Goal: Task Accomplishment & Management: Complete application form

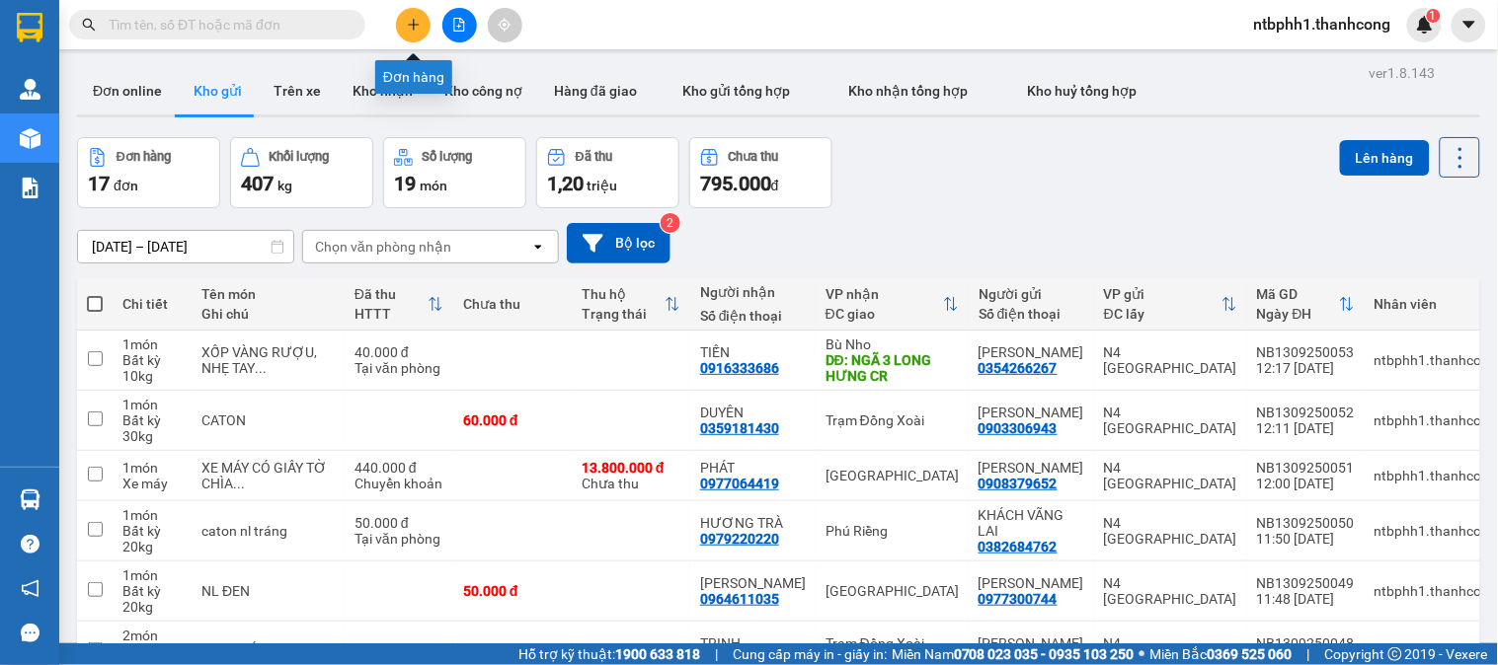
click at [407, 22] on icon "plus" at bounding box center [414, 25] width 14 height 14
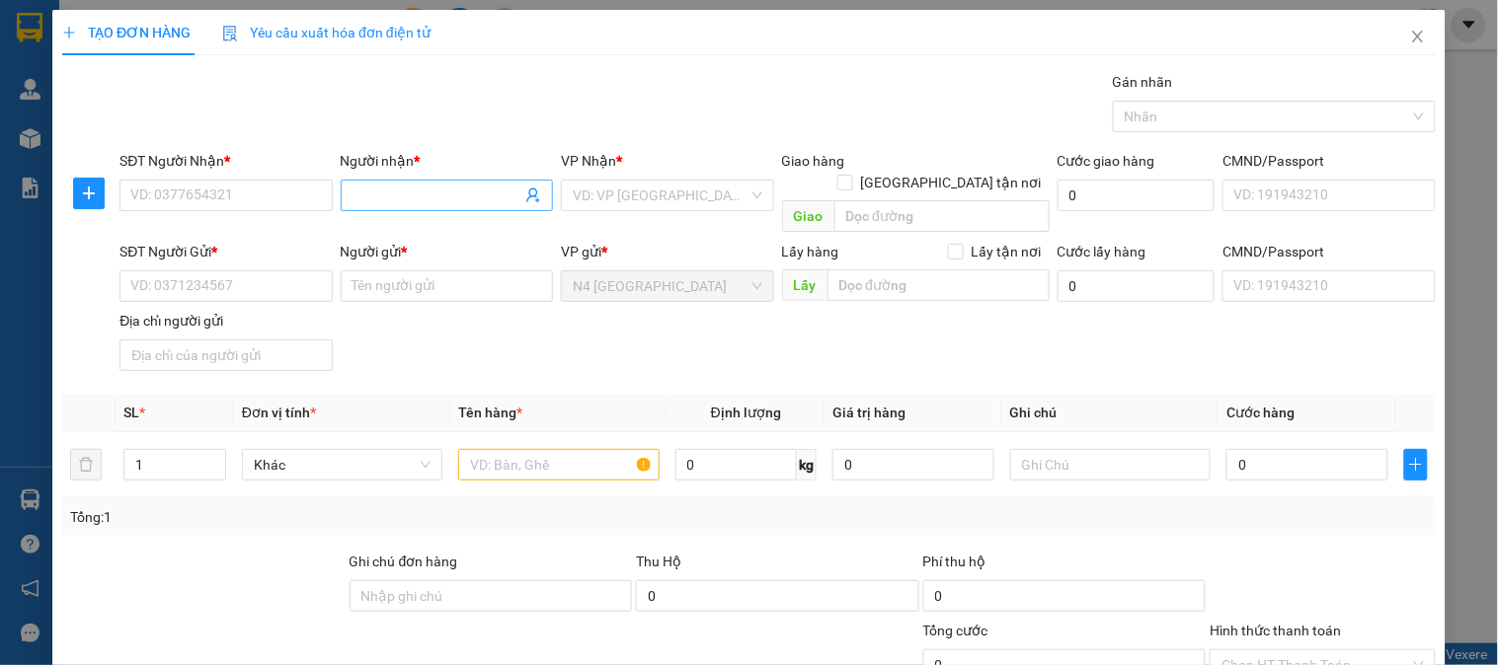
click at [376, 180] on span at bounding box center [447, 196] width 212 height 32
paste input "ANH HOÀNG"
type input "ANH HOÀNG"
click at [261, 203] on input "SĐT Người Nhận *" at bounding box center [225, 196] width 212 height 32
click at [265, 200] on input "SĐT Người Nhận *" at bounding box center [225, 196] width 212 height 32
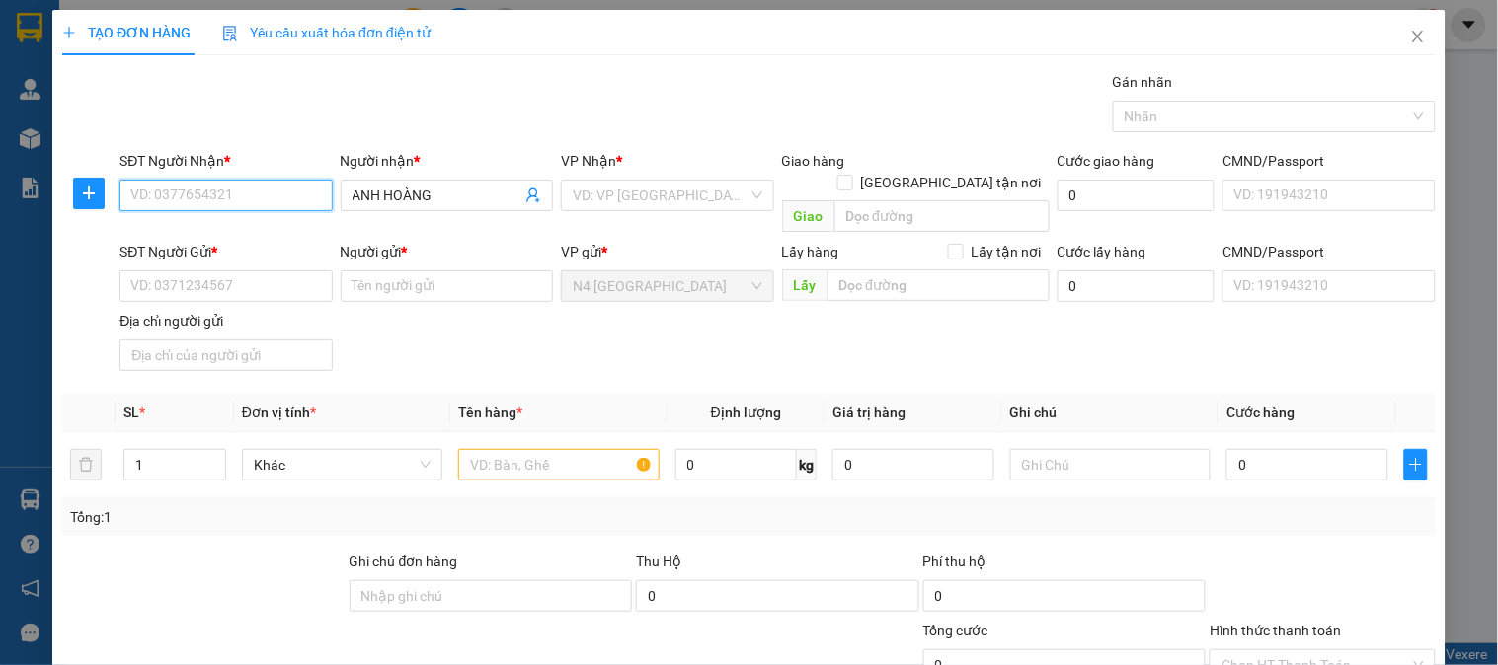
paste input "0913670703"
type input "0913670703"
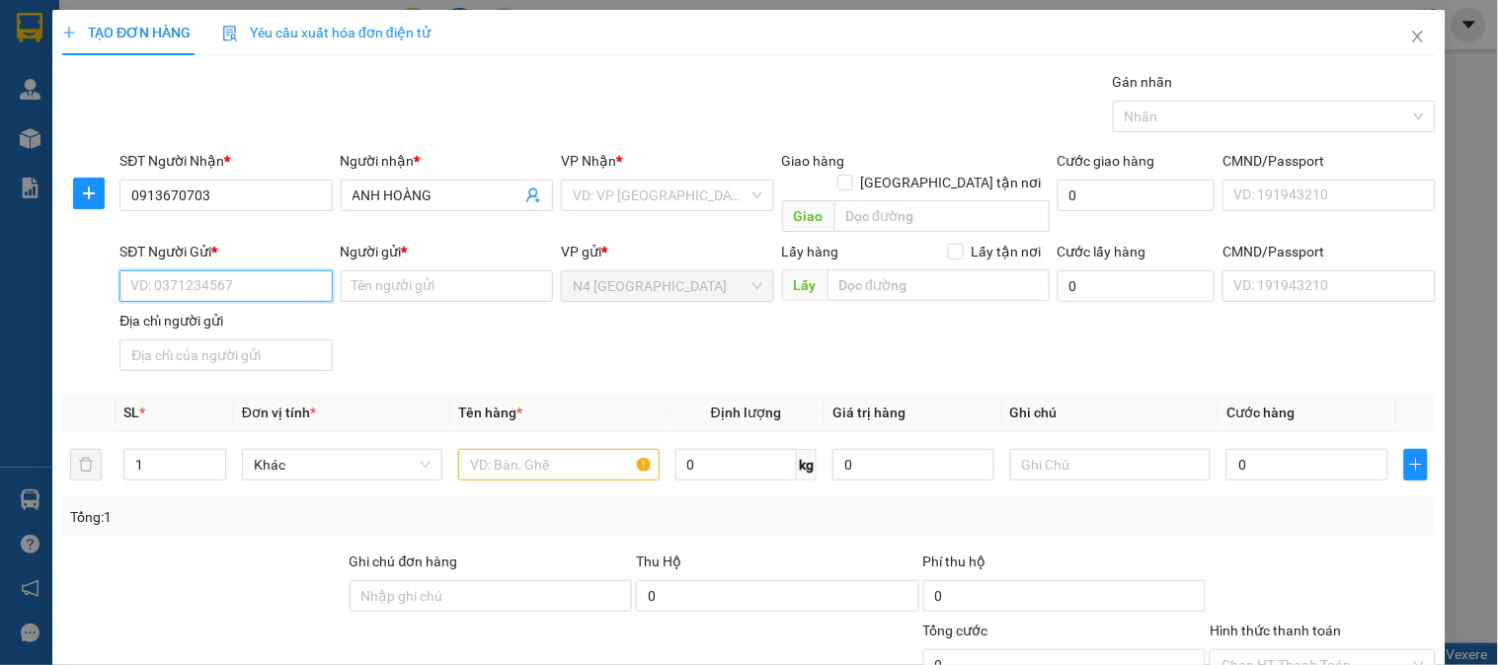
click at [239, 273] on input "SĐT Người Gửi *" at bounding box center [225, 286] width 212 height 32
paste input "0947766378"
type input "0947766378"
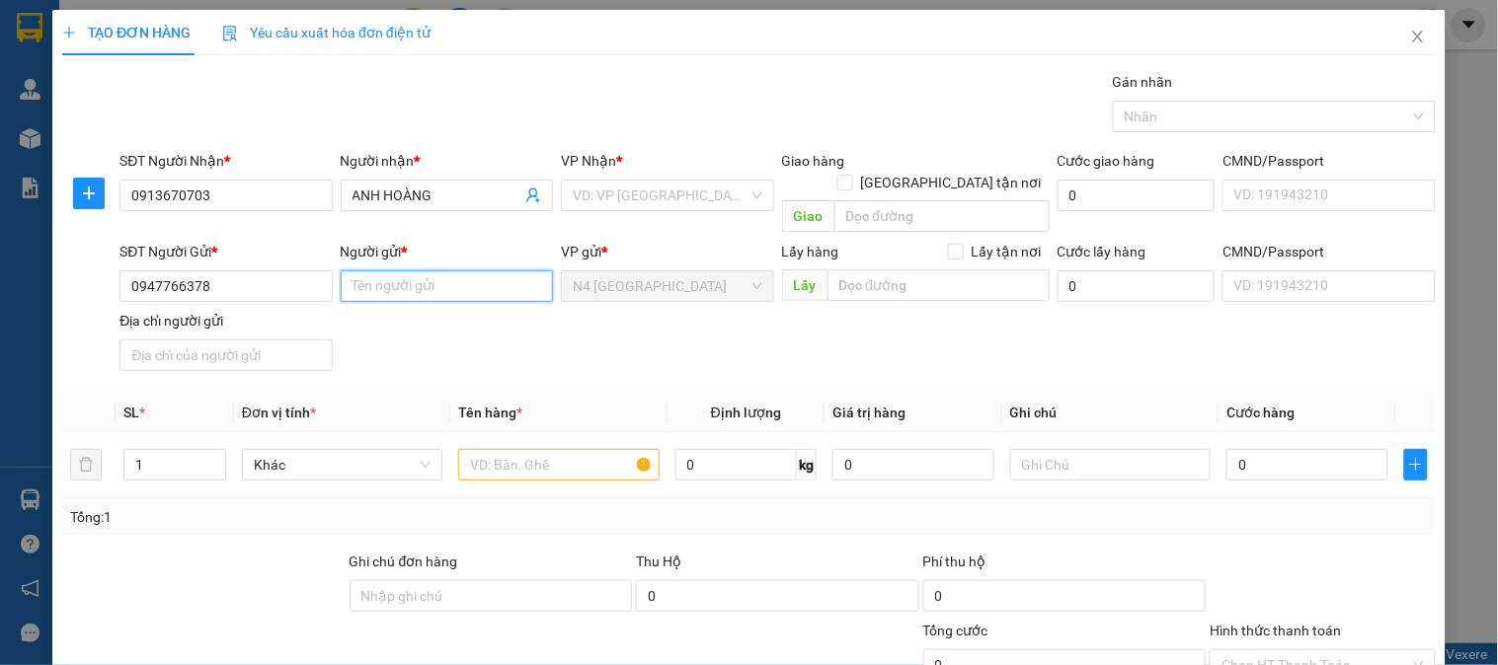
click at [405, 270] on input "Người gửi *" at bounding box center [447, 286] width 212 height 32
paste input "PHẠM THỊ TIÊN THUỶ"
type input "PHẠM THỊ TIÊN THUỶ"
drag, startPoint x: 261, startPoint y: 332, endPoint x: 286, endPoint y: 333, distance: 25.7
click at [261, 340] on input "Địa chỉ người gửi" at bounding box center [225, 356] width 212 height 32
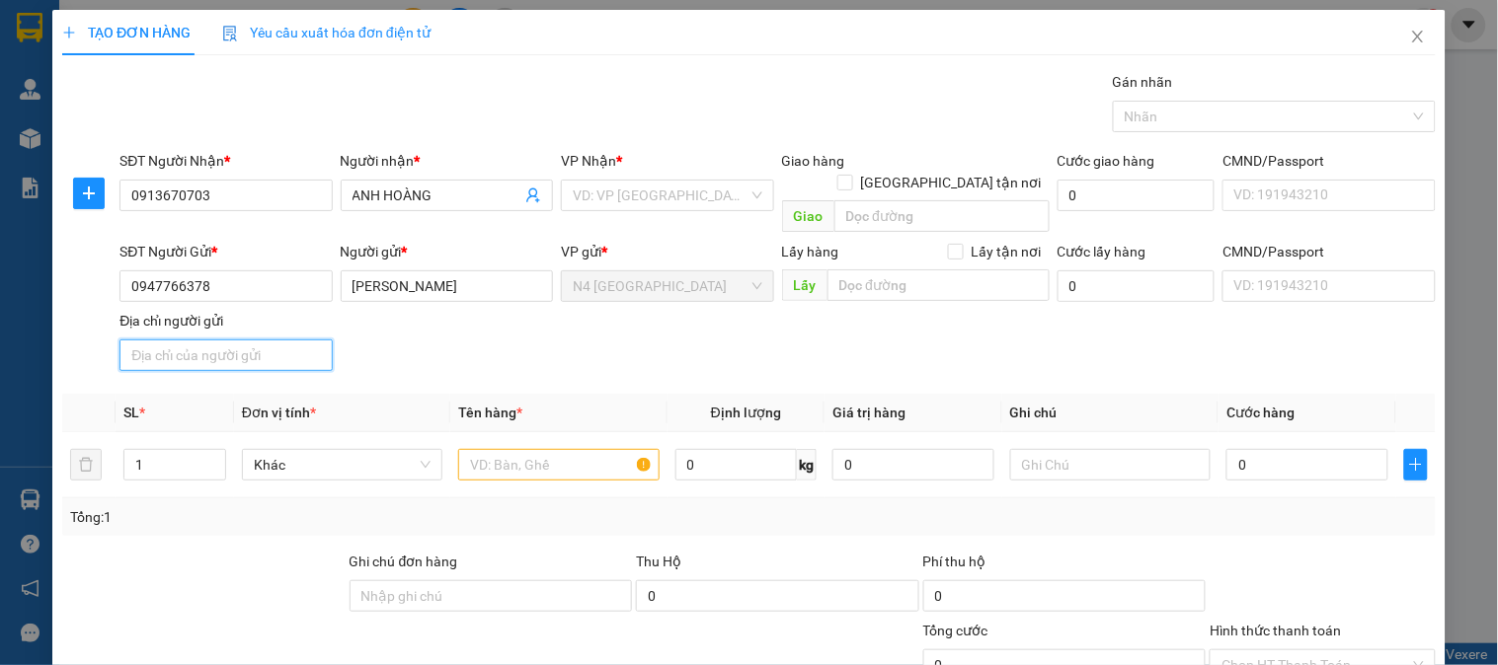
paste input "VANG THOI ĐÔNG, BÌNH ĐẠI , BẾN TRE"
type input "VANG THOI ĐÔNG, BÌNH ĐẠI , BẾN TRE"
click at [734, 198] on input "search" at bounding box center [660, 196] width 175 height 30
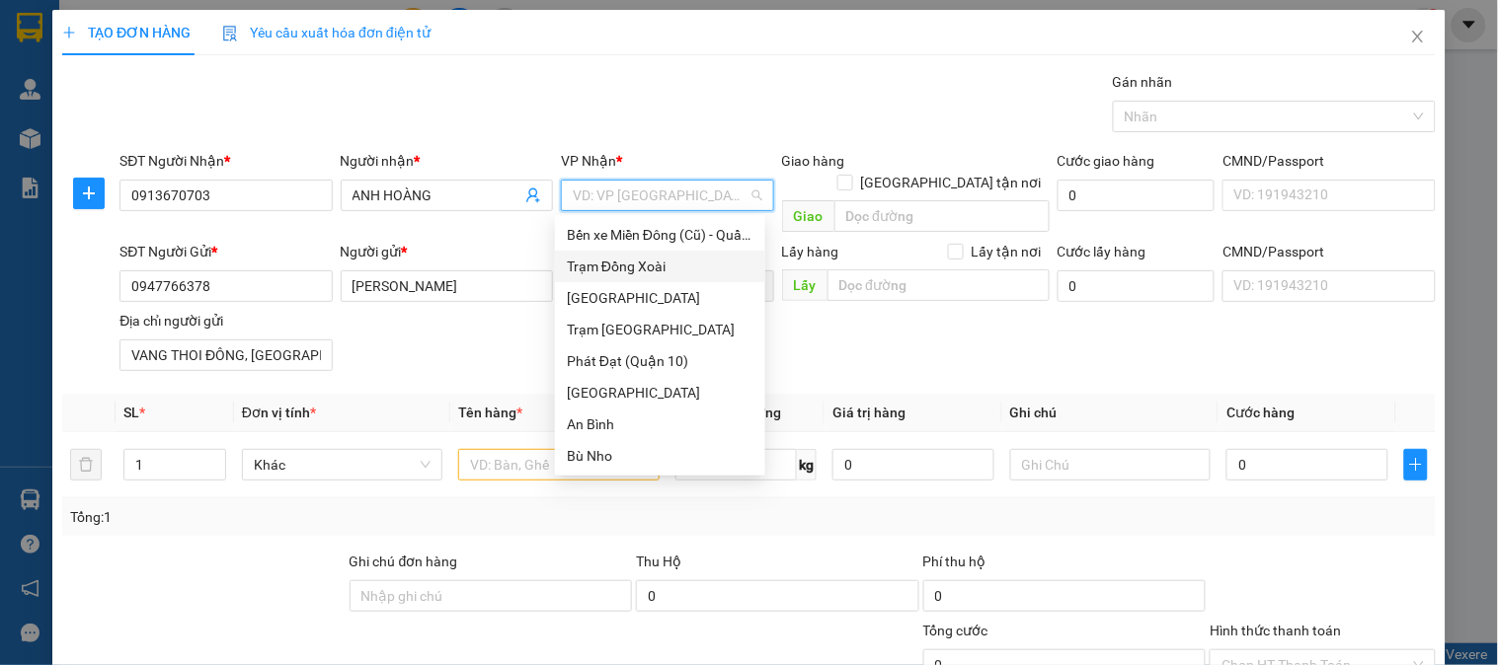
type input "D"
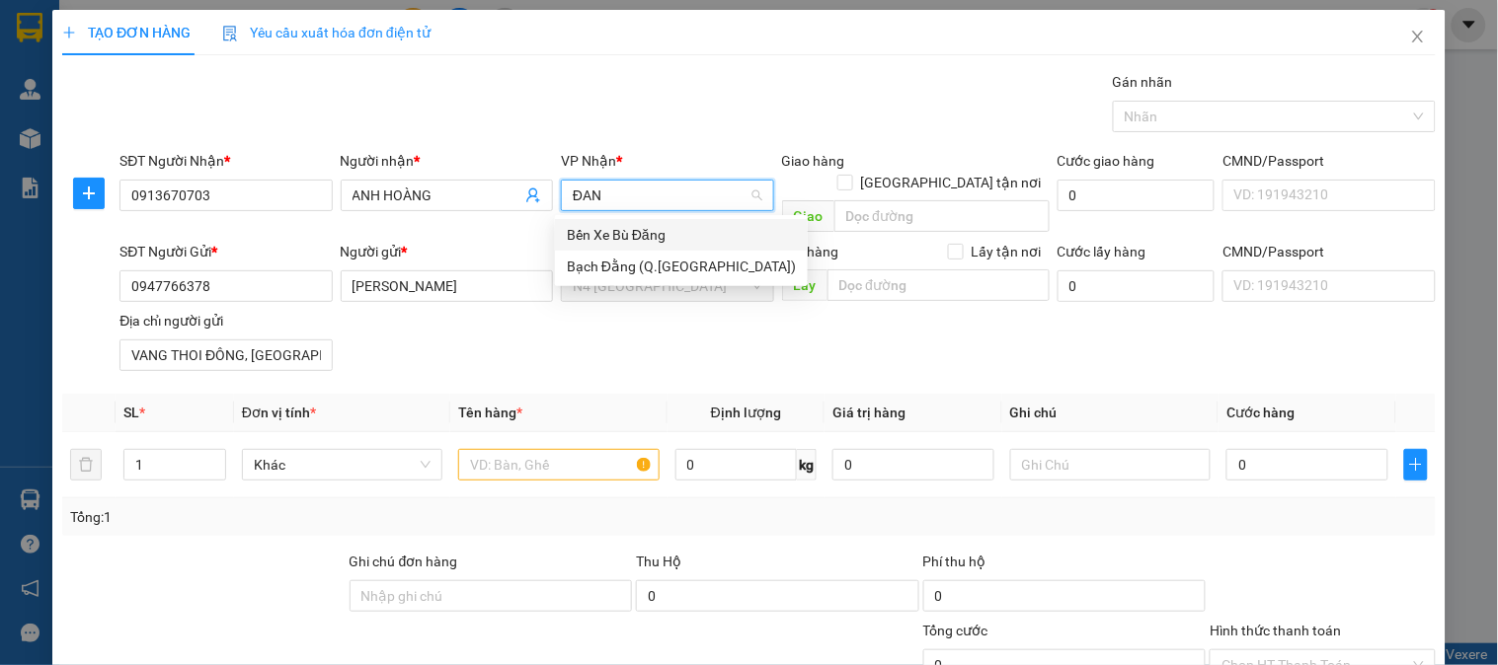
type input "ĐANG"
click at [652, 232] on div "Bến Xe Bù Đăng" at bounding box center [681, 235] width 229 height 22
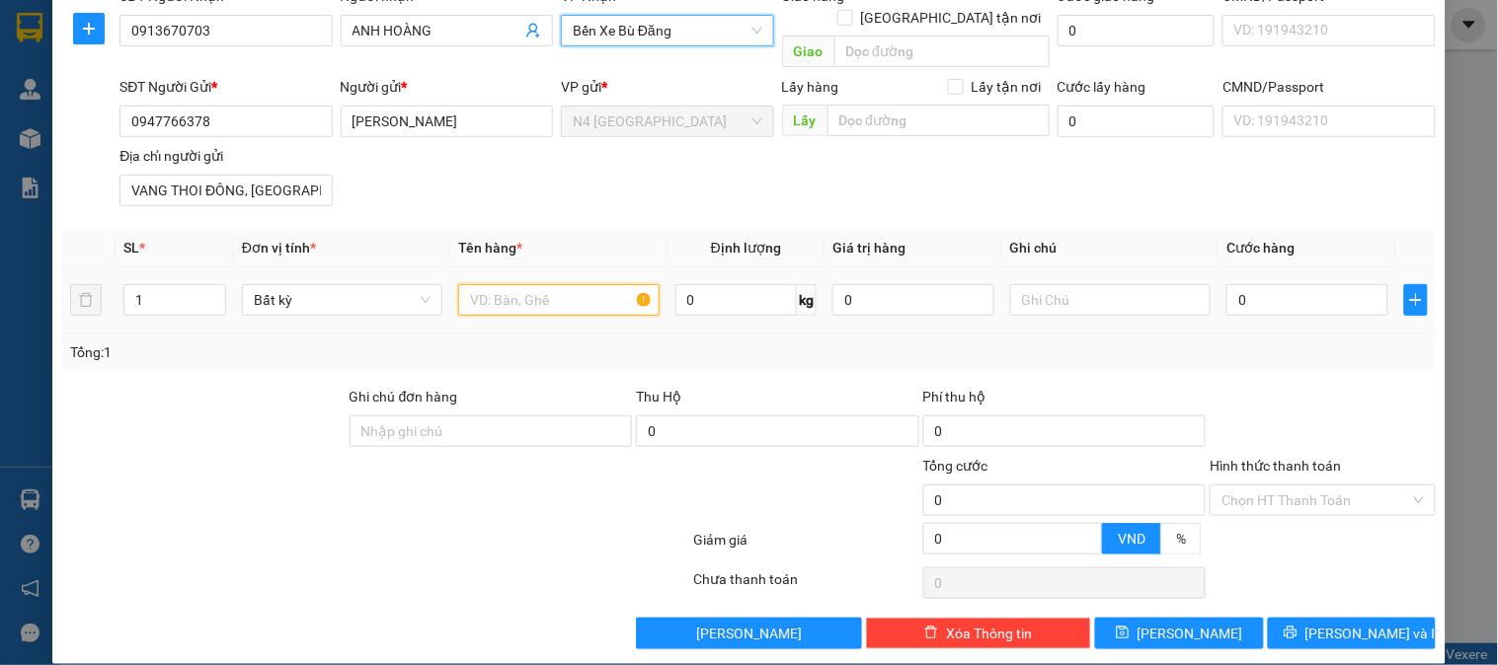
click at [501, 284] on input "text" at bounding box center [558, 300] width 200 height 32
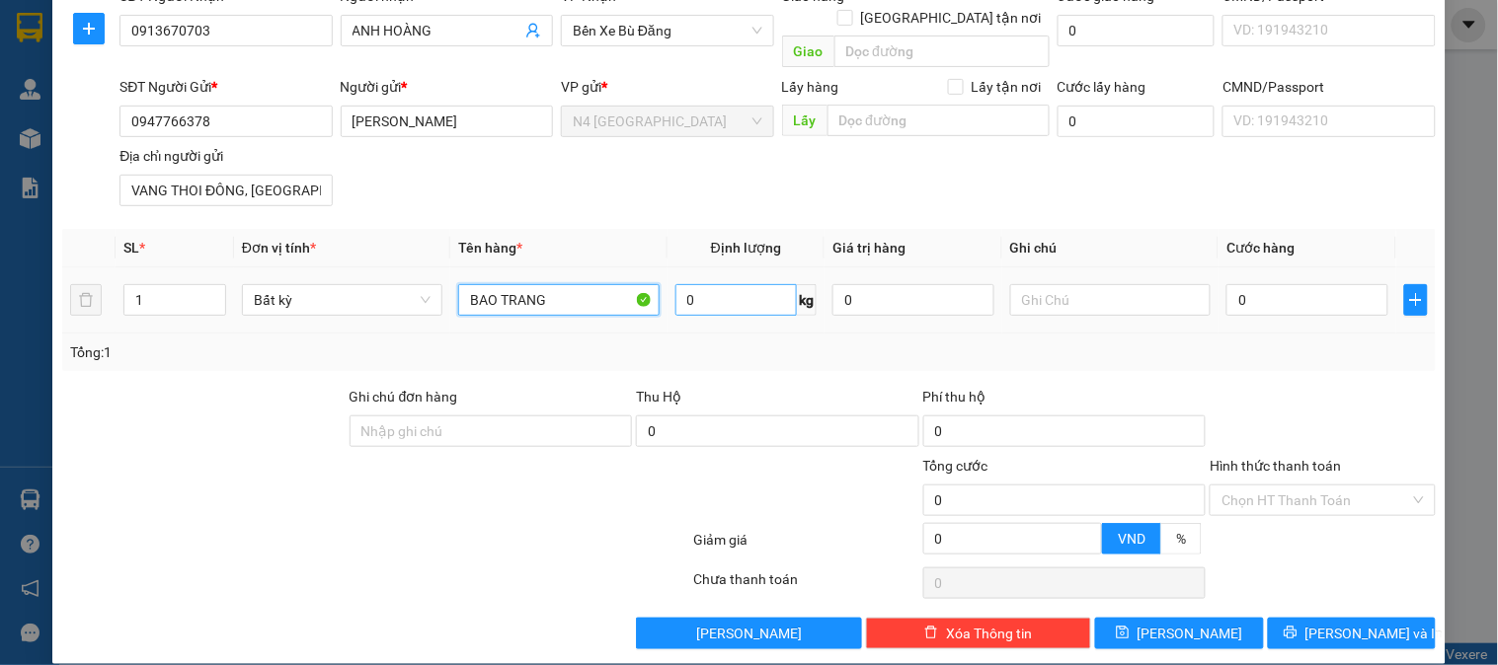
type input "BAO TRANG"
click at [715, 284] on input "0" at bounding box center [736, 300] width 122 height 32
type input "20"
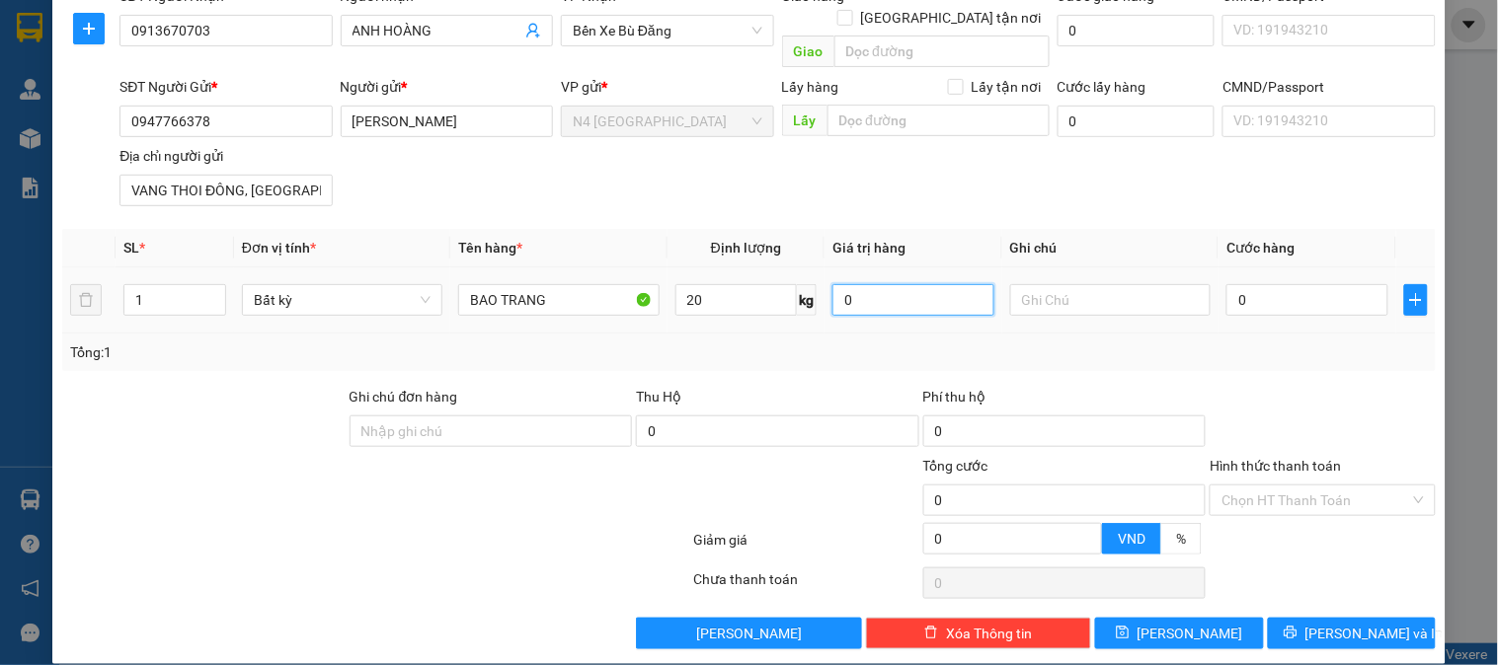
type input "50.000"
click at [1159, 618] on button "[PERSON_NAME]" at bounding box center [1179, 634] width 168 height 32
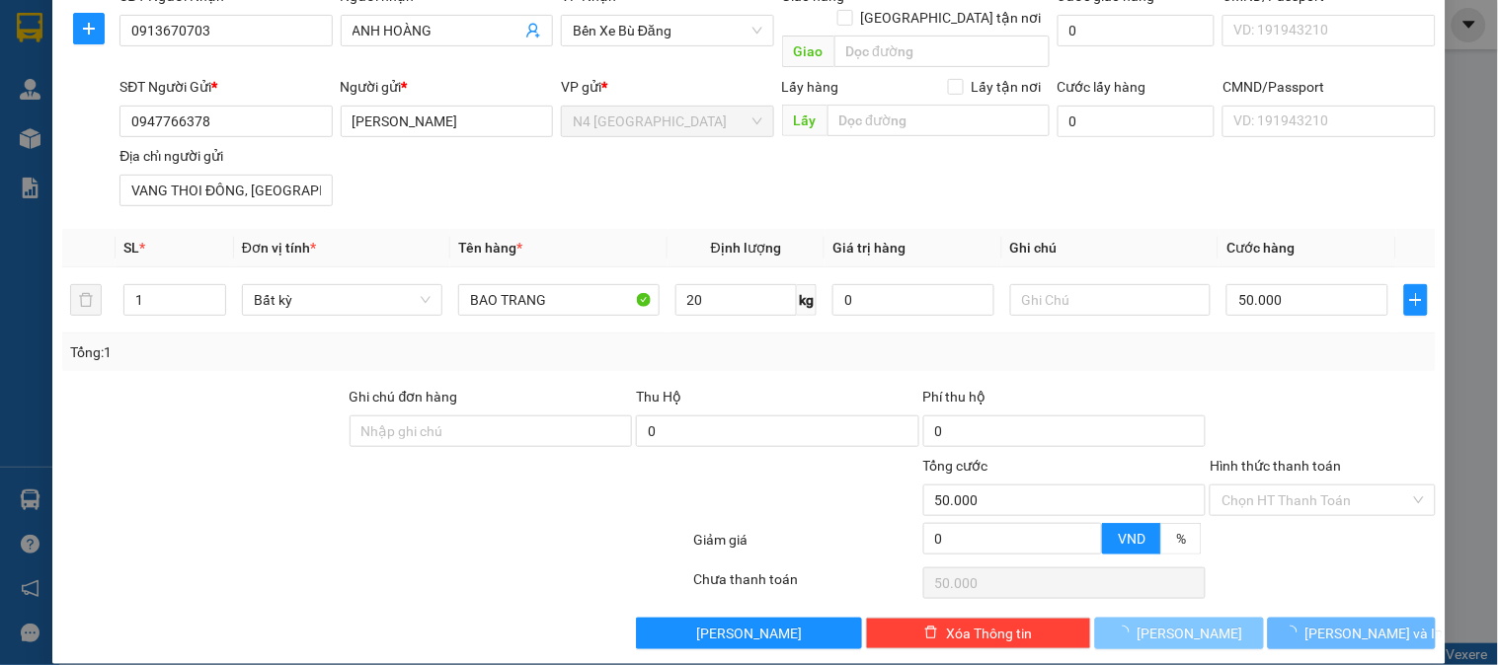
type input "0"
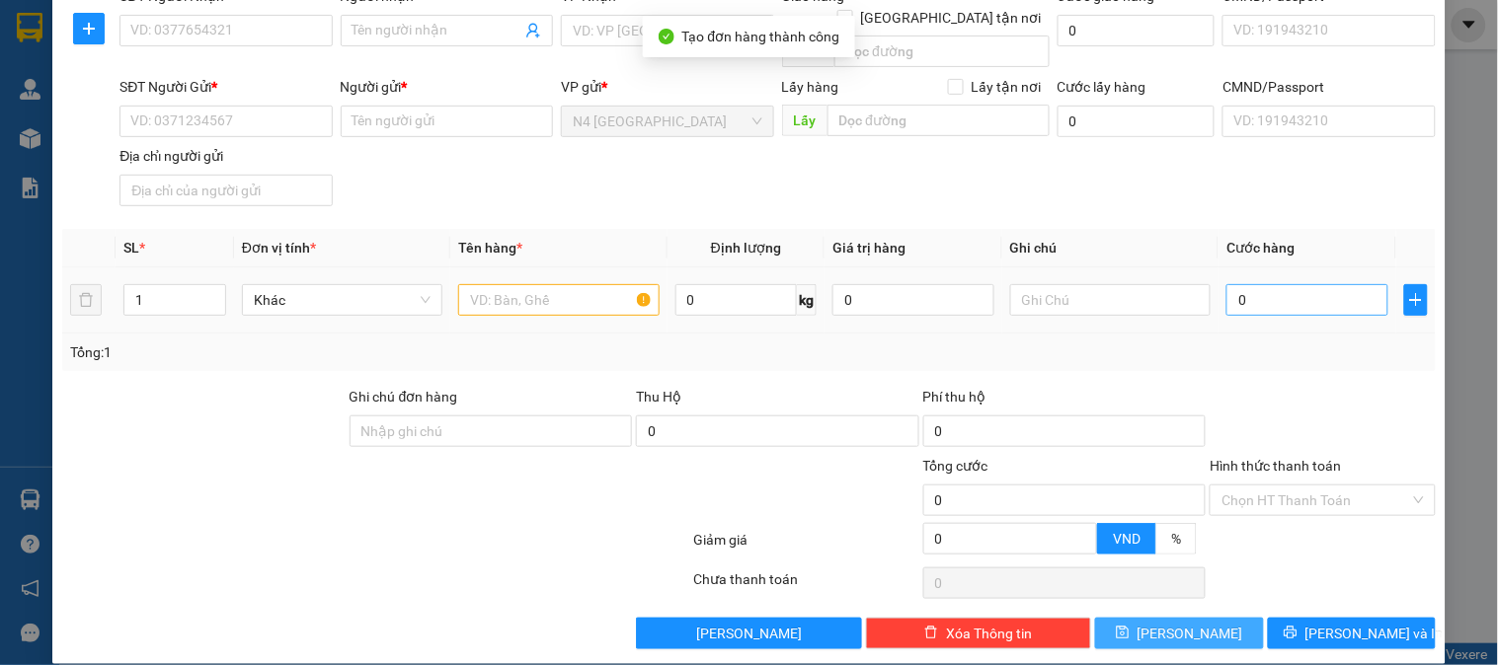
scroll to position [0, 0]
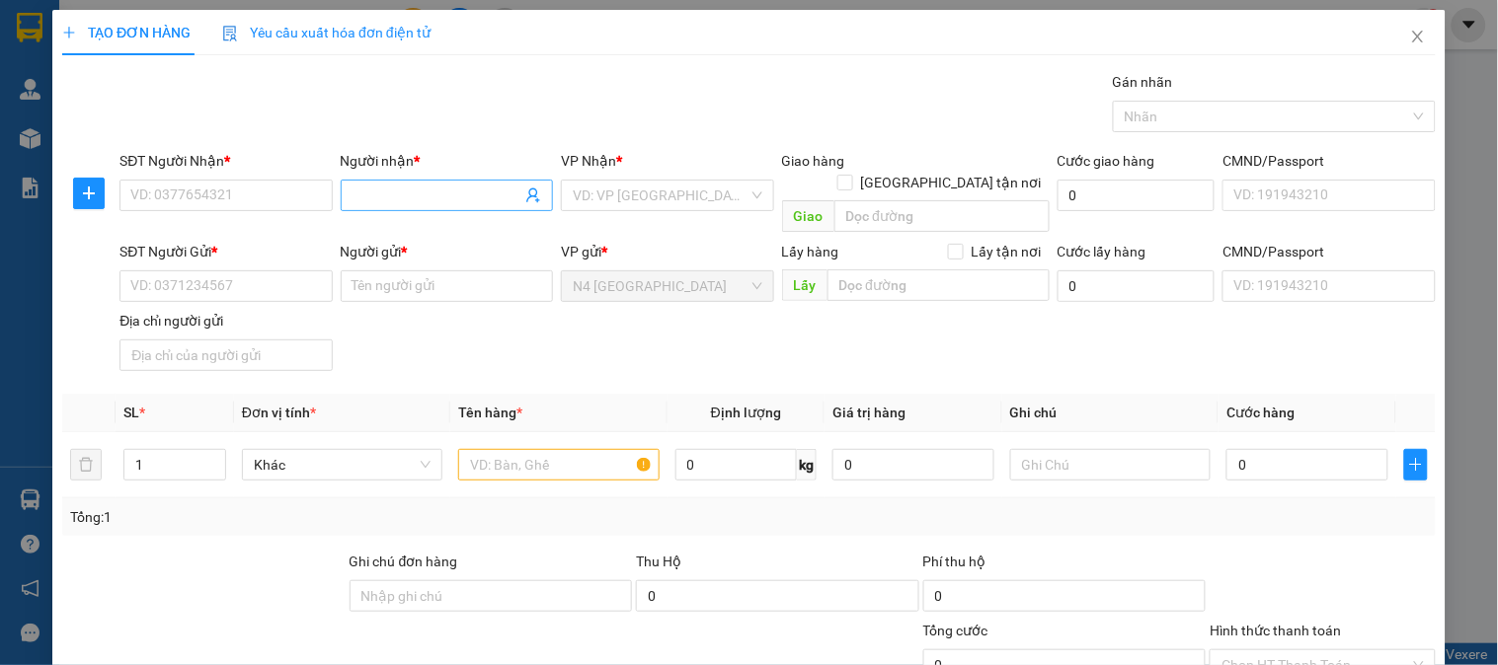
click at [373, 185] on input "Người nhận *" at bounding box center [436, 196] width 169 height 22
paste input "CHỊ THƯ"
type input "CHỊ THƯ"
click at [205, 190] on input "SĐT Người Nhận *" at bounding box center [225, 196] width 212 height 32
paste input "0971079019"
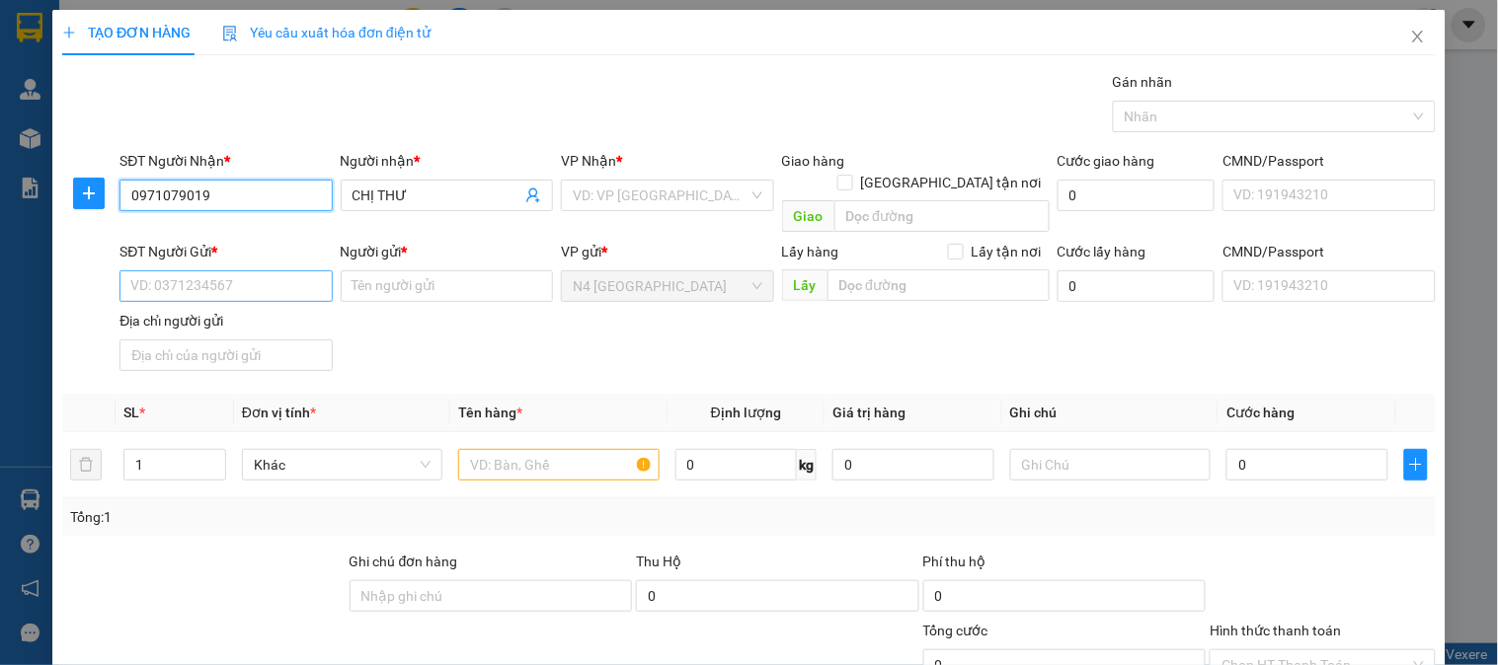
type input "0971079019"
click at [215, 270] on input "SĐT Người Gửi *" at bounding box center [225, 286] width 212 height 32
paste input "0703448123"
type input "0703448123"
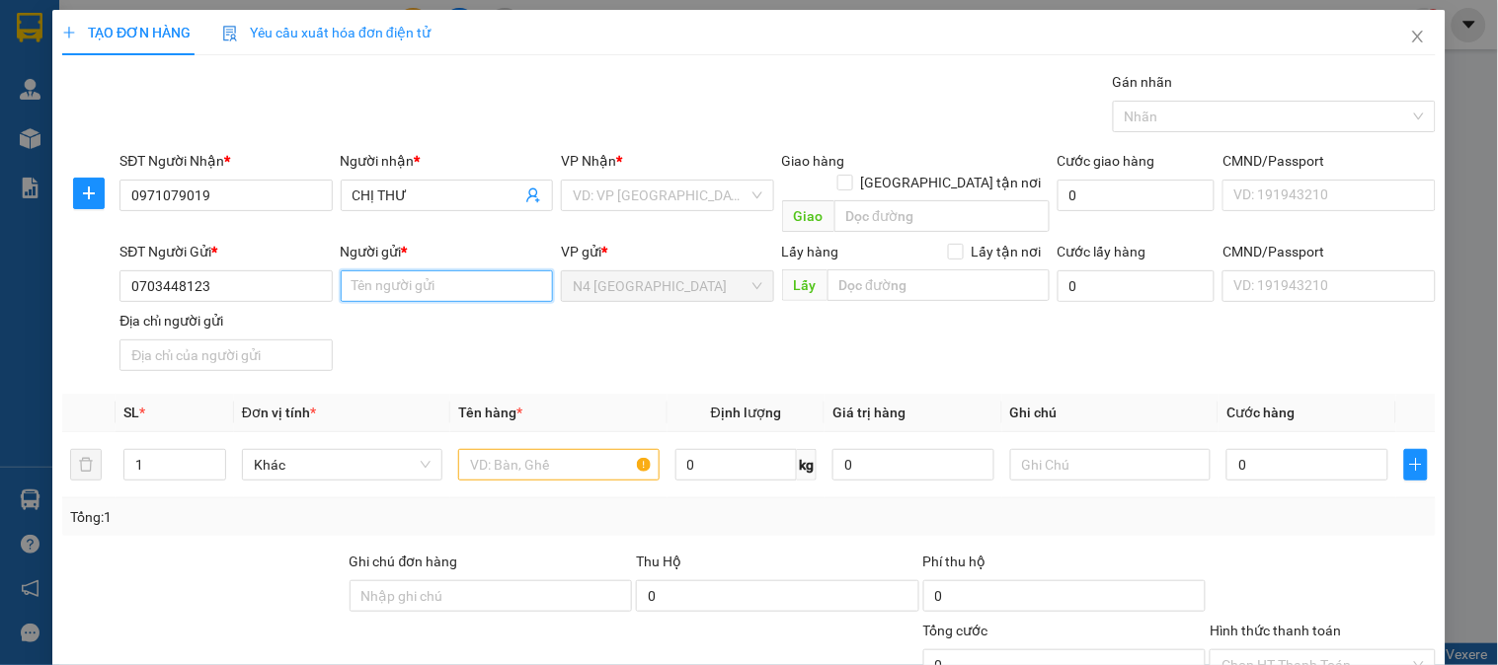
click at [442, 270] on input "Người gửi *" at bounding box center [447, 286] width 212 height 32
paste input "TRẦN TRUNG HẬU"
click at [741, 195] on div "VD: VP [GEOGRAPHIC_DATA]" at bounding box center [667, 196] width 212 height 32
type input "TRẦN TRUNG HẬU"
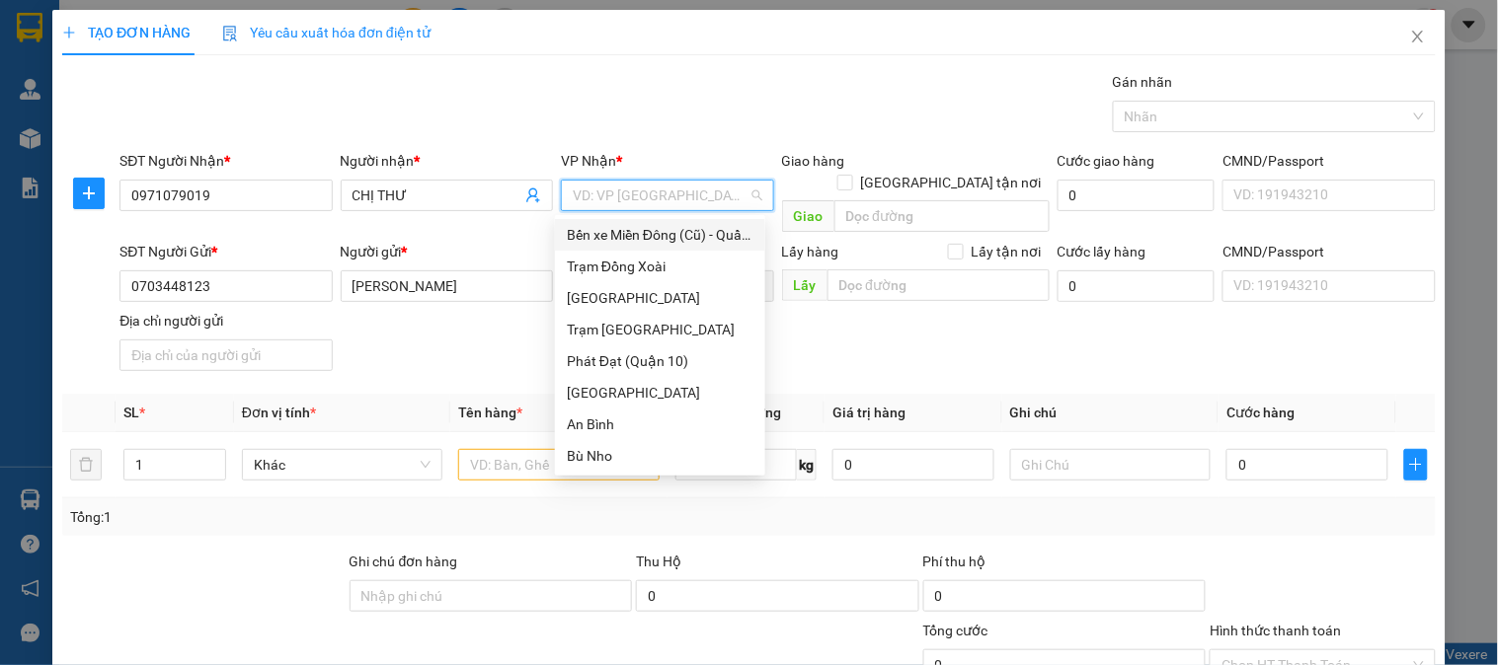
type input "D"
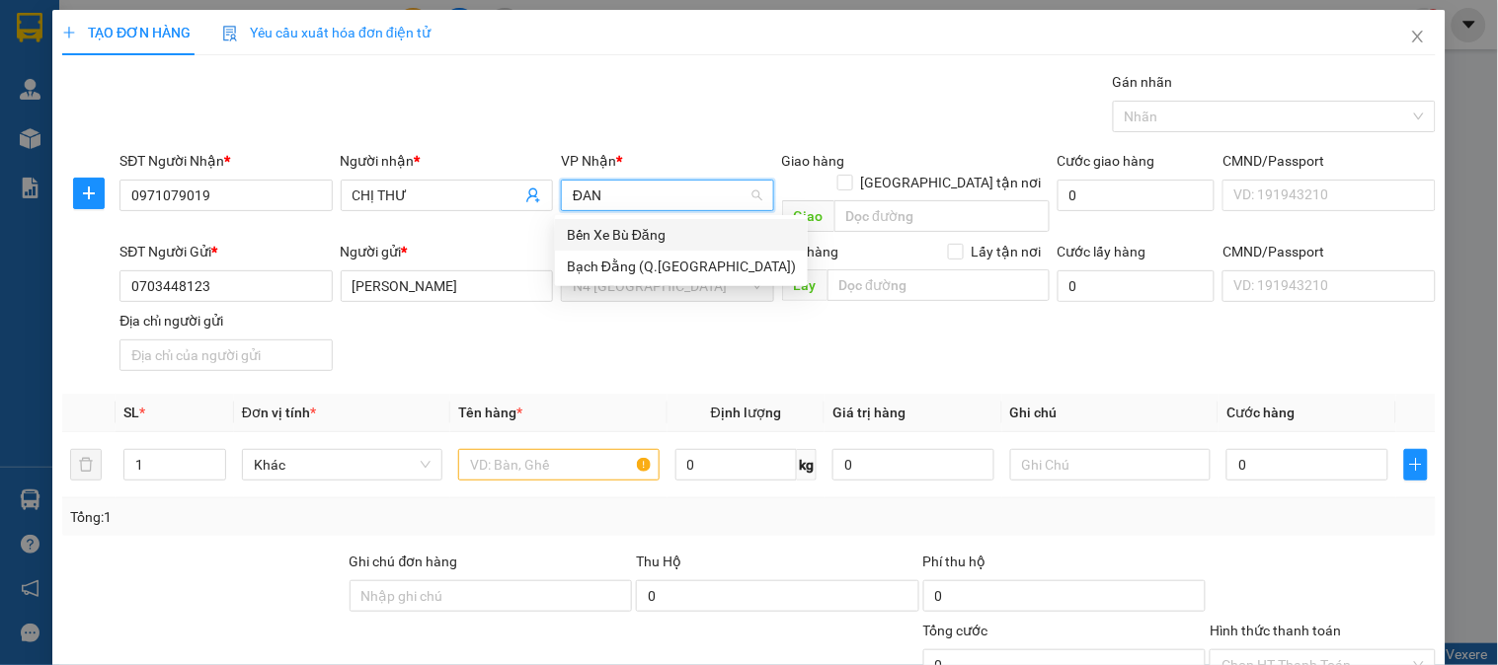
type input "ĐANG"
click at [672, 231] on div "Bến Xe Bù Đăng" at bounding box center [681, 235] width 229 height 22
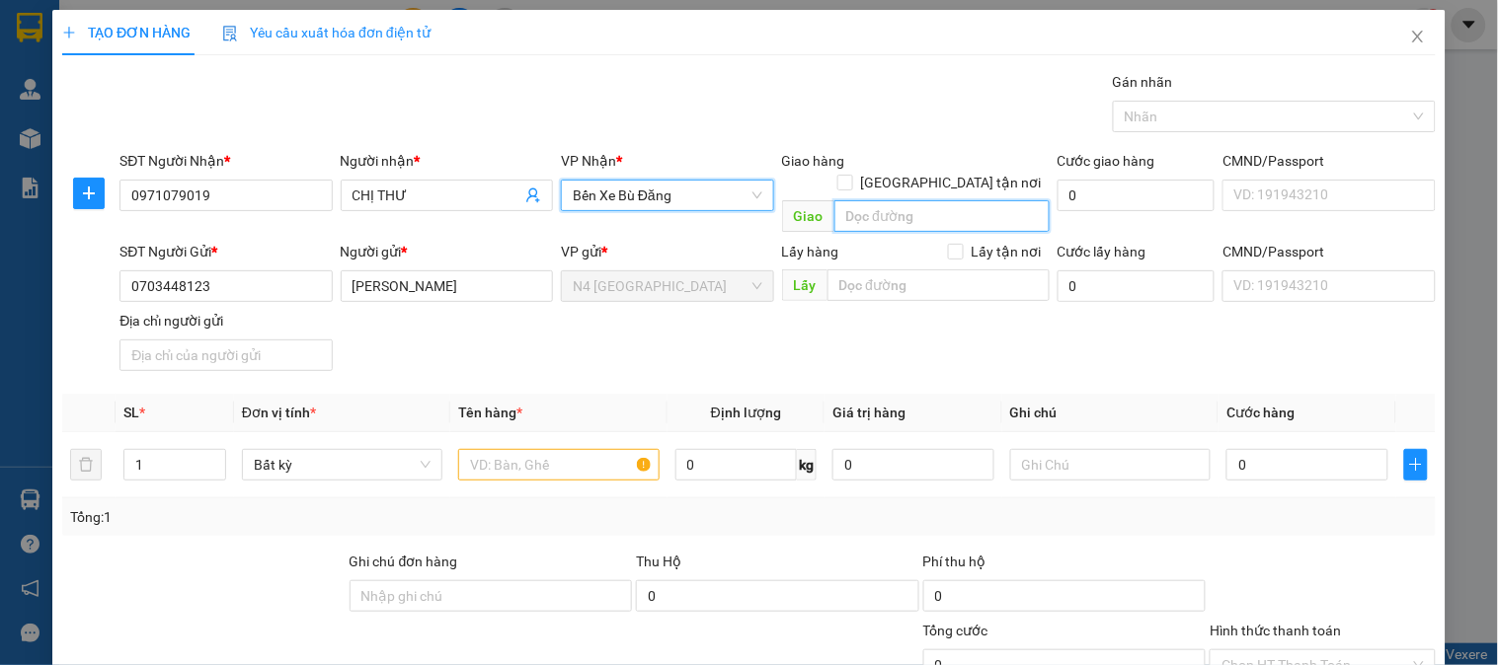
click at [869, 200] on input "search" at bounding box center [941, 216] width 215 height 32
click at [926, 200] on input "search" at bounding box center [941, 216] width 215 height 32
type input "D"
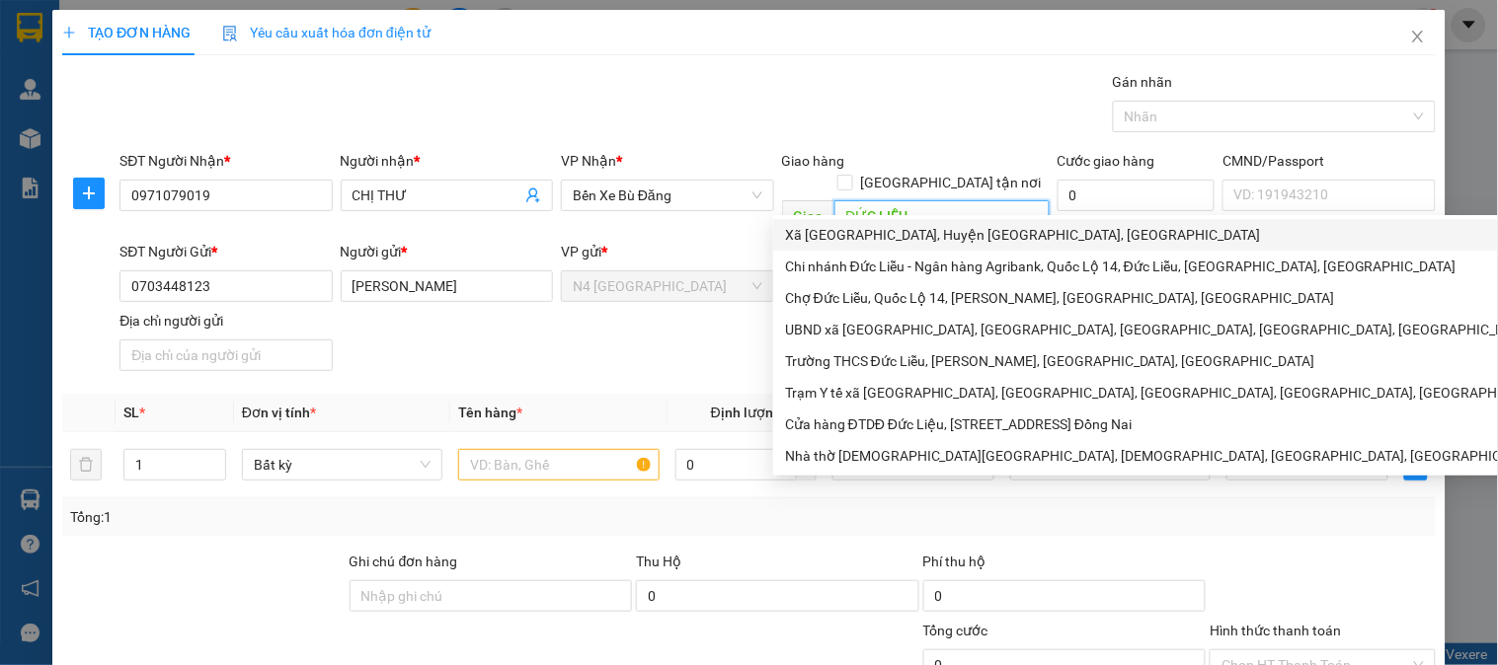
click at [919, 200] on input "ĐỨC LIỄU" at bounding box center [941, 216] width 215 height 32
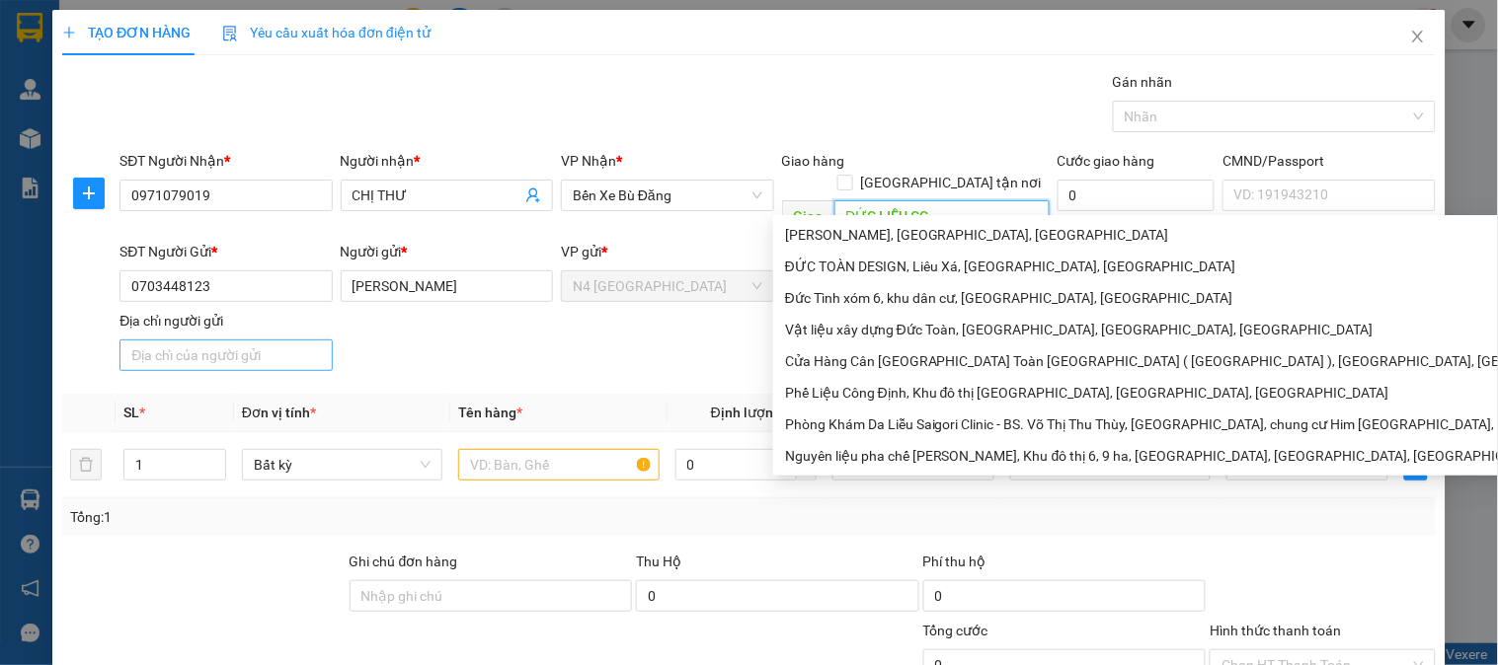
type input "ĐỨC LIỄU CC"
click at [255, 349] on input "Địa chỉ người gửi" at bounding box center [225, 356] width 212 height 32
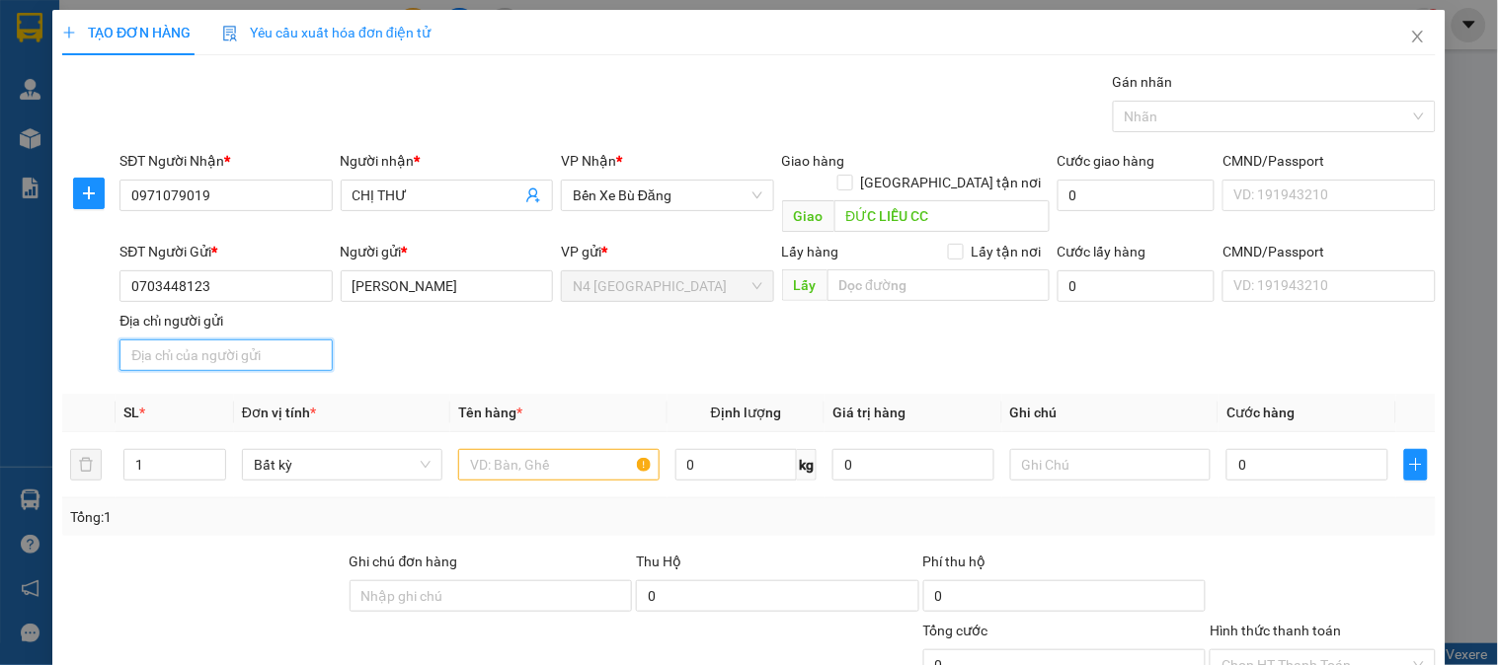
click at [274, 340] on input "Địa chỉ người gửi" at bounding box center [225, 356] width 212 height 32
type input "V"
paste input "PHÚ ĐỨC , CHÂU THÀNH ,BÉN TRE"
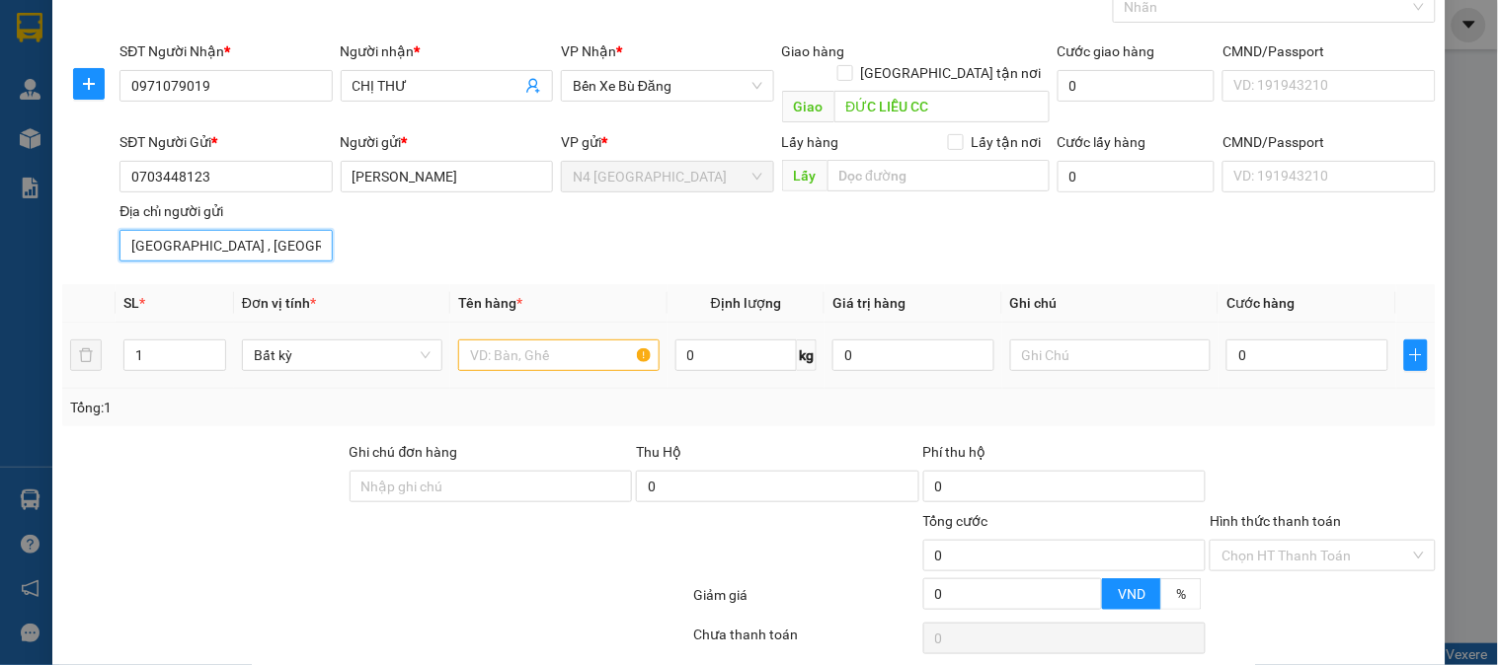
paste input "XOP TRANG KEO VÀNGXỐP VÀNG R NẸ TAY MIỄN TRỪ TRÁHCH NHIỆM HƯ HỎNG"
type input "PHÚ ĐỨC , CHÂU THÀNH ,BÉN TRE"
click at [487, 340] on input "text" at bounding box center [558, 356] width 200 height 32
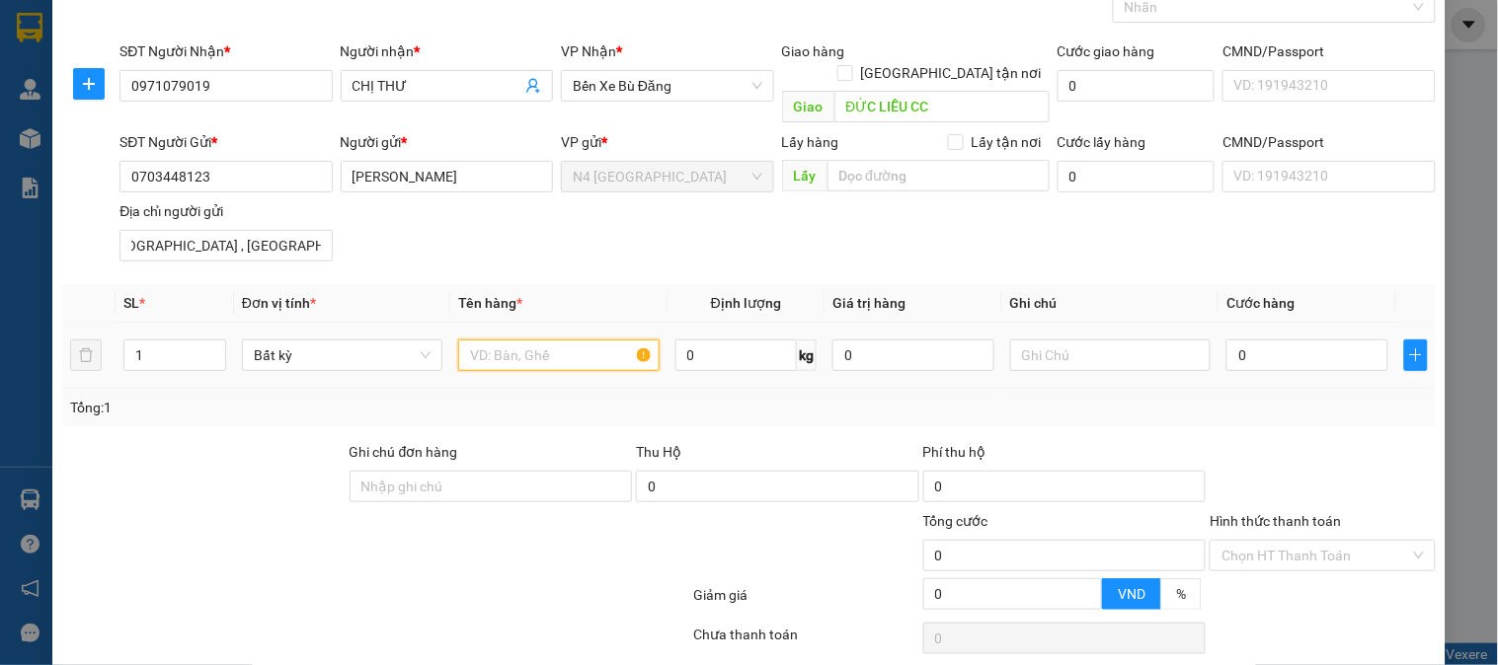
scroll to position [0, 0]
click at [487, 340] on input "text" at bounding box center [558, 356] width 200 height 32
paste input "XOP TRANG KEO VÀNGXỐP VÀNG R NẸ TAY MIỄN TRỪ TRÁHCH NHIỆM HƯ HỎNG"
type input "XOP TRANG KEO VÀNGXỐP VÀNG R NẸ TAY MIỄN TRỪ TRÁHCH NHIỆM HƯ HỎNG"
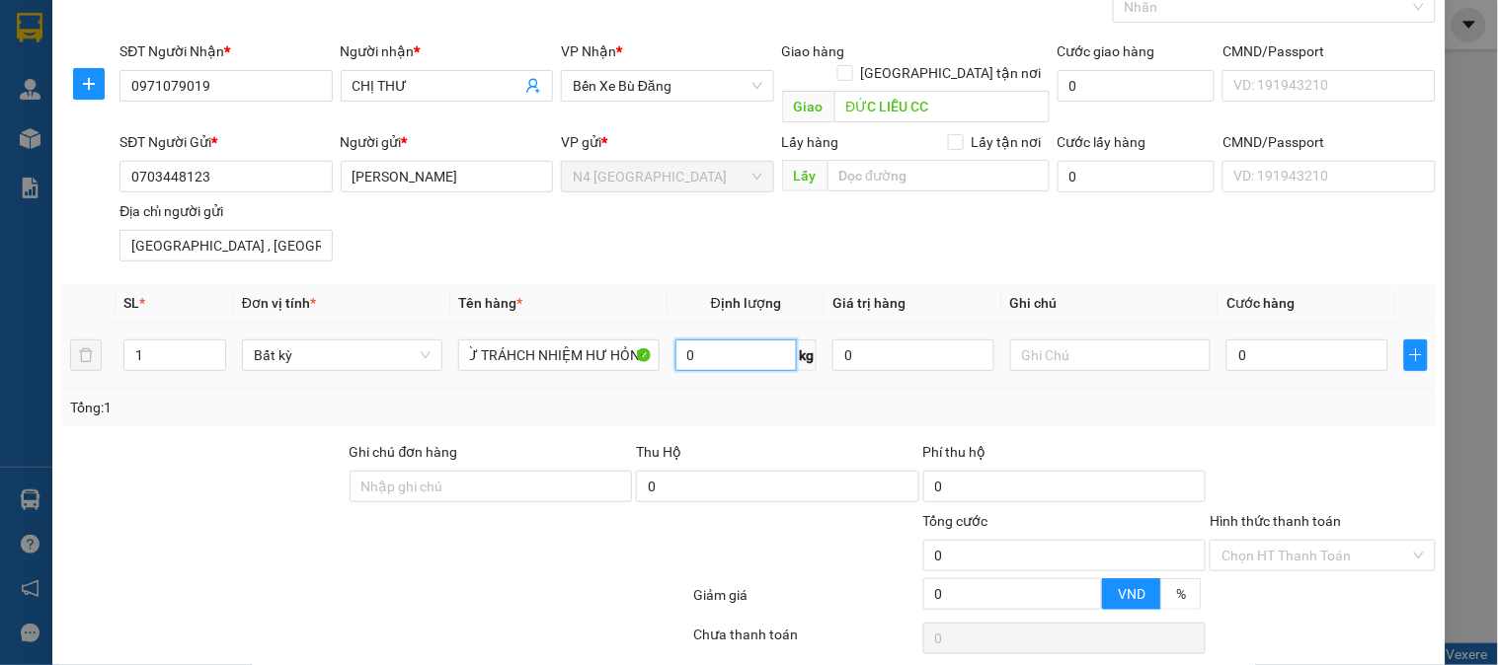
click at [714, 340] on input "0" at bounding box center [736, 356] width 122 height 32
type input "24"
type input "50.000"
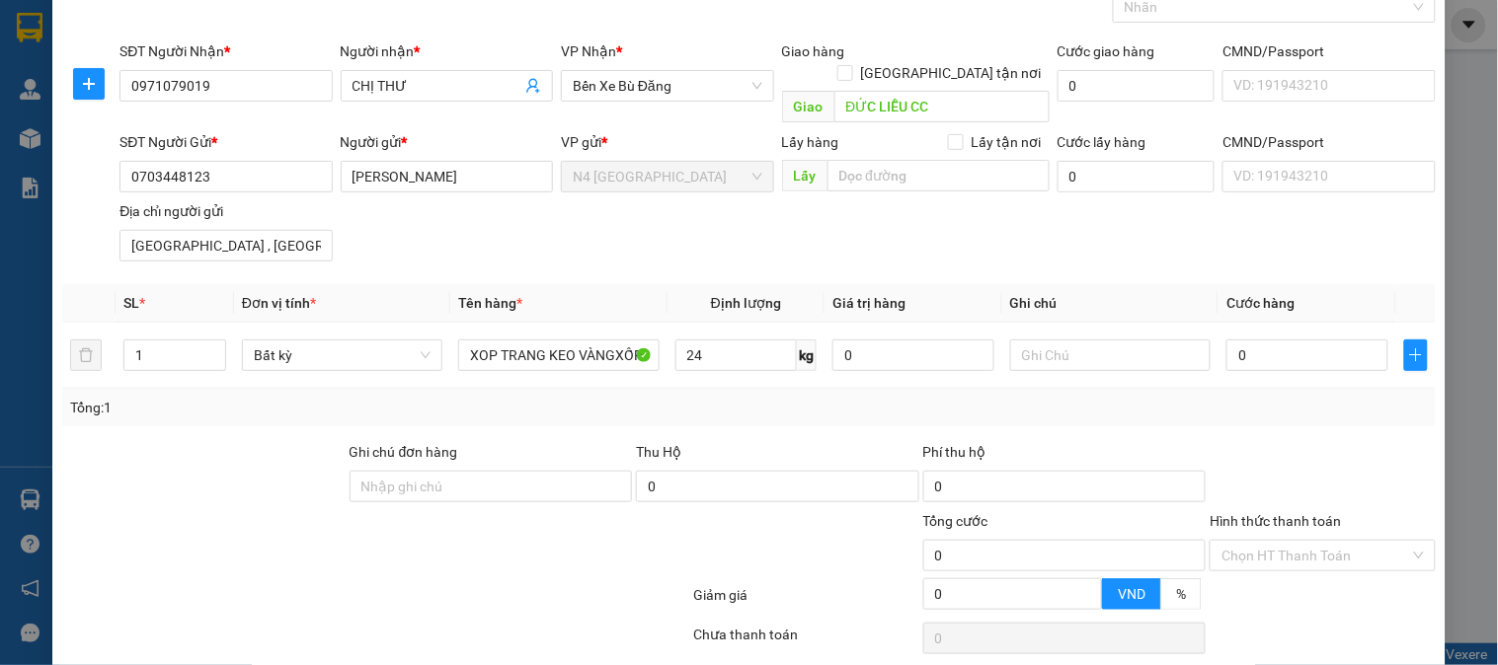
type input "50.000"
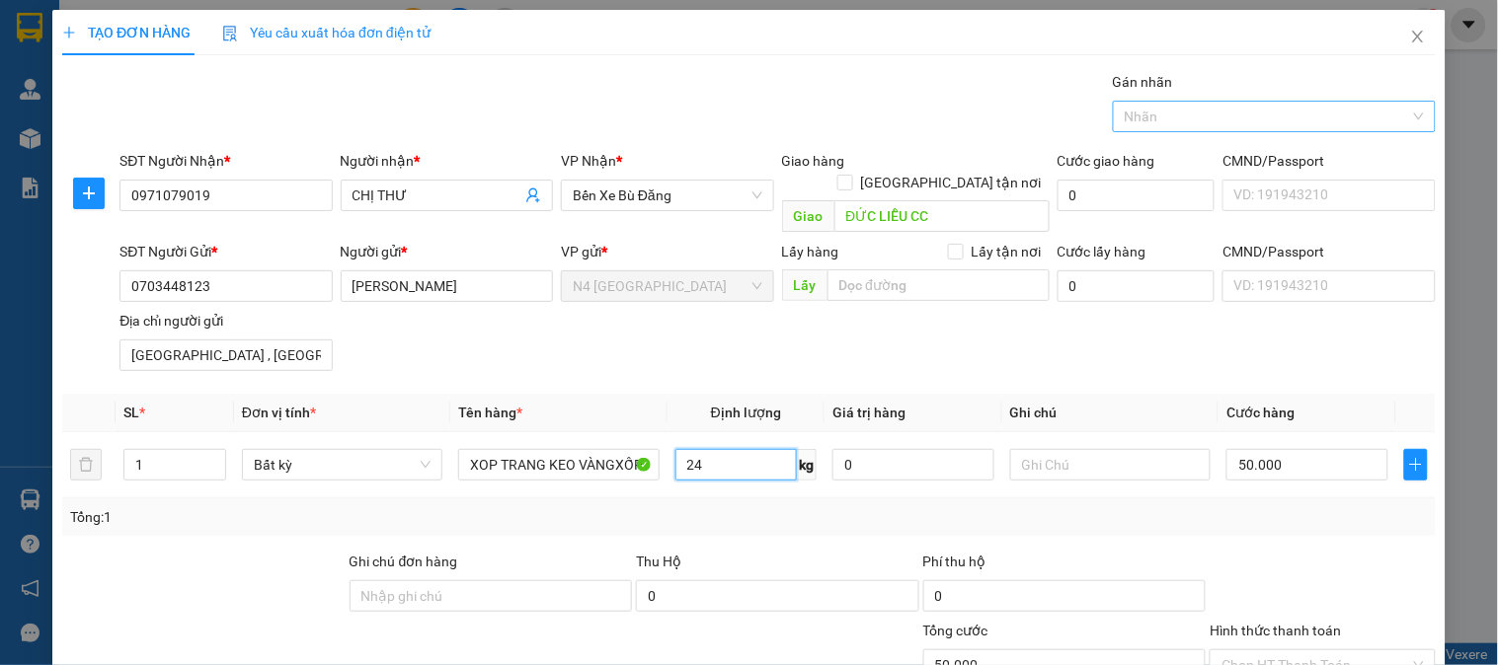
click at [1409, 118] on div "Nhãn" at bounding box center [1274, 117] width 323 height 32
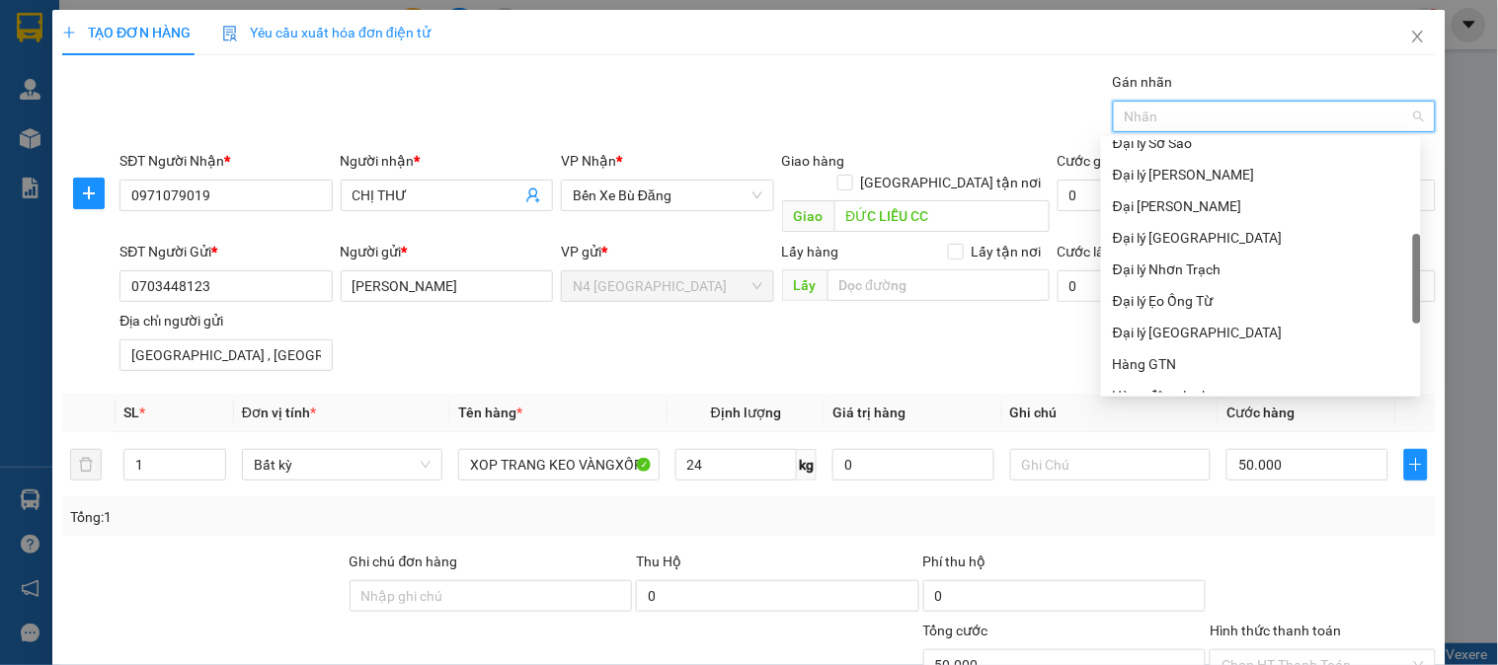
scroll to position [632, 0]
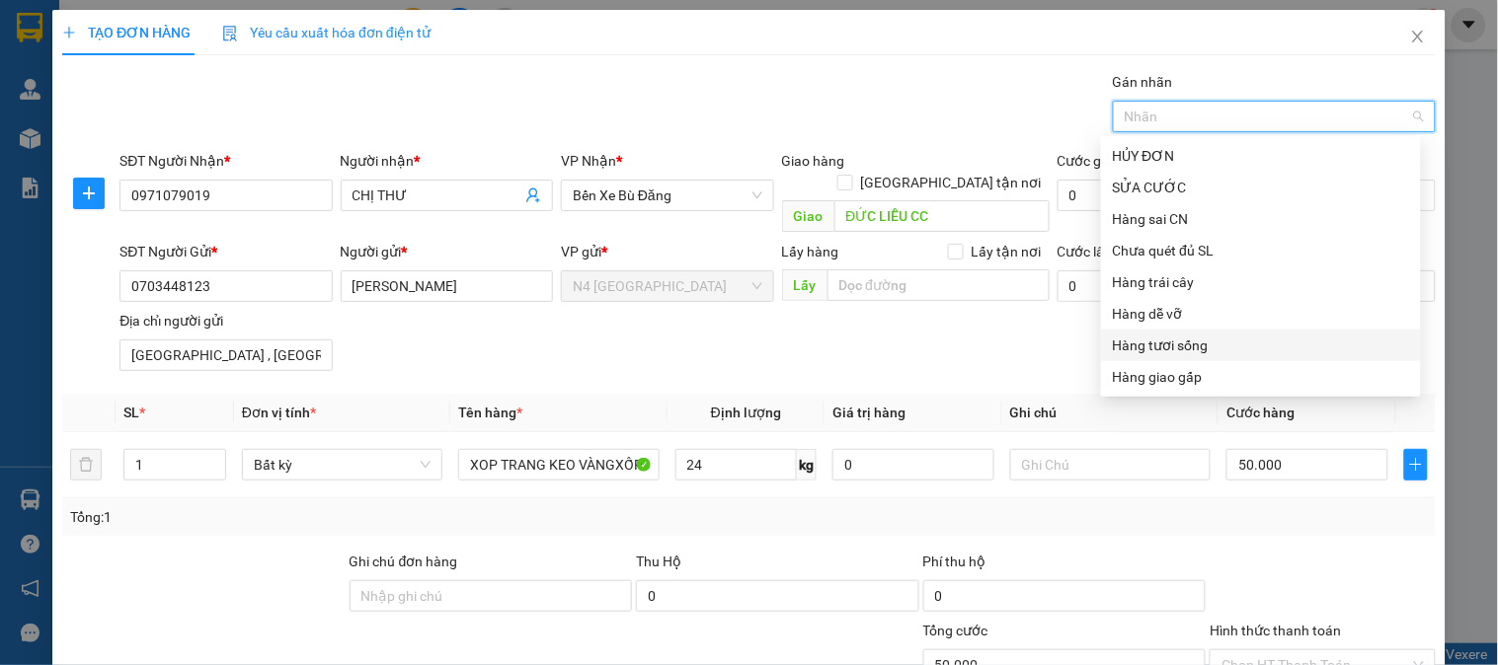
click at [1189, 346] on div "Hàng tươi sống" at bounding box center [1261, 346] width 296 height 22
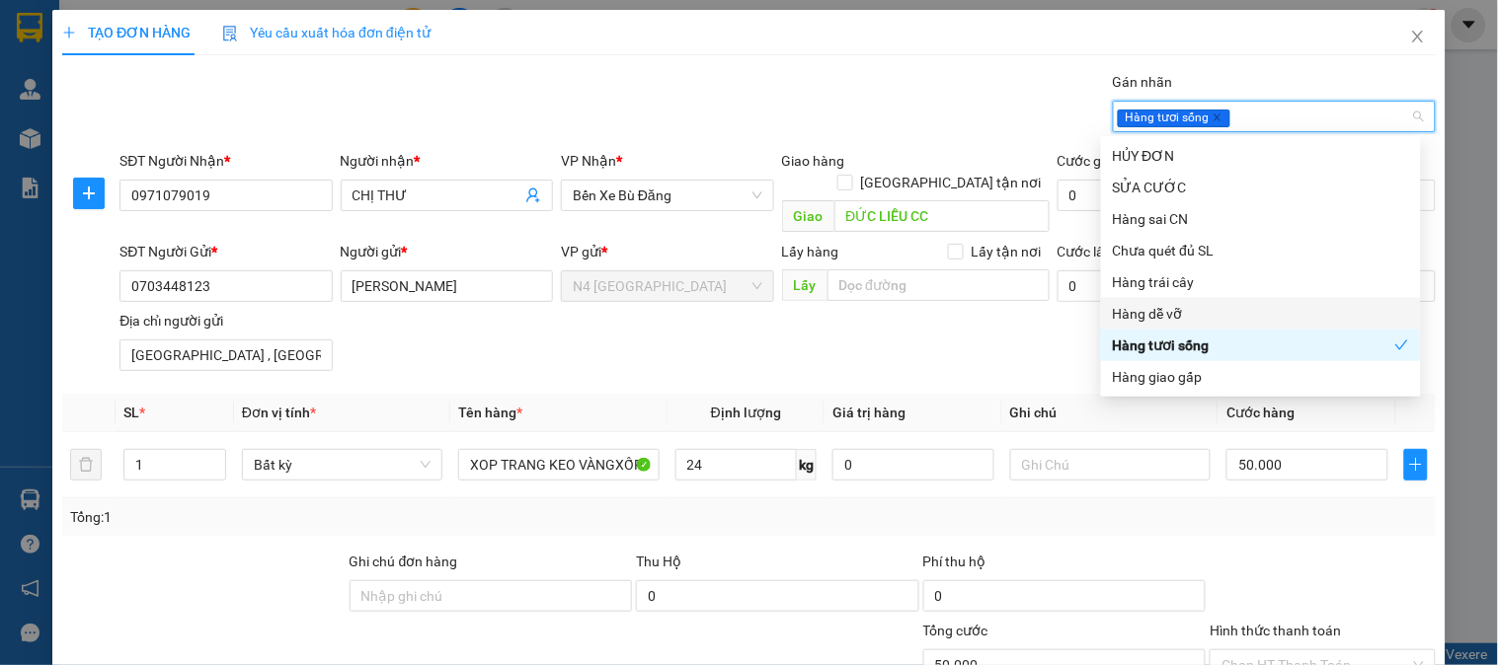
scroll to position [165, 0]
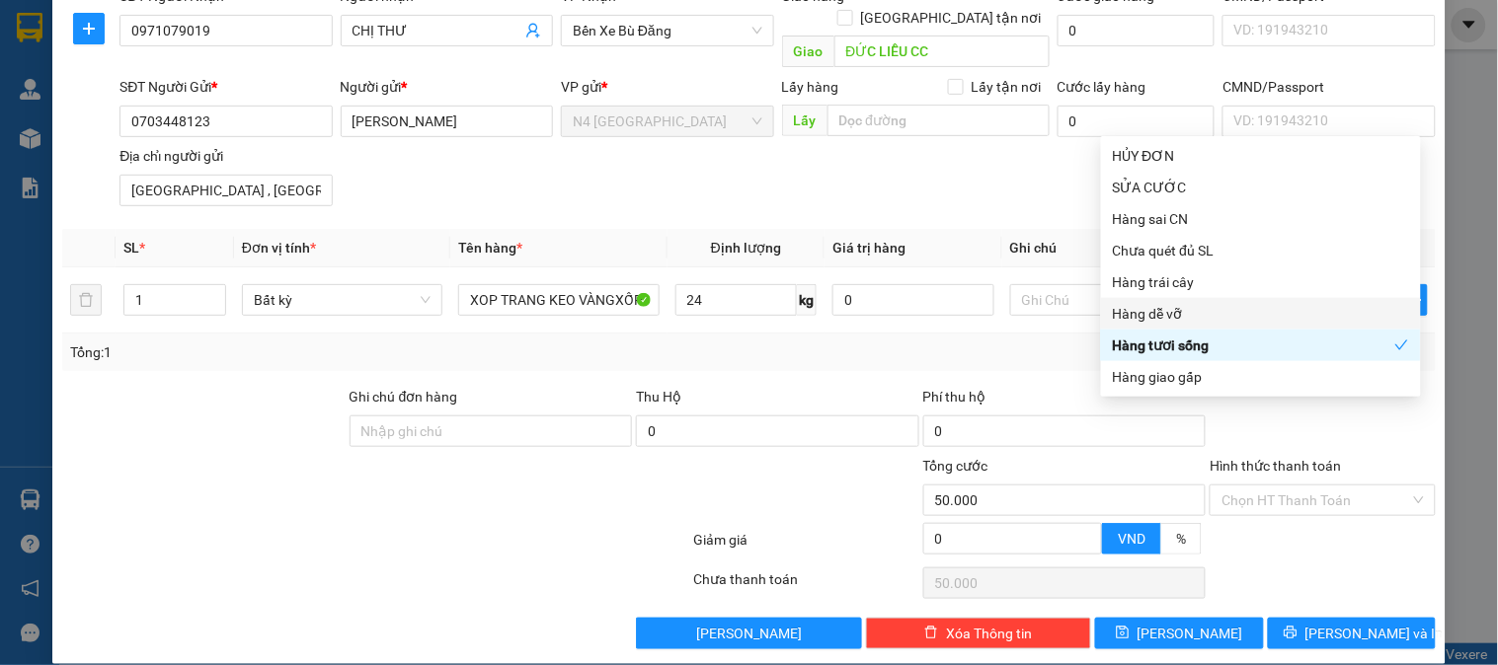
click at [333, 466] on div at bounding box center [261, 489] width 402 height 69
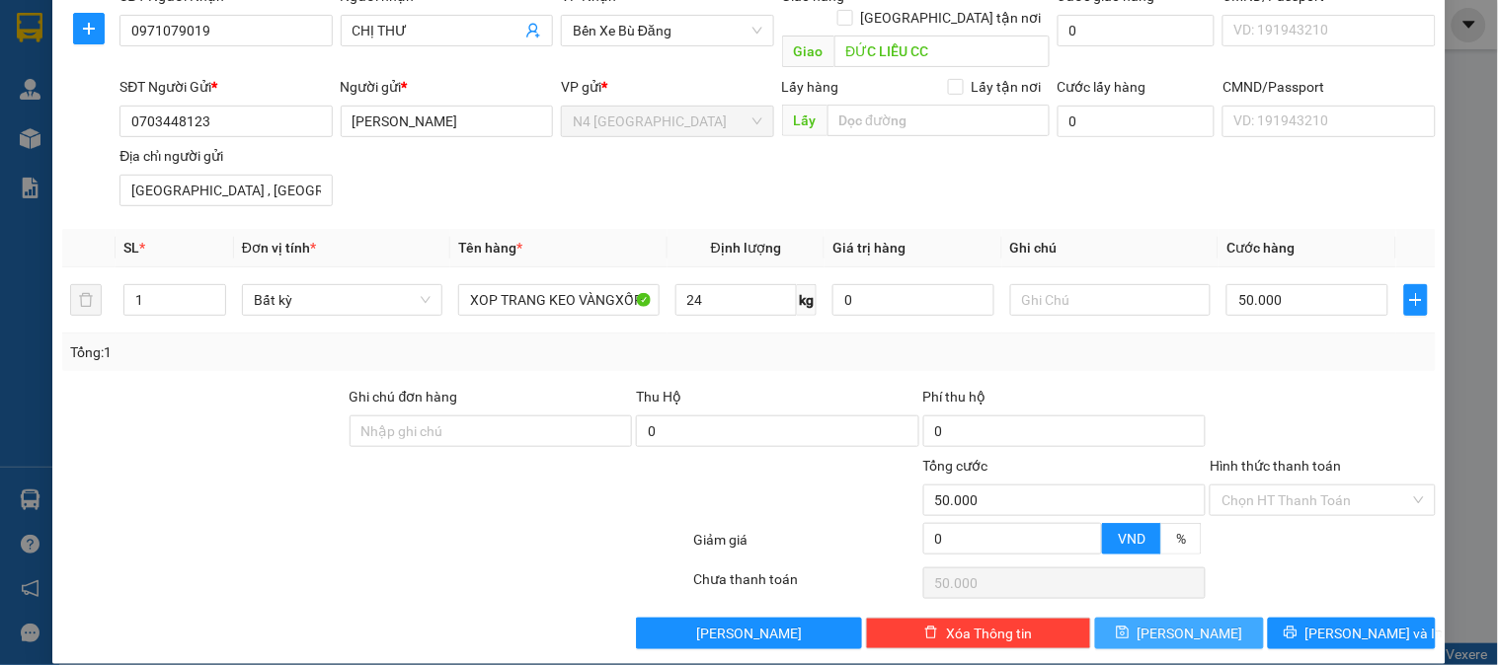
click at [1191, 618] on button "[PERSON_NAME]" at bounding box center [1179, 634] width 168 height 32
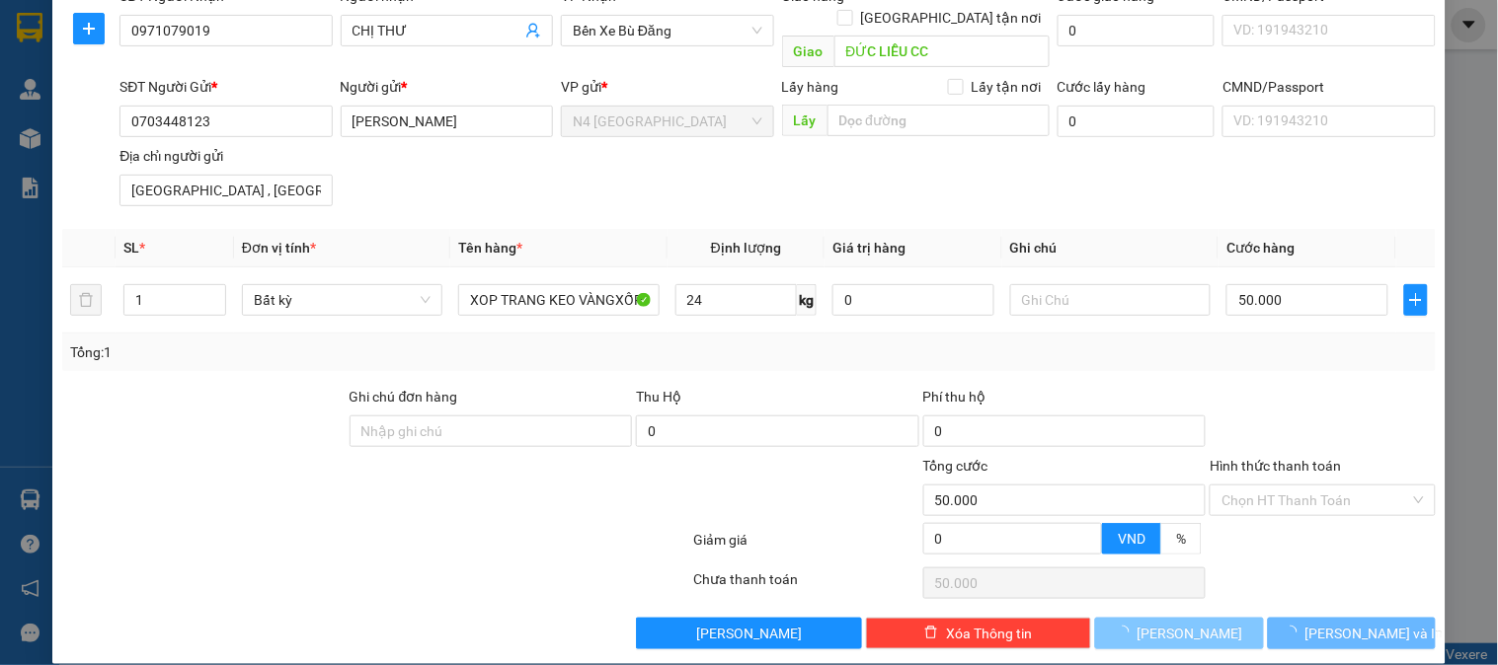
type input "0"
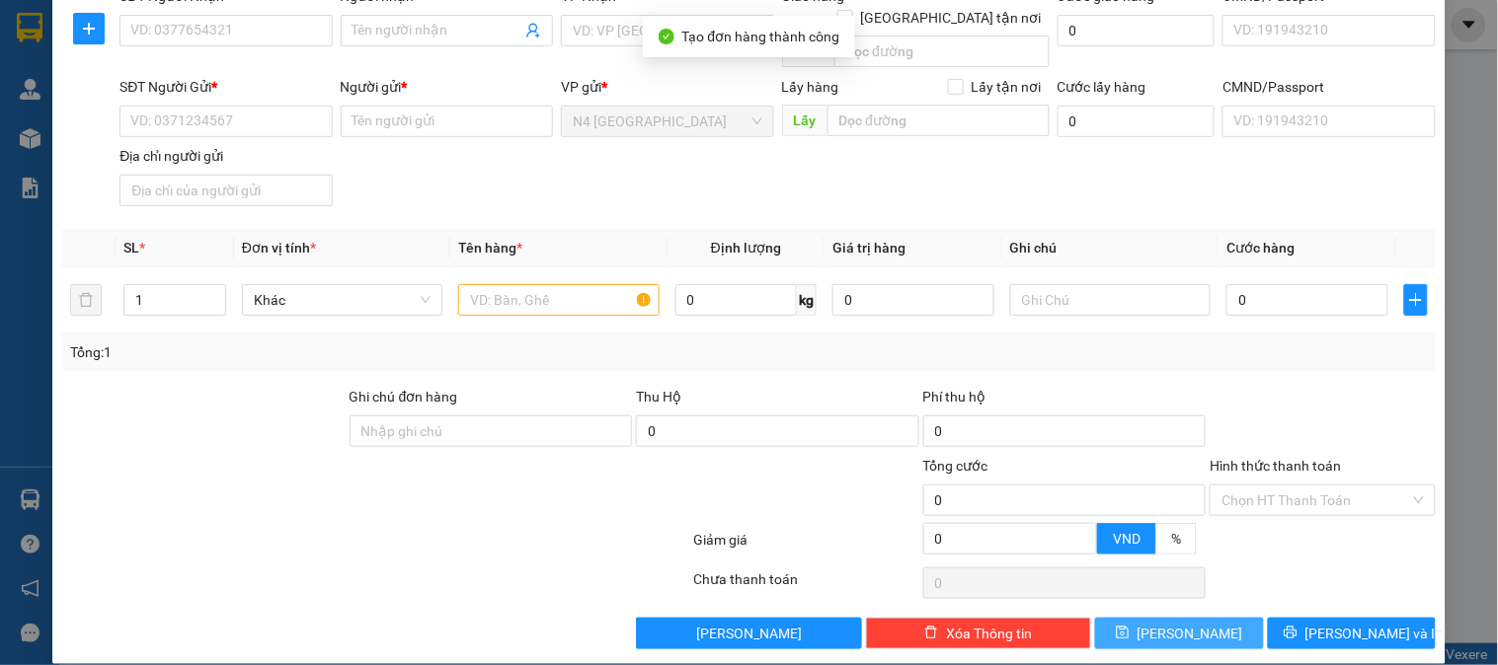
scroll to position [0, 0]
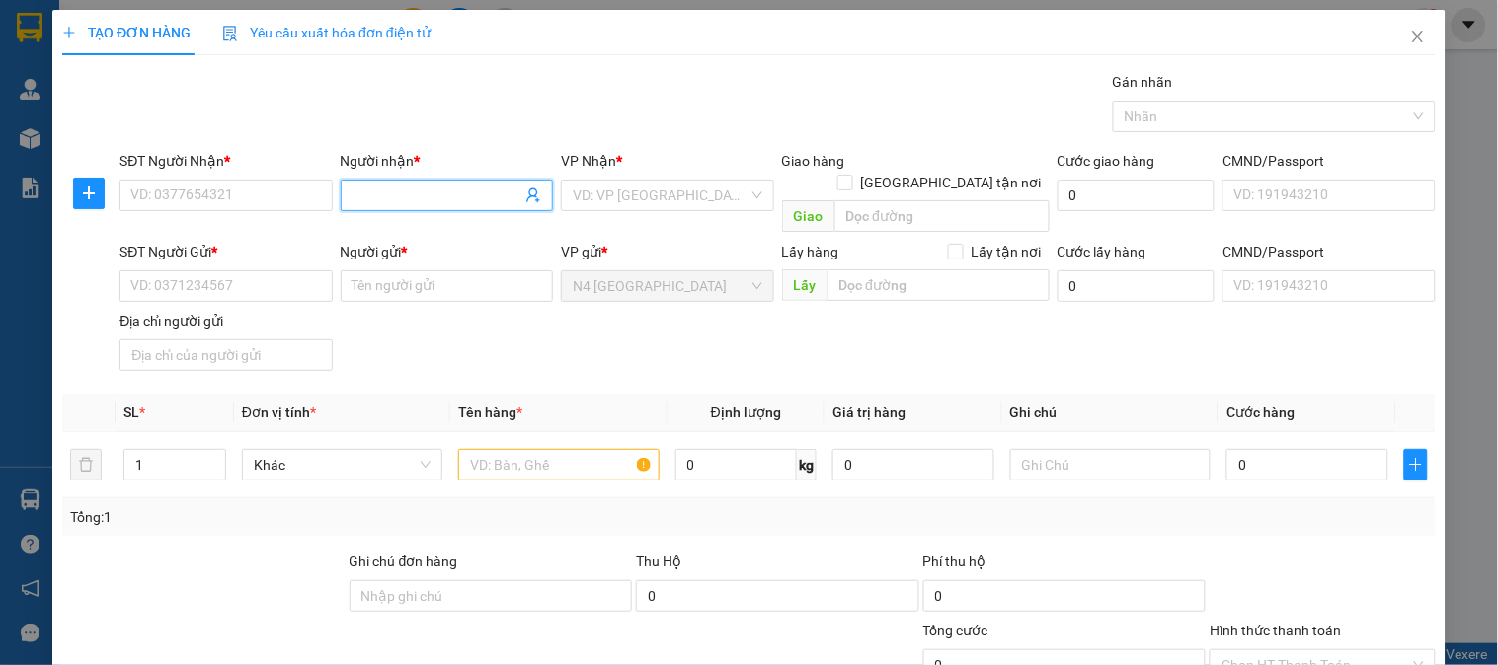
click at [381, 192] on input "Người nhận *" at bounding box center [436, 196] width 169 height 22
paste input "HIỀN"
type input "HIỀN"
click at [223, 203] on input "SĐT Người Nhận *" at bounding box center [225, 196] width 212 height 32
paste input "0379793397"
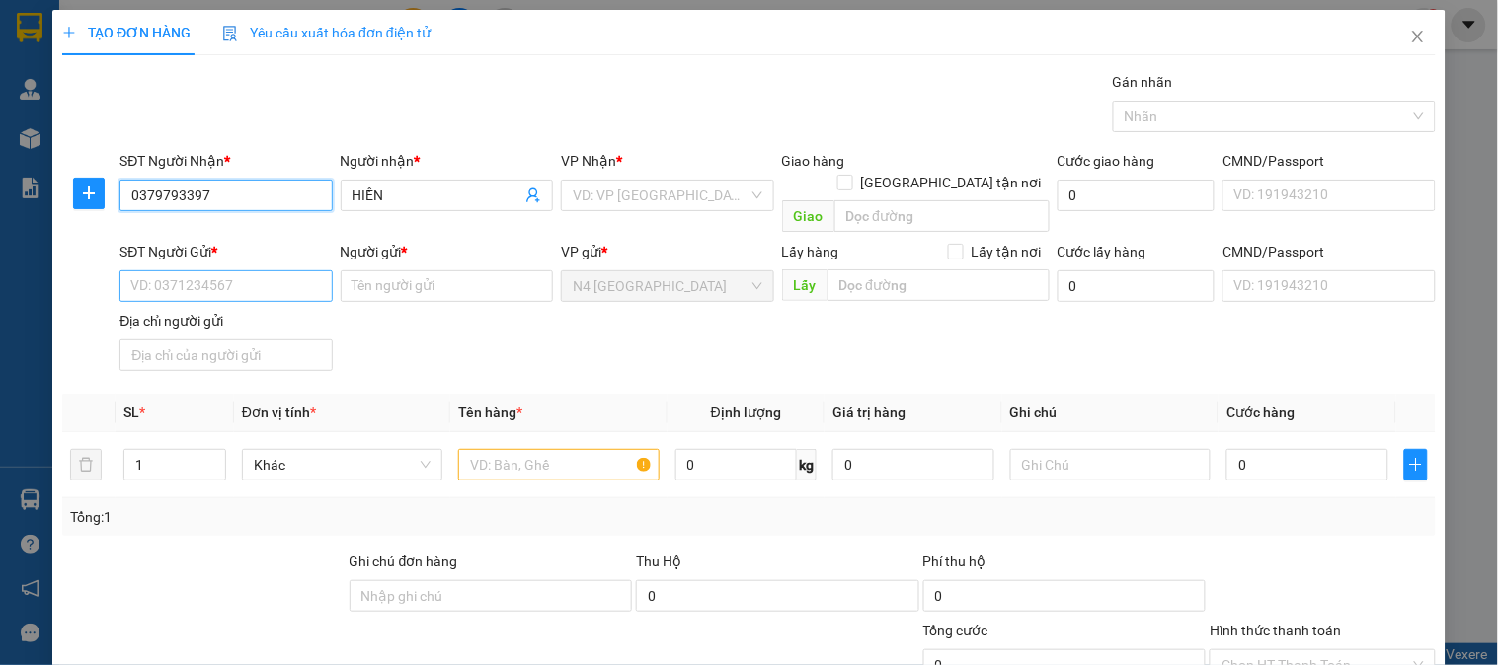
type input "0379793397"
click at [230, 270] on input "SĐT Người Gửi *" at bounding box center [225, 286] width 212 height 32
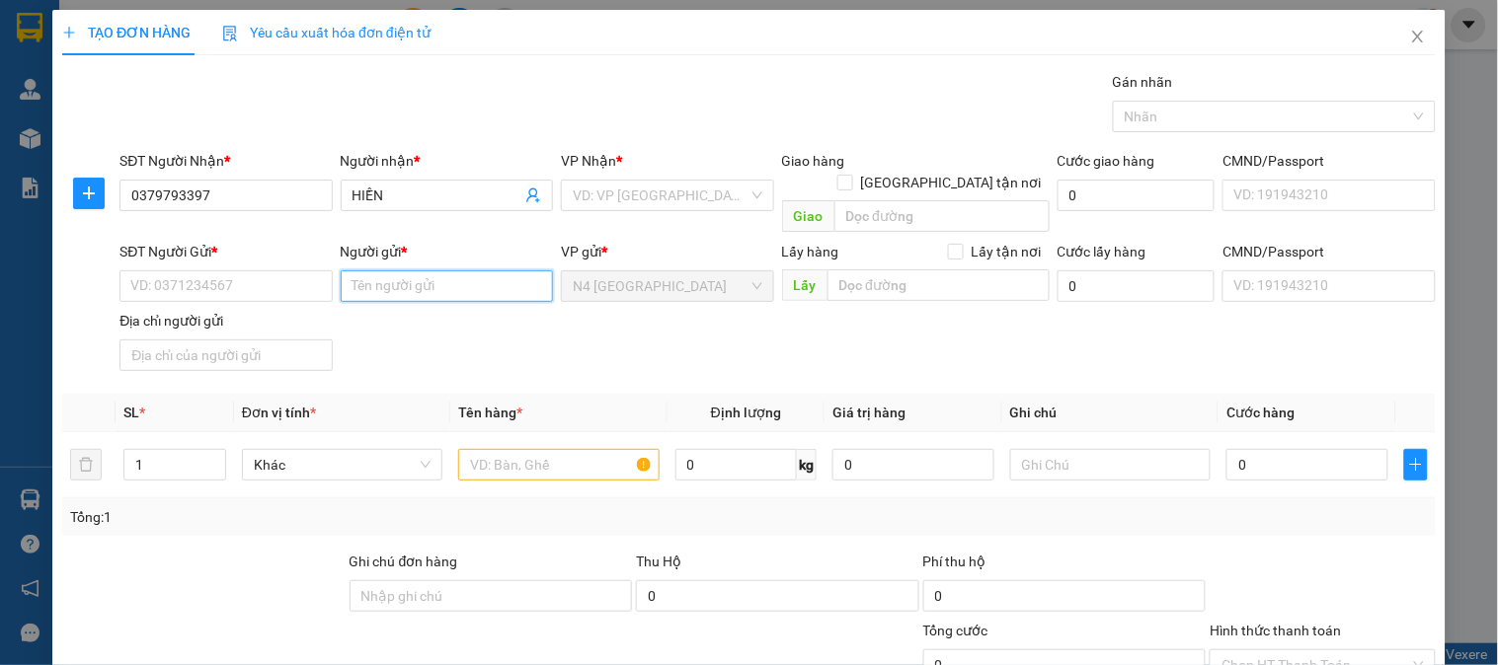
click at [387, 270] on input "Người gửi *" at bounding box center [447, 286] width 212 height 32
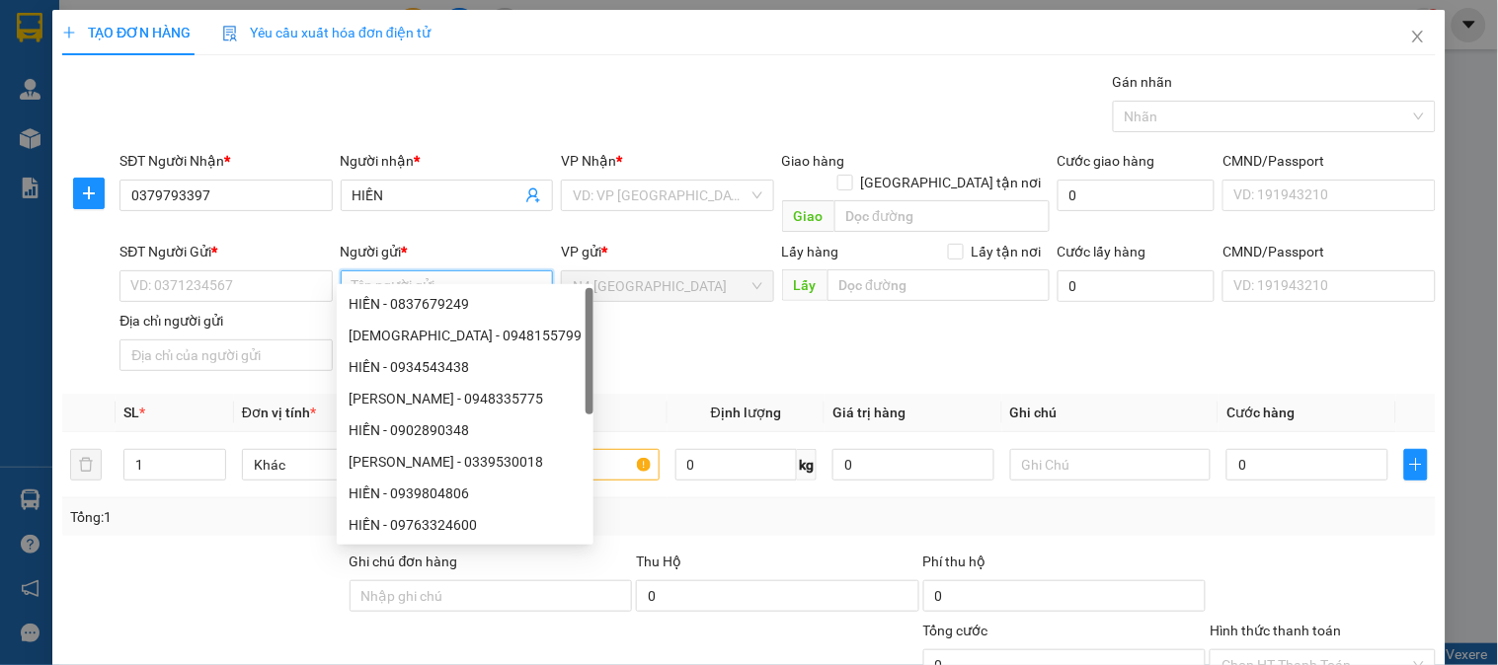
paste input "NGUYEN TRONG TUAN"
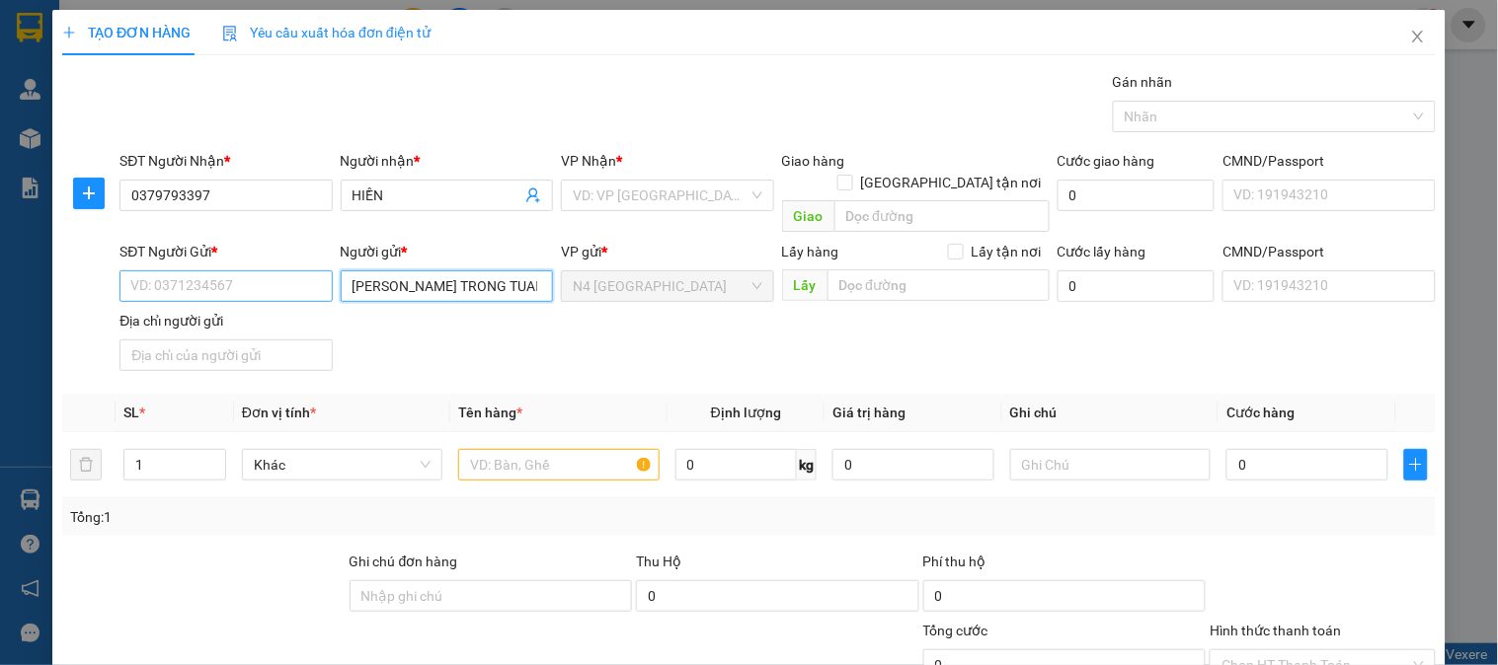
type input "NGUYEN TRONG TUAN"
click at [247, 270] on input "SĐT Người Gửi *" at bounding box center [225, 286] width 212 height 32
paste input "0908456312"
type input "0908456312"
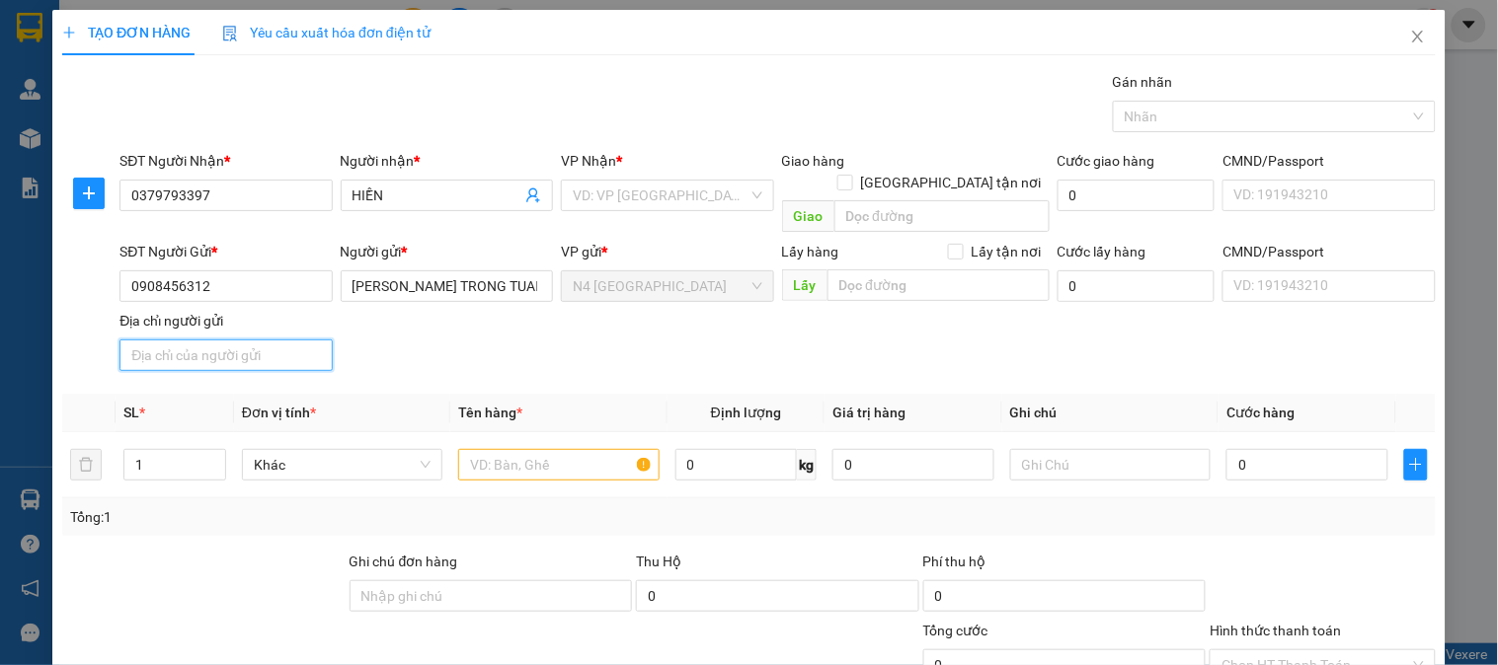
click at [173, 340] on input "Địa chỉ người gửi" at bounding box center [225, 356] width 212 height 32
click at [244, 340] on input "Địa chỉ người gửi" at bounding box center [225, 356] width 212 height 32
paste input "QUANG NAM"
click at [747, 192] on div "VD: VP [GEOGRAPHIC_DATA]" at bounding box center [667, 196] width 212 height 32
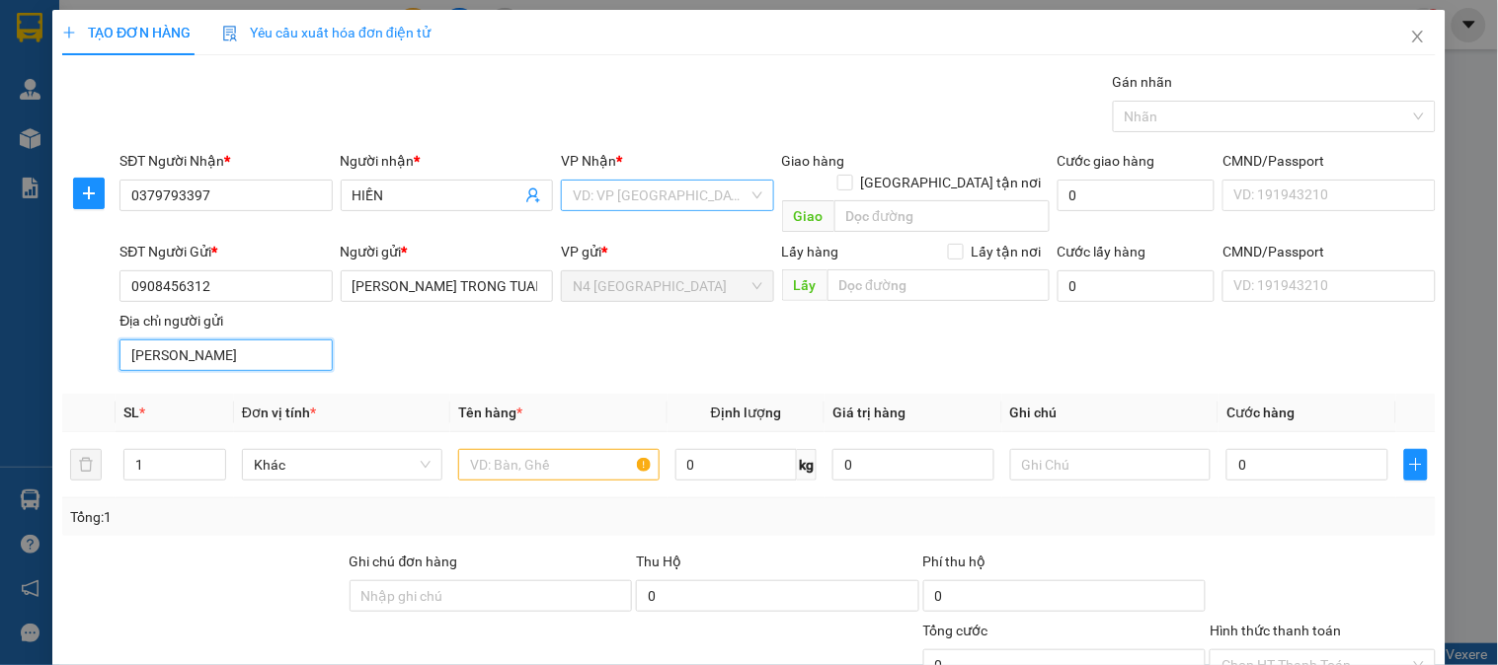
type input "QUANG NAM"
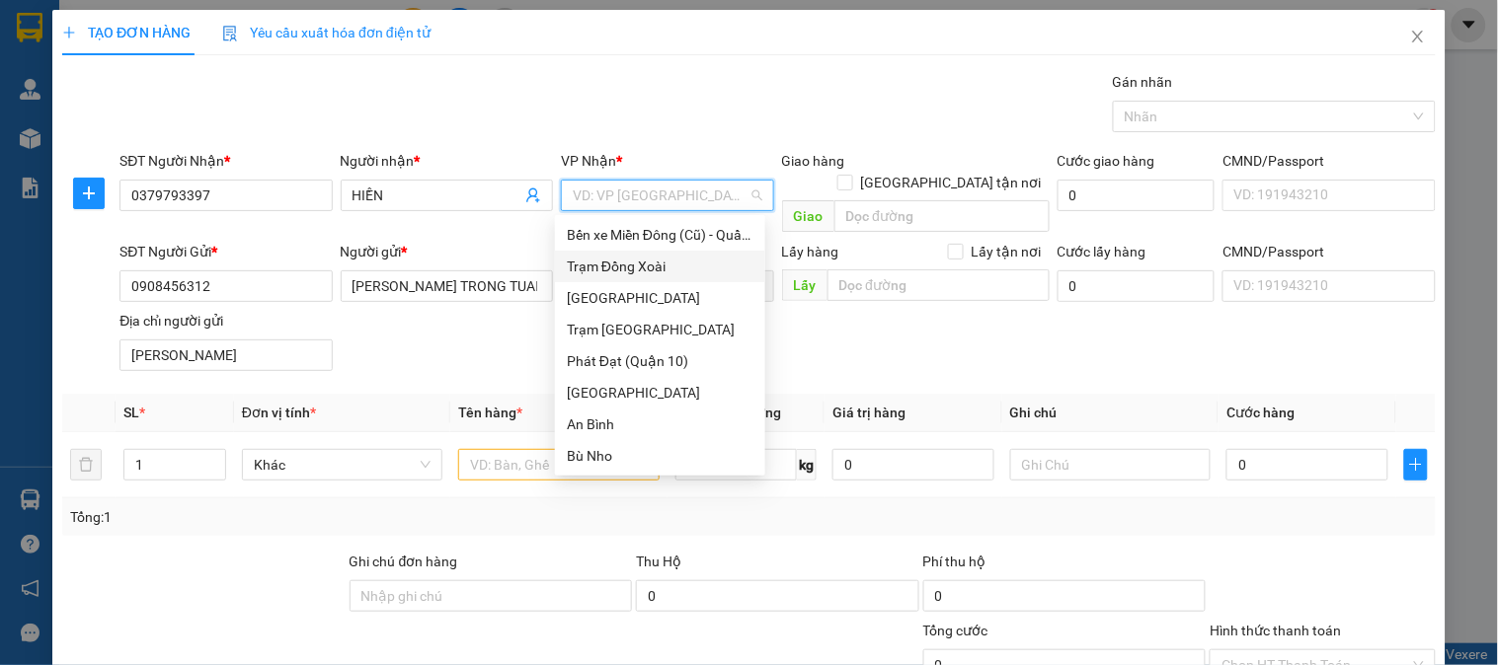
click at [642, 264] on div "Trạm Đồng Xoài" at bounding box center [660, 267] width 187 height 22
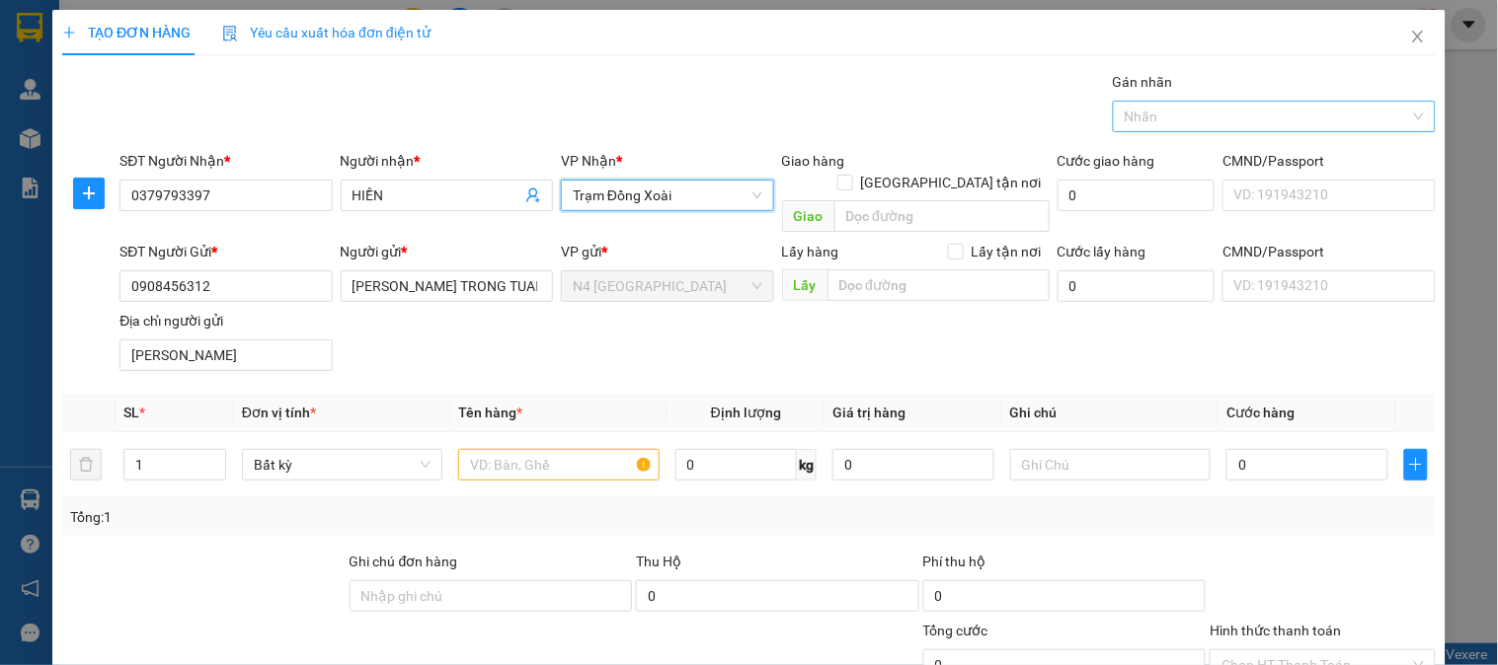
click at [1402, 121] on div "Nhãn" at bounding box center [1274, 117] width 323 height 32
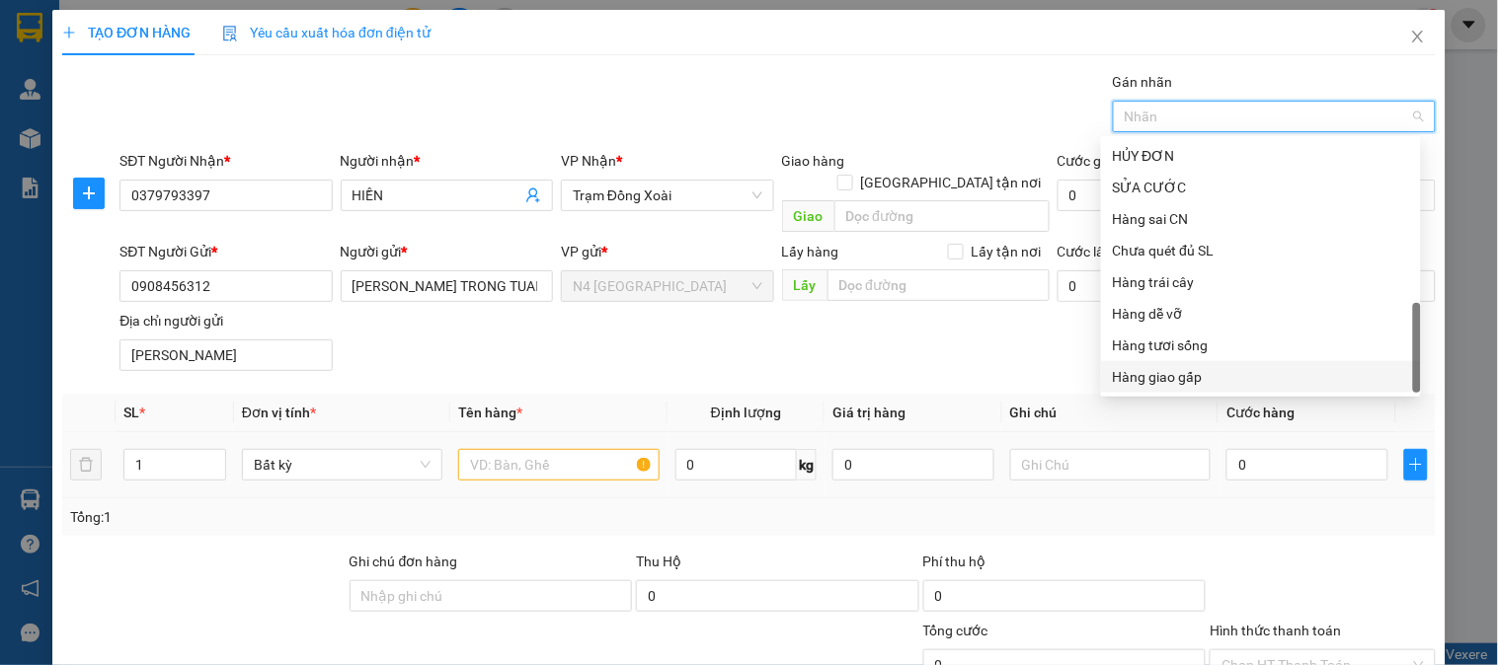
scroll to position [165, 0]
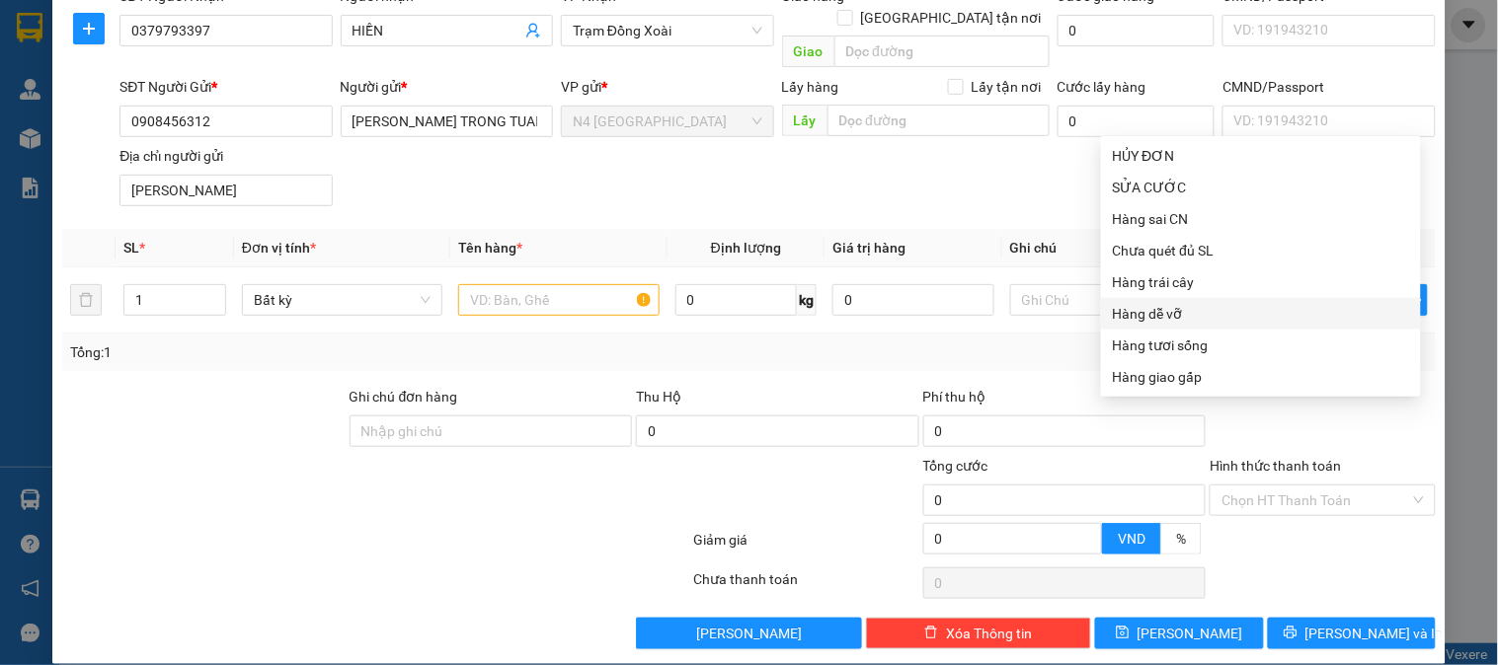
click at [1173, 312] on div "Hàng dễ vỡ" at bounding box center [1261, 314] width 296 height 22
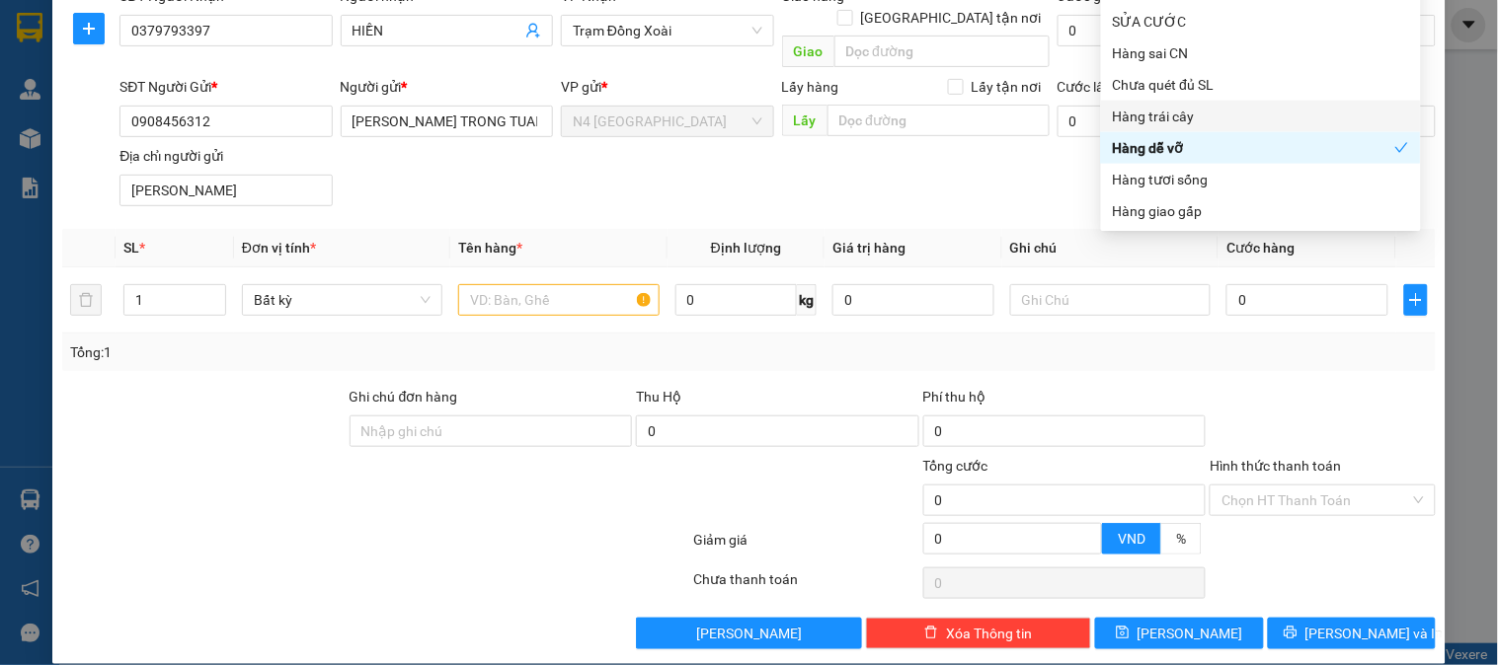
scroll to position [55, 0]
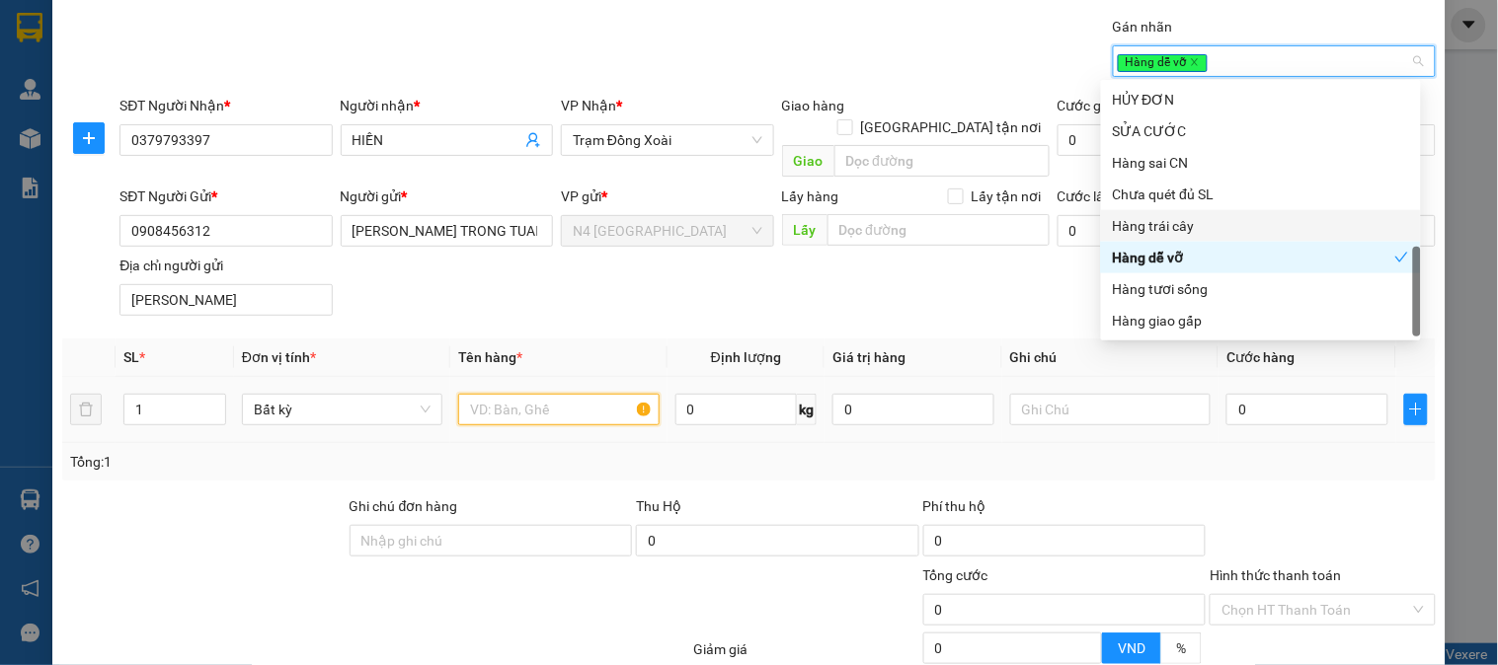
click at [571, 394] on input "text" at bounding box center [558, 410] width 200 height 32
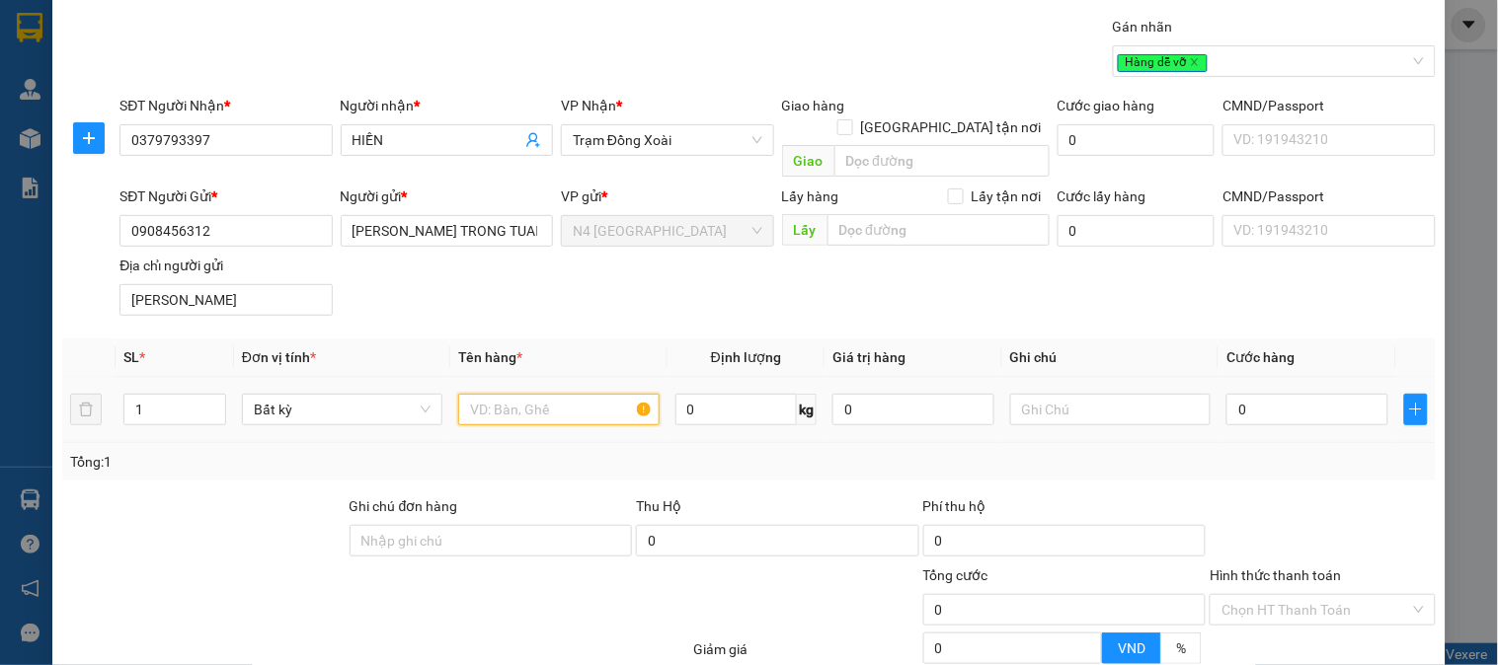
paste input "QUANG NAM"
type input "QUANG NAM"
paste input "QUANG NAM"
type input "QUANG NAM"
paste input "NL ĐEN KEO VÀNG"
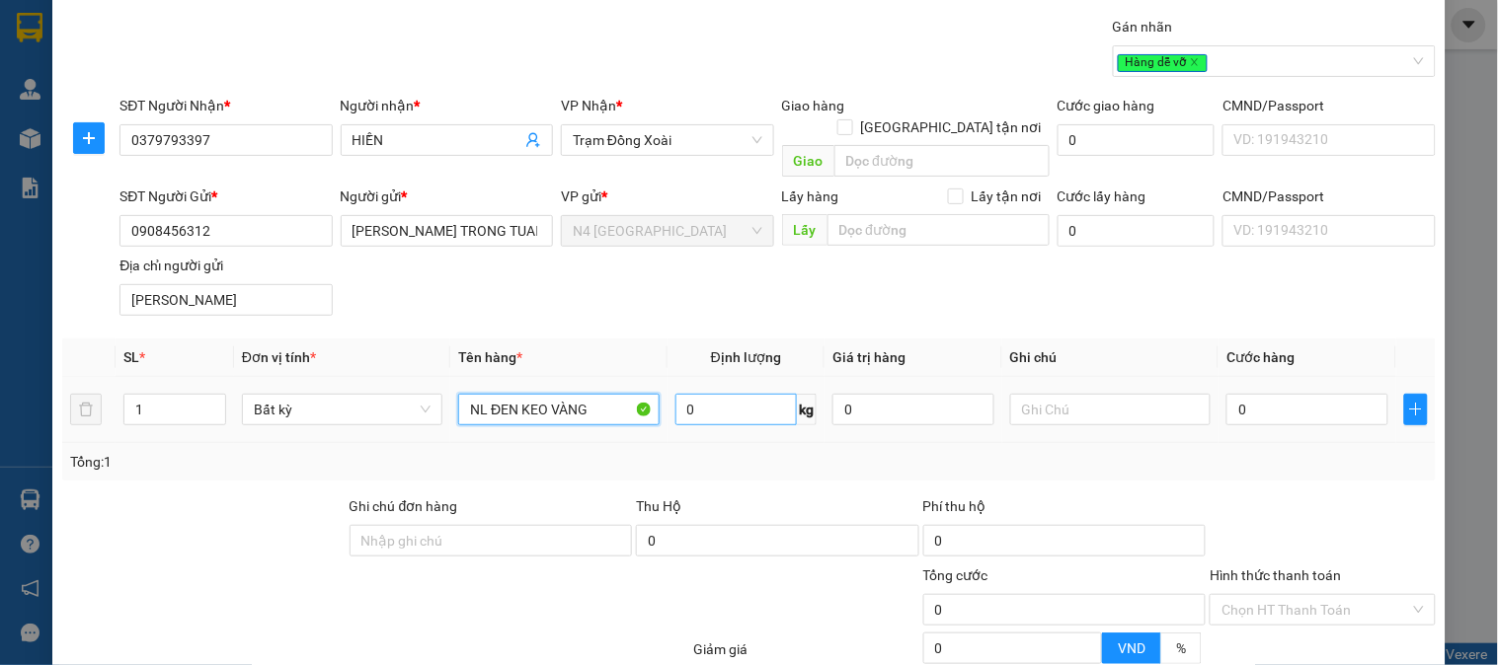
type input "NL ĐEN KEO VÀNG"
click at [758, 394] on input "0" at bounding box center [736, 410] width 122 height 32
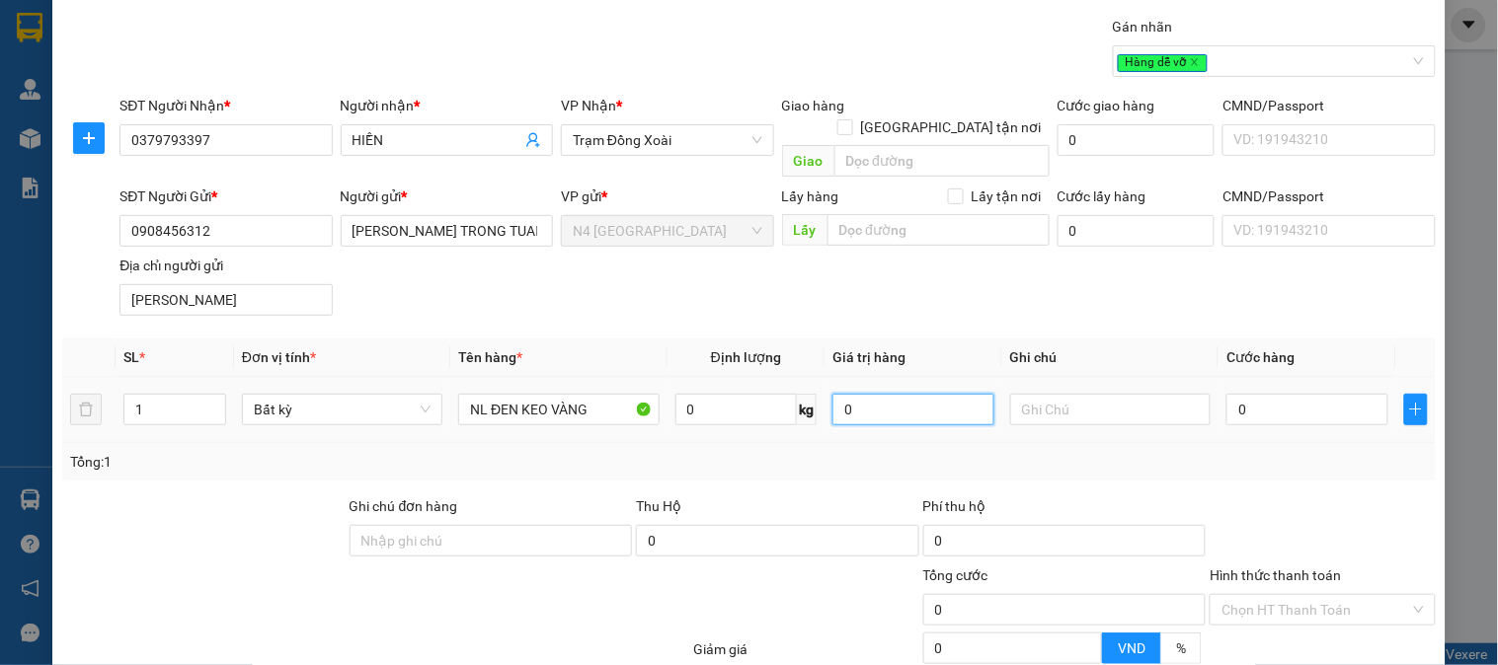
click at [920, 394] on input "0" at bounding box center [913, 410] width 162 height 32
type input "0"
click at [712, 394] on input "0" at bounding box center [736, 410] width 122 height 32
type input "65"
type input "92.500"
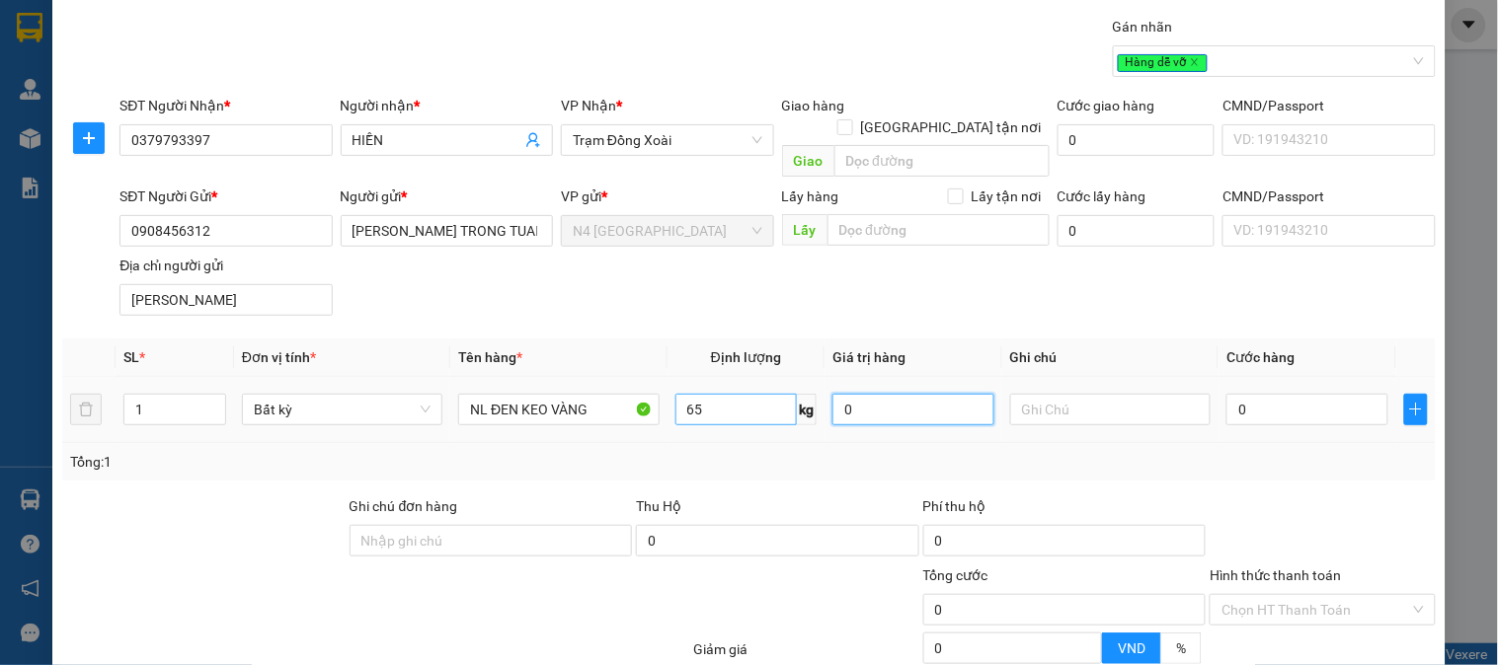
type input "92.500"
click at [708, 394] on input "65" at bounding box center [736, 410] width 122 height 32
type input "63"
type input "89.500"
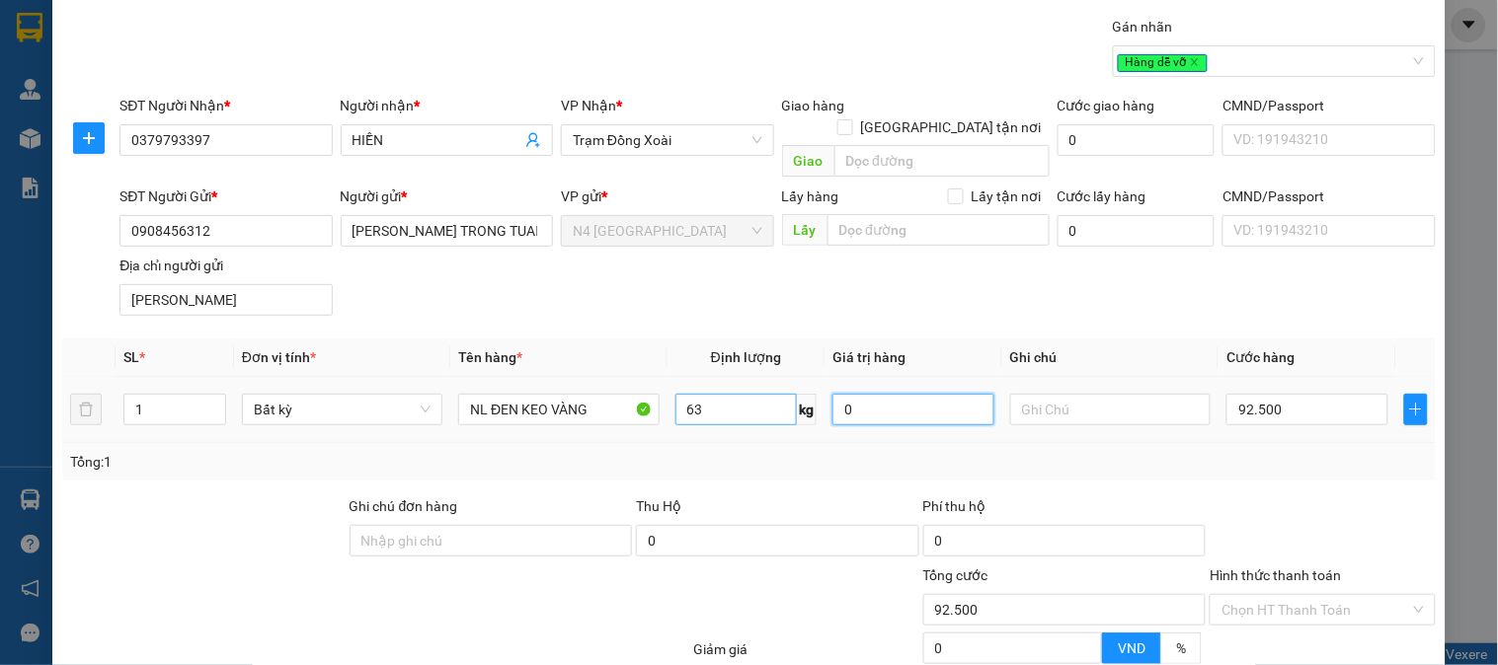
type input "89.500"
type input "90.000"
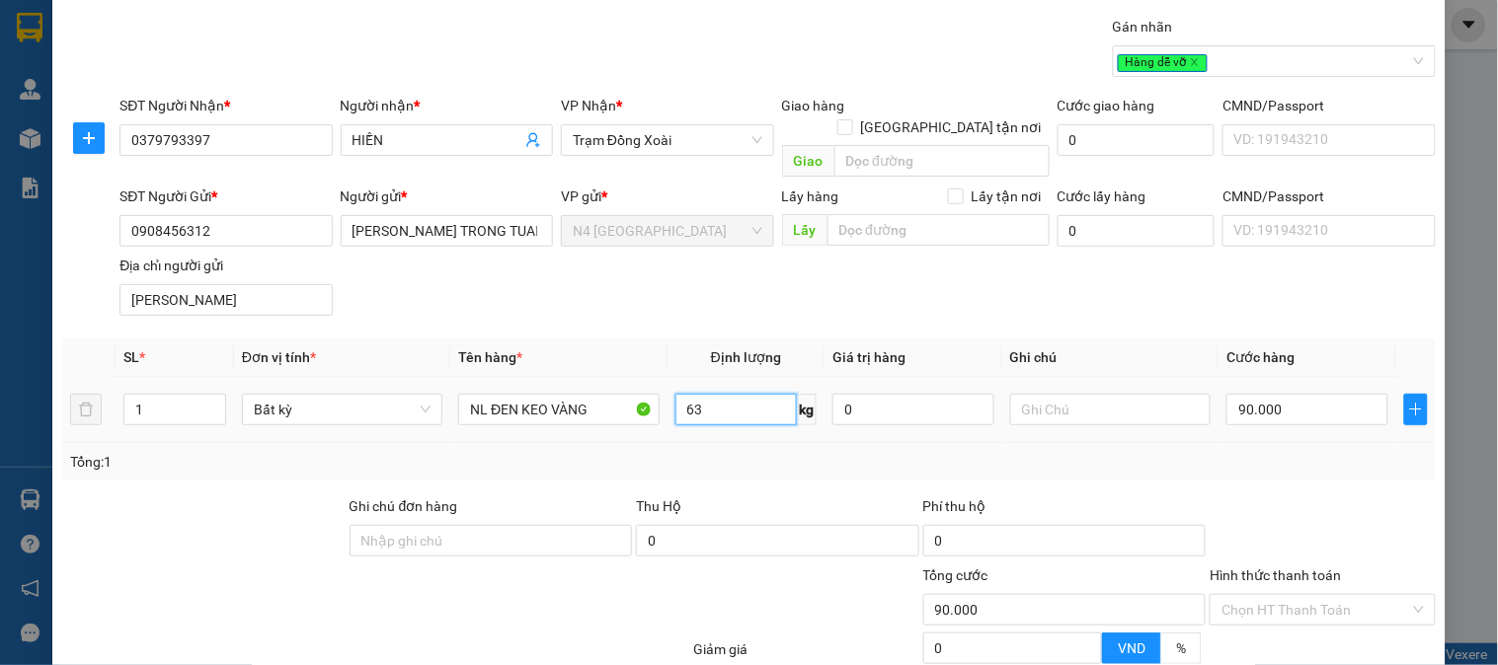
click at [706, 394] on input "63" at bounding box center [736, 410] width 122 height 32
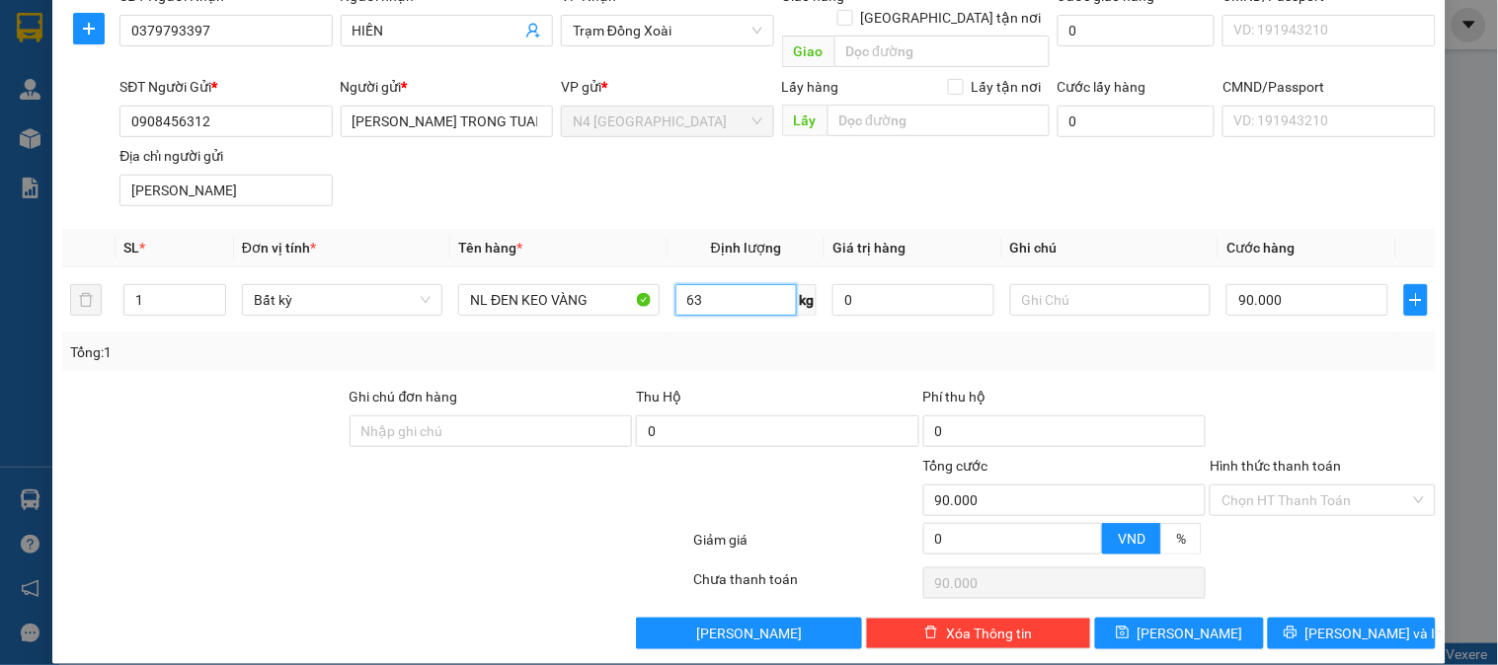
scroll to position [0, 0]
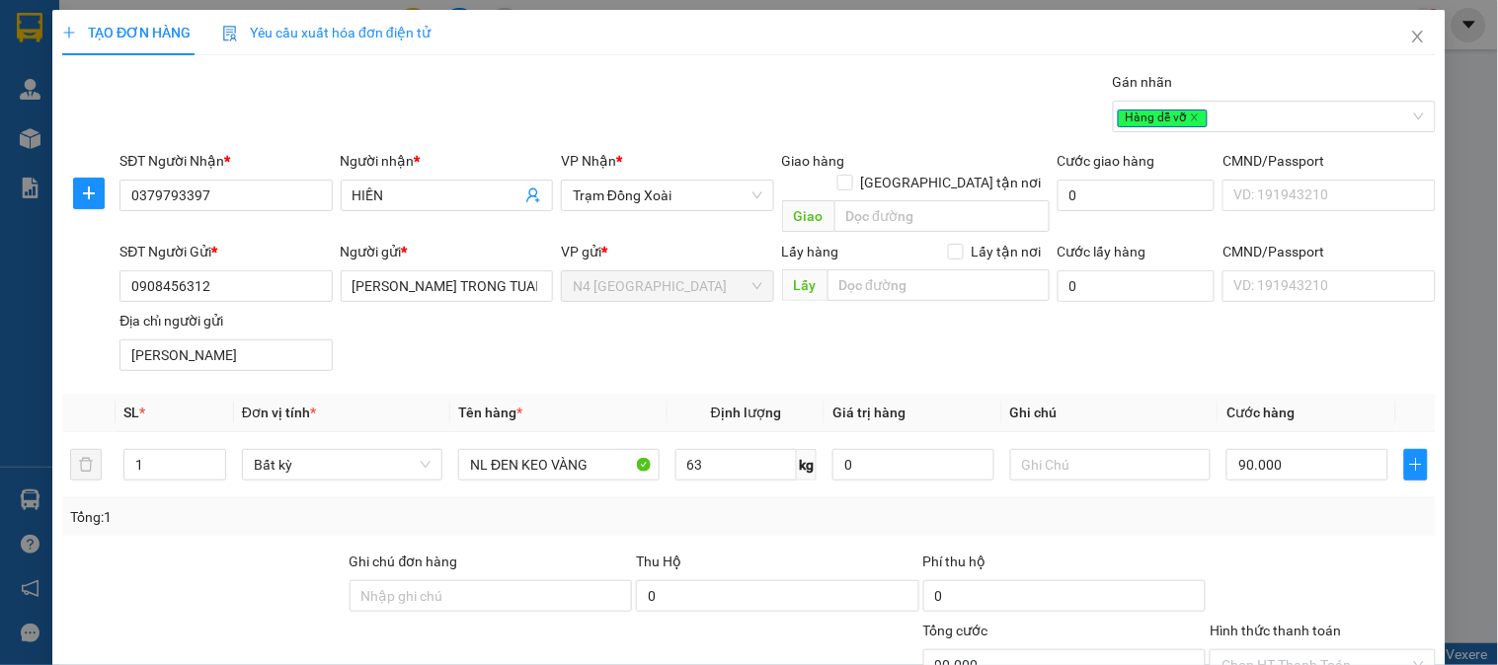
type input "89.500"
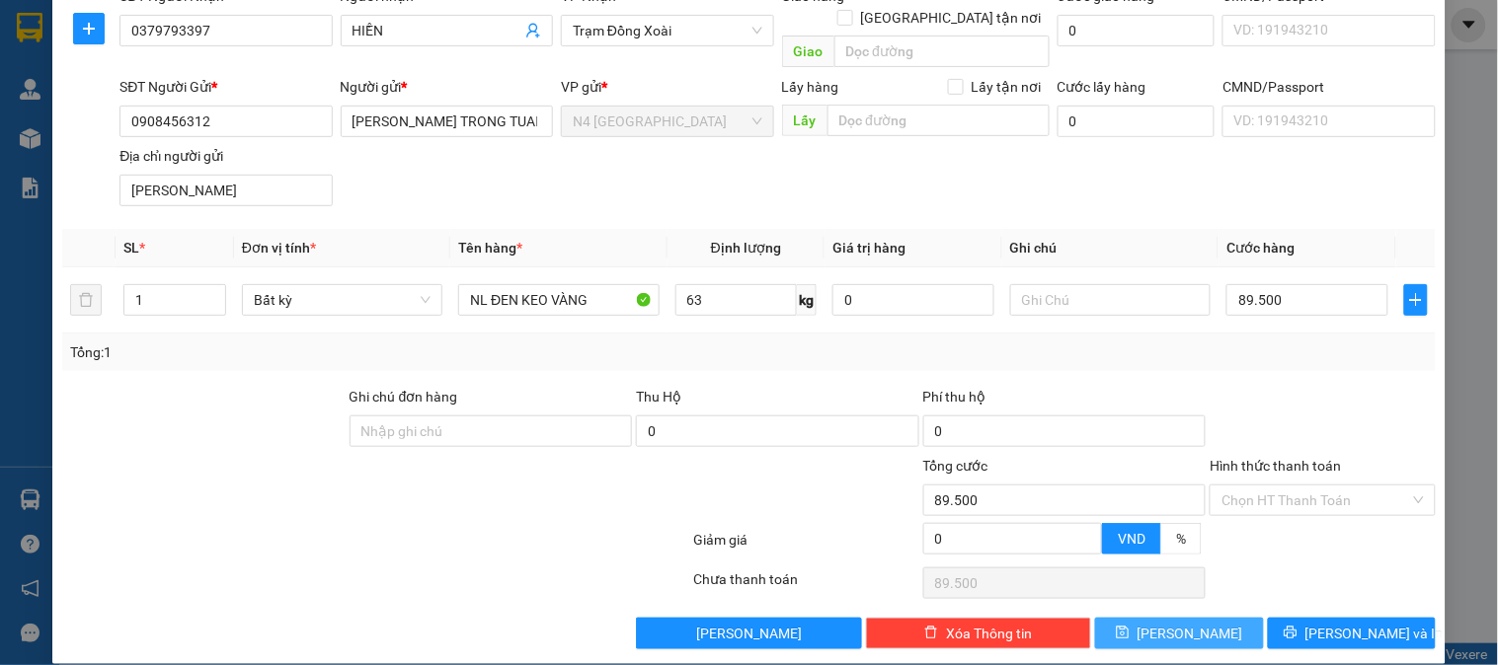
click at [1168, 623] on span "[PERSON_NAME]" at bounding box center [1190, 634] width 106 height 22
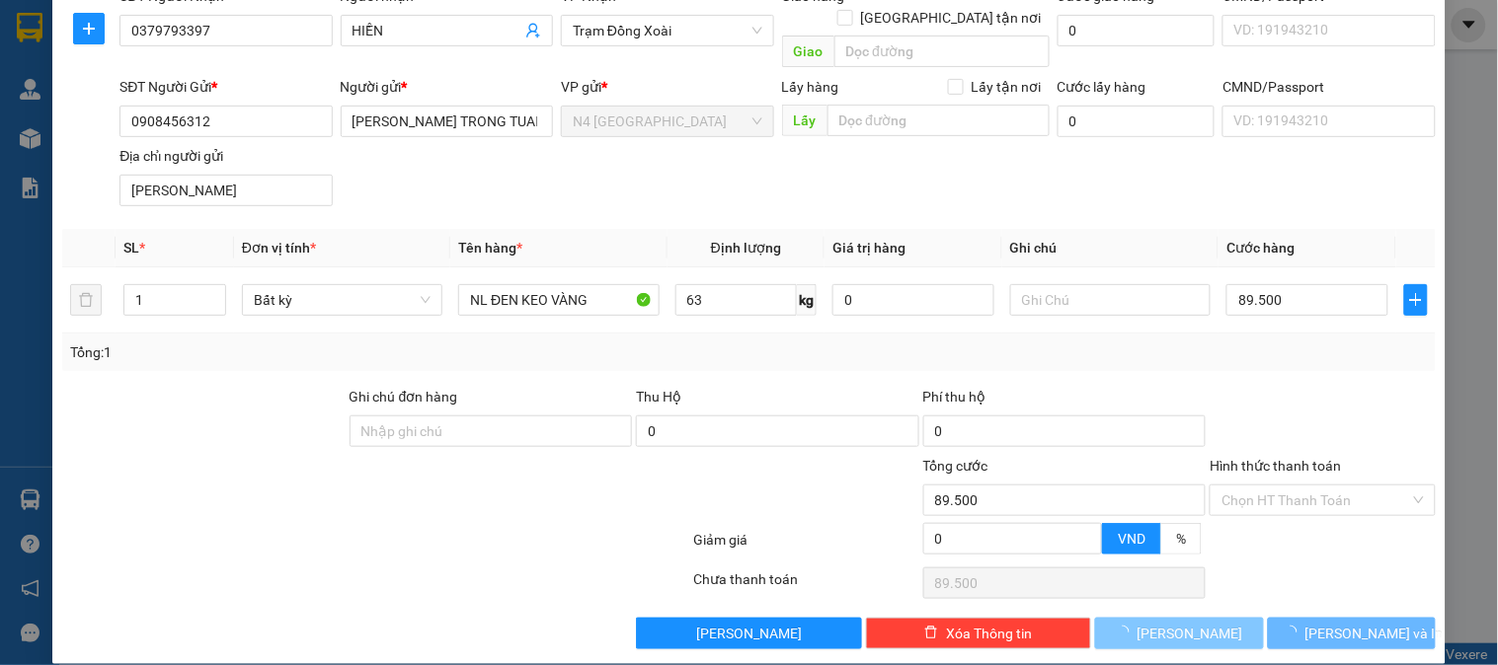
type input "0"
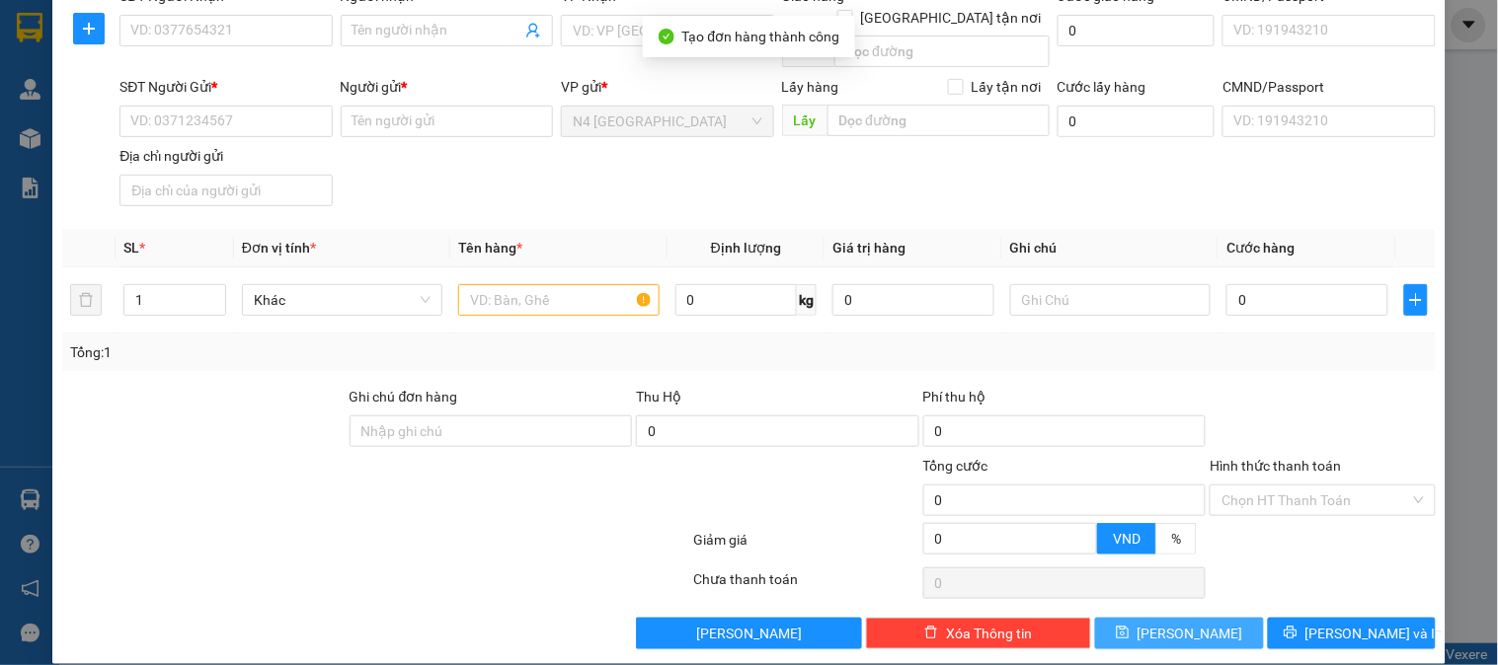
scroll to position [0, 0]
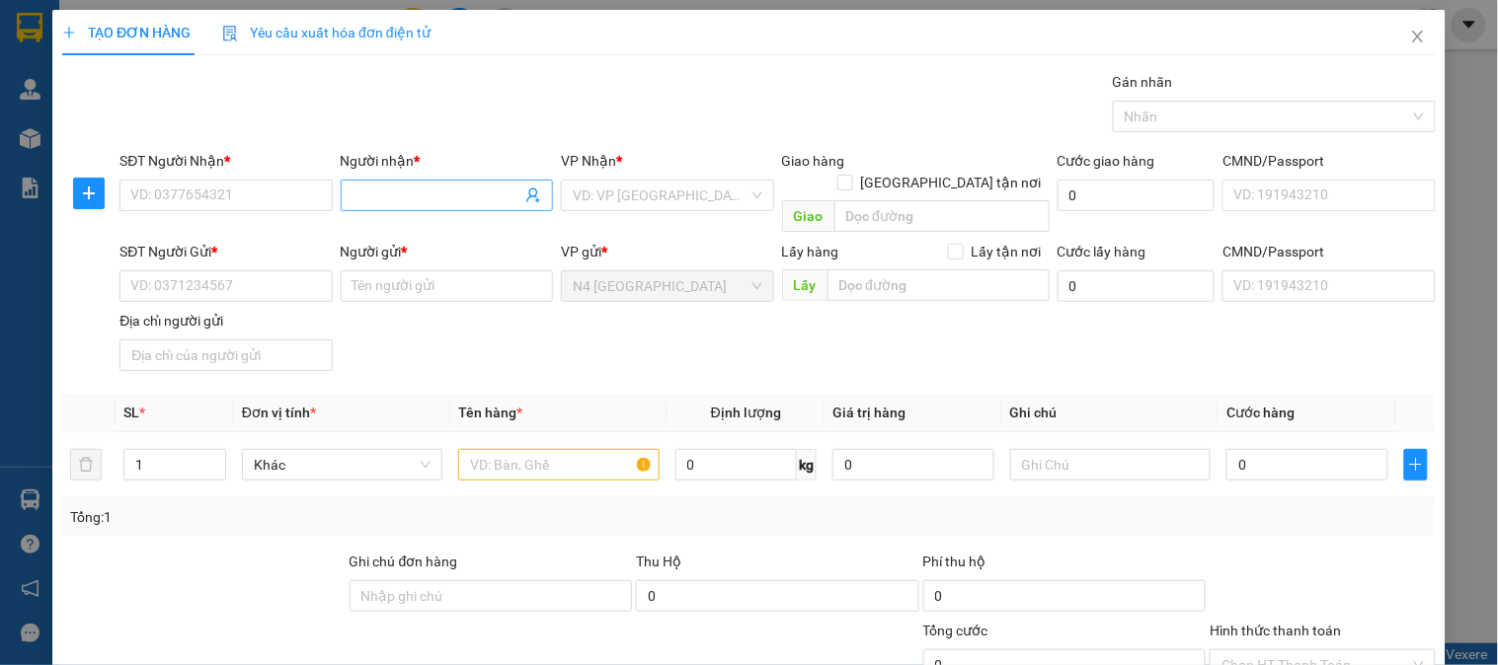
click at [444, 180] on span at bounding box center [447, 196] width 212 height 32
paste input "KT"
type input "KT"
click at [176, 194] on input "SĐT Người Nhận *" at bounding box center [225, 196] width 212 height 32
paste input "0868993544"
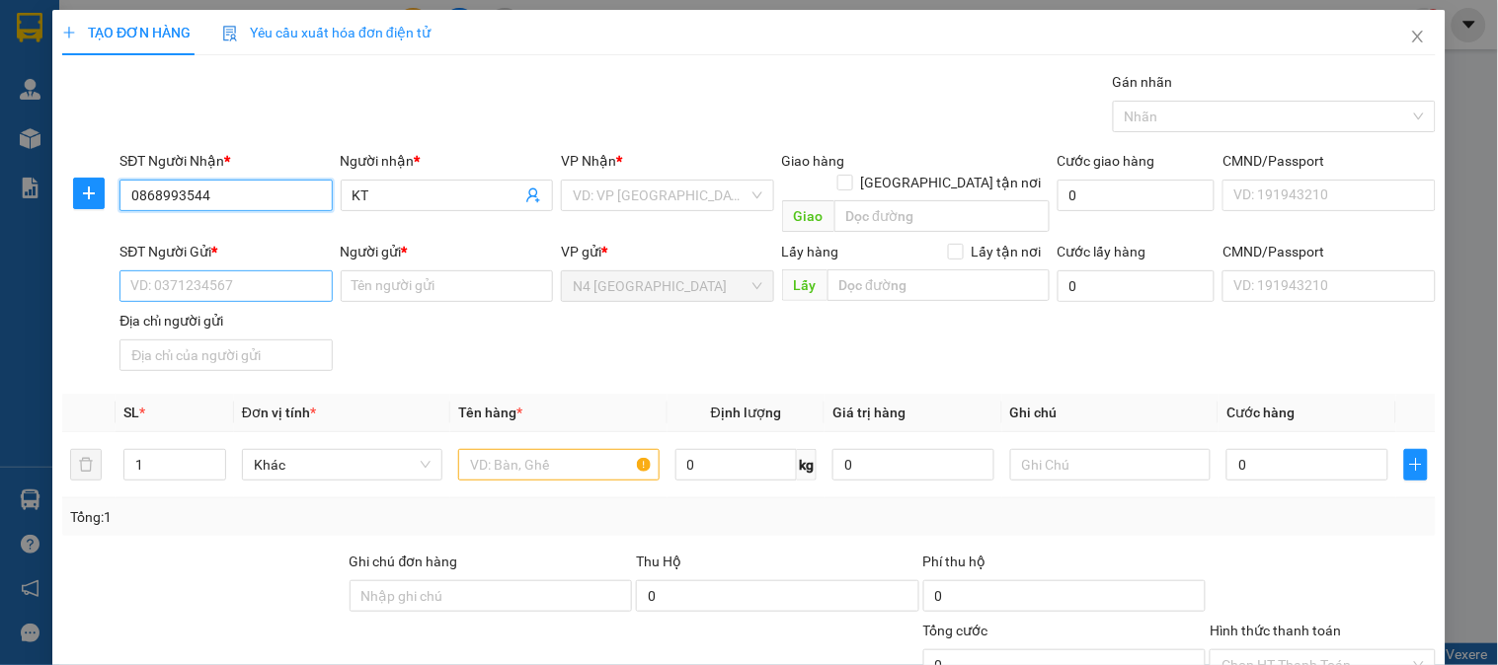
type input "0868993544"
click at [238, 270] on input "SĐT Người Gửi *" at bounding box center [225, 286] width 212 height 32
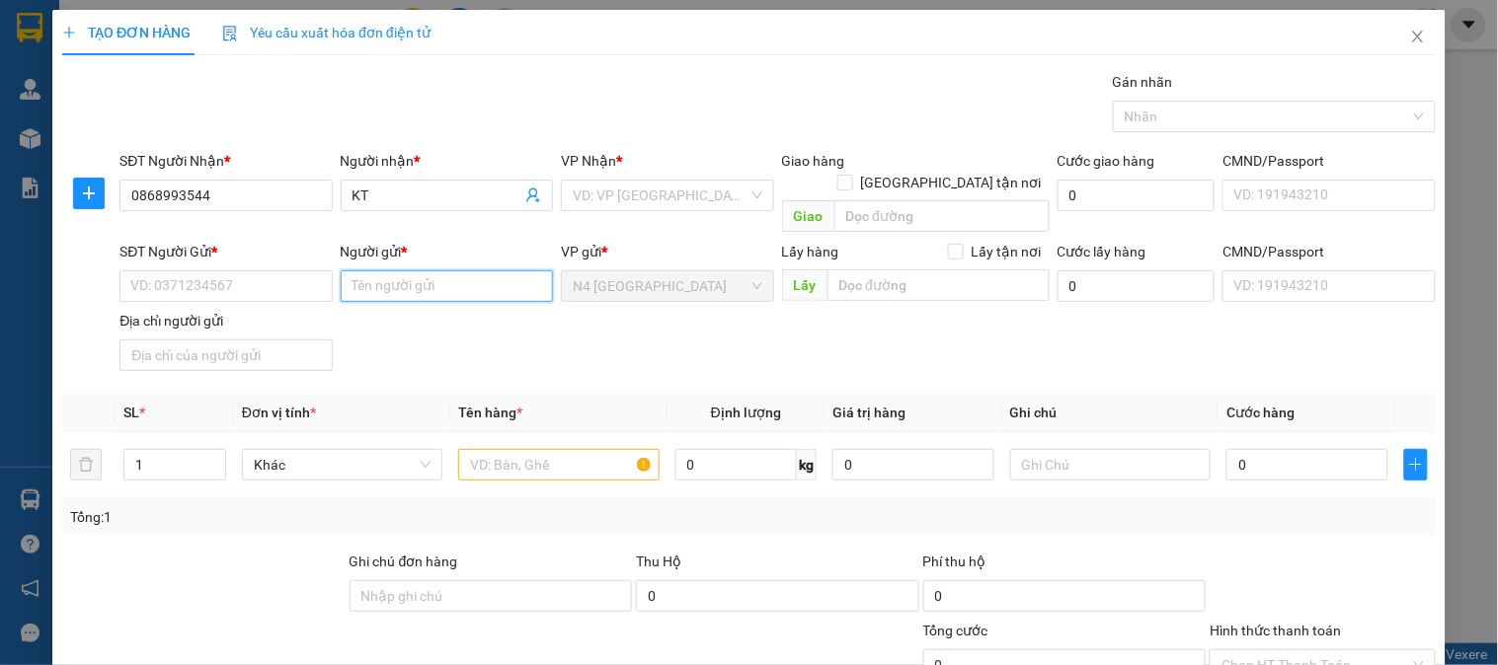
click at [403, 270] on input "Người gửi *" at bounding box center [447, 286] width 212 height 32
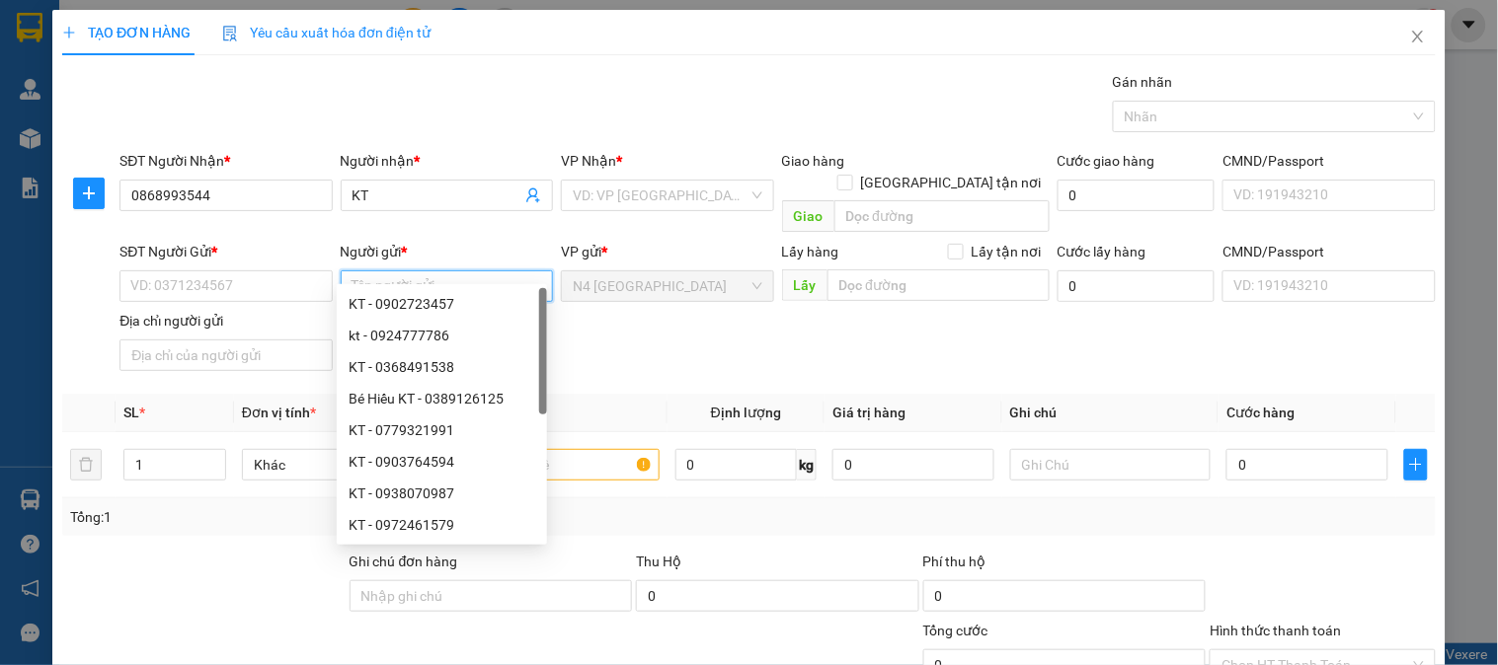
paste input "0777.139.477"
type input "0777.139.477"
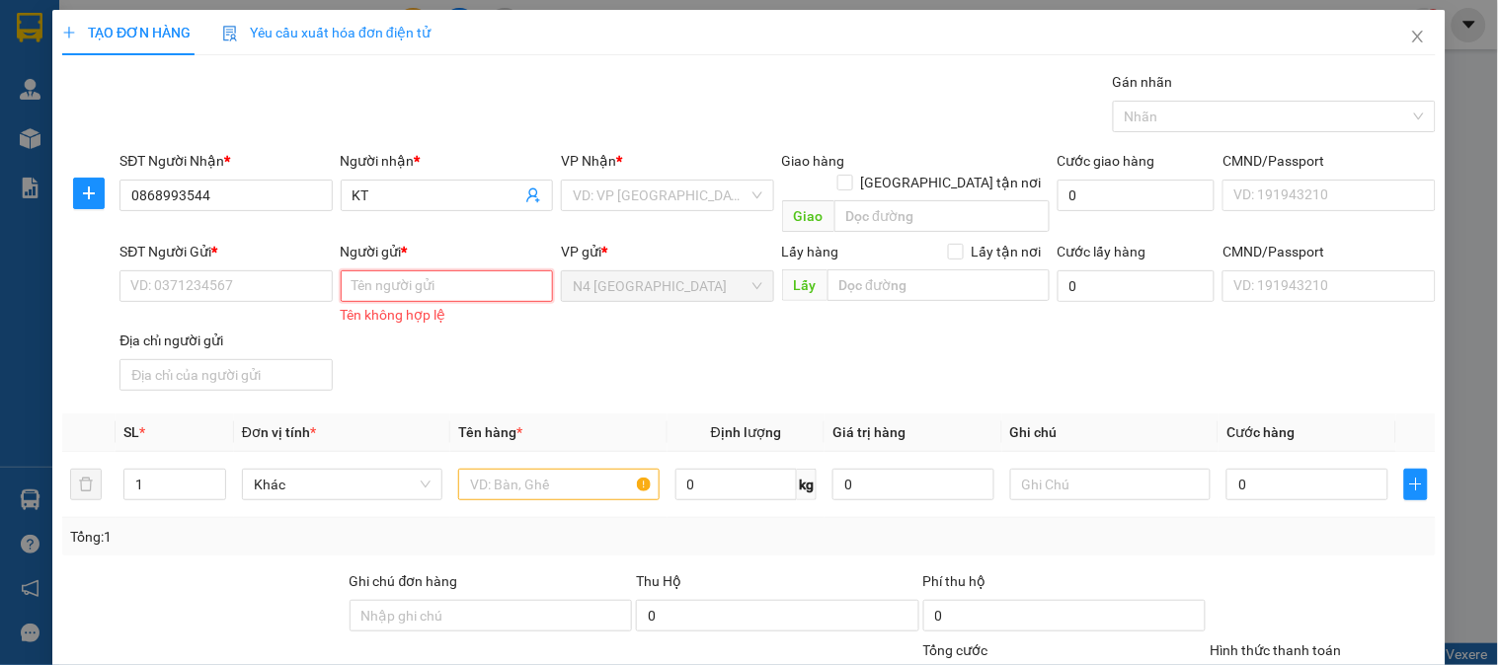
paste input "0777.139.477"
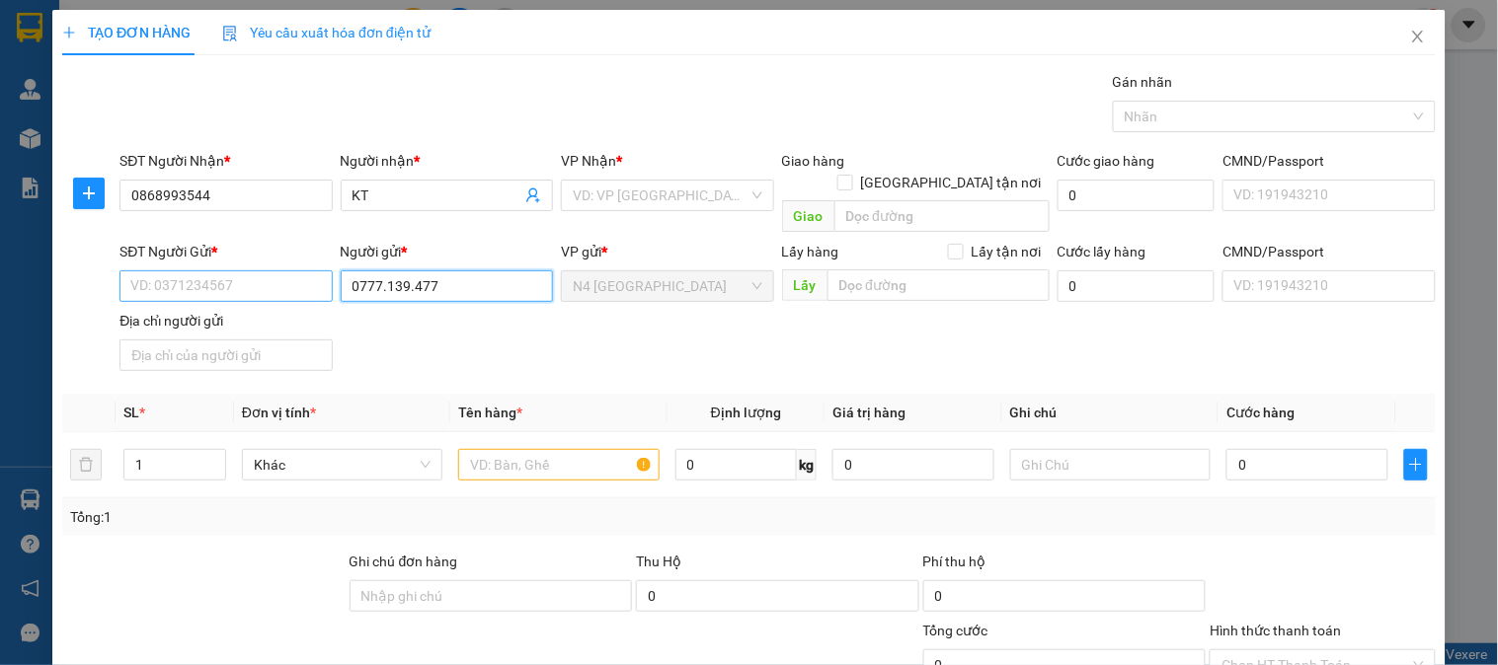
drag, startPoint x: 385, startPoint y: 257, endPoint x: 317, endPoint y: 257, distance: 68.1
click at [317, 257] on div "SĐT Người Gửi * VD: 0371234567 Người gửi * 0777.139.477 0777.139.477 VP gửi * N…" at bounding box center [778, 310] width 1324 height 138
type input "0777.139.477"
drag, startPoint x: 317, startPoint y: 257, endPoint x: 415, endPoint y: 255, distance: 97.8
click at [413, 254] on div "SĐT Người Gửi * VD: 0371234567 Người gửi * 0777.139.477 VP gửi * N4 Bình Phước …" at bounding box center [778, 310] width 1324 height 138
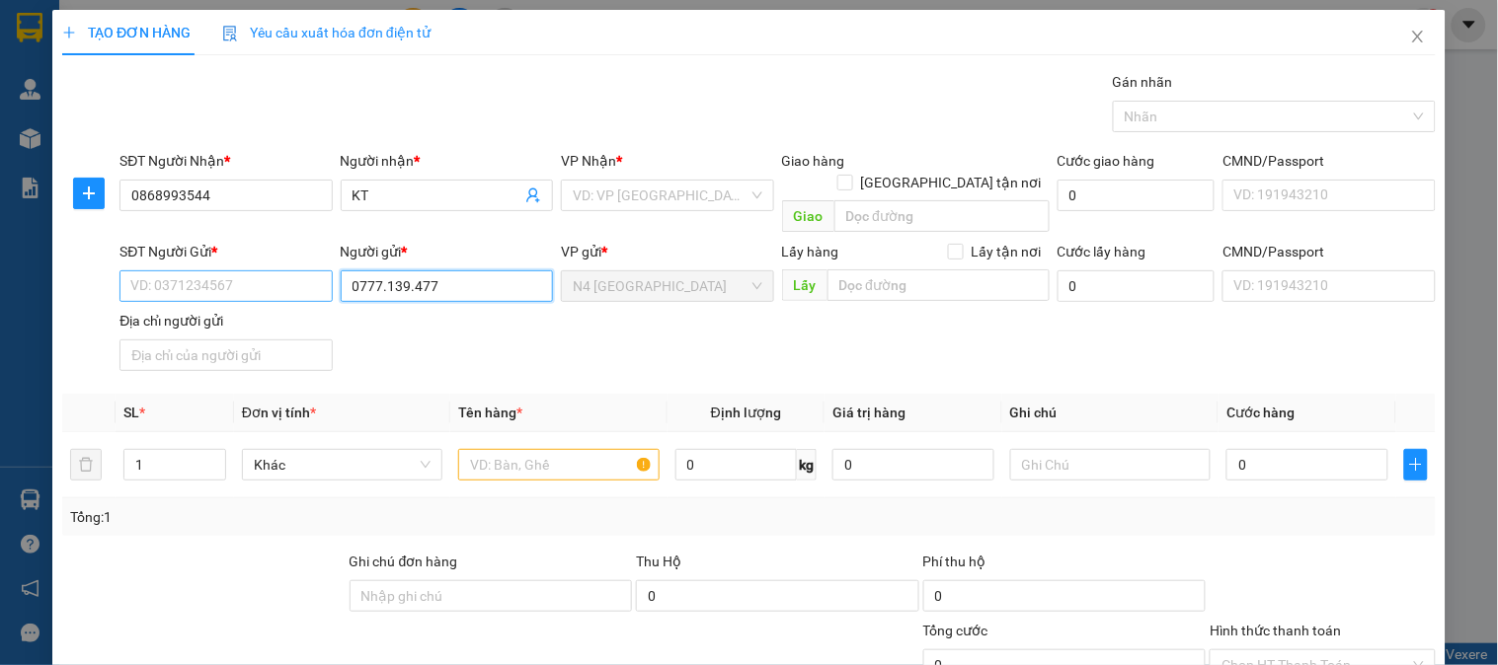
drag, startPoint x: 449, startPoint y: 262, endPoint x: 287, endPoint y: 262, distance: 161.9
click at [289, 262] on div "SĐT Người Gửi * VD: 0371234567 Người gửi * 0777.139.477 0777.139.477 VP gửi * N…" at bounding box center [778, 310] width 1324 height 138
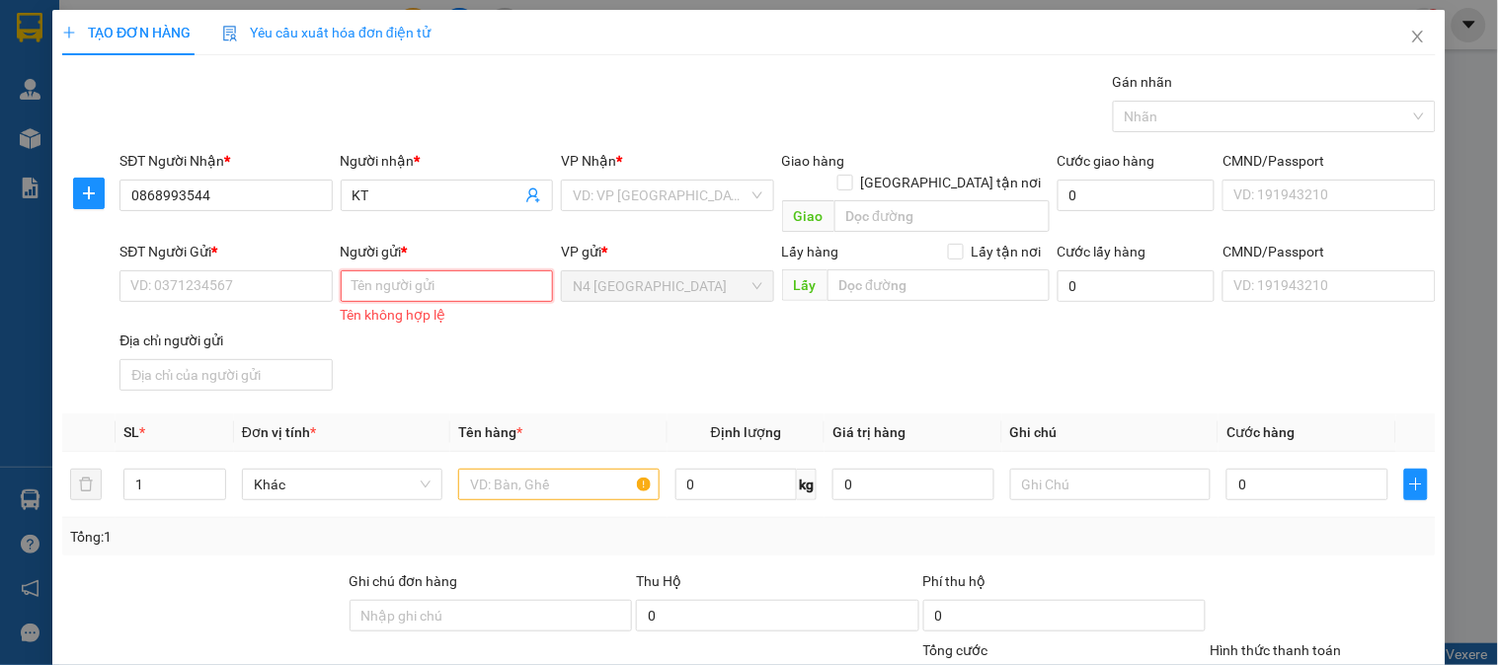
click at [385, 270] on input "Người gửi *" at bounding box center [447, 286] width 212 height 32
paste input "LÊ HỮU TOÀN"
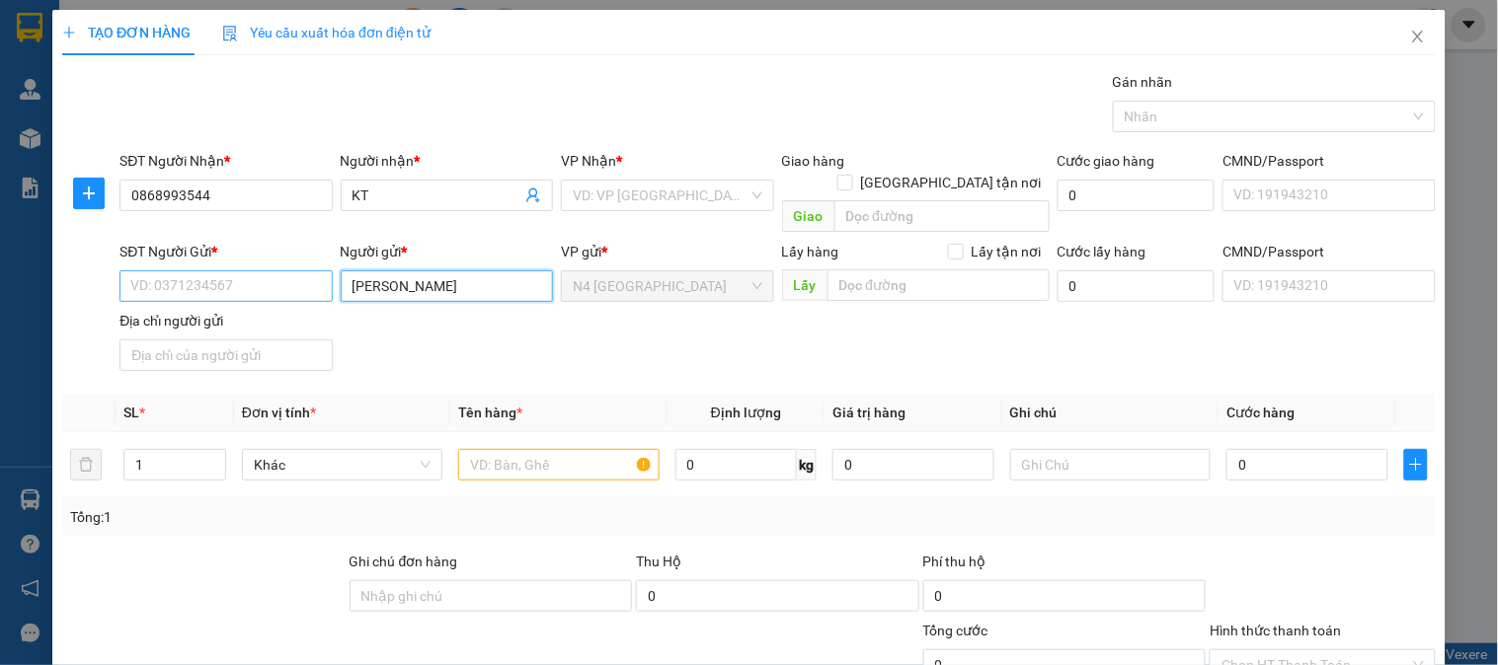
type input "LÊ HỮU TOÀN"
click at [258, 270] on input "SĐT Người Gửi *" at bounding box center [225, 286] width 212 height 32
click at [267, 270] on input "SĐT Người Gửi *" at bounding box center [225, 286] width 212 height 32
paste input "LÊ HỮU TOÀN"
type input "LÊ HỮU TOÀN"
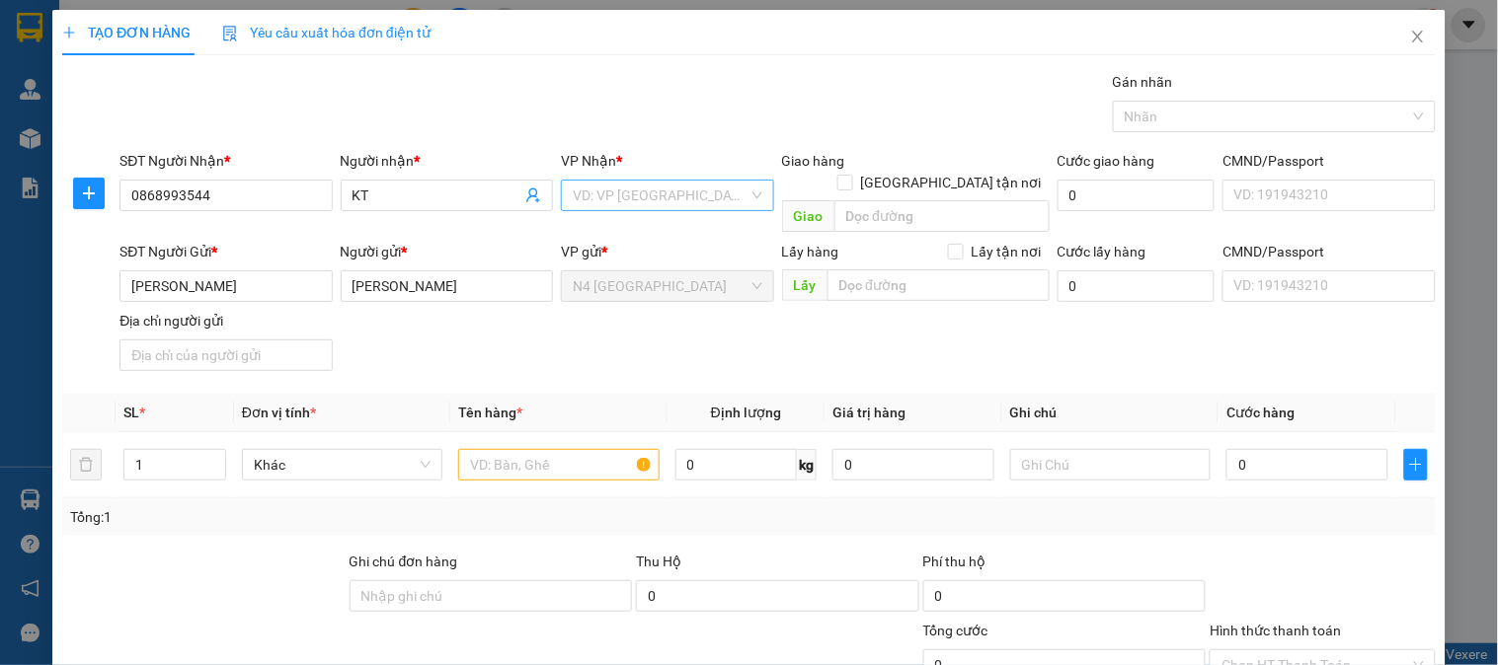
click at [630, 193] on input "search" at bounding box center [660, 196] width 175 height 30
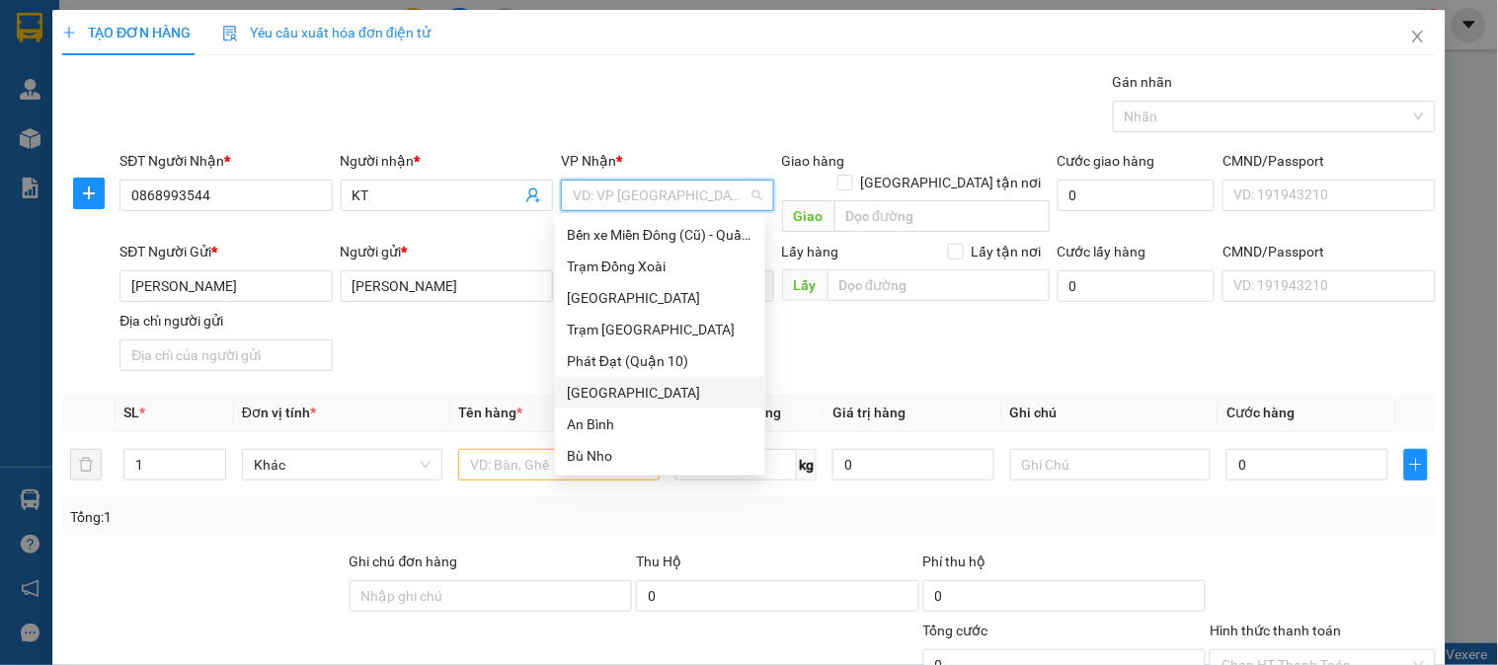
click at [638, 389] on div "[GEOGRAPHIC_DATA]" at bounding box center [660, 393] width 187 height 22
click at [638, 394] on th "Tên hàng *" at bounding box center [558, 413] width 216 height 39
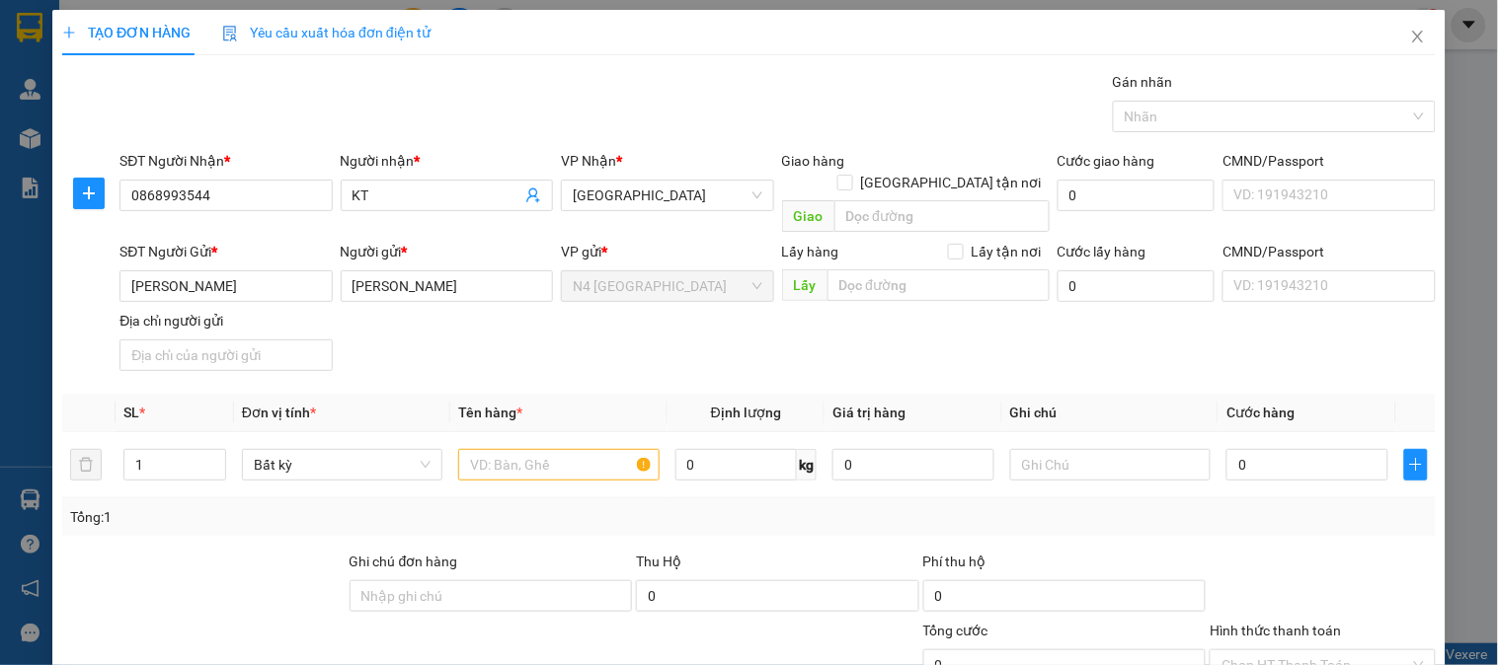
scroll to position [165, 0]
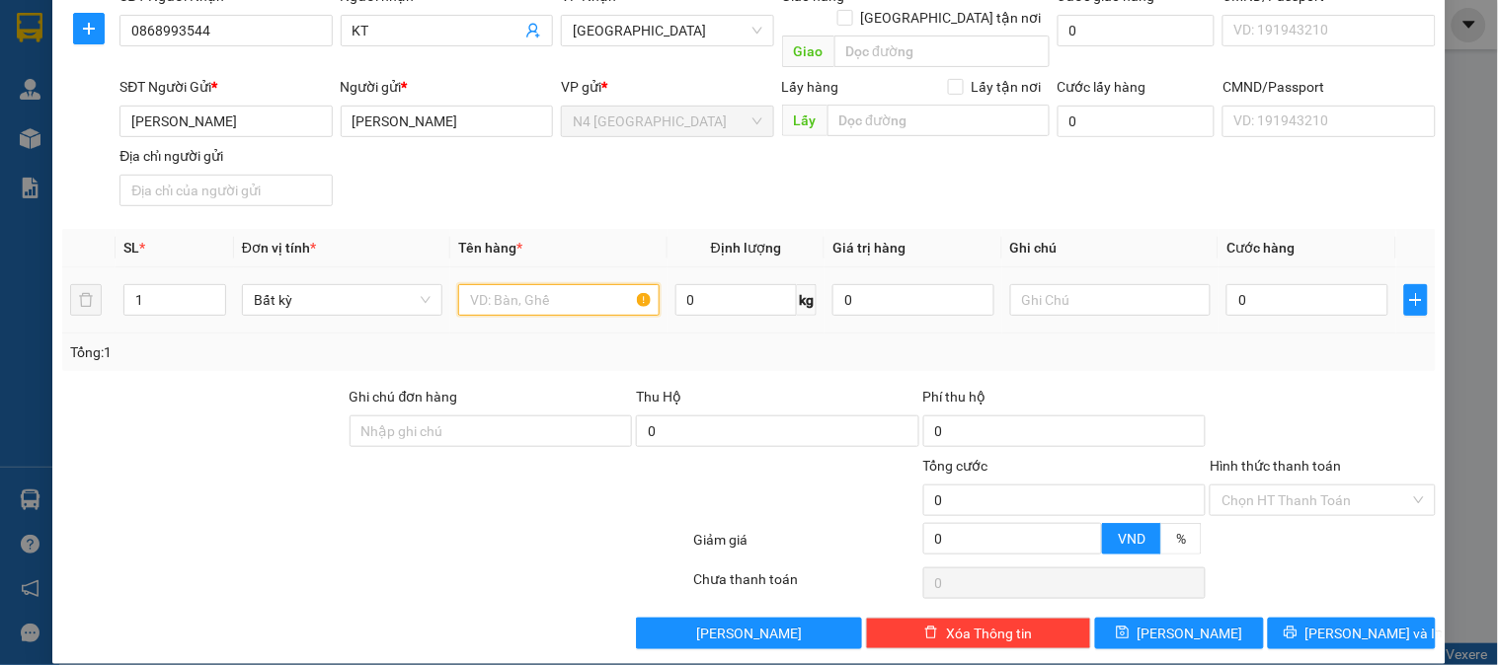
click at [563, 284] on input "text" at bounding box center [558, 300] width 200 height 32
paste input "XỐP TRANG ,KEO VÀNG"
type input "XỐP TRANG ,KEO VÀNG"
click at [745, 284] on input "0" at bounding box center [736, 300] width 122 height 32
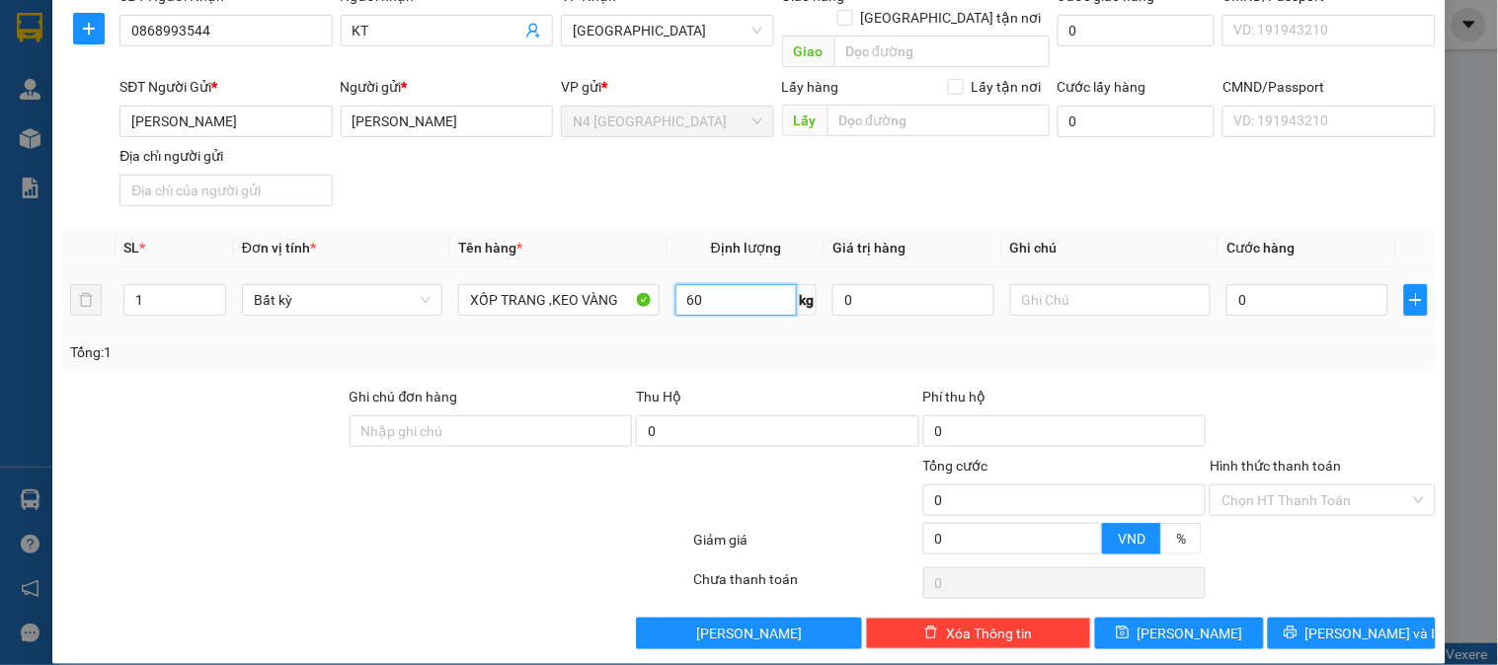
type input "60"
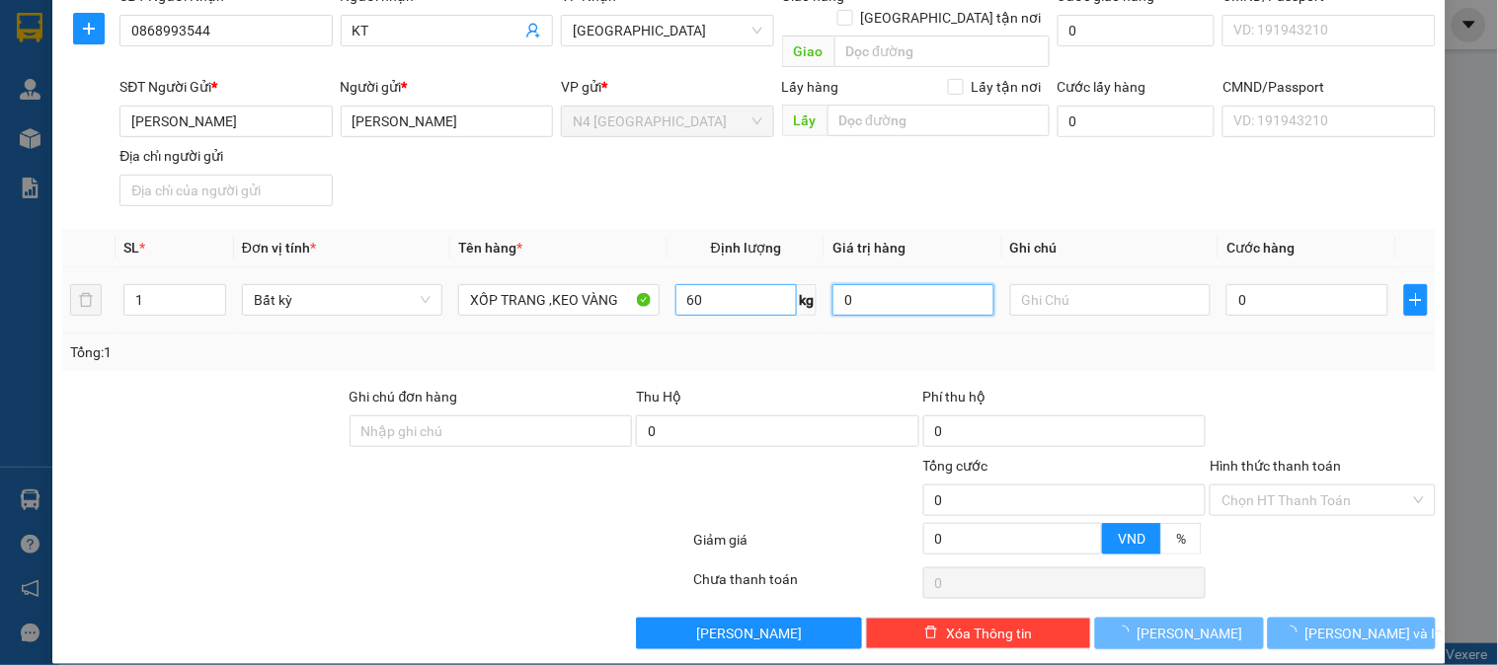
type input "85.000"
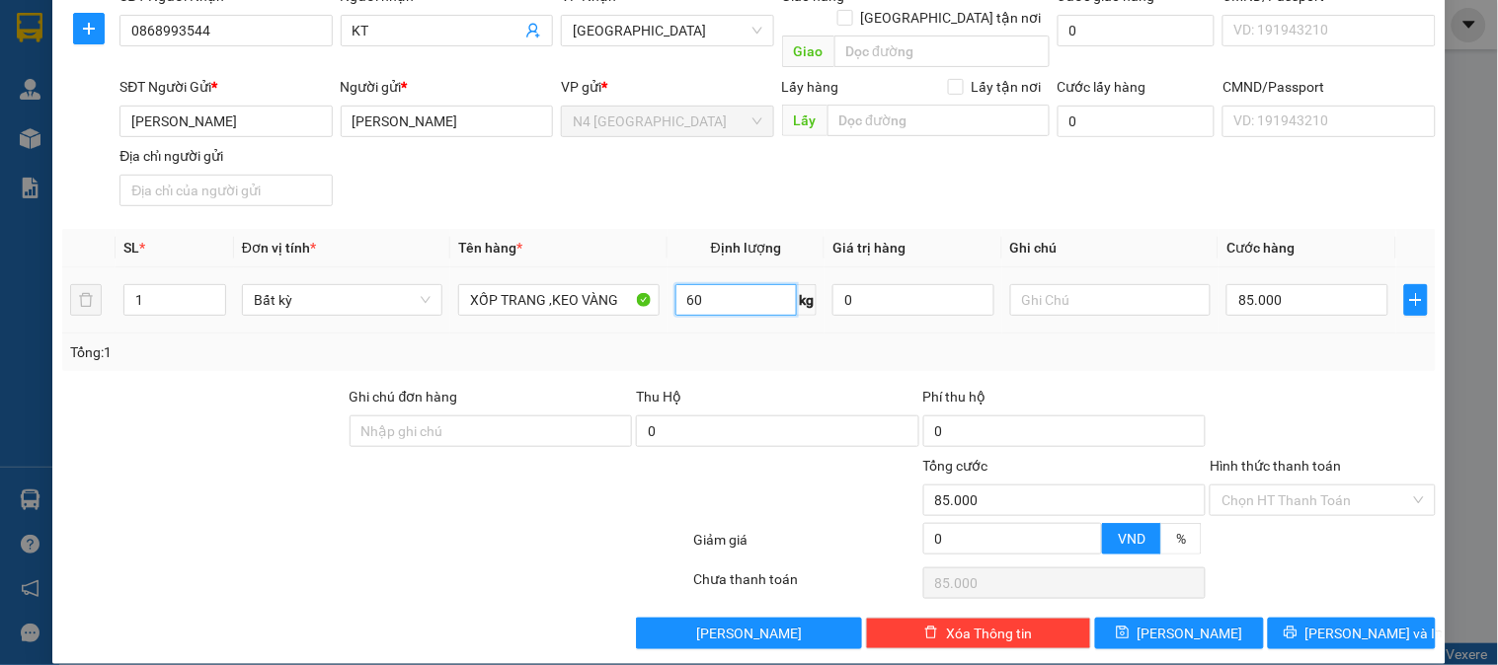
click at [742, 284] on input "60" at bounding box center [736, 300] width 122 height 32
type input "70"
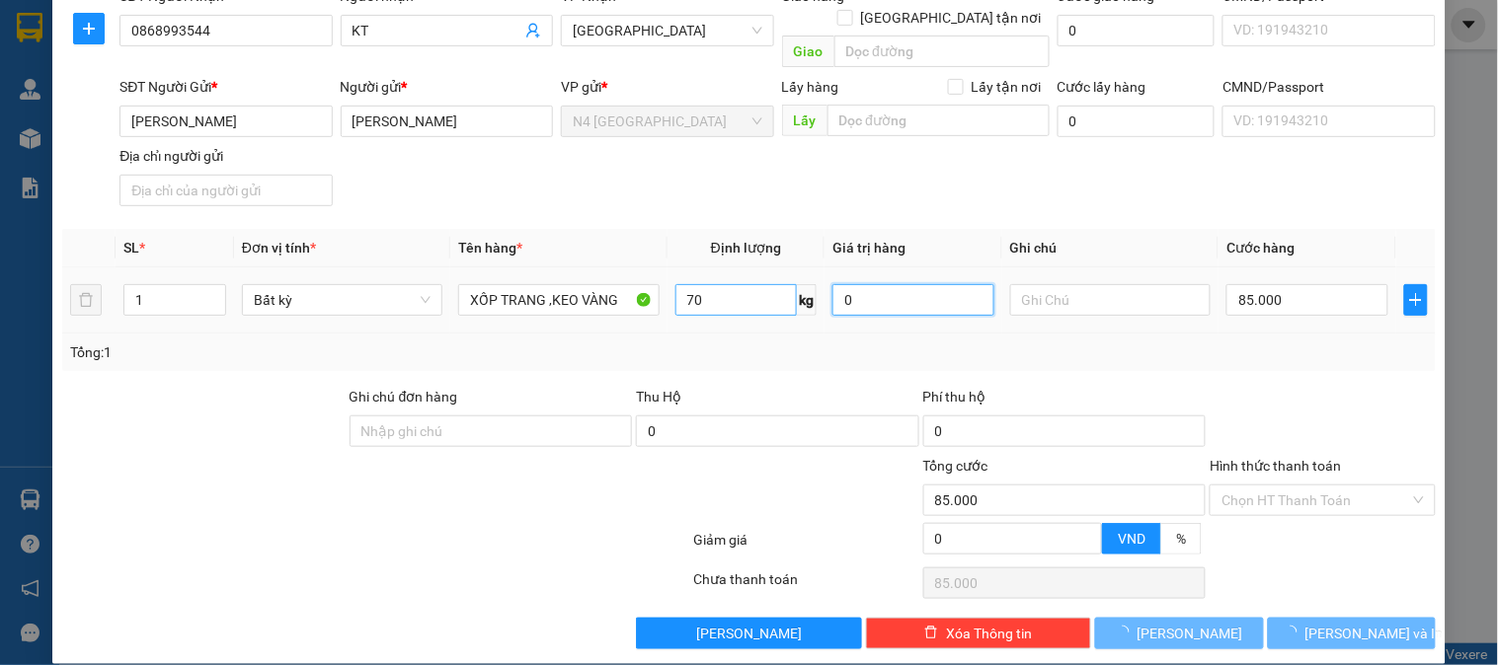
type input "100.000"
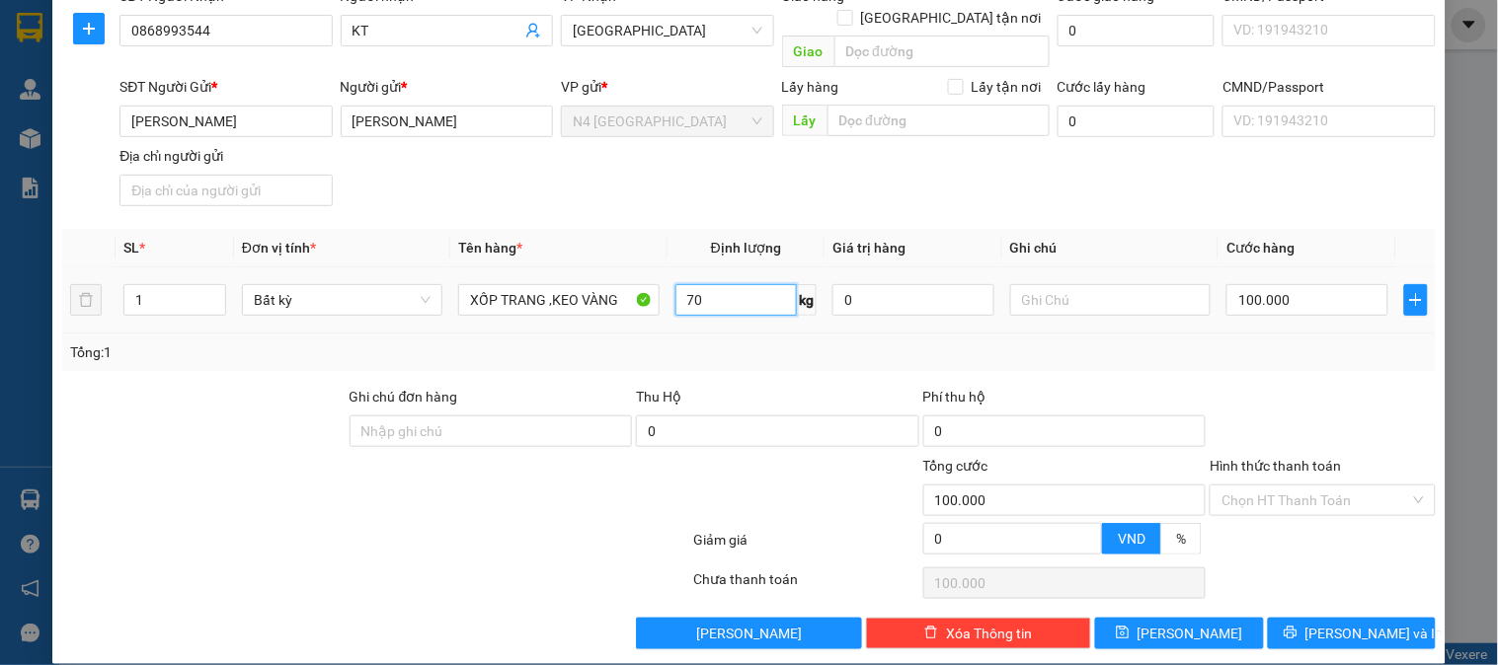
click at [733, 284] on input "70" at bounding box center [736, 300] width 122 height 32
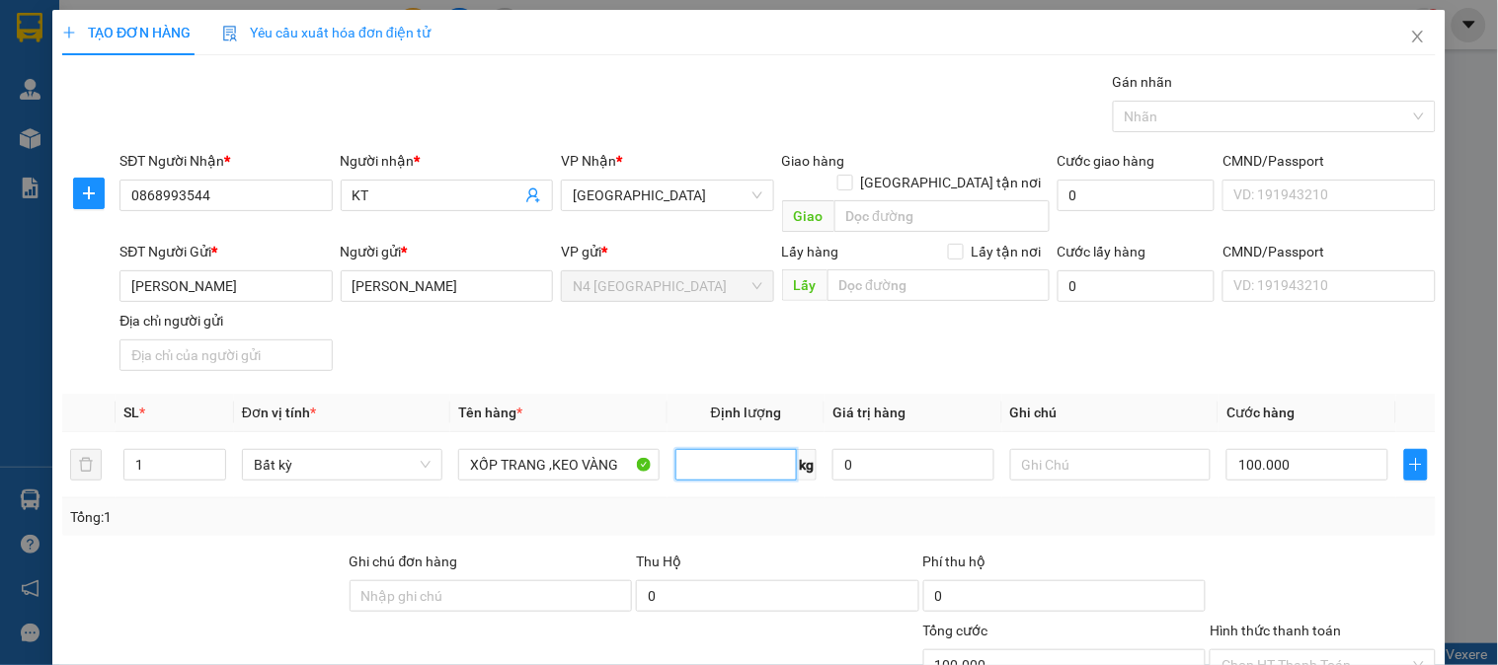
scroll to position [110, 0]
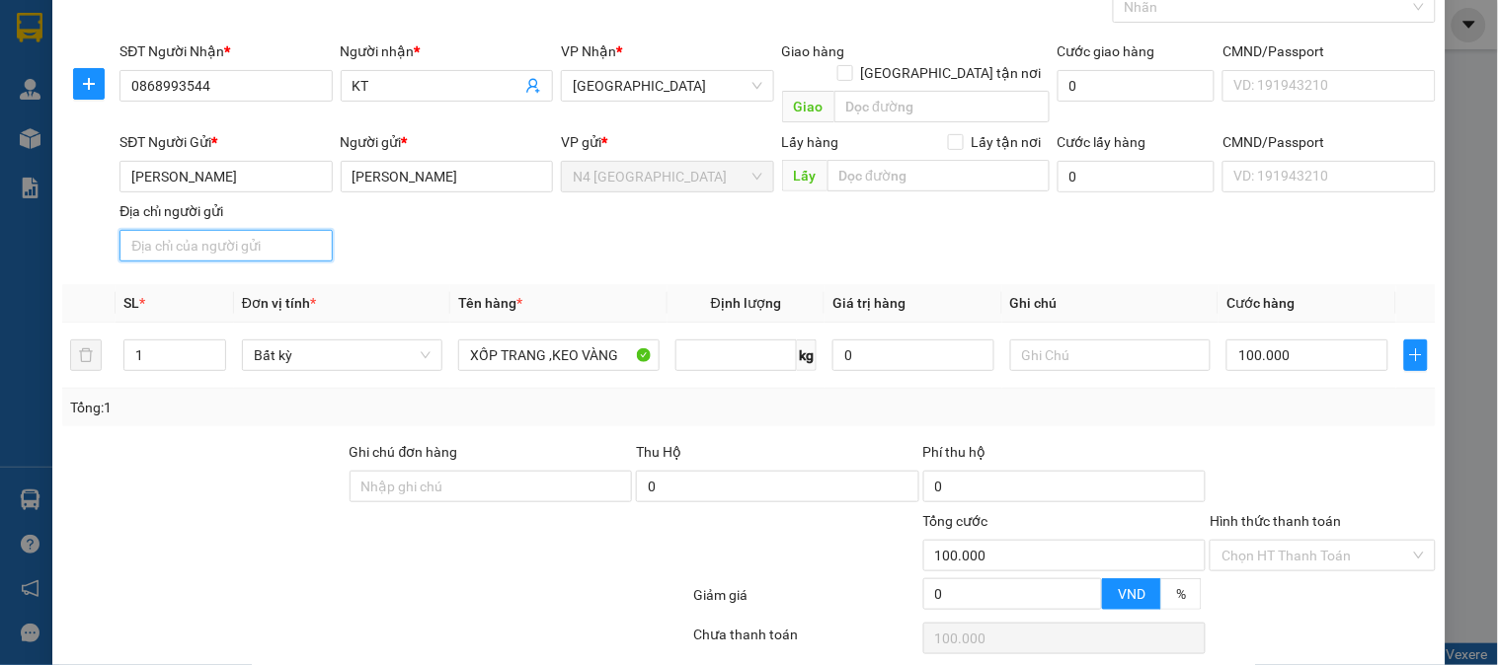
type input "0"
drag, startPoint x: 227, startPoint y: 228, endPoint x: 501, endPoint y: 51, distance: 325.6
click at [227, 230] on input "Địa chỉ người gửi" at bounding box center [225, 246] width 212 height 32
type input "0"
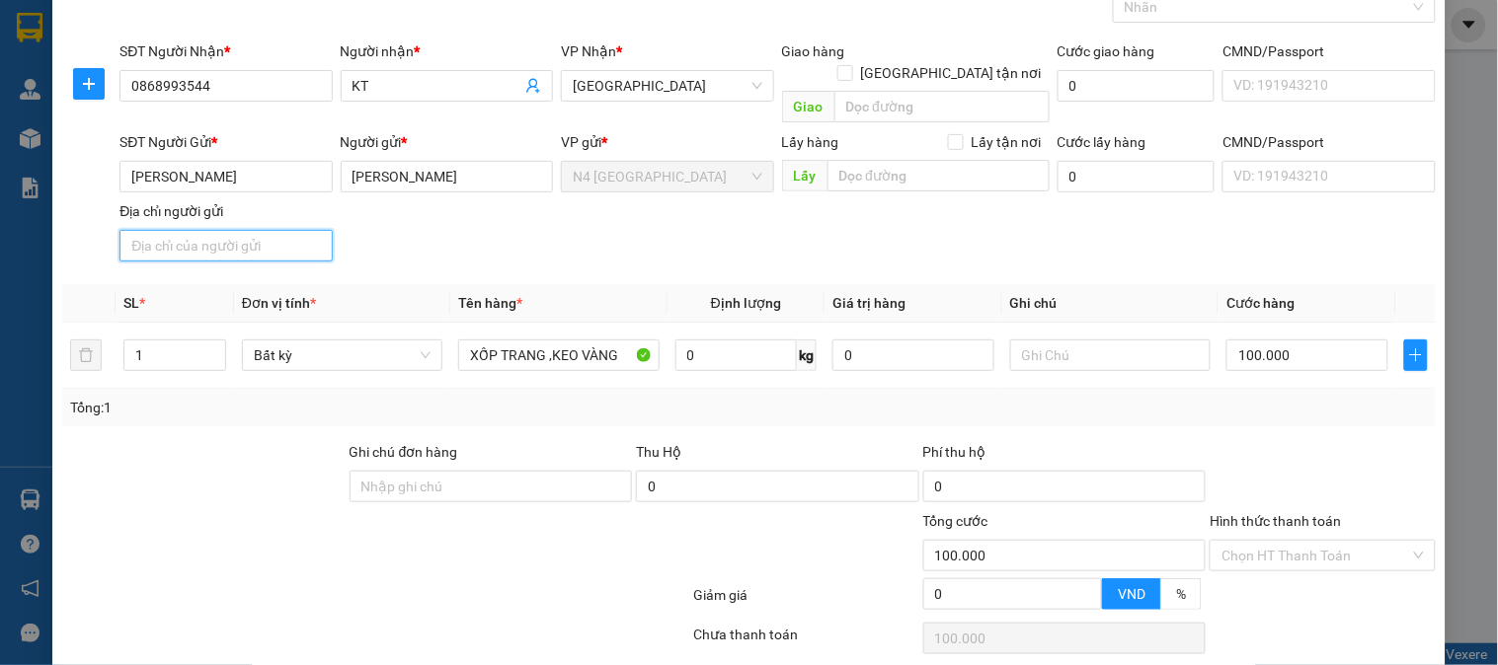
type input "0"
paste input "SÓC TRĂNG"
type input "SÓC TRĂNG"
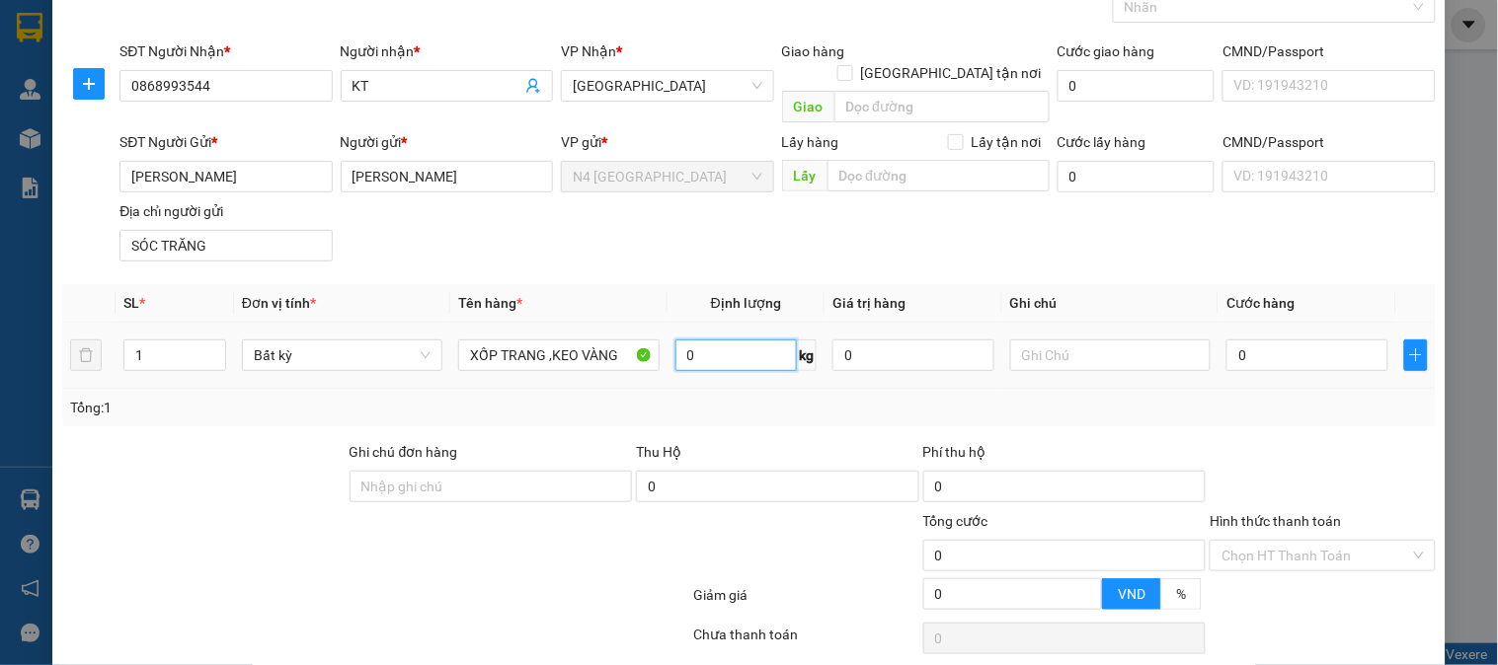
click at [719, 340] on input "0" at bounding box center [736, 356] width 122 height 32
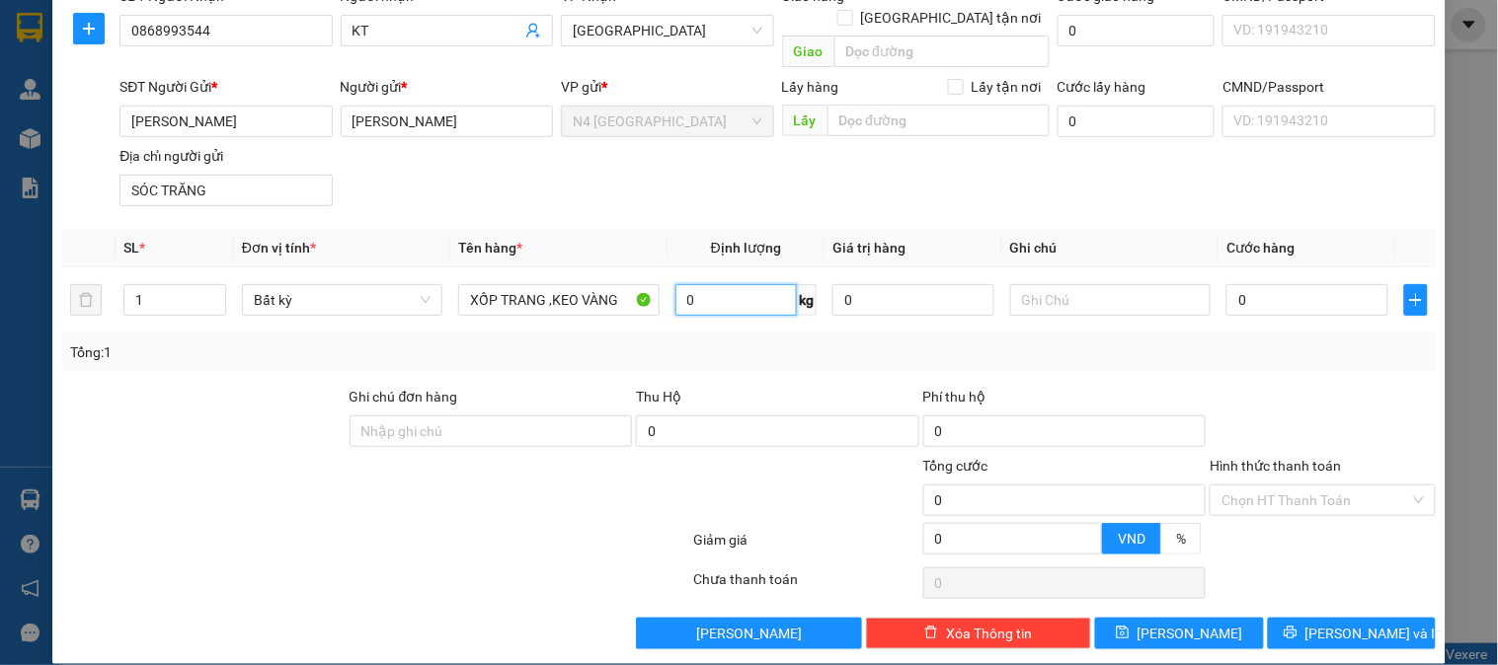
scroll to position [0, 0]
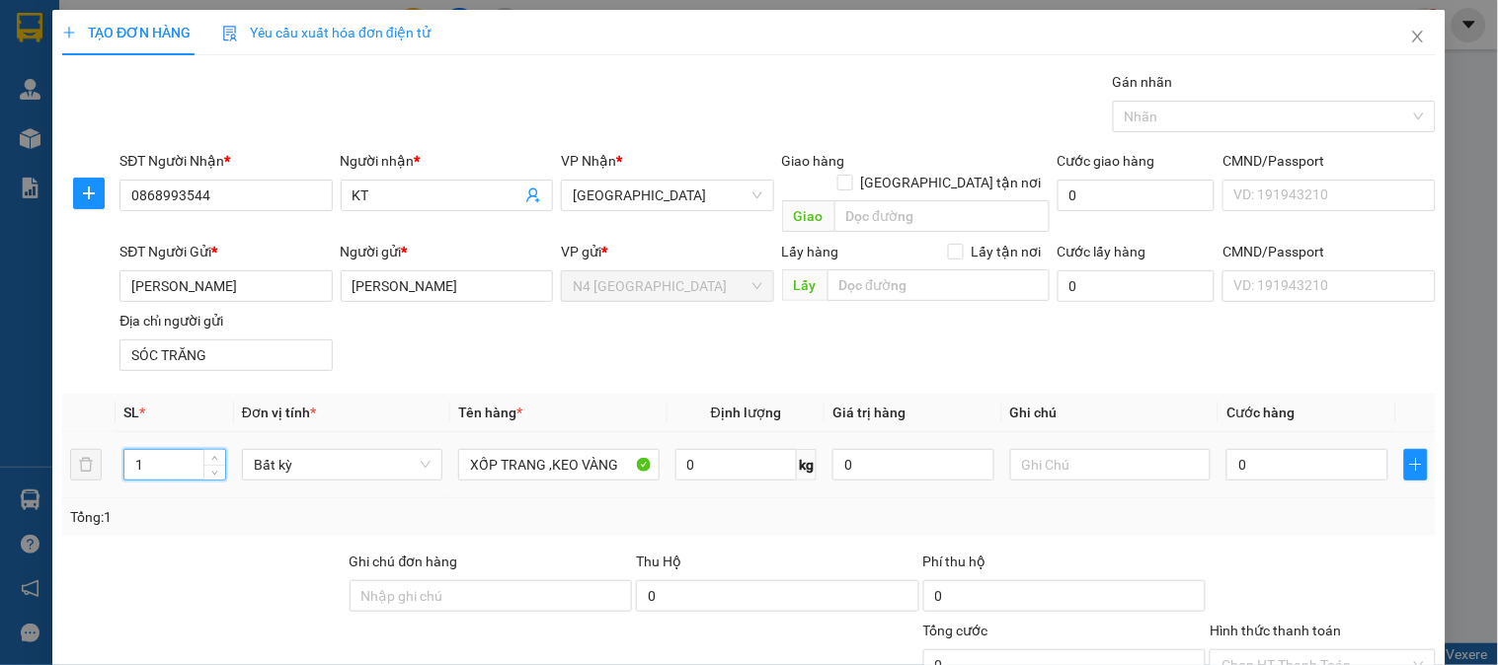
click at [181, 450] on input "1" at bounding box center [174, 465] width 101 height 30
type input "2"
click at [716, 449] on input "0" at bounding box center [736, 465] width 122 height 32
type input "30"
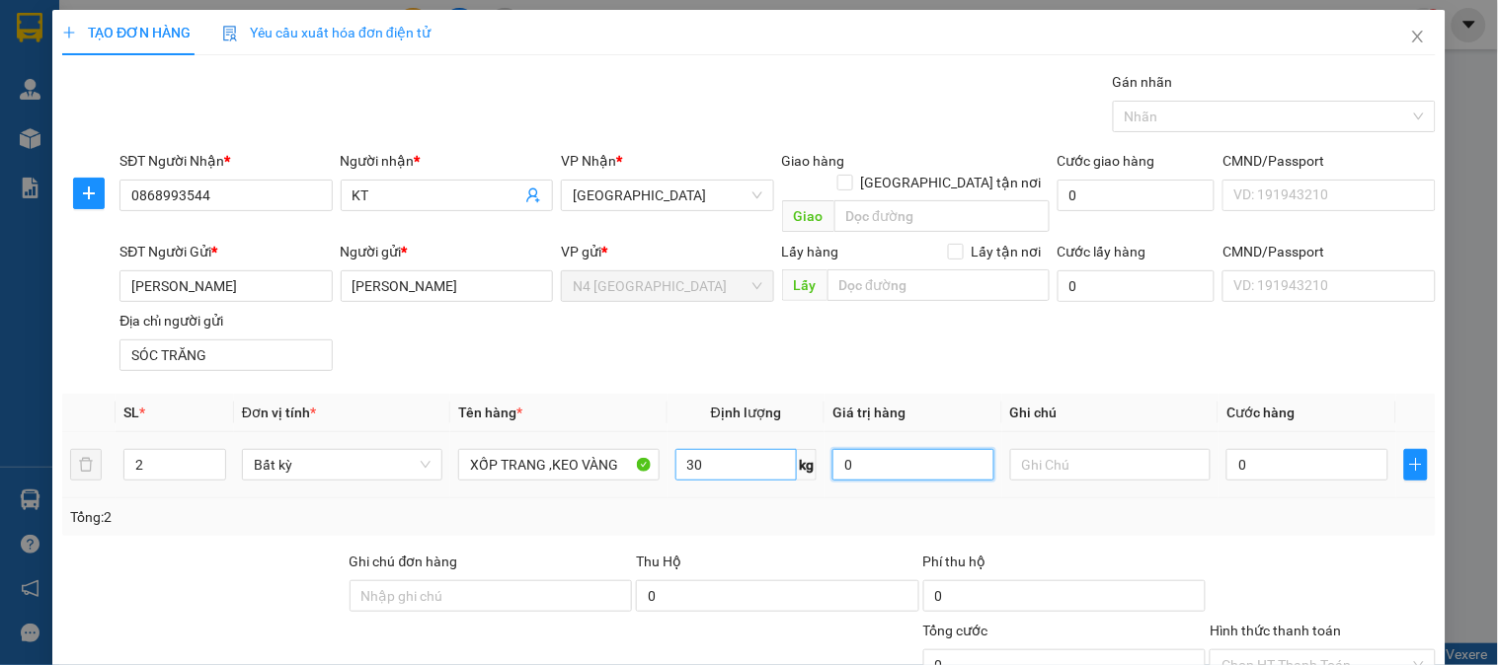
type input "120.000"
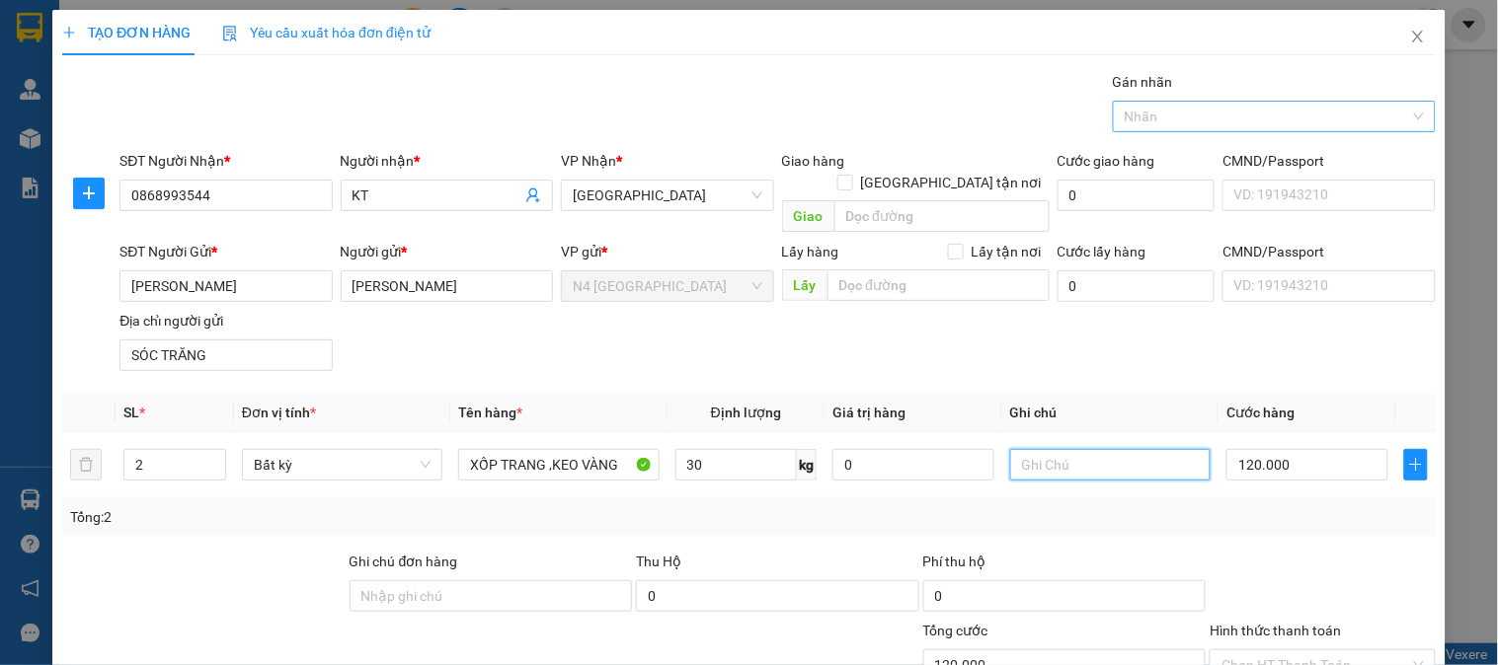
click at [1208, 121] on div at bounding box center [1263, 117] width 293 height 24
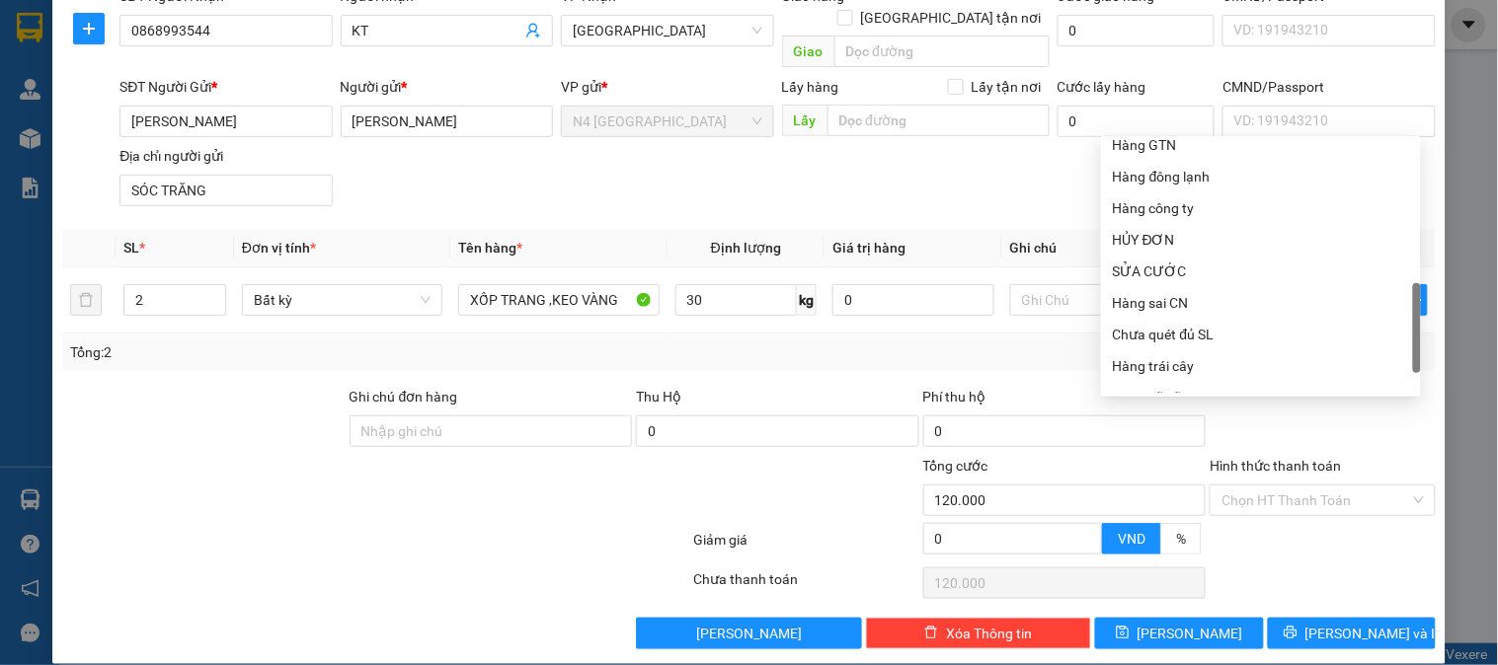
scroll to position [632, 0]
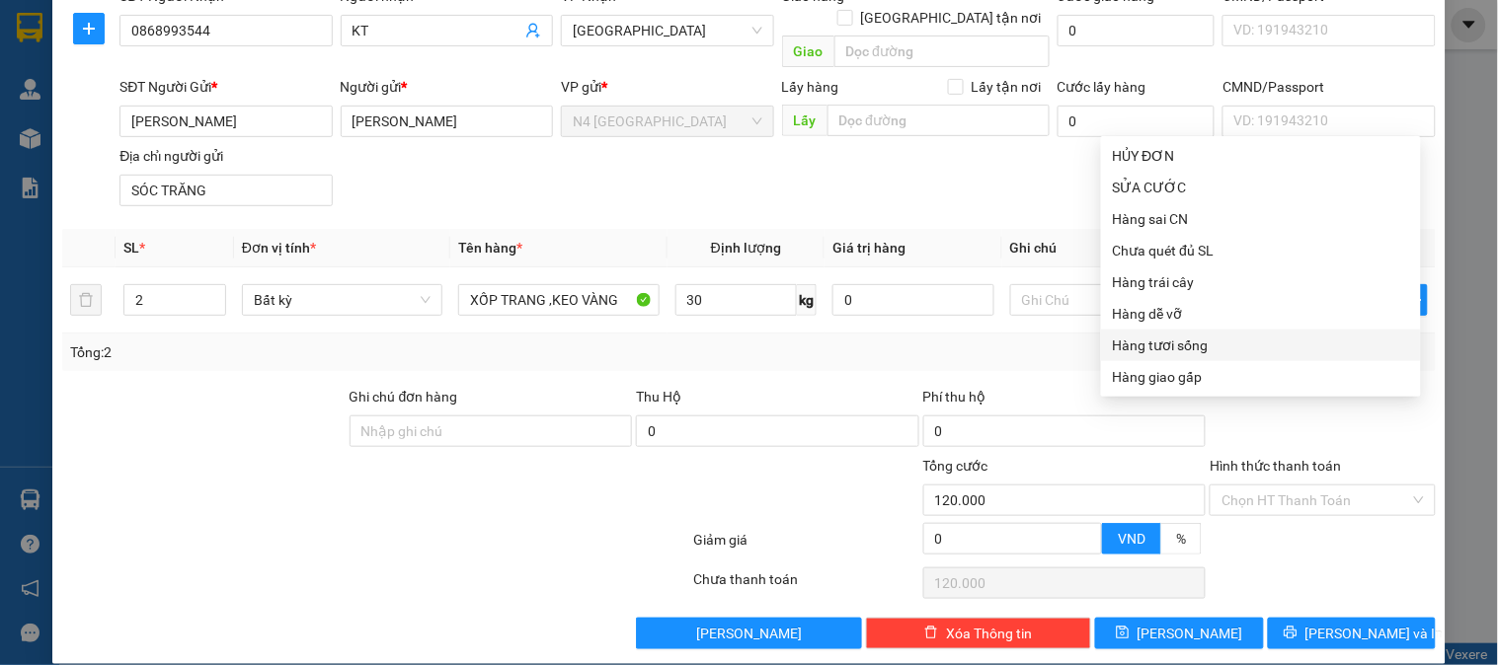
click at [1221, 346] on div "Hàng tươi sống" at bounding box center [1261, 346] width 296 height 22
click at [261, 534] on div at bounding box center [375, 543] width 631 height 39
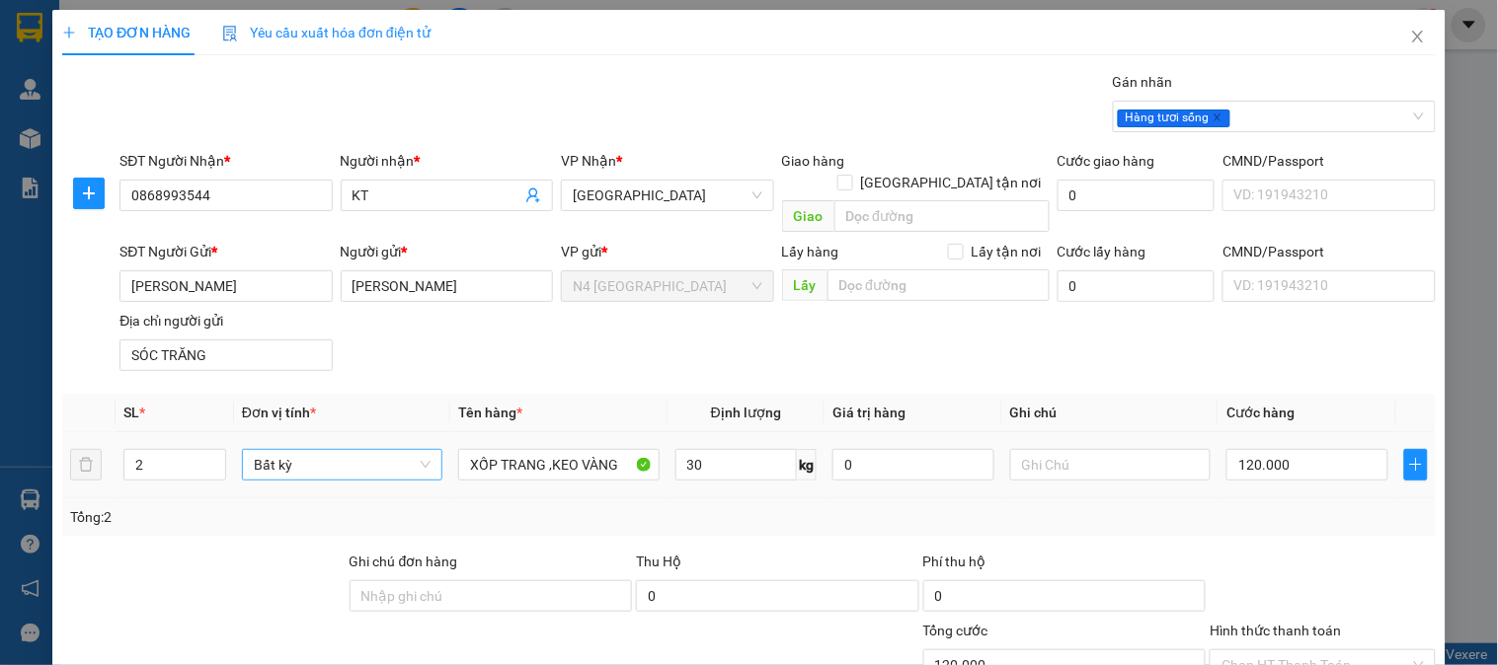
scroll to position [165, 0]
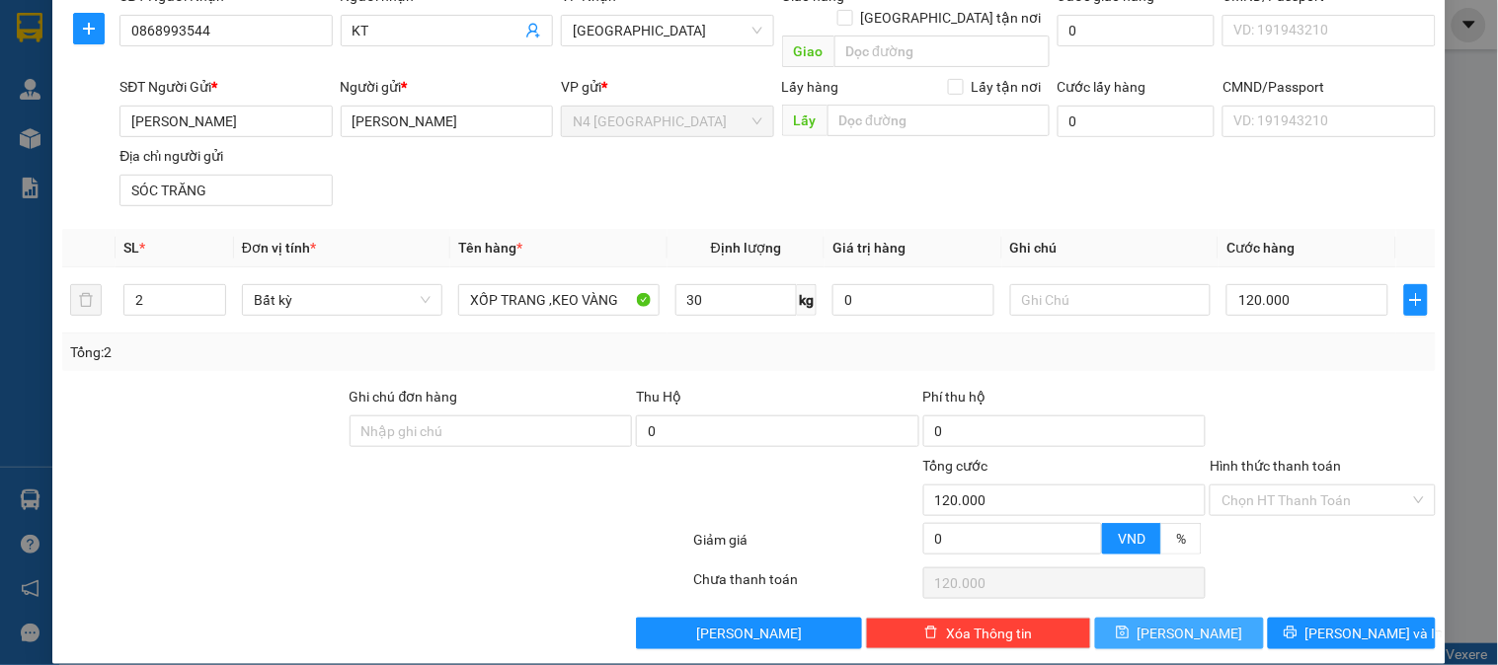
click at [1160, 618] on button "[PERSON_NAME]" at bounding box center [1179, 634] width 168 height 32
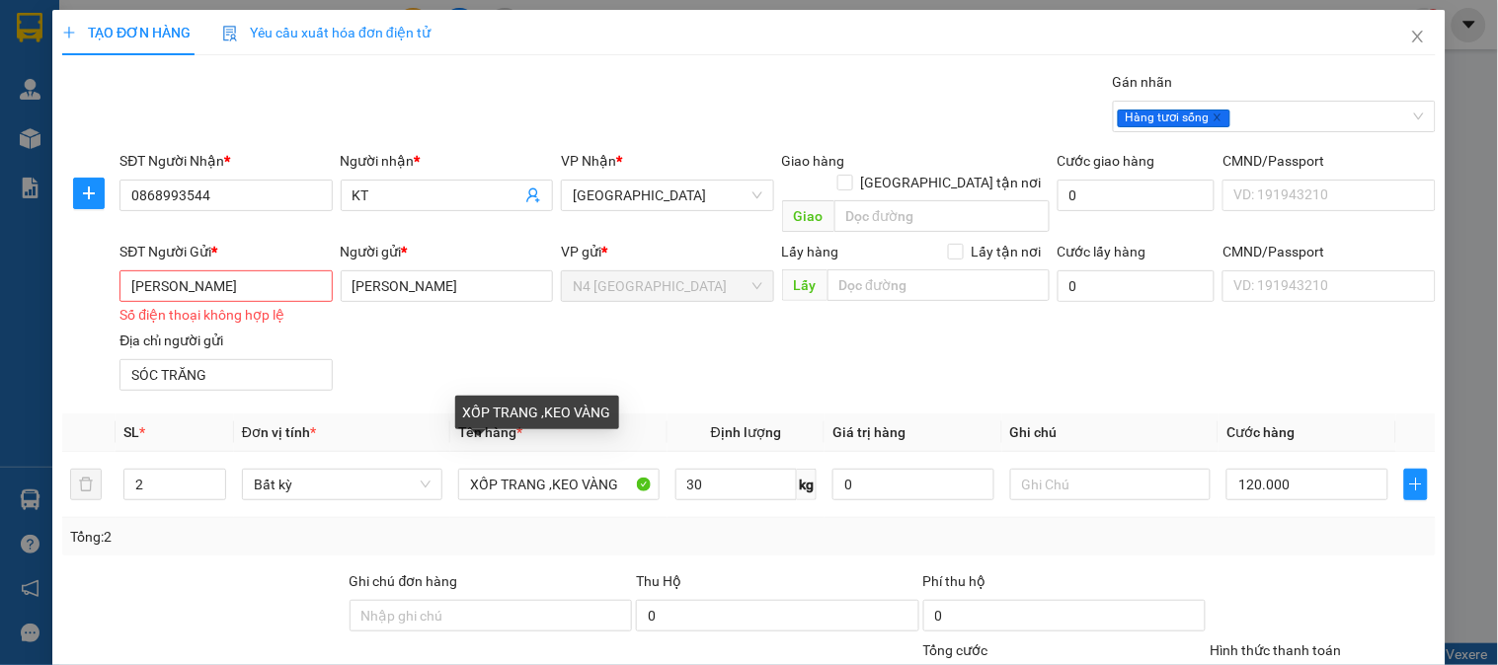
scroll to position [110, 0]
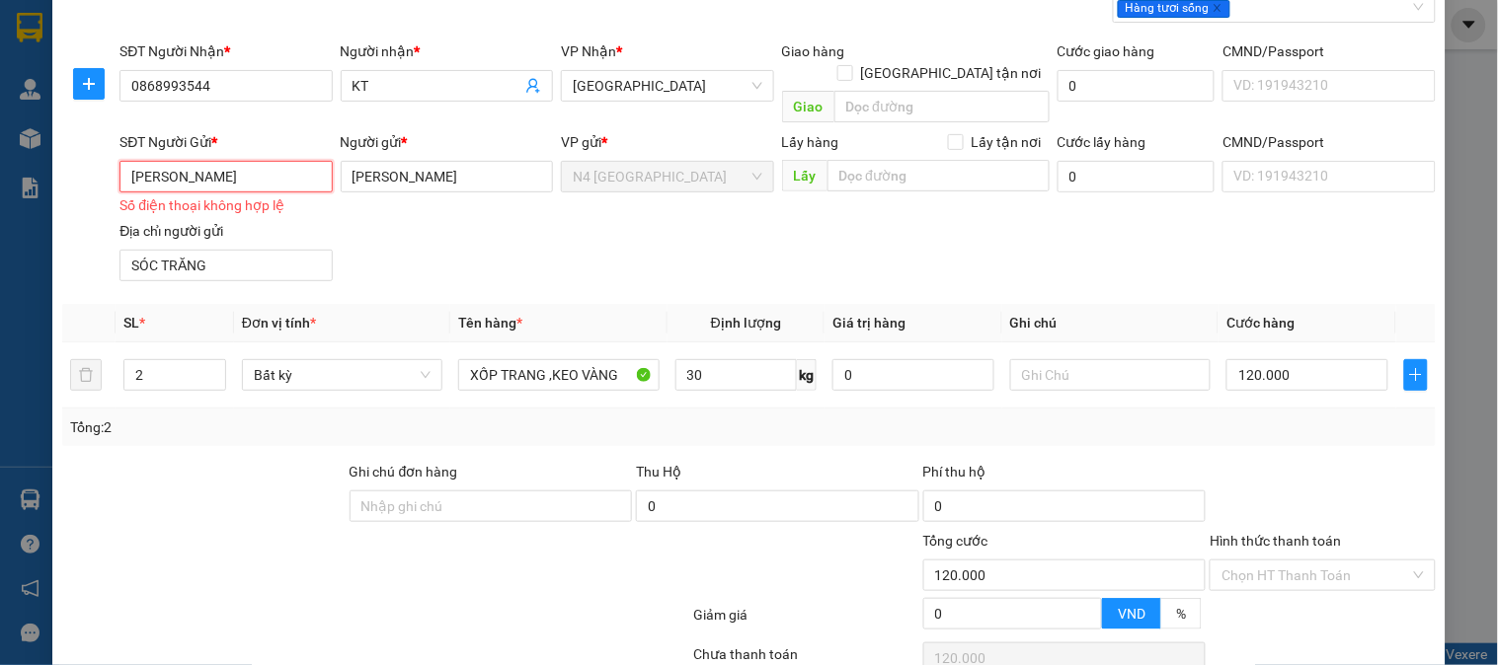
click at [265, 161] on input "LÊ HỮU TOÀN" at bounding box center [225, 177] width 212 height 32
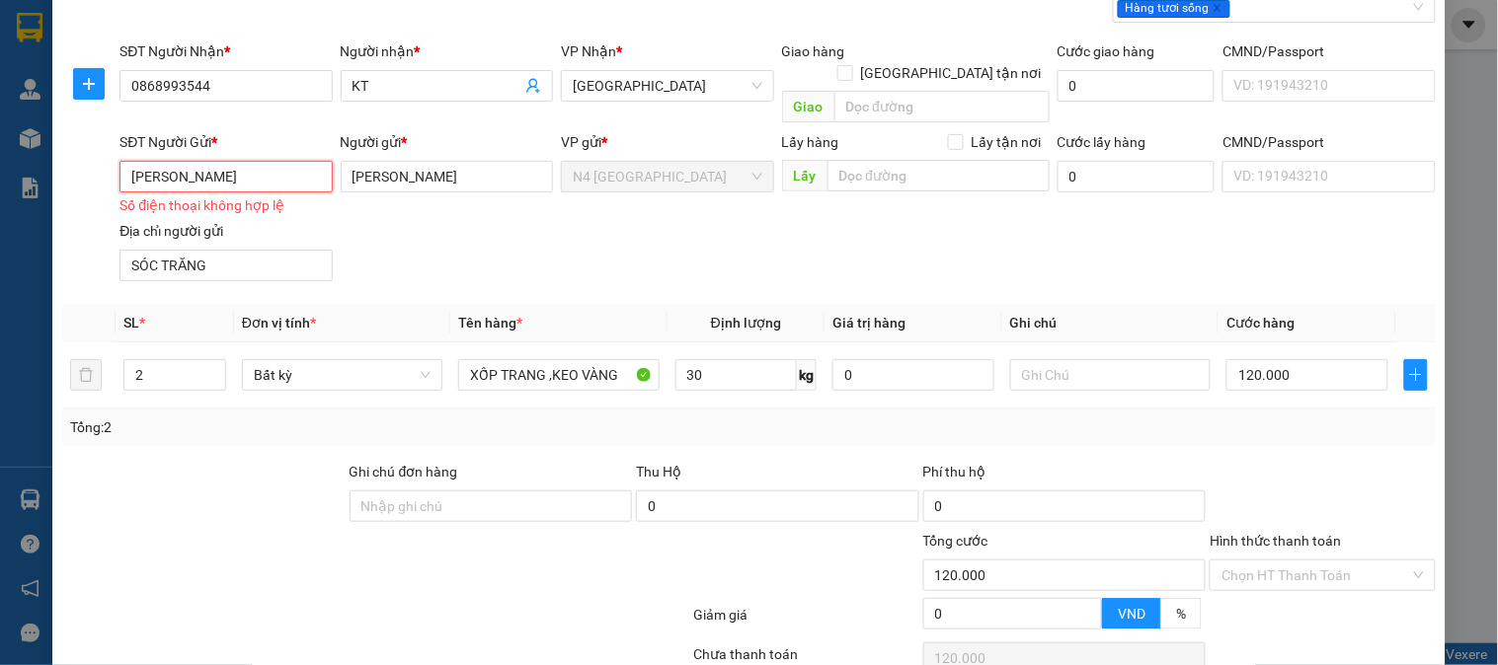
click at [265, 161] on input "LÊ HỮU TOÀN" at bounding box center [225, 177] width 212 height 32
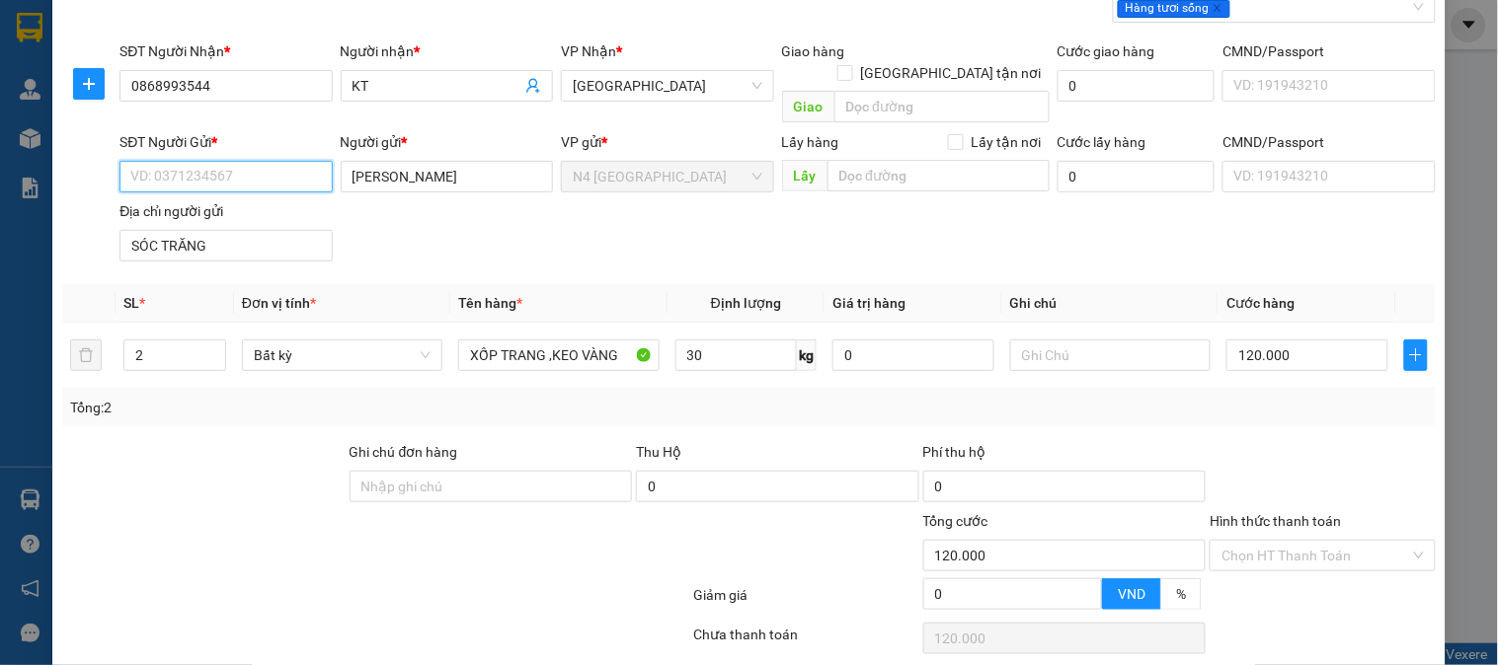
paste input "0777139477"
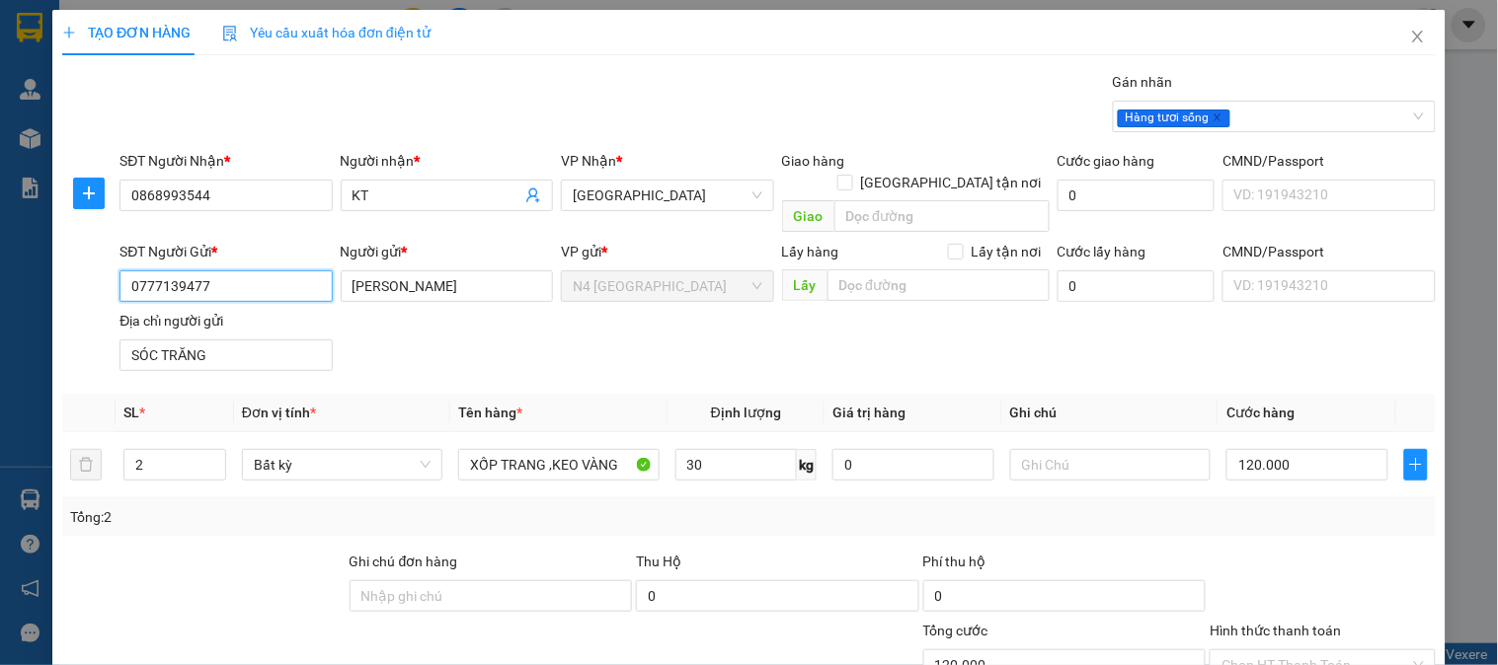
scroll to position [165, 0]
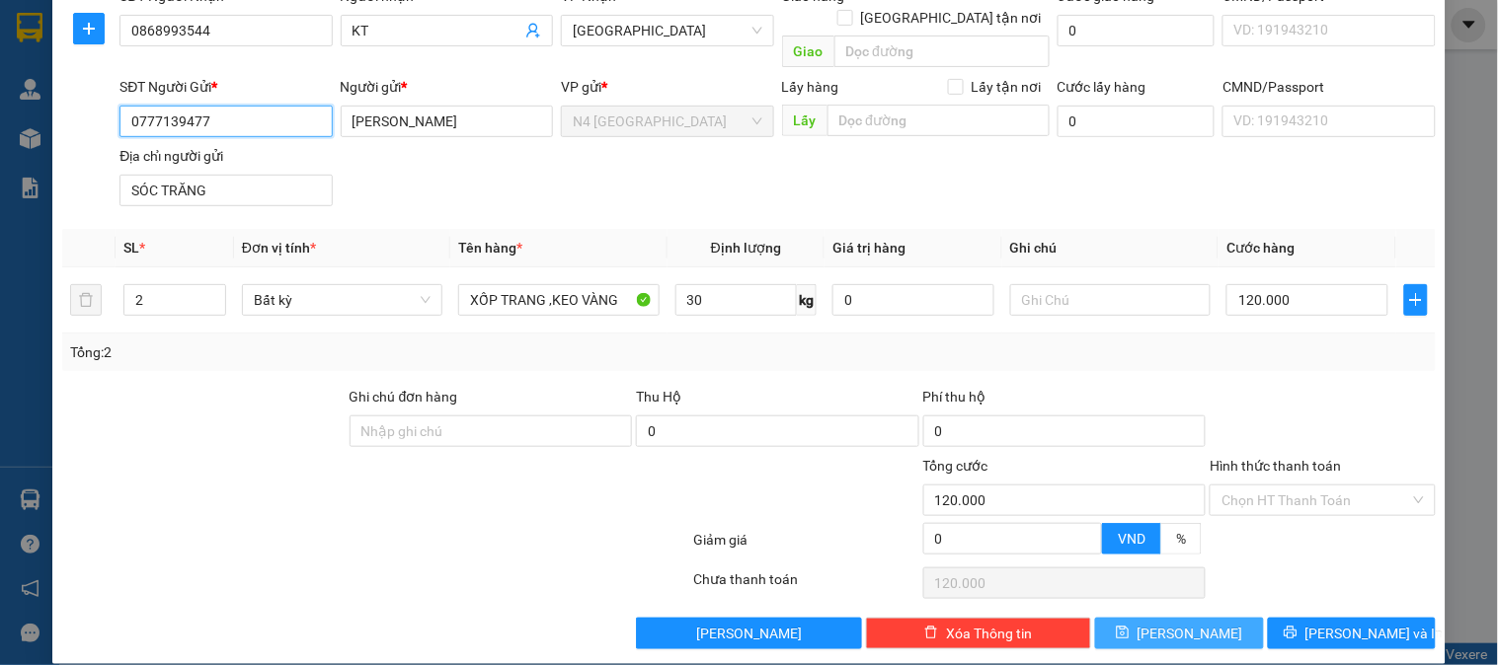
type input "0777139477"
click at [1160, 618] on button "[PERSON_NAME]" at bounding box center [1179, 634] width 168 height 32
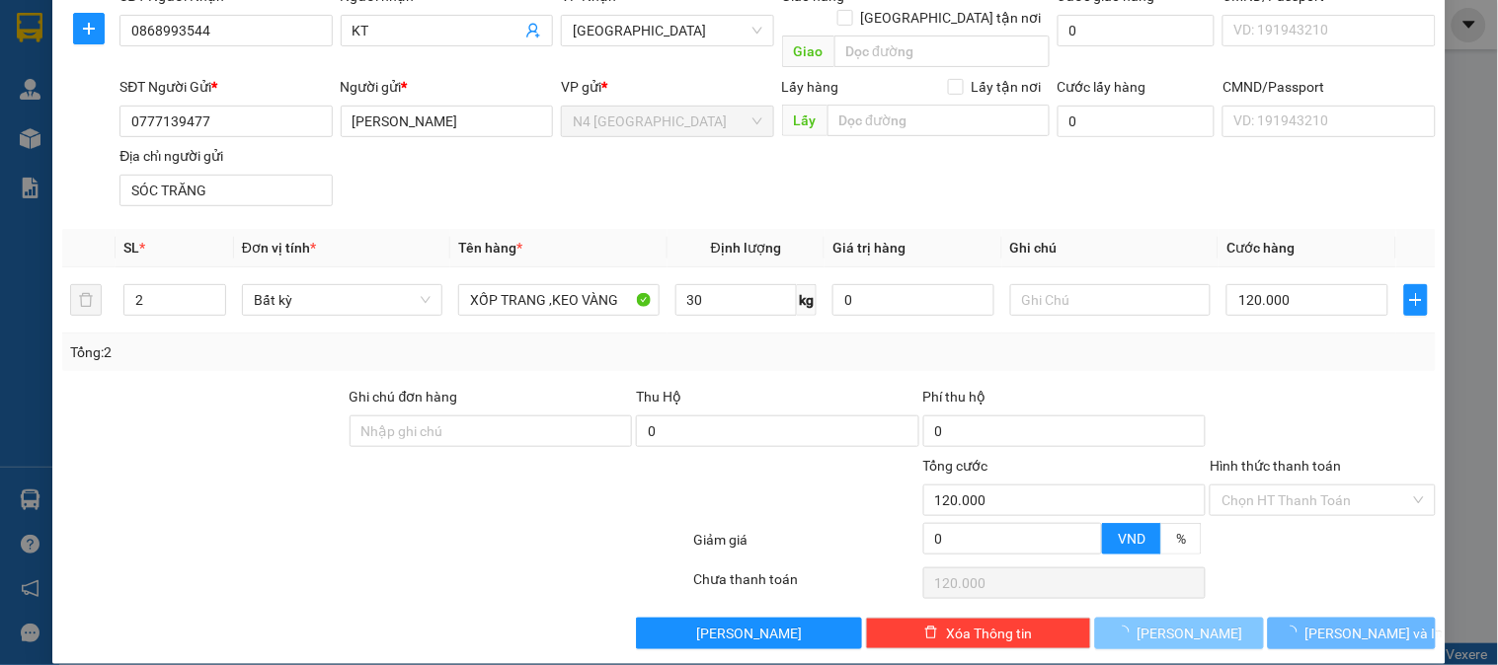
type input "1"
type input "0"
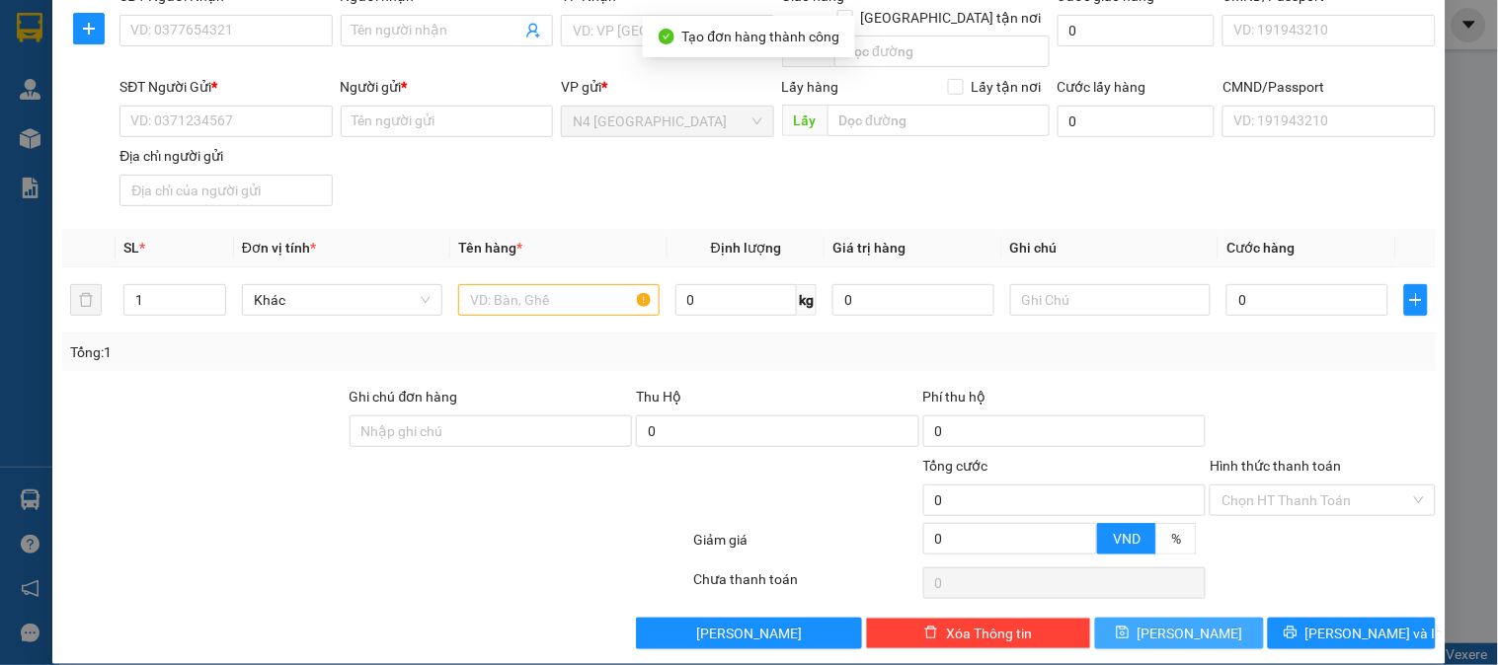
scroll to position [0, 0]
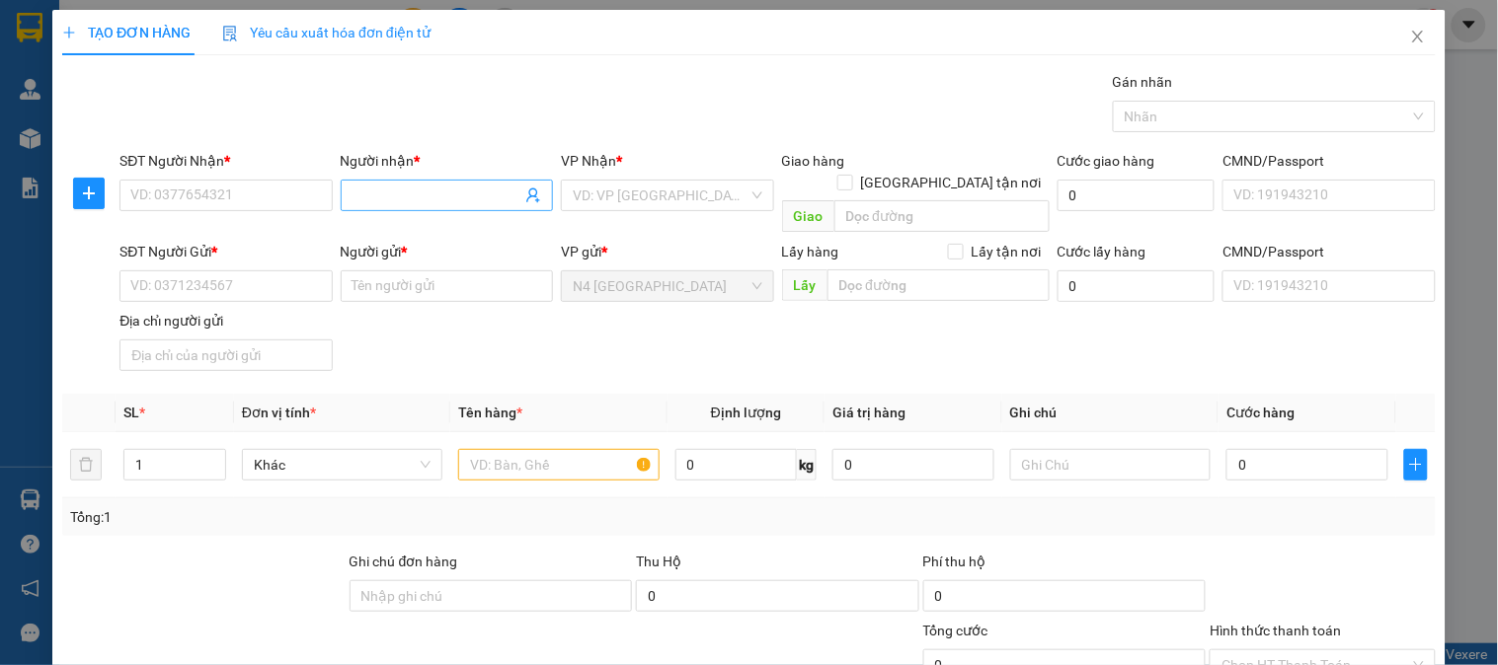
click at [361, 191] on input "Người nhận *" at bounding box center [436, 196] width 169 height 22
paste input "MY"
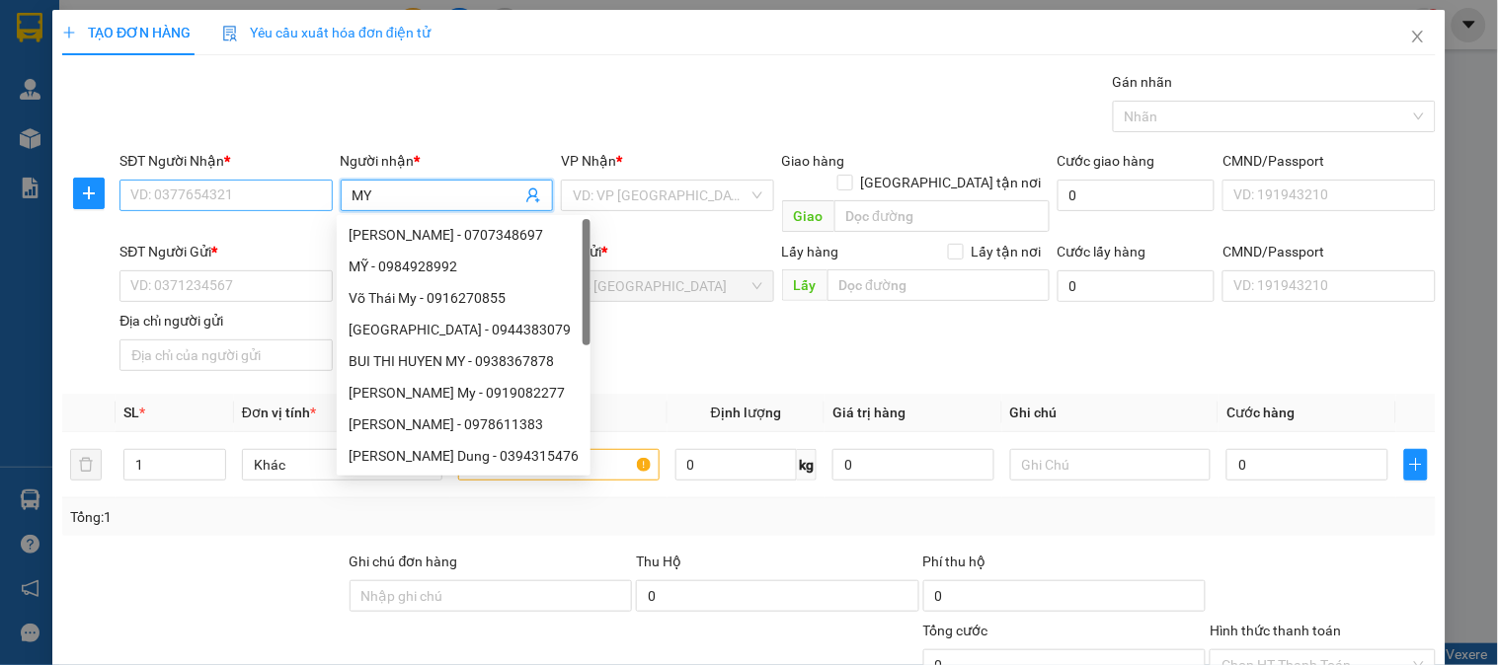
type input "MY"
click at [155, 190] on input "SĐT Người Nhận *" at bounding box center [225, 196] width 212 height 32
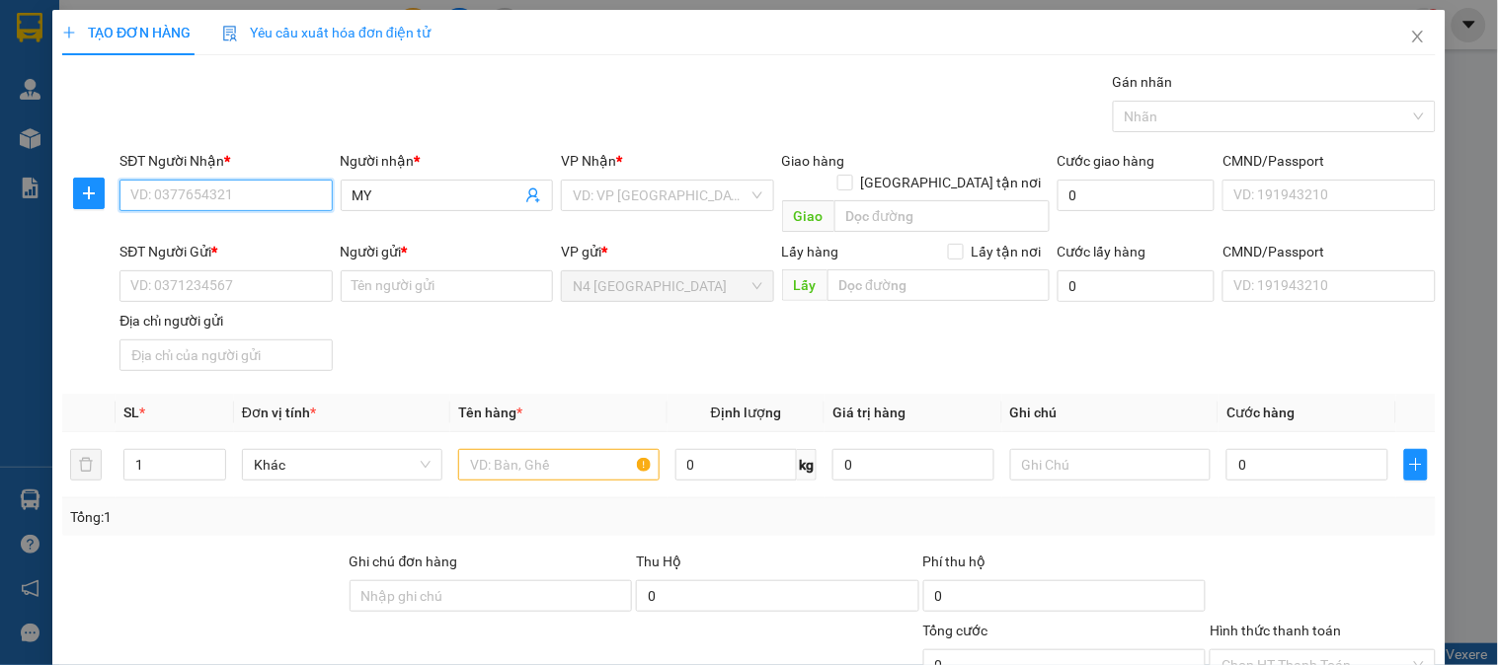
paste input "0989476104"
type input "0989476104"
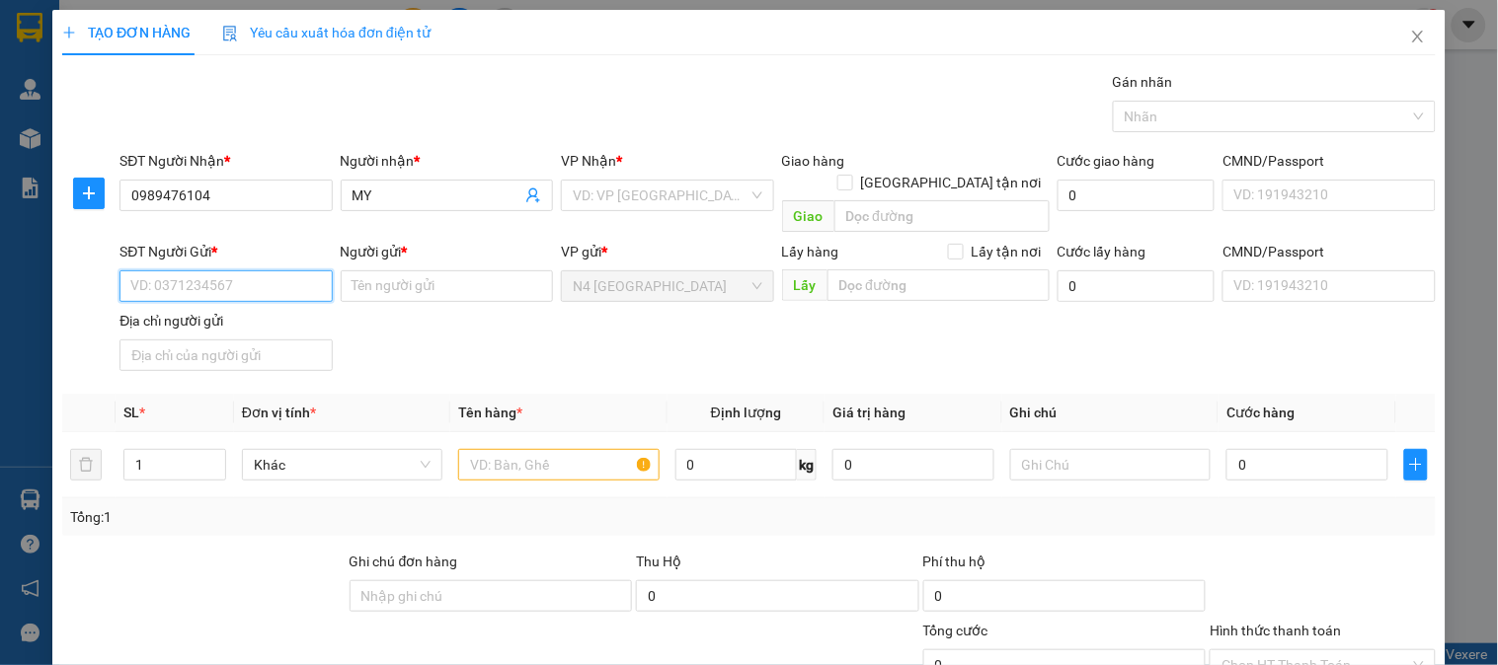
click at [213, 270] on input "SĐT Người Gửi *" at bounding box center [225, 286] width 212 height 32
paste input "0932533678"
type input "0932533678"
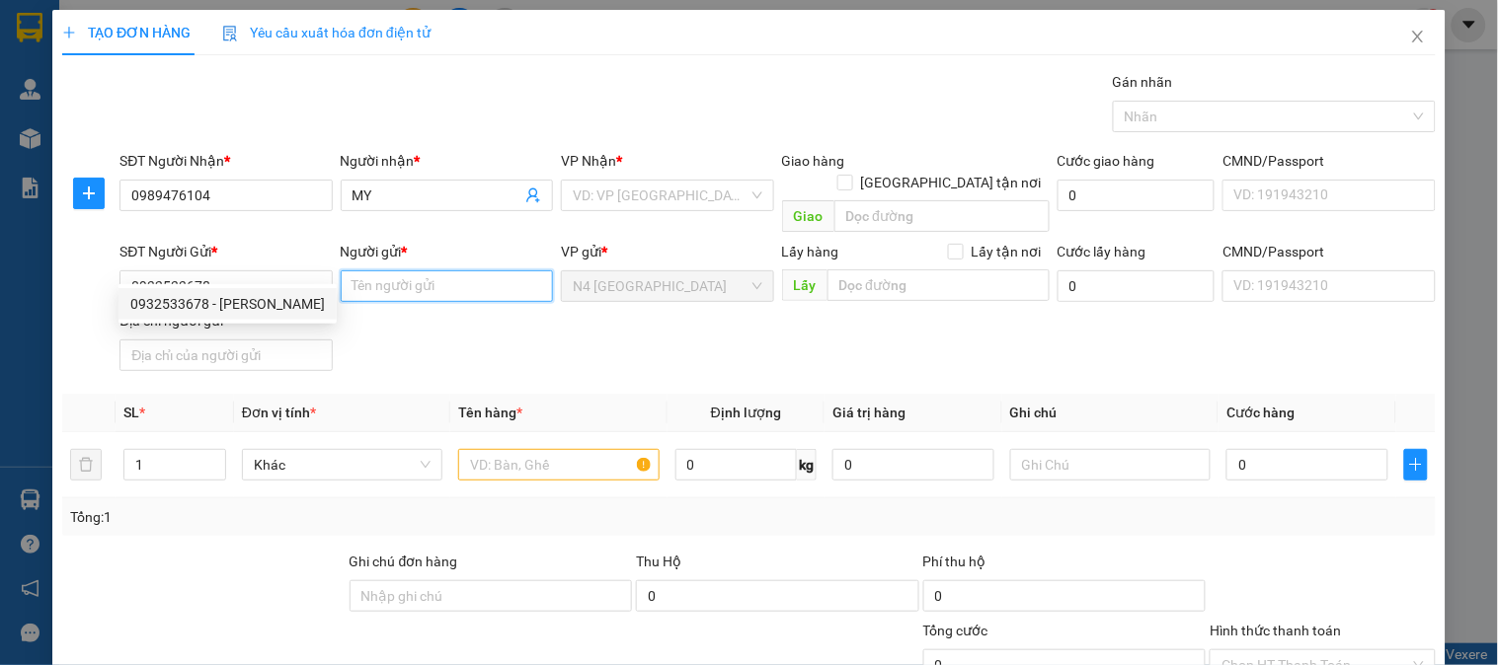
click at [369, 270] on input "Người gửi *" at bounding box center [447, 286] width 212 height 32
click at [405, 270] on input "Người gửi *" at bounding box center [447, 286] width 212 height 32
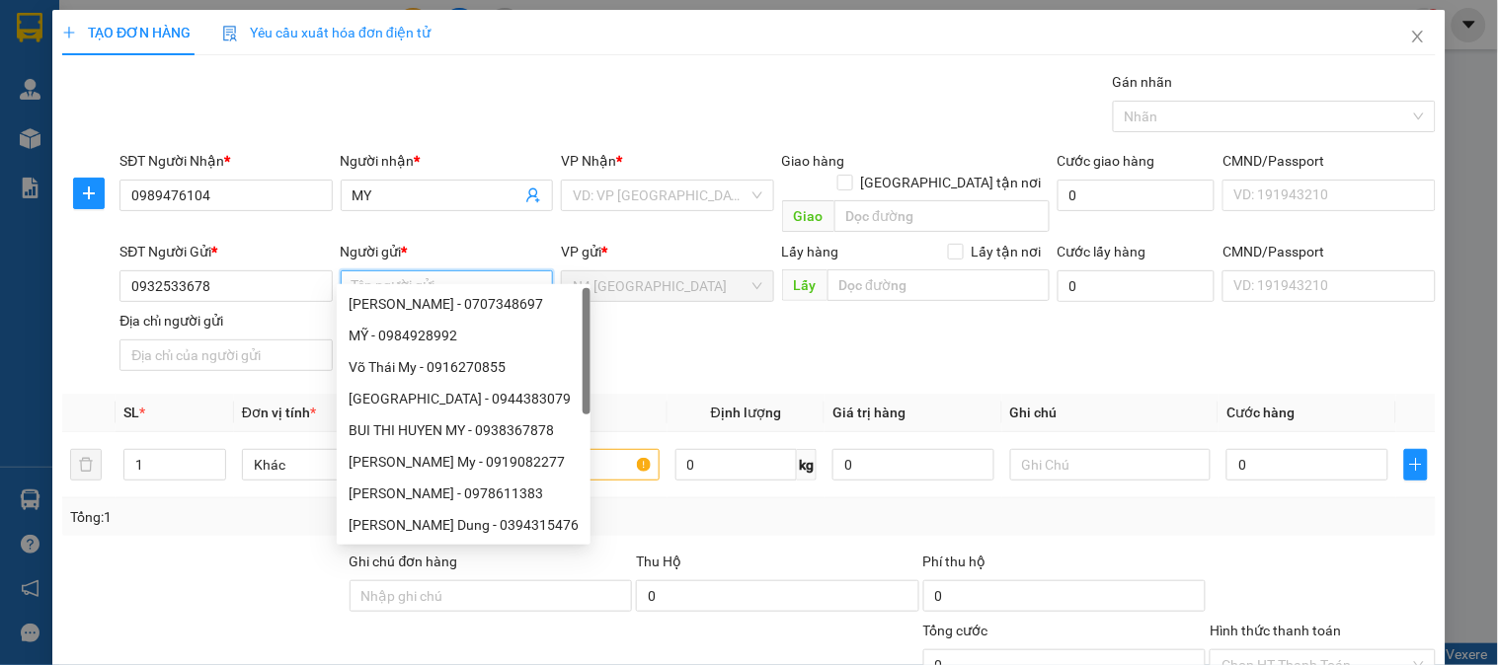
paste input "[PERSON_NAME]"
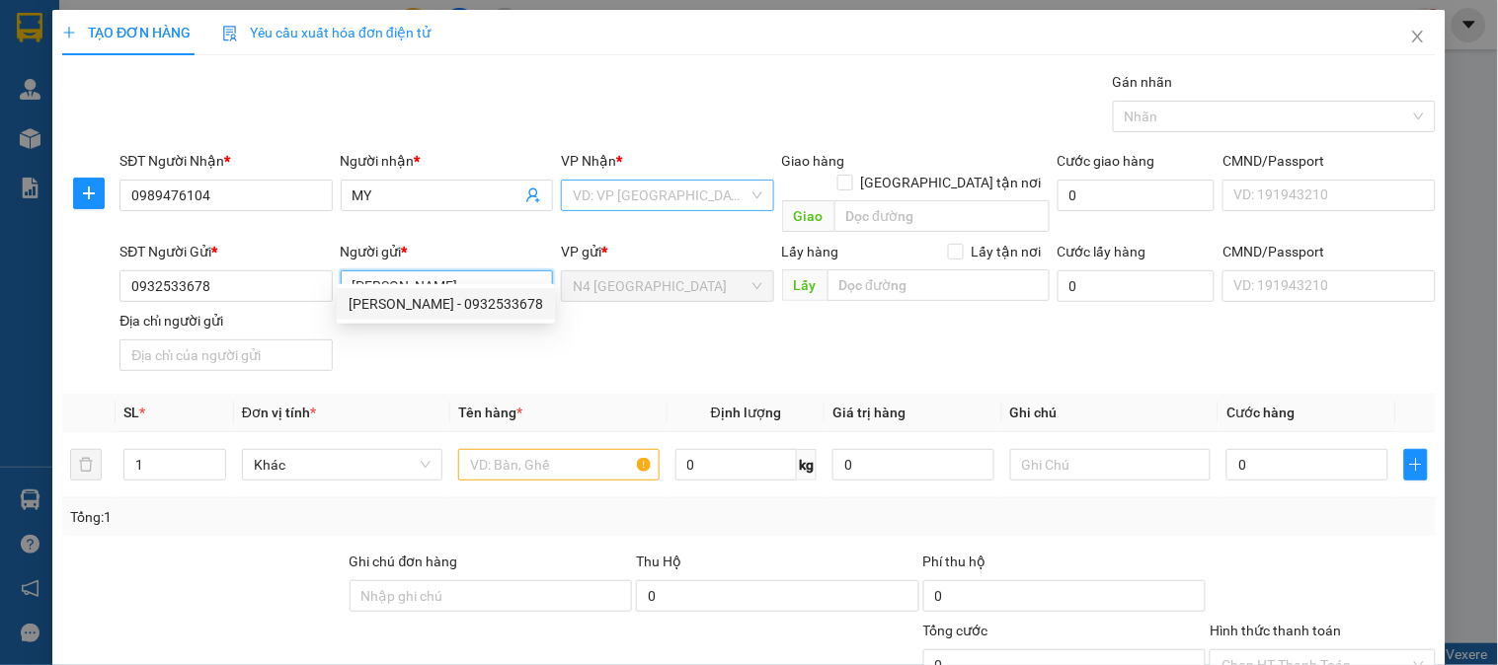
type input "[PERSON_NAME]"
click at [728, 194] on input "search" at bounding box center [660, 196] width 175 height 30
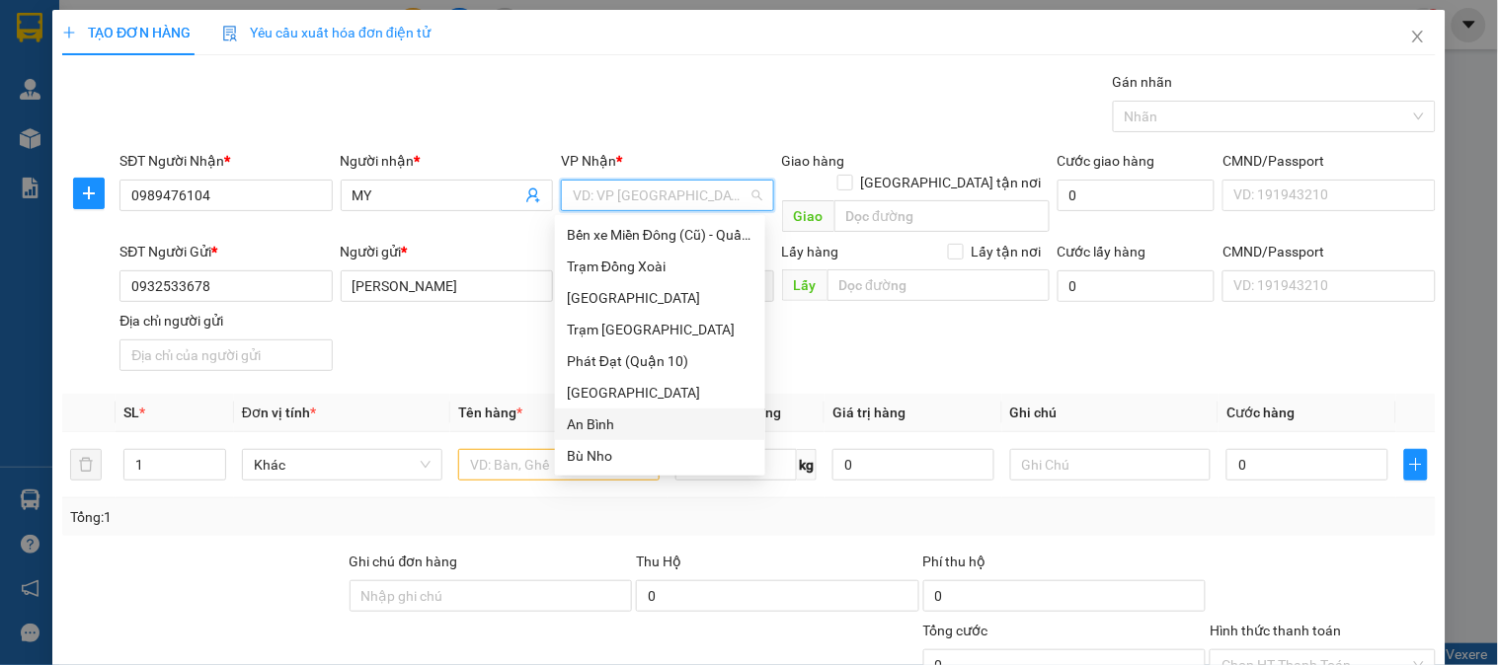
drag, startPoint x: 606, startPoint y: 431, endPoint x: 0, endPoint y: 652, distance: 644.9
click at [604, 432] on div "An Bình" at bounding box center [660, 425] width 187 height 22
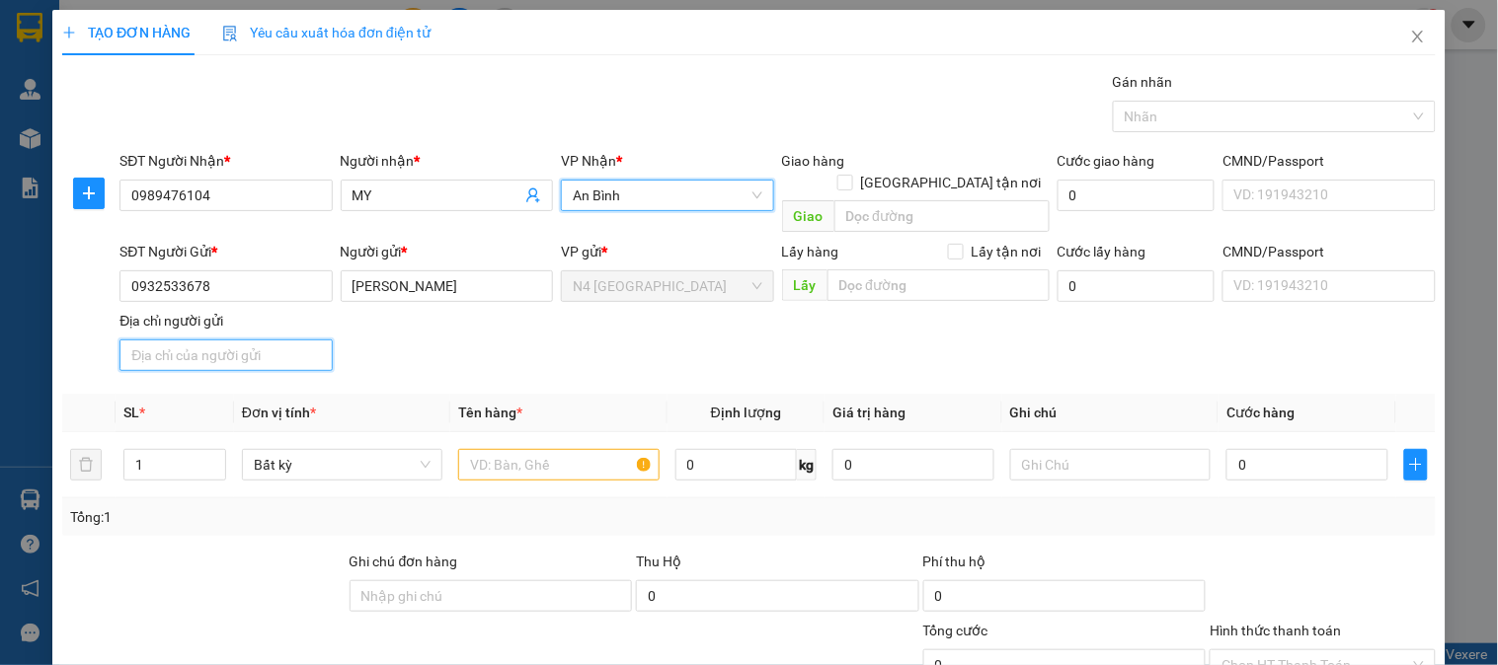
click at [221, 340] on input "Địa chỉ người gửi" at bounding box center [225, 356] width 212 height 32
paste input "[GEOGRAPHIC_DATA], [GEOGRAPHIC_DATA], [GEOGRAPHIC_DATA]"
type input "BÌNH SƠN, HIỆP ĐỨC, QUẢNG NAM"
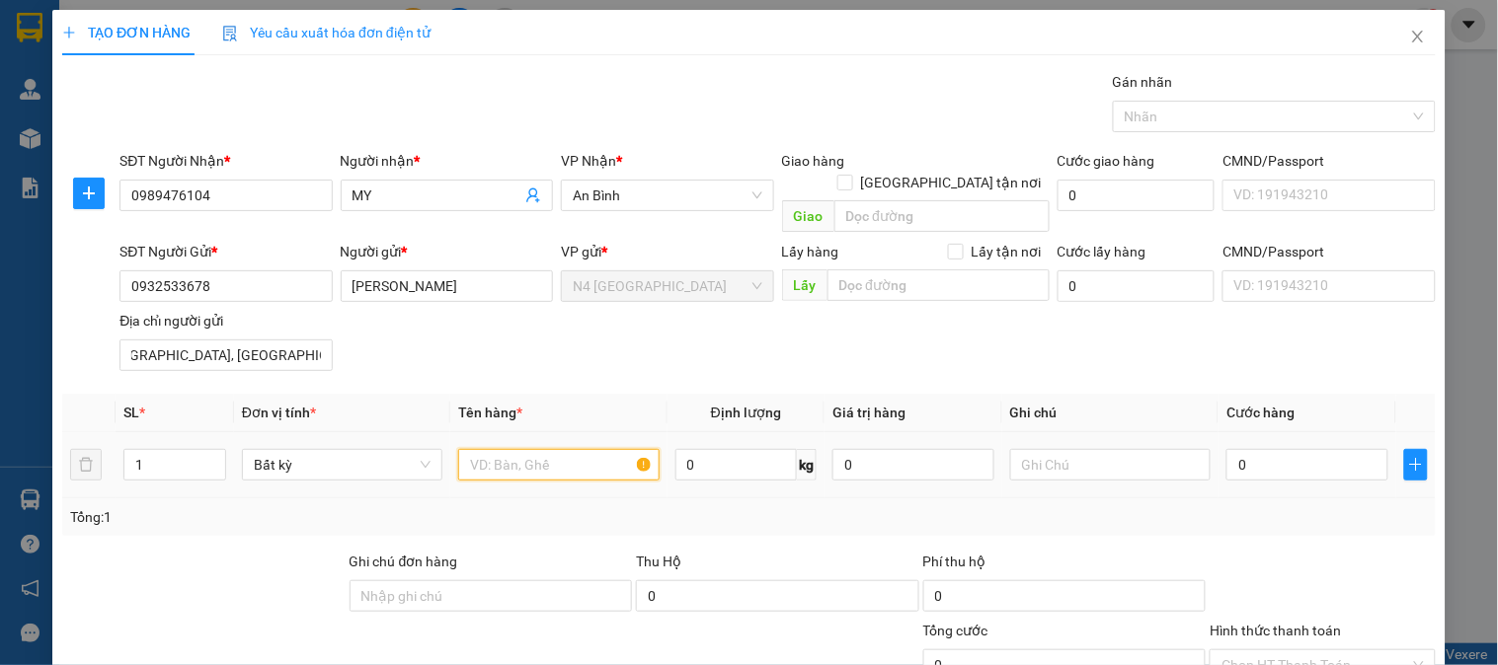
scroll to position [0, 0]
click at [508, 449] on input "text" at bounding box center [558, 465] width 200 height 32
paste input "BAO TRẮNG"
type input "BAO TRẮNG"
click at [750, 449] on input "0" at bounding box center [736, 465] width 122 height 32
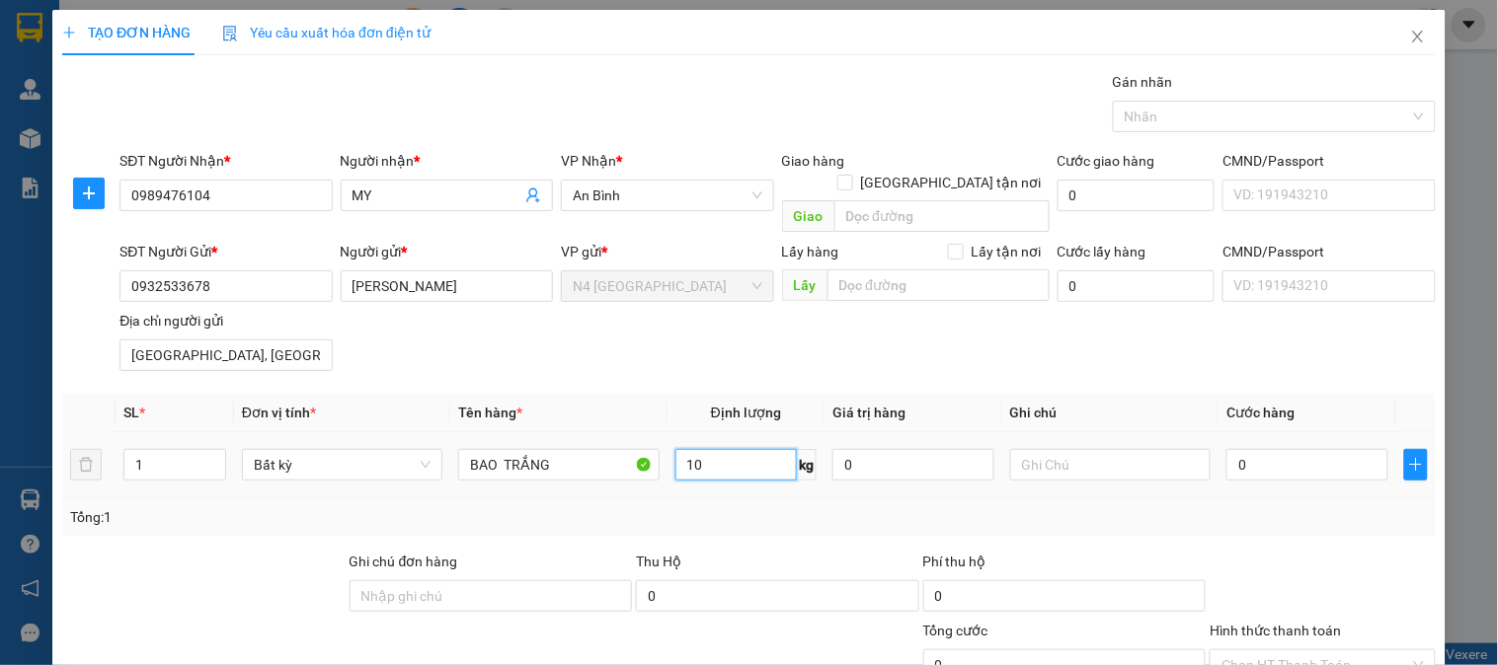
type input "10"
type input "40.000"
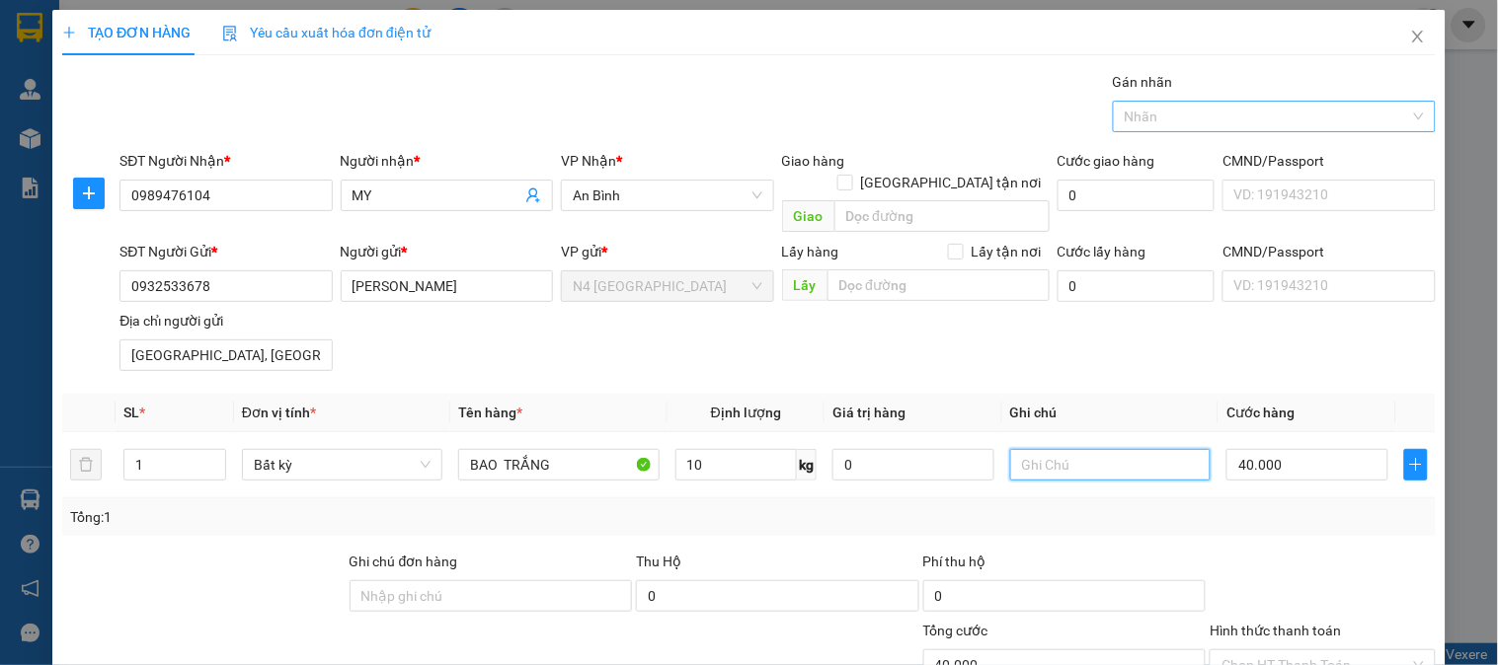
click at [1260, 116] on div at bounding box center [1263, 117] width 293 height 24
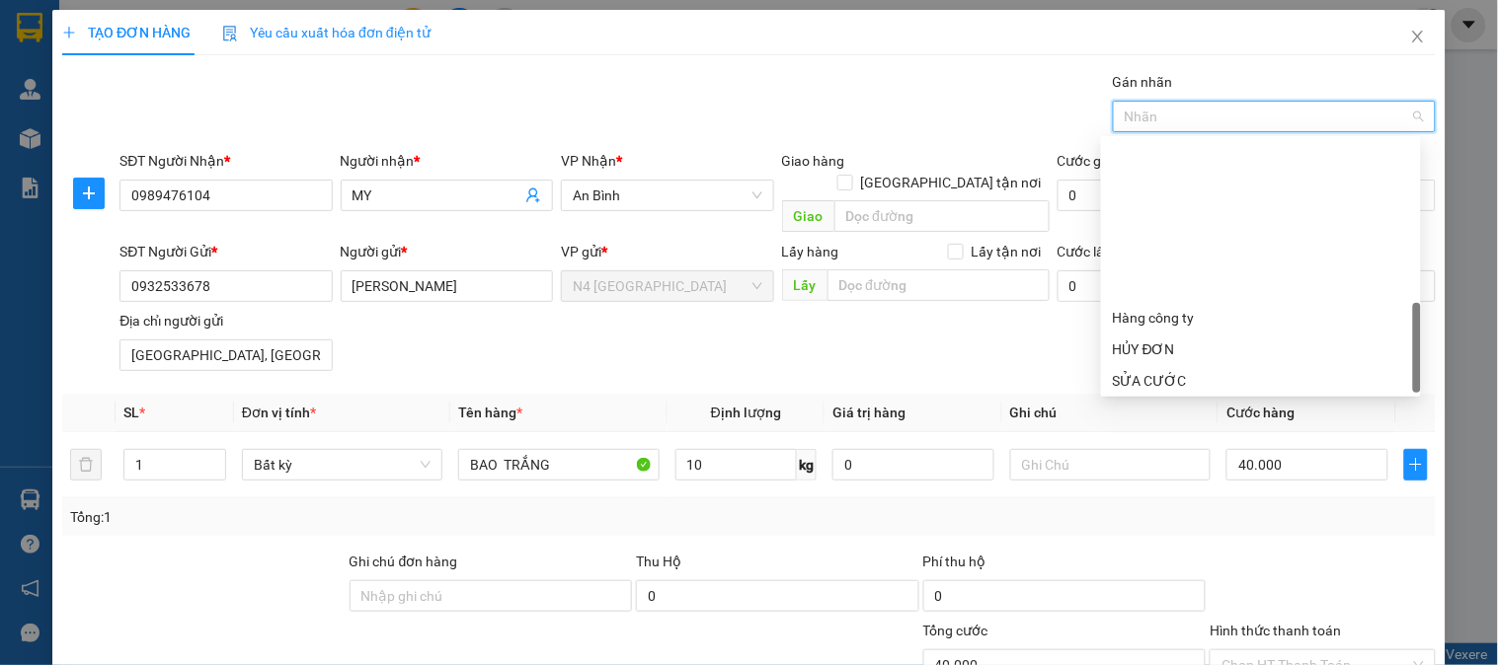
scroll to position [632, 0]
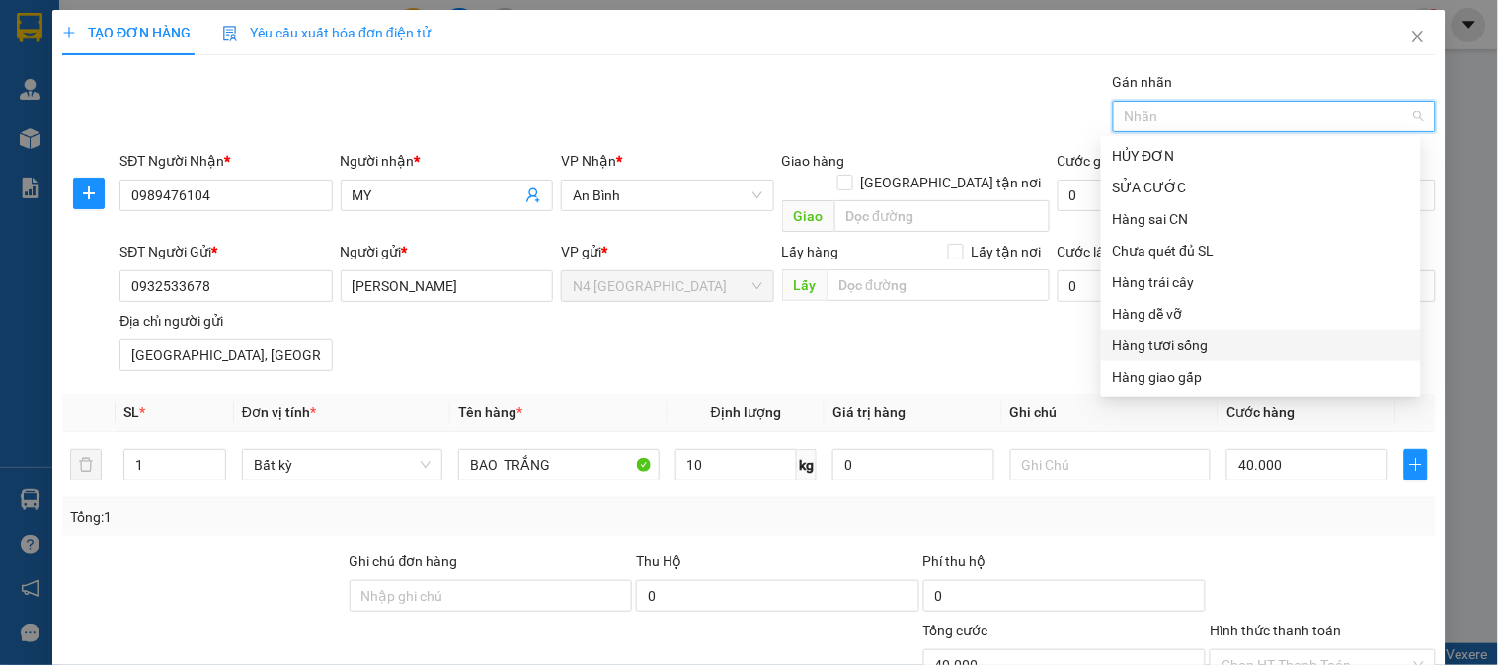
click at [1209, 346] on div "Hàng tươi sống" at bounding box center [1261, 346] width 296 height 22
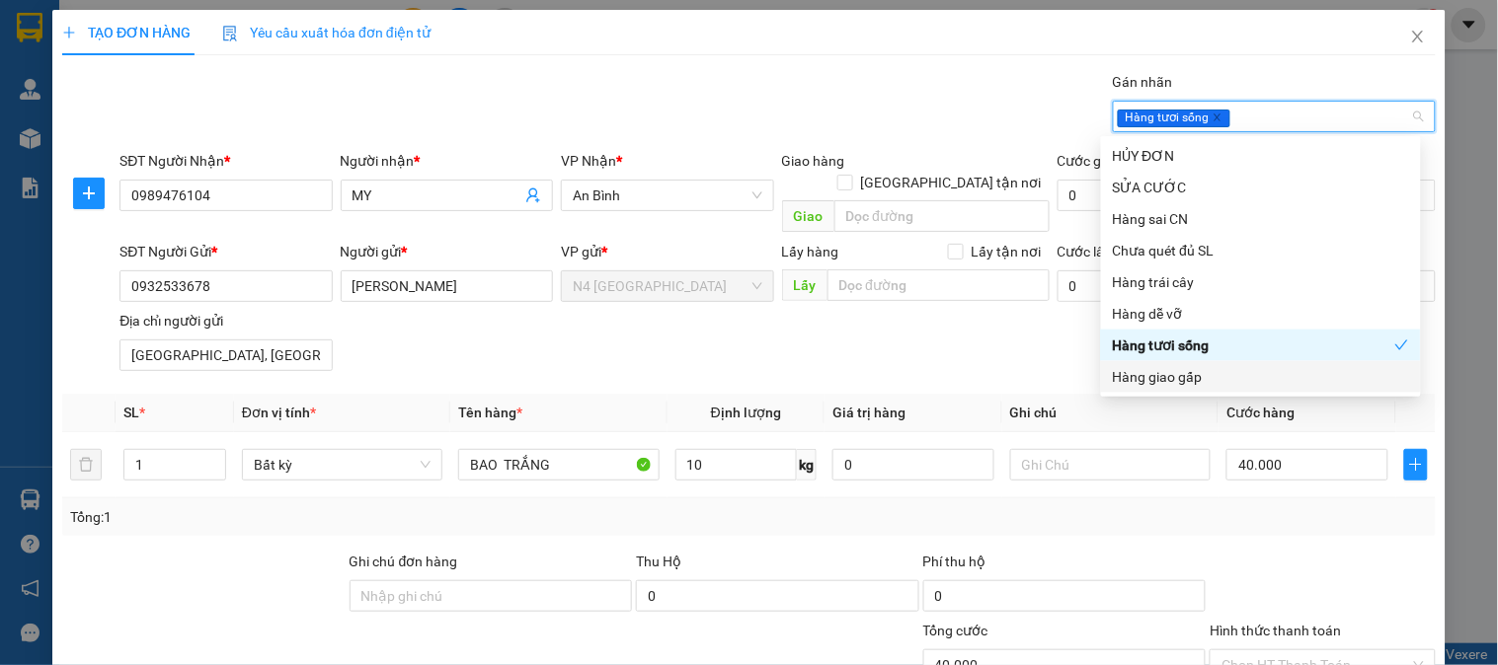
scroll to position [165, 0]
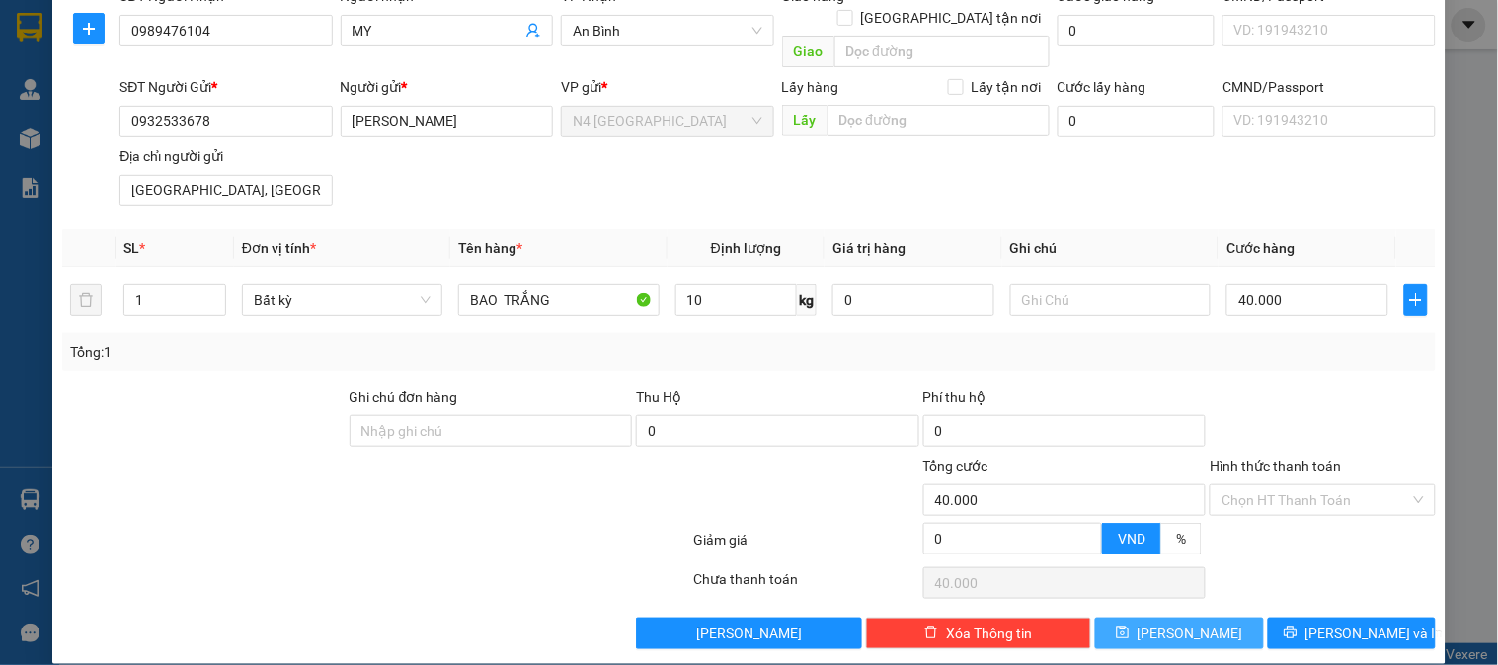
click at [1152, 618] on button "[PERSON_NAME]" at bounding box center [1179, 634] width 168 height 32
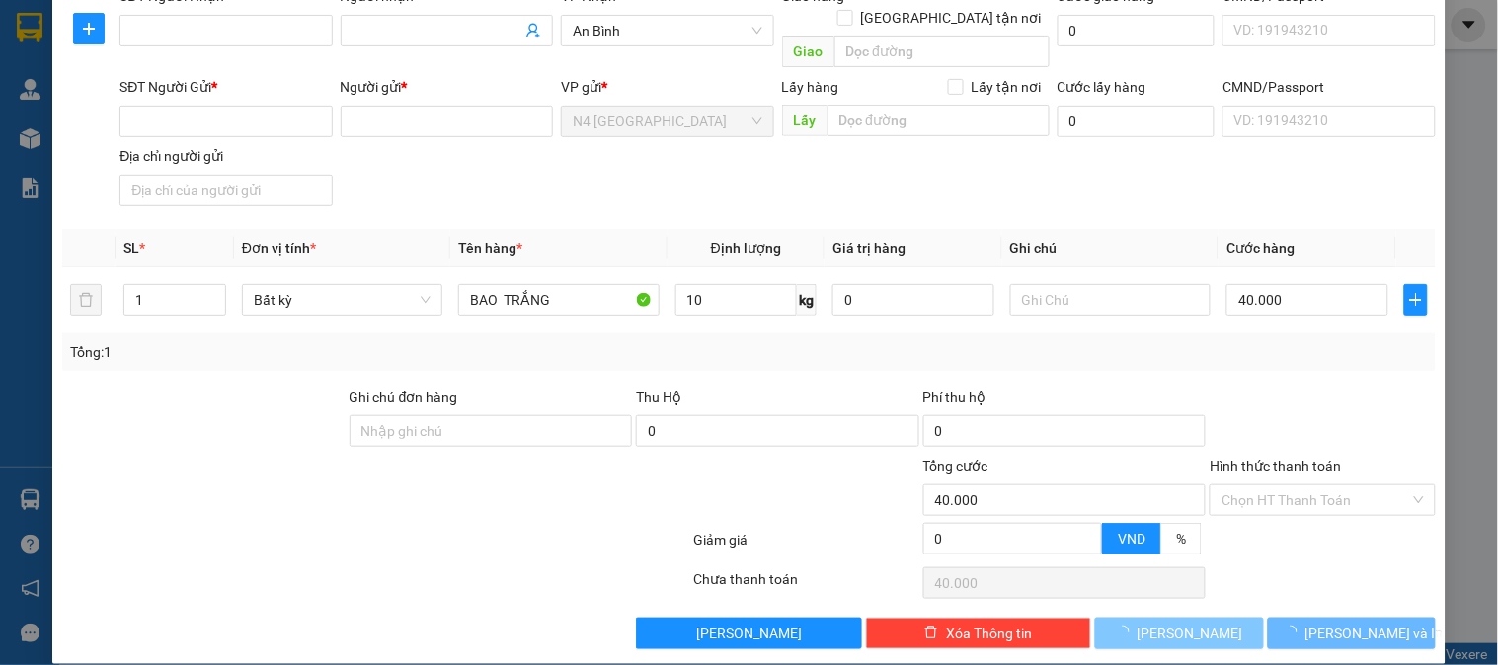
type input "0"
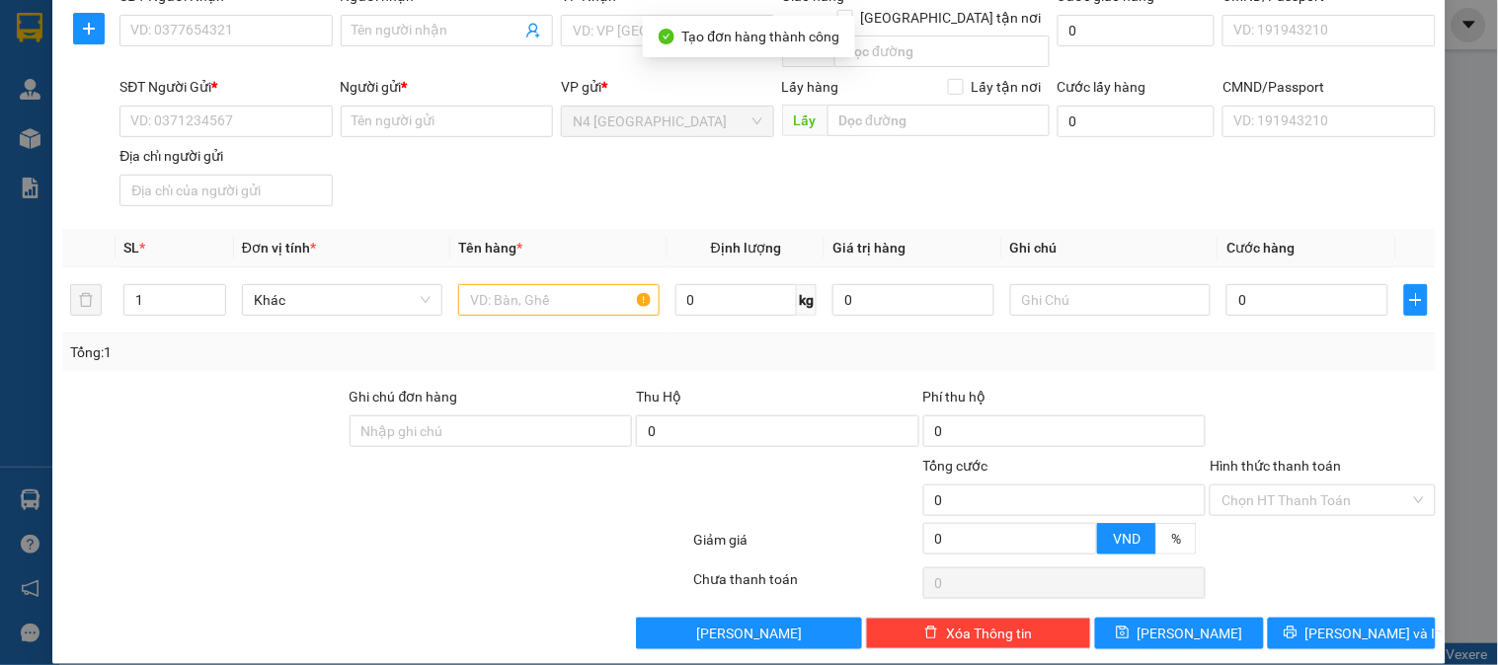
drag, startPoint x: 1152, startPoint y: 602, endPoint x: 427, endPoint y: 509, distance: 730.5
click at [427, 524] on div at bounding box center [375, 543] width 631 height 39
click at [401, 524] on div at bounding box center [375, 543] width 631 height 39
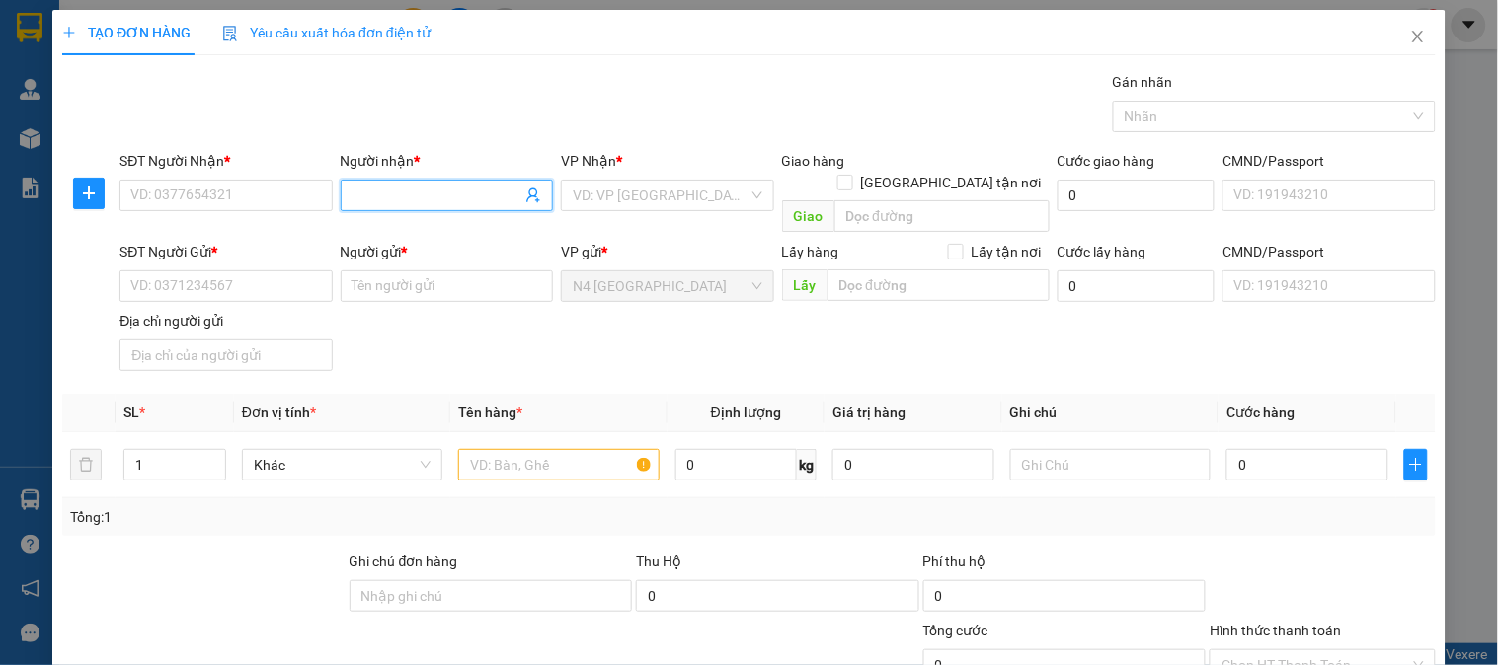
click at [370, 186] on input "Người nhận *" at bounding box center [436, 196] width 169 height 22
paste input "HẠNH"
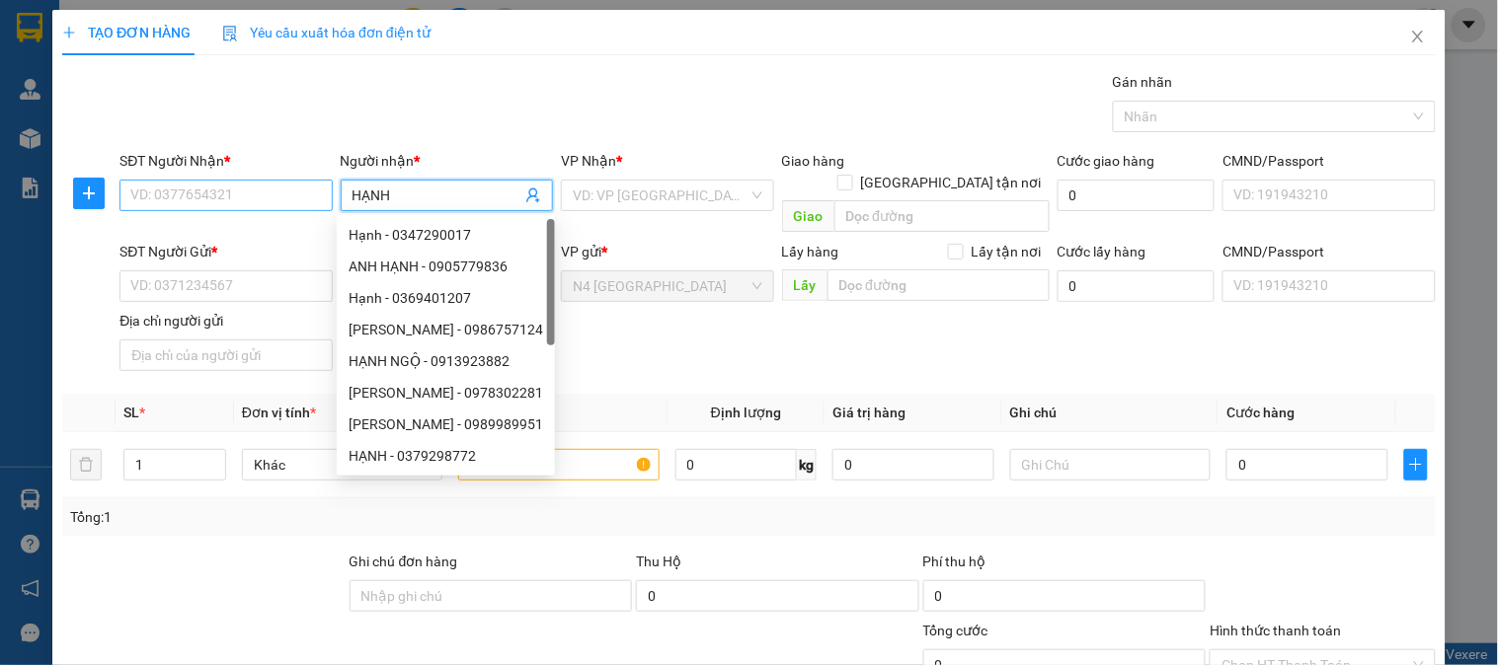
type input "HẠNH"
click at [303, 201] on input "SĐT Người Nhận *" at bounding box center [225, 196] width 212 height 32
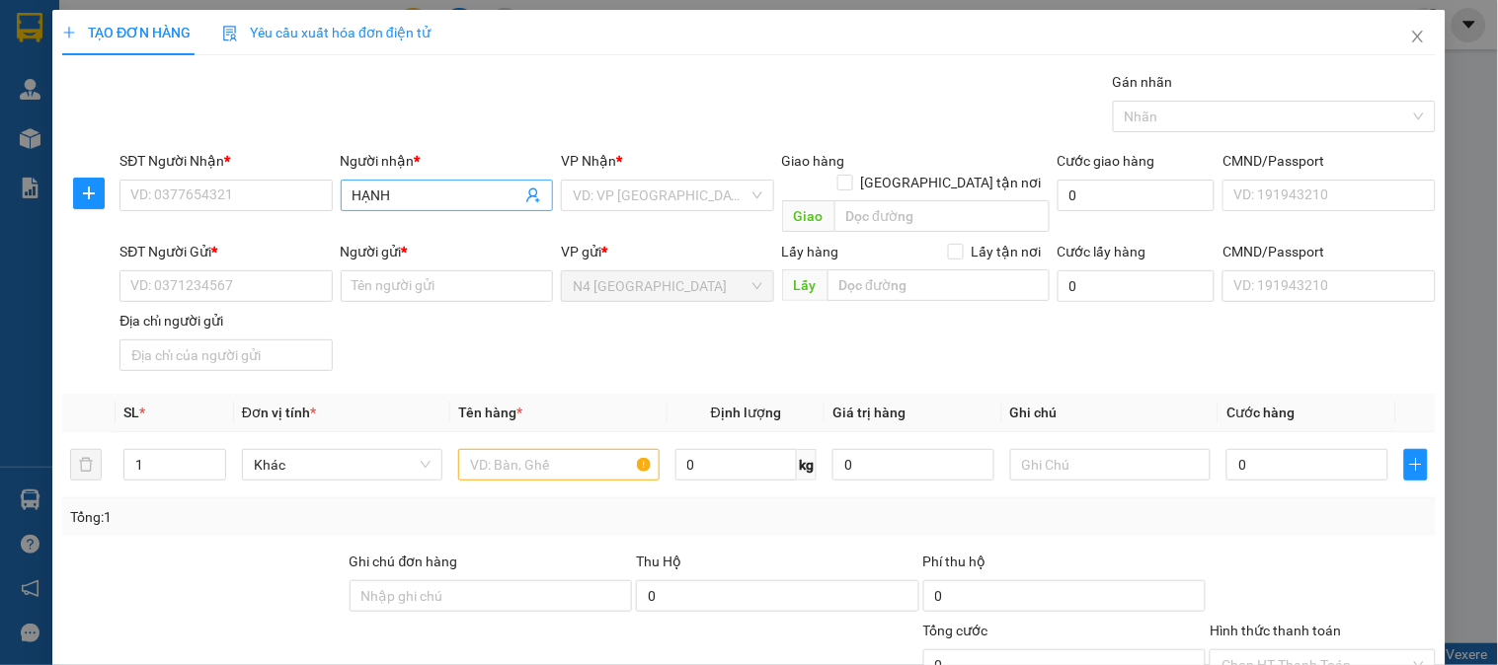
click at [396, 193] on input "HẠNH" at bounding box center [436, 196] width 169 height 22
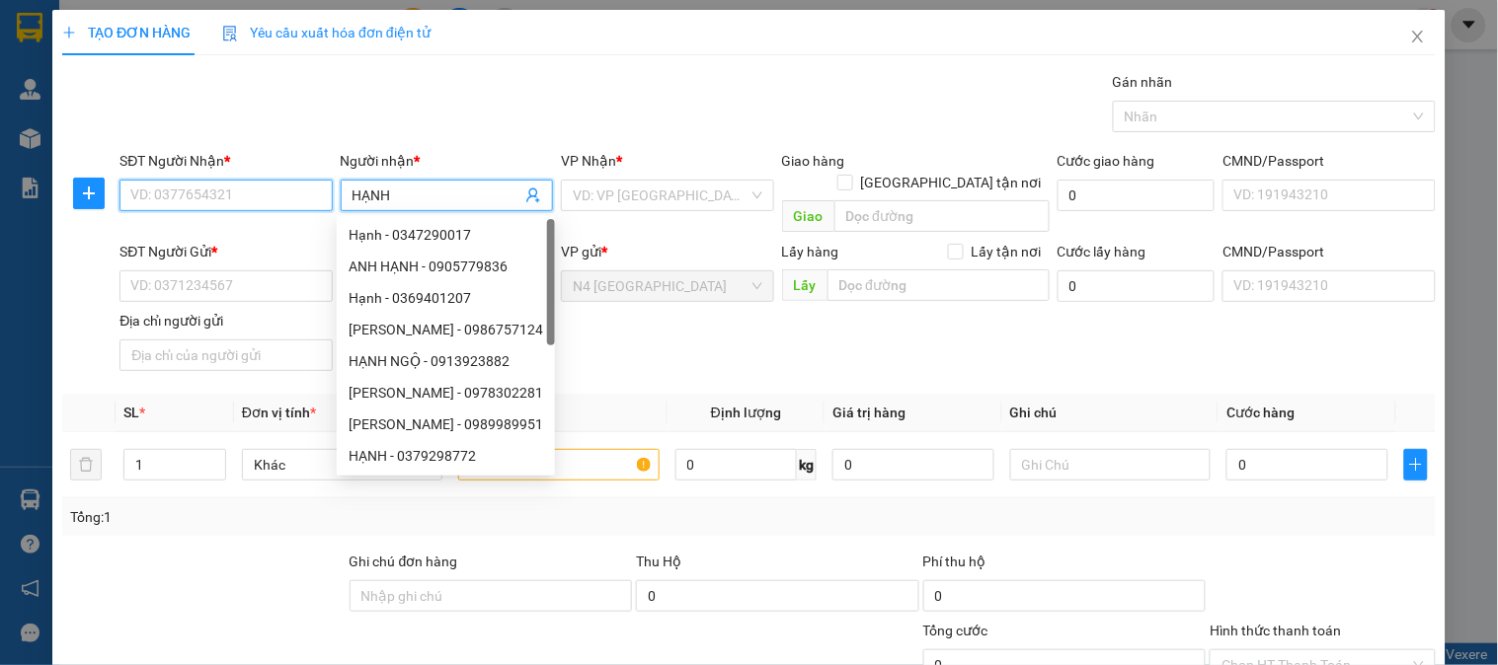
click at [222, 189] on input "SĐT Người Nhận *" at bounding box center [225, 196] width 212 height 32
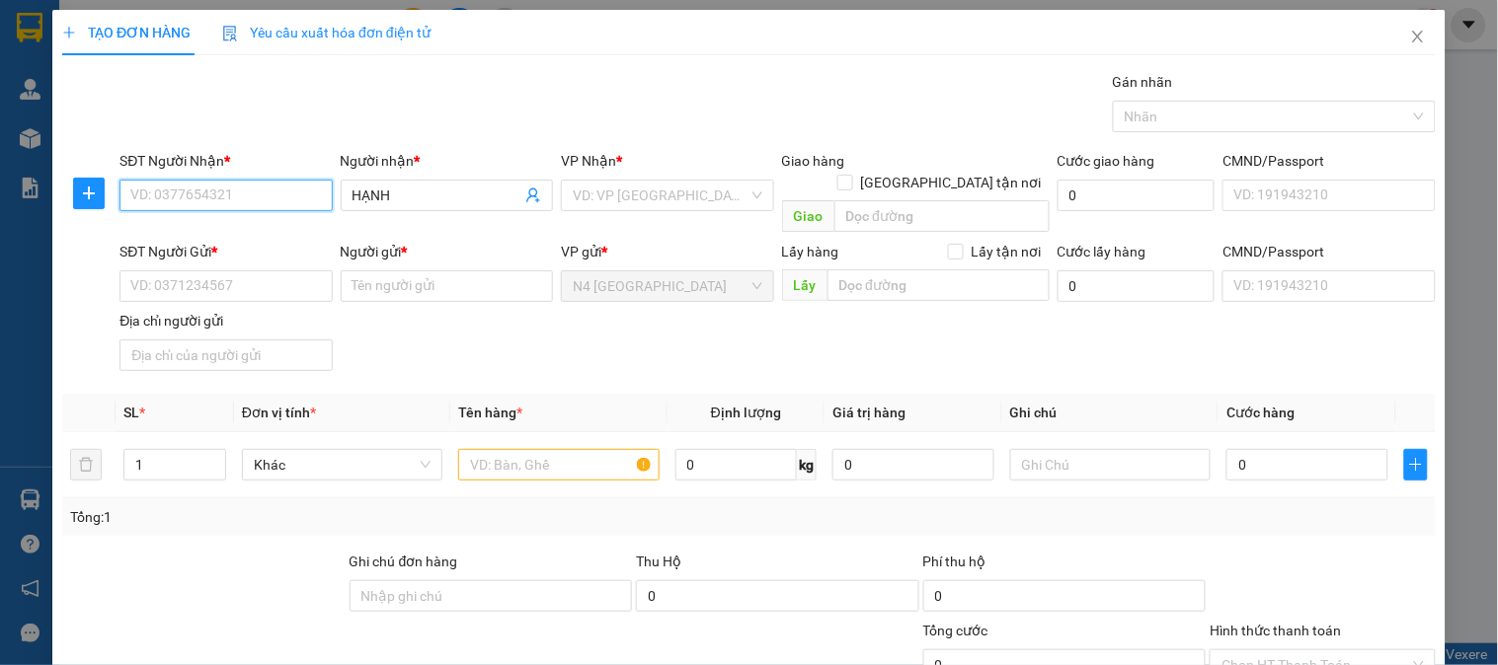
paste input "0978680033"
type input "0978680033"
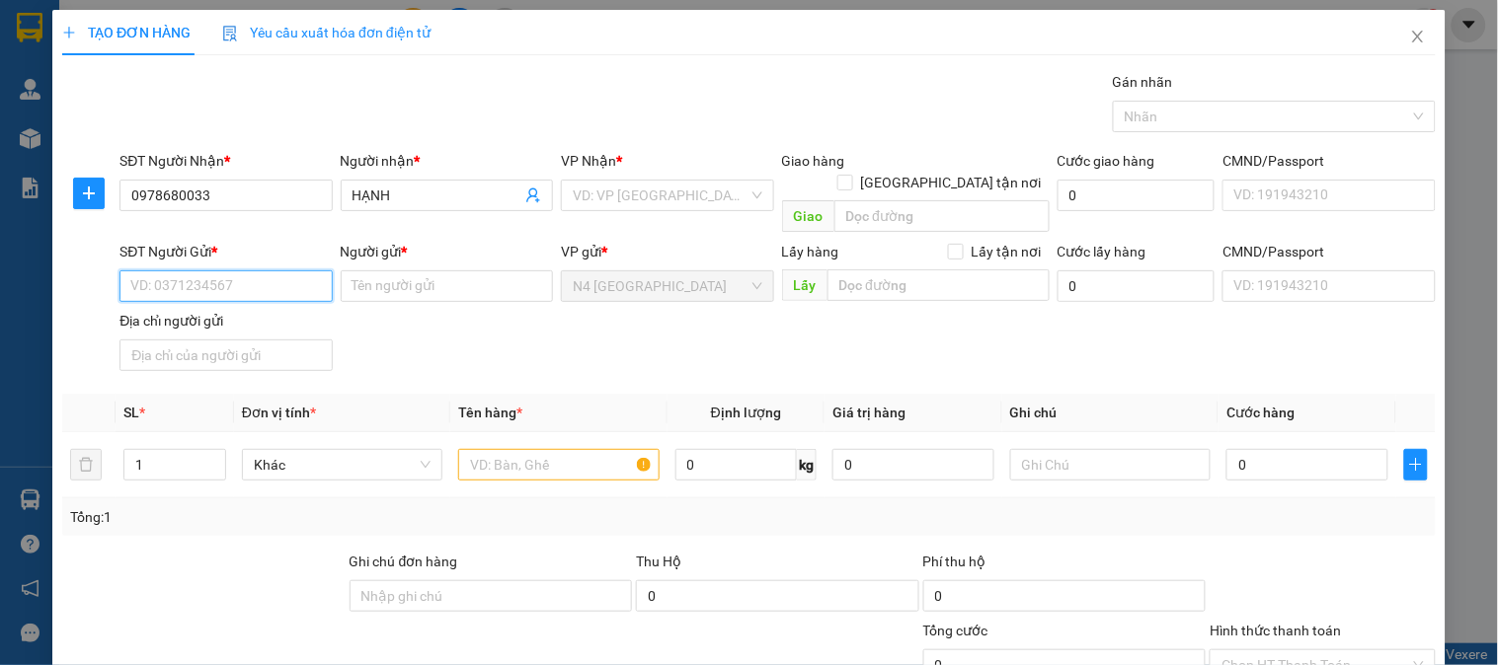
click at [254, 270] on input "SĐT Người Gửi *" at bounding box center [225, 286] width 212 height 32
paste input "0358097511"
type input "0358097511"
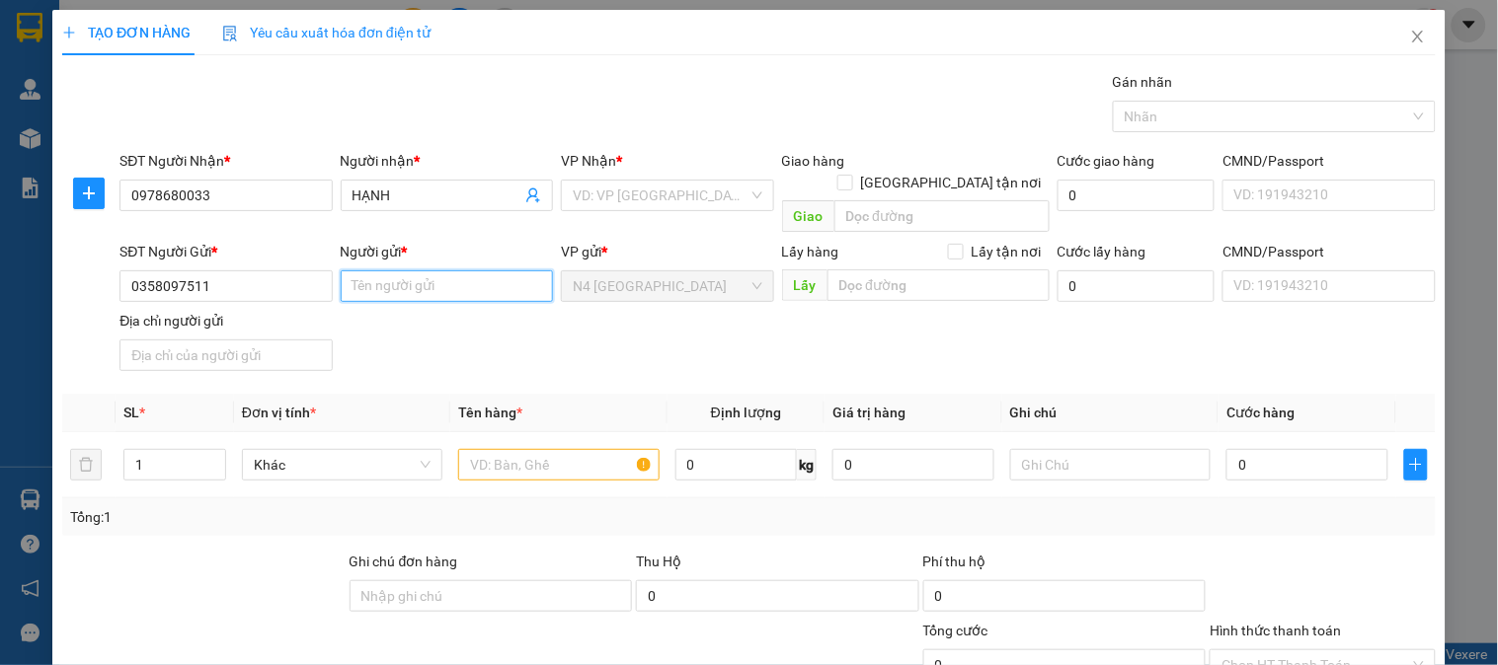
click at [406, 270] on input "Người gửi *" at bounding box center [447, 286] width 212 height 32
paste input "HUỲNH THANH TÚC"
type input "HUỲNH THANH TÚC"
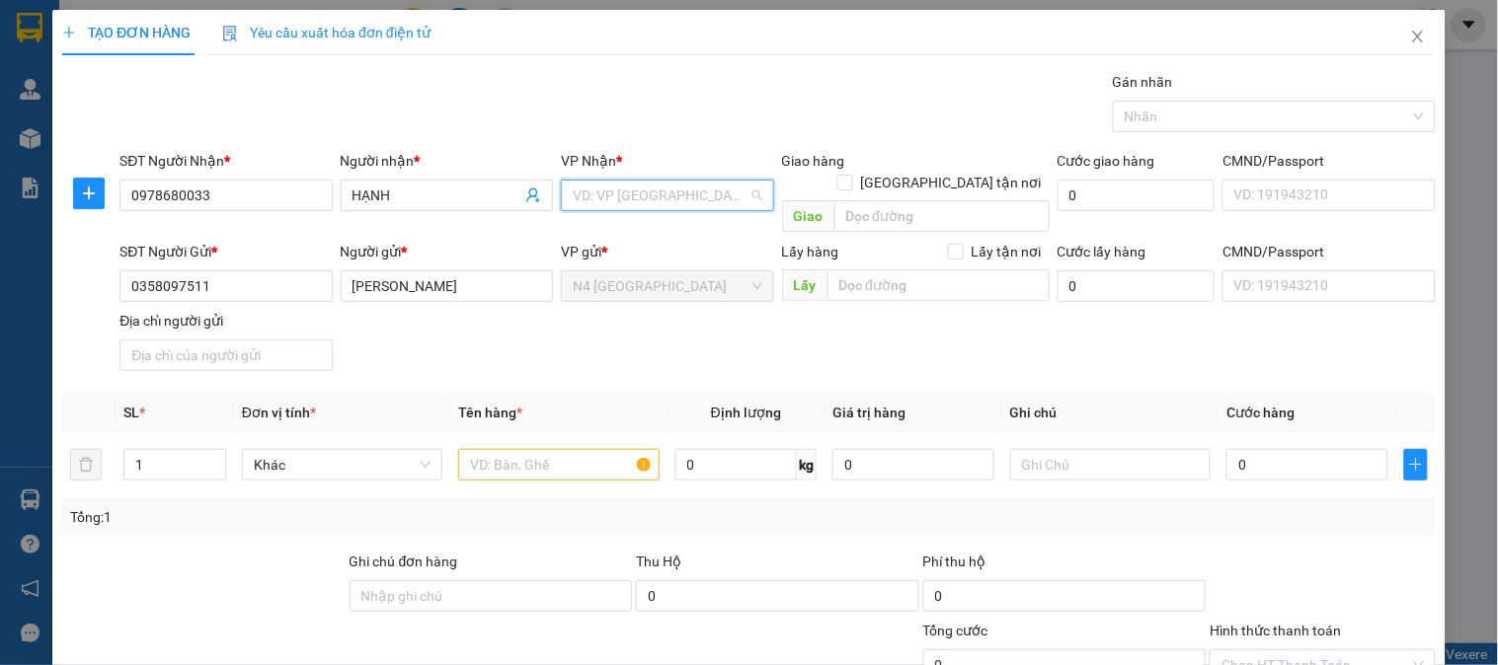
click at [647, 189] on input "search" at bounding box center [660, 196] width 175 height 30
type input "HOÀ"
click at [658, 234] on div "Trạm [GEOGRAPHIC_DATA]" at bounding box center [660, 235] width 187 height 22
click at [188, 340] on input "Địa chỉ người gửi" at bounding box center [225, 356] width 212 height 32
paste input "ẤP TRINH PHỤ, LONG THỚI, TIỂU CẦN, TRÀ VINH"
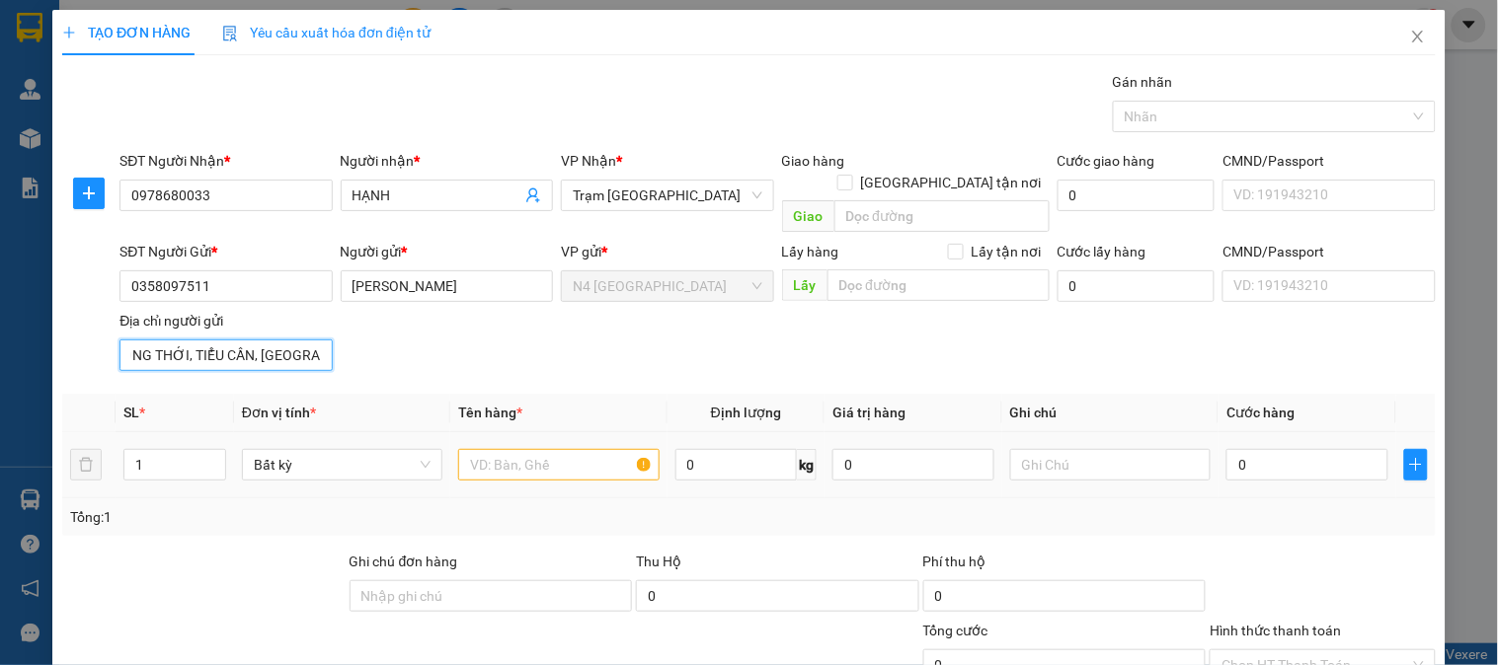
scroll to position [110, 0]
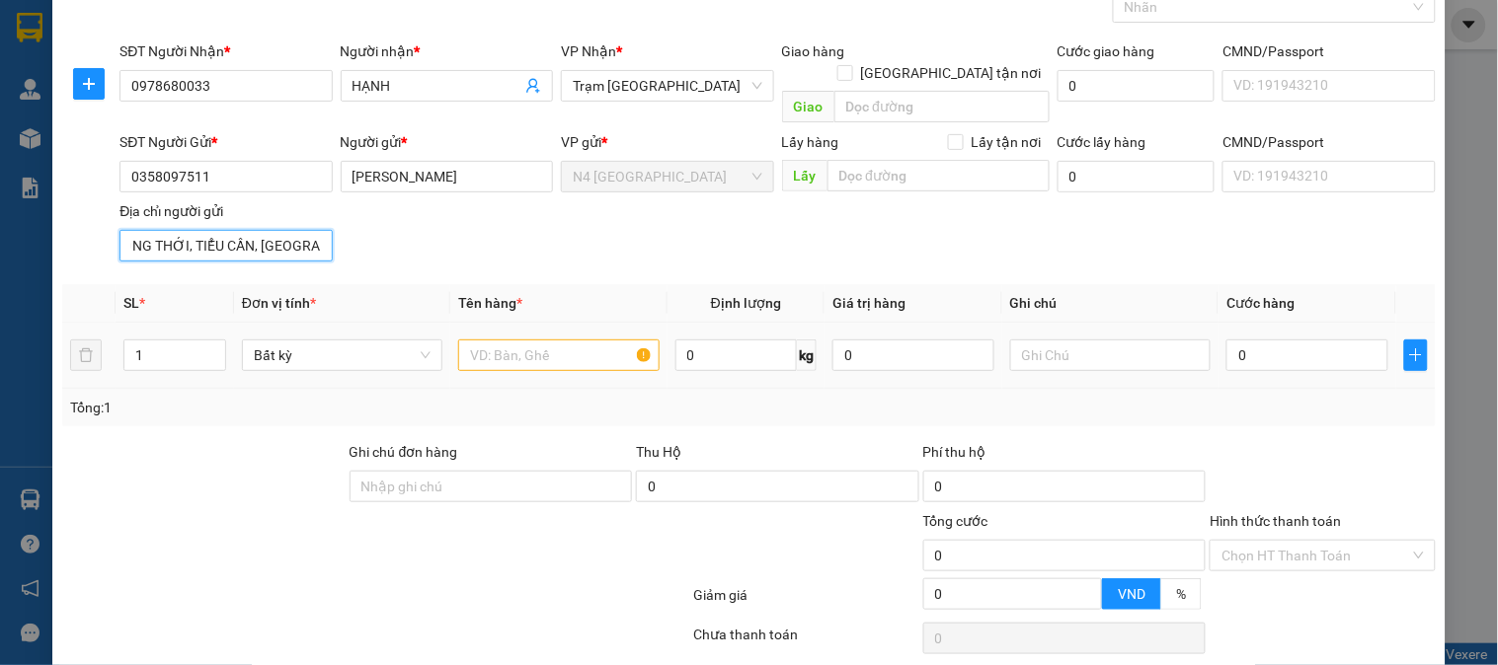
type input "ẤP TRINH PHỤ, LONG THỚI, TIỂU CẦN, TRÀ VINH"
click at [584, 340] on input "text" at bounding box center [558, 356] width 200 height 32
paste input "MÁY HƠI XANH NL"
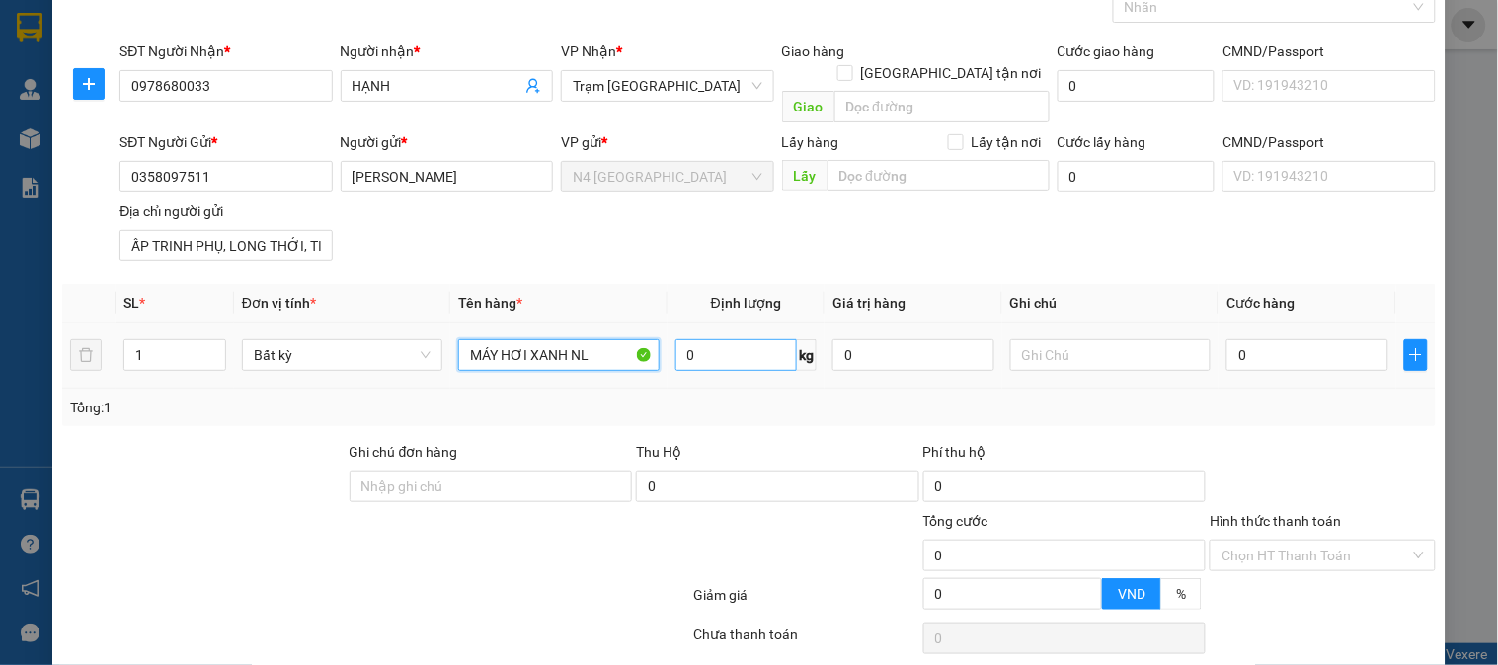
type input "MÁY HƠI XANH NL"
click at [715, 340] on input "0" at bounding box center [736, 356] width 122 height 32
type input "40"
type input "70.000"
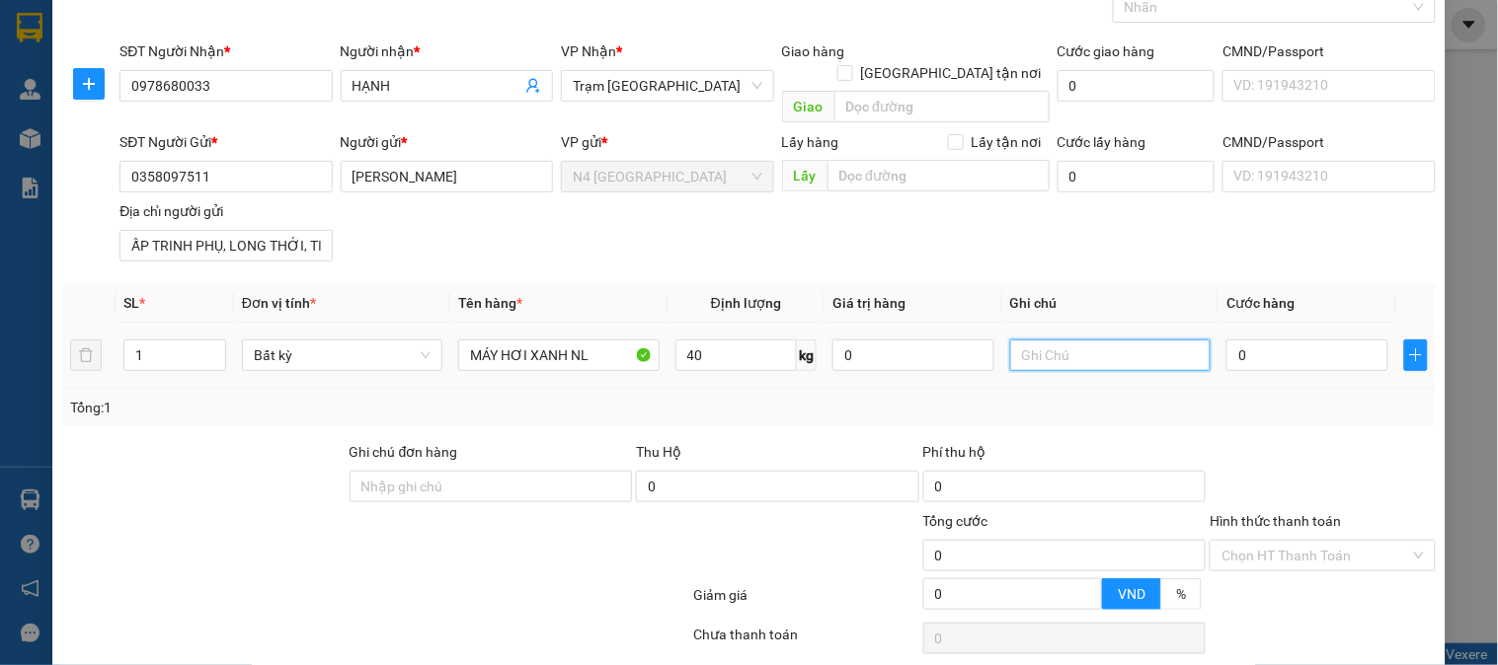
type input "70.000"
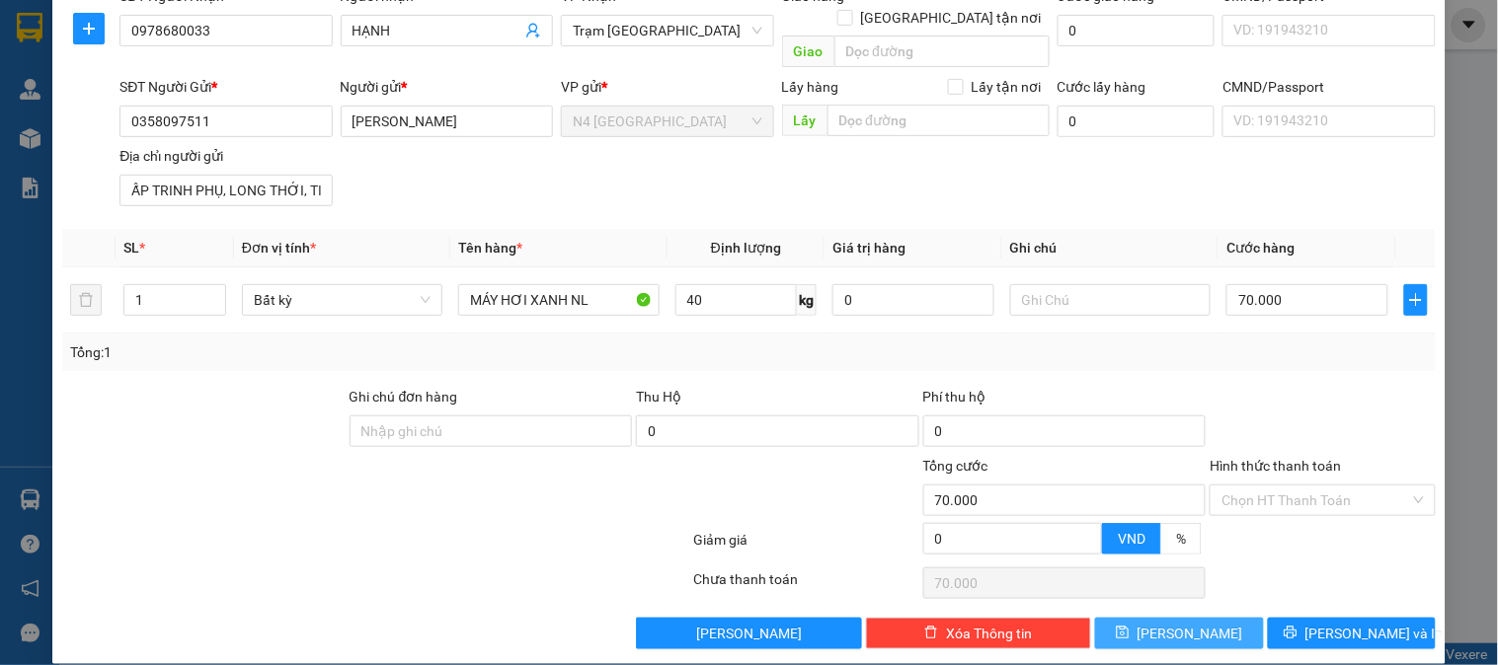
click at [1168, 623] on span "[PERSON_NAME]" at bounding box center [1190, 634] width 106 height 22
type input "0"
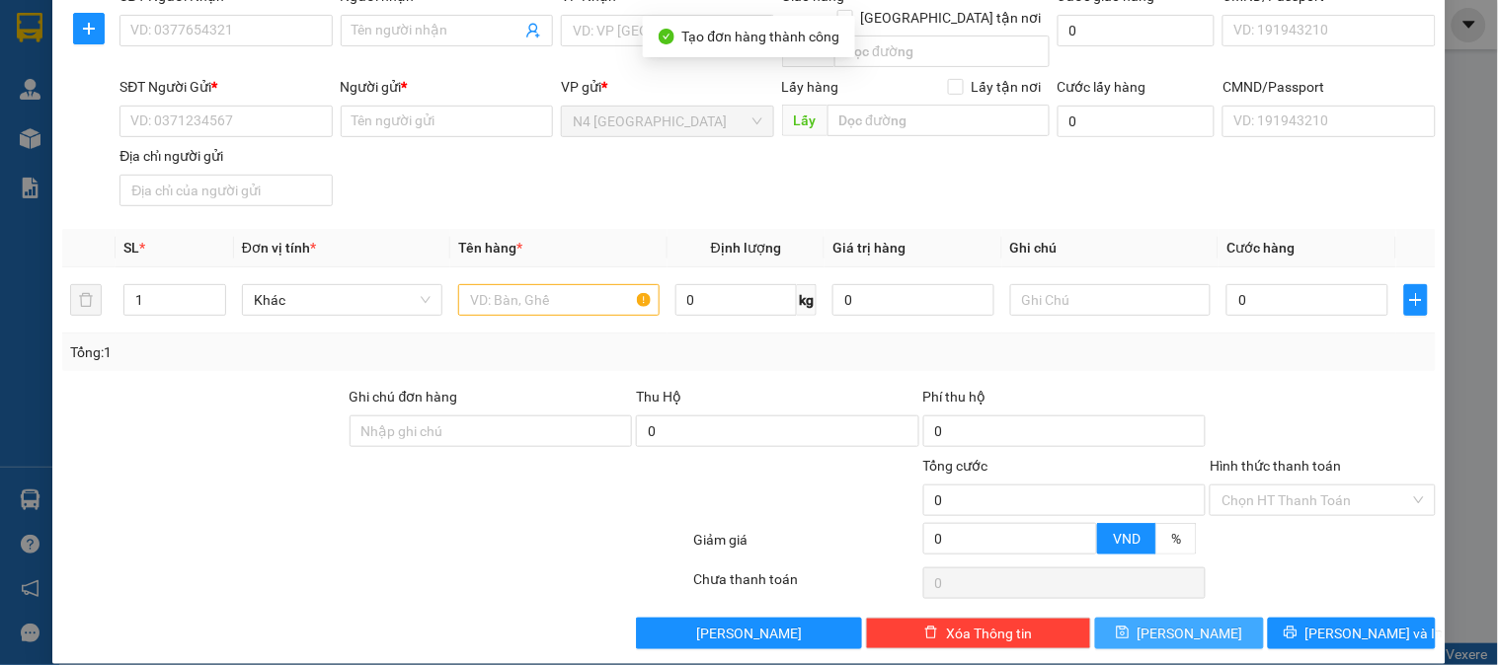
scroll to position [0, 0]
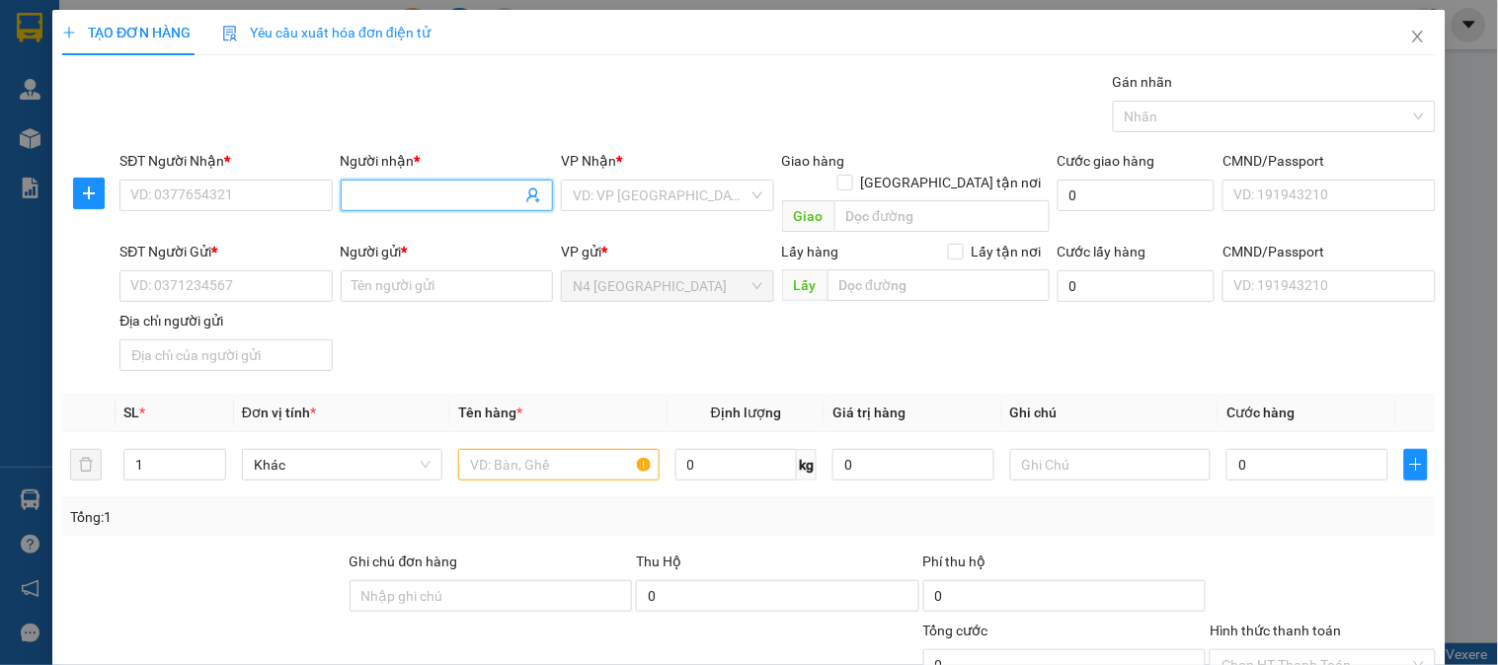
click at [391, 192] on input "Người nhận *" at bounding box center [436, 196] width 169 height 22
paste input "LONG"
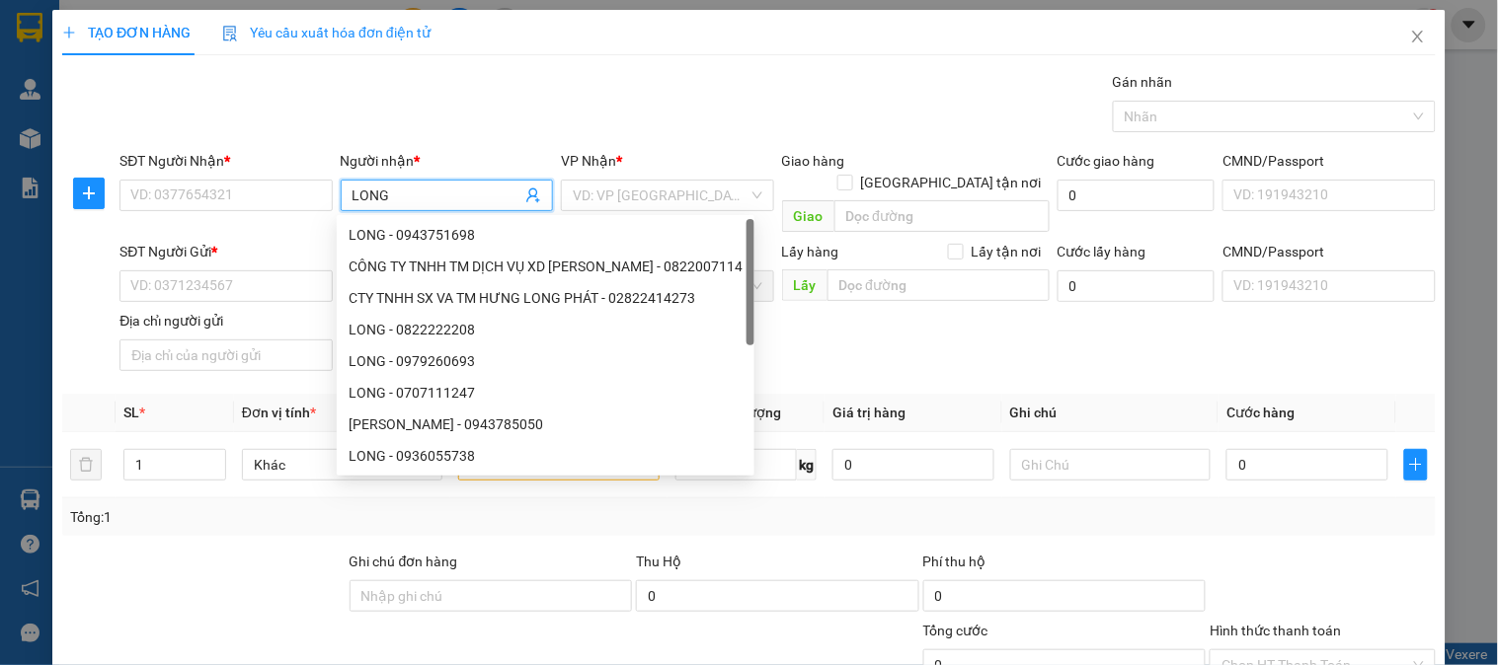
type input "LONG"
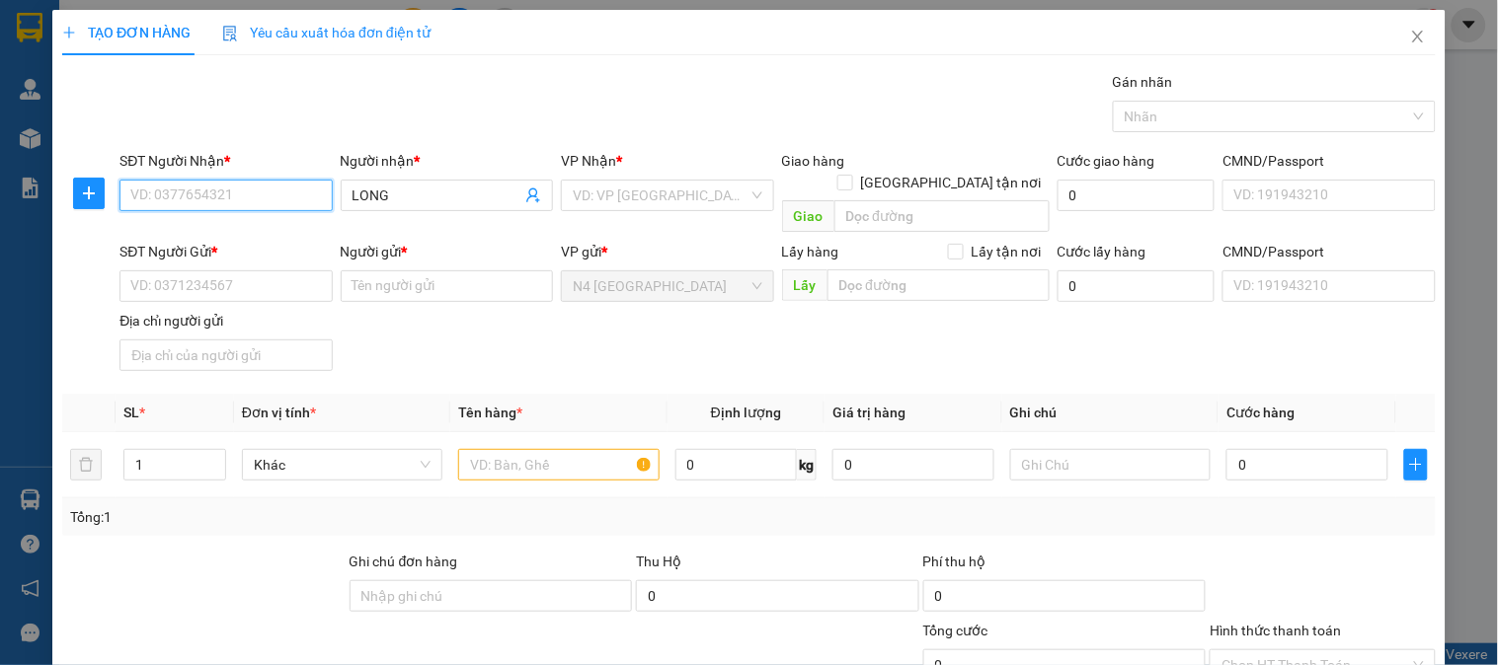
click at [217, 193] on input "SĐT Người Nhận *" at bounding box center [225, 196] width 212 height 32
paste input "0379641073"
type input "0379641073"
click at [664, 192] on input "search" at bounding box center [660, 196] width 175 height 30
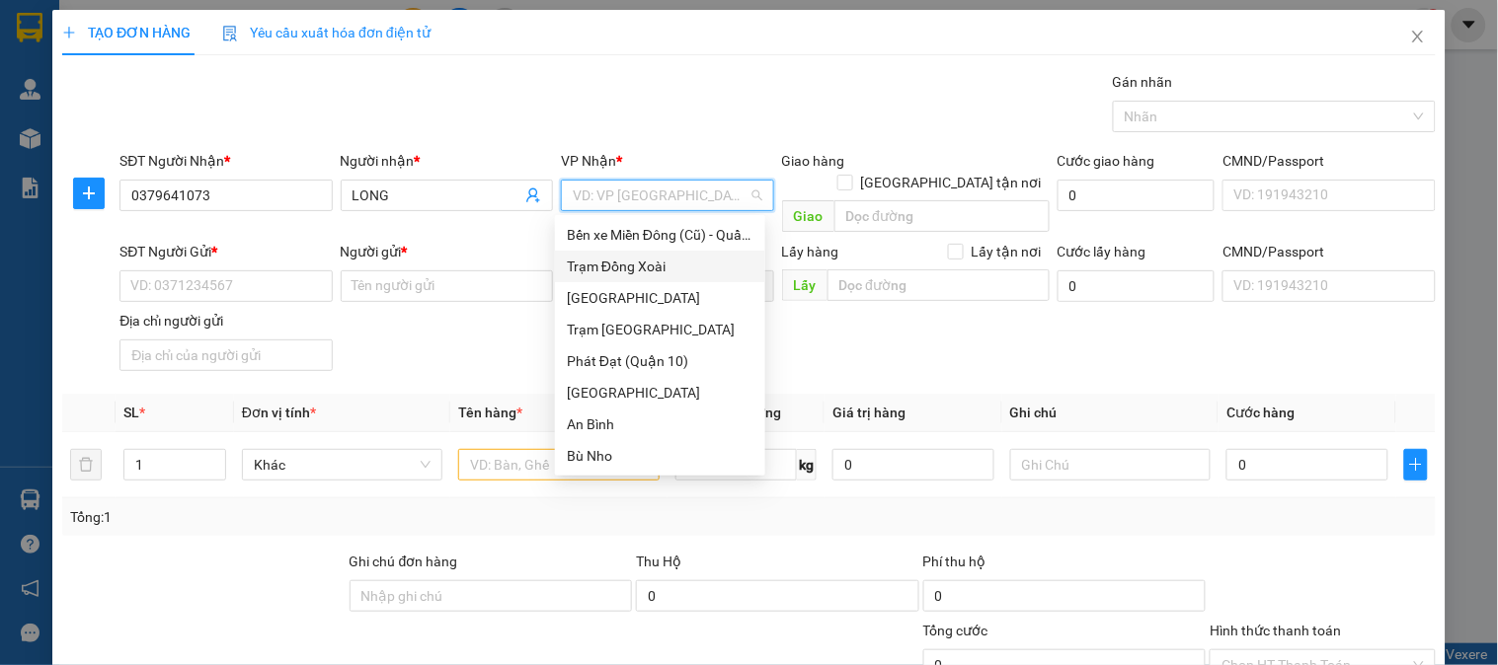
click at [657, 269] on div "Trạm Đồng Xoài" at bounding box center [660, 267] width 187 height 22
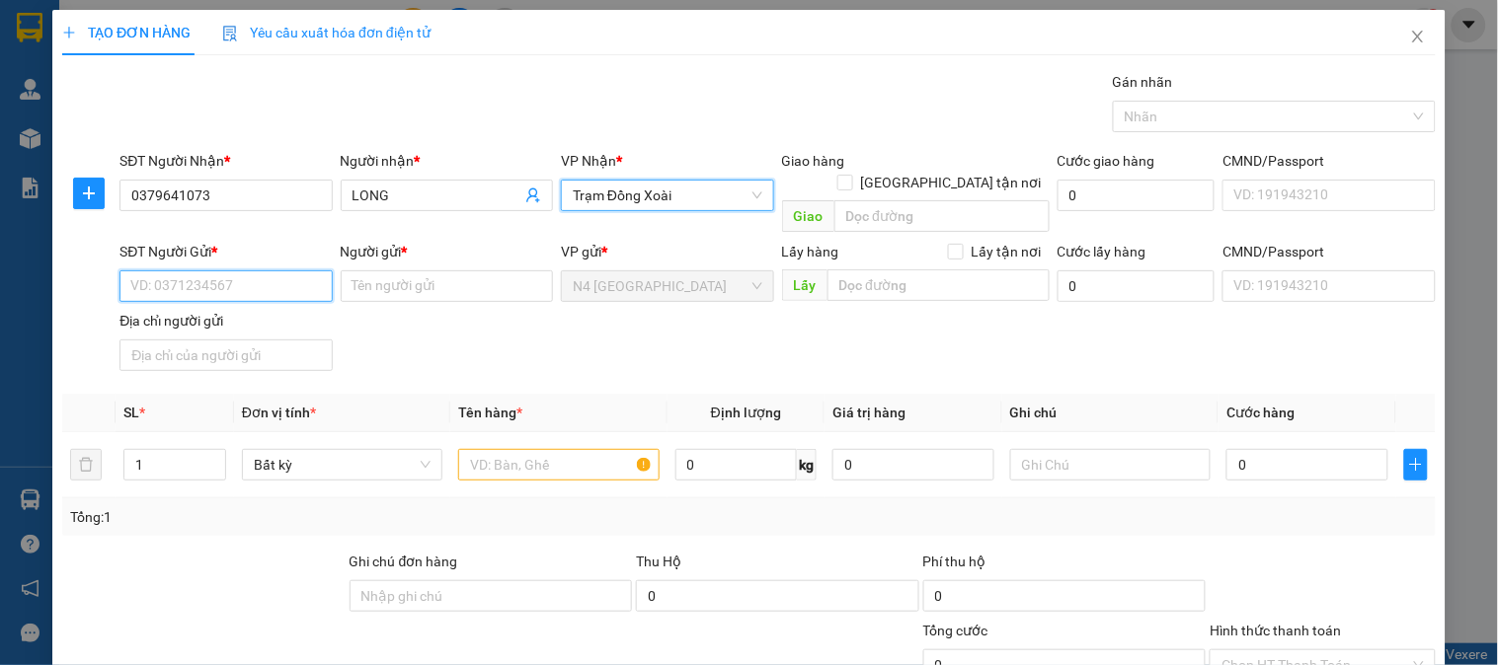
click at [254, 270] on input "SĐT Người Gửi *" at bounding box center [225, 286] width 212 height 32
paste input "0938935869"
type input "0938935869"
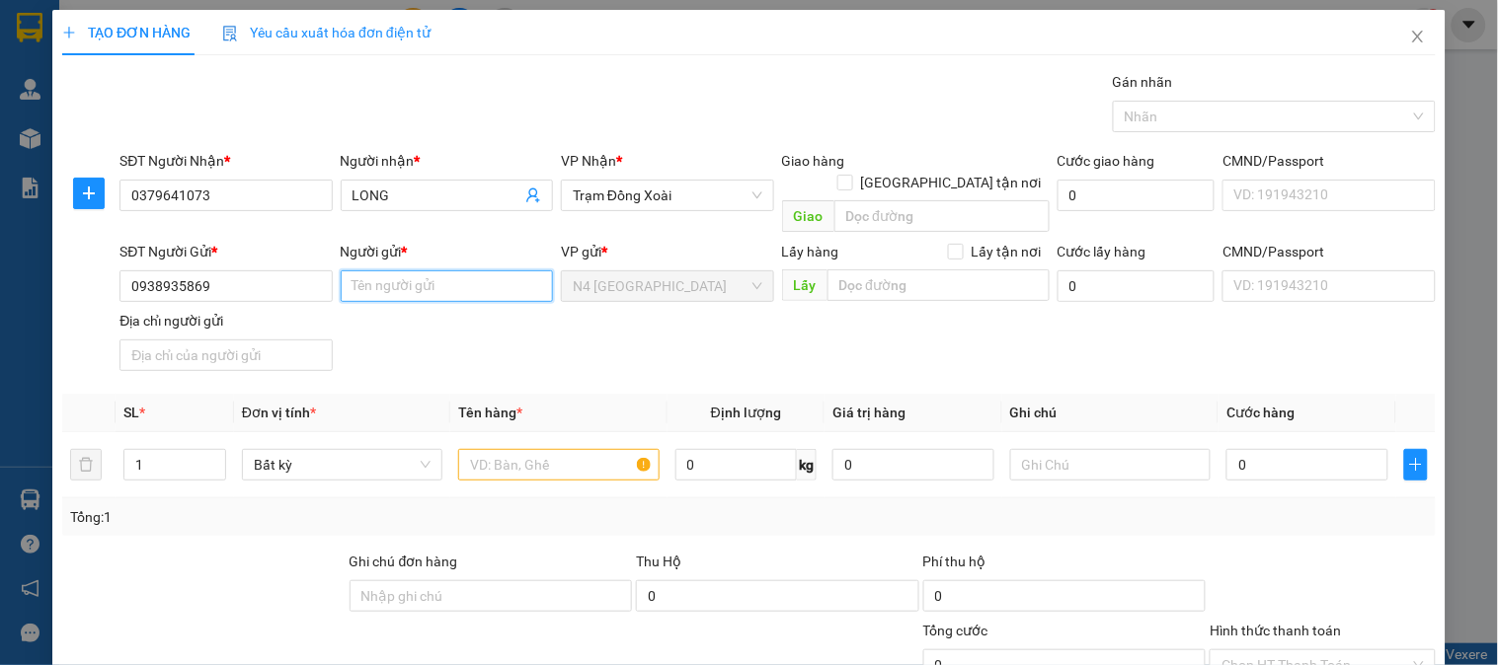
click at [356, 270] on input "Người gửi *" at bounding box center [447, 286] width 212 height 32
paste input "VO [PERSON_NAME]"
type input "VO [PERSON_NAME]"
click at [269, 340] on input "Địa chỉ người gửi" at bounding box center [225, 356] width 212 height 32
paste input "XOM 15 NGHI KIM TP VINH NGHE AN"
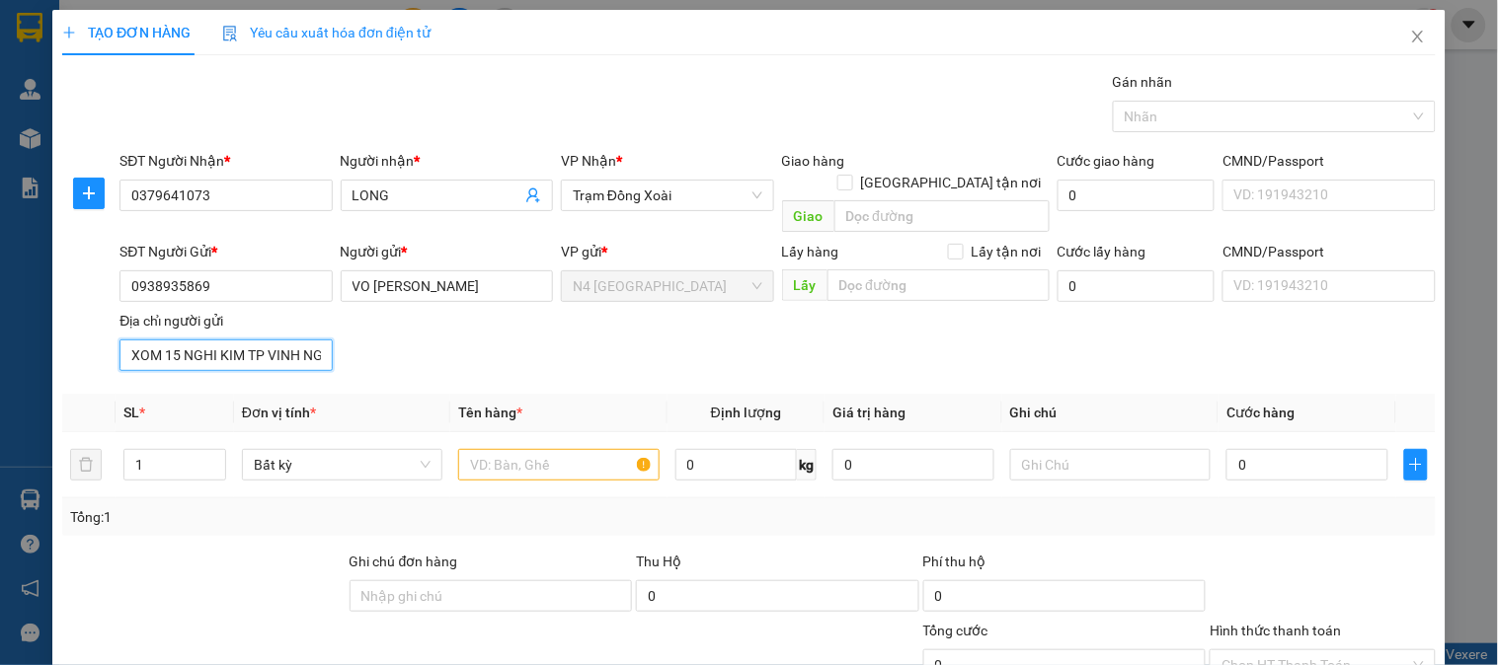
scroll to position [0, 45]
type input "XOM 15 NGHI KIM TP VINH NGHE AN"
click at [566, 449] on input "text" at bounding box center [558, 465] width 200 height 32
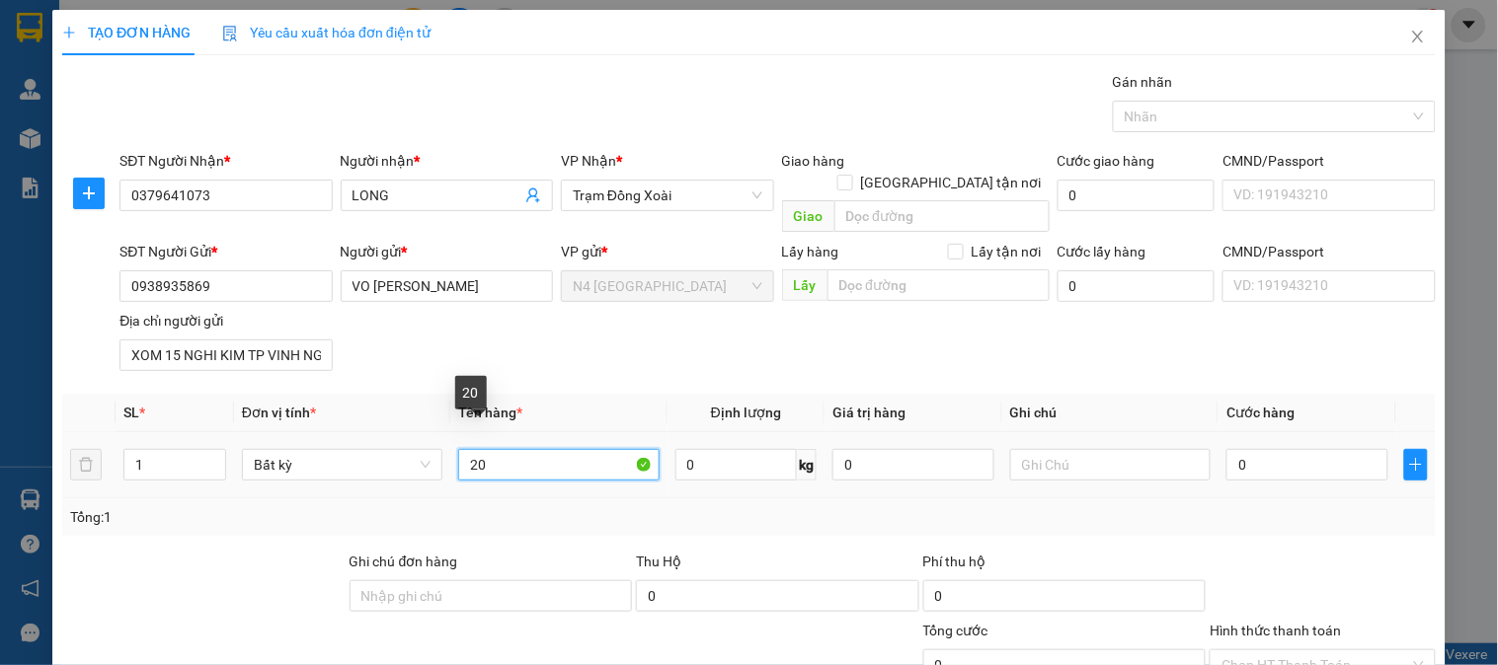
click at [554, 449] on input "20" at bounding box center [558, 465] width 200 height 32
type input "2"
click at [695, 449] on input "0" at bounding box center [736, 465] width 122 height 32
type input "20"
type input "50.000"
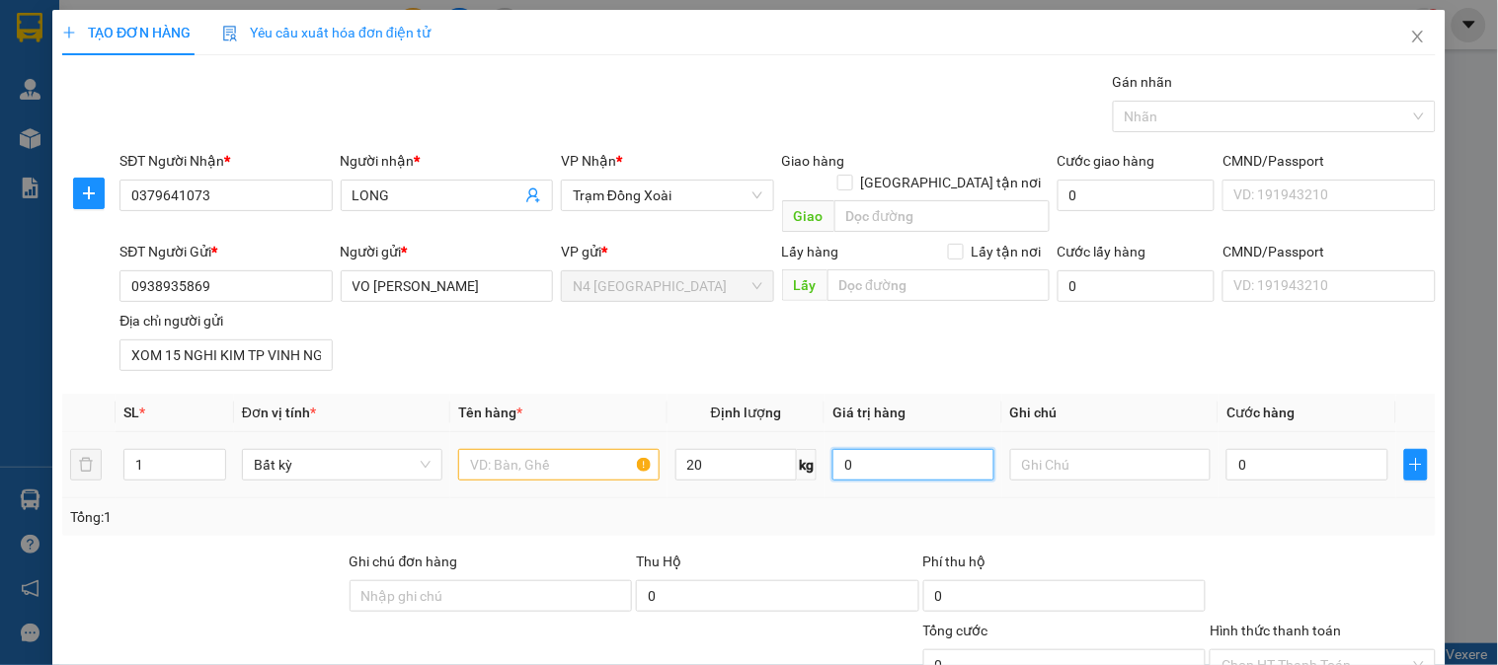
type input "50.000"
click at [561, 449] on input "text" at bounding box center [558, 465] width 200 height 32
paste input "CATONG NL"
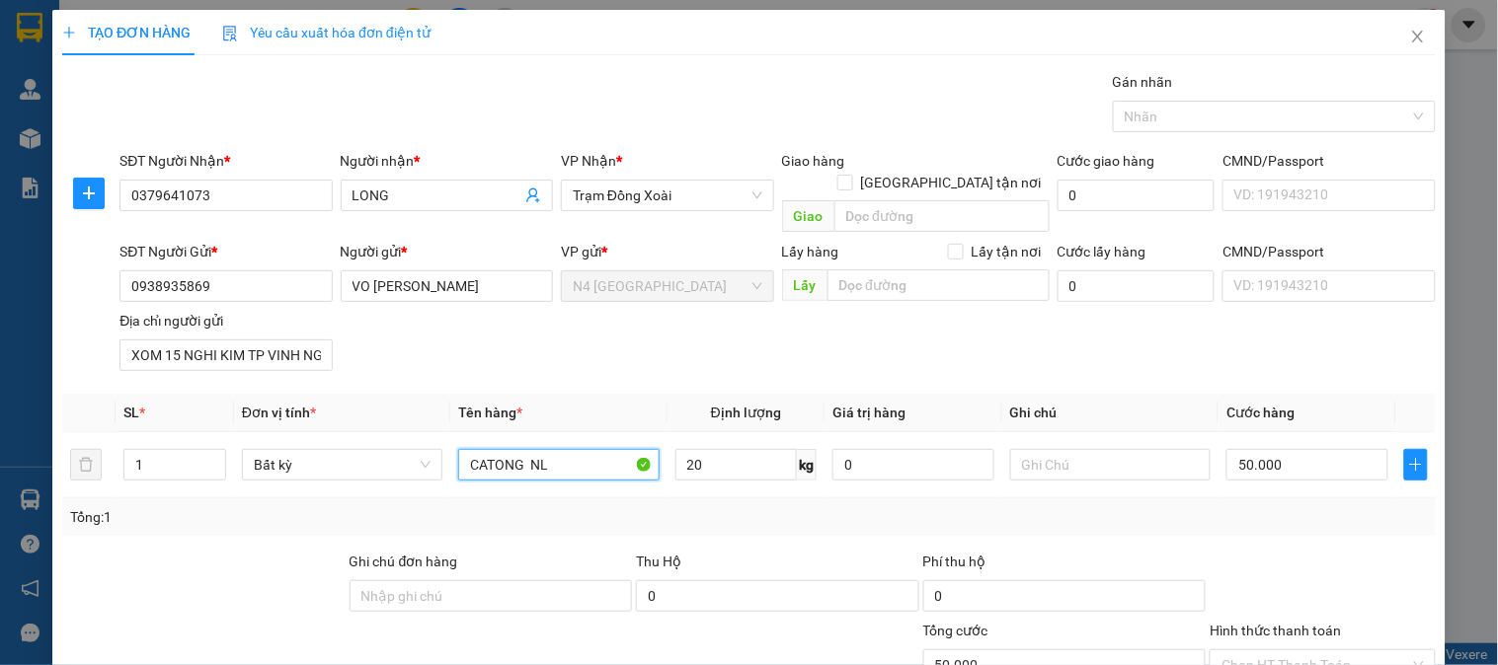
type input "CATONG NL"
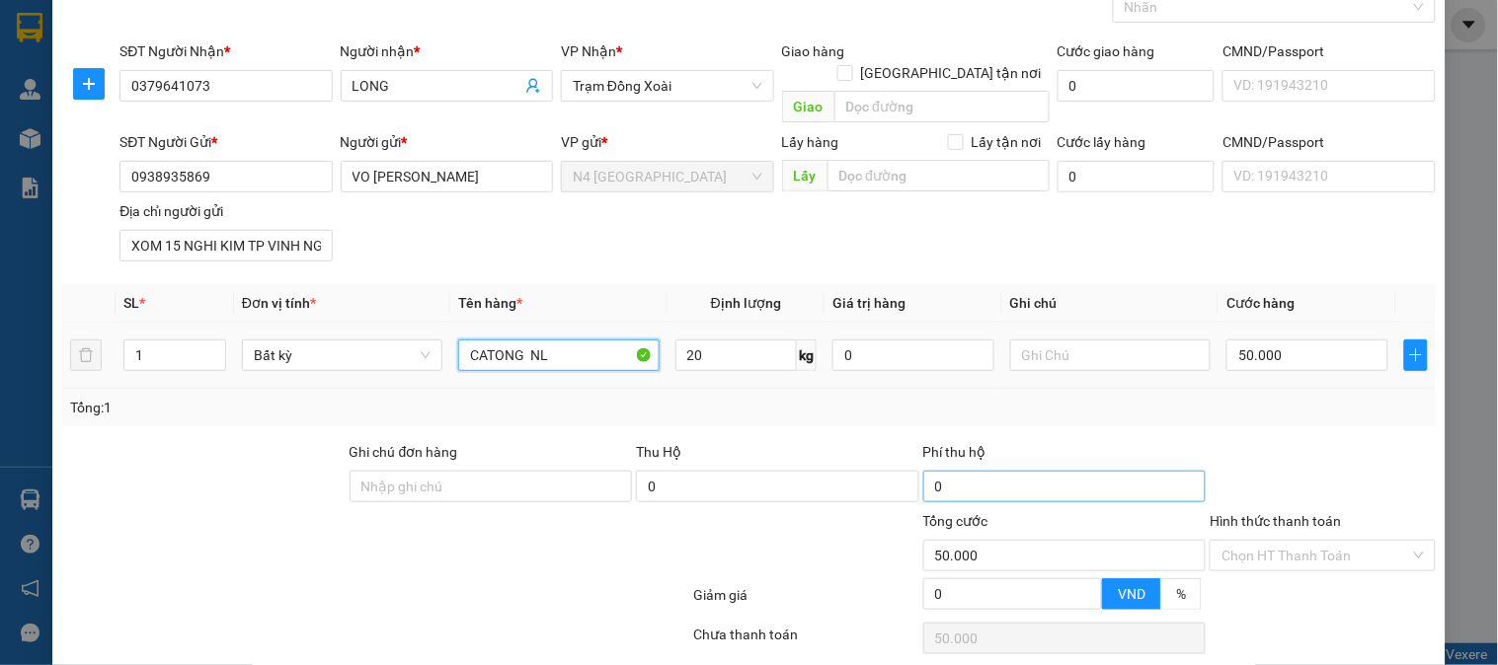
scroll to position [165, 0]
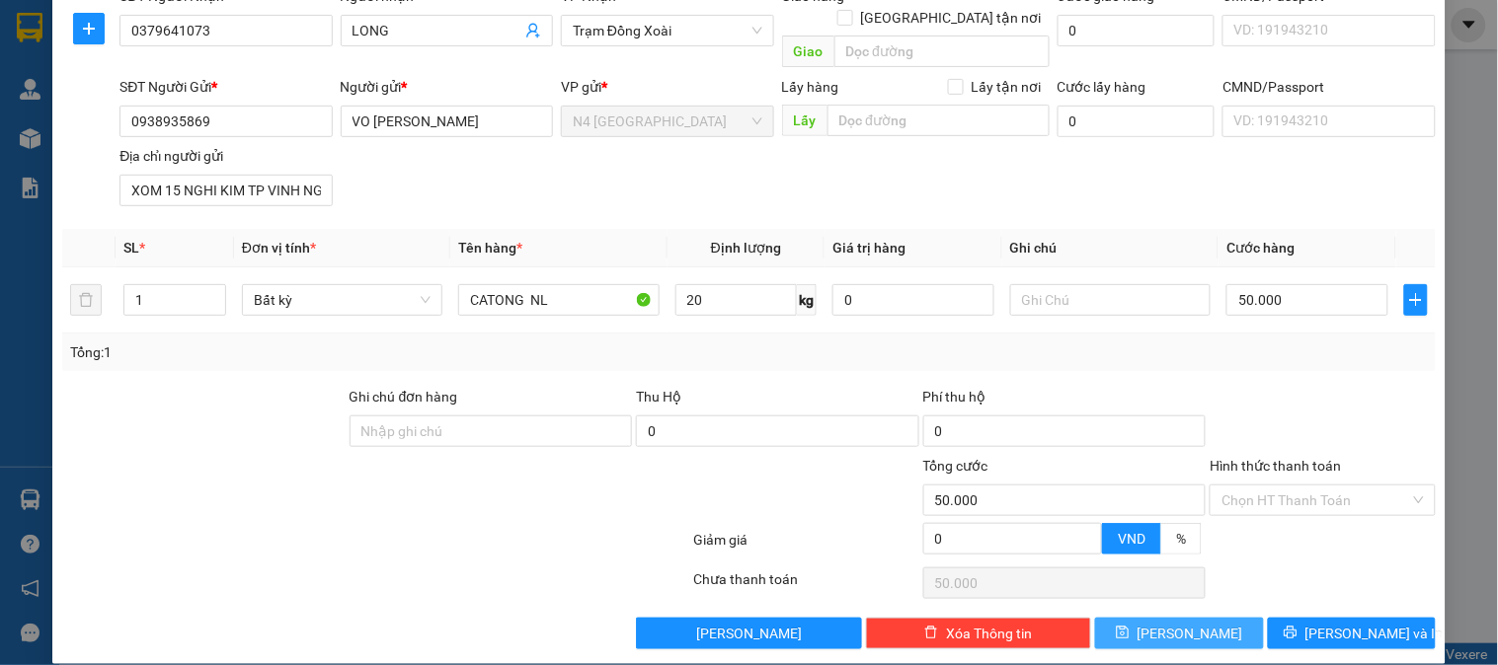
click at [1201, 618] on button "[PERSON_NAME]" at bounding box center [1179, 634] width 168 height 32
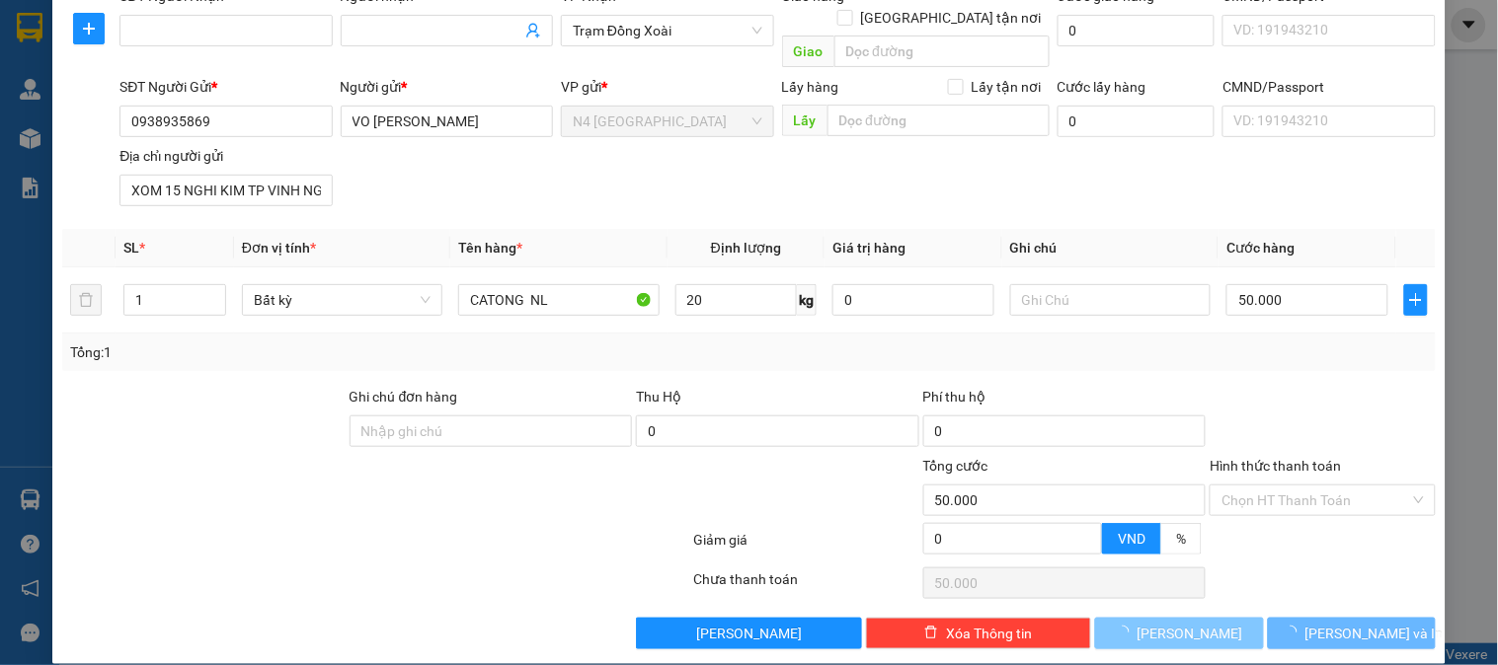
type input "0"
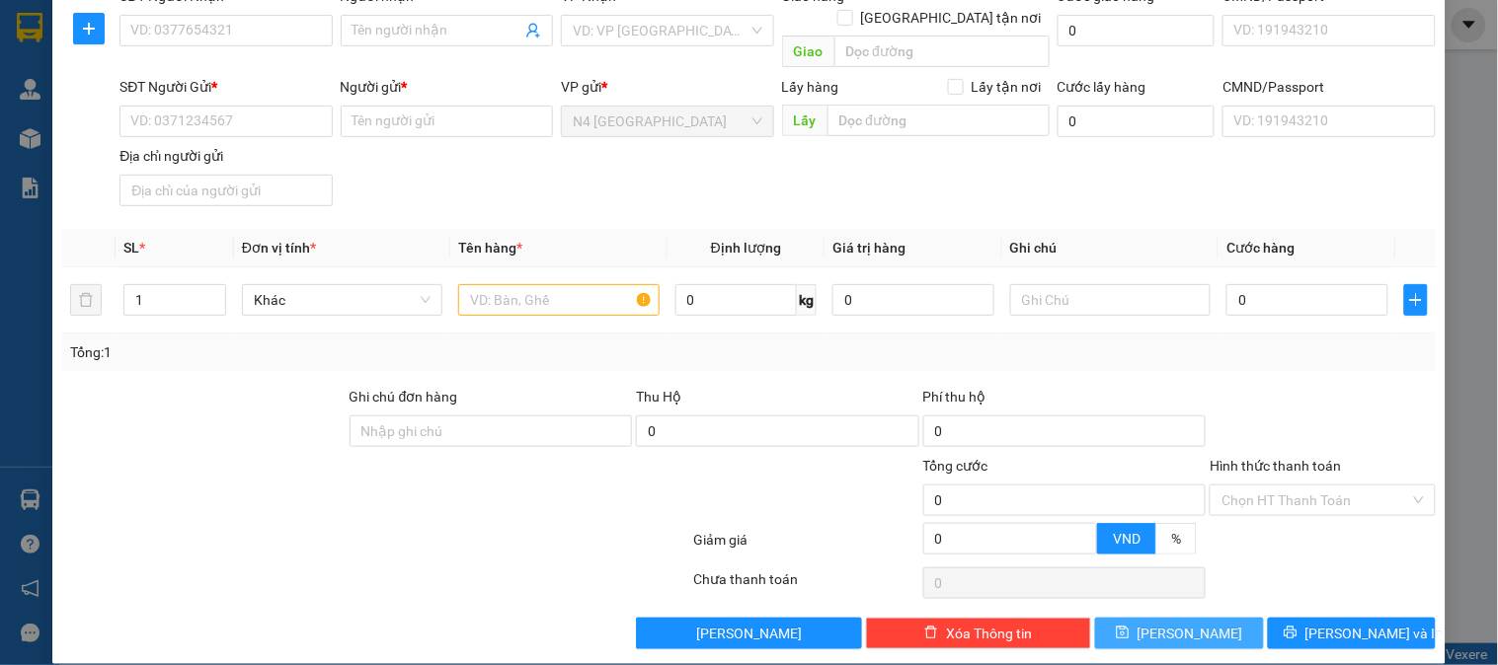
click at [1171, 618] on button "[PERSON_NAME]" at bounding box center [1179, 634] width 168 height 32
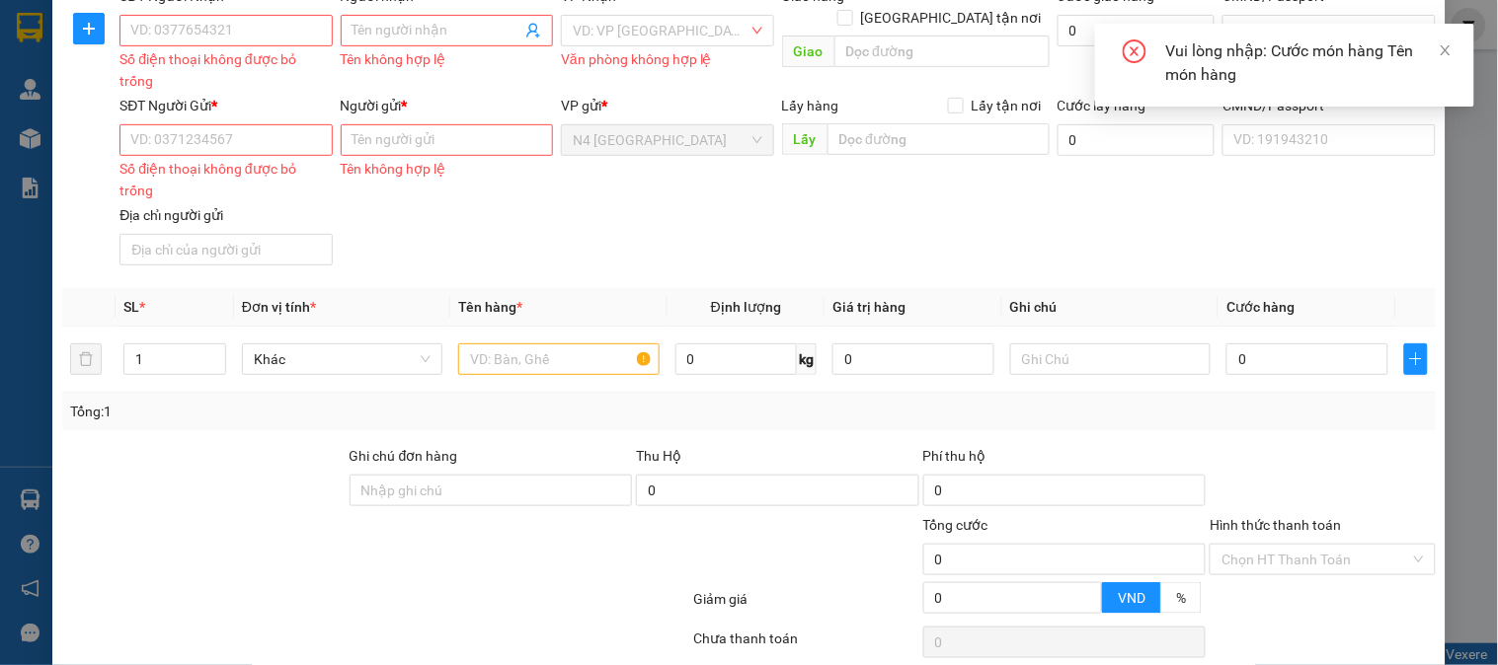
scroll to position [0, 0]
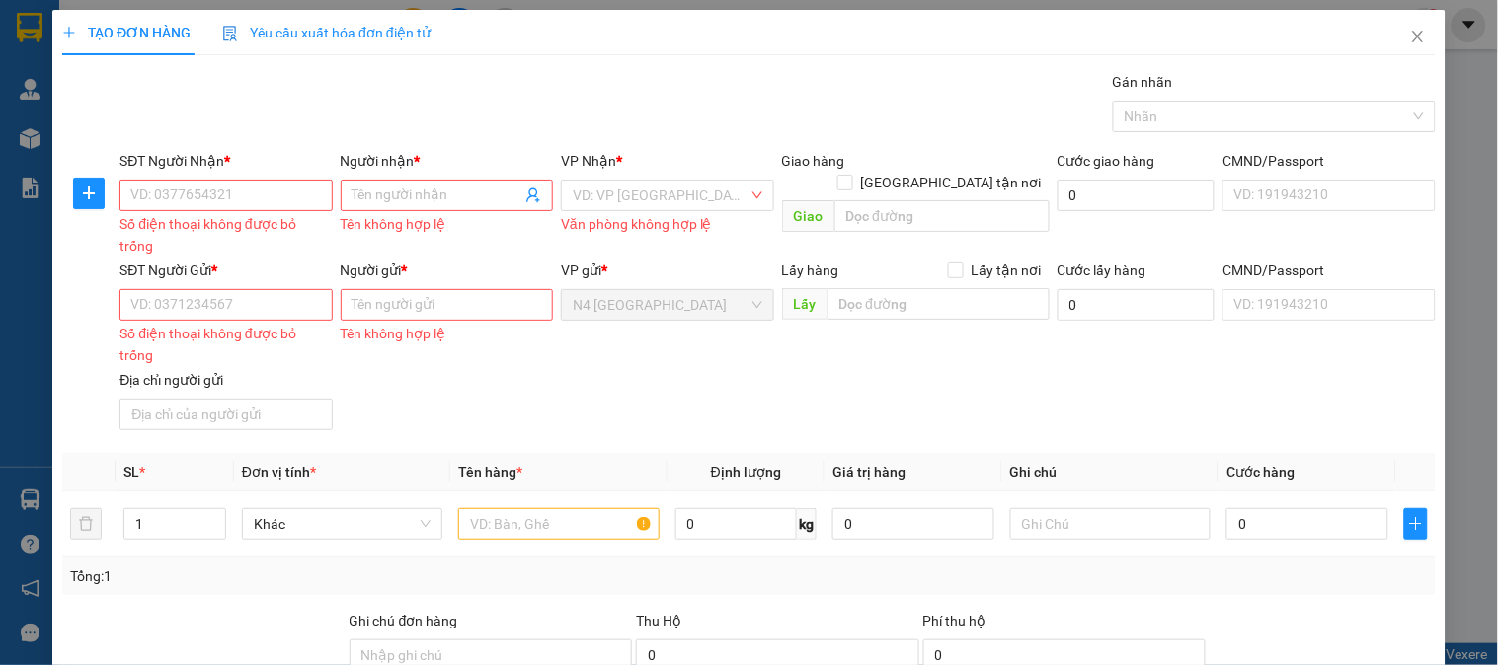
click at [207, 584] on div "Tổng: 1" at bounding box center [324, 577] width 509 height 22
click at [215, 587] on div "Tổng: 1" at bounding box center [748, 577] width 1373 height 38
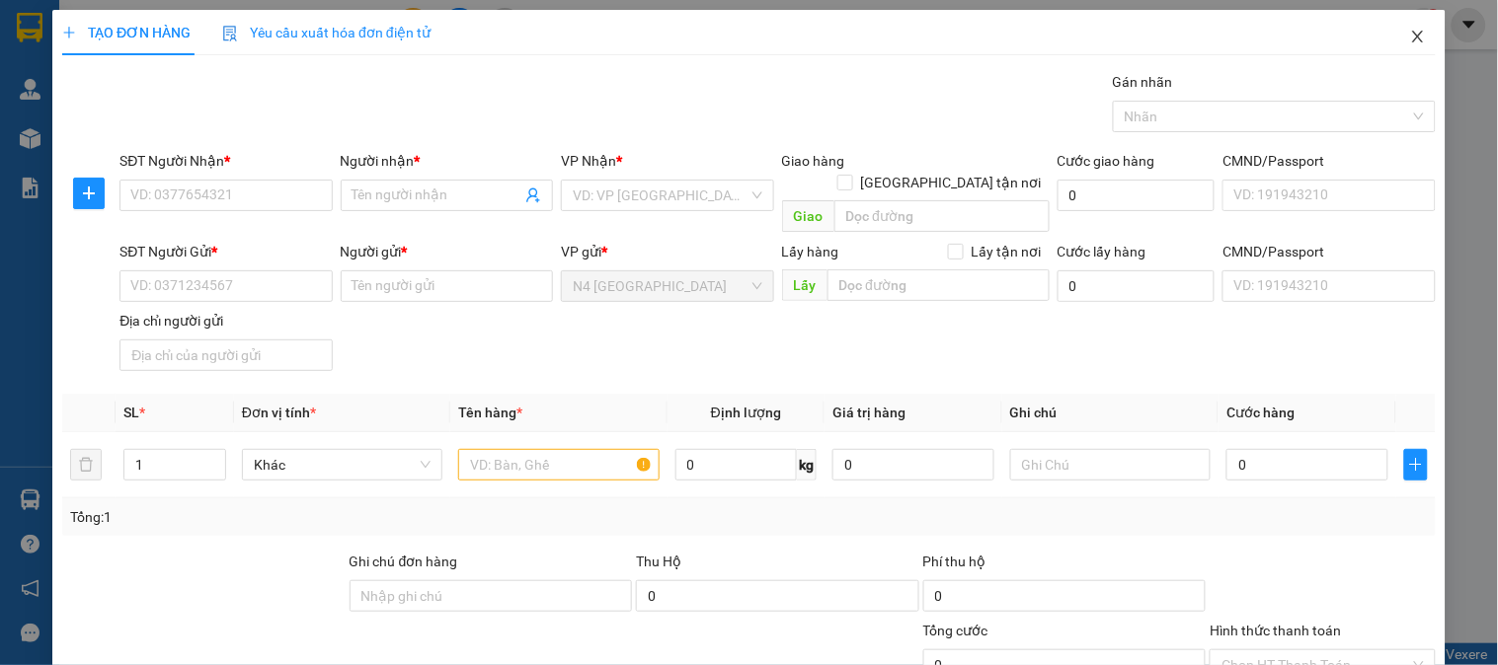
click at [1410, 38] on icon "close" at bounding box center [1418, 37] width 16 height 16
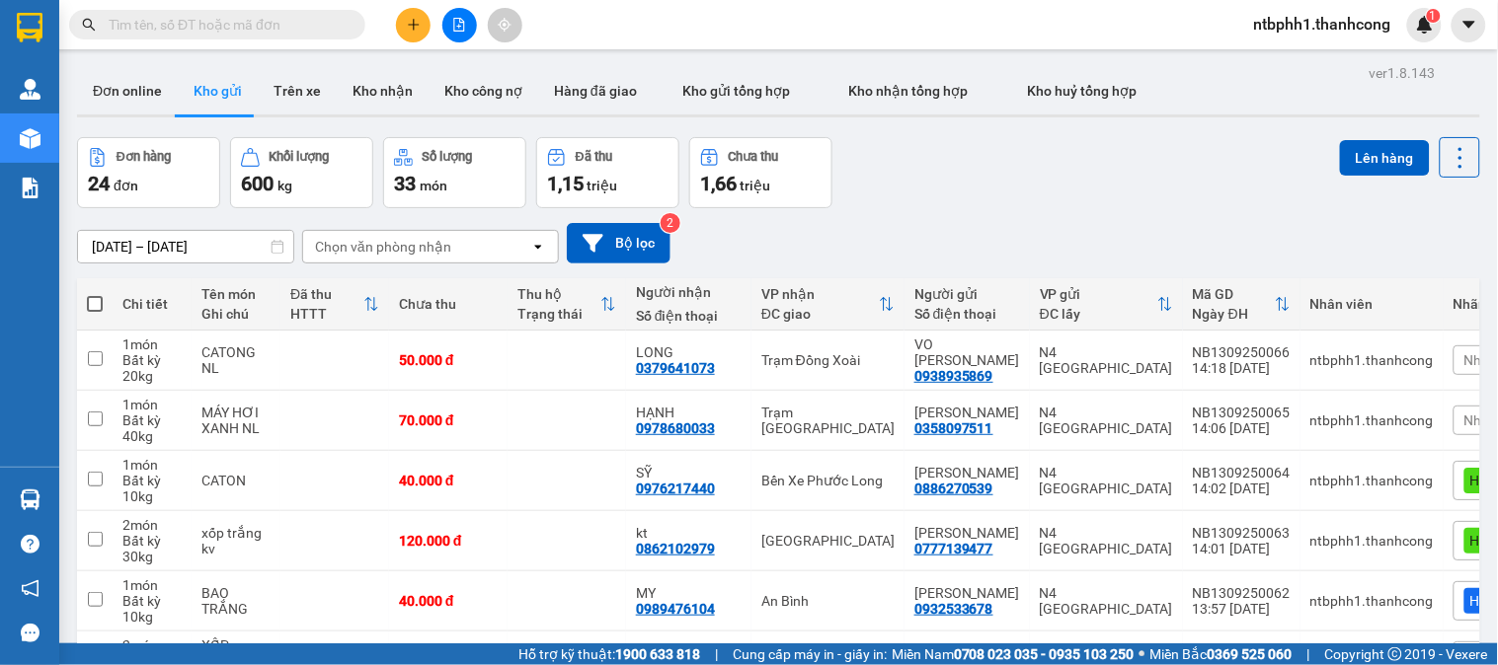
scroll to position [219, 0]
click at [412, 21] on icon "plus" at bounding box center [414, 25] width 14 height 14
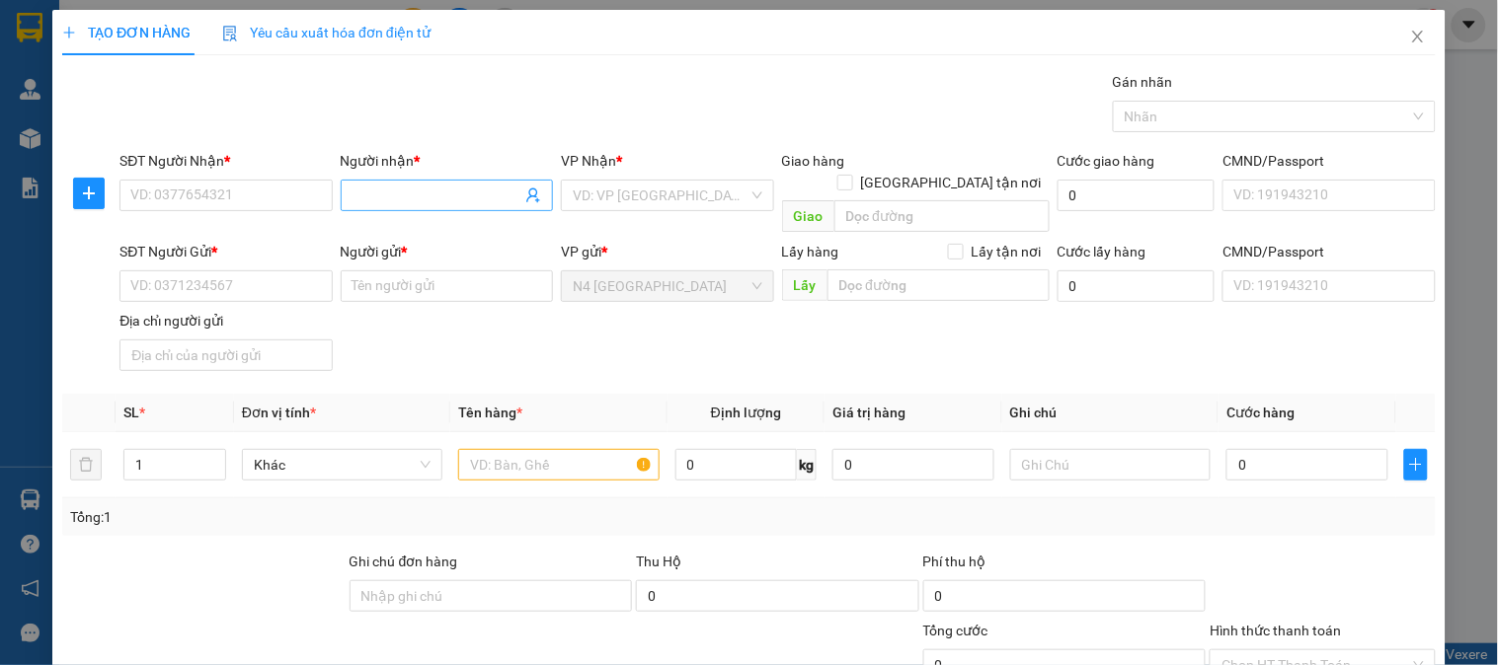
click at [385, 185] on input "Người nhận *" at bounding box center [436, 196] width 169 height 22
type input "V"
paste input "Ý"
click at [462, 193] on input "Ý" at bounding box center [436, 196] width 169 height 22
type input "Ý"
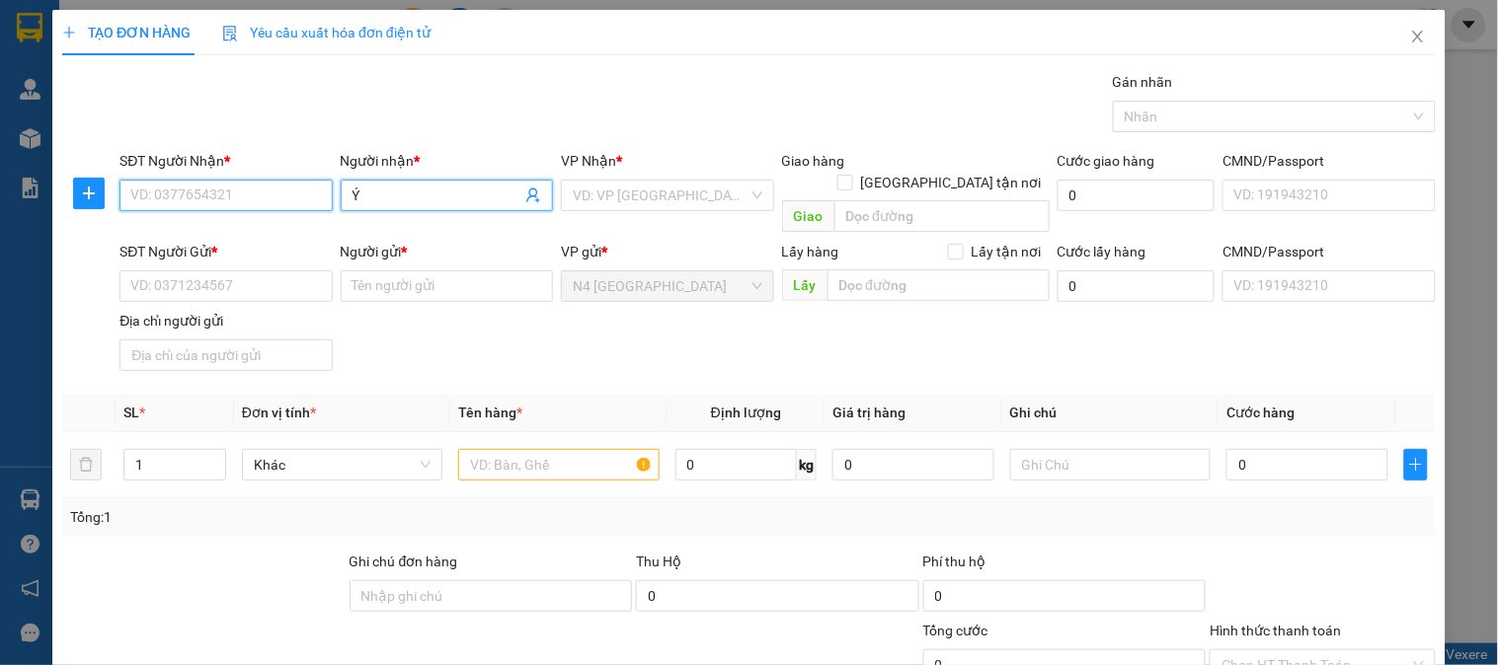
click at [250, 193] on input "SĐT Người Nhận *" at bounding box center [225, 196] width 212 height 32
paste input "0355786532"
type input "0355786532"
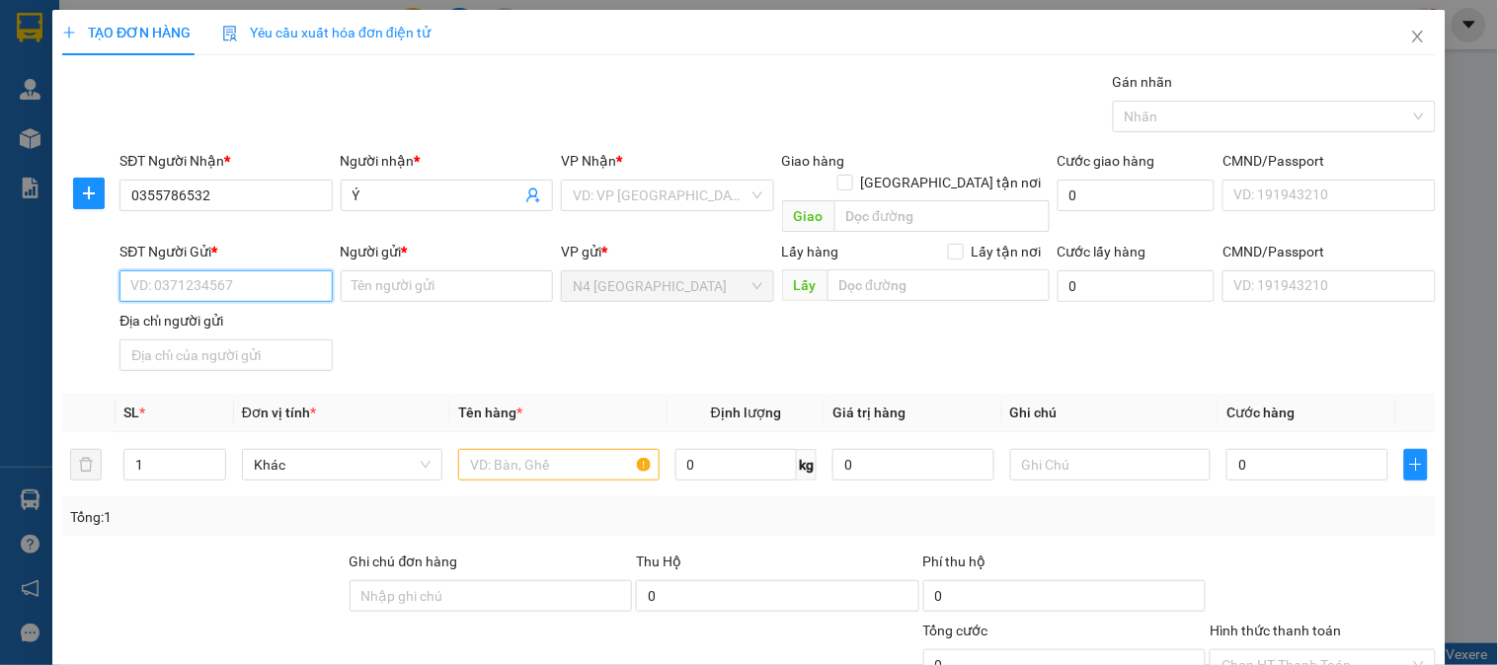
click at [249, 270] on input "SĐT Người Gửi *" at bounding box center [225, 286] width 212 height 32
paste input "0931157651"
type input "0931157651"
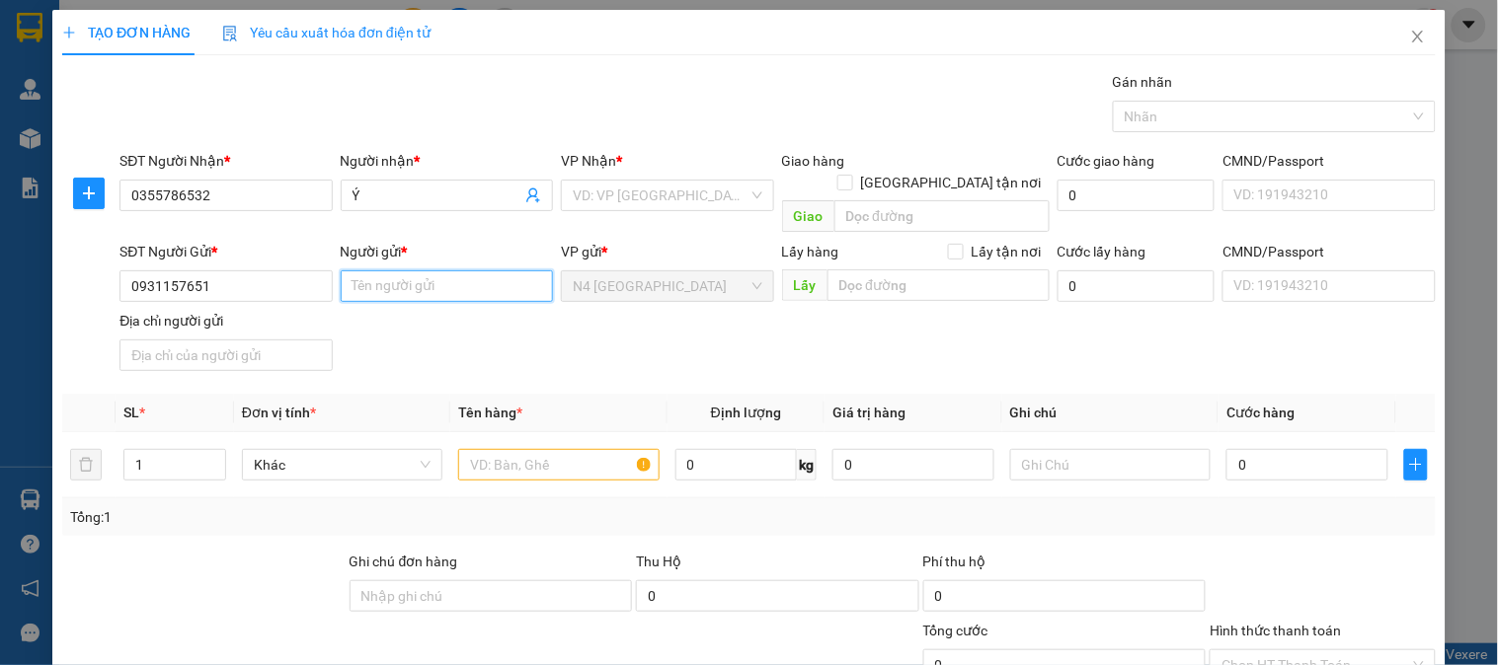
click at [424, 270] on input "Người gửi *" at bounding box center [447, 286] width 212 height 32
paste input "[PERSON_NAME]"
type input "[PERSON_NAME]"
click at [260, 340] on input "Địa chỉ người gửi" at bounding box center [225, 356] width 212 height 32
paste input "[GEOGRAPHIC_DATA] ,QUÃNG TRỊ"
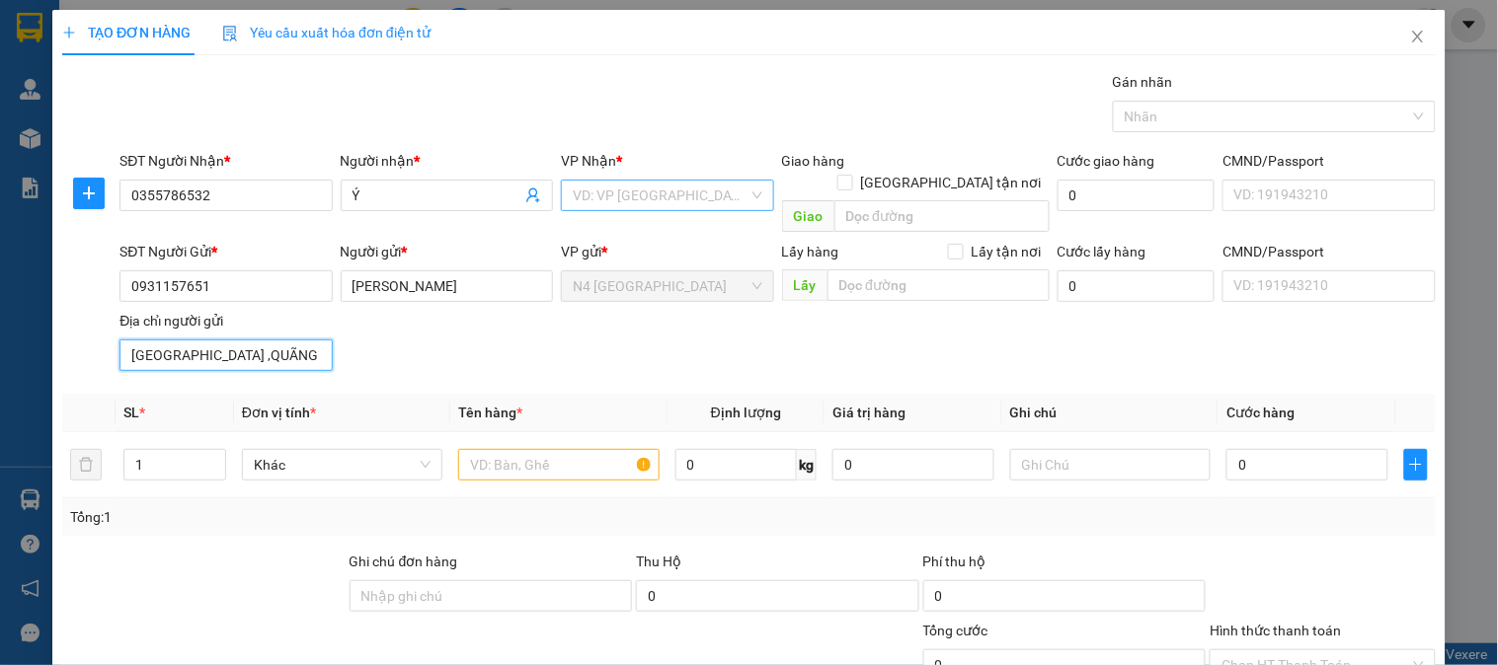
click at [742, 198] on div "VD: VP [GEOGRAPHIC_DATA]" at bounding box center [667, 196] width 212 height 32
type input "[GEOGRAPHIC_DATA] ,QUÃNG TRỊ"
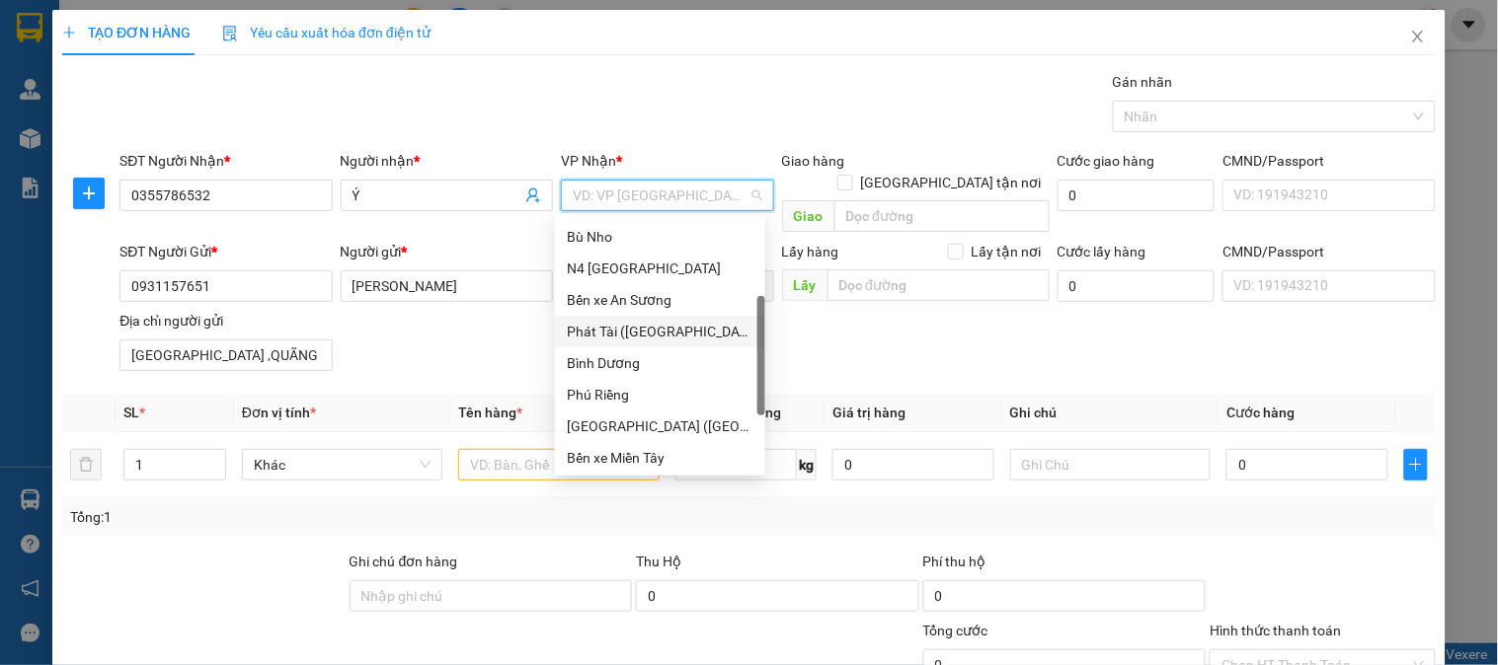
scroll to position [410, 0]
click at [614, 198] on input "search" at bounding box center [660, 196] width 175 height 30
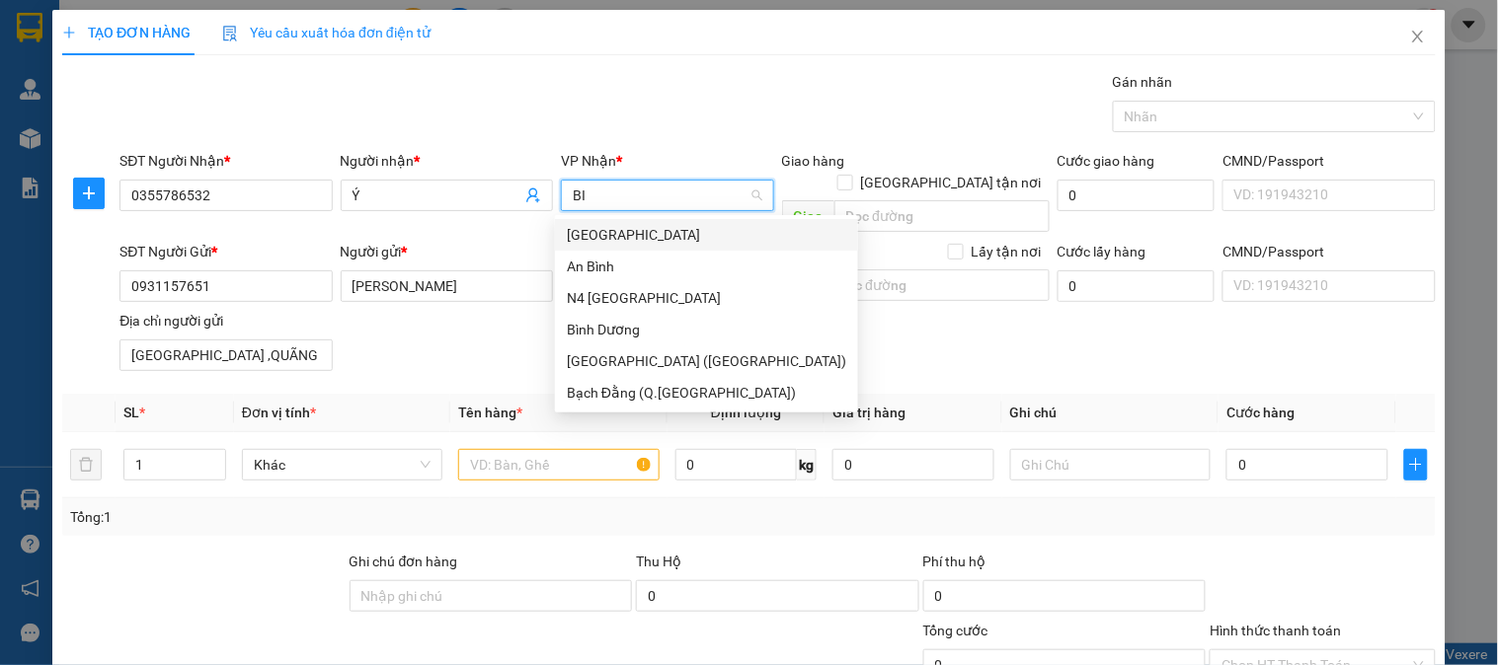
scroll to position [0, 0]
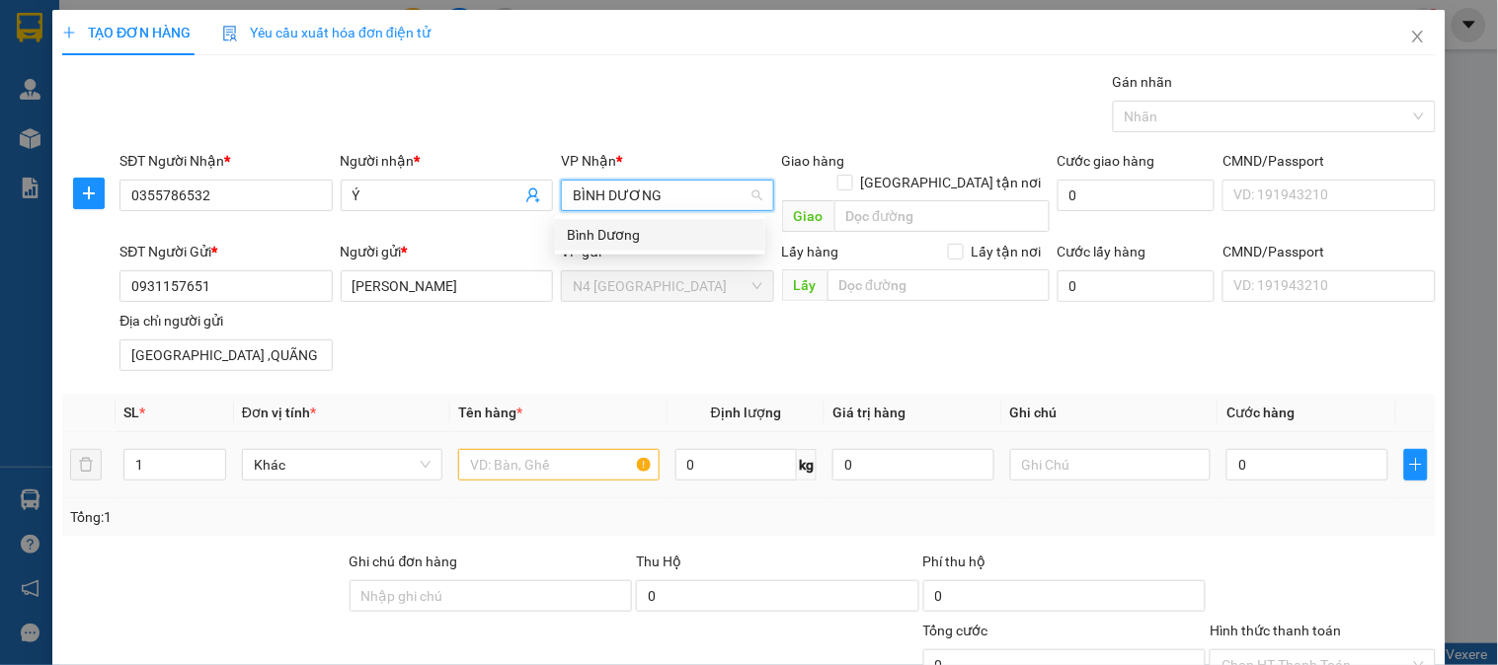
type input "BÌNH DƯƠNG"
click at [559, 449] on input "text" at bounding box center [558, 465] width 200 height 32
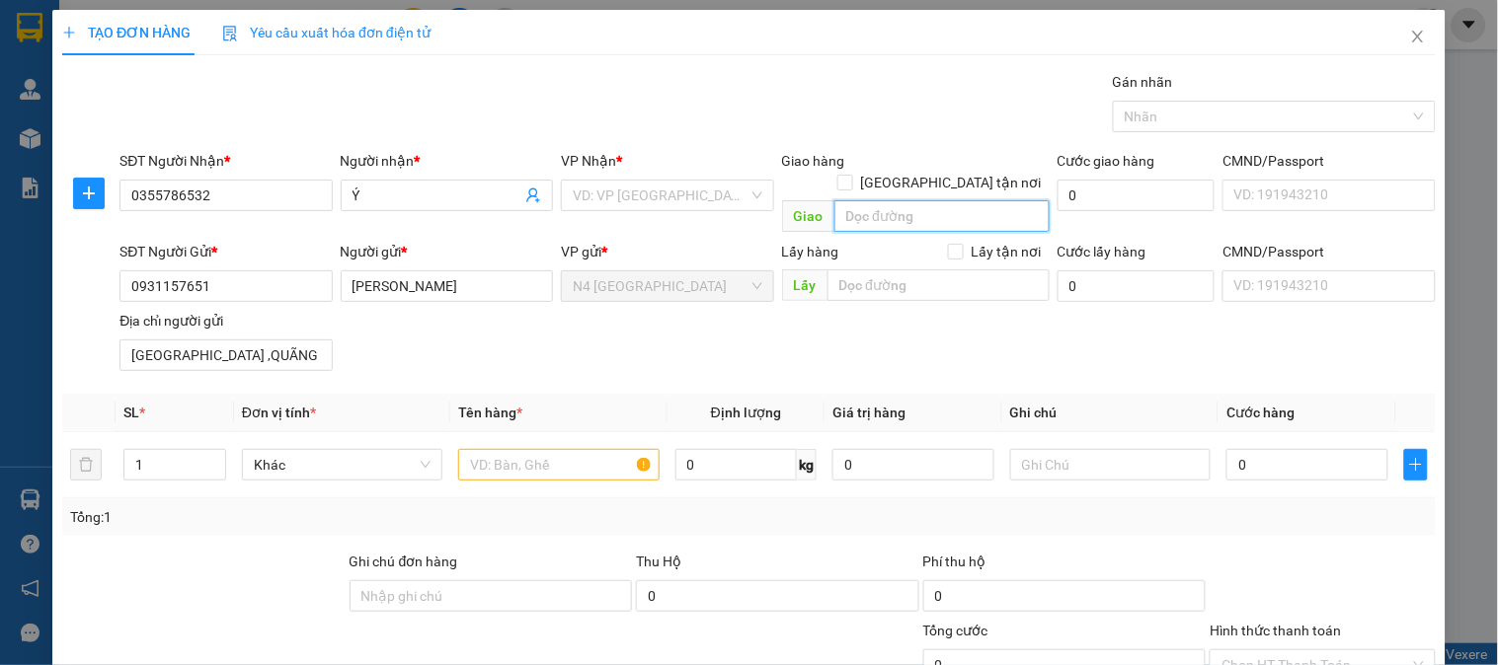
click at [879, 200] on input "search" at bounding box center [941, 216] width 215 height 32
paste input "HOÀ LỢI CC"
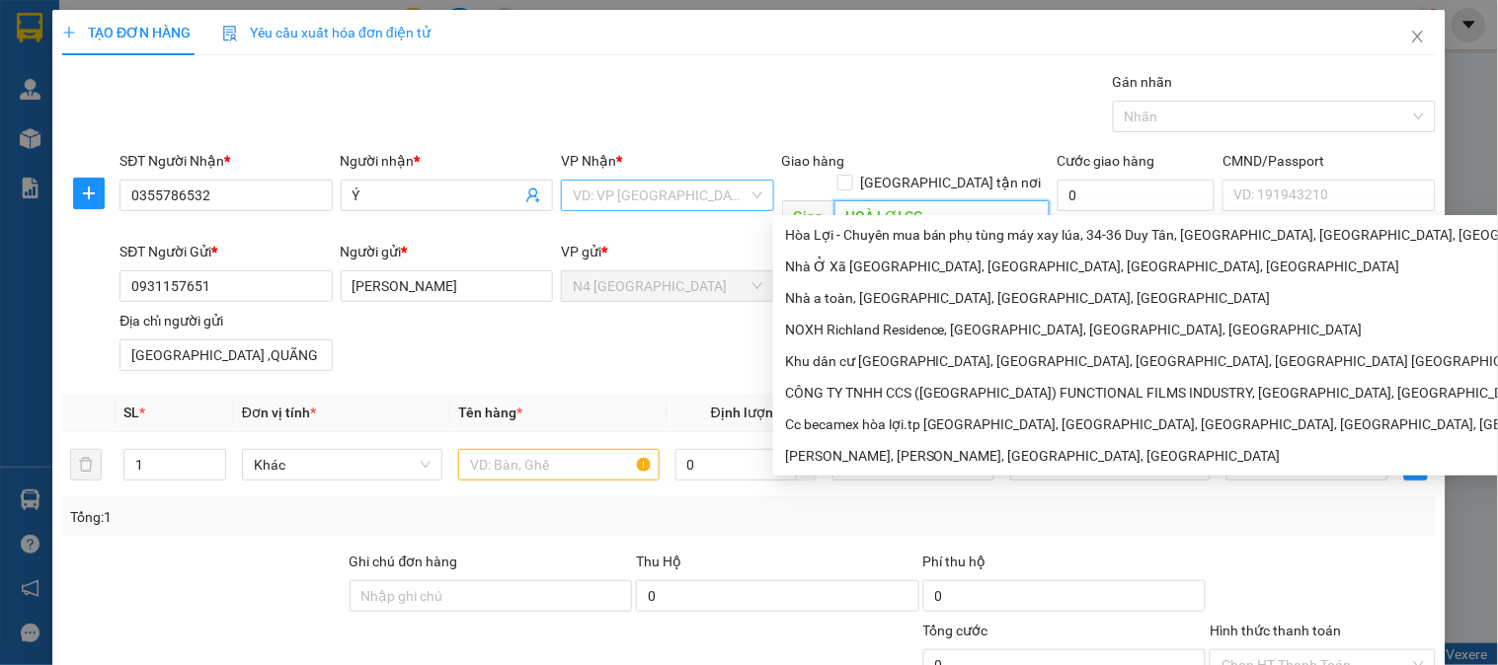
type input "HOÀ LỢI CC"
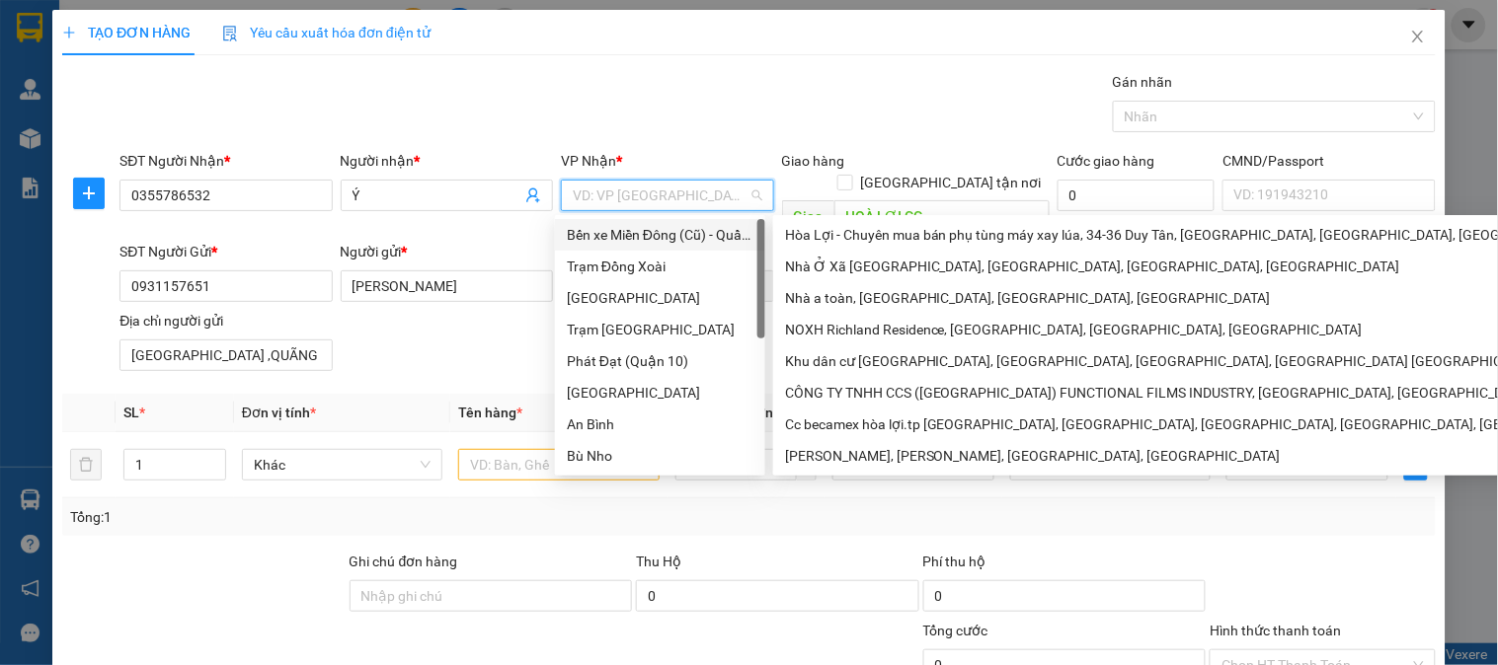
click at [697, 190] on input "search" at bounding box center [660, 196] width 175 height 30
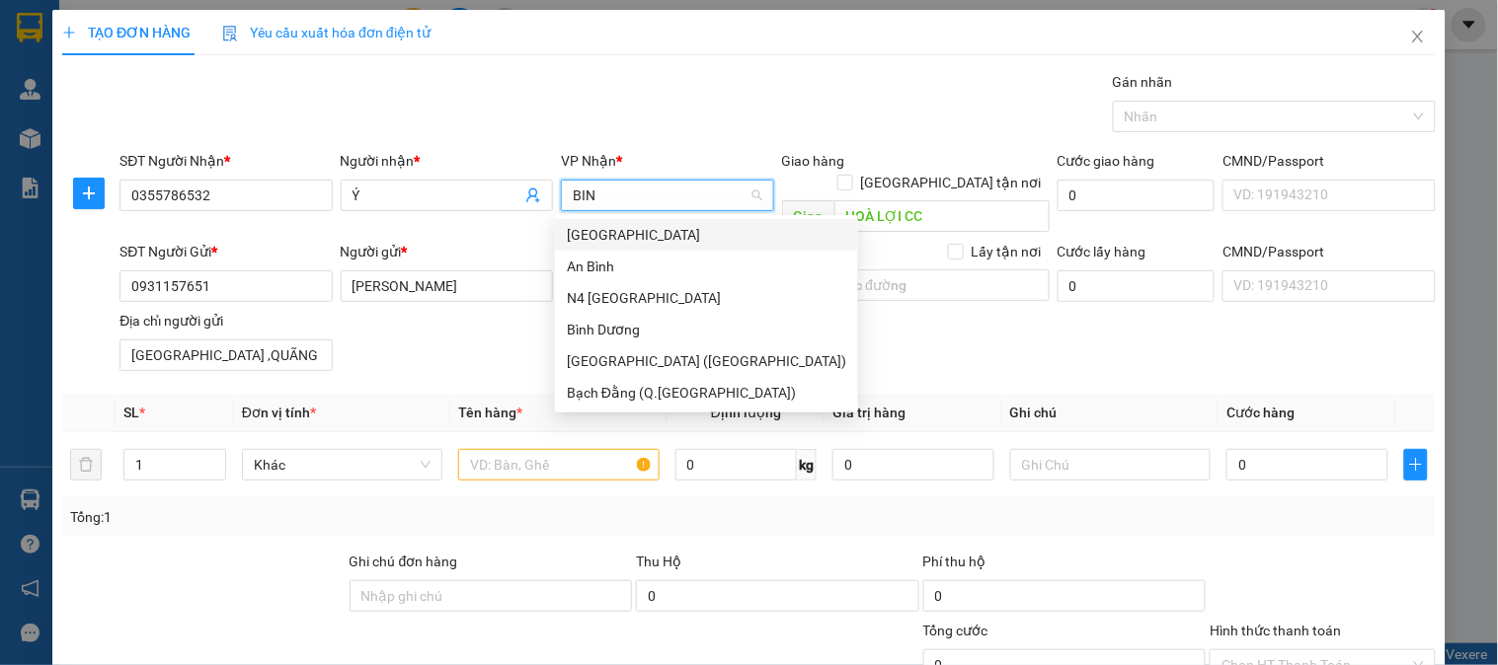
type input "BINH"
click at [626, 332] on div "Bình Dương" at bounding box center [706, 330] width 279 height 22
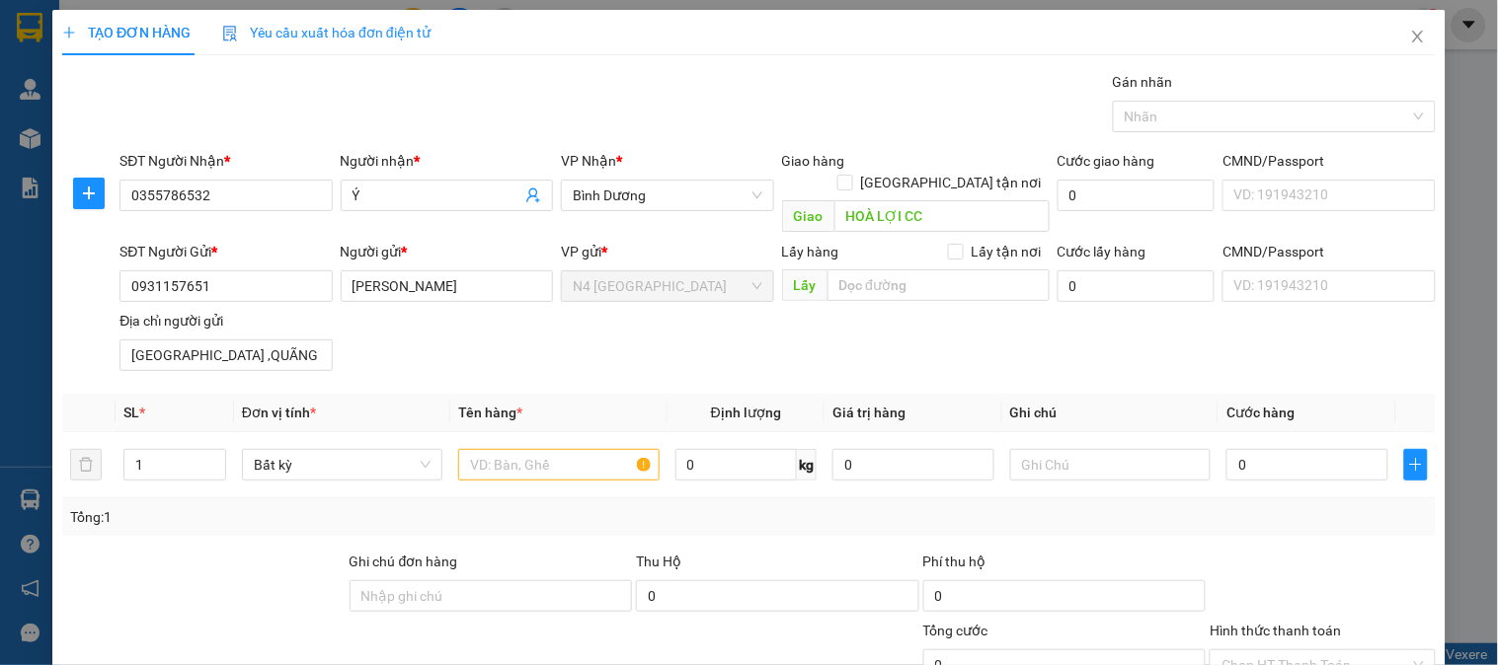
scroll to position [125, 0]
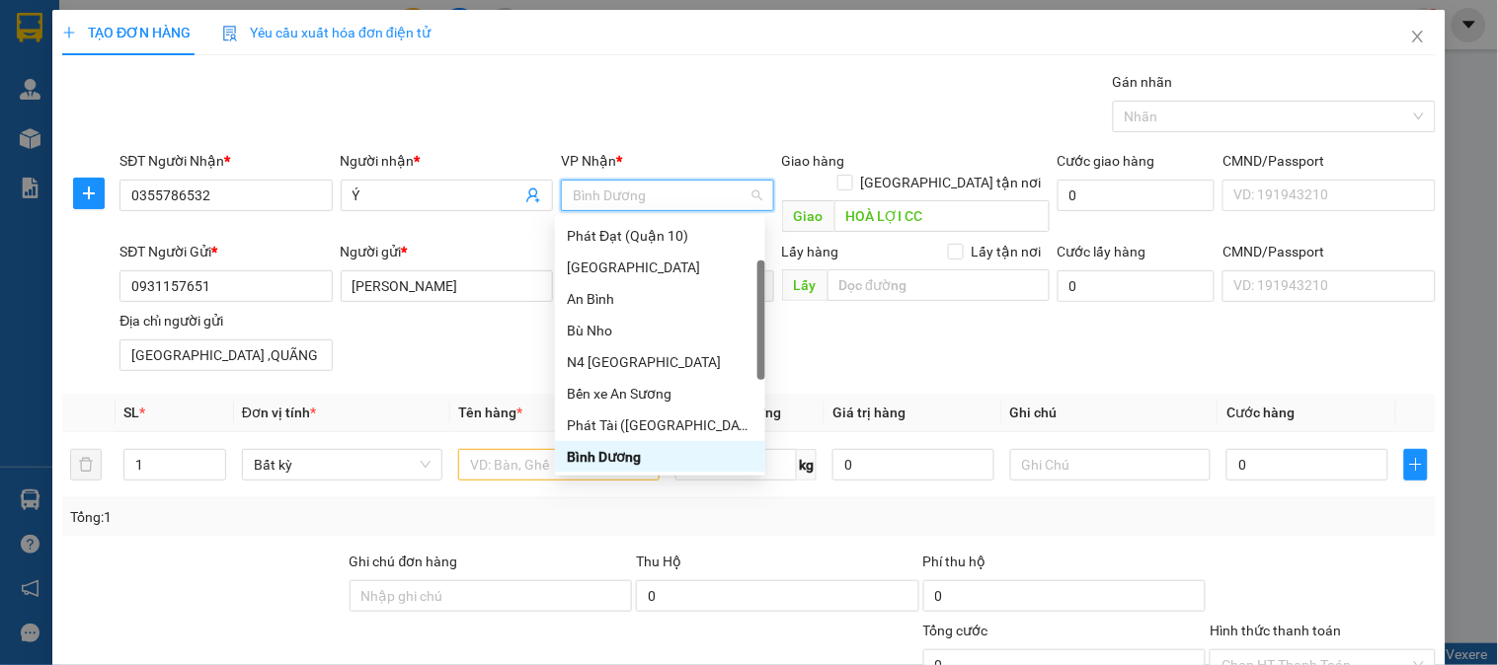
click at [804, 506] on div "Tổng: 1" at bounding box center [748, 517] width 1357 height 22
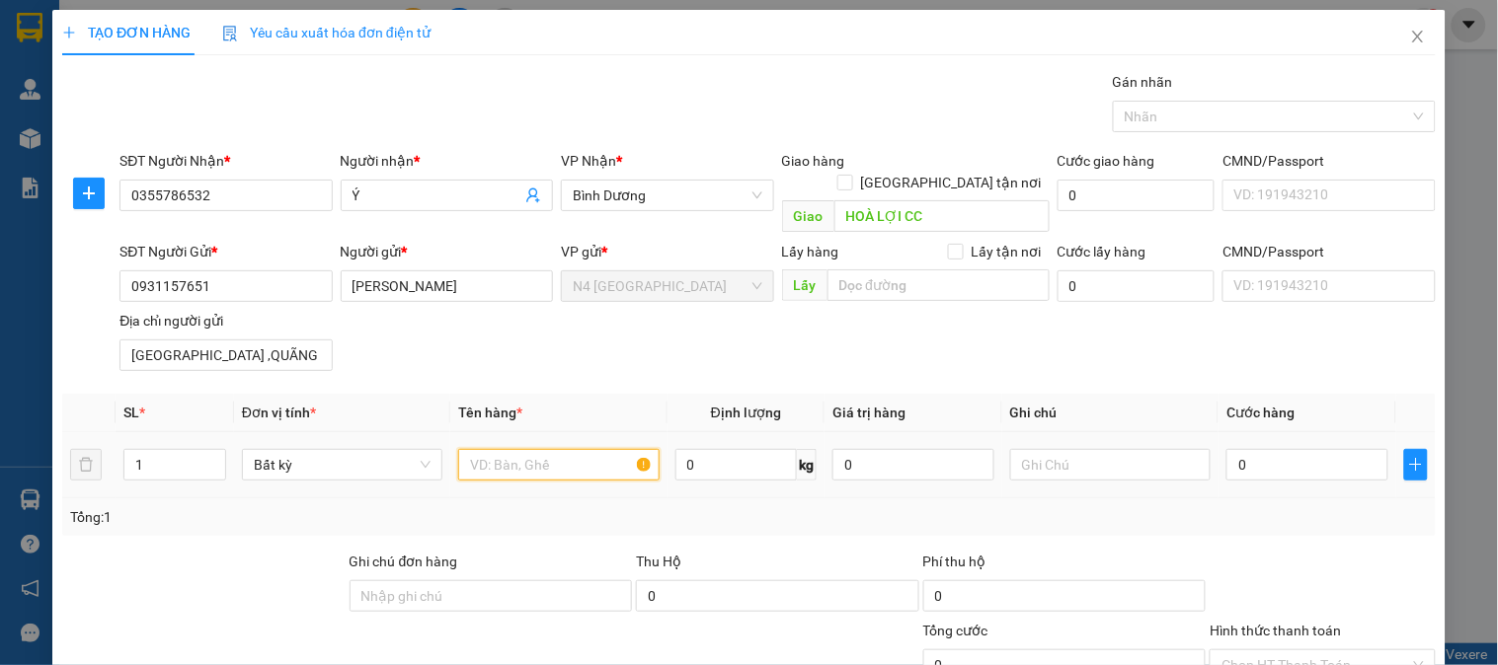
click at [590, 450] on input "text" at bounding box center [558, 465] width 200 height 32
paste input "BAO TRANG"
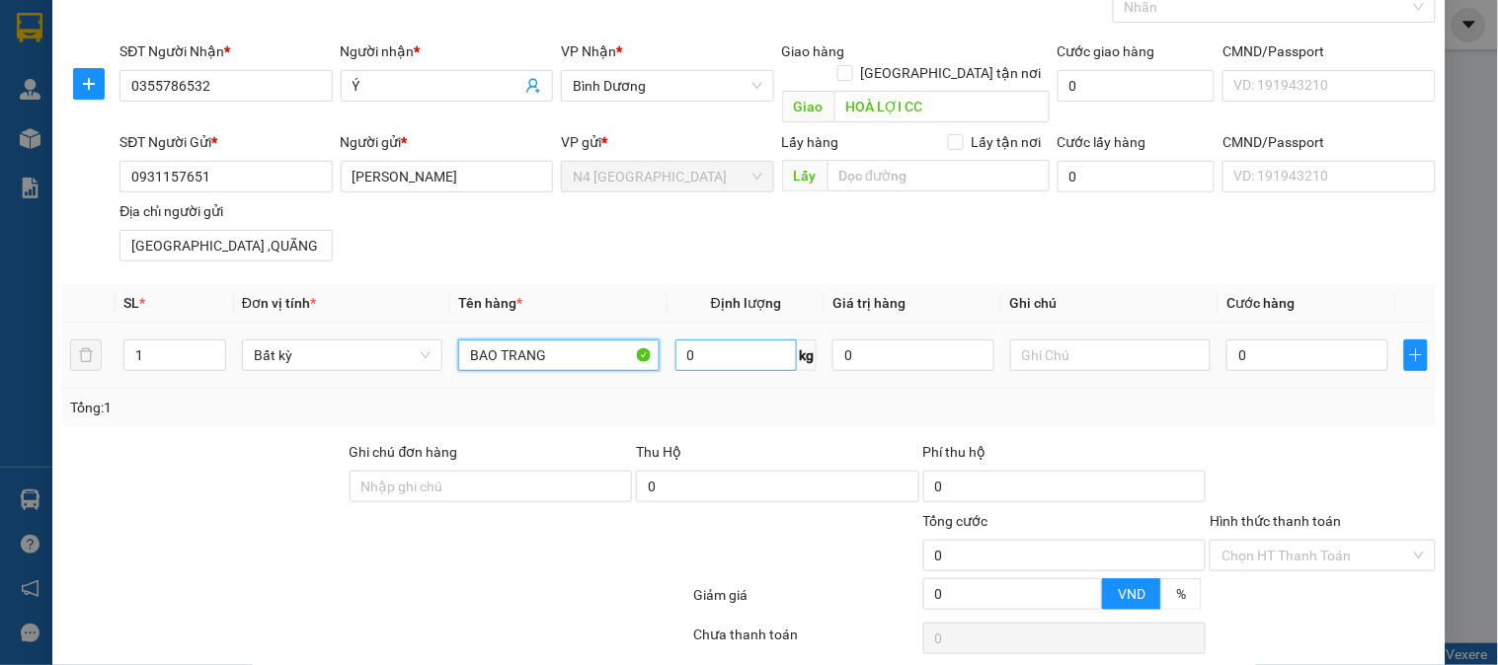
type input "BAO TRANG"
click at [753, 340] on input "0" at bounding box center [736, 356] width 122 height 32
type input "0"
type input "20"
type input "50.000"
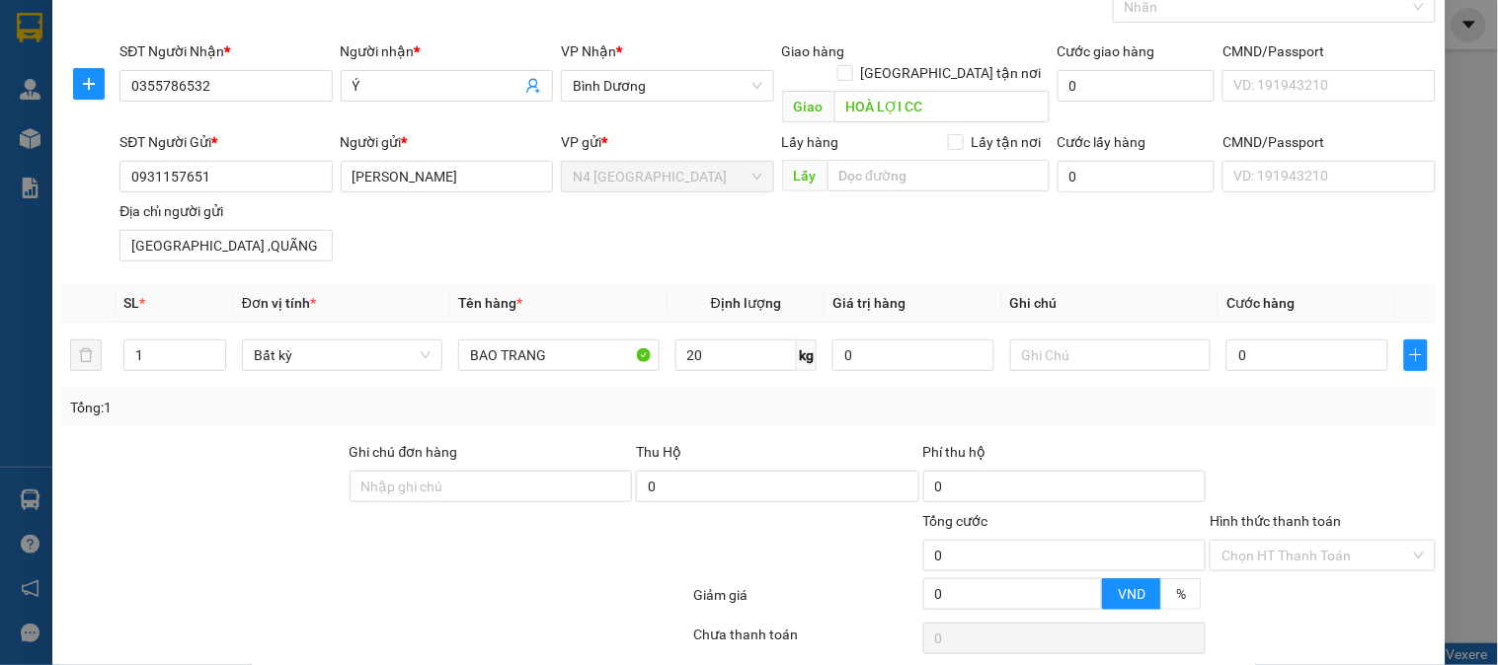
type input "50.000"
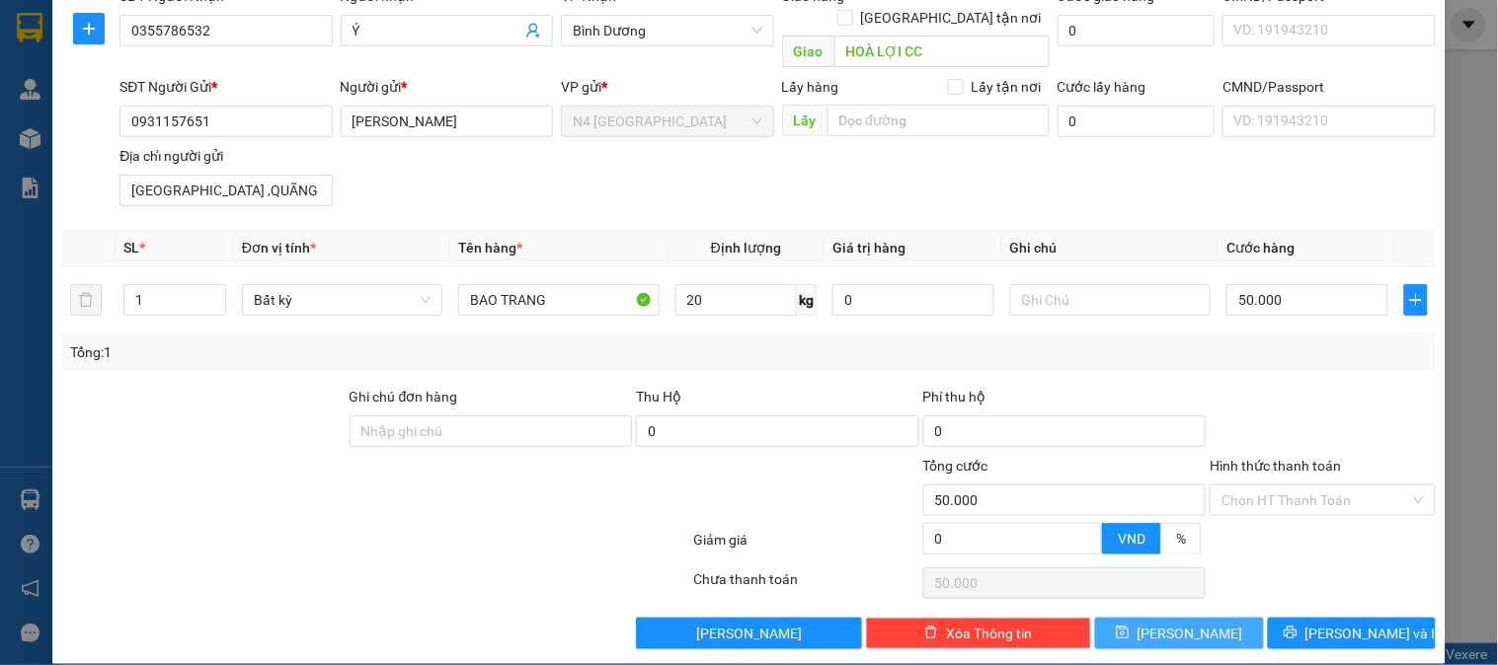
click at [1158, 618] on button "[PERSON_NAME]" at bounding box center [1179, 634] width 168 height 32
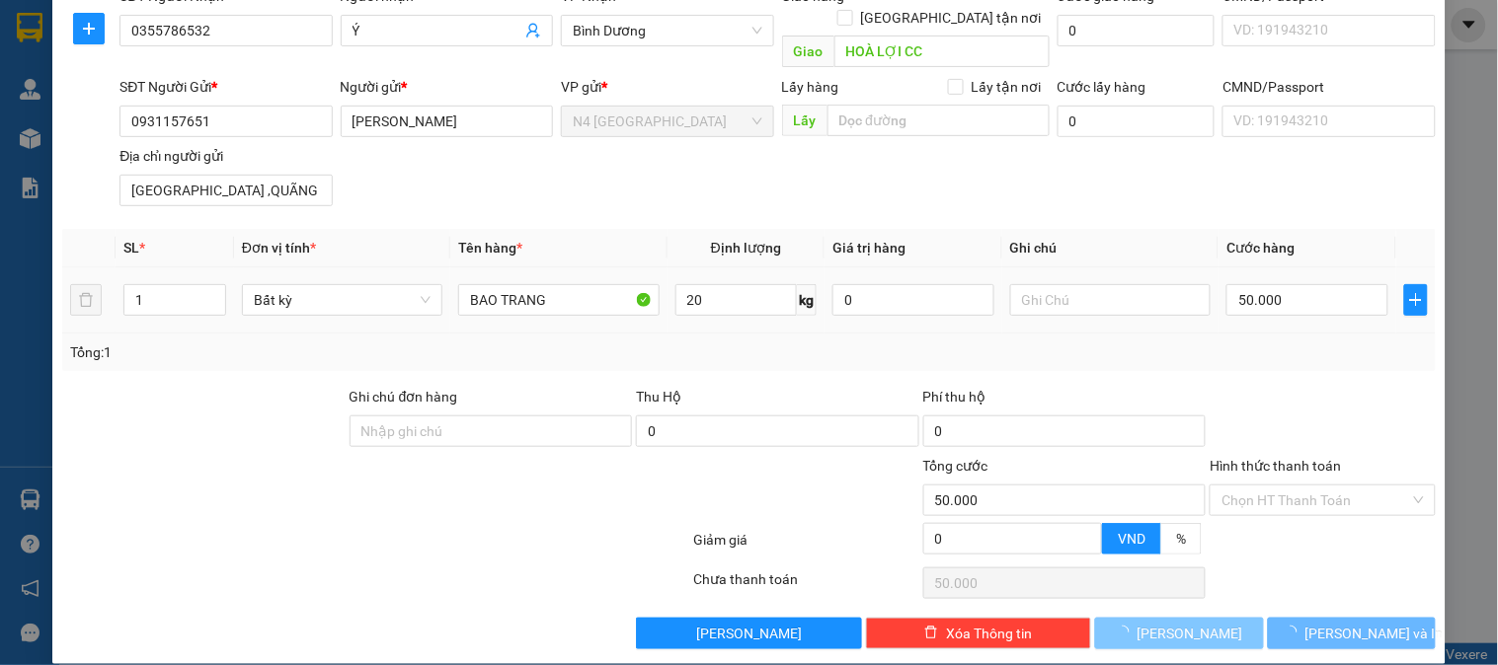
type input "0"
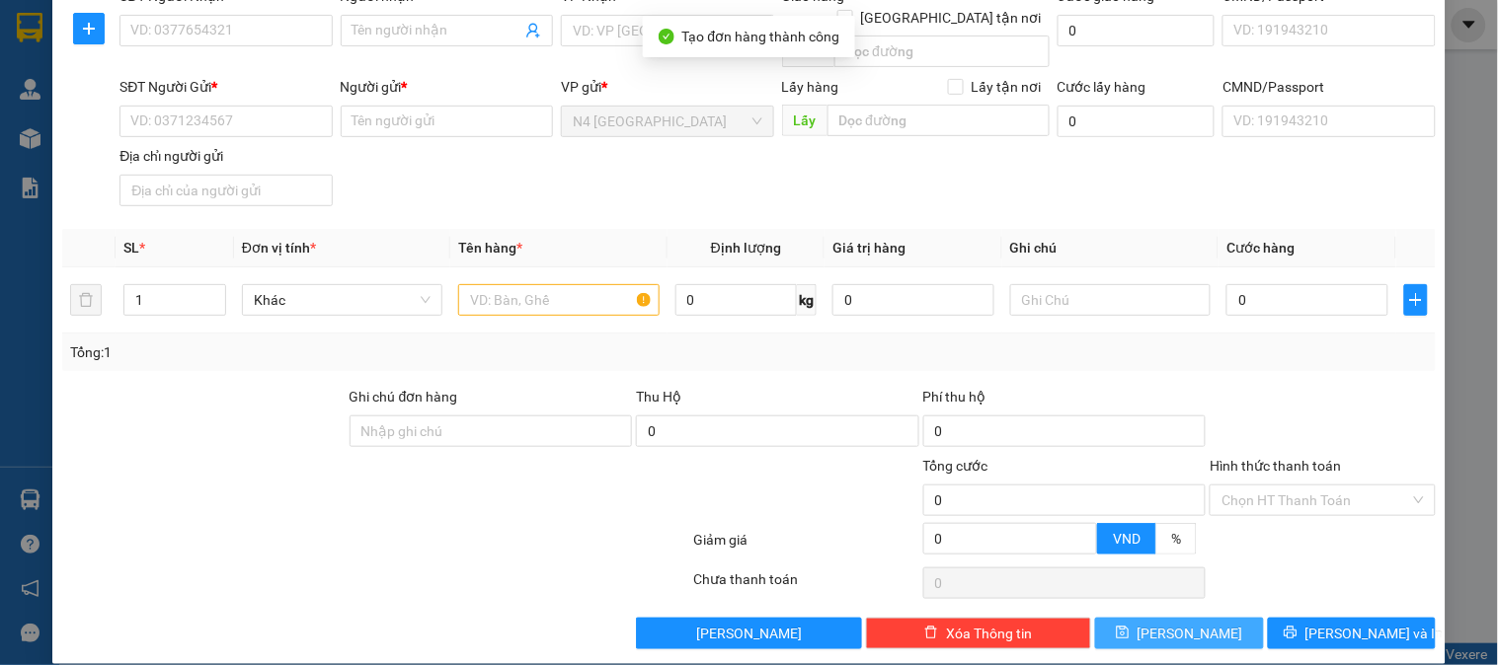
scroll to position [0, 0]
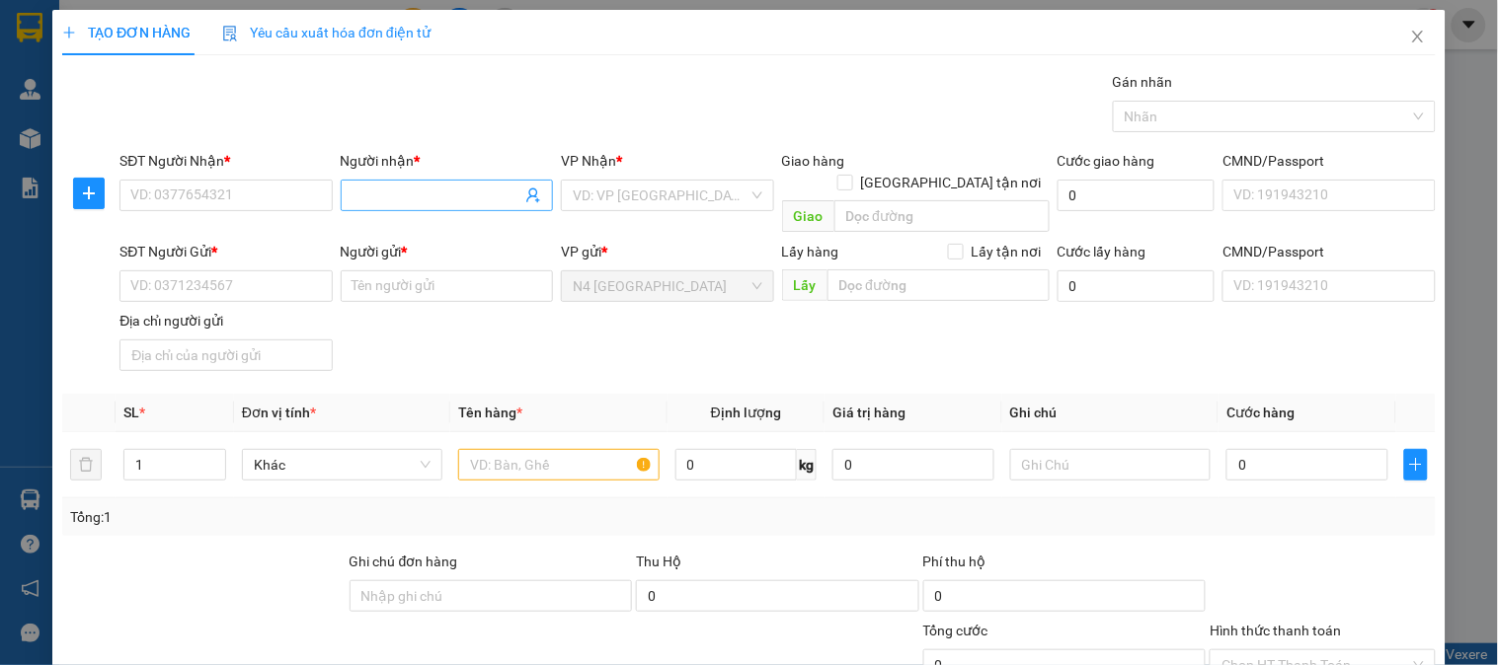
click at [372, 202] on input "Người nhận *" at bounding box center [436, 196] width 169 height 22
paste input "KT"
type input "KT"
click at [181, 190] on input "SĐT Người Nhận *" at bounding box center [225, 196] width 212 height 32
paste input "0386818106"
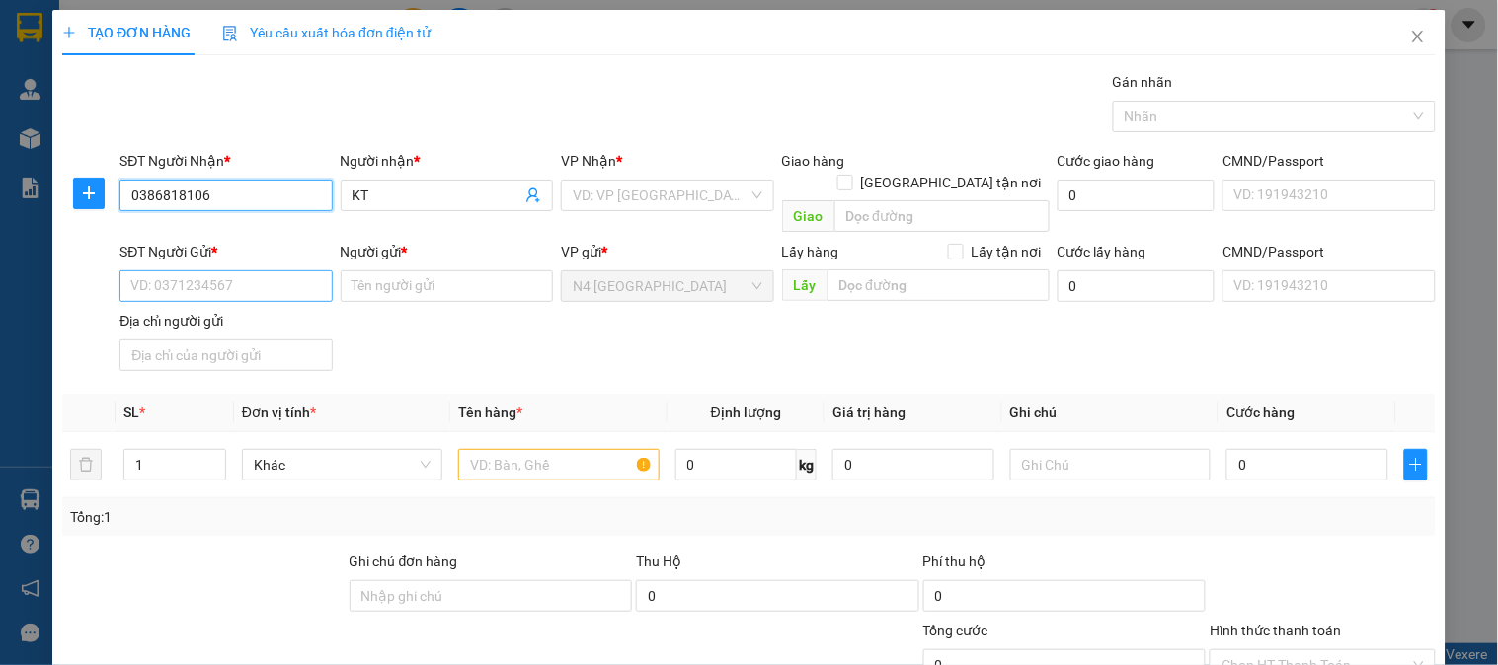
type input "0386818106"
click at [239, 274] on input "SĐT Người Gửi *" at bounding box center [225, 286] width 212 height 32
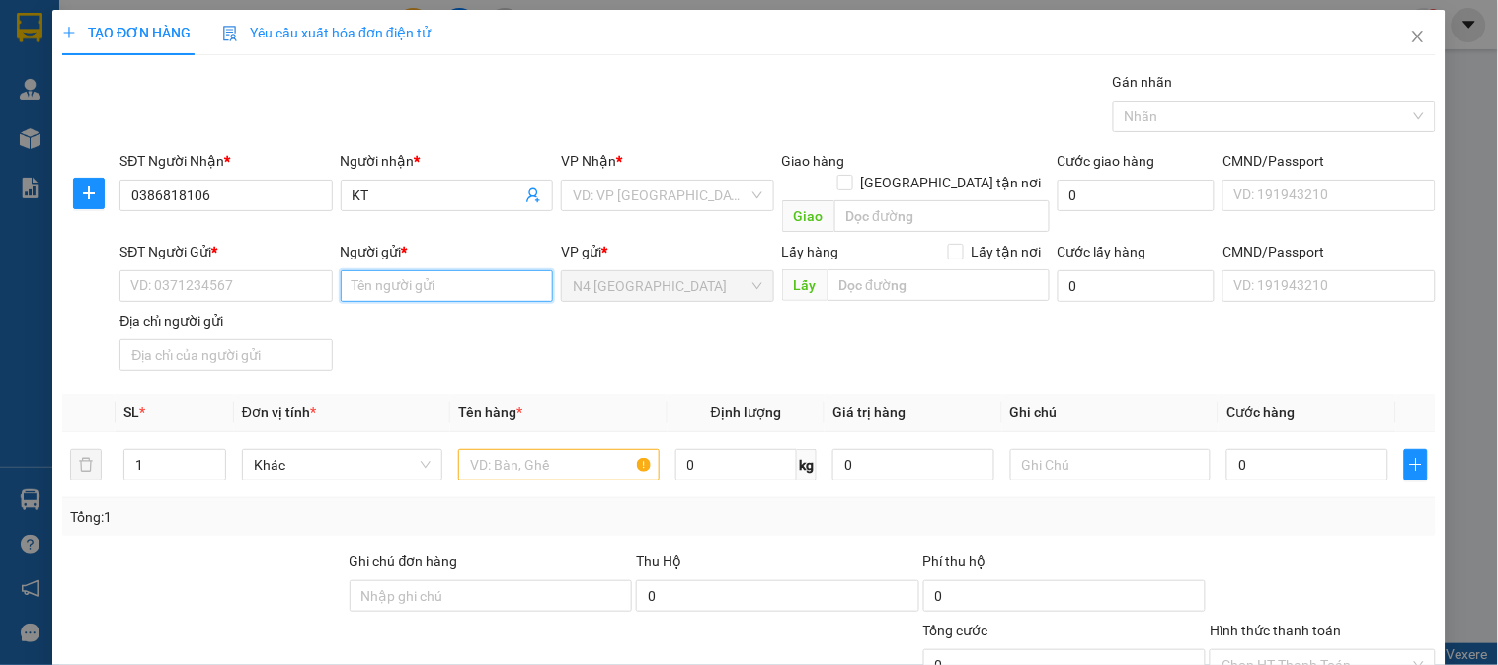
click at [395, 270] on input "Người gửi *" at bounding box center [447, 286] width 212 height 32
paste input "KHÁCH VÃNG LAI"
type input "KHÁCH VÃNG LAI"
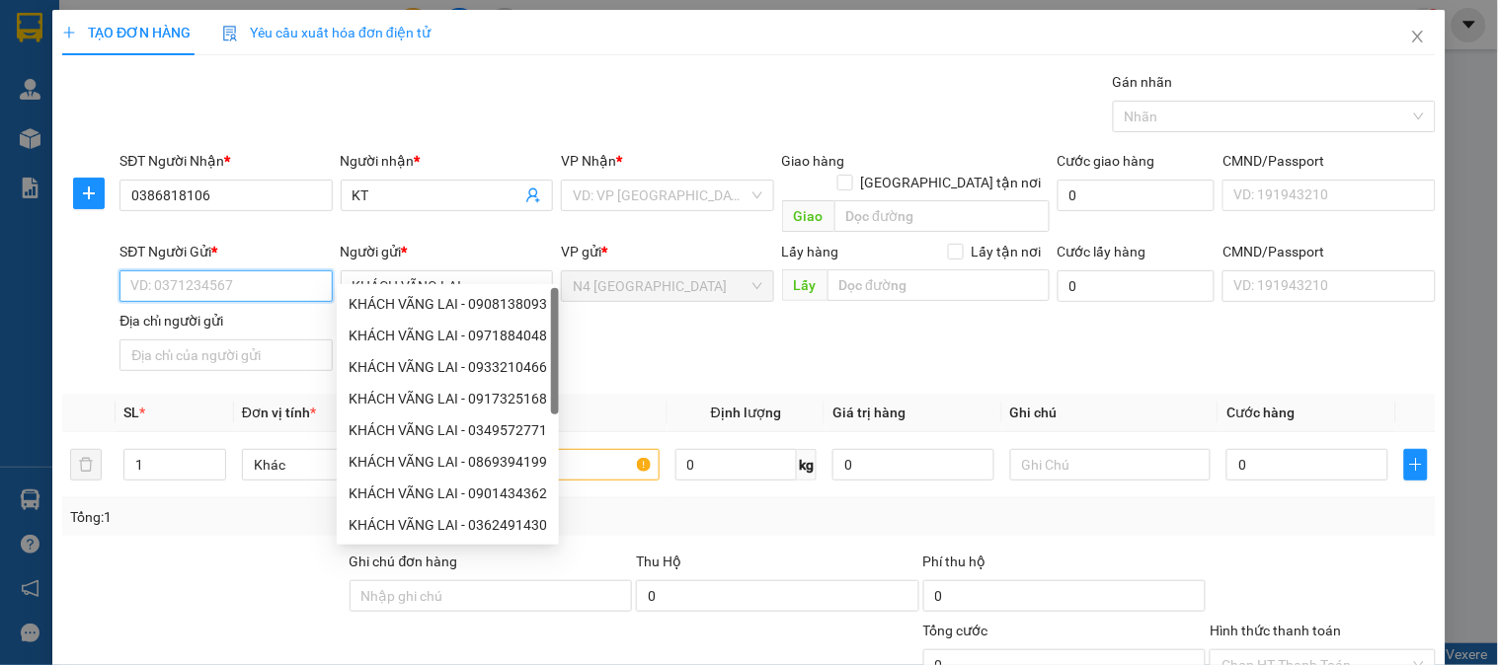
click at [267, 270] on input "SĐT Người Gửi *" at bounding box center [225, 286] width 212 height 32
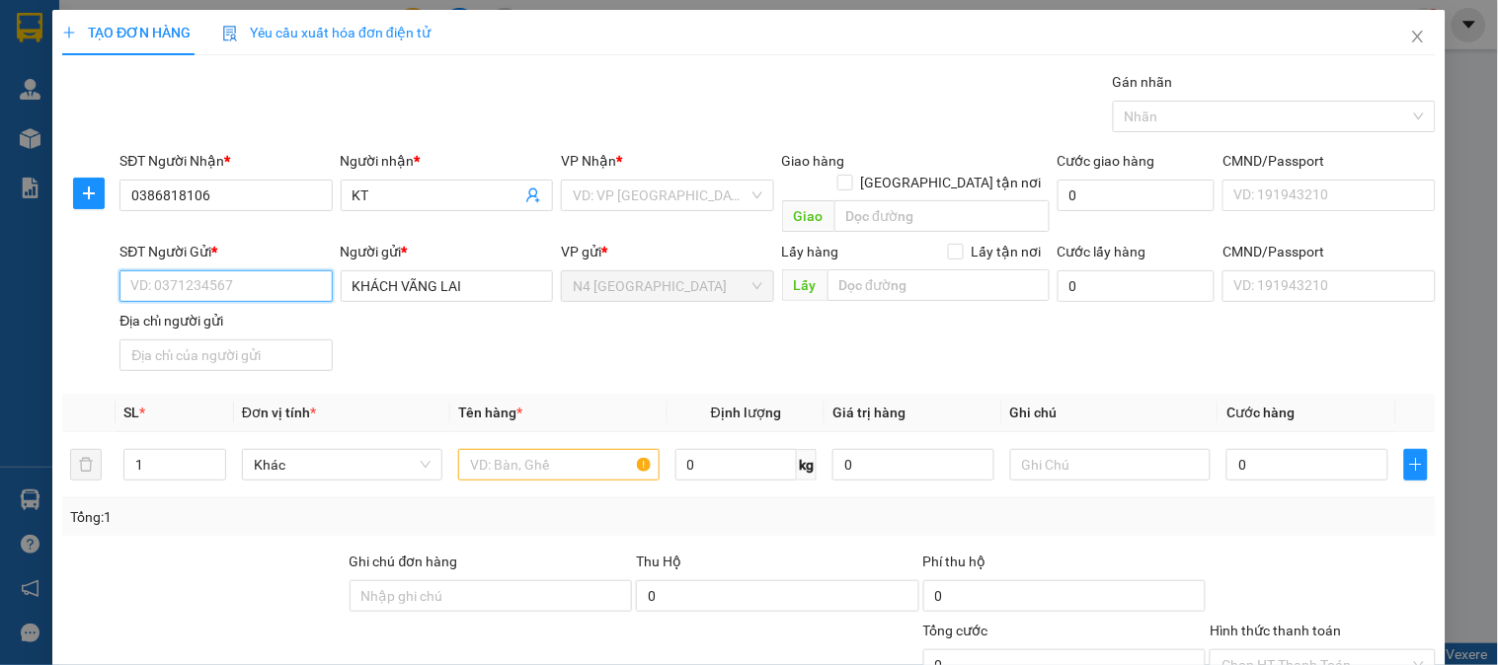
paste input "0974990770"
type input "0974990770"
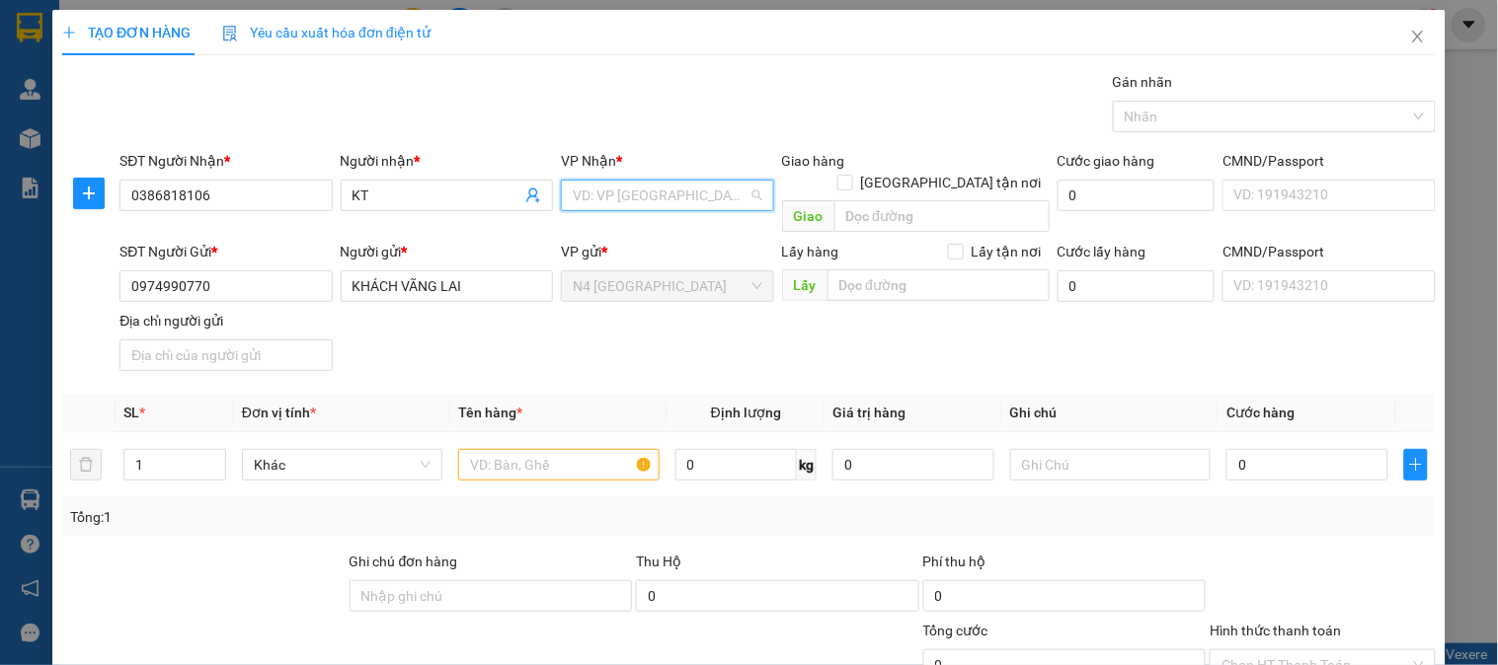
click at [732, 194] on input "search" at bounding box center [660, 196] width 175 height 30
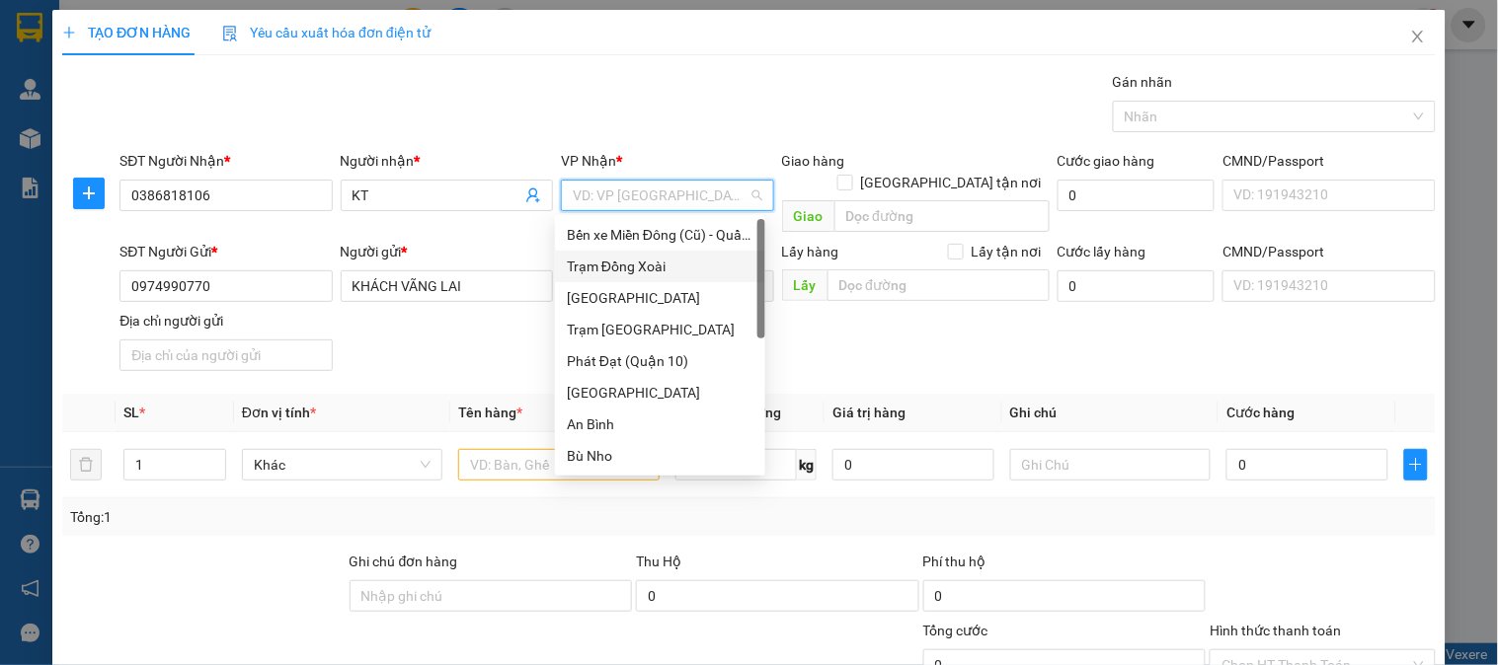
click at [671, 268] on div "Trạm Đồng Xoài" at bounding box center [660, 267] width 187 height 22
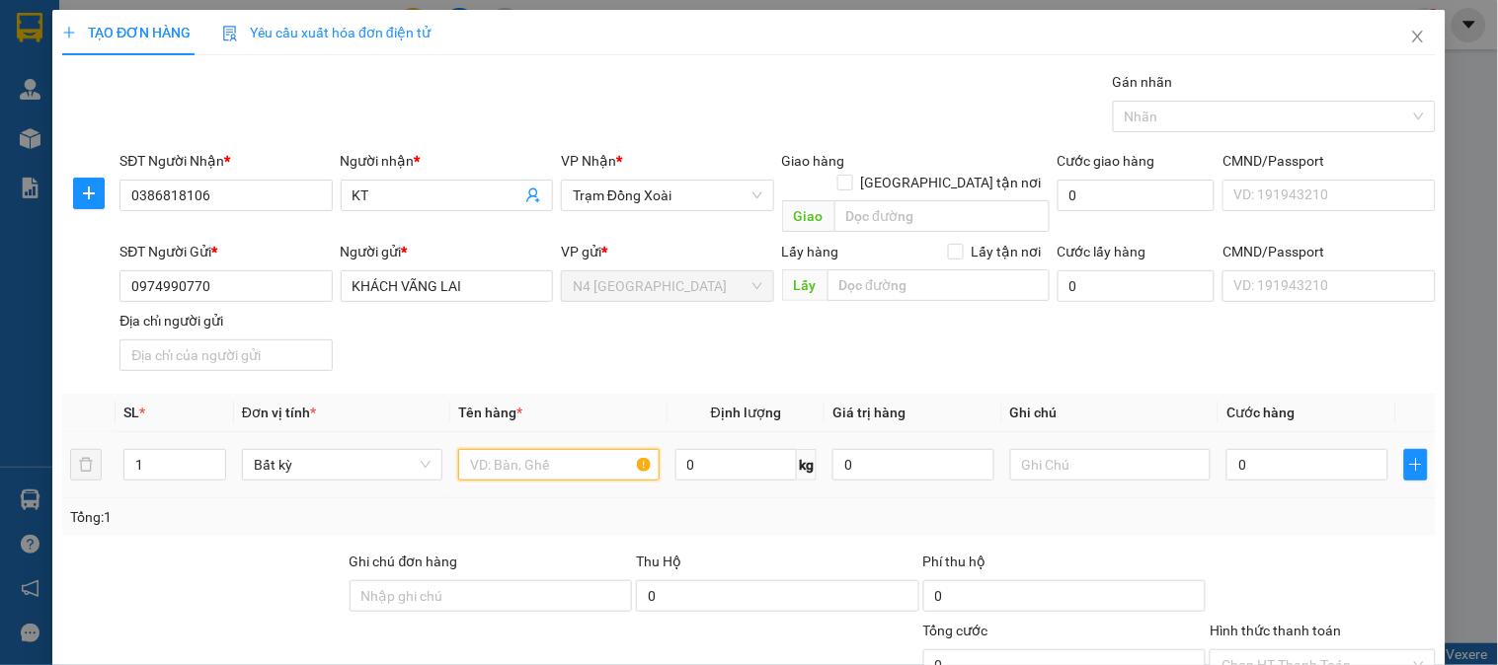
click at [575, 449] on input "text" at bounding box center [558, 465] width 200 height 32
drag, startPoint x: 575, startPoint y: 445, endPoint x: 466, endPoint y: 371, distance: 131.4
click at [575, 449] on input "text" at bounding box center [558, 465] width 200 height 32
paste input "CTON TRÒN DẸP"
type input "CTON TRÒN DẸP"
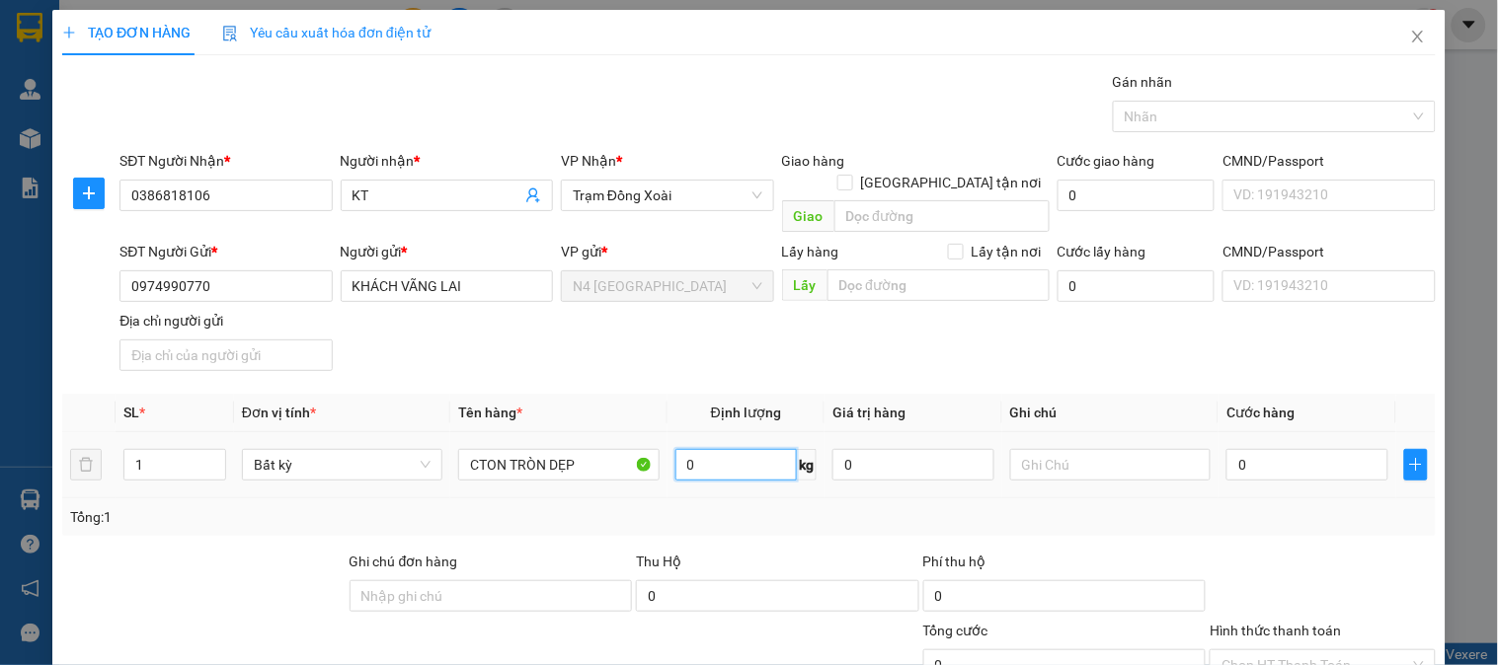
click at [684, 449] on input "0" at bounding box center [736, 465] width 122 height 32
type input "5"
type input "40.000"
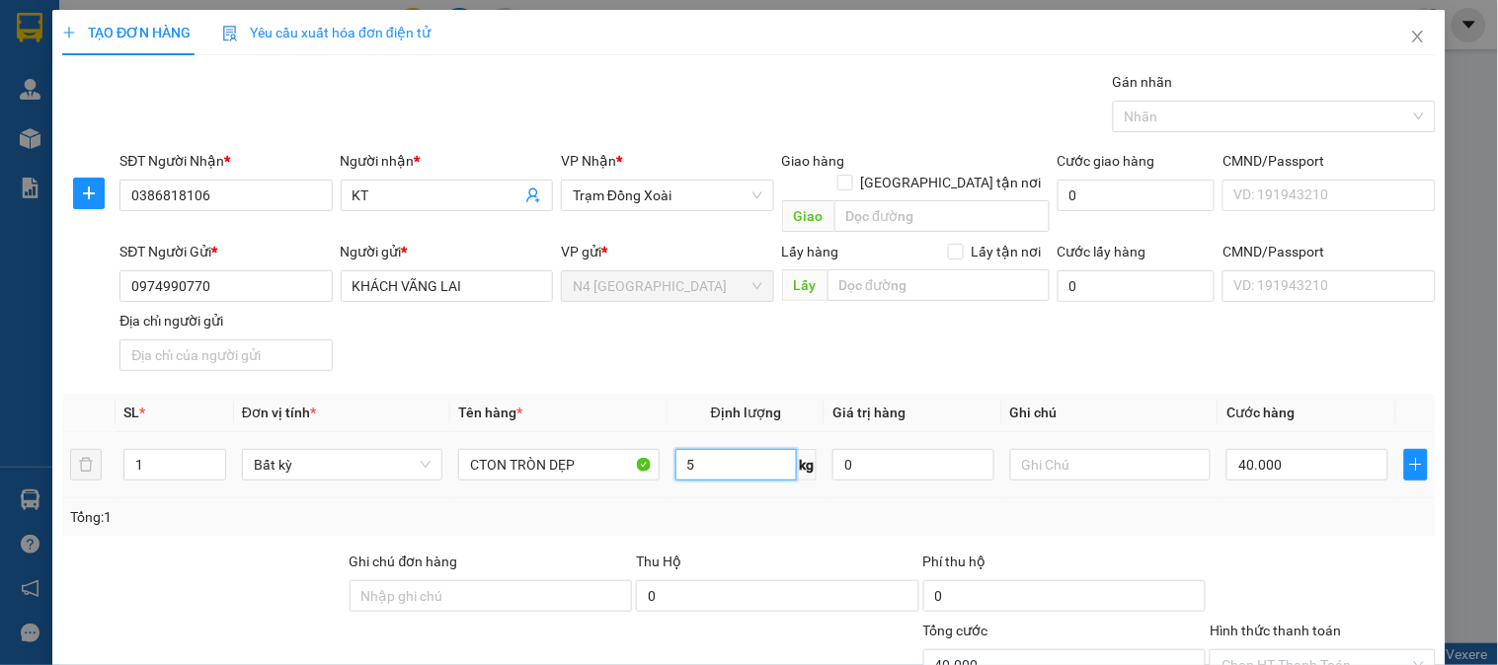
click at [726, 449] on input "5" at bounding box center [736, 465] width 122 height 32
type input "3"
click at [1285, 449] on input "40.000" at bounding box center [1307, 465] width 162 height 32
type input "0"
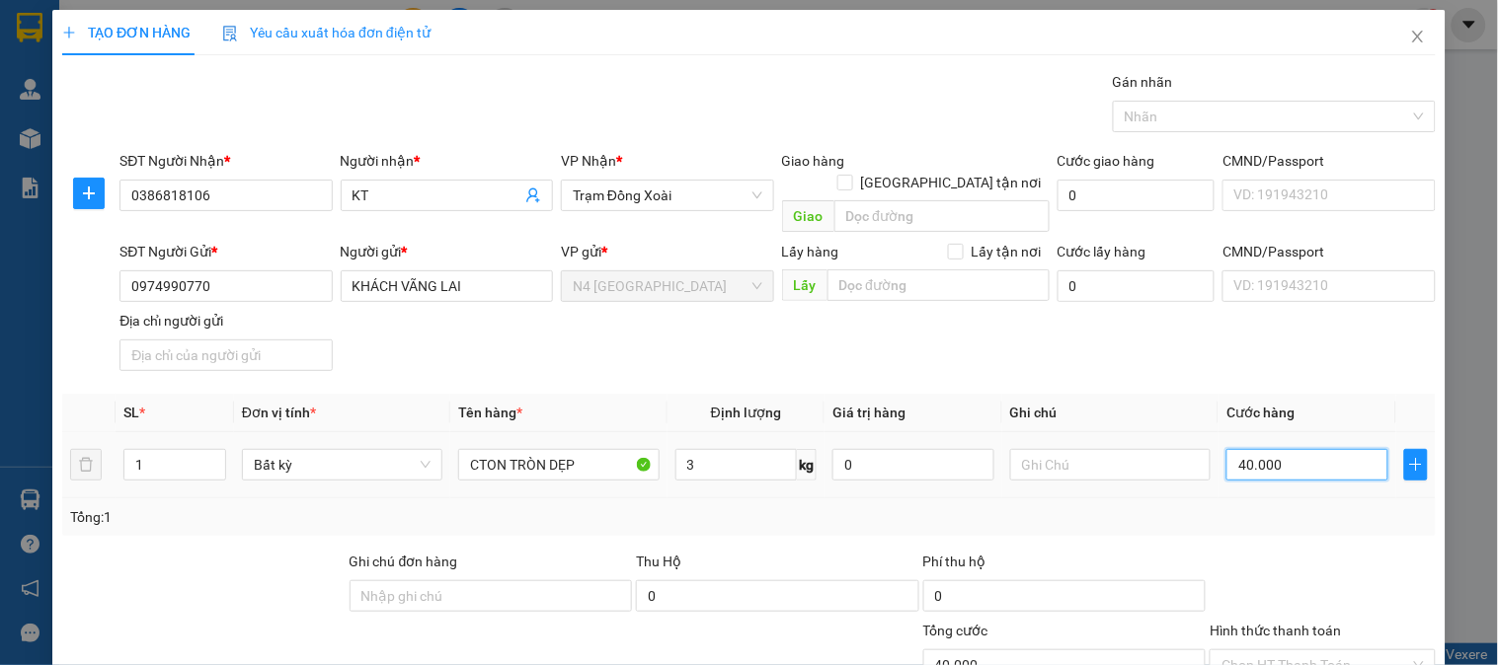
type input "0"
click at [736, 449] on input "3" at bounding box center [736, 465] width 122 height 32
type input "3"
type input "40.000"
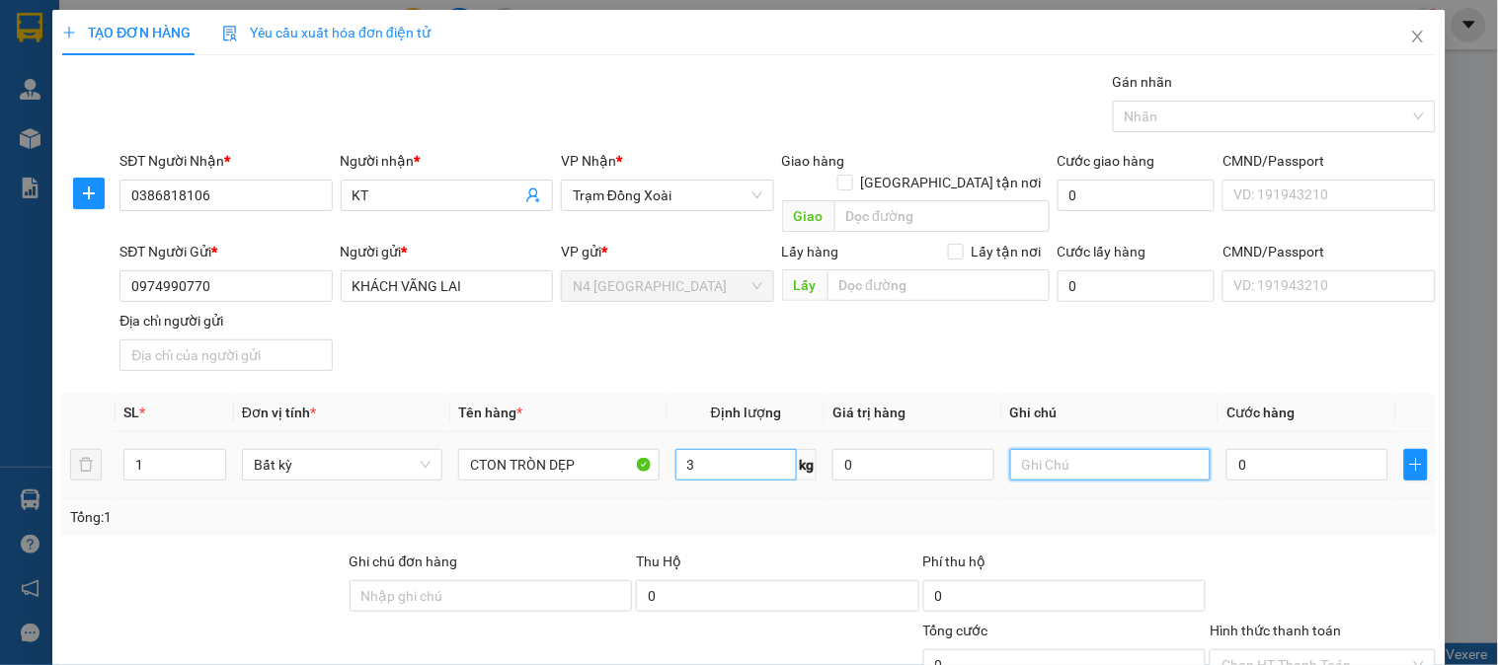
type input "40.000"
click at [728, 449] on input "3" at bounding box center [736, 465] width 122 height 32
type input "2"
click at [1293, 449] on input "40.000" at bounding box center [1307, 465] width 162 height 32
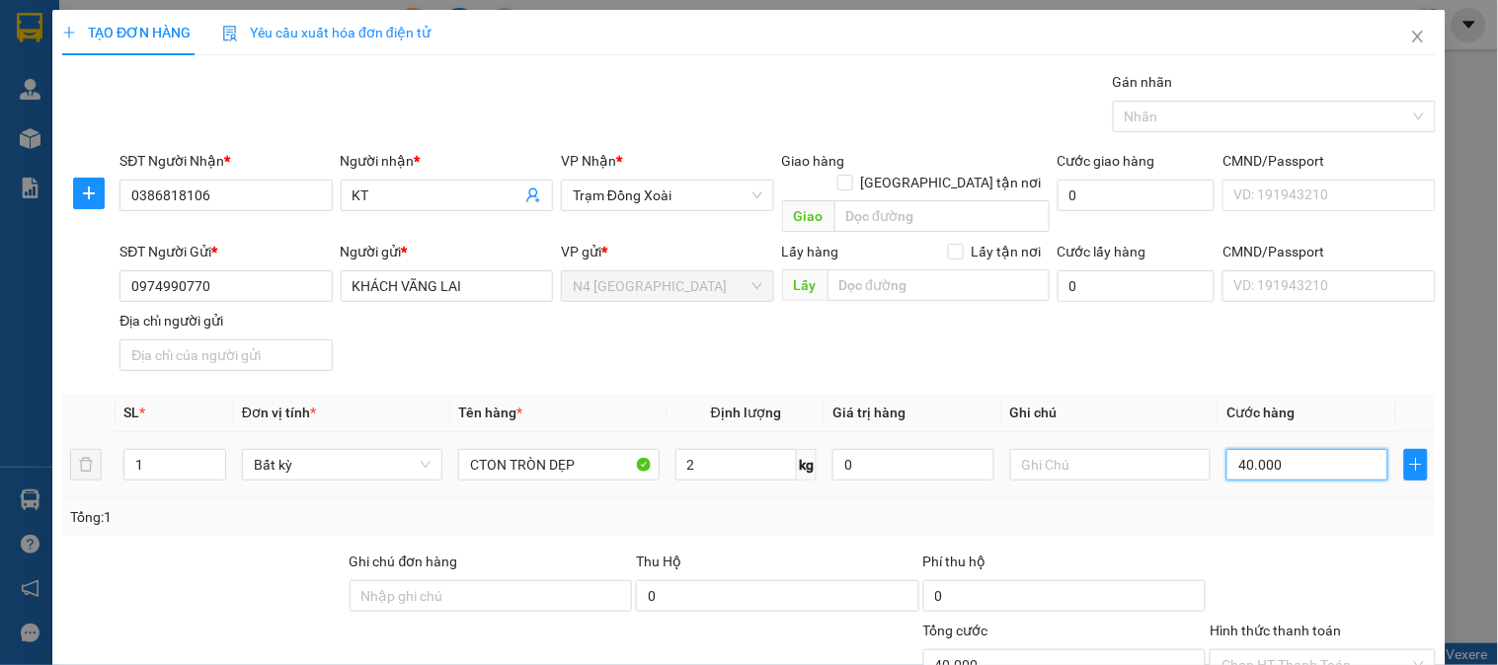
type input "0"
click at [723, 449] on input "2" at bounding box center [736, 465] width 122 height 32
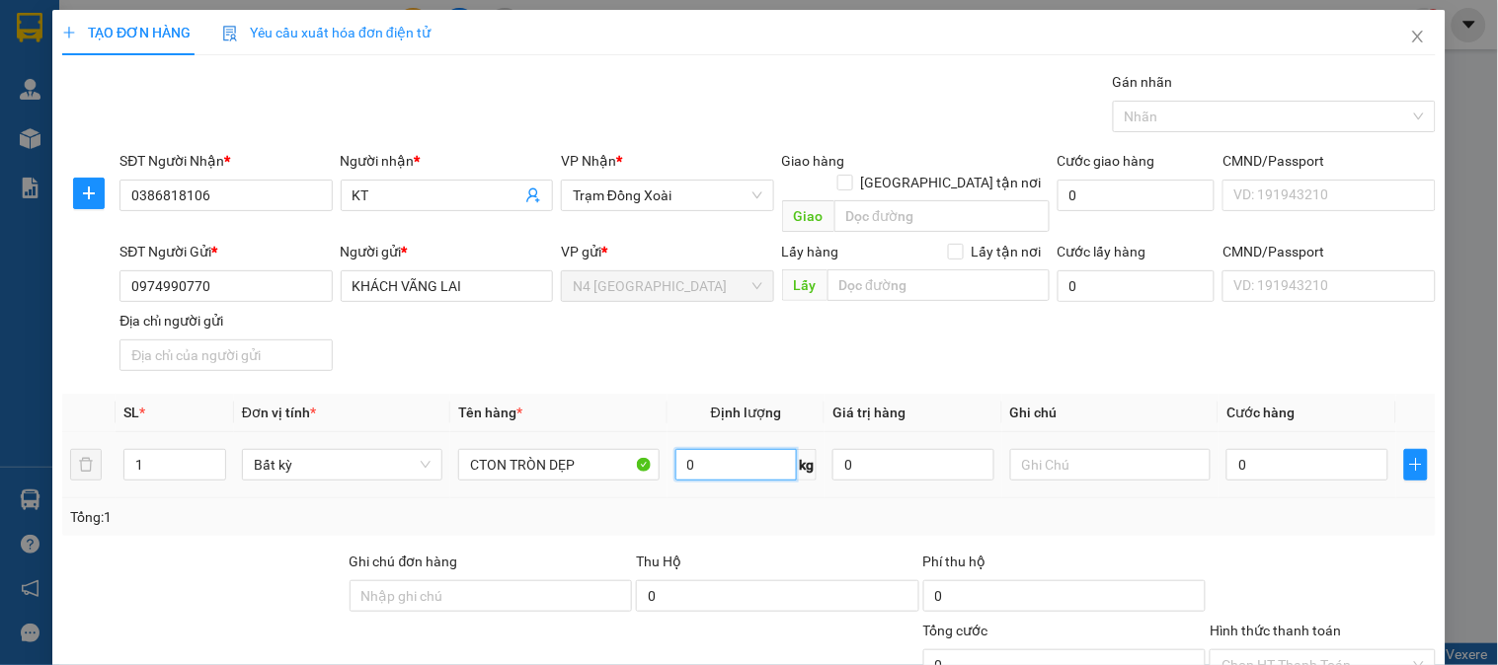
click at [703, 449] on input "0" at bounding box center [736, 465] width 122 height 32
type input "2"
type input "40.000"
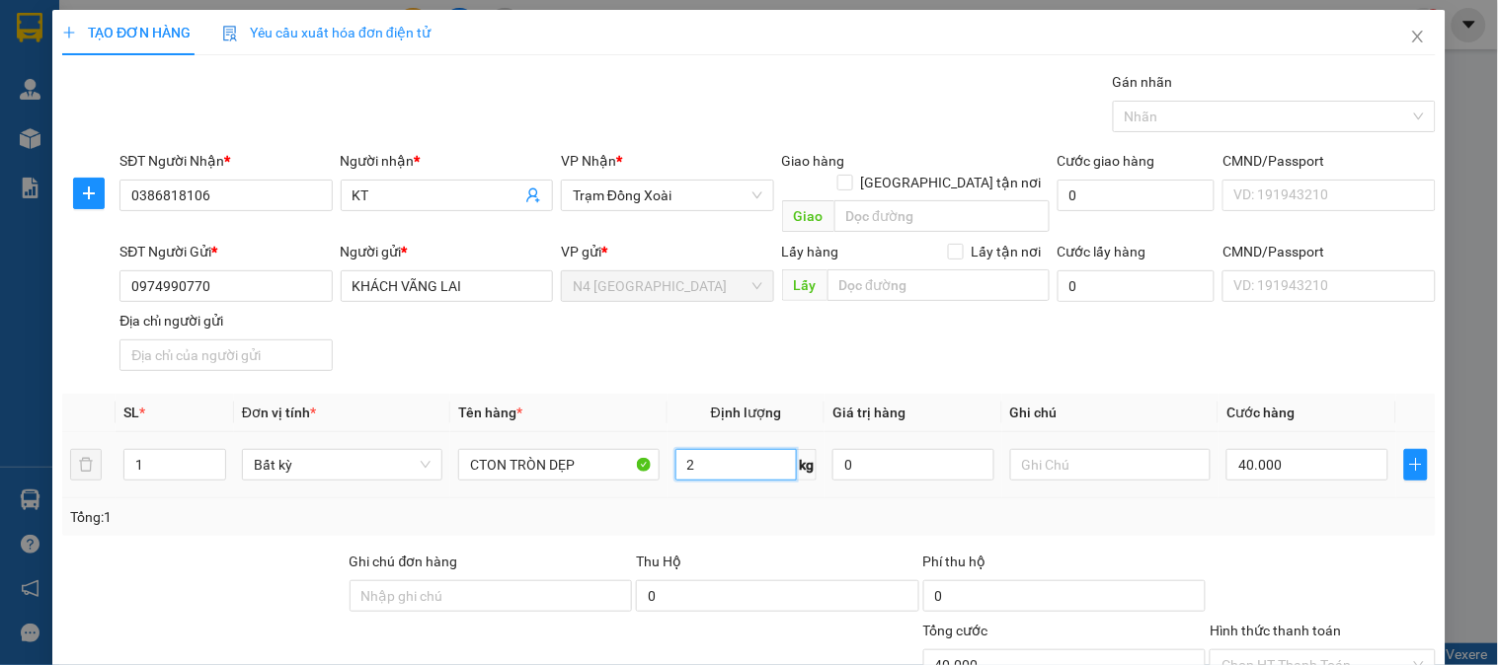
click at [701, 449] on input "2" at bounding box center [736, 465] width 122 height 32
type input "1"
type input "30.000"
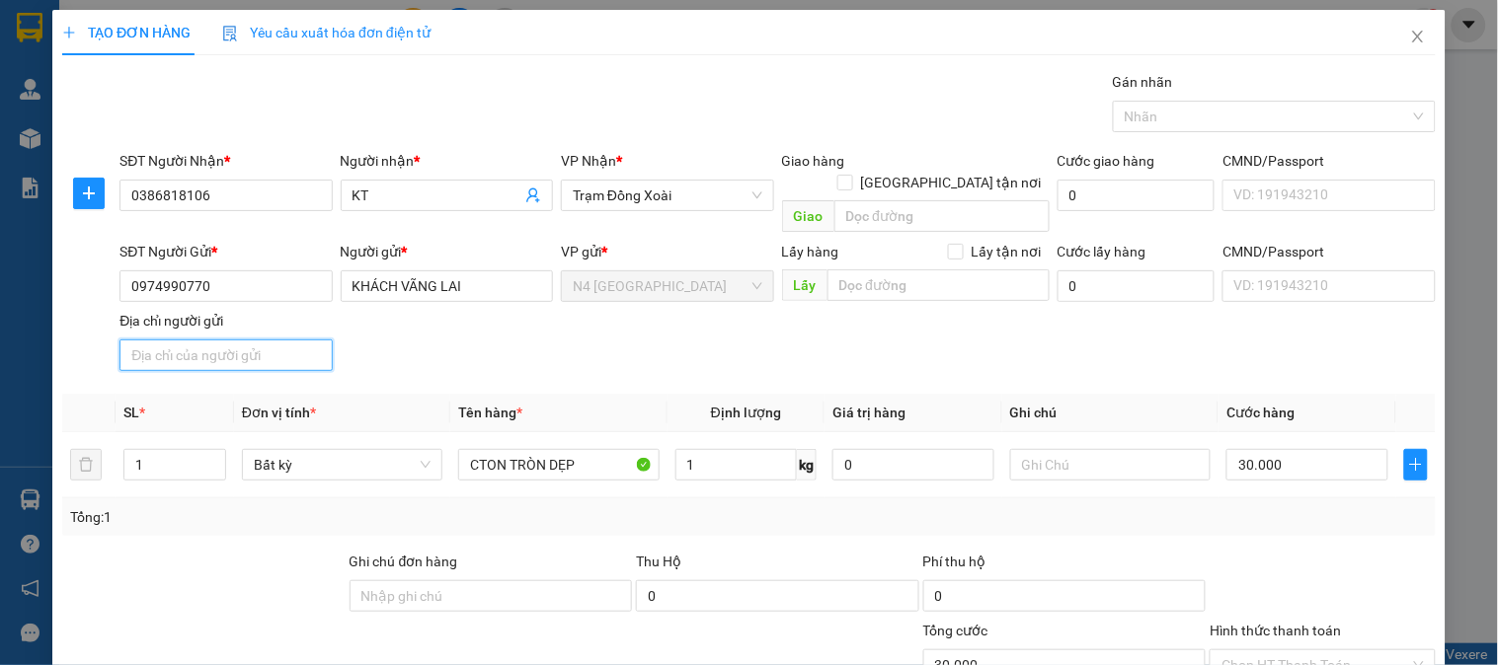
drag, startPoint x: 269, startPoint y: 340, endPoint x: 276, endPoint y: 323, distance: 18.5
click at [272, 340] on input "Địa chỉ người gửi" at bounding box center [225, 356] width 212 height 32
paste input "CTON TRÒN DẸP"
type input "CTON TRÒN DẸP"
click at [265, 340] on input "CTON TRÒN DẸP" at bounding box center [225, 356] width 212 height 32
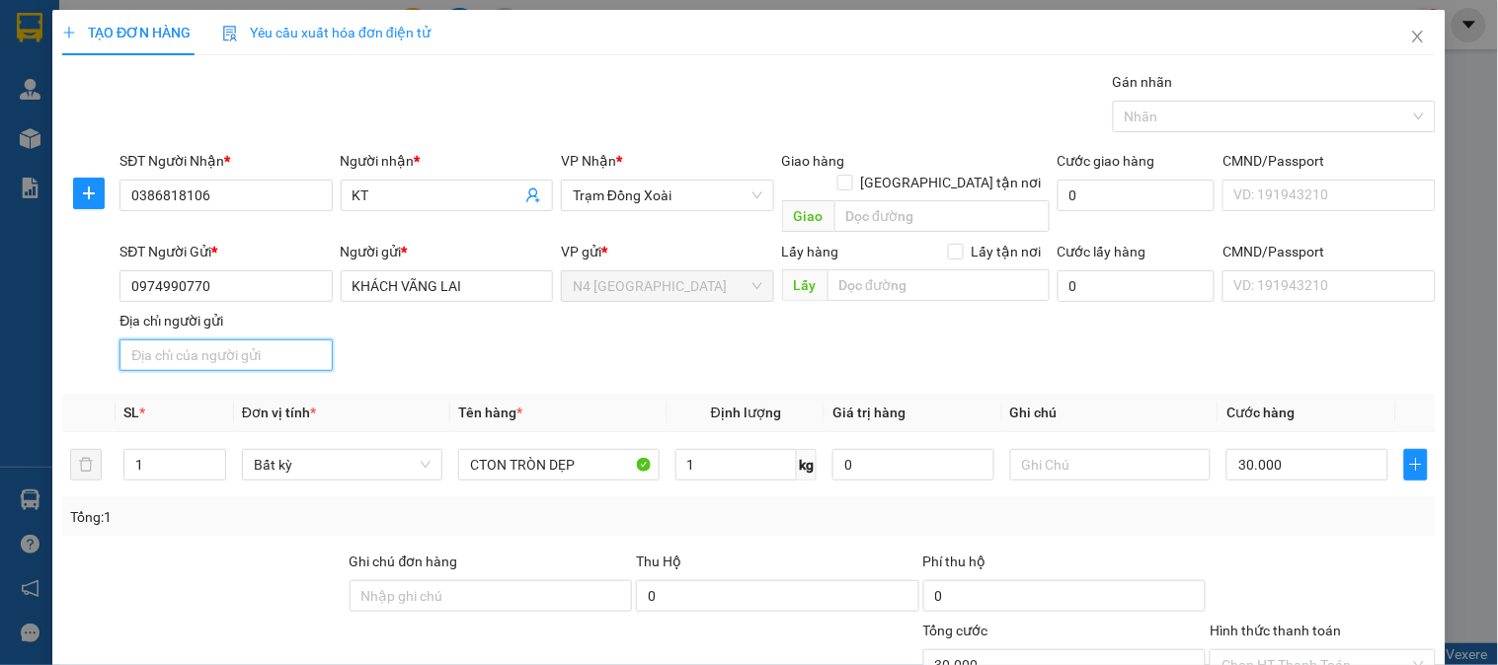
paste input "TỔ 2, ẤP THANH SƠN, XÃ THIỆN HƯNG, TỈNH ĐỒNG NAI"
type input "TỔ 2, ẤP THANH SƠN, XÃ THIỆN HƯNG, TỈNH ĐỒNG NAI"
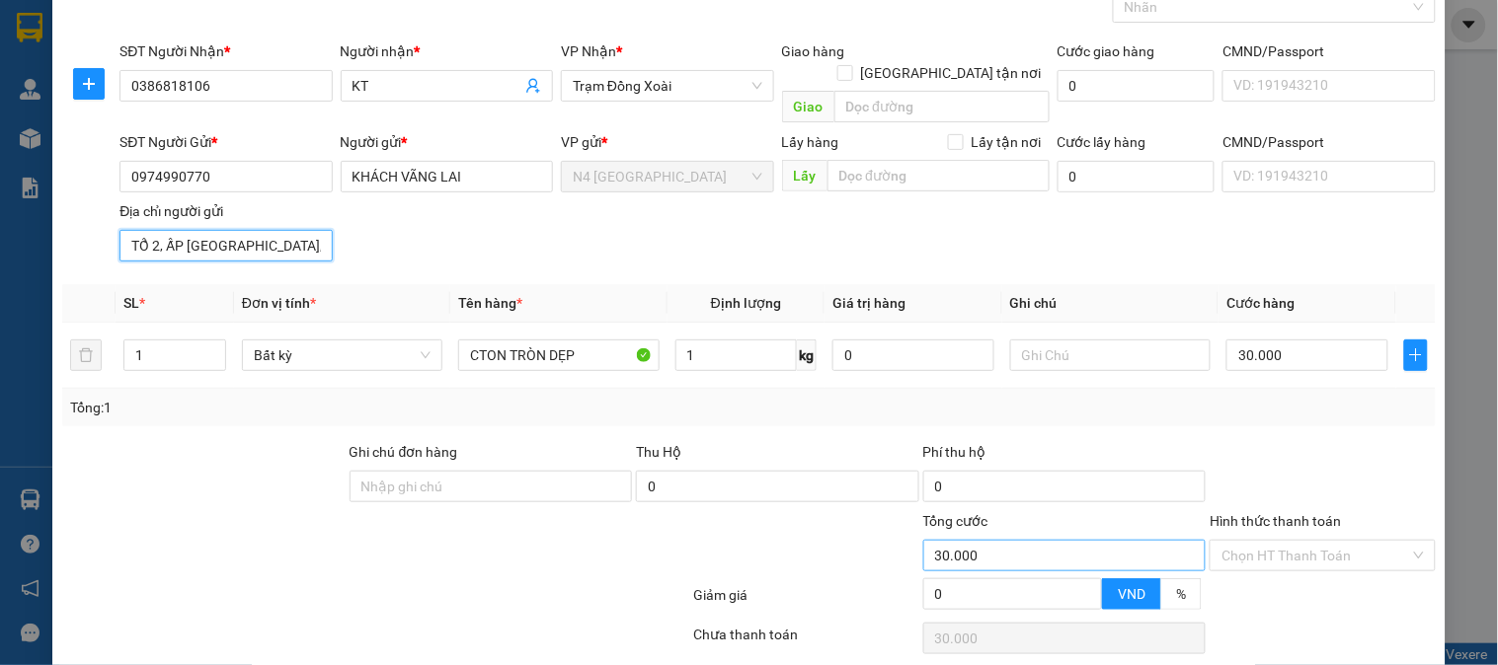
scroll to position [165, 0]
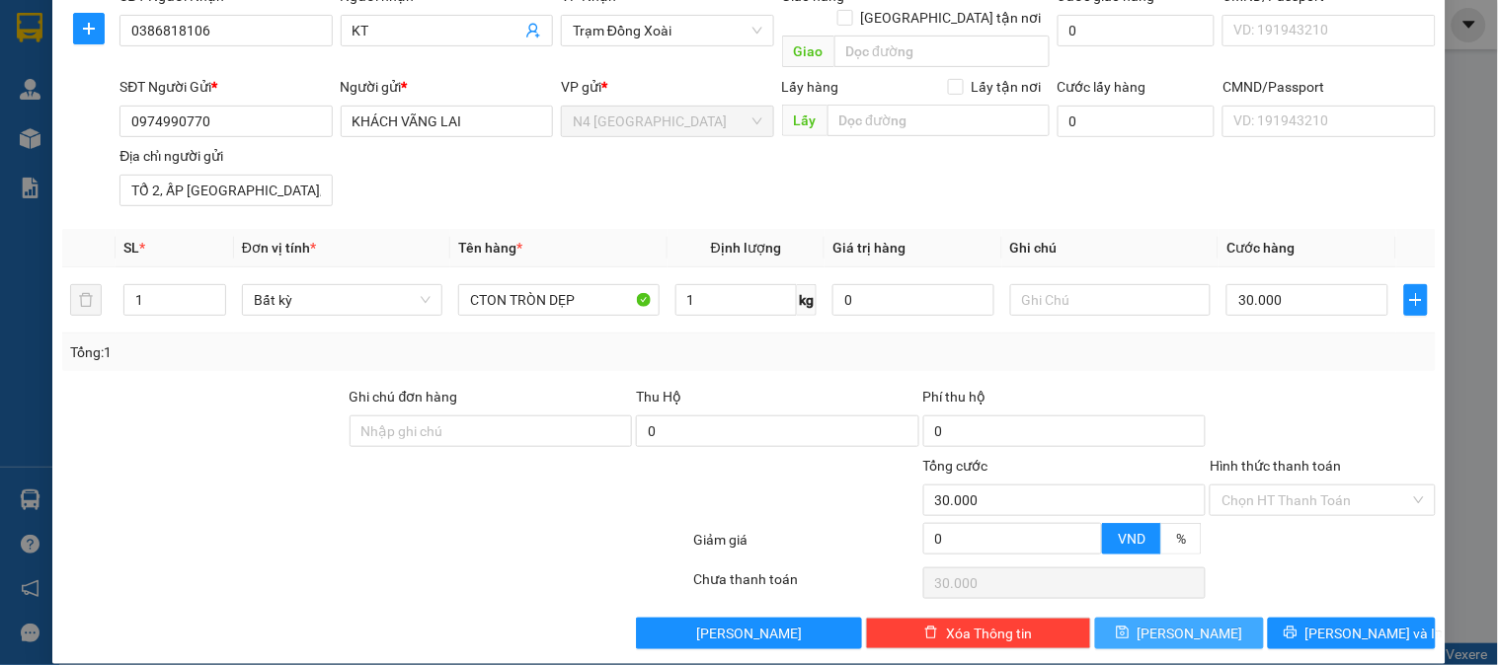
click at [1186, 623] on span "[PERSON_NAME]" at bounding box center [1190, 634] width 106 height 22
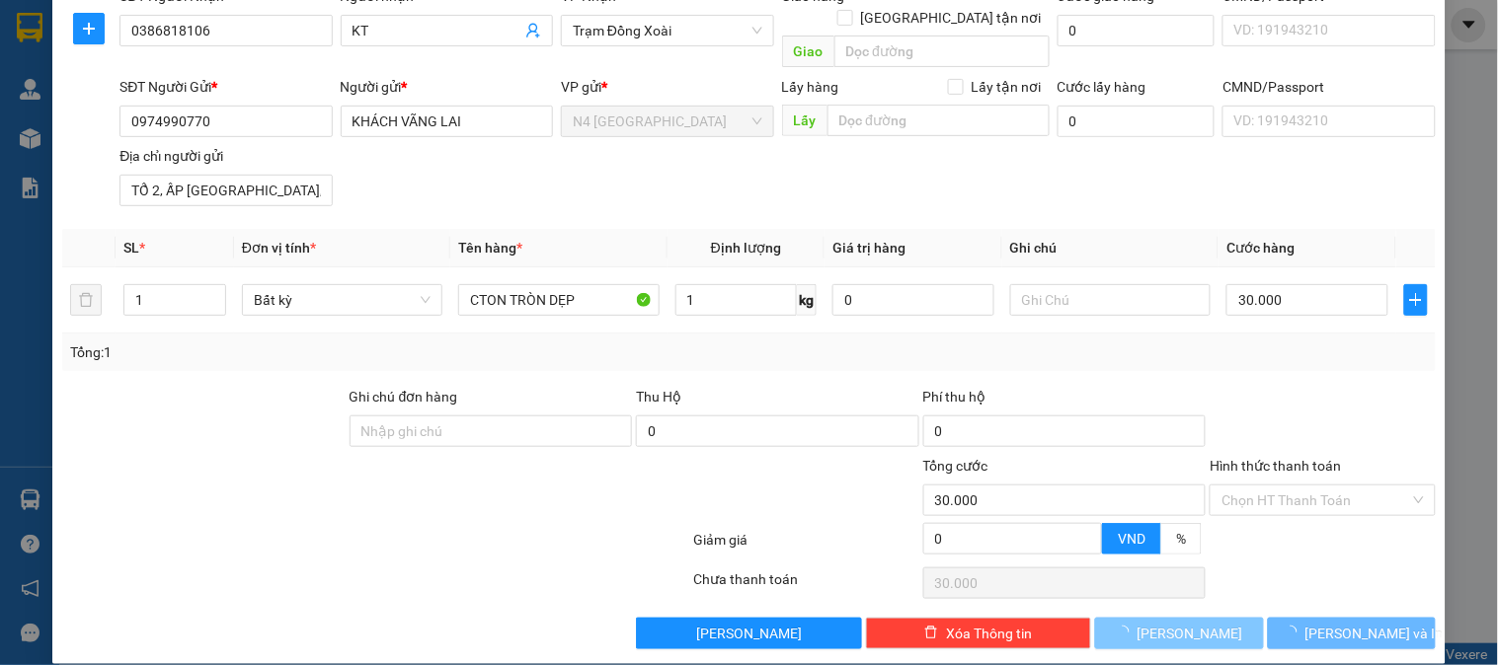
type input "0"
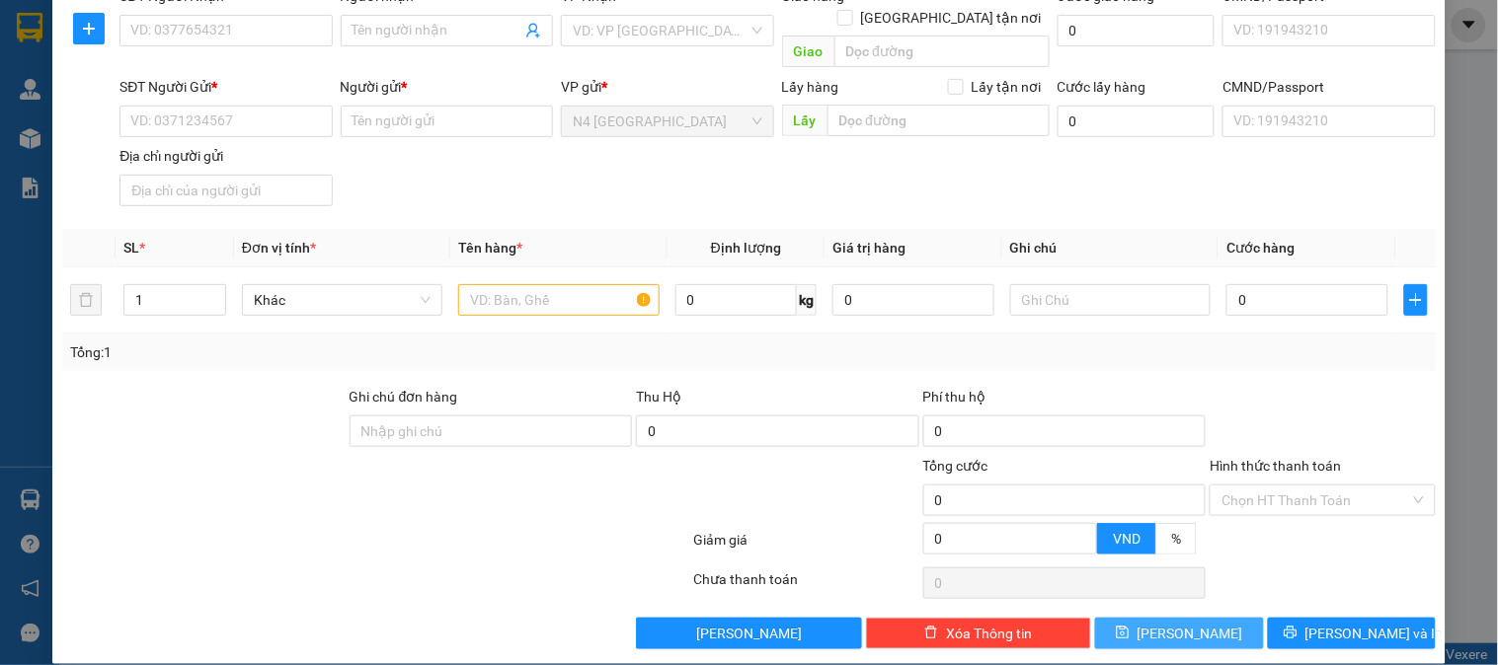
scroll to position [0, 0]
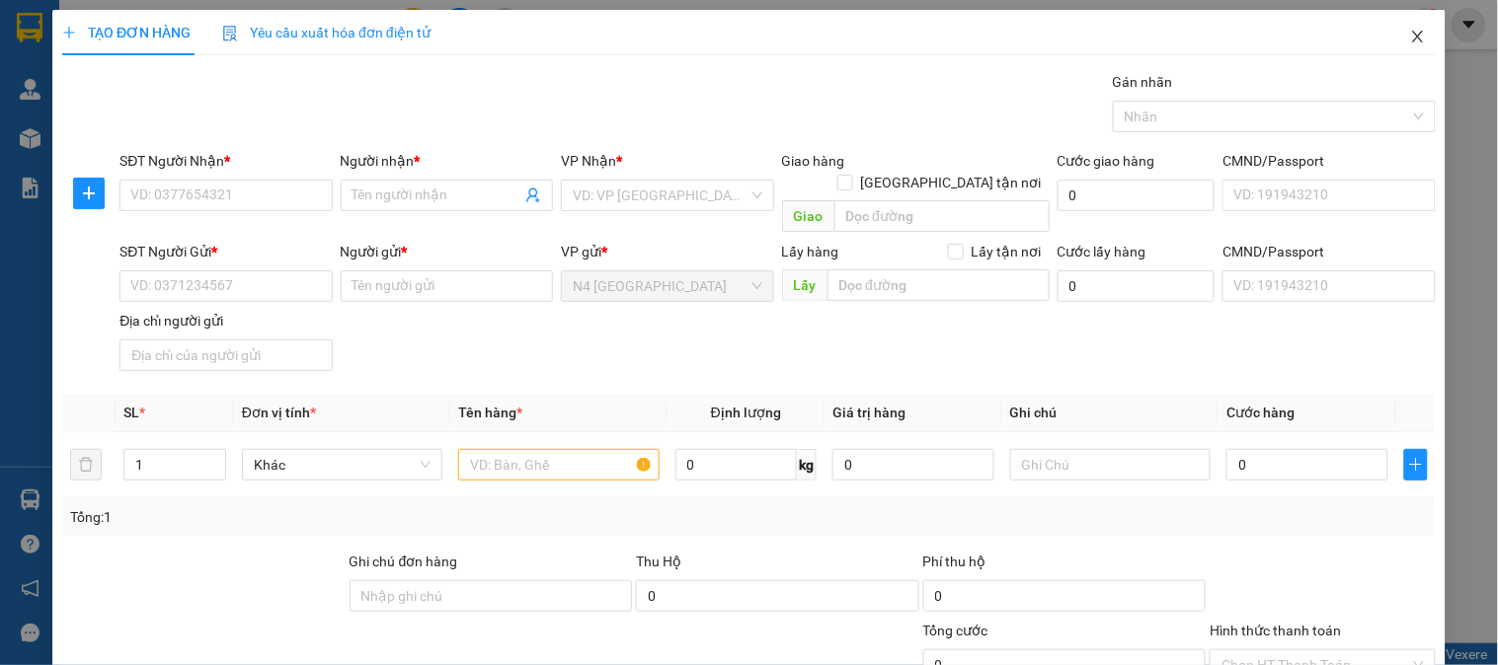
click at [1410, 32] on icon "close" at bounding box center [1418, 37] width 16 height 16
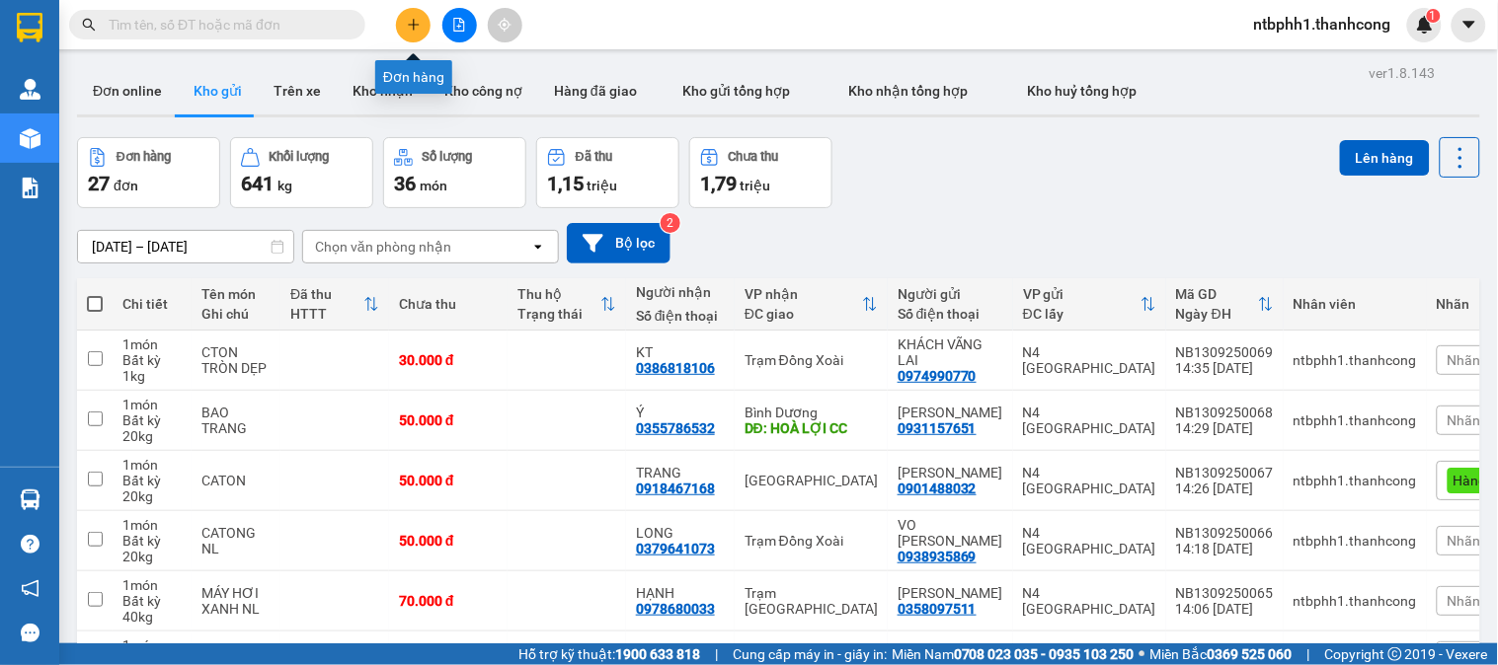
click at [423, 15] on button at bounding box center [413, 25] width 35 height 35
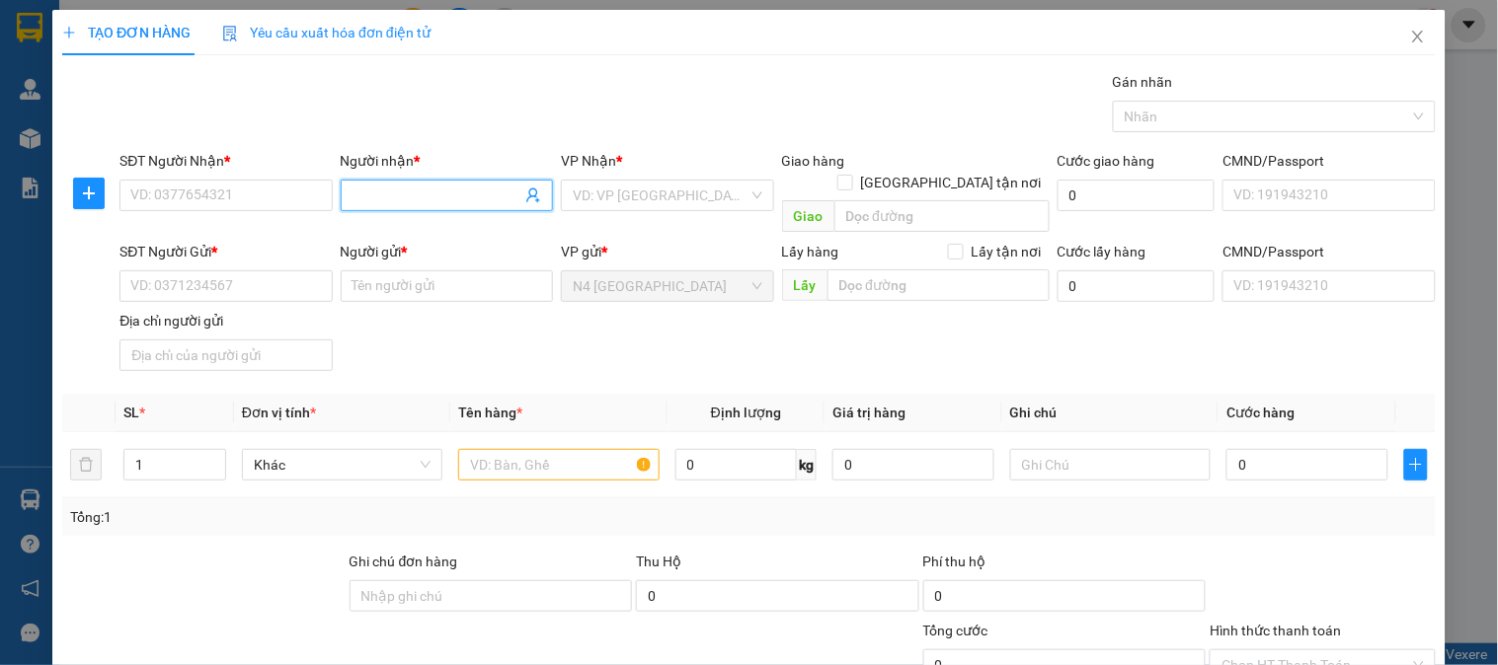
click at [352, 192] on input "Người nhận *" at bounding box center [436, 196] width 169 height 22
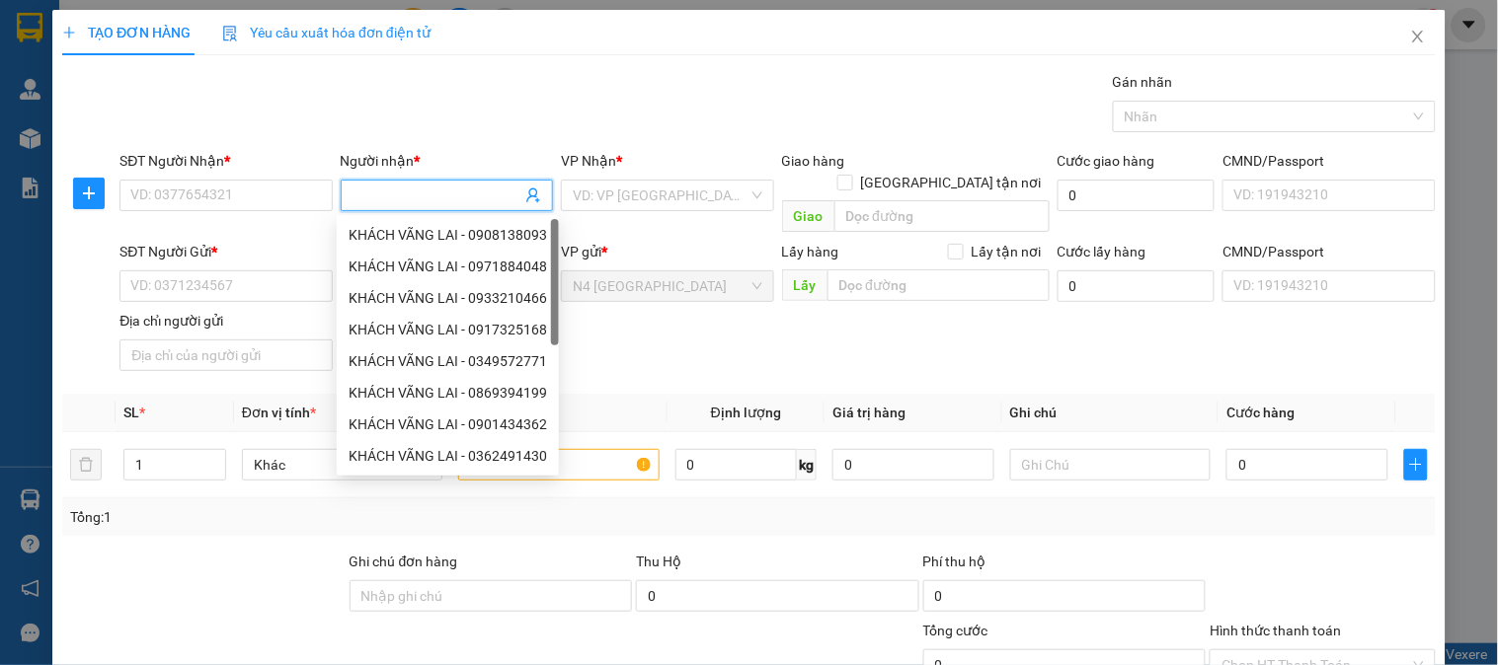
paste input "HỮU"
type input "HỮU"
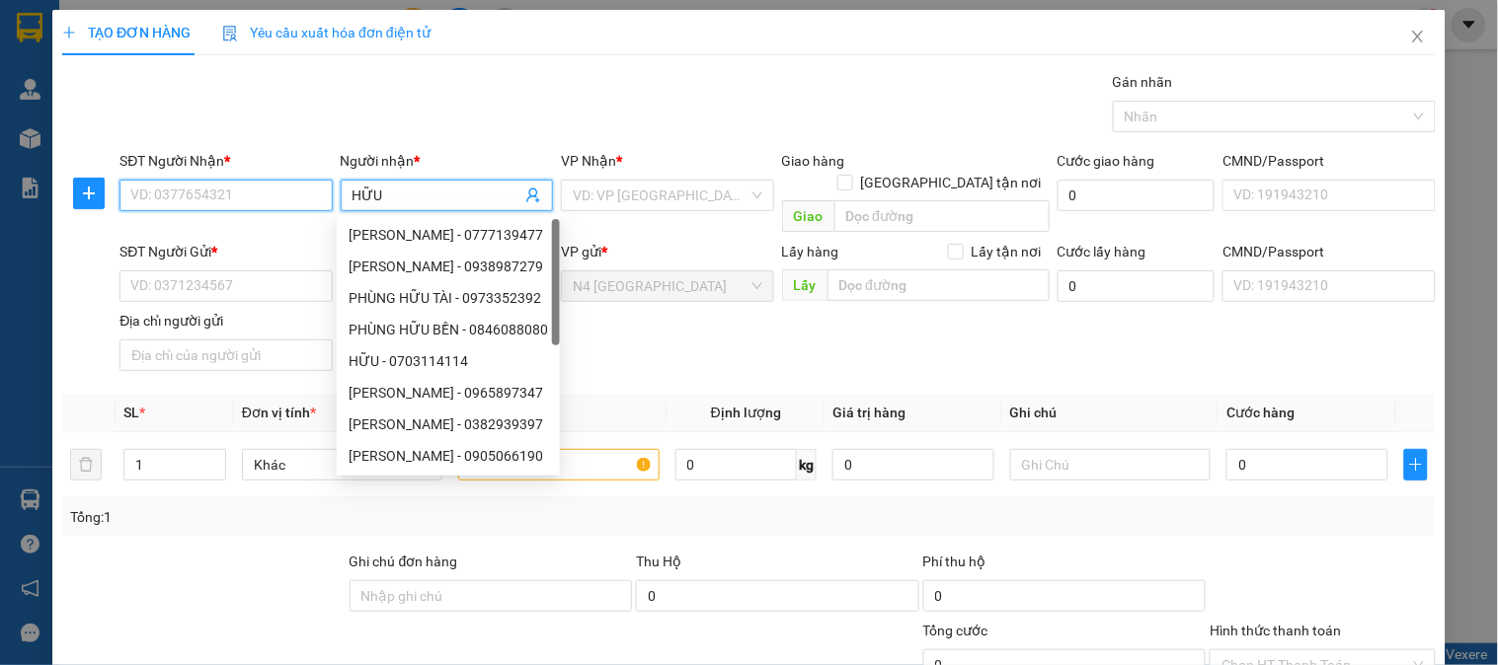
click at [202, 197] on input "SĐT Người Nhận *" at bounding box center [225, 196] width 212 height 32
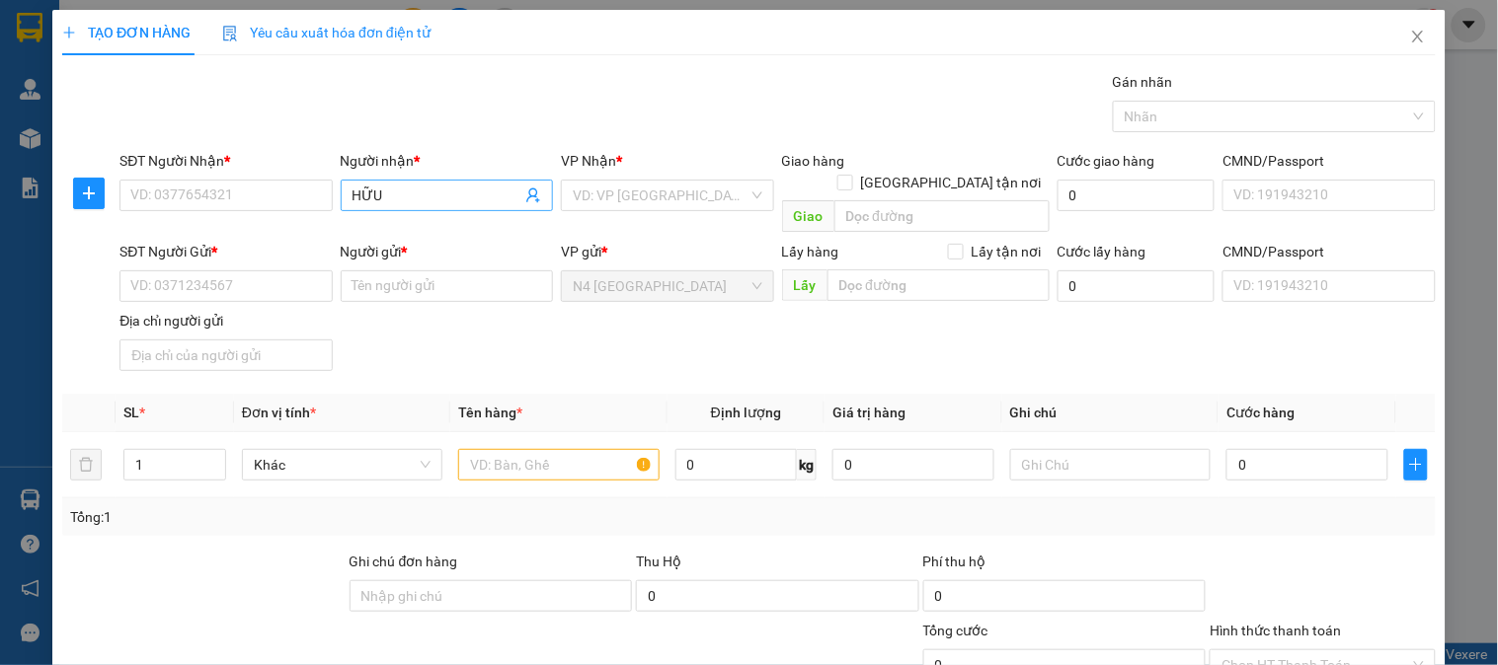
click at [452, 189] on input "HỮU" at bounding box center [436, 196] width 169 height 22
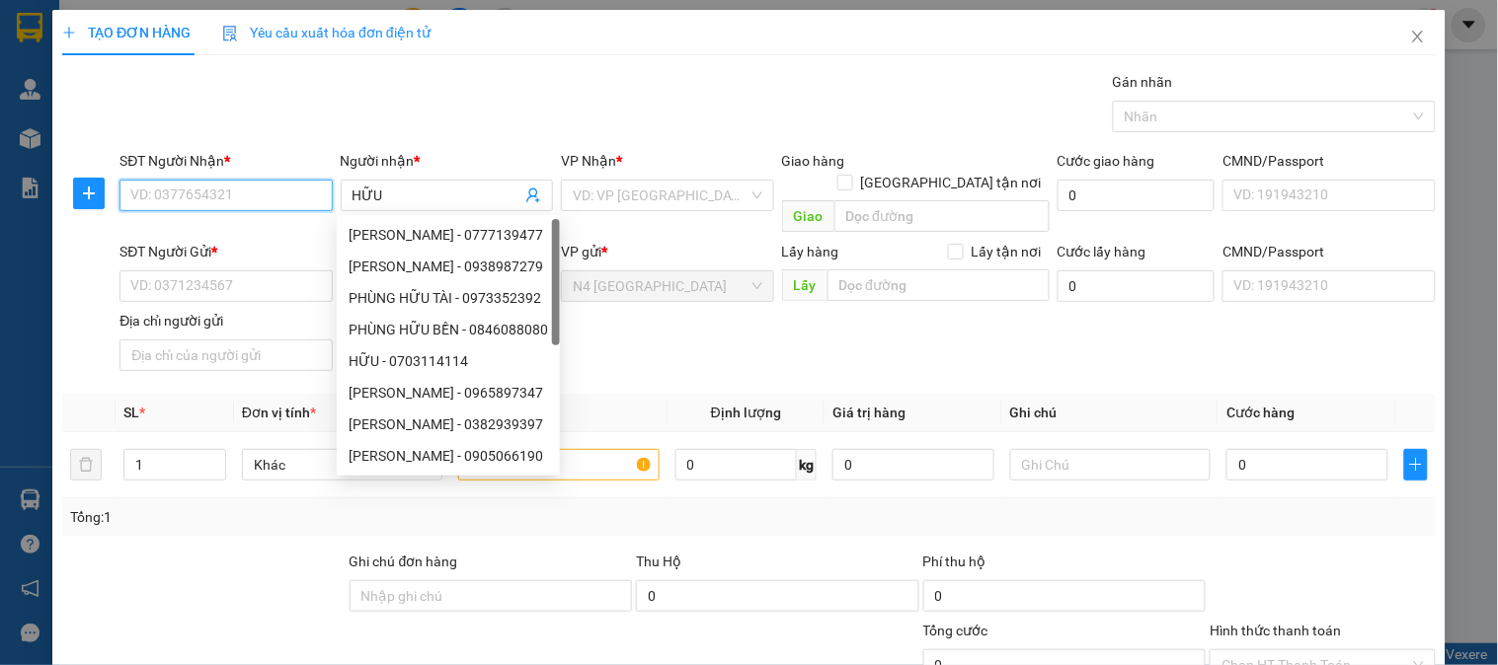
click at [204, 184] on input "SĐT Người Nhận *" at bounding box center [225, 196] width 212 height 32
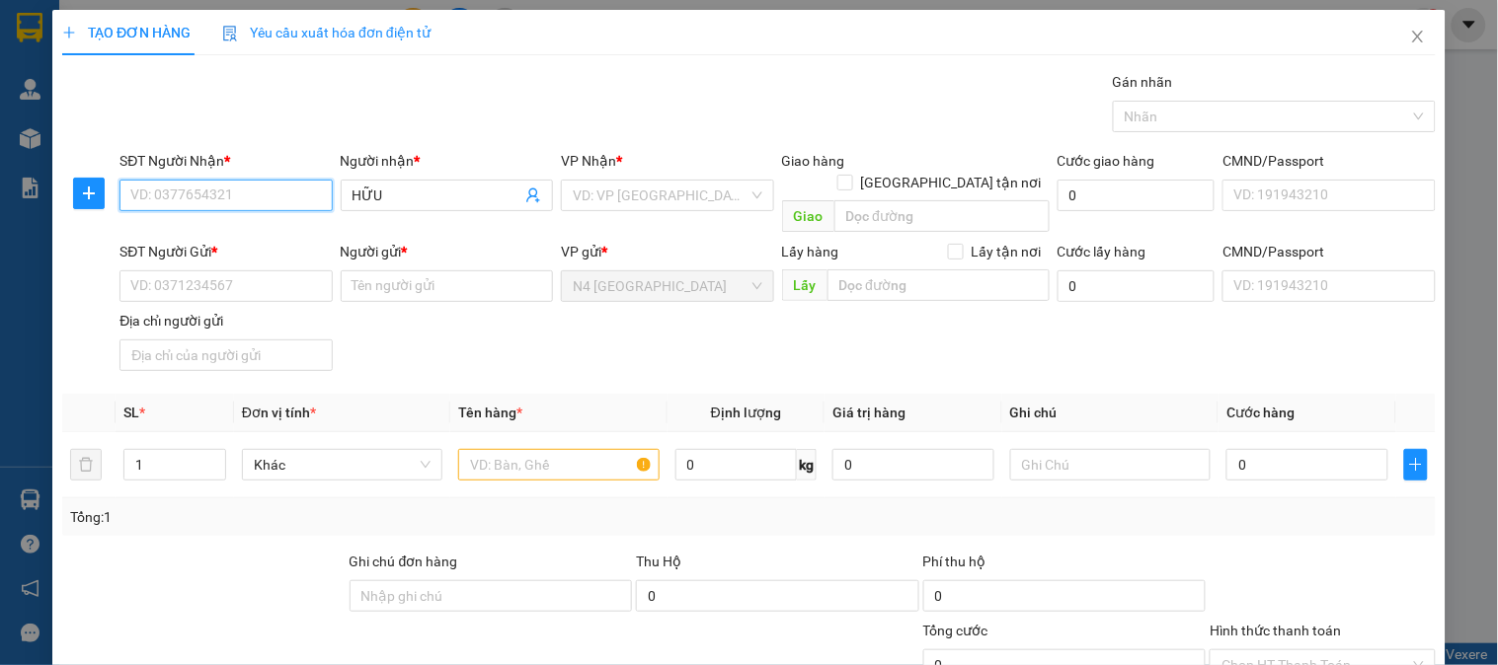
paste input "0987050405"
type input "0987050405"
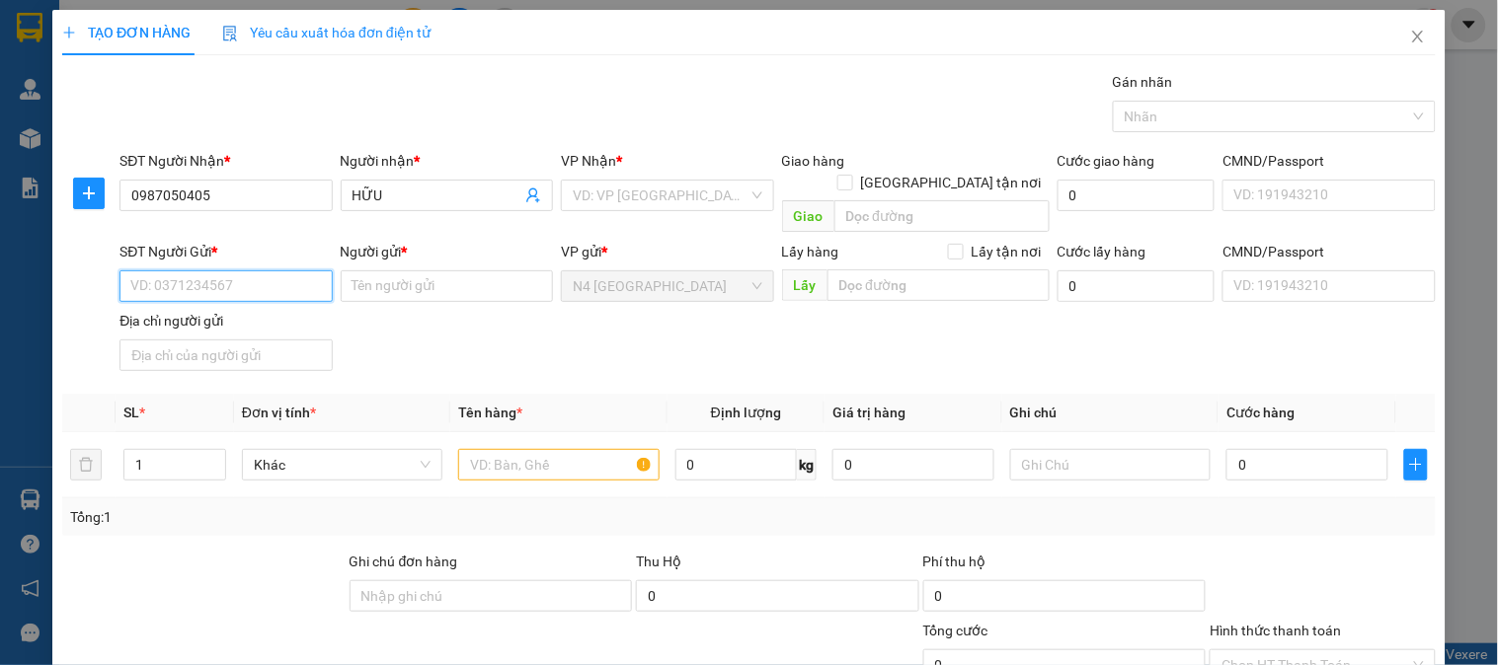
click at [221, 270] on input "SĐT Người Gửi *" at bounding box center [225, 286] width 212 height 32
paste input "0984454311"
type input "0984454311"
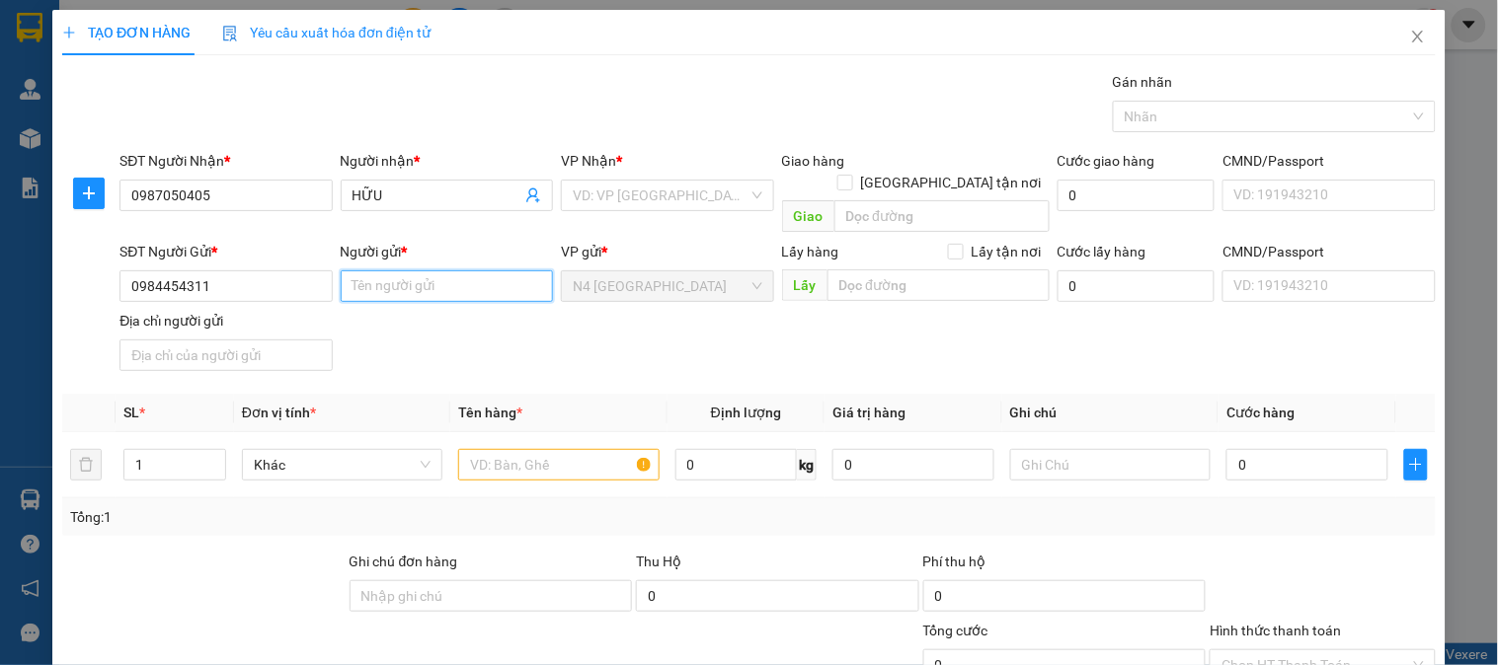
click at [406, 270] on input "Người gửi *" at bounding box center [447, 286] width 212 height 32
click at [431, 271] on input "Người gửi *" at bounding box center [447, 286] width 212 height 32
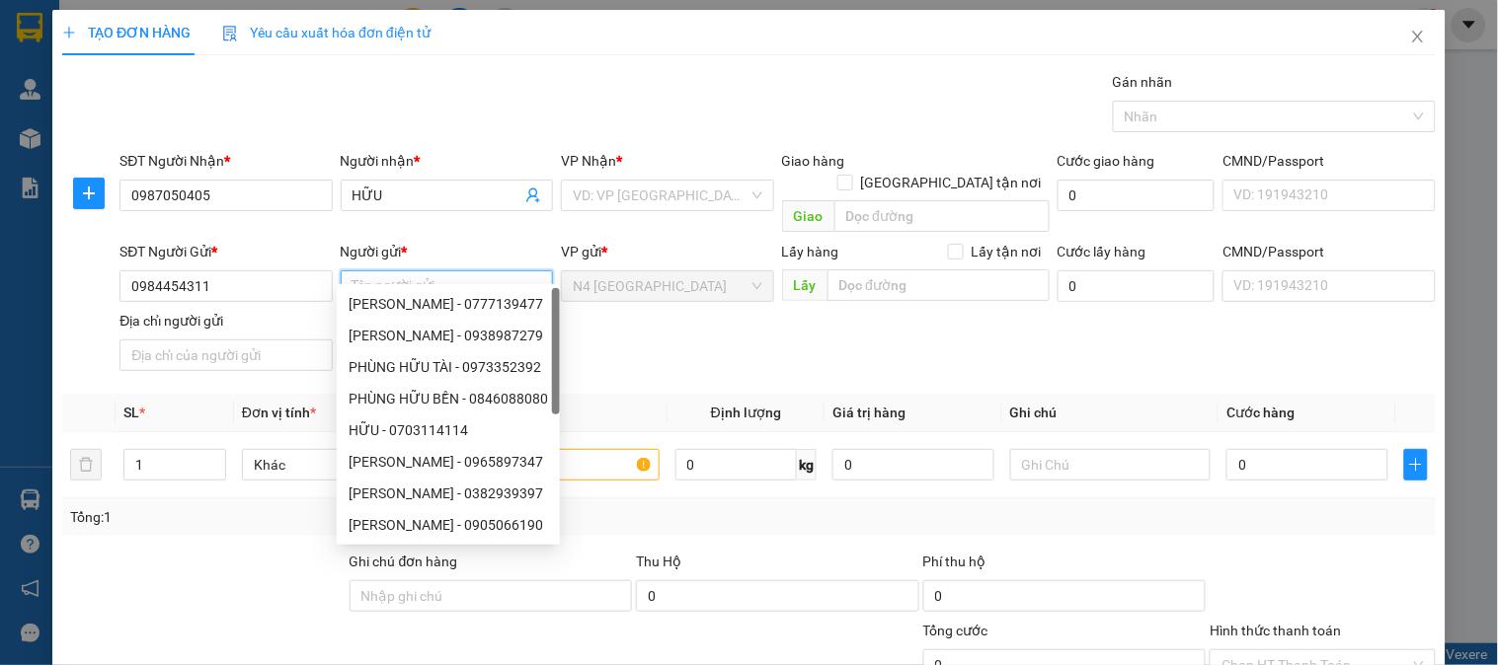
paste input "[PERSON_NAME]"
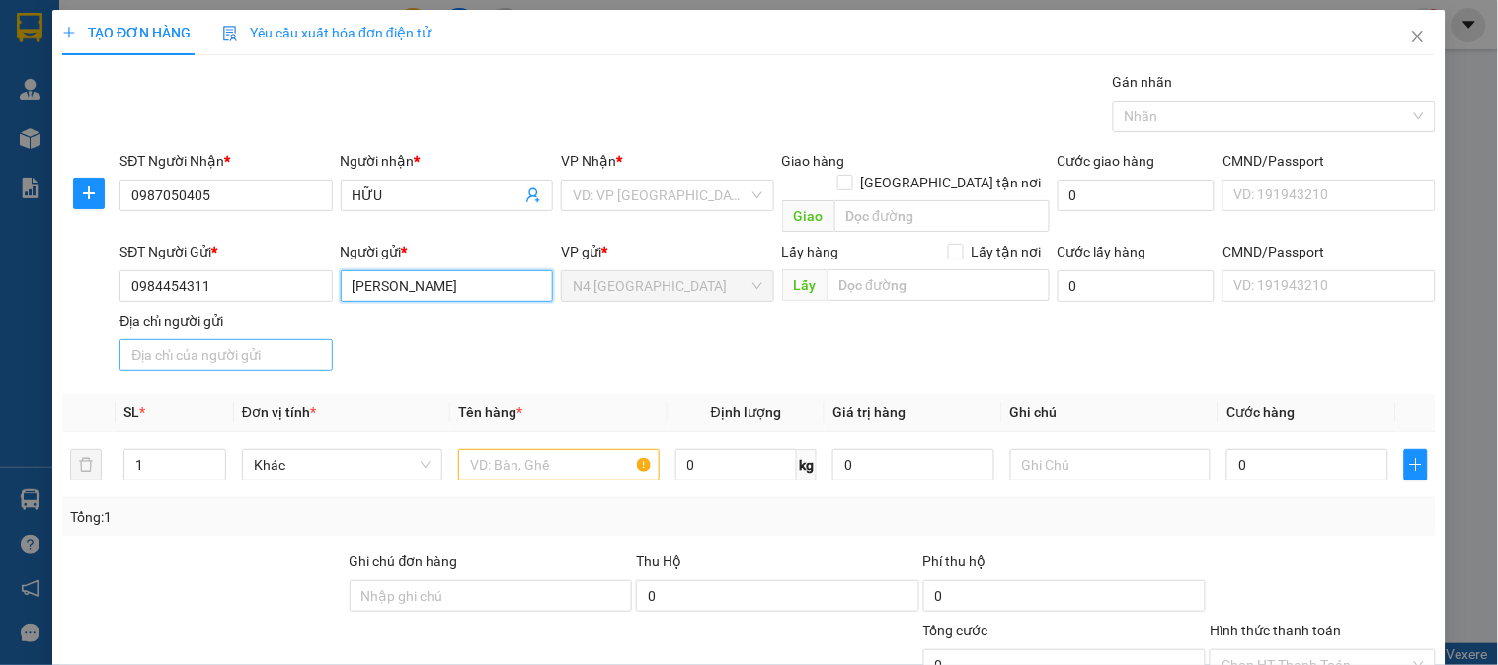
type input "[PERSON_NAME]"
click at [214, 340] on input "Địa chỉ người gửi" at bounding box center [225, 356] width 212 height 32
paste input "HOÀT HANG,PHÚ HOÀ ,PHÚ YÊN"
type input "HOÀT HANG,PHÚ HOÀ ,PHÚ YÊN"
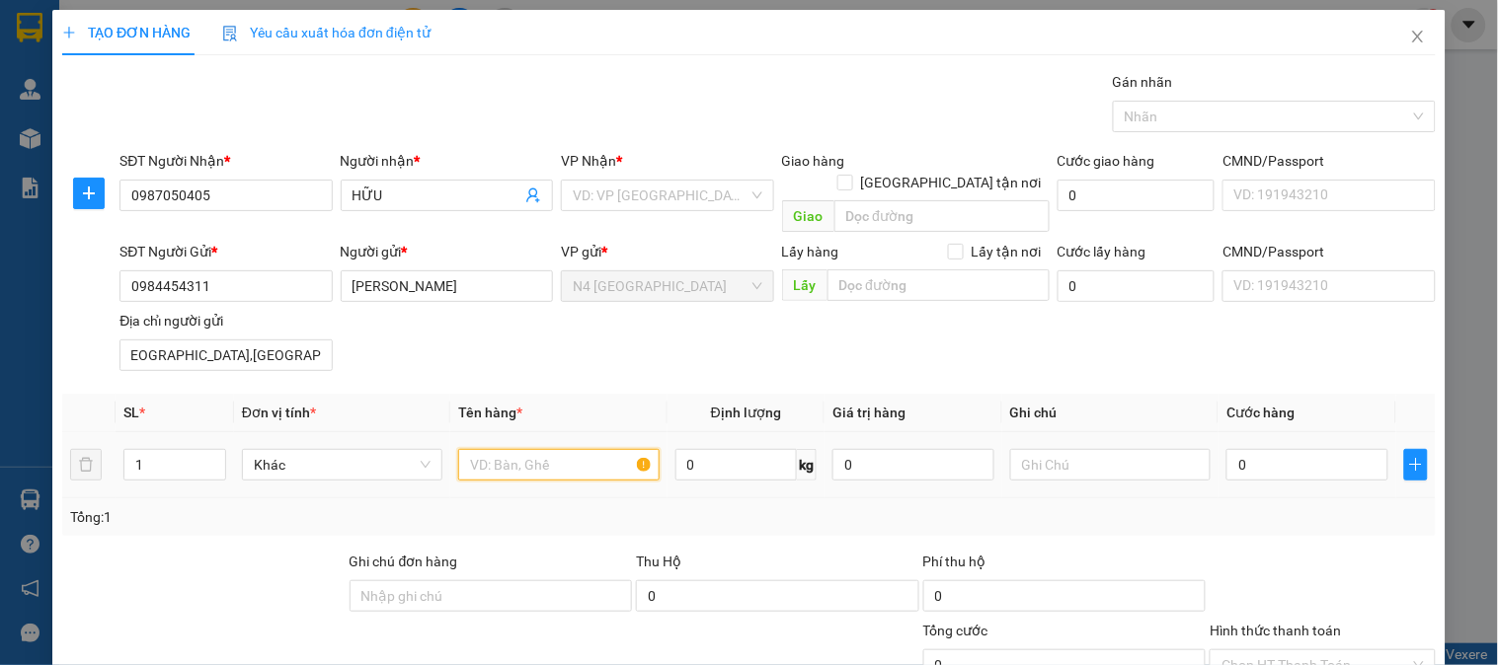
click at [546, 449] on input "text" at bounding box center [558, 465] width 200 height 32
paste input "CỤC SẮT TRÁNG"
type input "CỤC SẮT TRÁNG"
click at [757, 449] on input "0" at bounding box center [736, 465] width 122 height 32
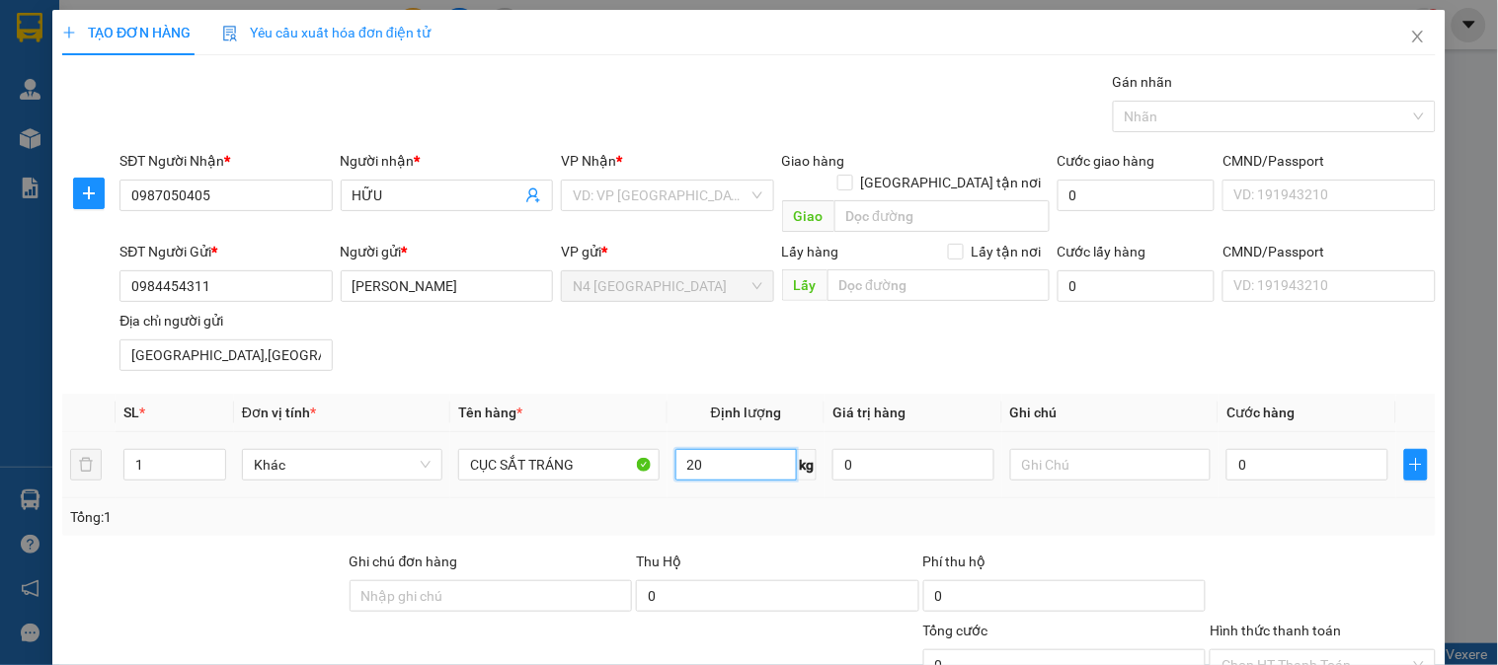
type input "20"
click at [727, 449] on input "20" at bounding box center [736, 465] width 122 height 32
type input "0"
click at [726, 449] on input "0" at bounding box center [736, 465] width 122 height 32
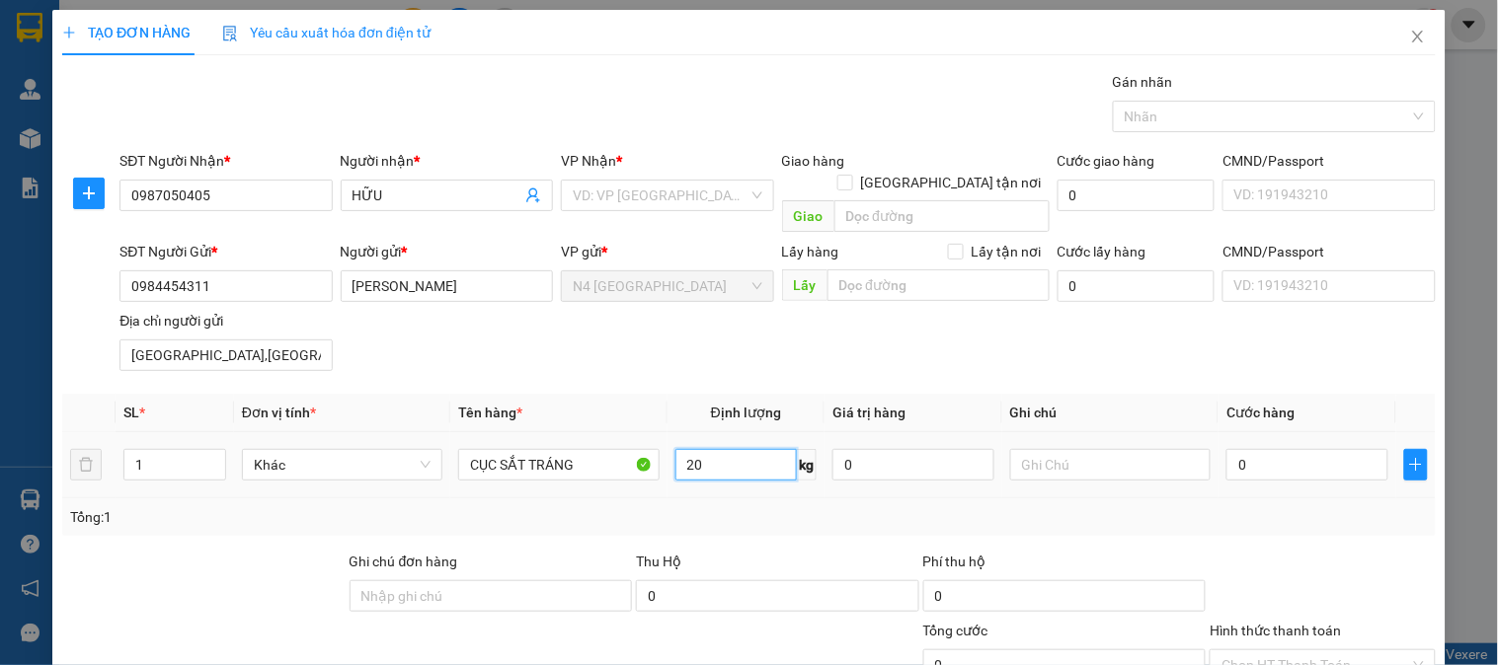
type input "20"
click at [1280, 449] on input "0" at bounding box center [1307, 465] width 162 height 32
type input "5"
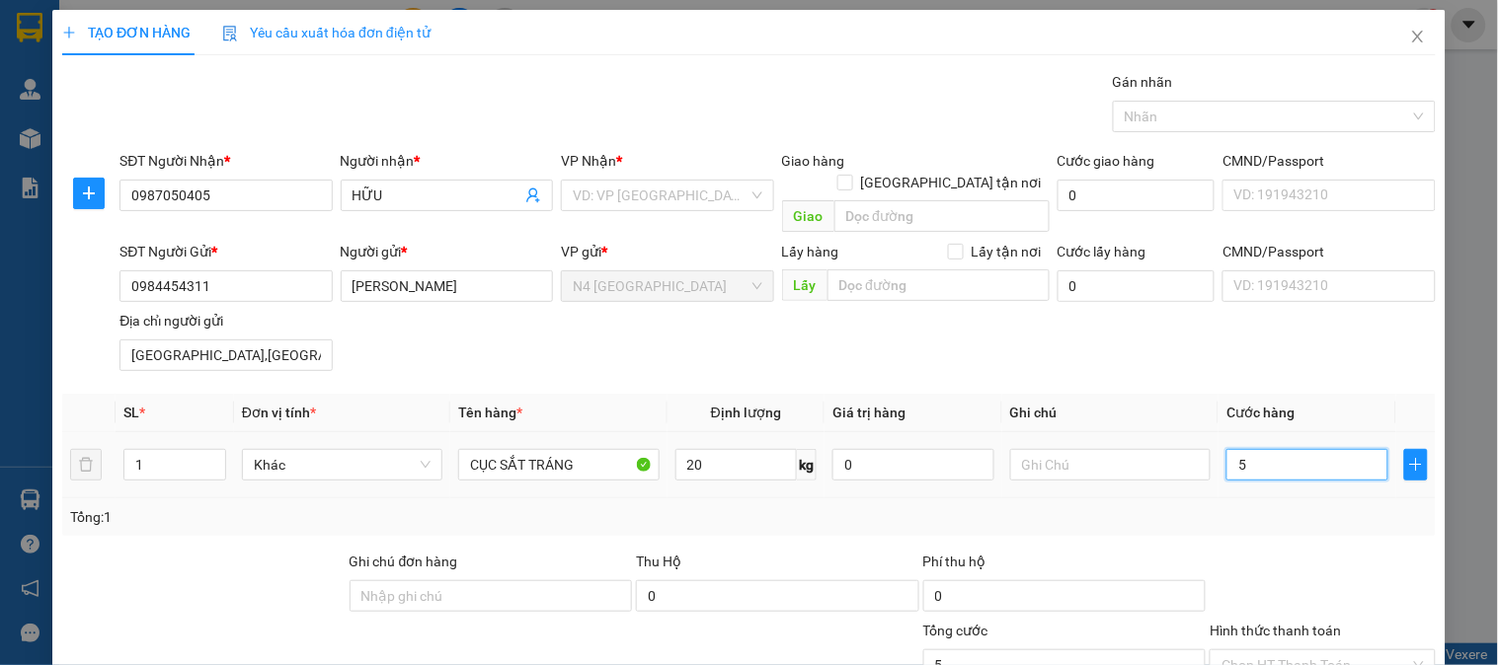
type input "50"
type input "500"
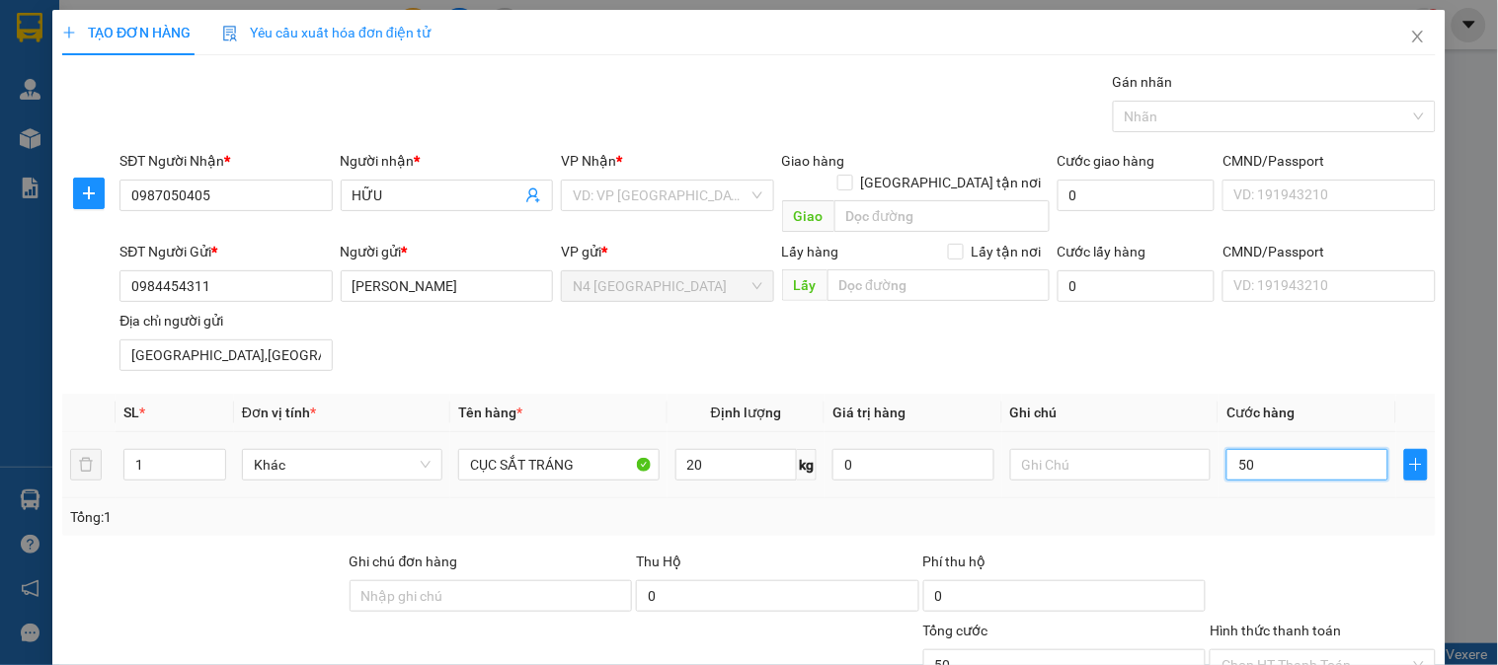
type input "500"
type input "5.000"
type input "50.000"
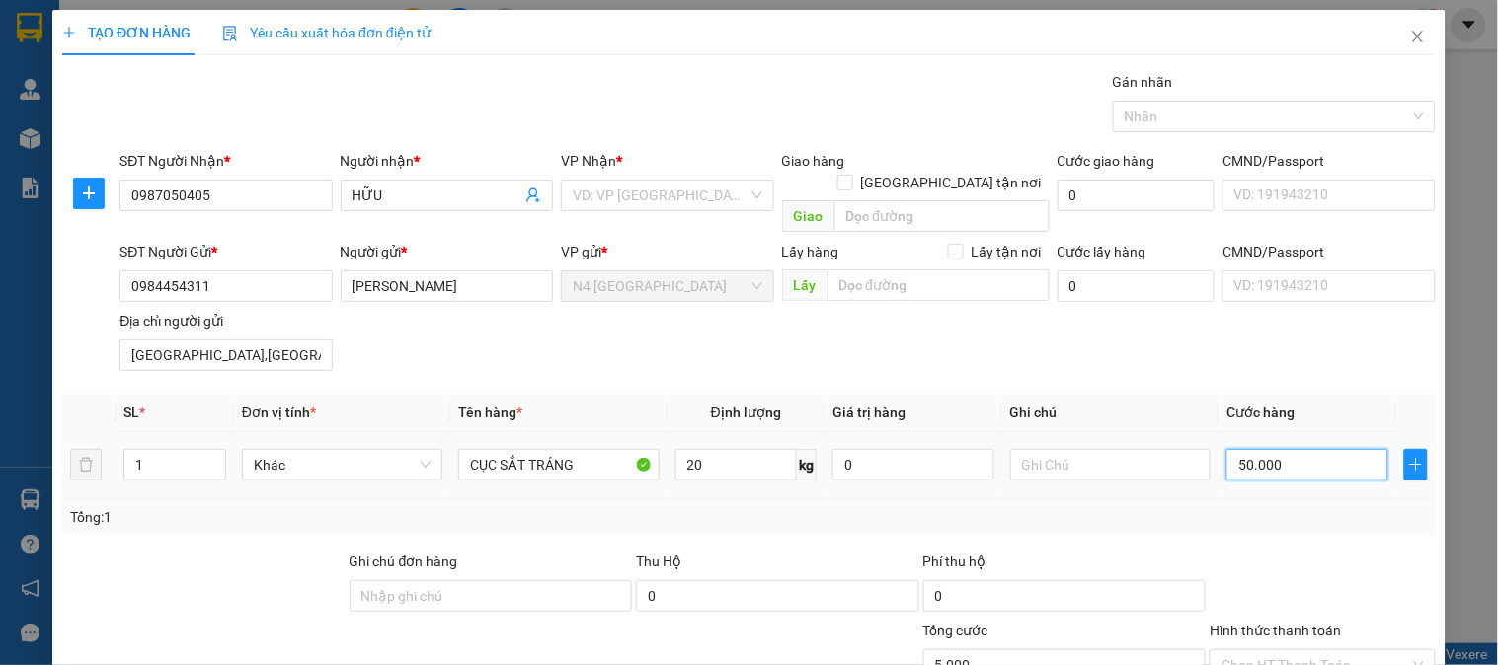
type input "50.000"
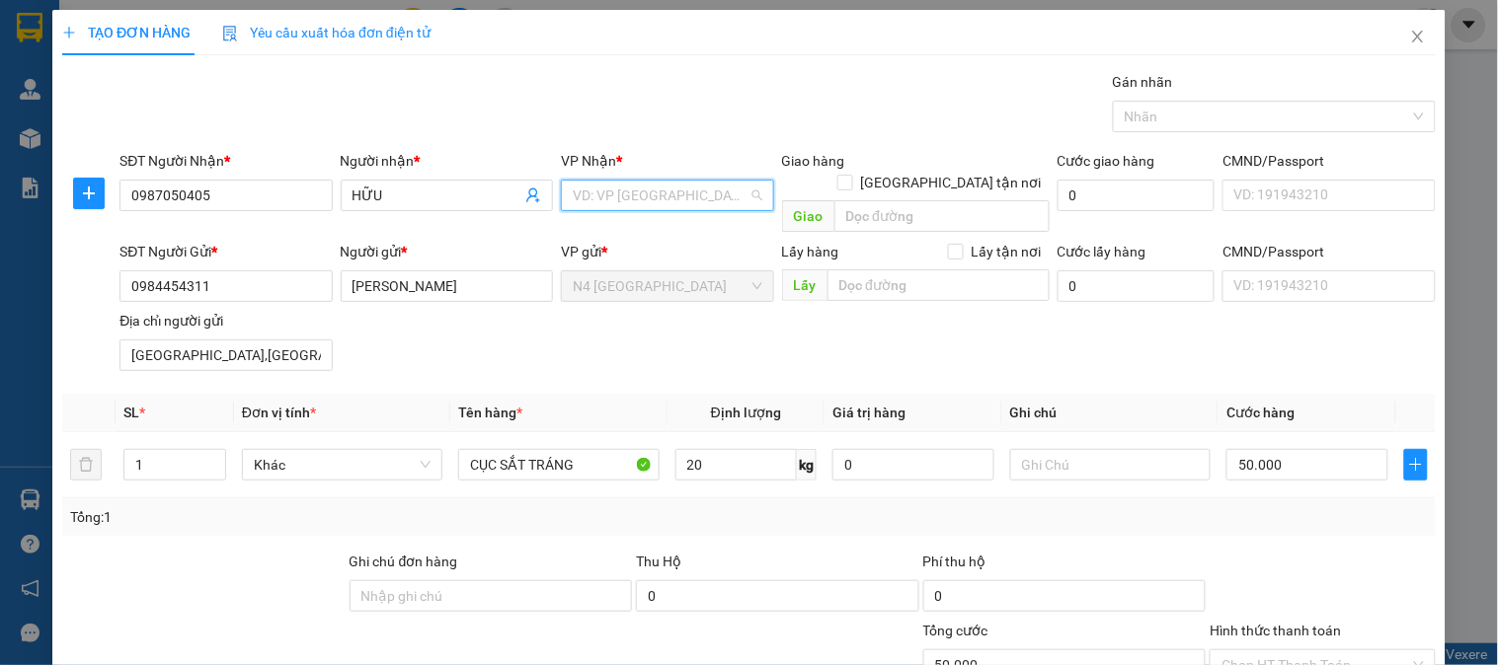
click at [714, 199] on input "search" at bounding box center [660, 196] width 175 height 30
type input "LONG"
click at [681, 232] on div "Bến Xe Phước Long" at bounding box center [660, 235] width 187 height 22
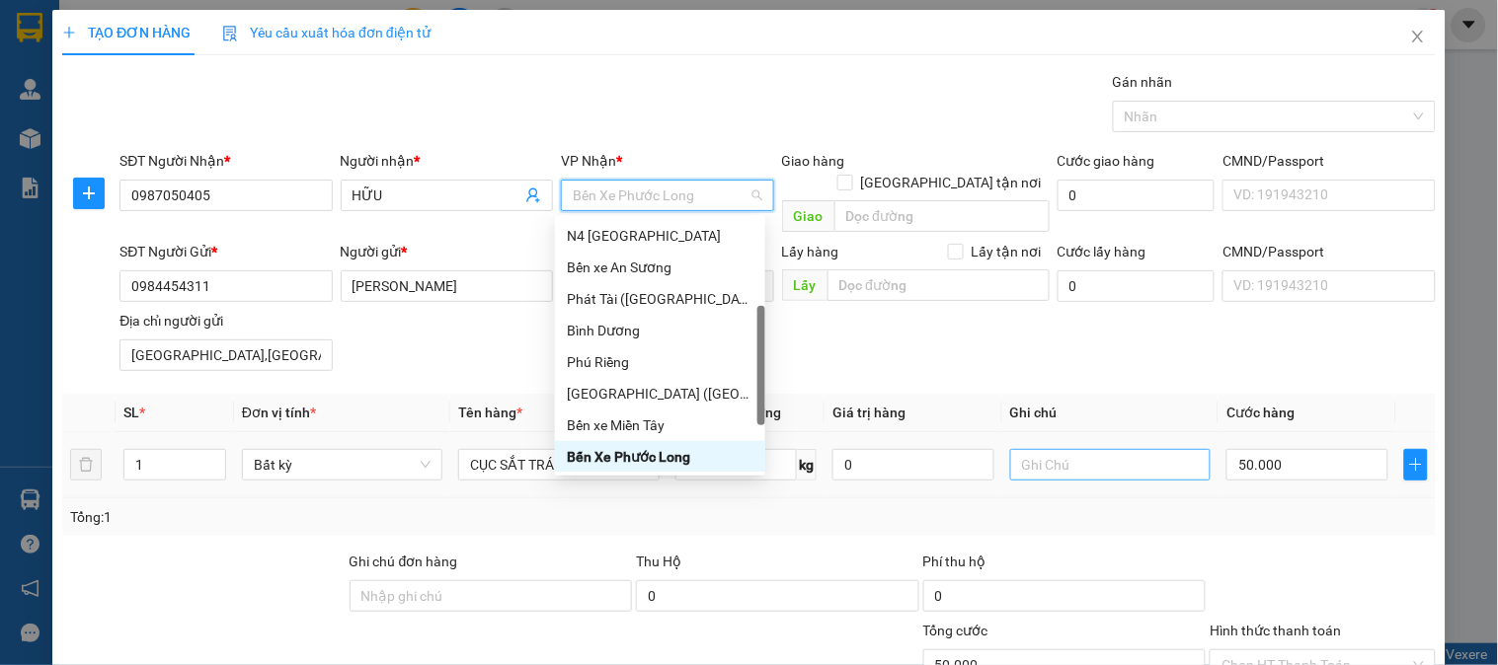
scroll to position [165, 0]
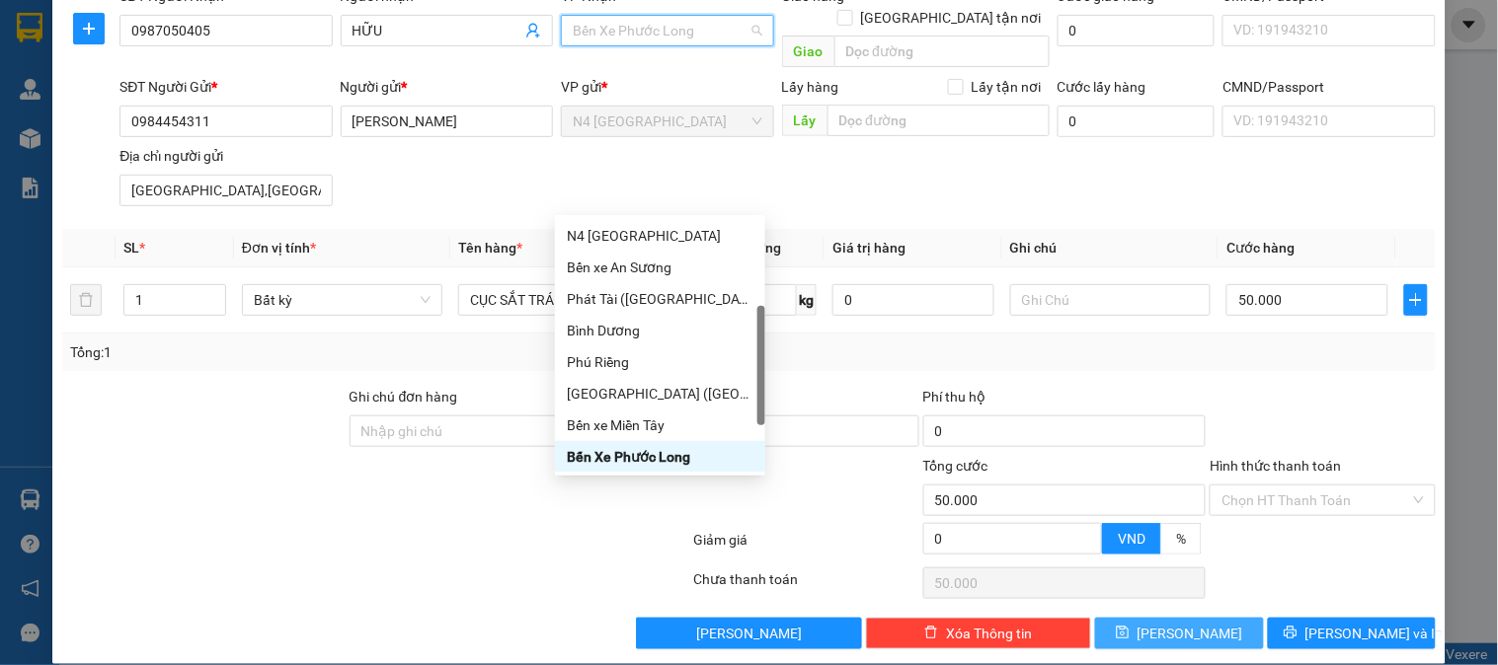
click at [1166, 623] on span "[PERSON_NAME]" at bounding box center [1190, 634] width 106 height 22
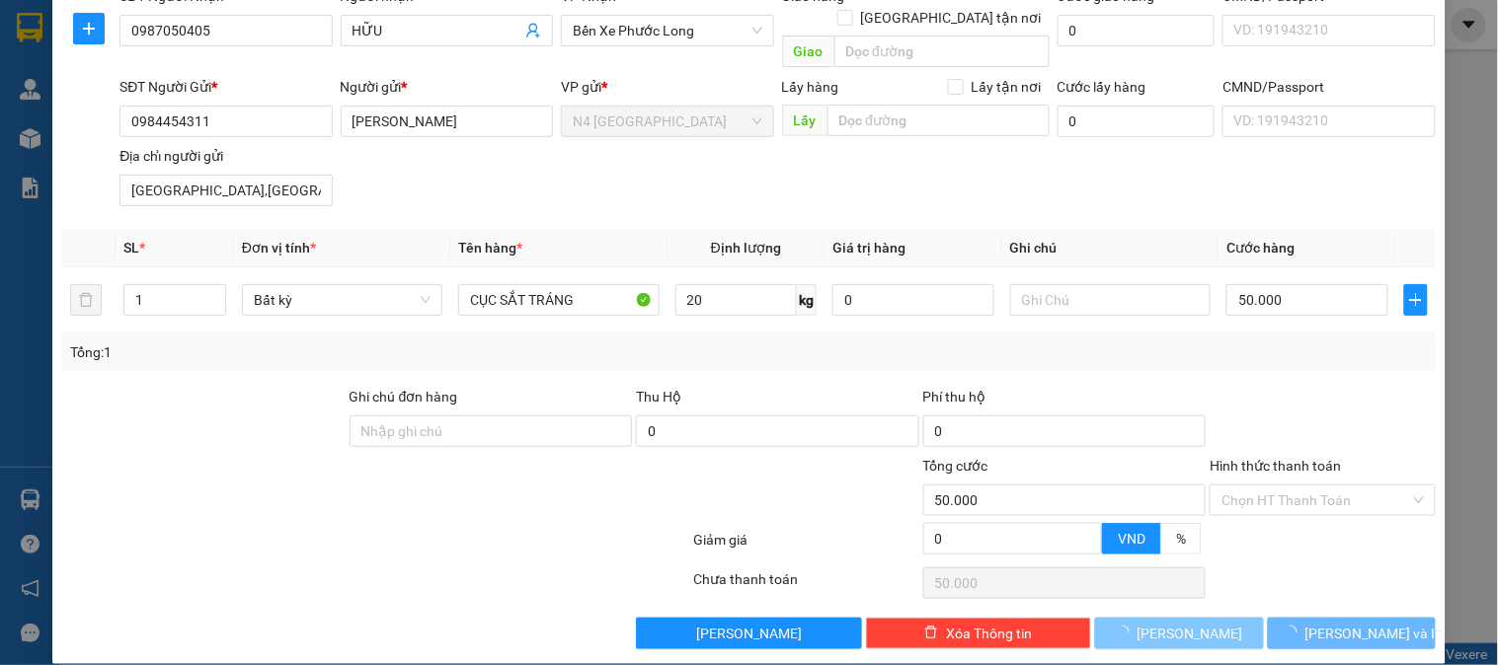
type input "0"
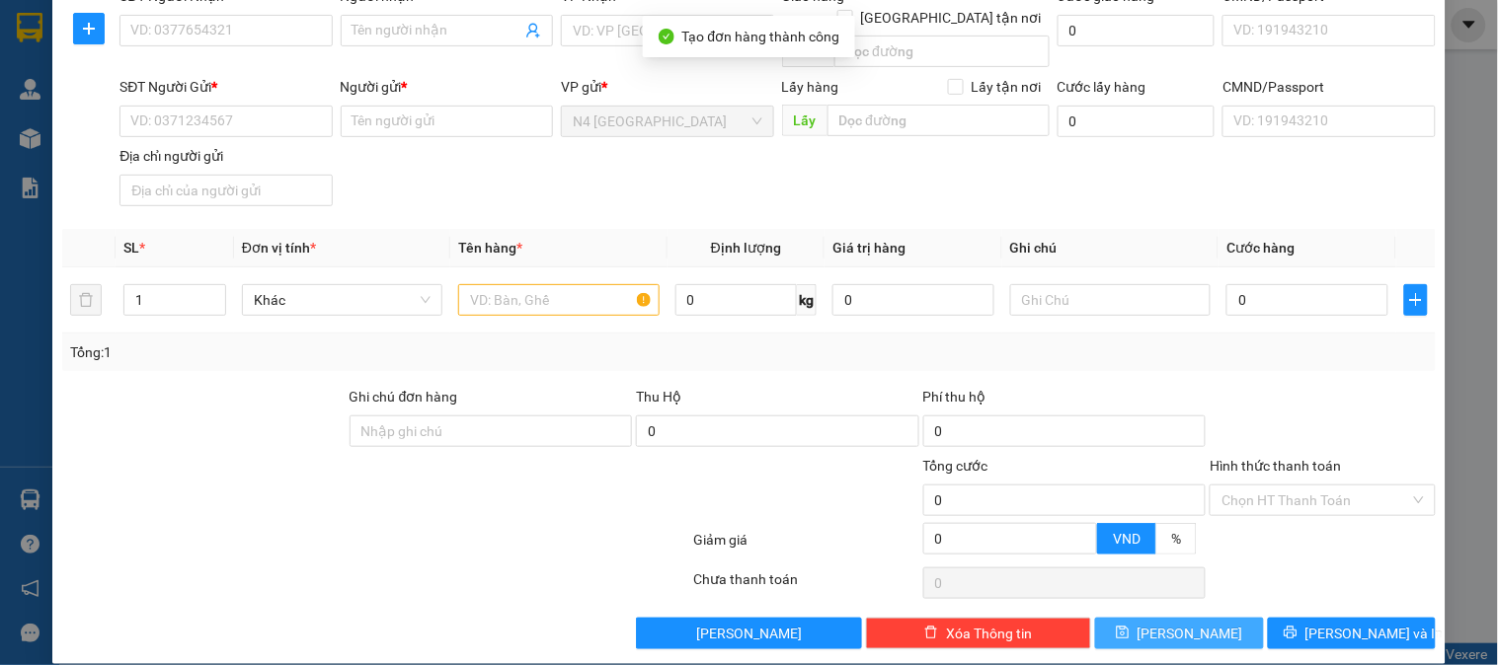
scroll to position [0, 0]
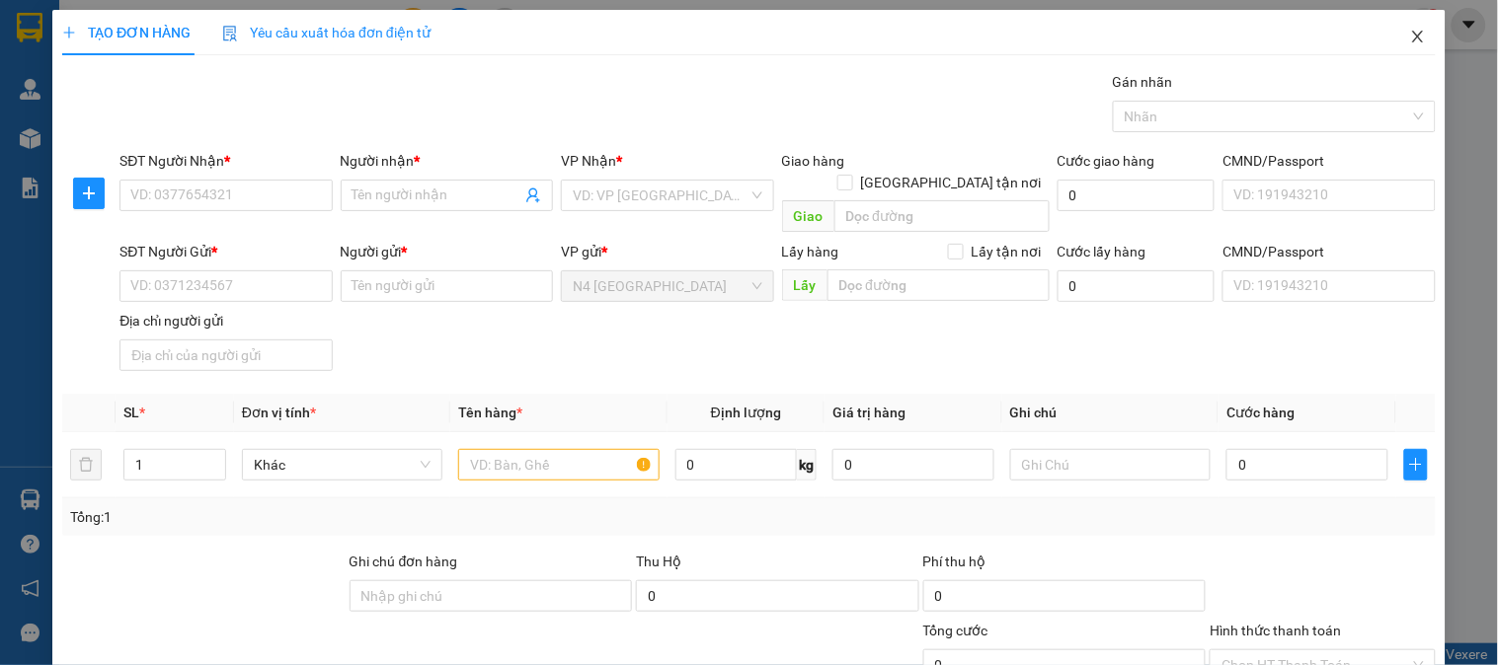
click at [1410, 38] on icon "close" at bounding box center [1418, 37] width 16 height 16
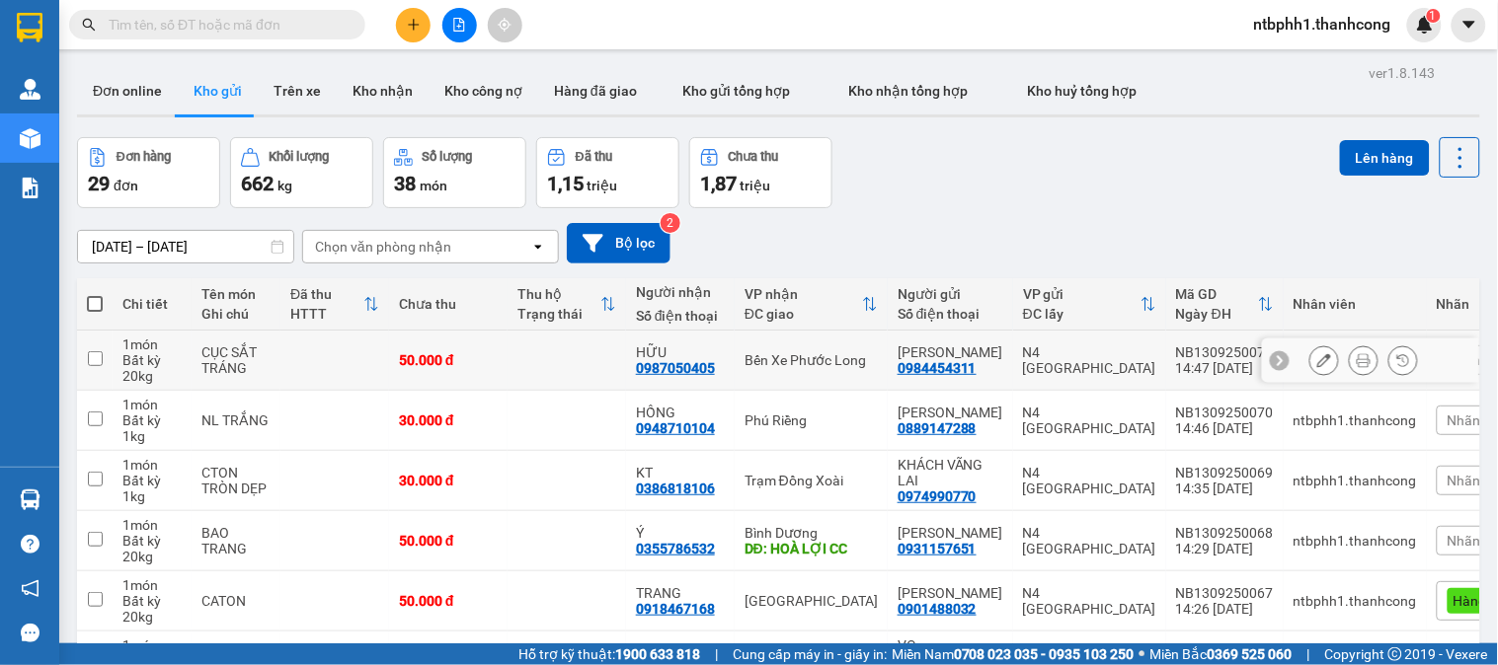
scroll to position [110, 0]
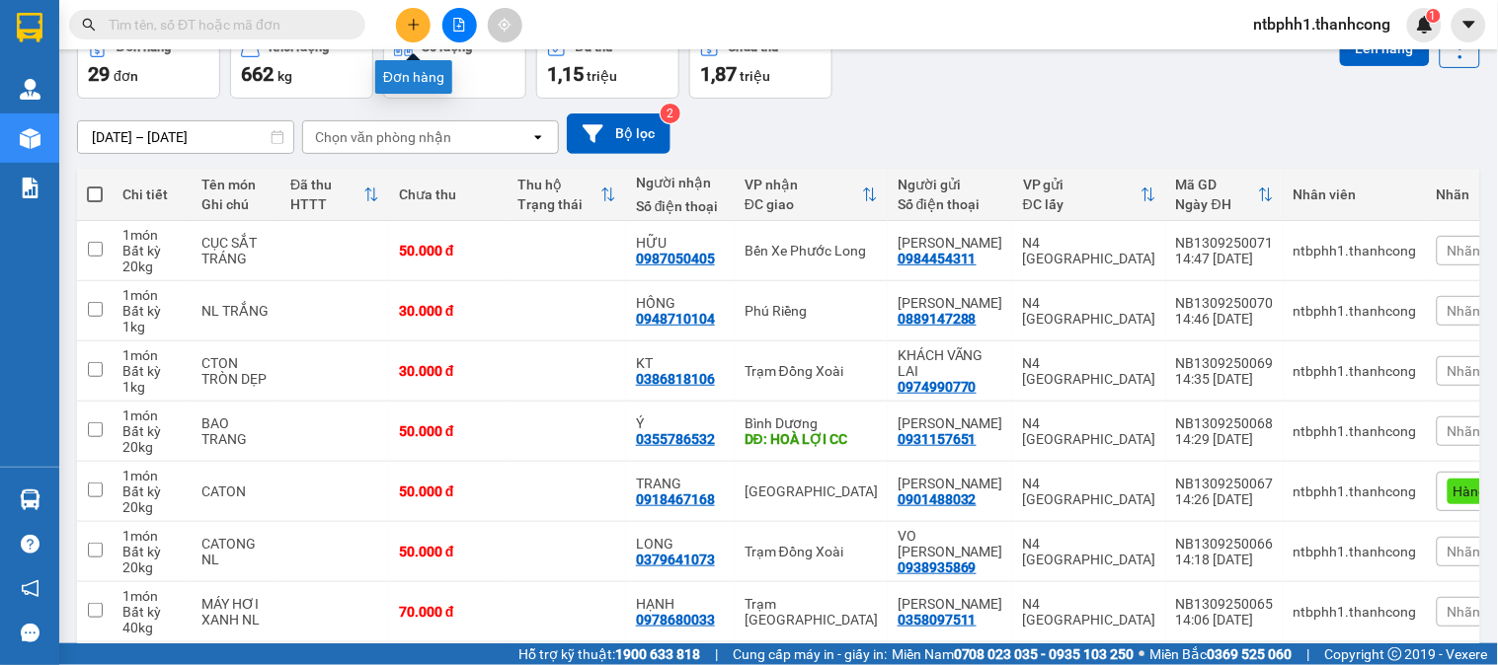
click at [416, 20] on icon "plus" at bounding box center [414, 25] width 14 height 14
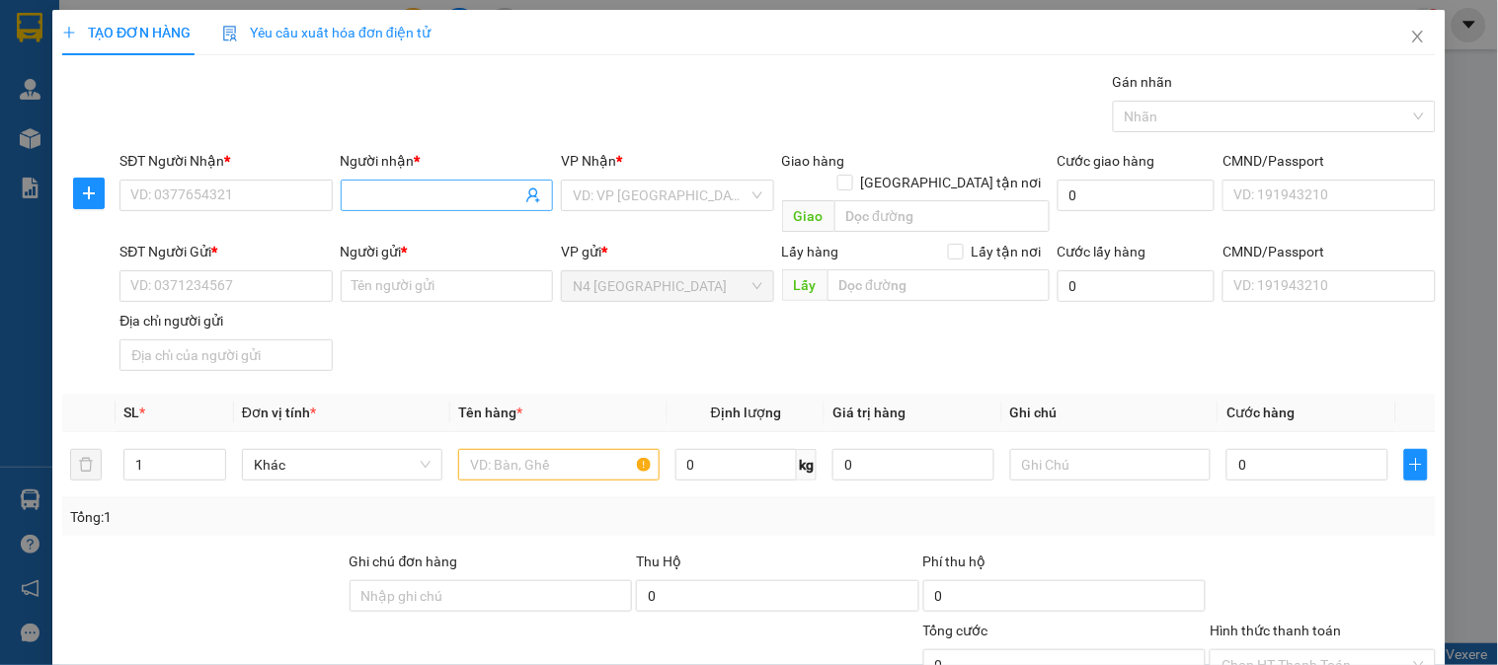
click at [368, 184] on span at bounding box center [447, 196] width 212 height 32
paste input "DUNG"
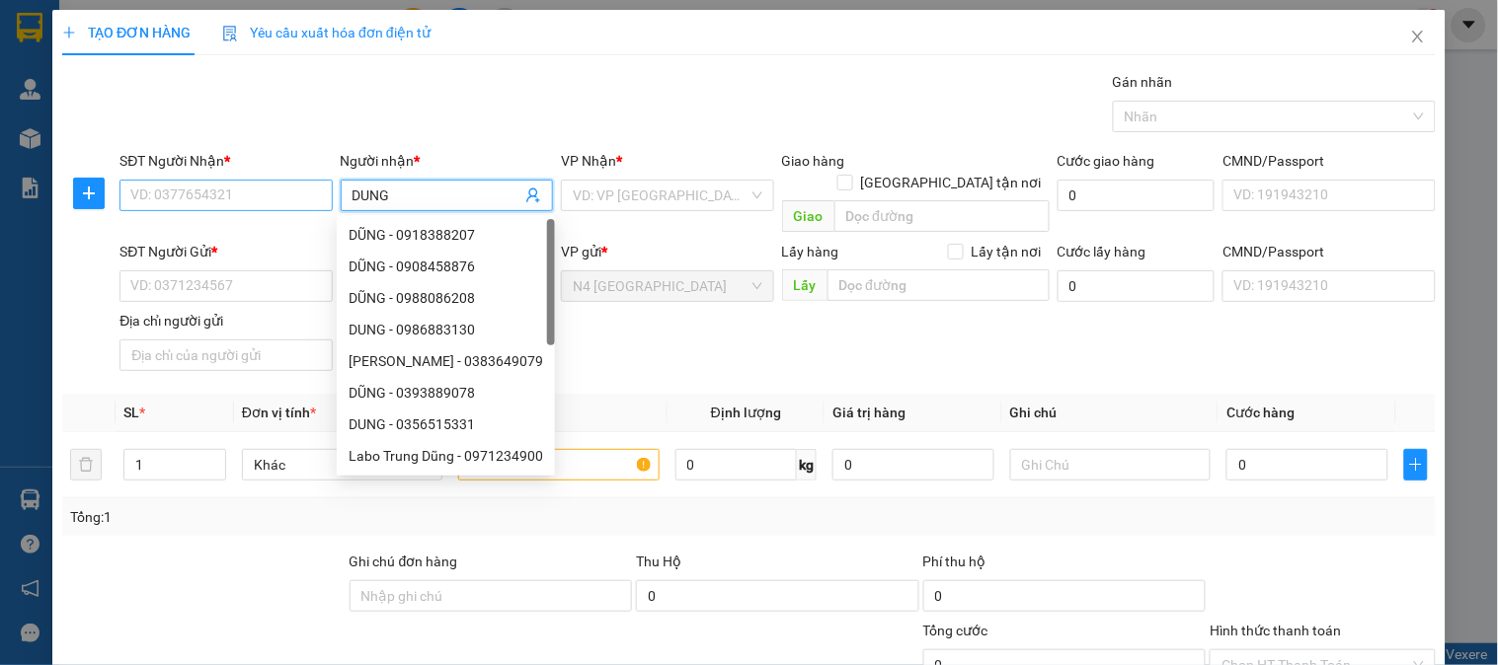
type input "DUNG"
click at [258, 188] on input "SĐT Người Nhận *" at bounding box center [225, 196] width 212 height 32
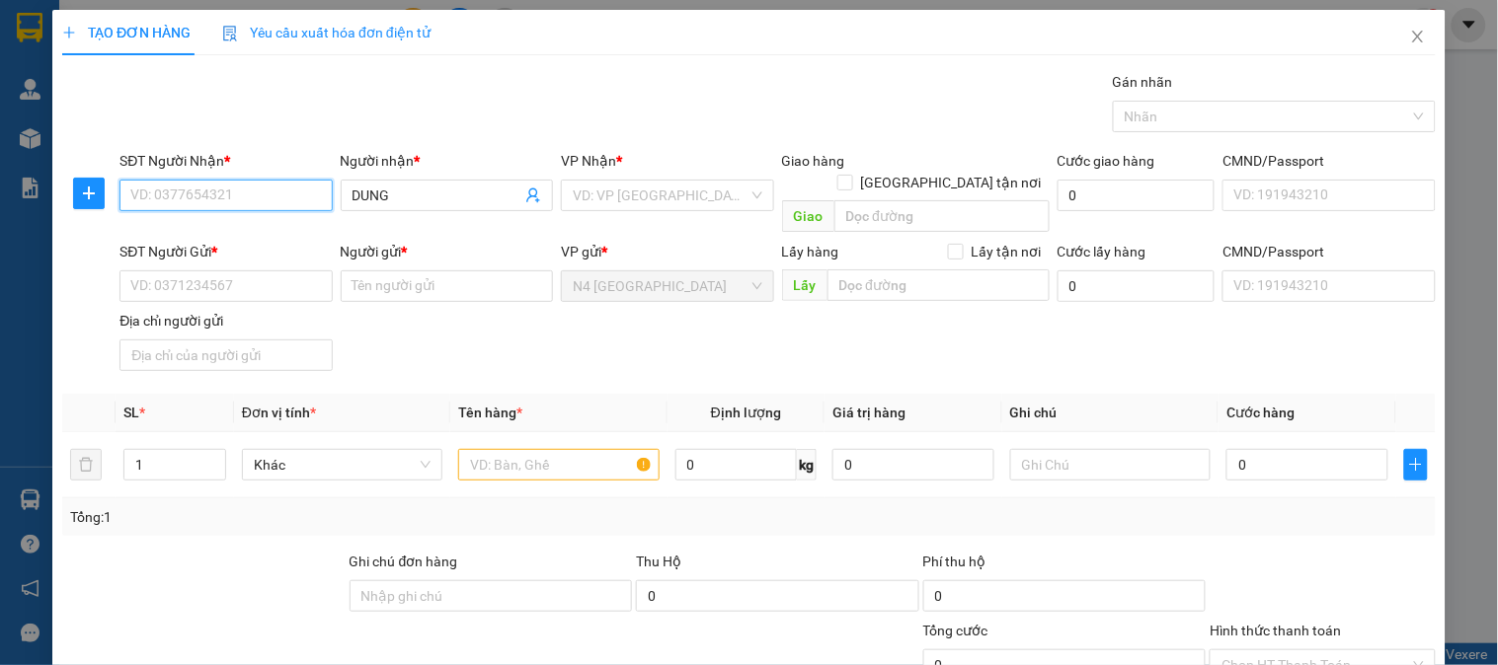
paste input "0772494143"
type input "0772494143"
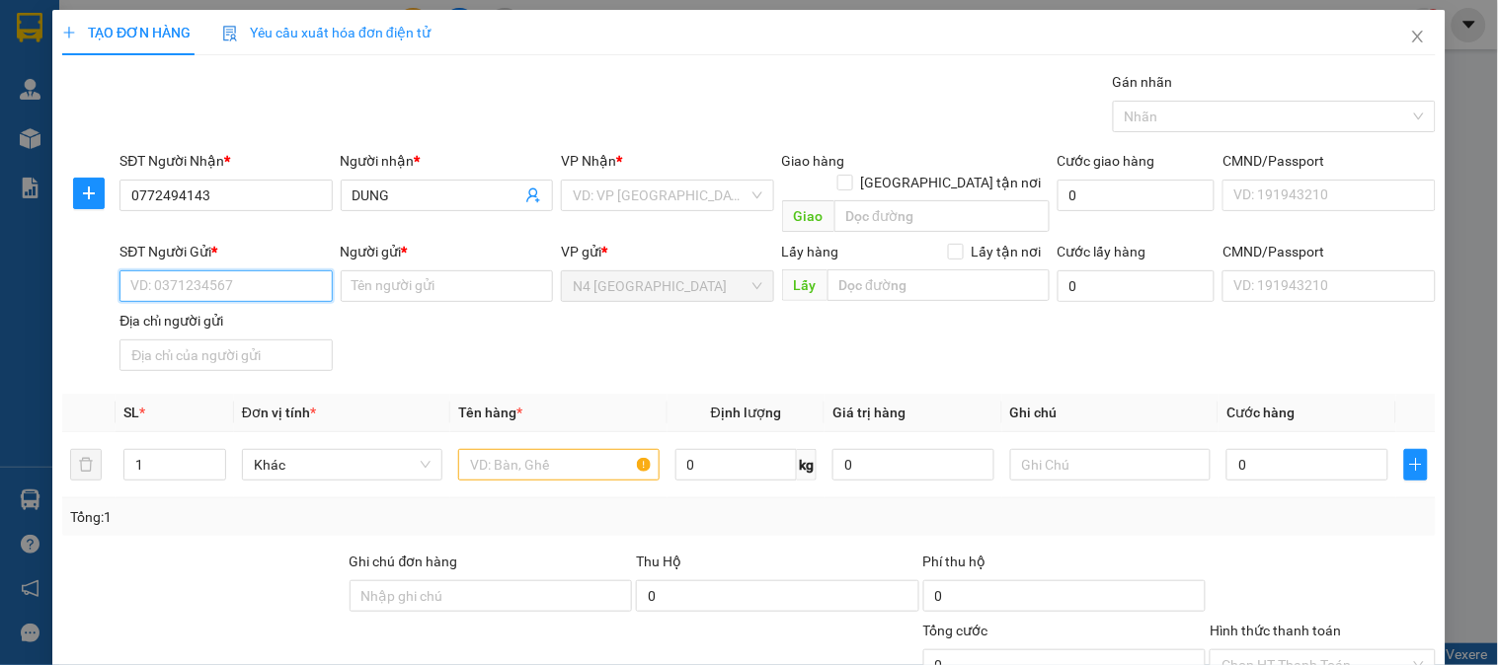
click at [253, 270] on input "SĐT Người Gửi *" at bounding box center [225, 286] width 212 height 32
paste input "0849767131"
type input "0849767131"
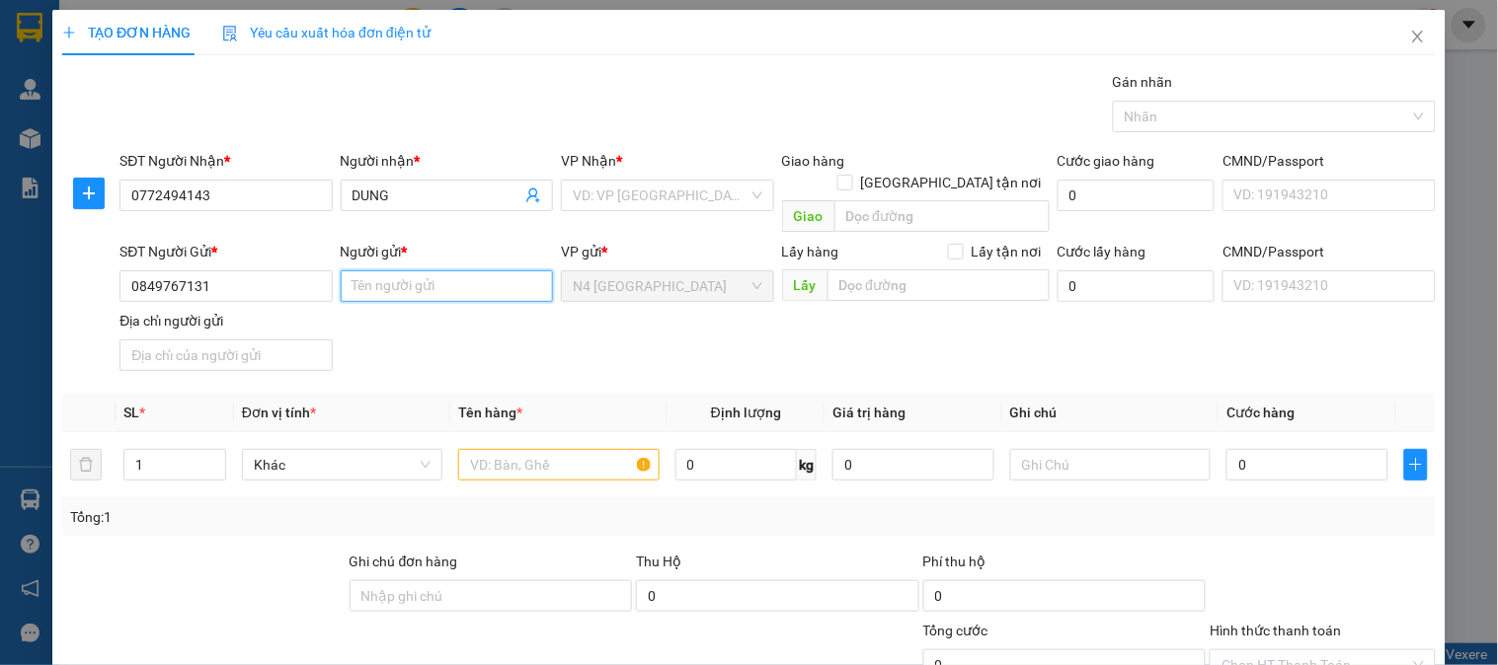
click at [355, 270] on input "Người gửi *" at bounding box center [447, 286] width 212 height 32
paste input "KHÁCH VÃNG LAI"
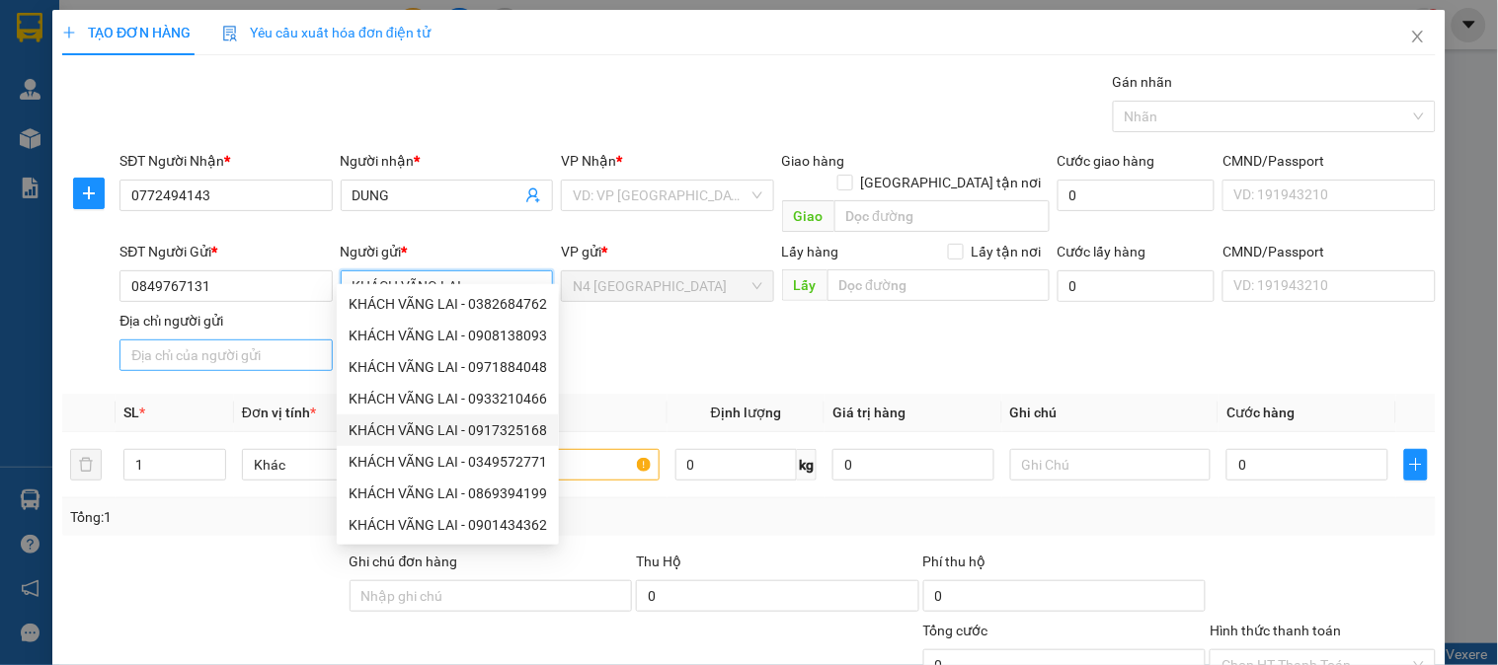
type input "KHÁCH VÃNG LAI"
click at [186, 340] on input "Địa chỉ người gửi" at bounding box center [225, 356] width 212 height 32
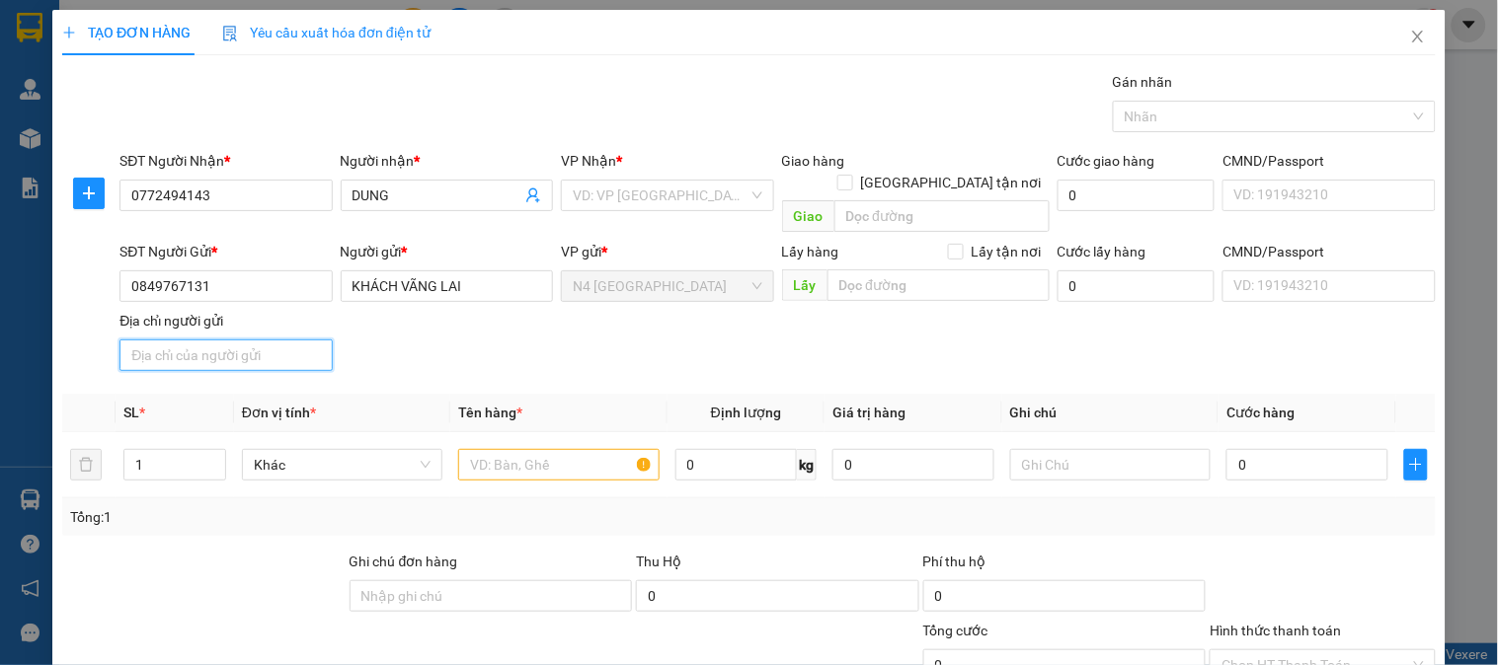
paste input "TỔ 2, ẤP THANH SƠN, XÃ THIỆN HƯNG, TỈNH ĐỒNG NAI"
type input "TỔ 2, ẤP THANH SƠN, XÃ THIỆN HƯNG, TỈNH ĐỒNG NAI"
click at [629, 195] on input "search" at bounding box center [660, 196] width 175 height 30
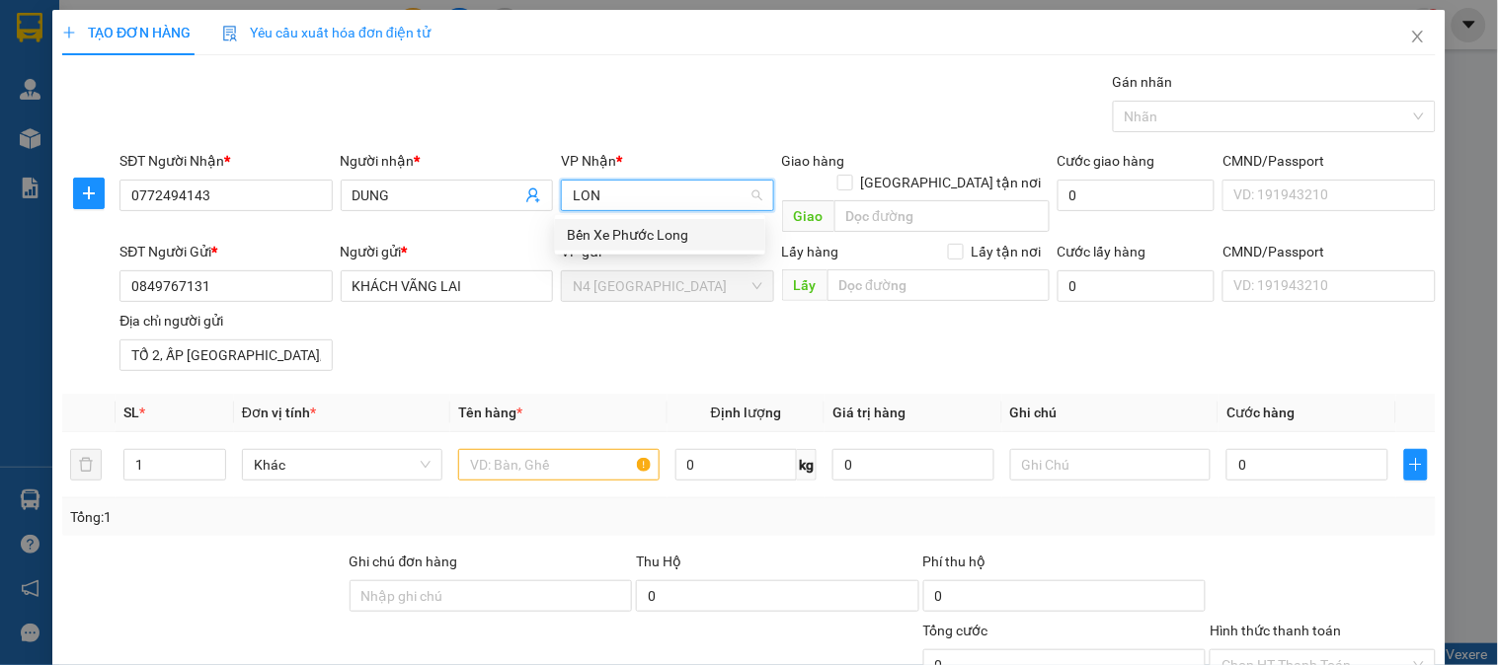
type input "LONG"
click at [689, 232] on div "Bến Xe Phước Long" at bounding box center [660, 235] width 187 height 22
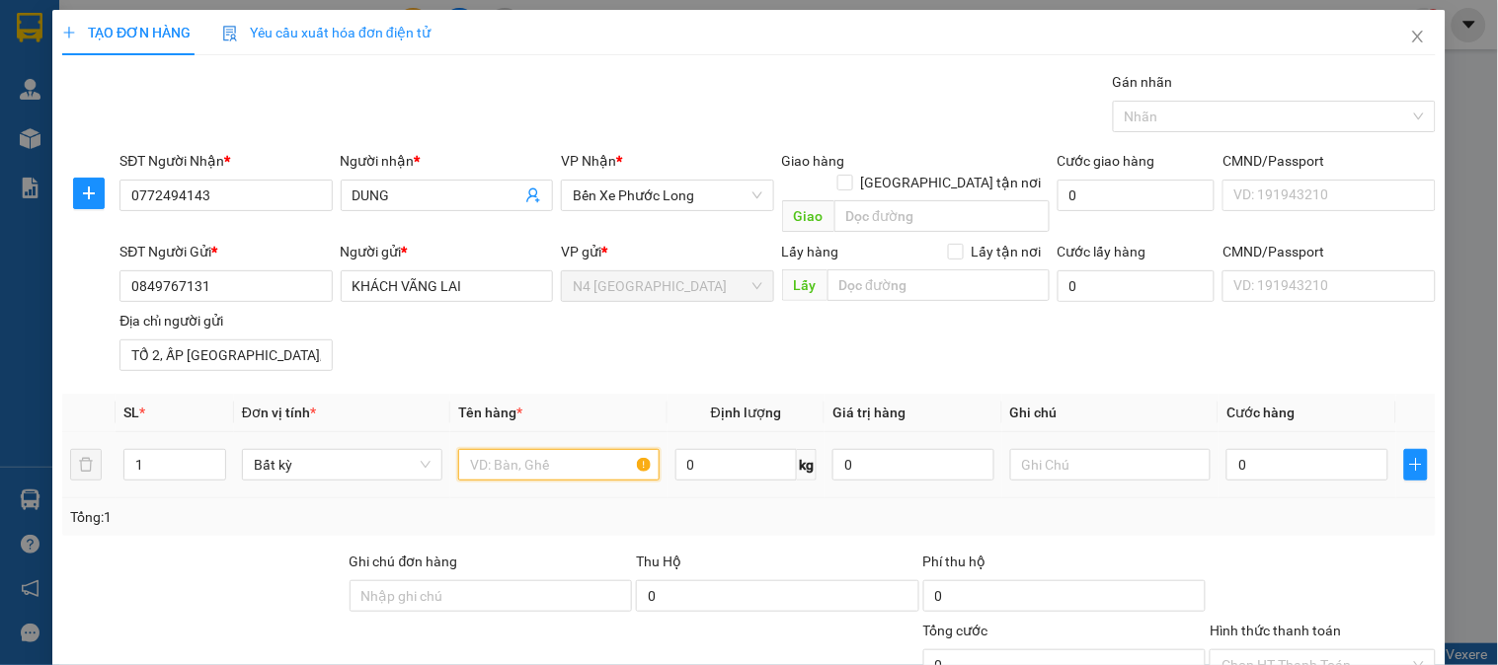
click at [494, 449] on input "text" at bounding box center [558, 465] width 200 height 32
click at [1149, 114] on div at bounding box center [1263, 117] width 293 height 24
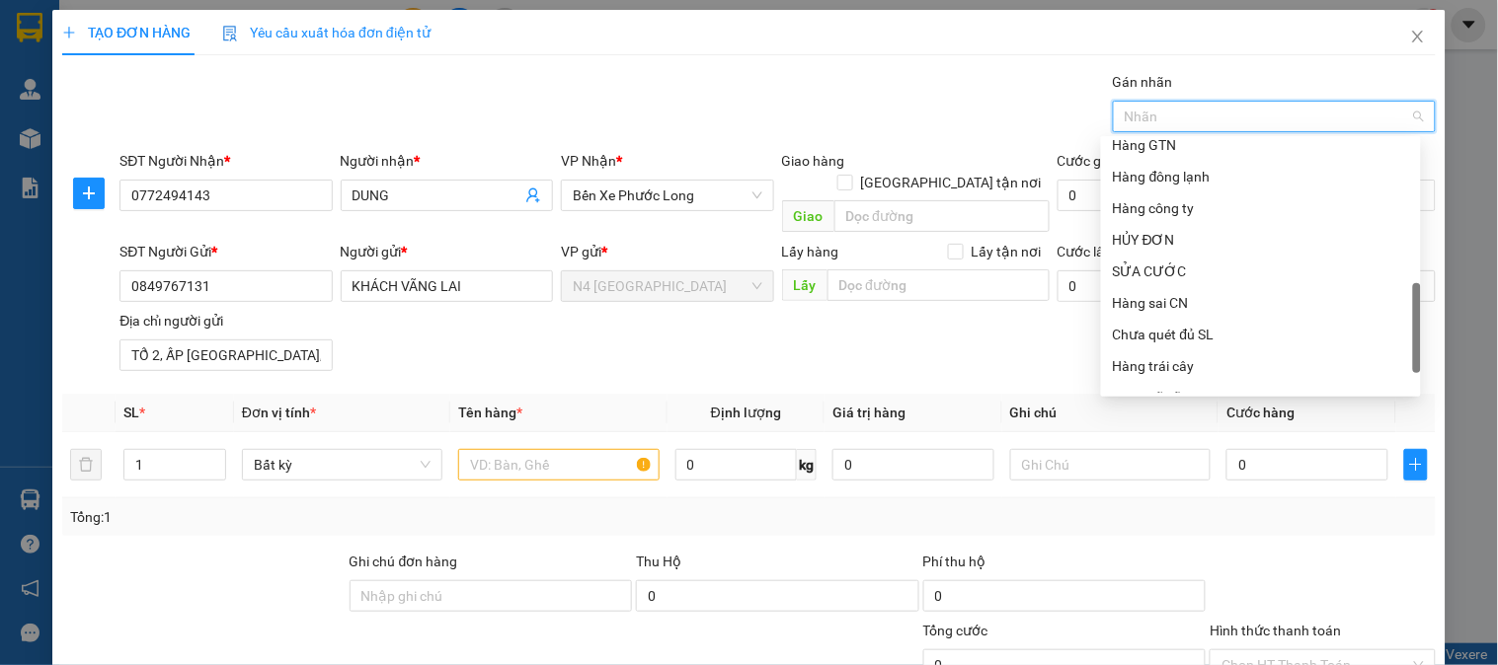
scroll to position [632, 0]
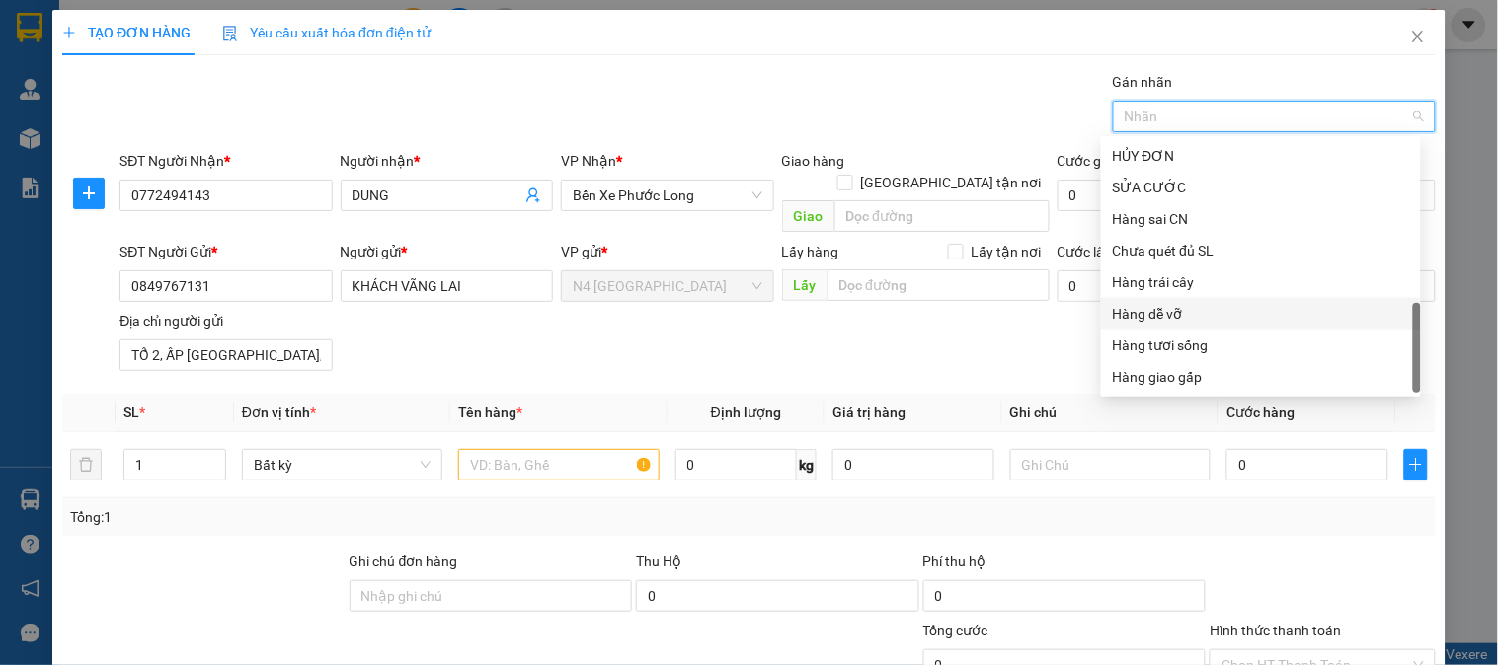
click at [1205, 312] on div "Hàng dễ vỡ" at bounding box center [1261, 314] width 296 height 22
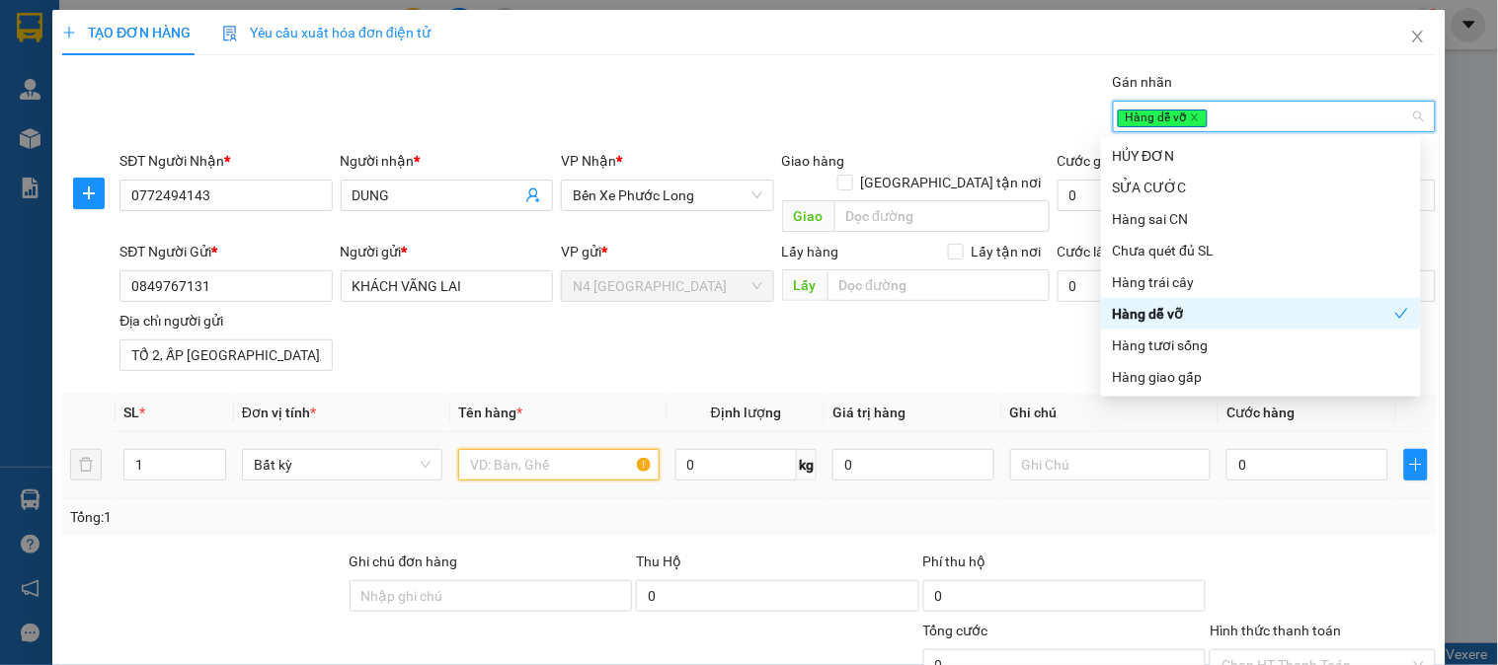
click at [545, 449] on input "text" at bounding box center [558, 465] width 200 height 32
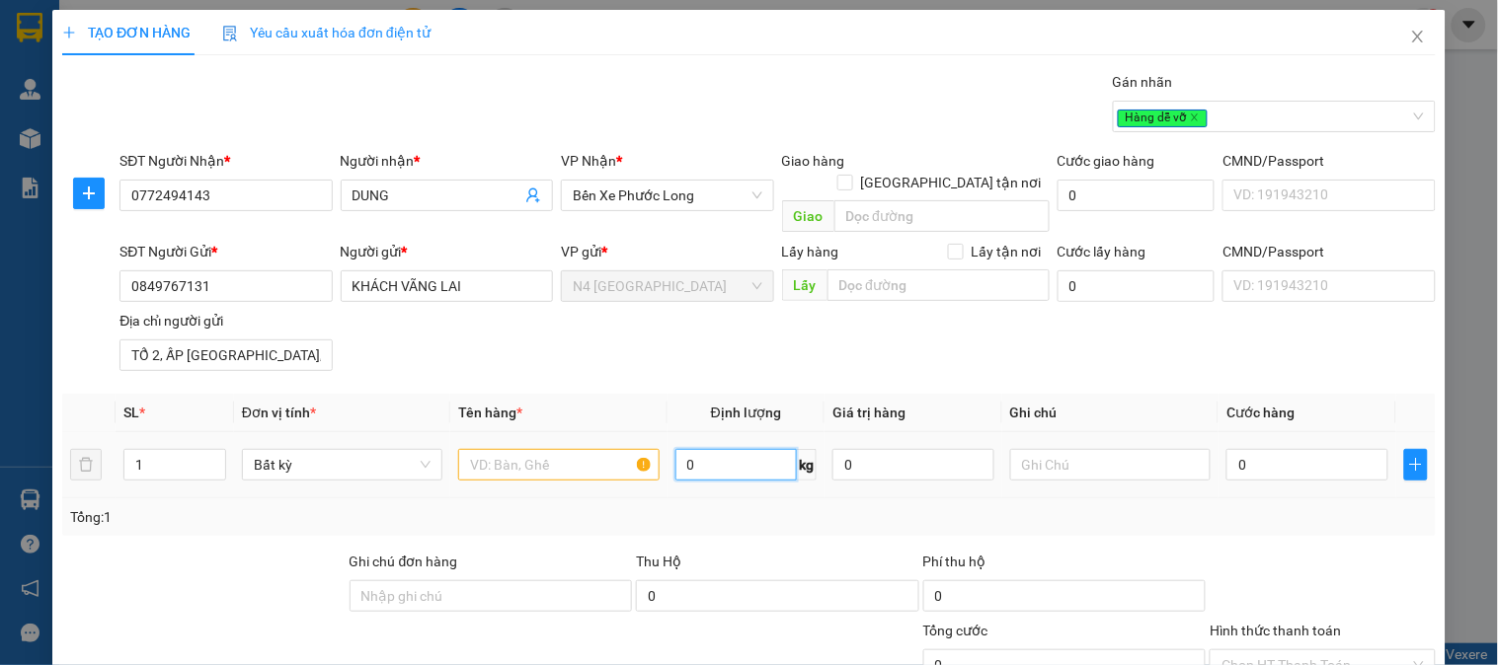
click at [726, 449] on input "0" at bounding box center [736, 465] width 122 height 32
type input "010"
click at [761, 450] on input "010" at bounding box center [736, 465] width 122 height 32
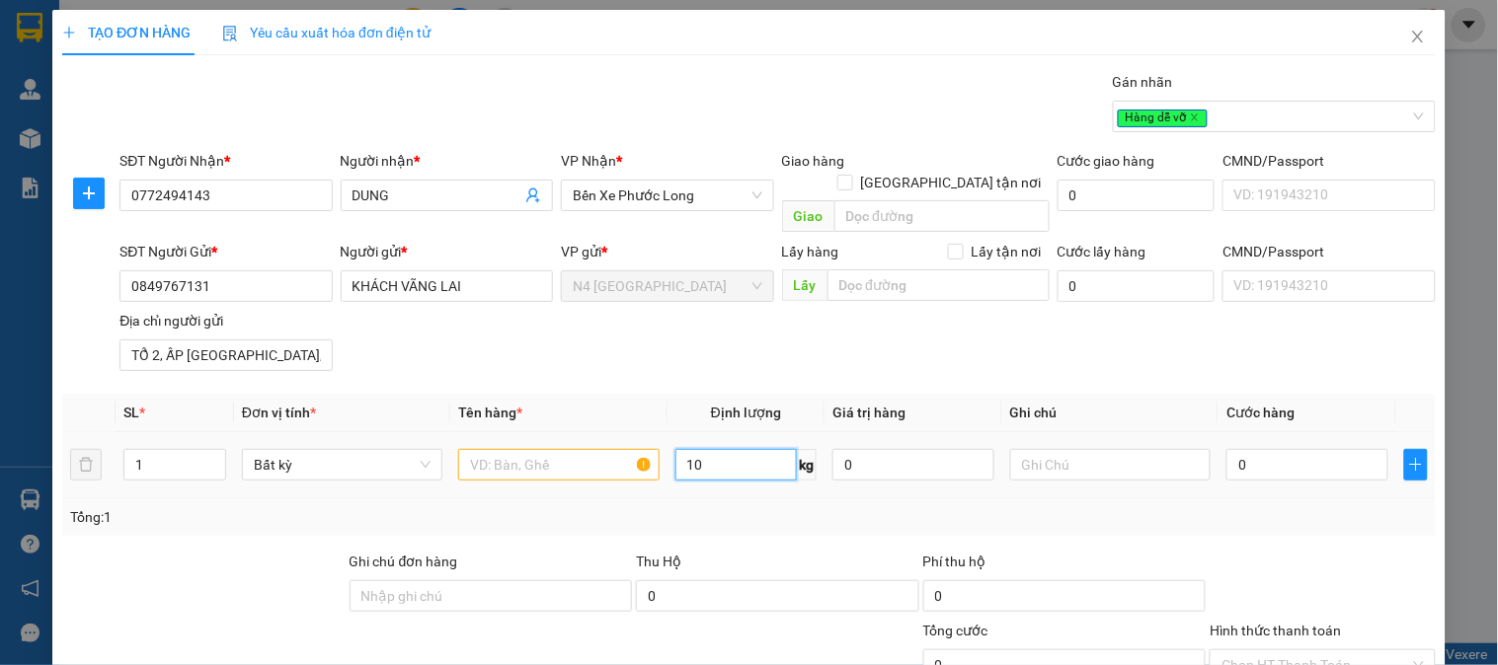
type input "10"
type input "40.000"
drag, startPoint x: 563, startPoint y: 450, endPoint x: 563, endPoint y: 418, distance: 32.6
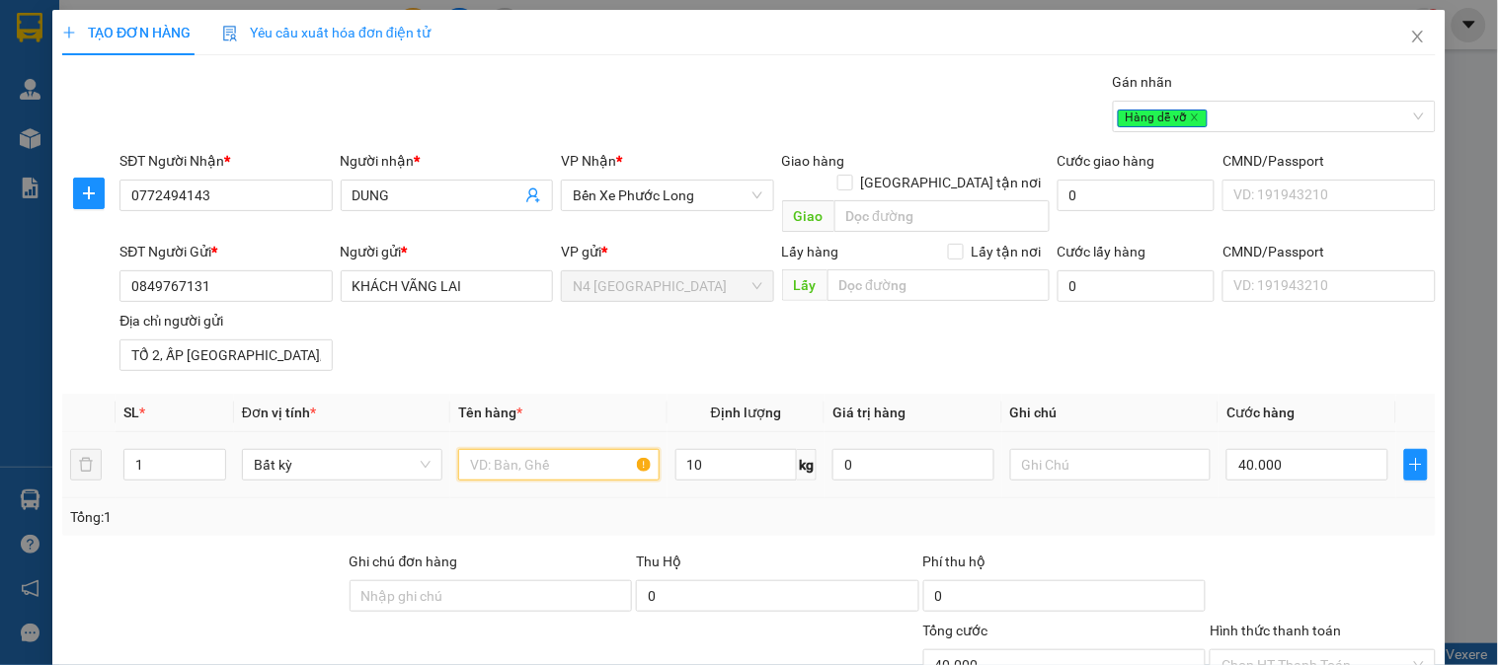
click at [560, 450] on input "text" at bounding box center [558, 465] width 200 height 32
type input "V"
paste input "CTON NL,NHẸTAY"
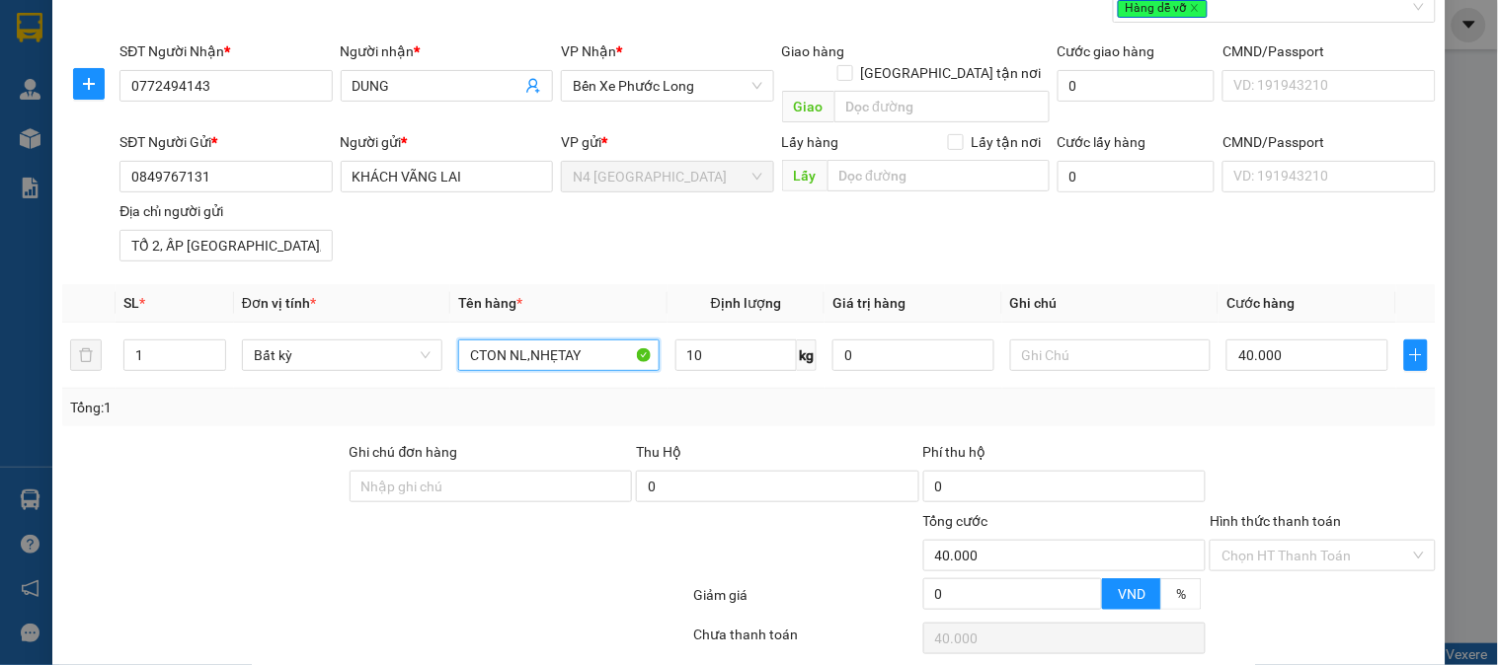
scroll to position [165, 0]
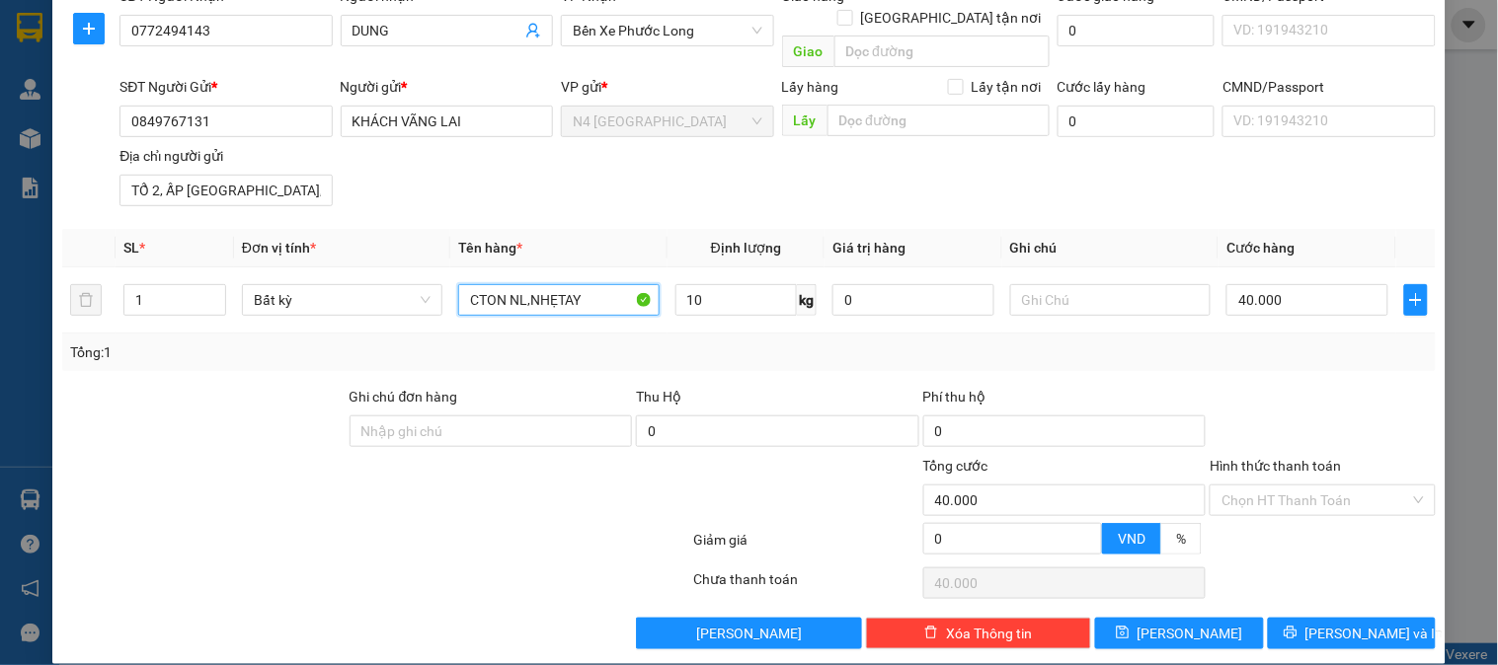
type input "CTON NL,NHẸTAY"
click at [1129, 626] on icon "save" at bounding box center [1123, 633] width 14 height 14
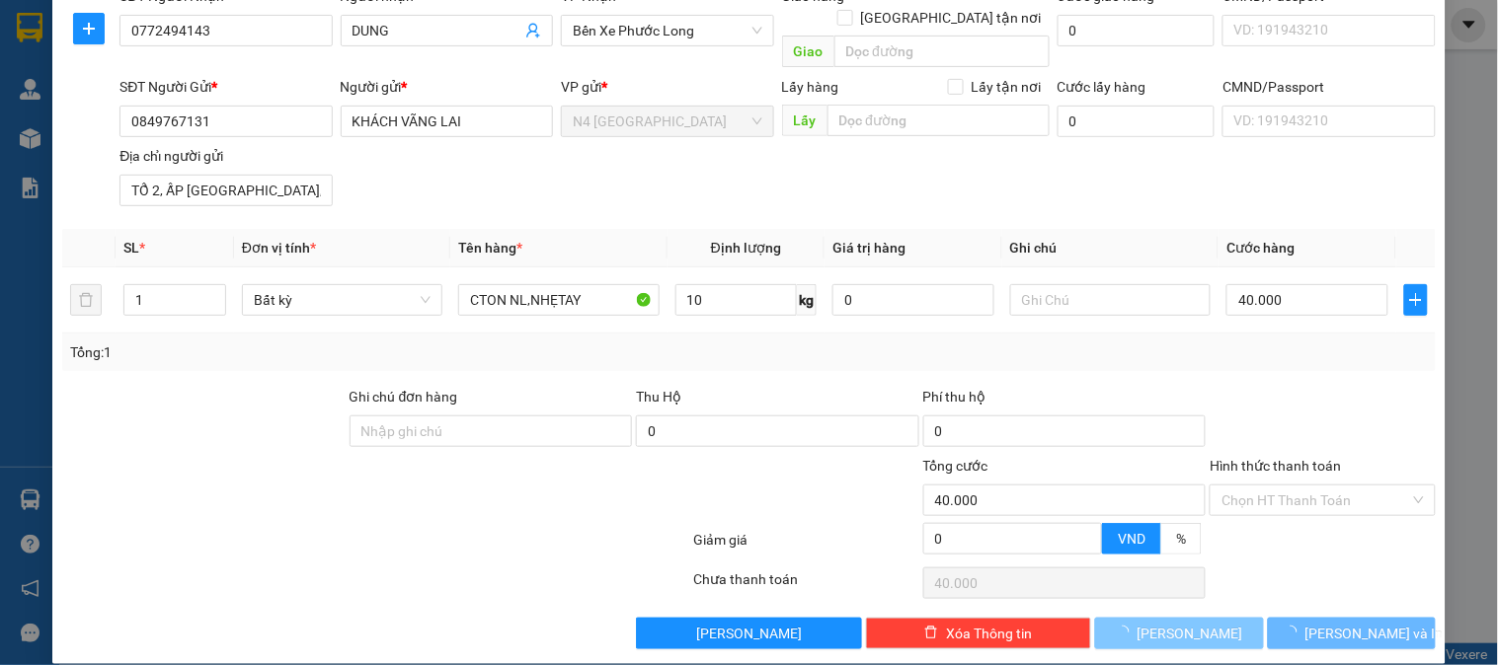
type input "0"
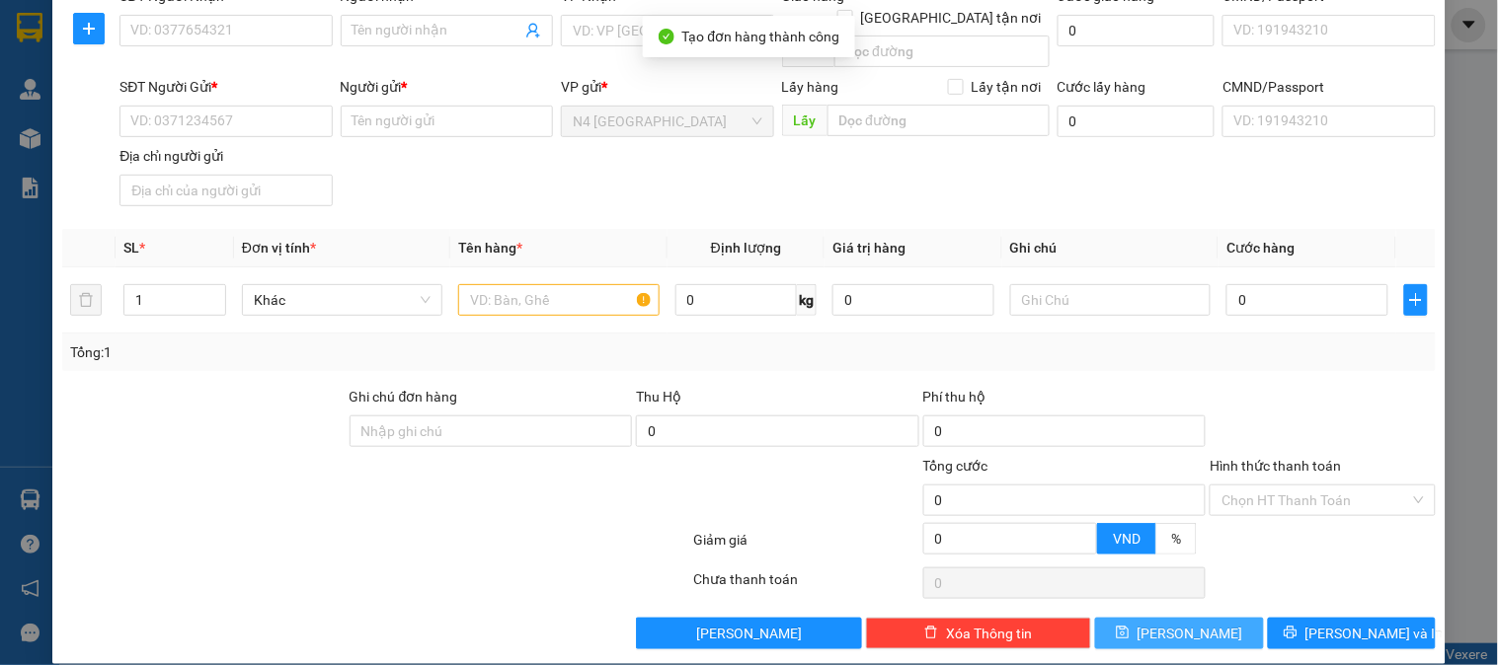
scroll to position [0, 0]
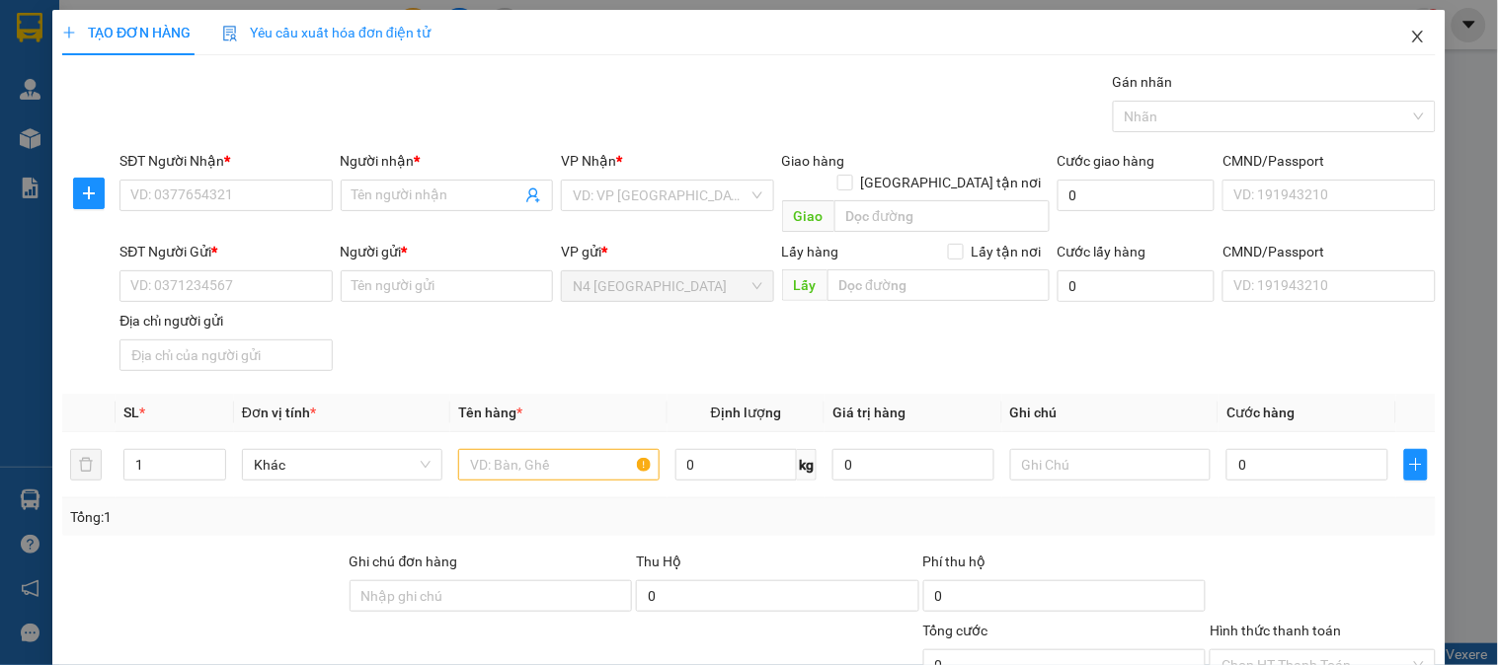
click at [1410, 38] on icon "close" at bounding box center [1418, 37] width 16 height 16
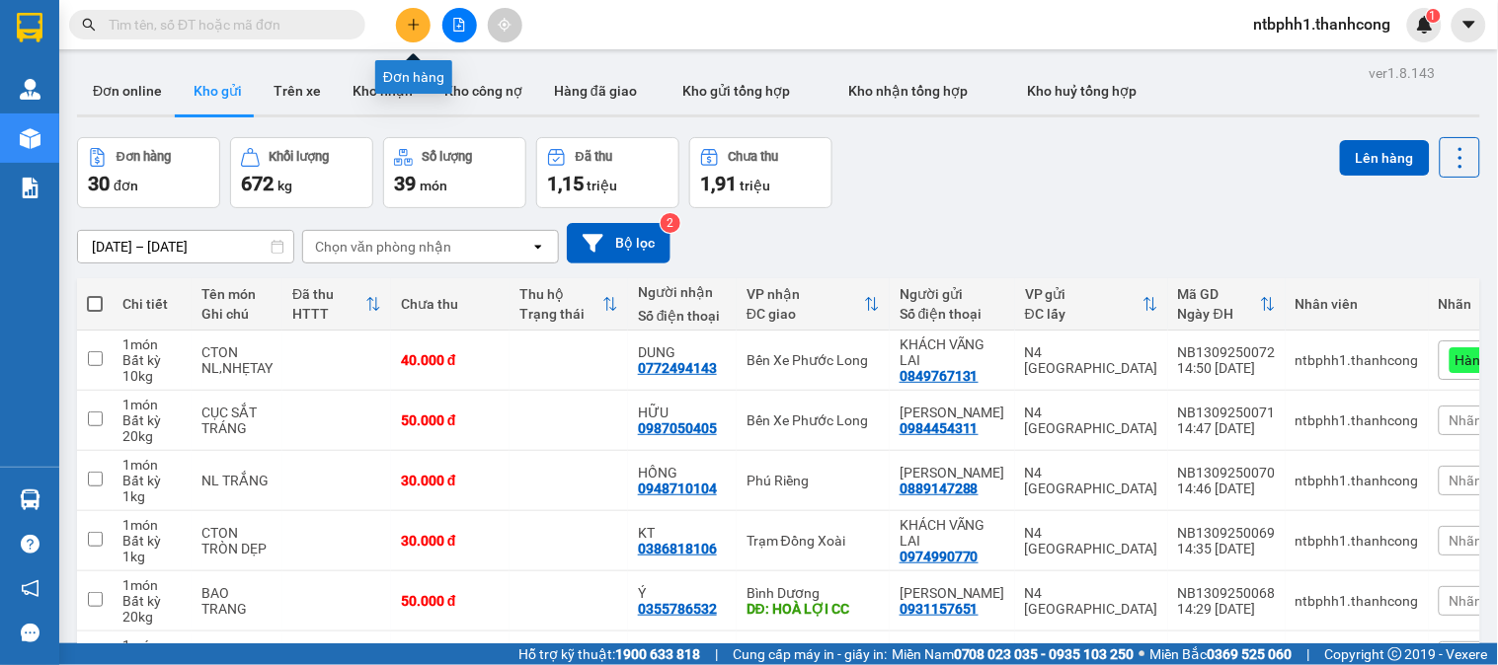
click at [409, 27] on icon "plus" at bounding box center [414, 25] width 14 height 14
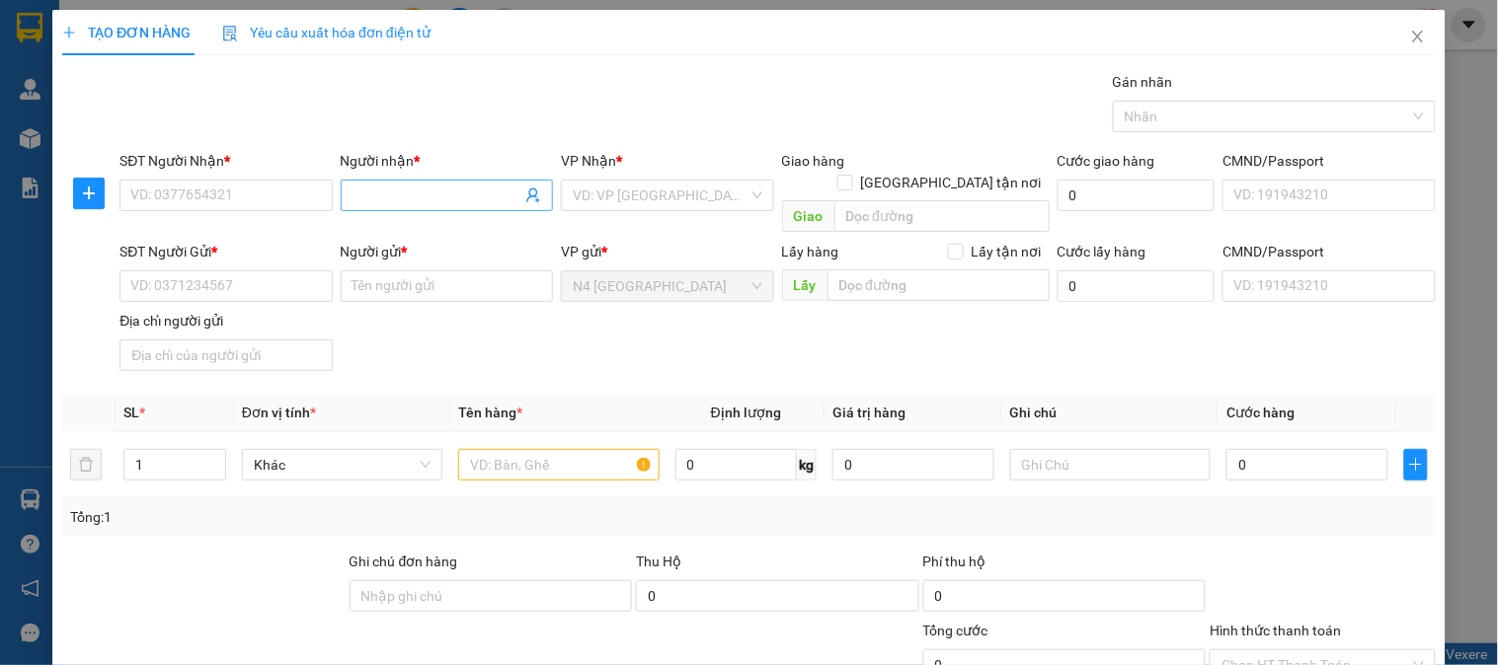
click at [366, 193] on input "Người nhận *" at bounding box center [436, 196] width 169 height 22
paste input "TRẮNG"
type input "TRẮNG"
click at [242, 181] on input "SĐT Người Nhận *" at bounding box center [225, 196] width 212 height 32
paste input "0903995759"
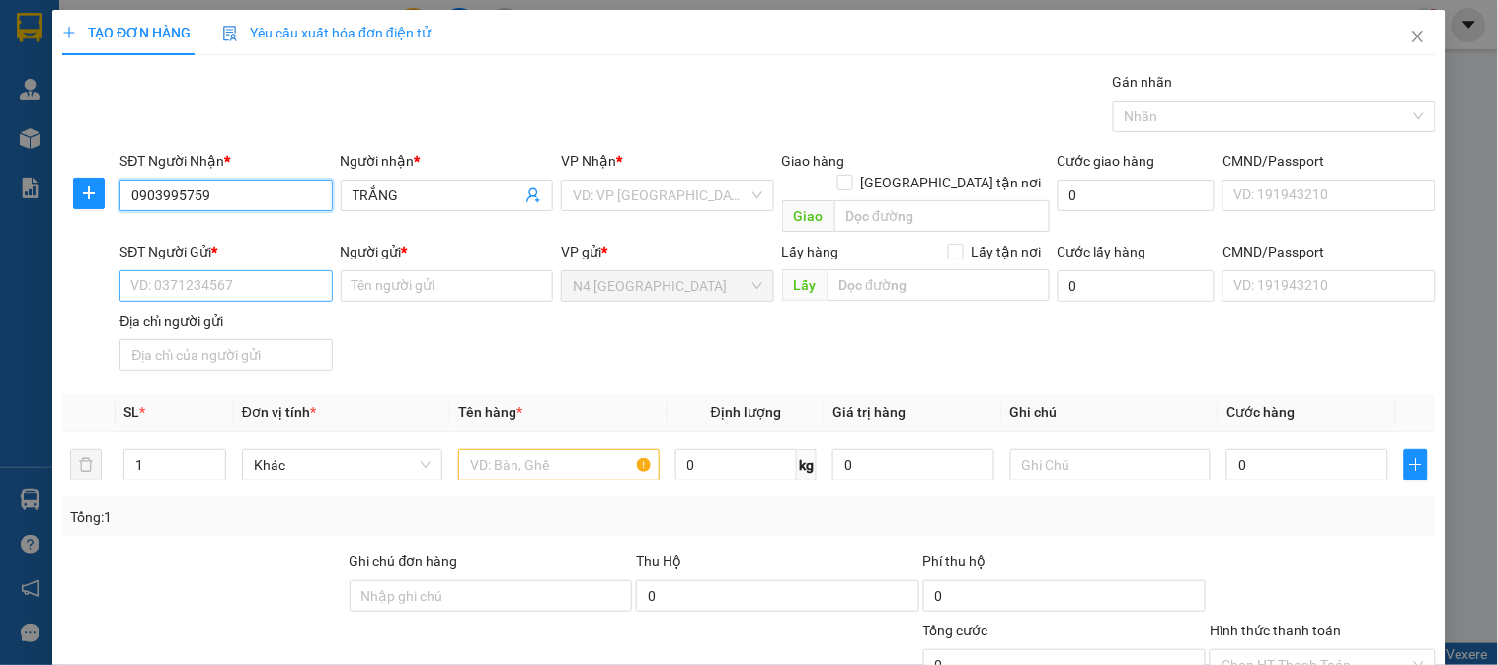
type input "0903995759"
click at [273, 270] on input "SĐT Người Gửi *" at bounding box center [225, 286] width 212 height 32
paste input "0903928579"
type input "0903928579"
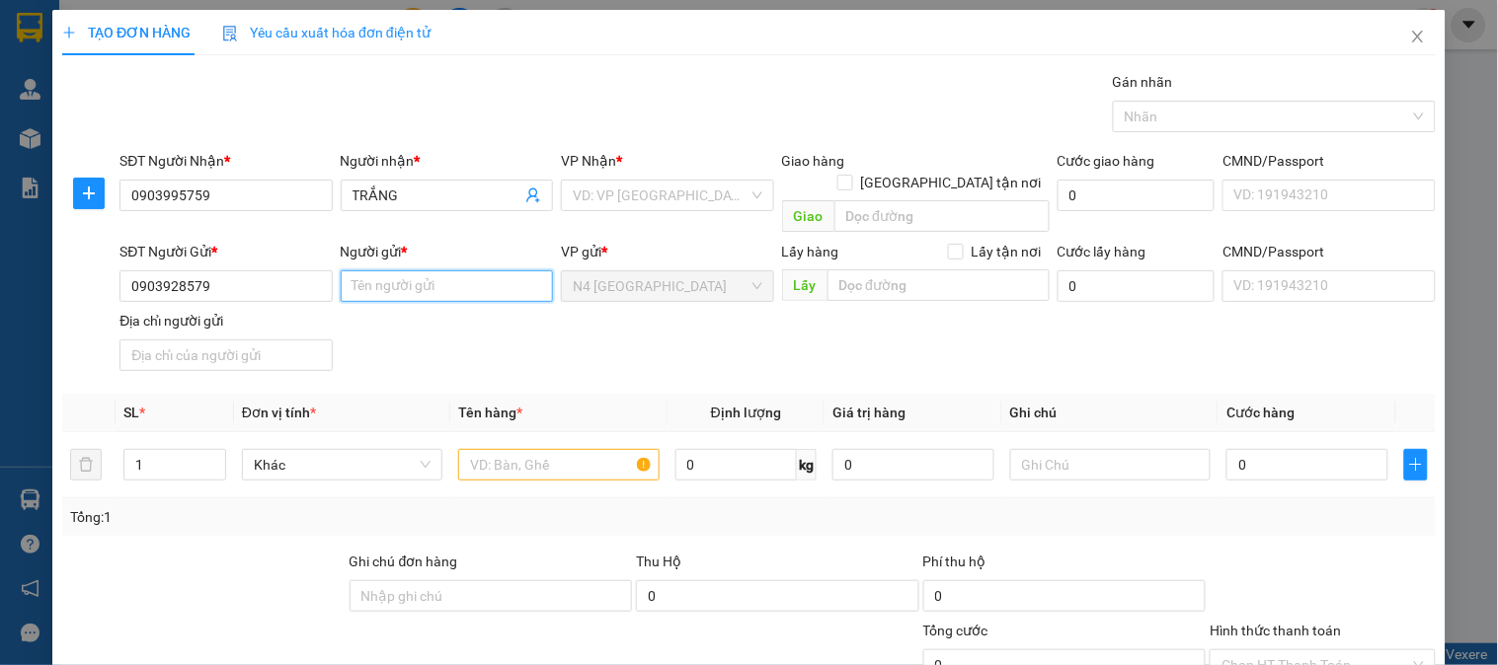
click at [420, 270] on input "Người gửi *" at bounding box center [447, 286] width 212 height 32
click at [410, 270] on input "Người gửi *" at bounding box center [447, 286] width 212 height 32
paste input "[PERSON_NAME]"
type input "[PERSON_NAME]"
drag, startPoint x: 244, startPoint y: 332, endPoint x: 250, endPoint y: 312, distance: 20.6
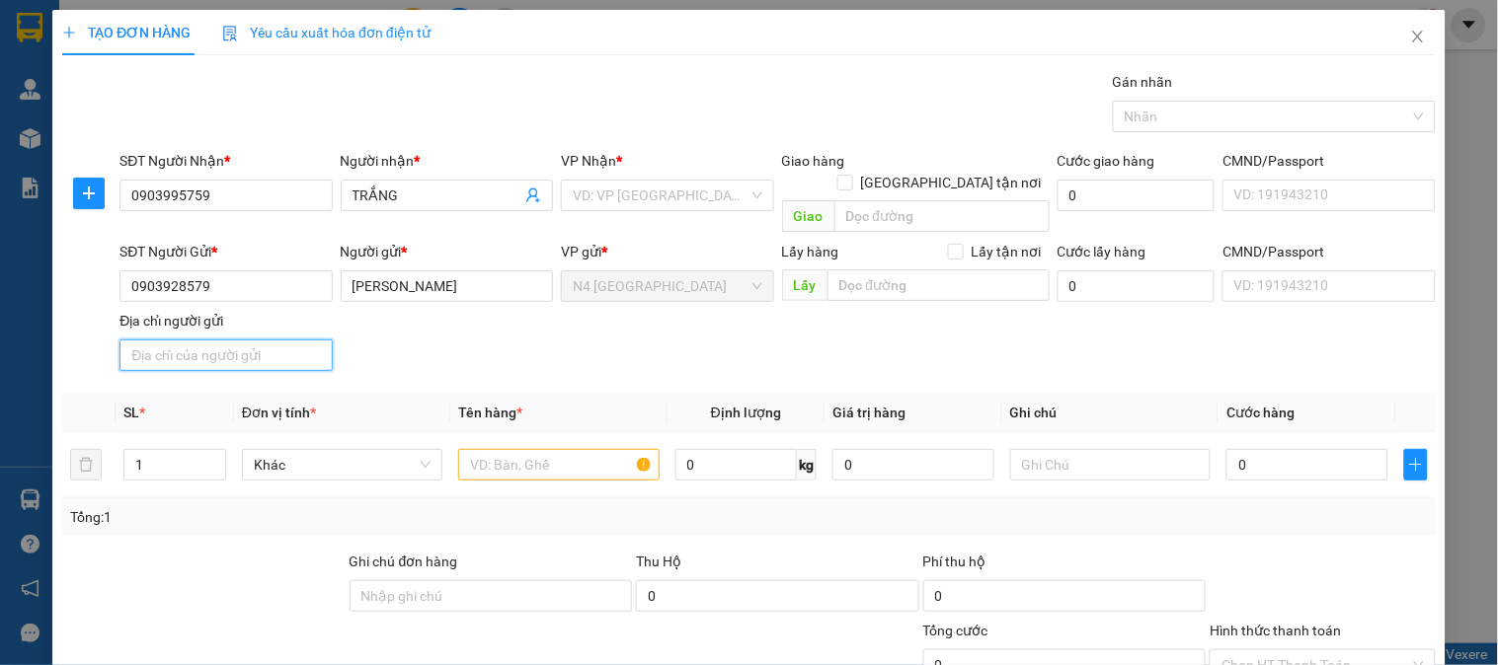
click at [244, 340] on input "Địa chỉ người gửi" at bounding box center [225, 356] width 212 height 32
paste input "TÂN MAI ,[GEOGRAPHIC_DATA] ,[GEOGRAPHIC_DATA]"
type input "TÂN MAI ,[GEOGRAPHIC_DATA] ,[GEOGRAPHIC_DATA]"
click at [676, 193] on input "search" at bounding box center [660, 196] width 175 height 30
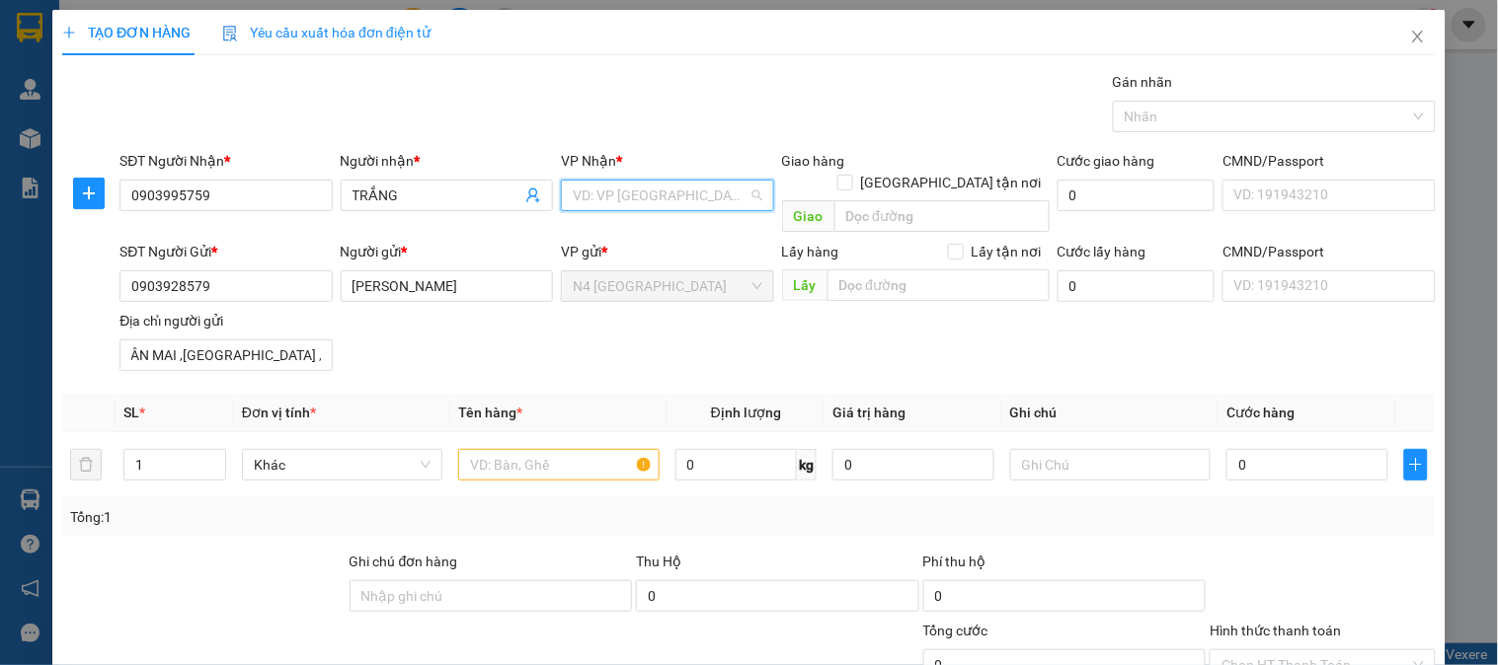
scroll to position [0, 0]
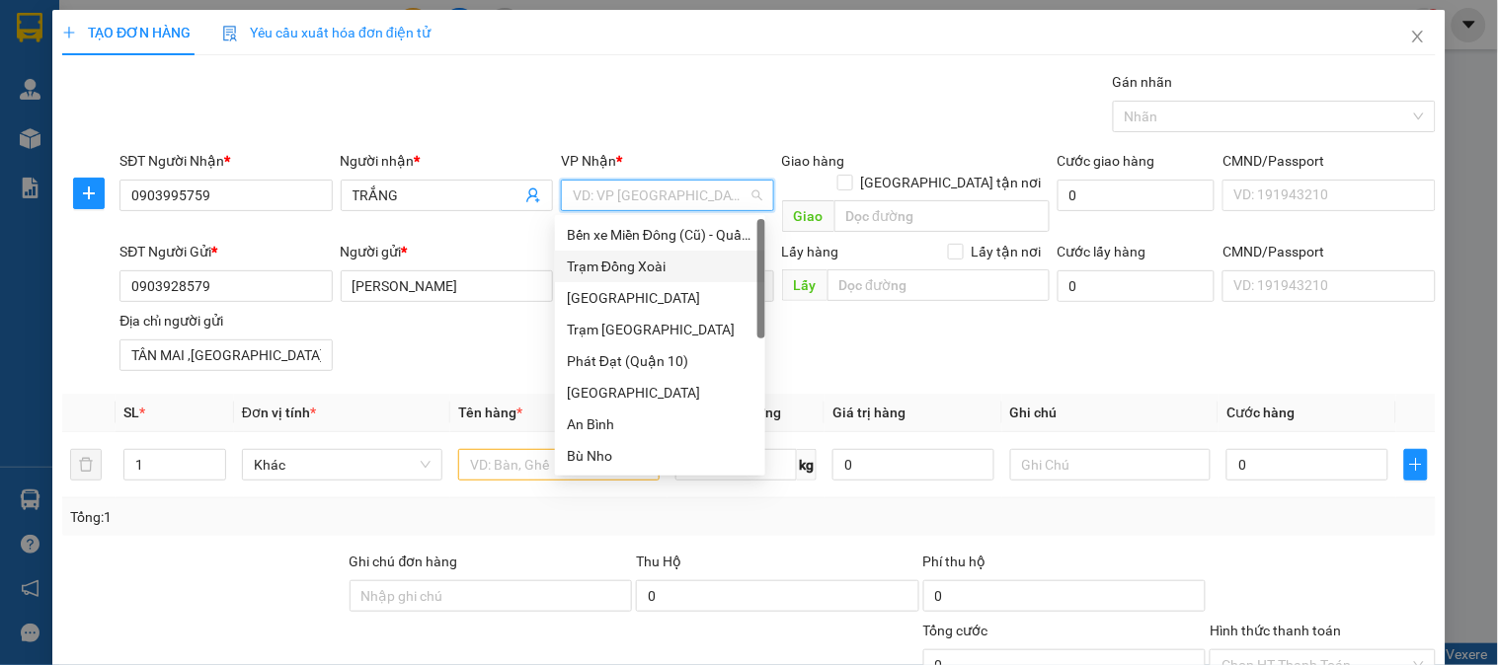
click at [667, 261] on div "Trạm Đồng Xoài" at bounding box center [660, 267] width 187 height 22
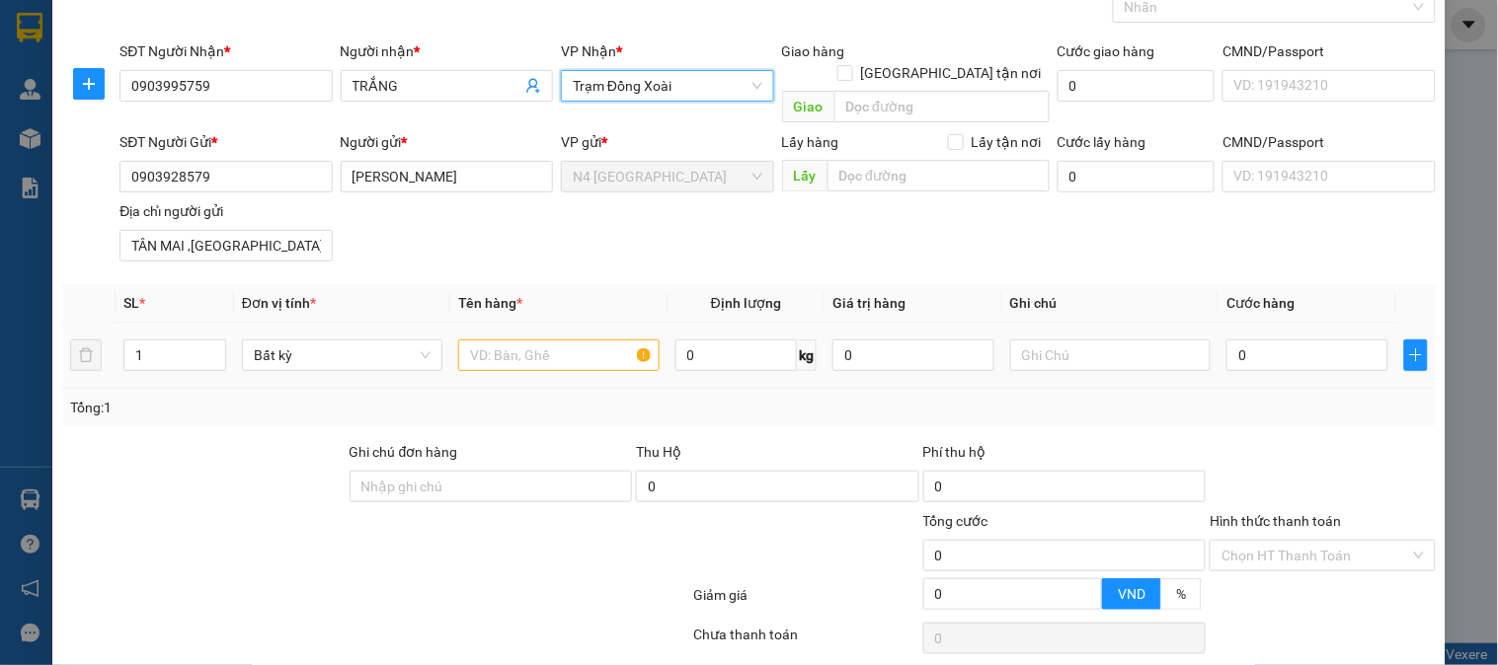
scroll to position [165, 0]
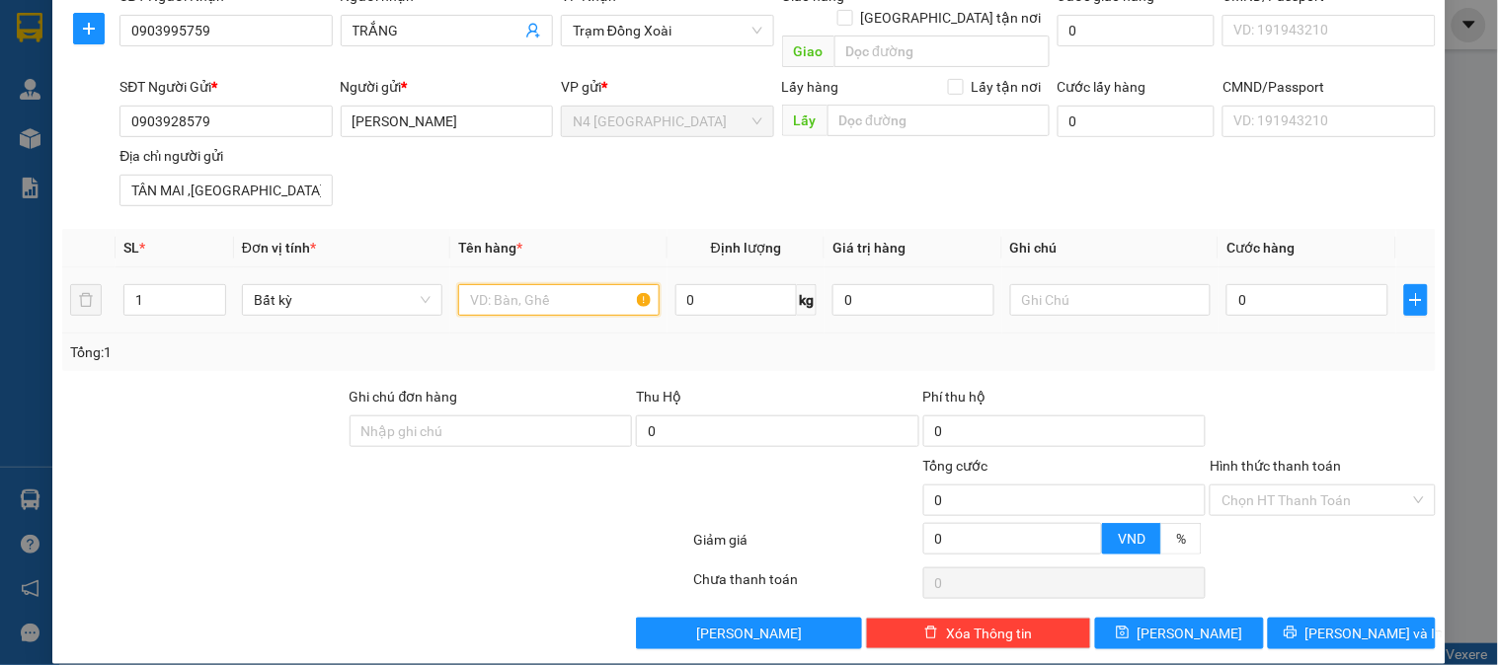
click at [536, 284] on input "text" at bounding box center [558, 300] width 200 height 32
type input "CỤC SẮT NL"
click at [885, 284] on input "0" at bounding box center [913, 300] width 162 height 32
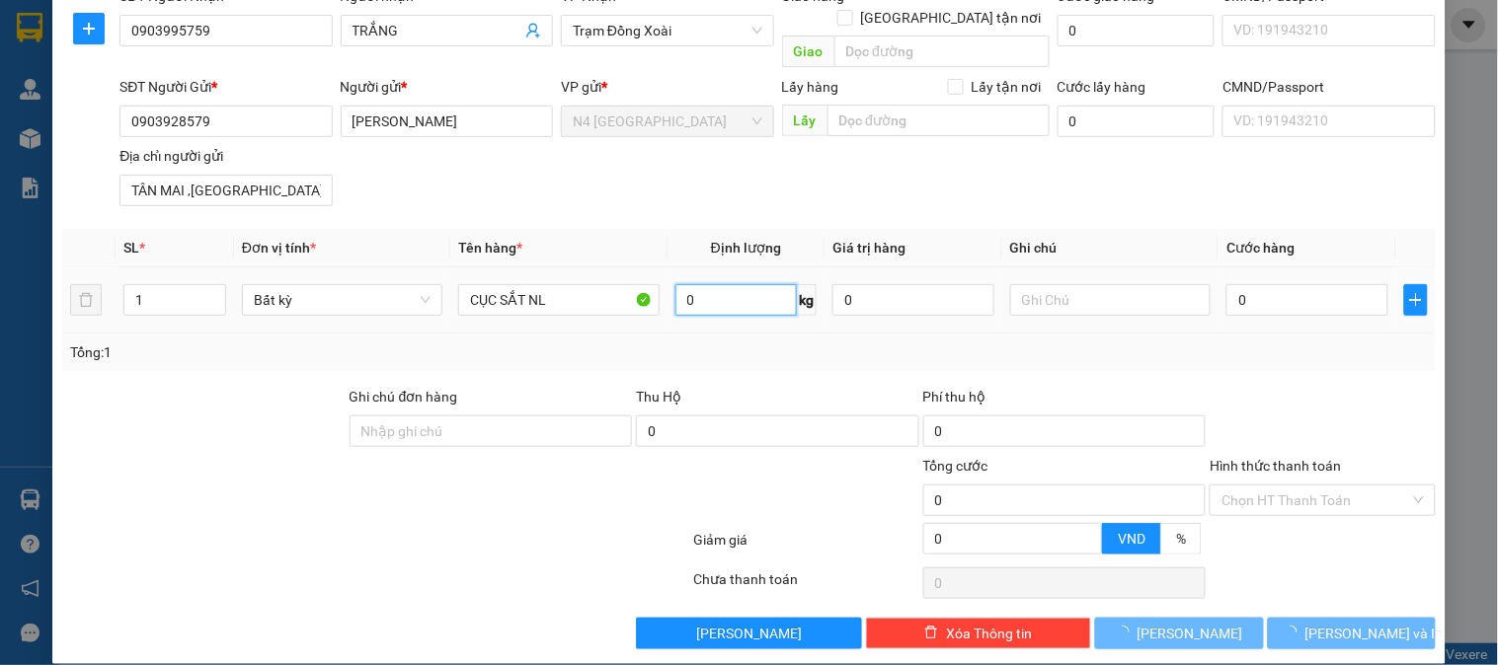
click at [752, 284] on input "0" at bounding box center [736, 300] width 122 height 32
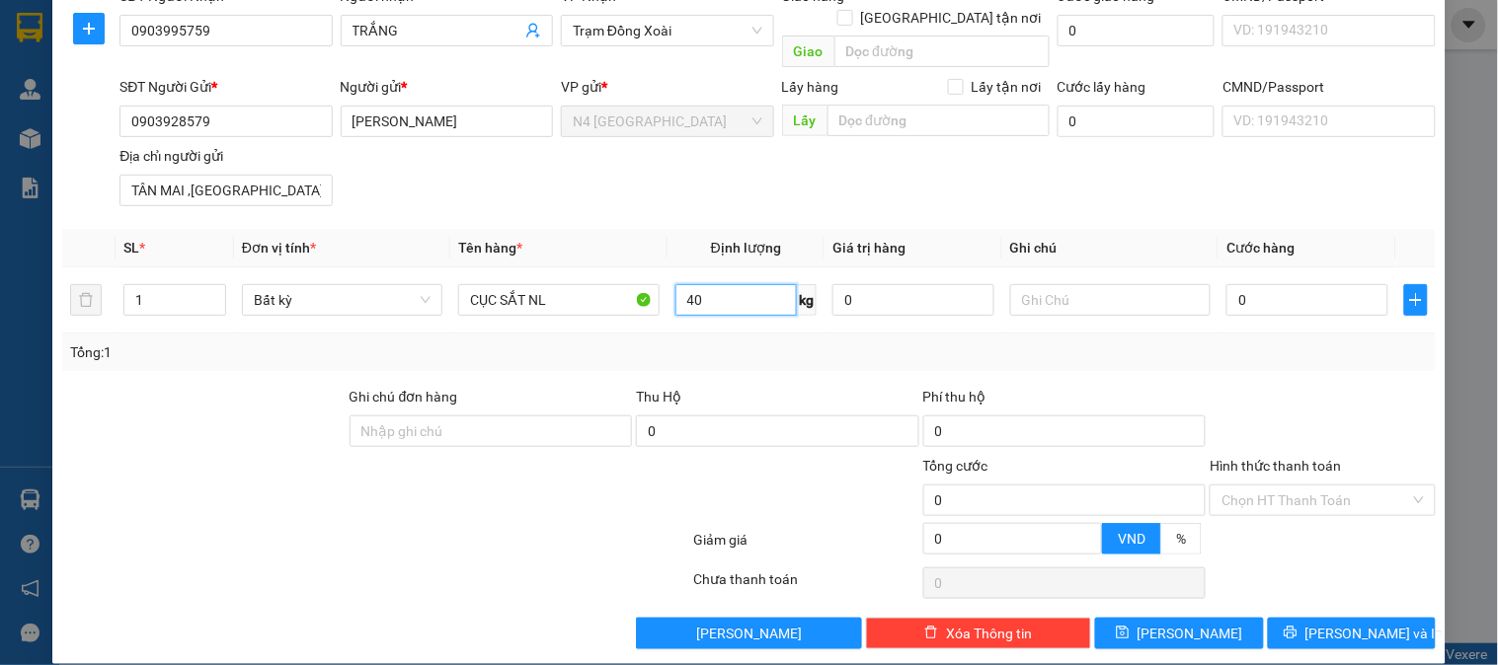
type input "40"
type input "70.000"
click at [1306, 284] on input "70.000" at bounding box center [1307, 300] width 162 height 32
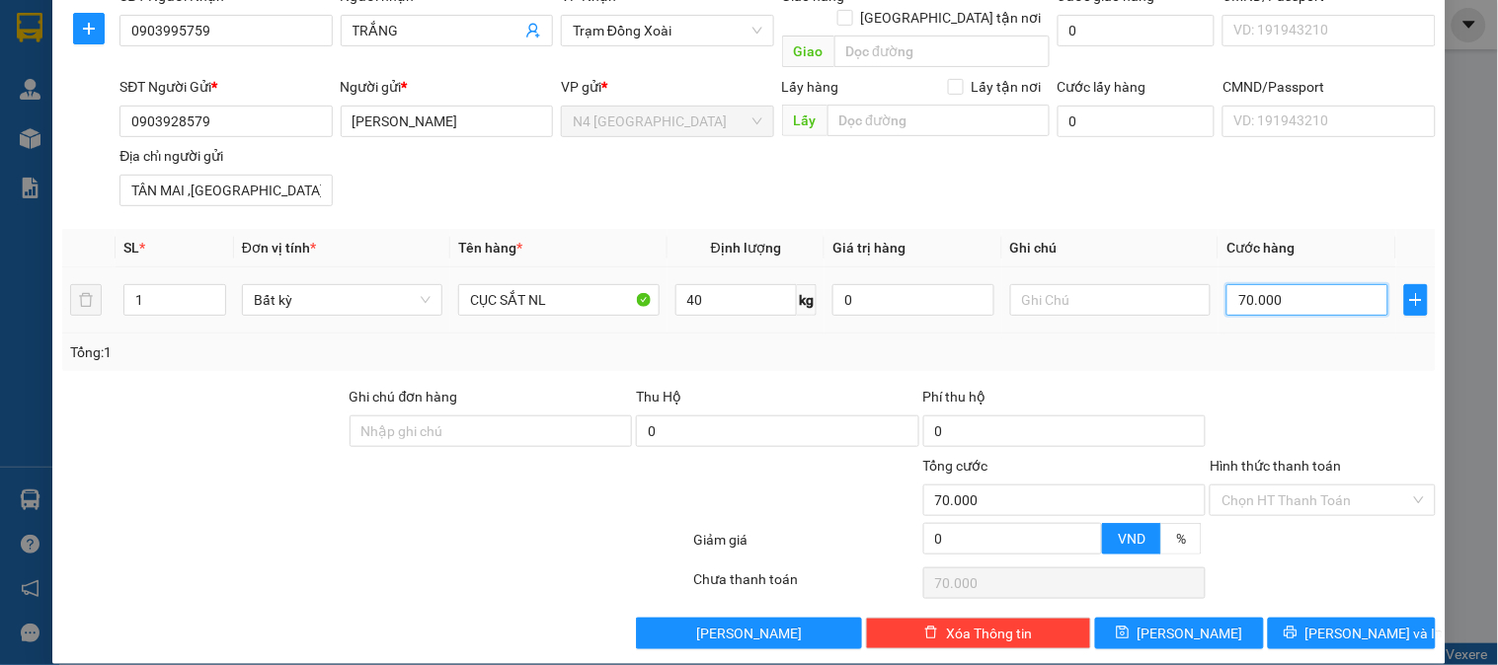
type input "1"
type input "10"
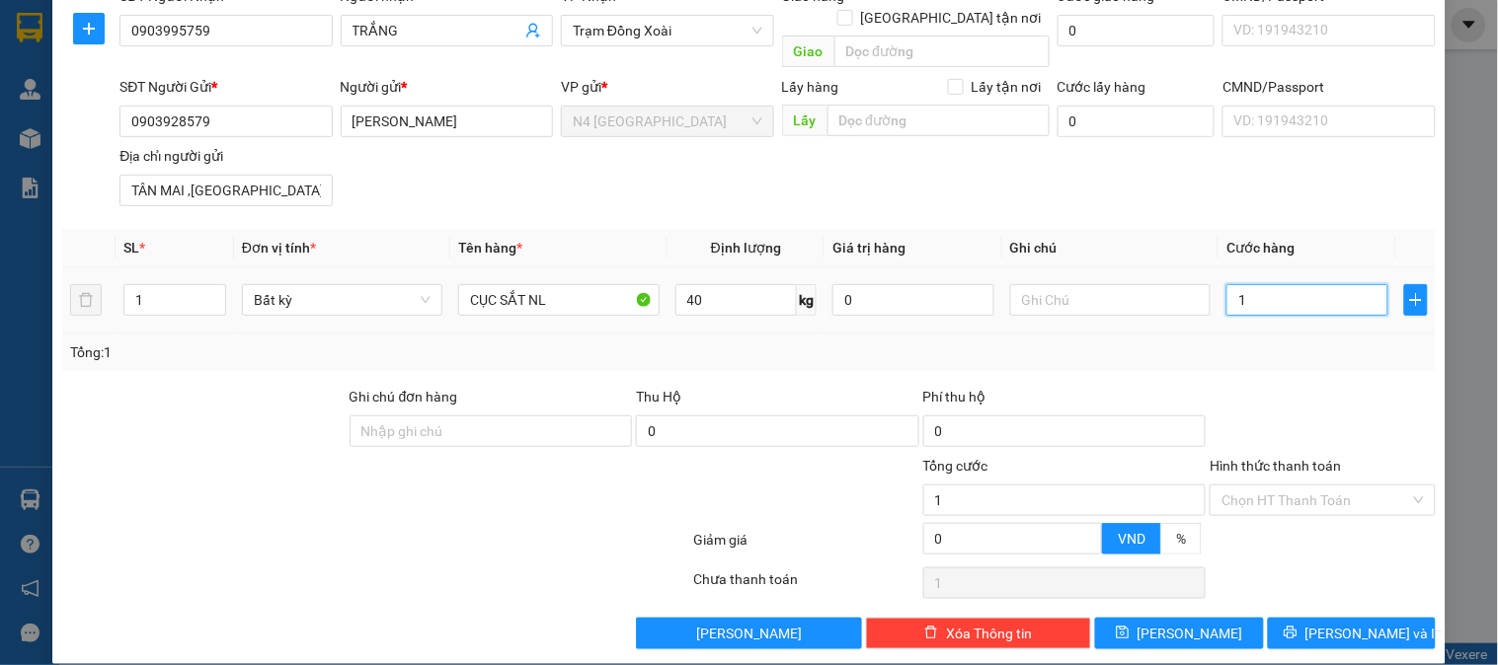
type input "10"
type input "100"
type input "1.000"
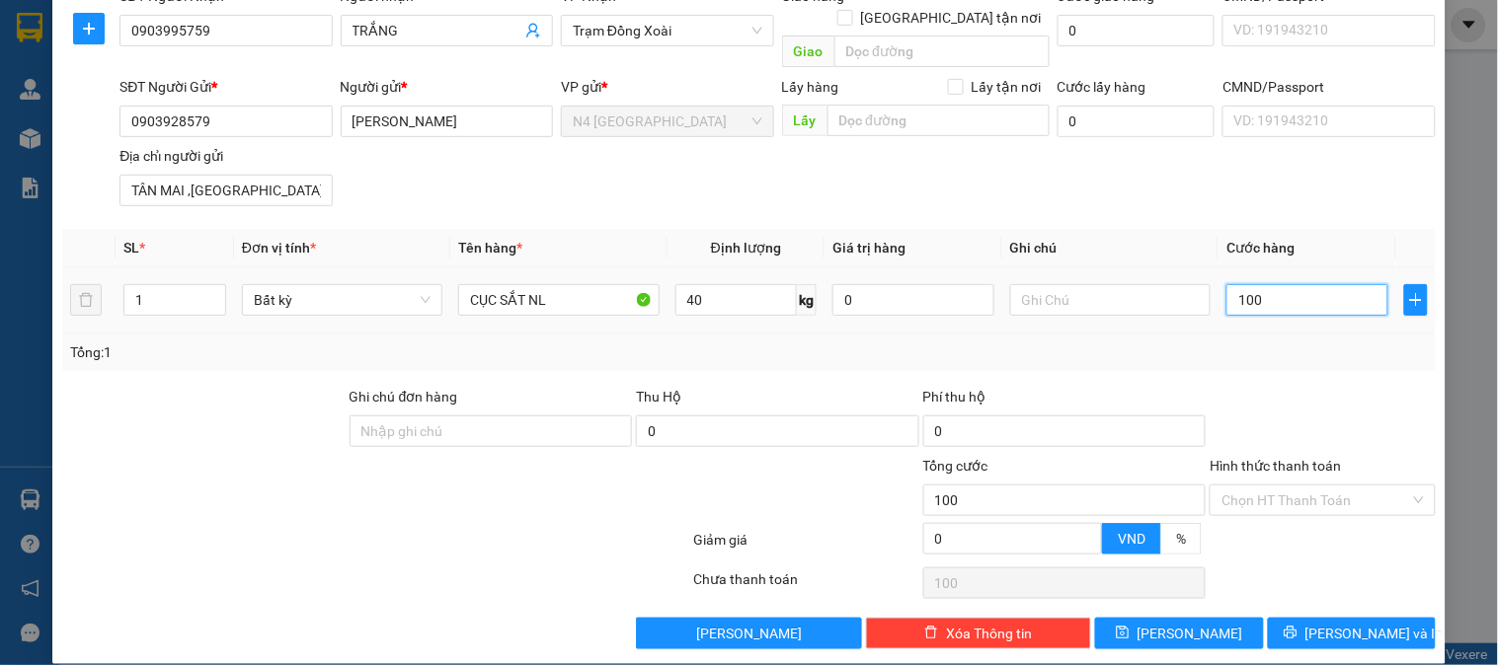
type input "1.000"
type input "10.000"
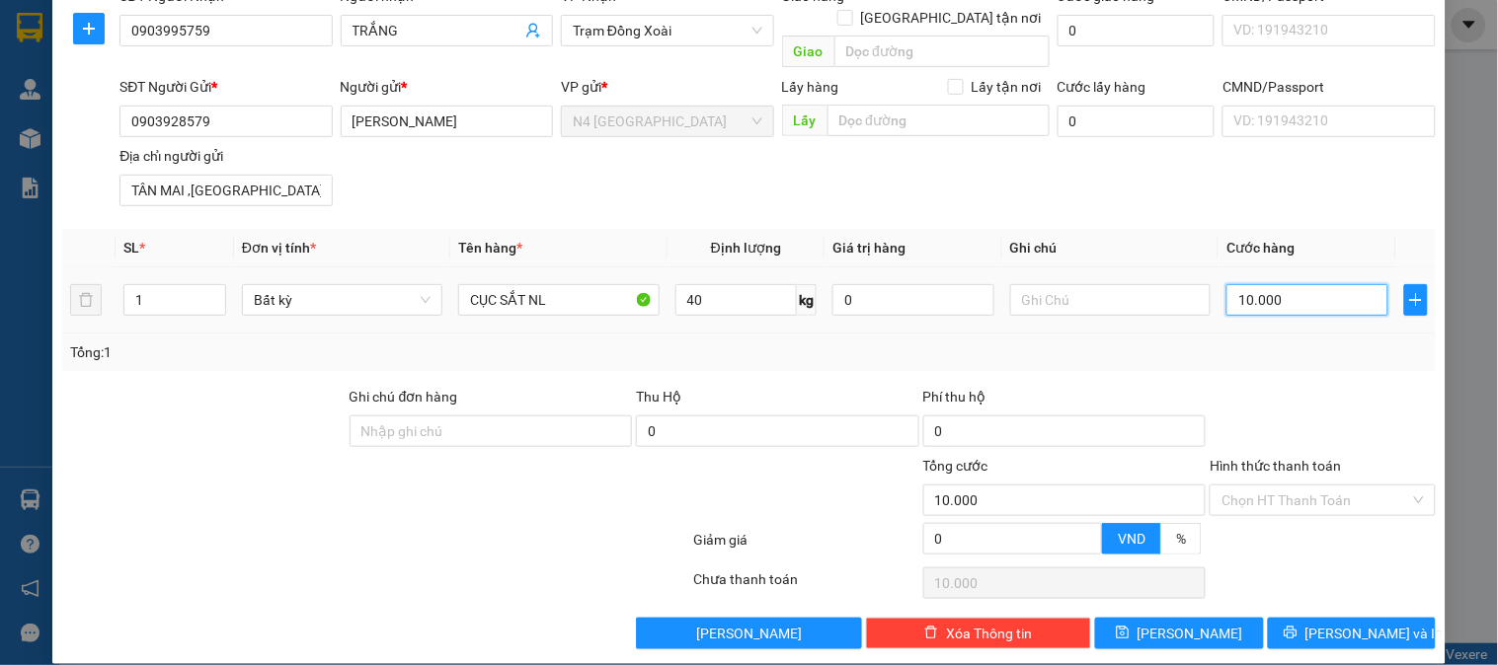
type input "100.000"
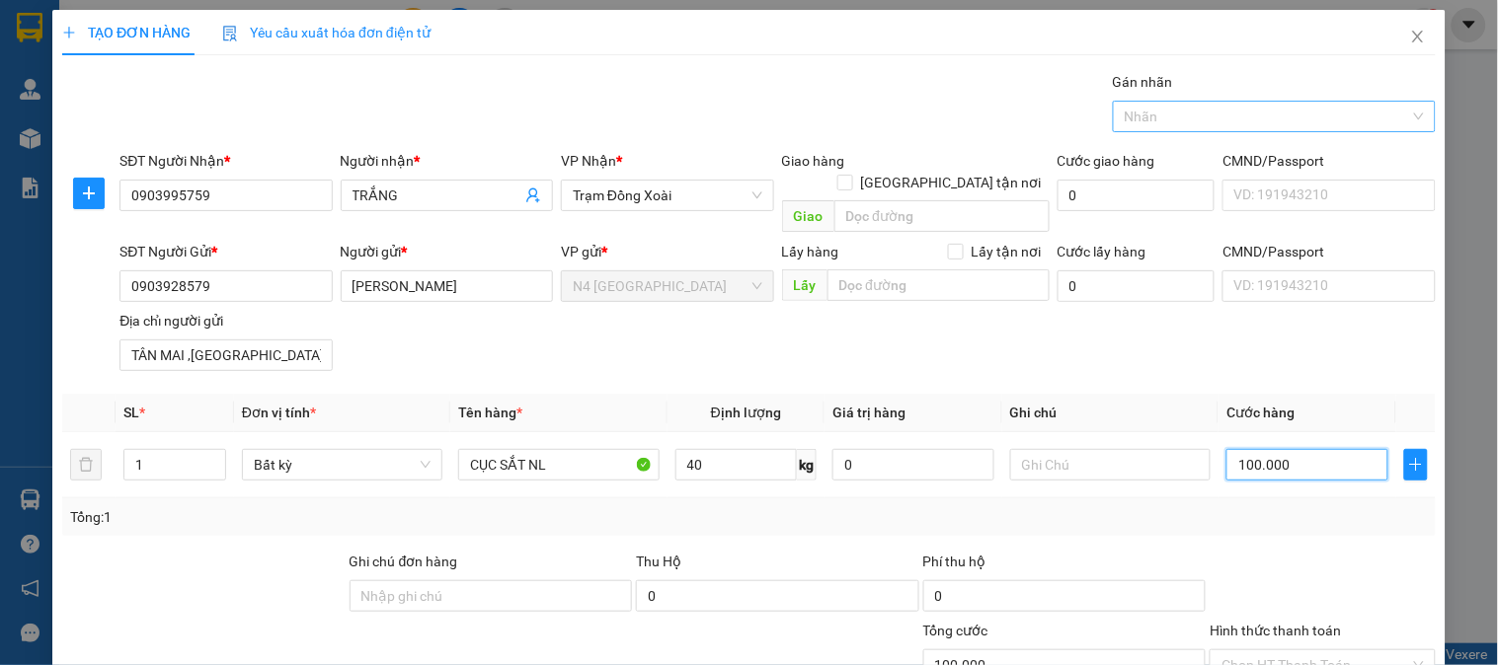
click at [1399, 114] on div "Nhãn" at bounding box center [1274, 117] width 323 height 32
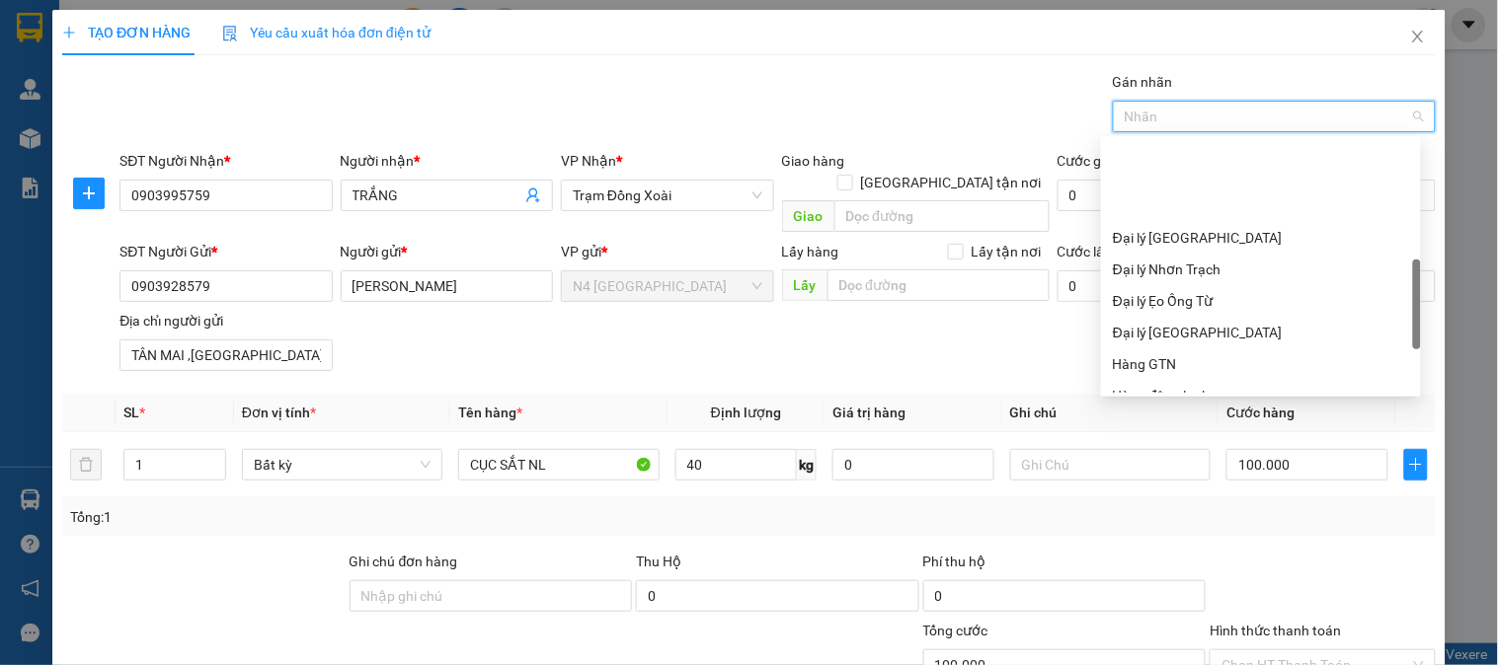
scroll to position [632, 0]
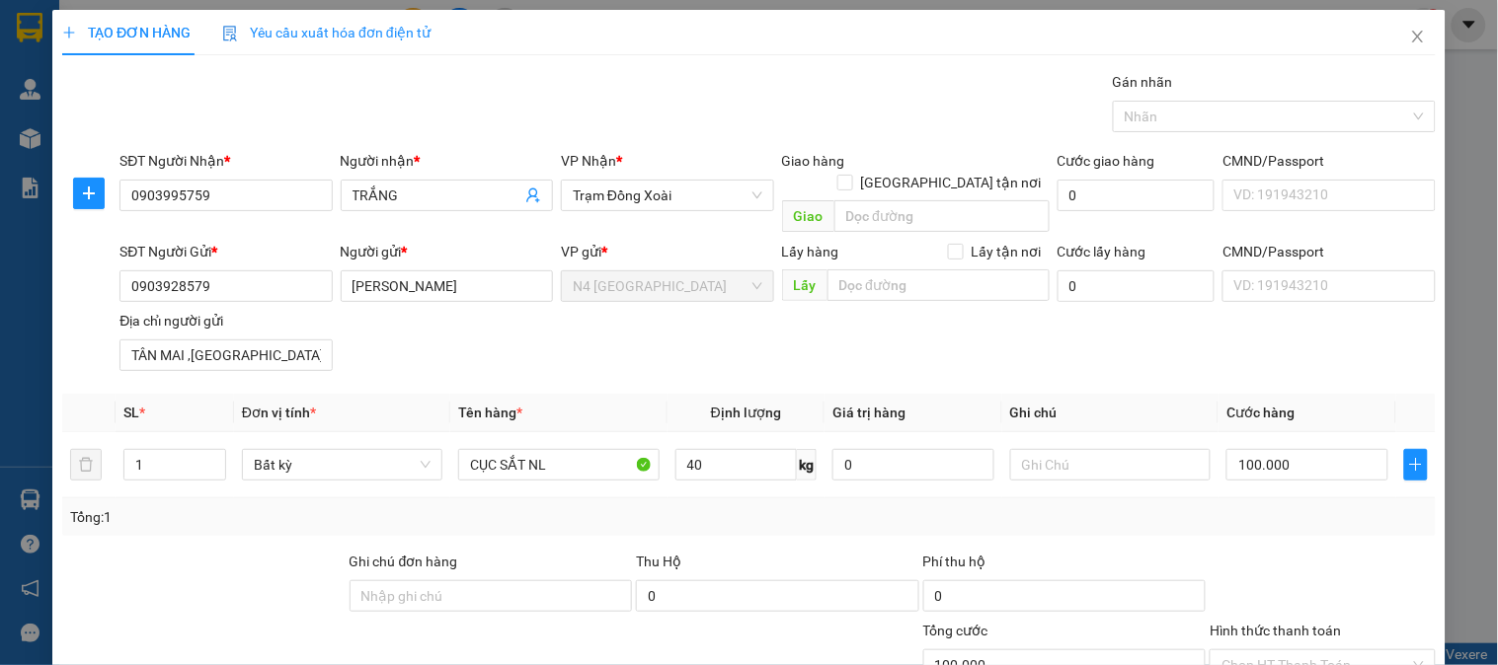
click at [1277, 79] on div "Gán nhãn" at bounding box center [1274, 86] width 323 height 30
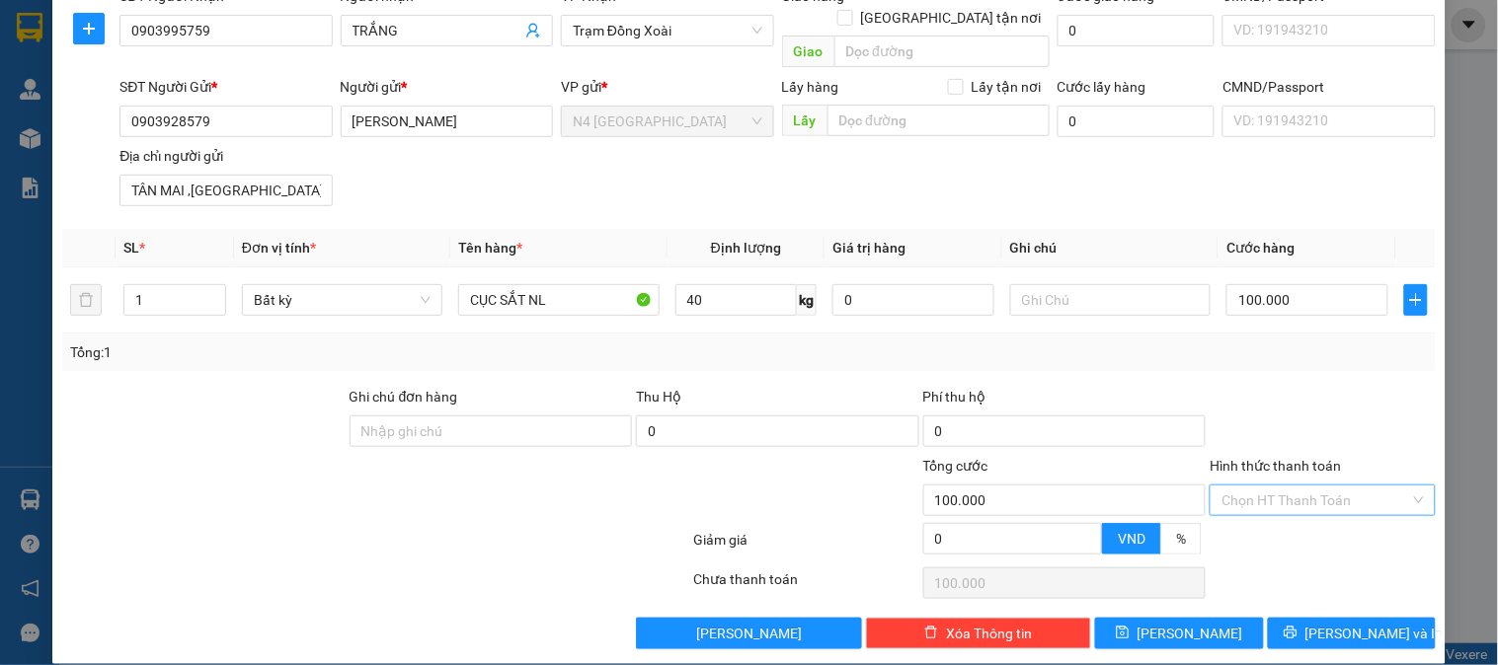
click at [1405, 485] on div "Chọn HT Thanh Toán" at bounding box center [1321, 501] width 225 height 32
click at [665, 467] on div at bounding box center [576, 489] width 229 height 69
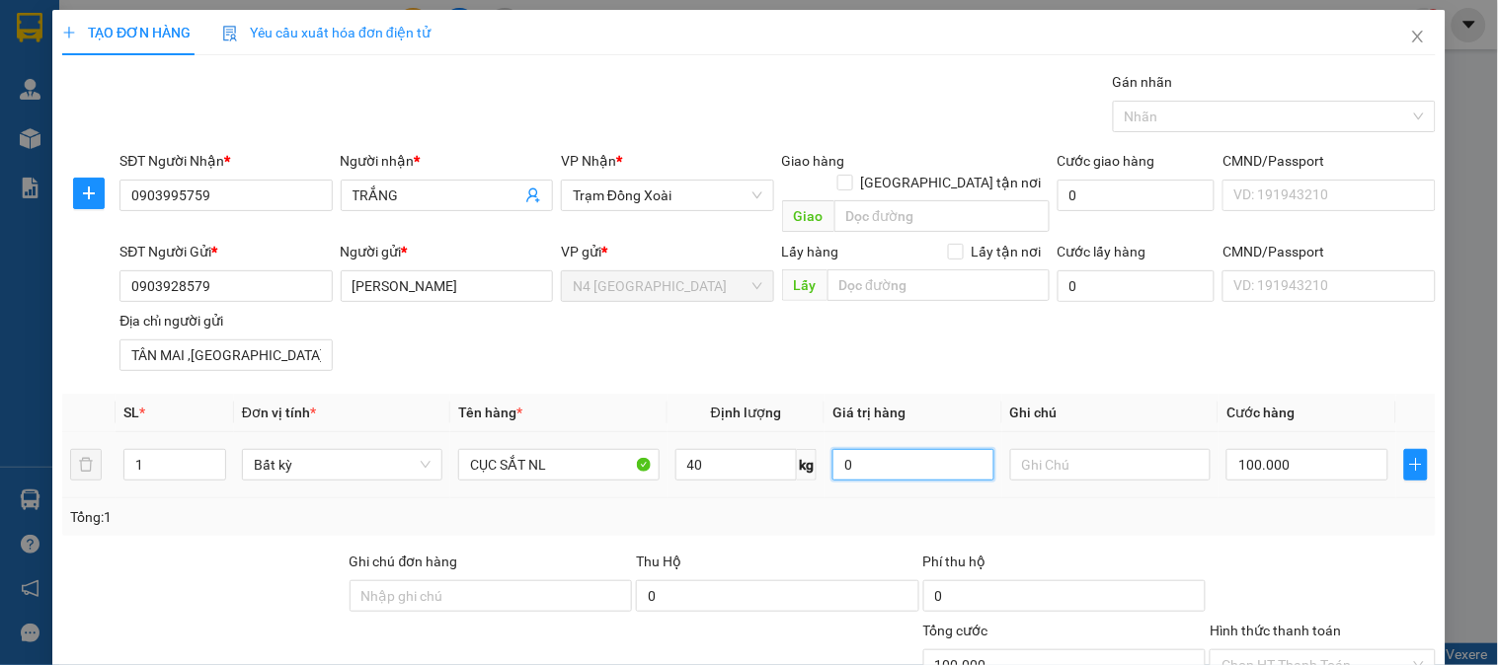
click at [891, 449] on input "0" at bounding box center [913, 465] width 162 height 32
click at [816, 506] on div "Tổng: 1" at bounding box center [748, 517] width 1357 height 22
type input "70.000"
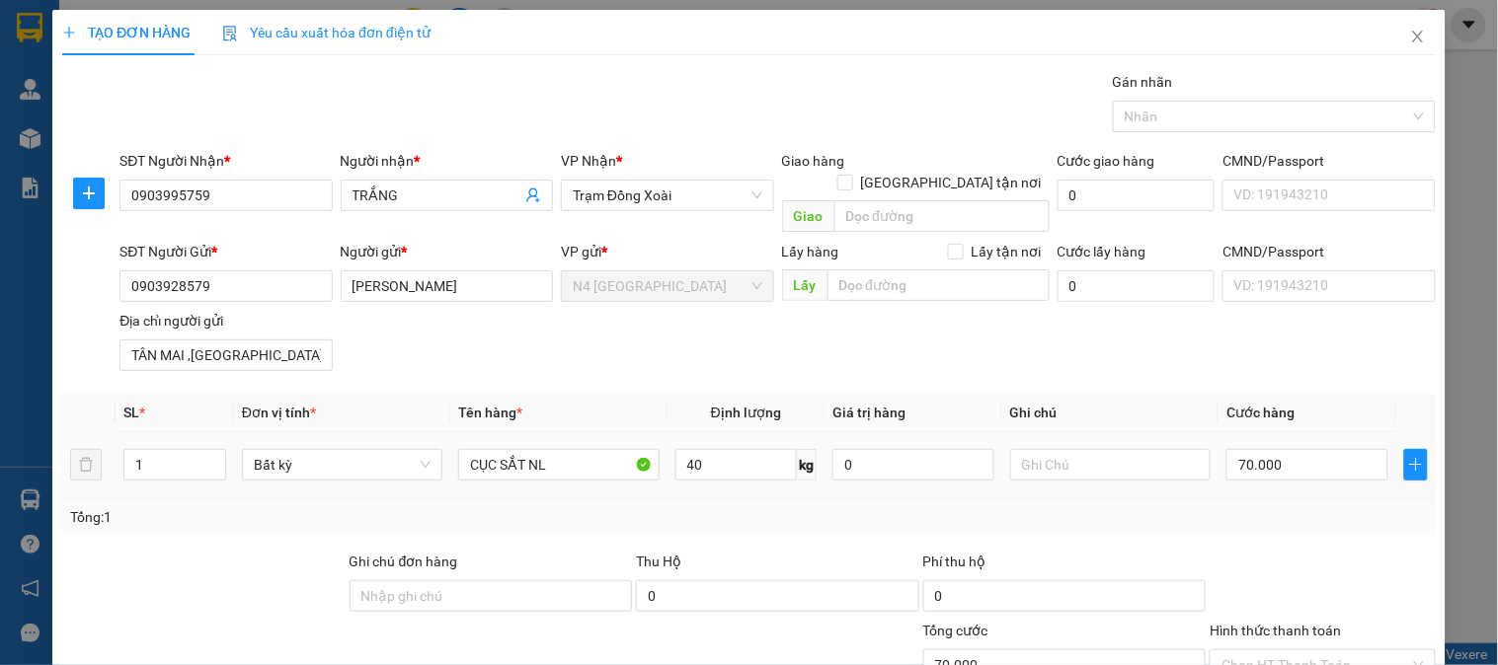
scroll to position [165, 0]
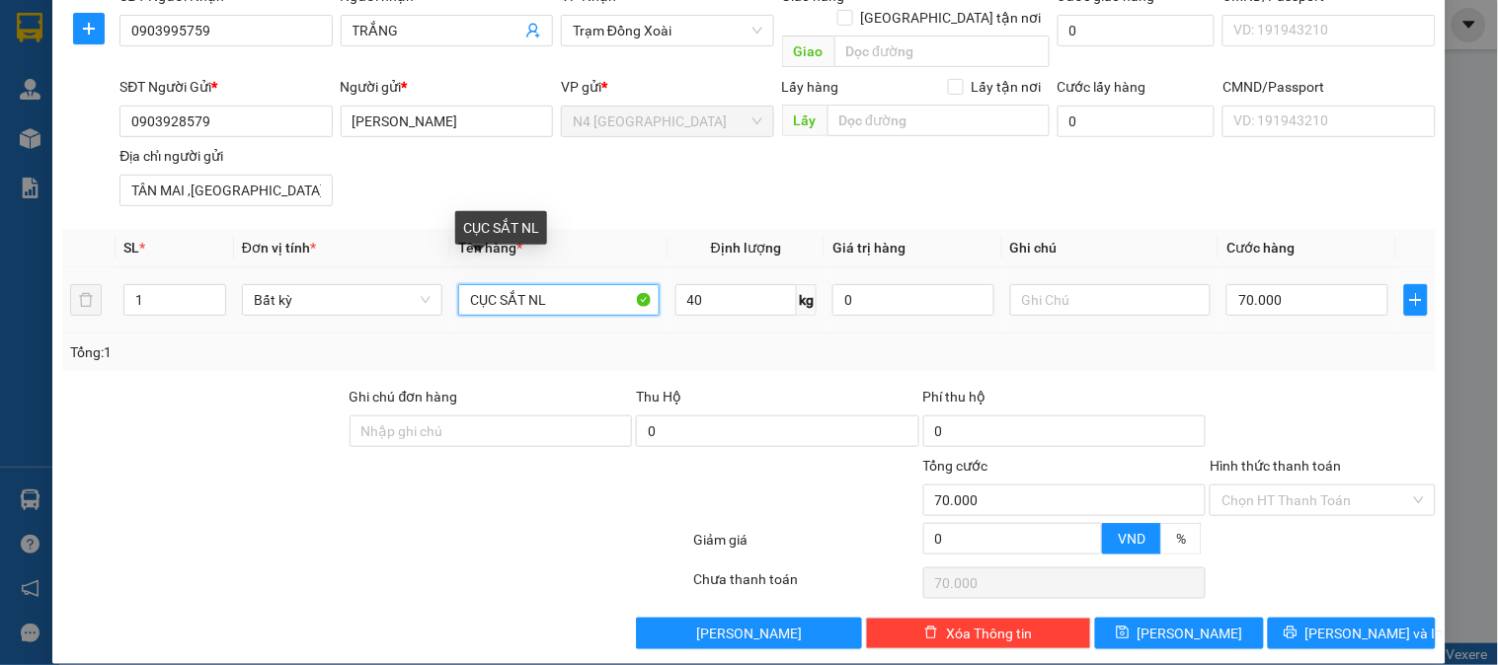
click at [549, 284] on input "CỤC SẮT NL" at bounding box center [558, 300] width 200 height 32
click at [365, 285] on span "Bất kỳ" at bounding box center [342, 300] width 177 height 30
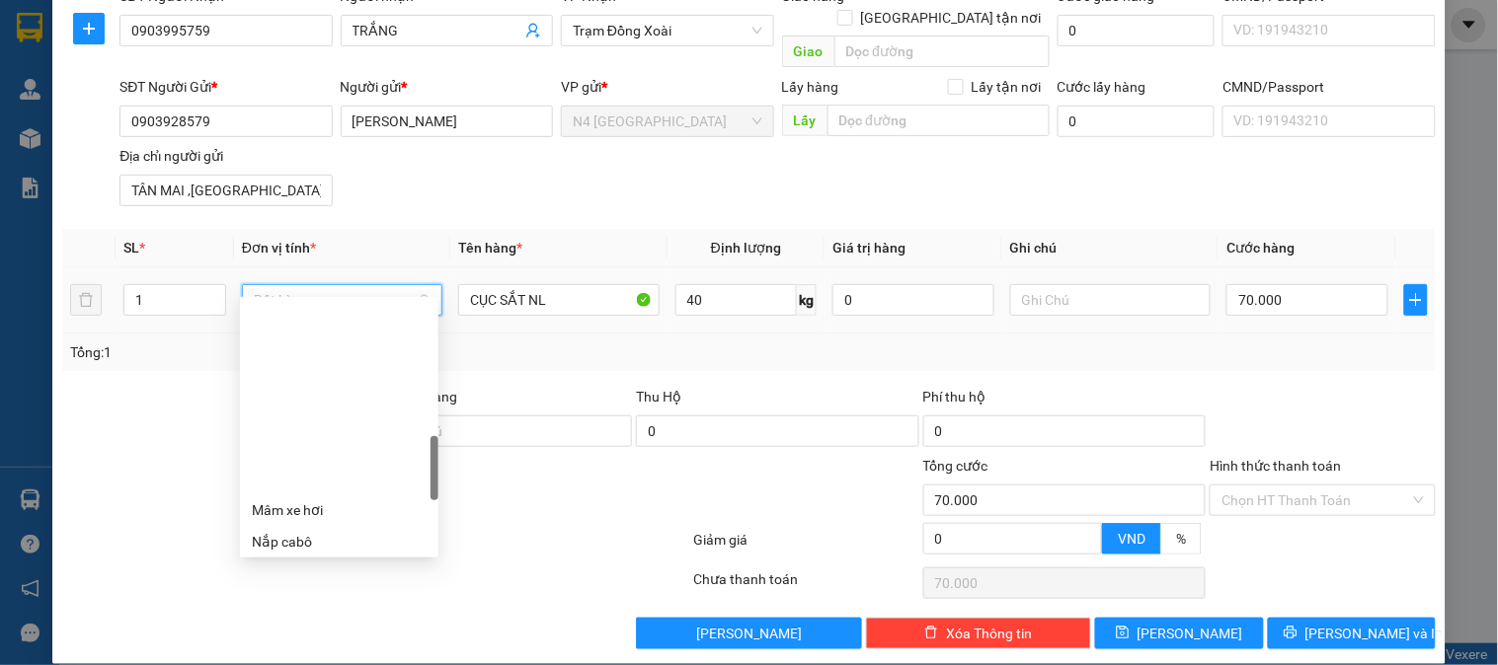
scroll to position [657, 0]
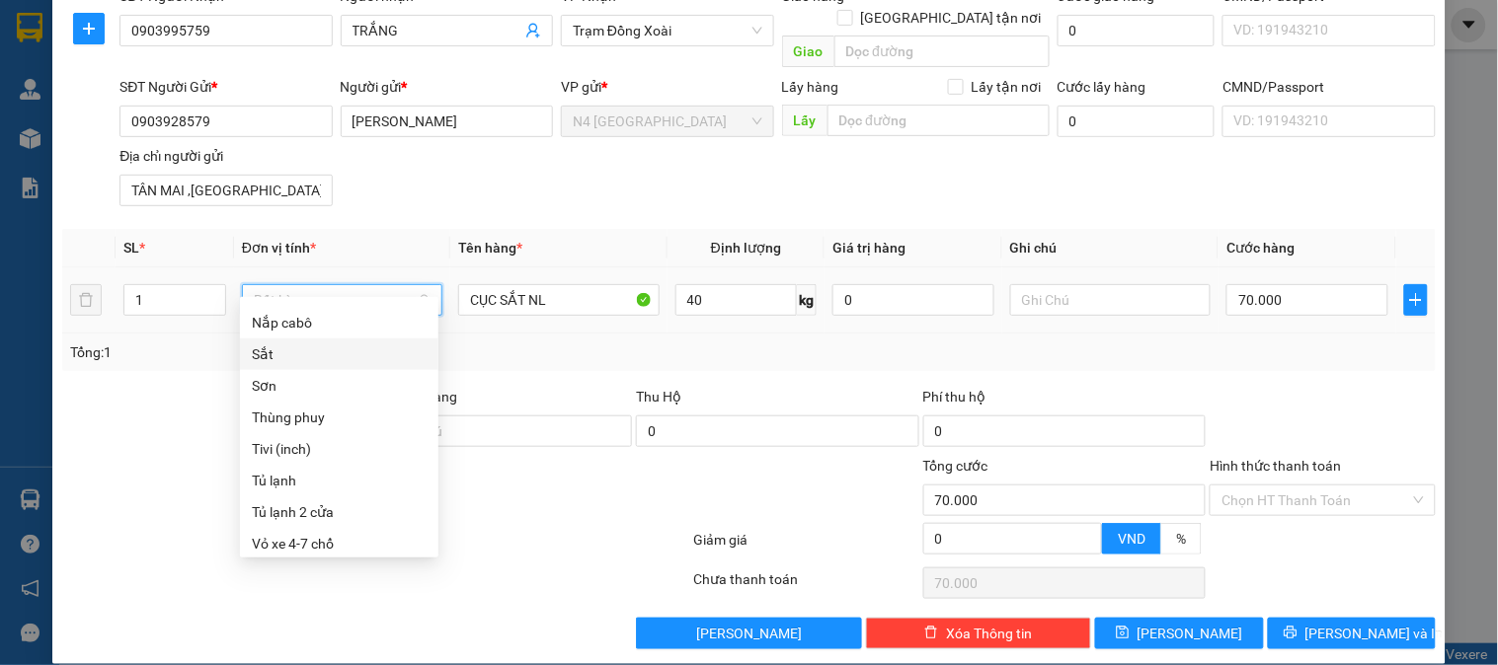
click at [302, 350] on div "Sắt" at bounding box center [339, 355] width 175 height 22
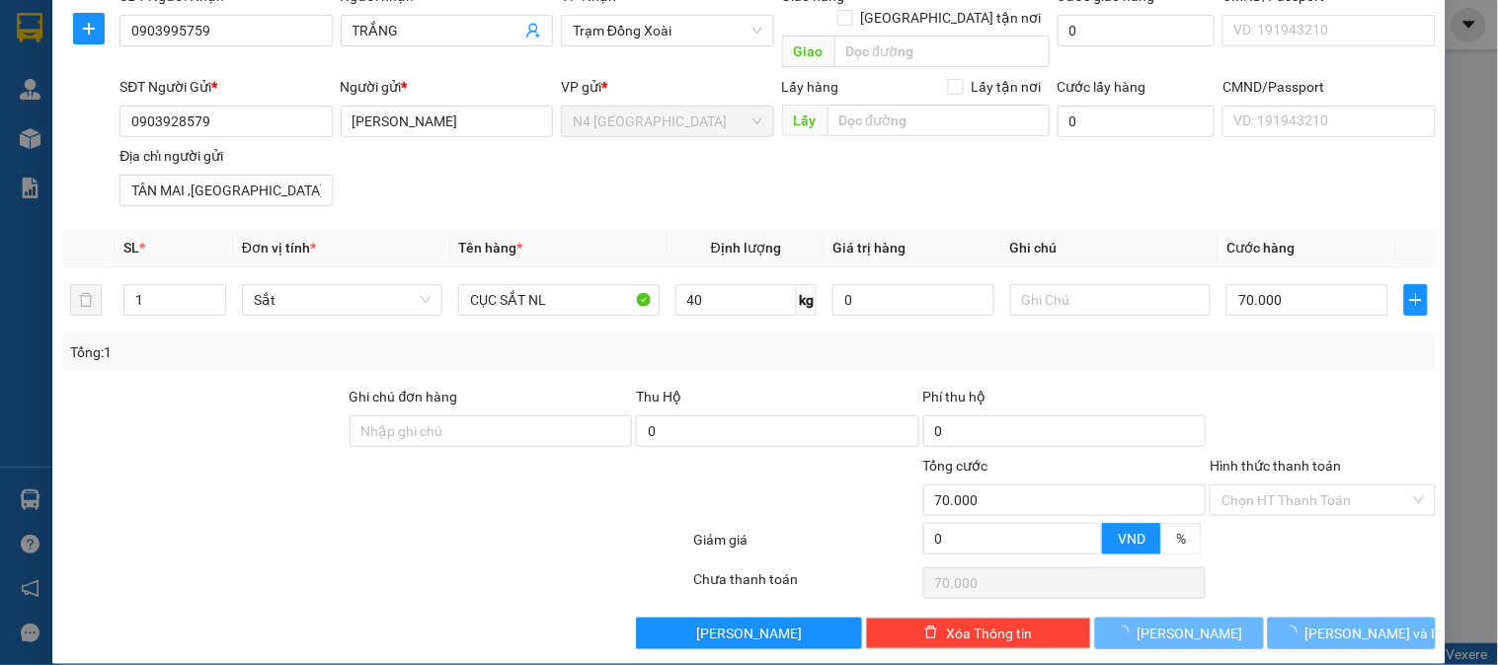
click at [1348, 386] on div at bounding box center [1321, 420] width 229 height 69
type input "100.000"
click at [1186, 623] on span "[PERSON_NAME]" at bounding box center [1190, 634] width 106 height 22
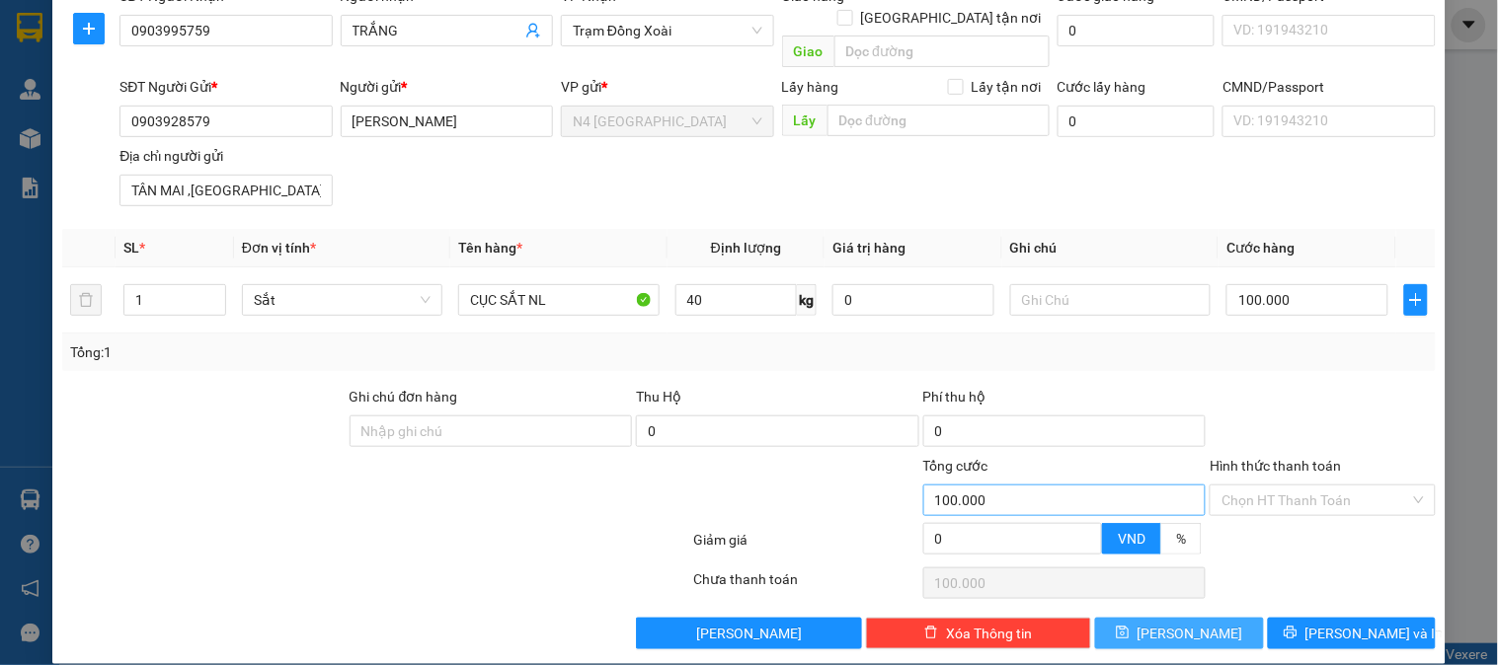
type input "0"
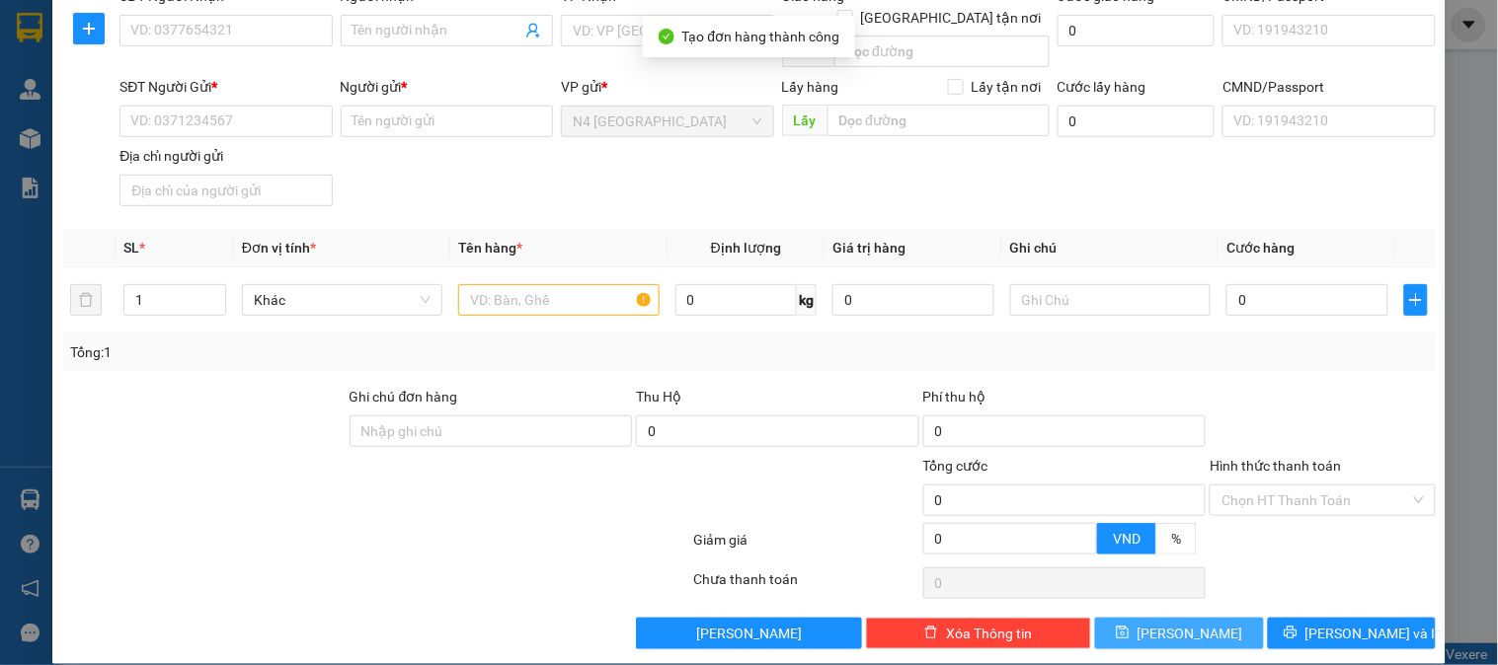
scroll to position [0, 0]
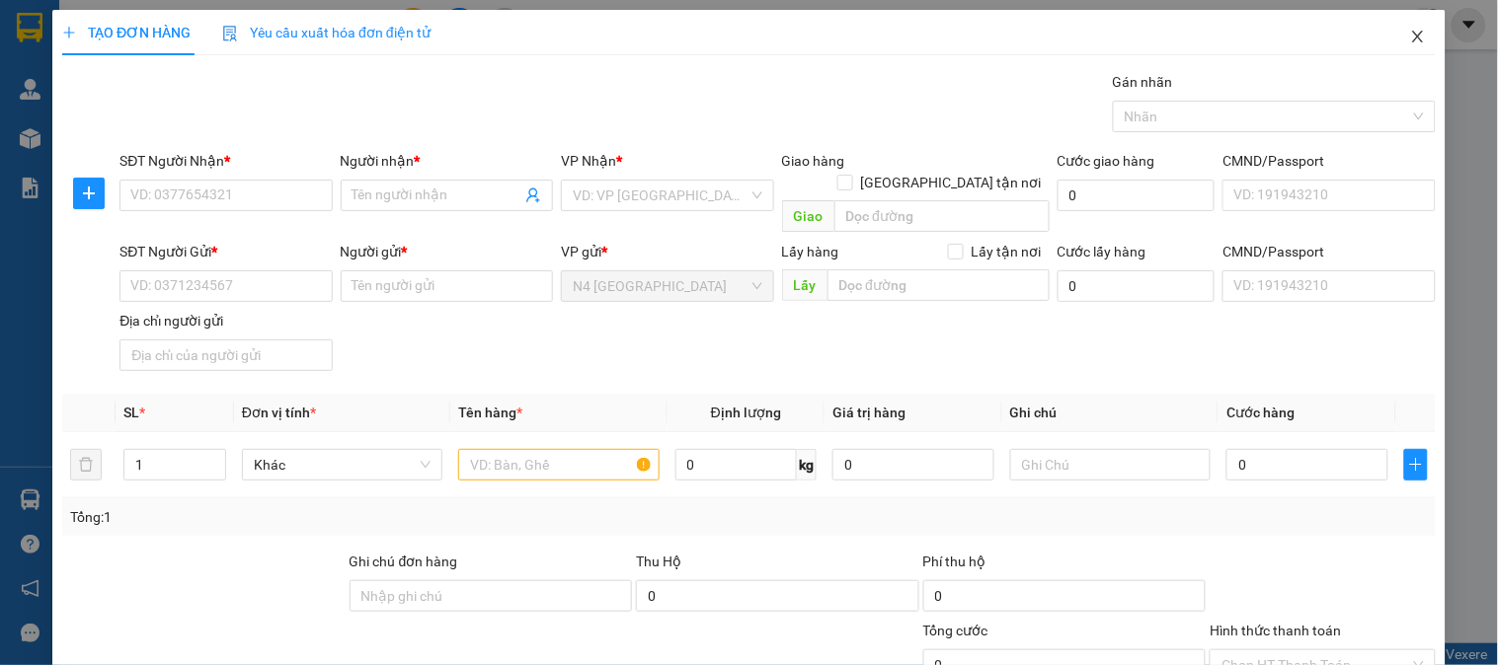
click at [1412, 40] on icon "close" at bounding box center [1417, 37] width 11 height 12
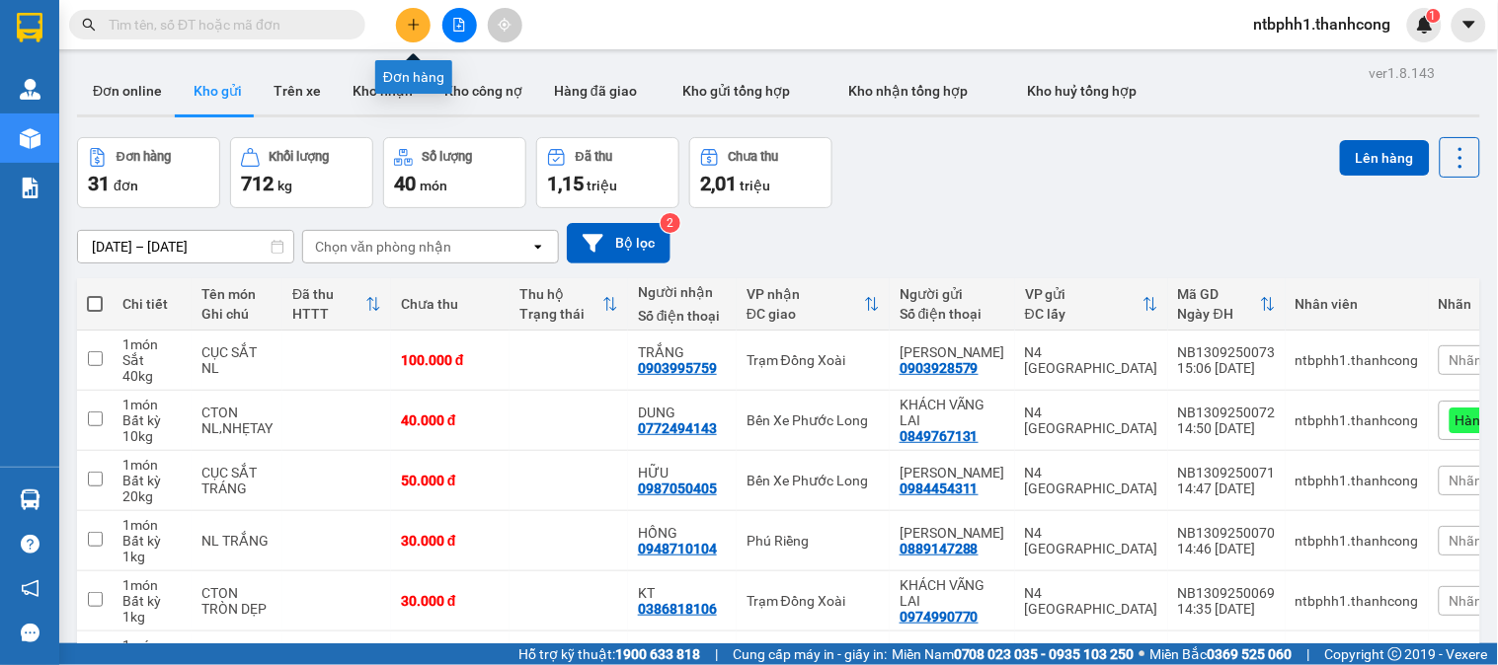
click at [418, 27] on icon "plus" at bounding box center [414, 25] width 14 height 14
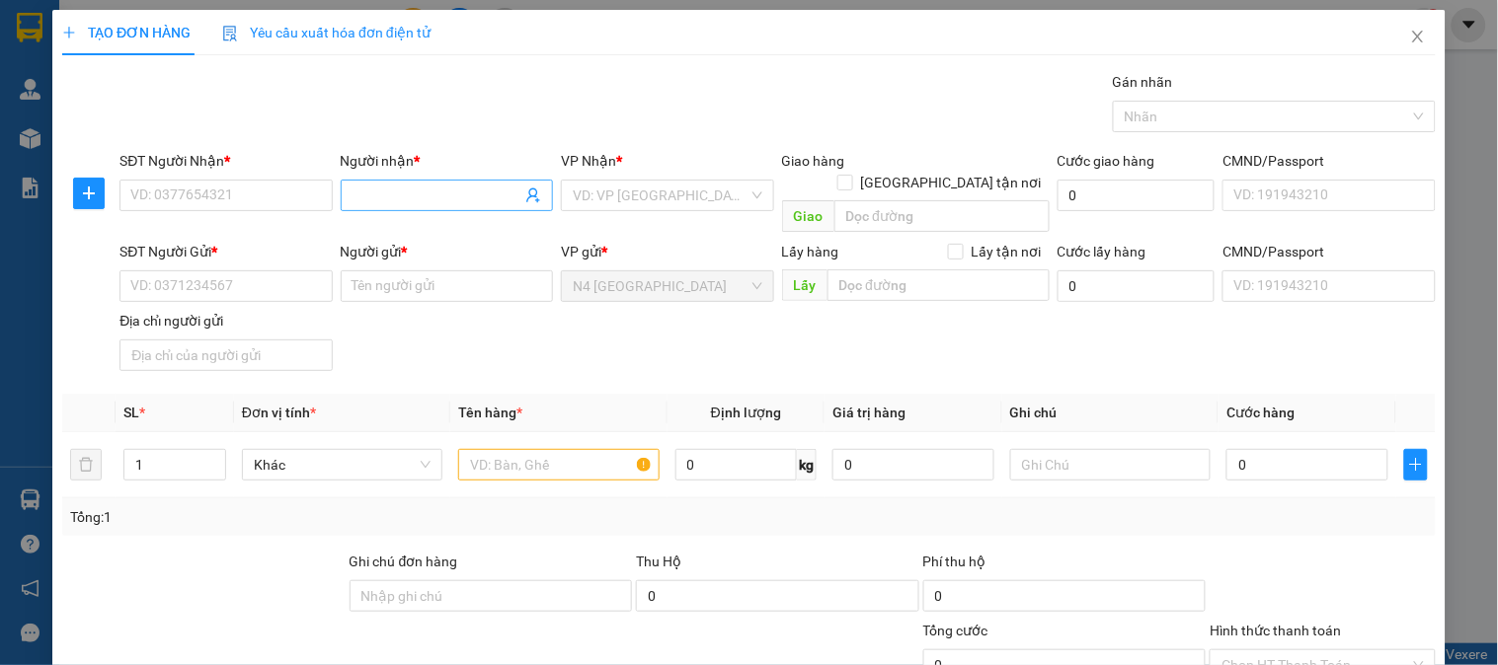
click at [382, 198] on input "Người nhận *" at bounding box center [436, 196] width 169 height 22
paste input "TRỌNG"
type input "TRỌNG"
click at [278, 183] on input "SĐT Người Nhận *" at bounding box center [225, 196] width 212 height 32
paste input "0984303798"
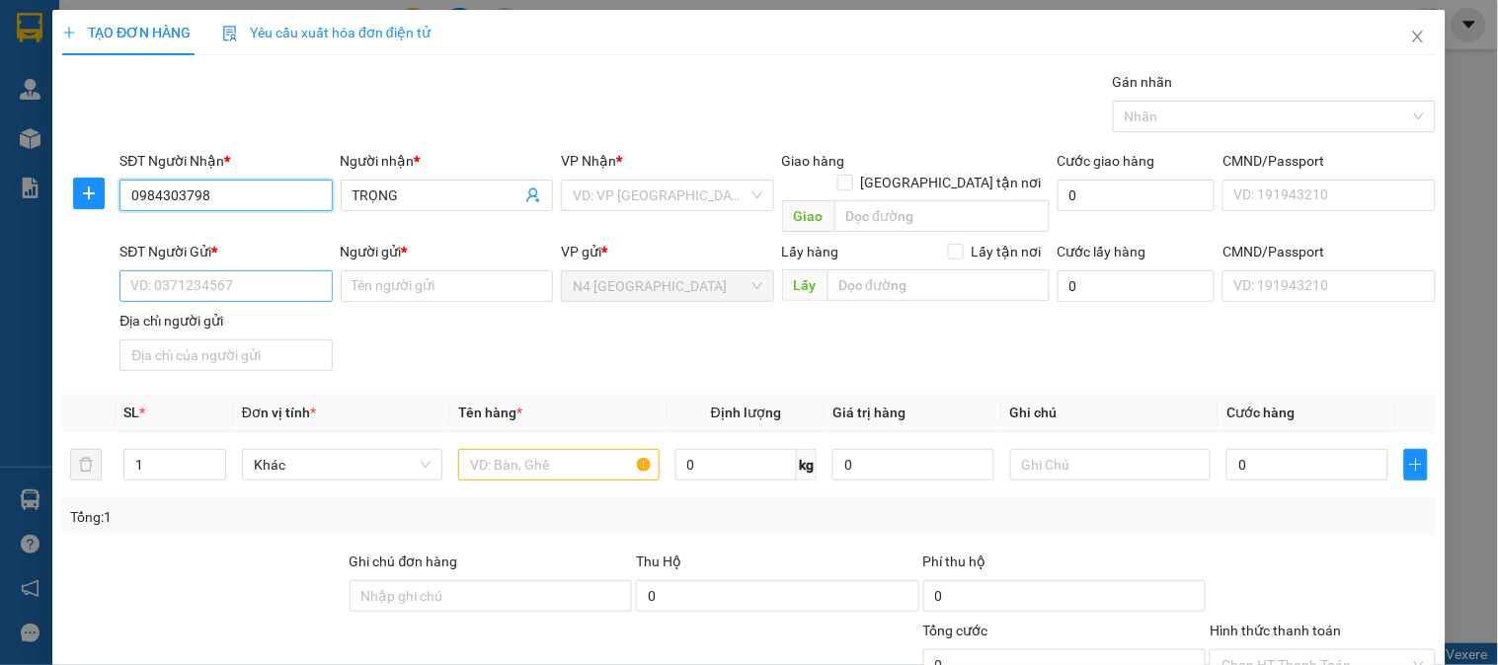
type input "0984303798"
click at [221, 270] on input "SĐT Người Gửi *" at bounding box center [225, 286] width 212 height 32
paste input "0901303798"
type input "0901303798"
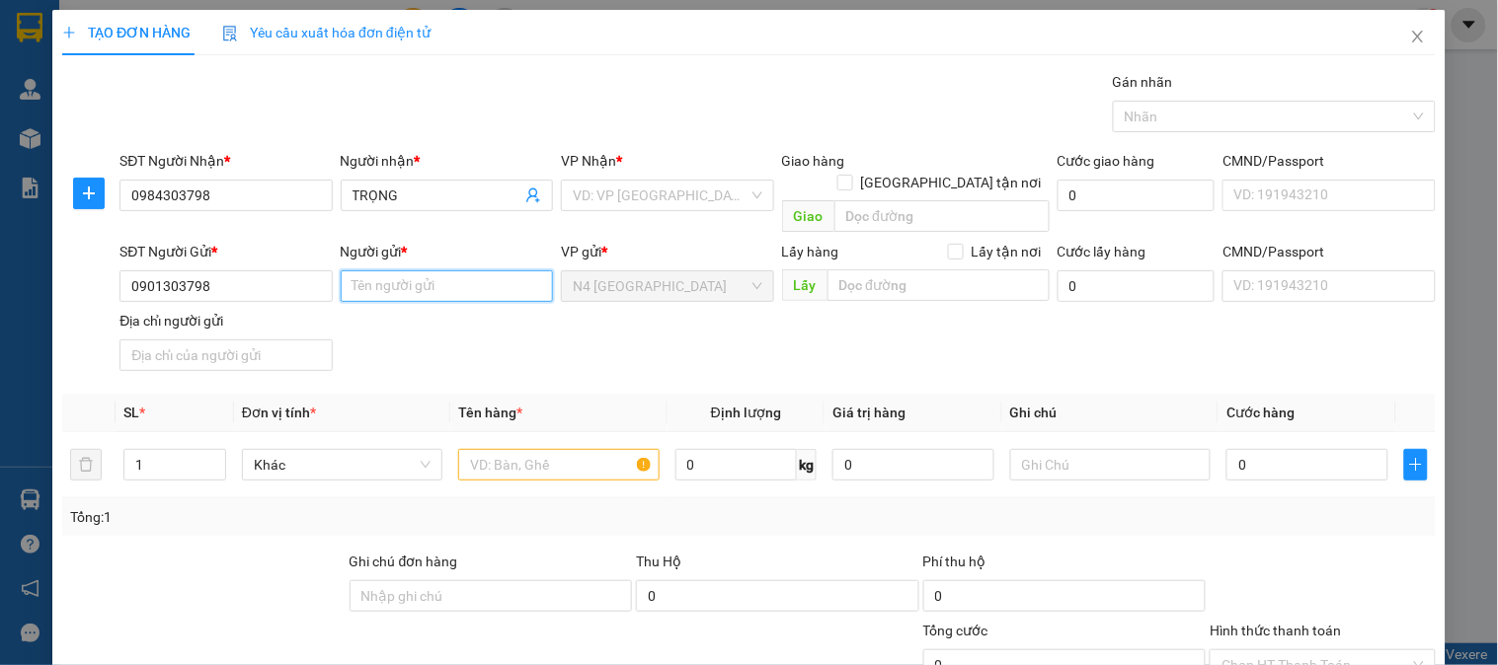
click at [383, 270] on input "Người gửi *" at bounding box center [447, 286] width 212 height 32
paste input "ĐÀO TRUNG HẬU"
type input "ĐÀO TRUNG HẬU"
click at [178, 340] on input "Địa chỉ người gửi" at bounding box center [225, 356] width 212 height 32
paste input "CANH VINH,VÂN CANH ,BÌNH ĐỊNH"
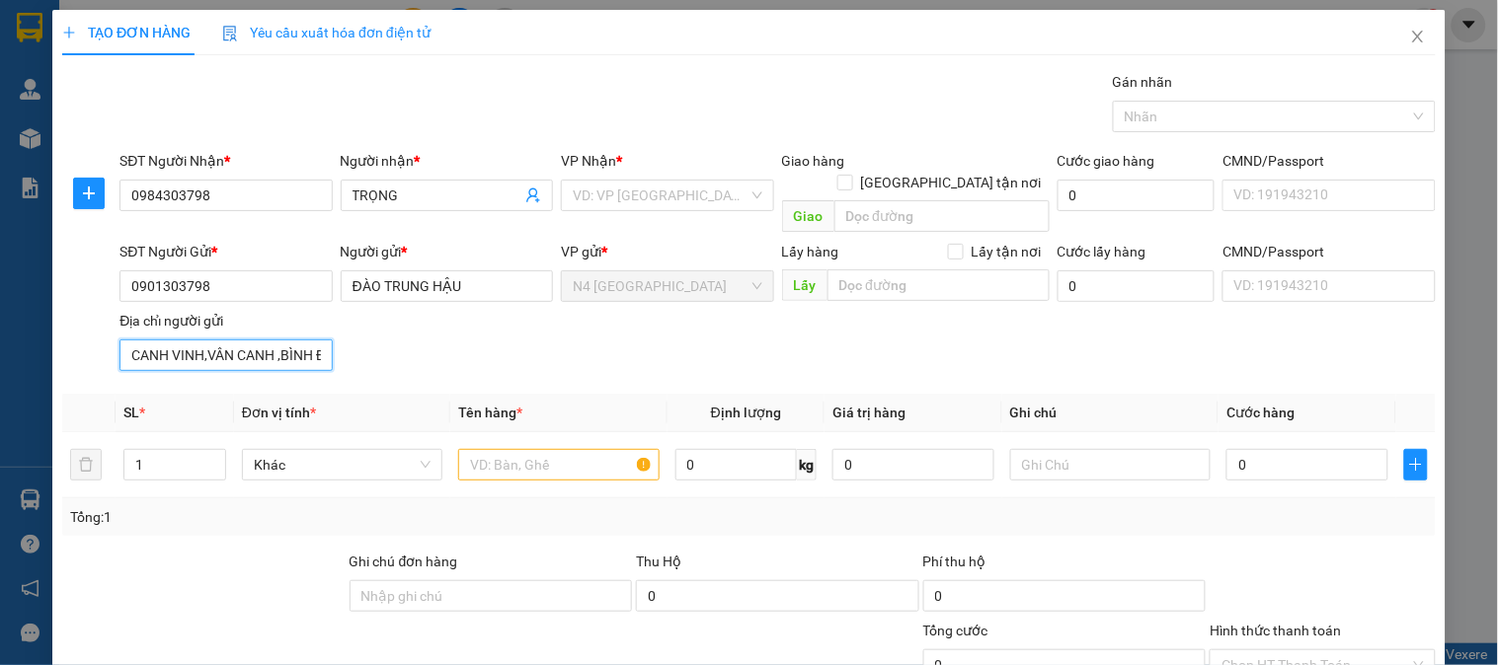
scroll to position [0, 34]
type input "CANH VINH,VÂN CANH ,BÌNH ĐỊNH"
click at [600, 199] on input "search" at bounding box center [660, 196] width 175 height 30
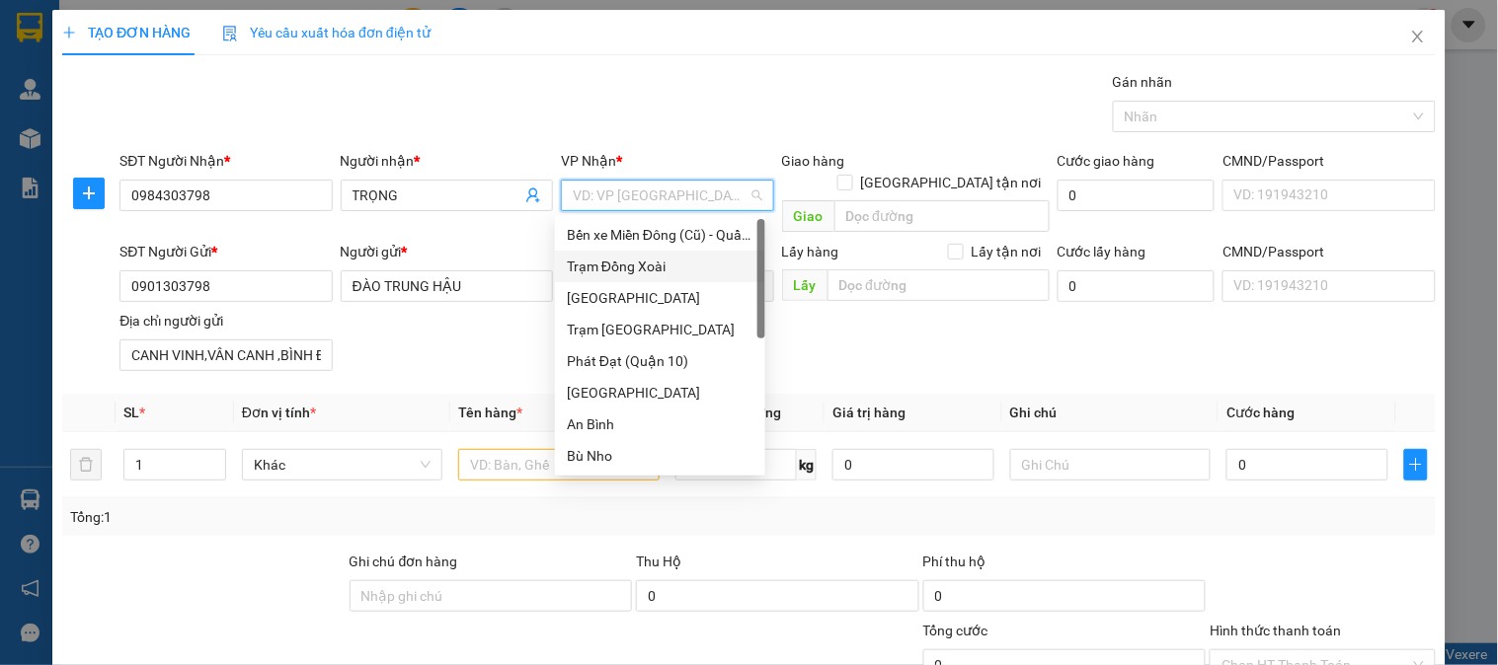
click at [655, 268] on div "Trạm Đồng Xoài" at bounding box center [660, 267] width 187 height 22
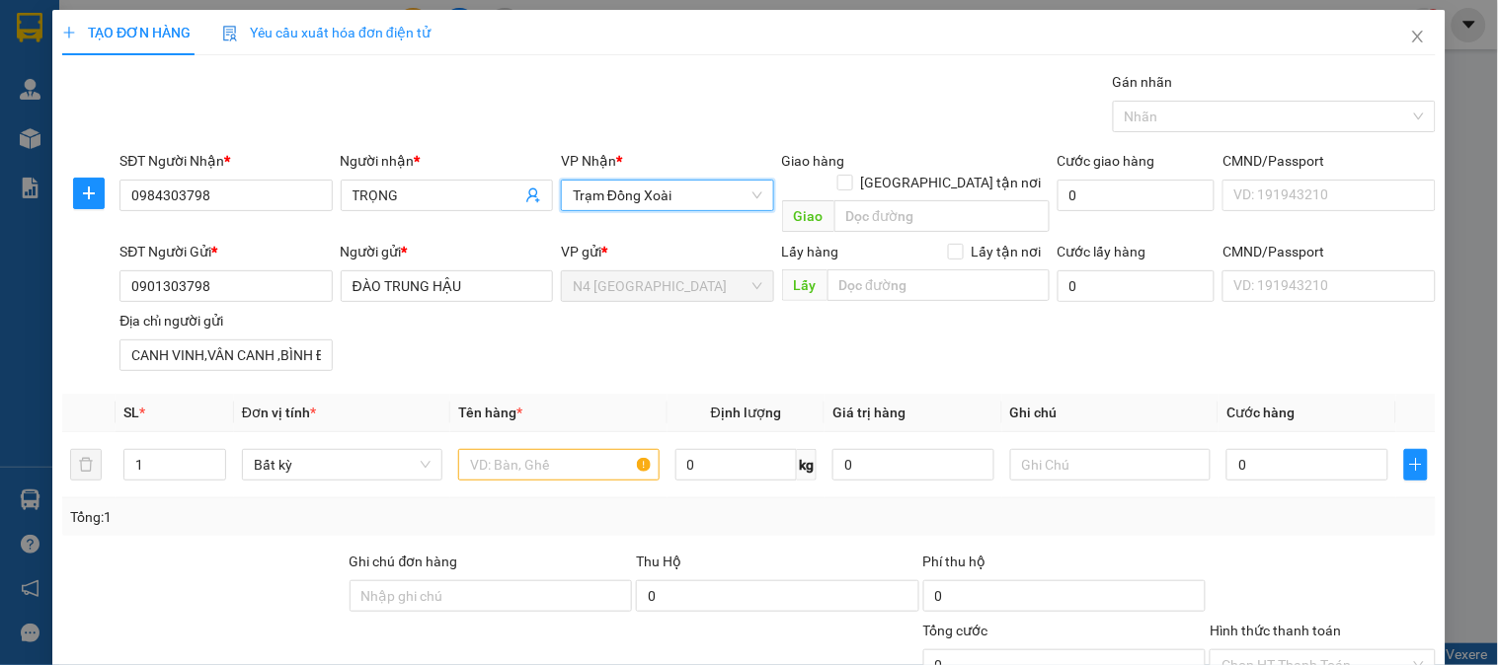
scroll to position [165, 0]
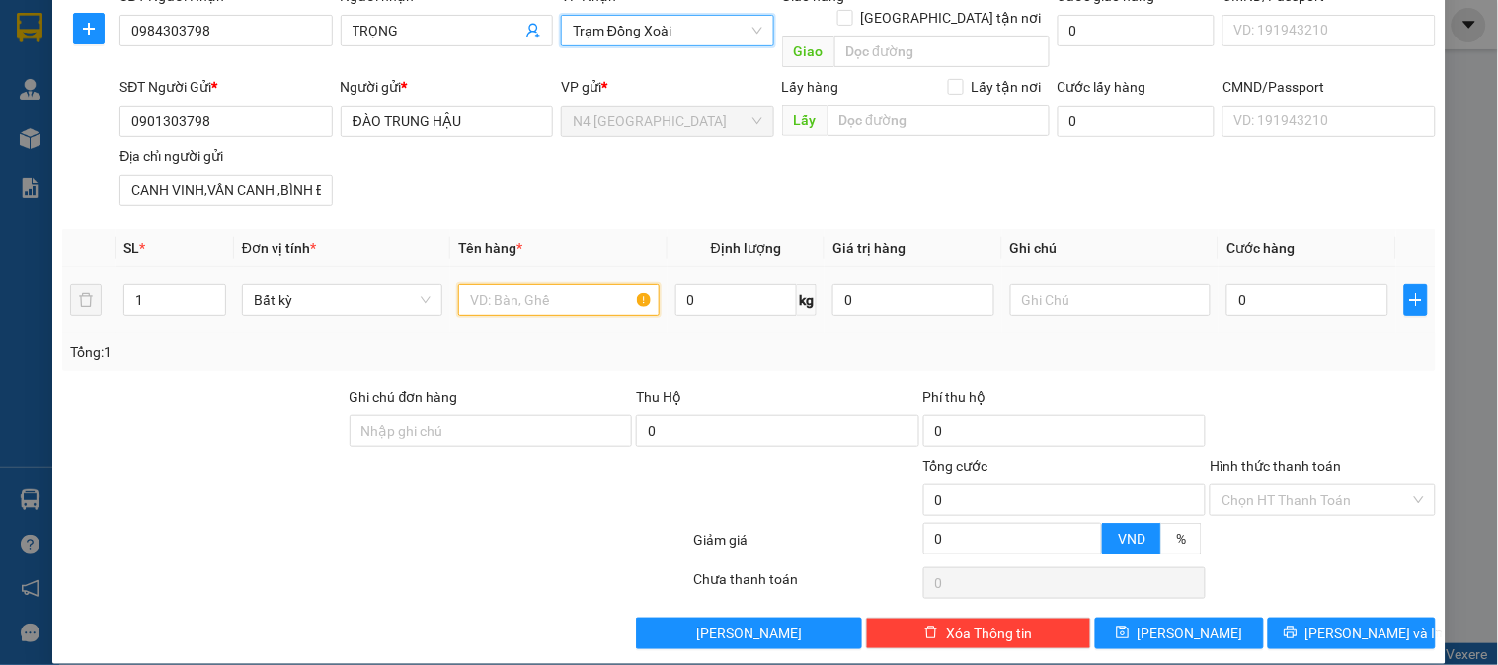
click at [521, 284] on input "text" at bounding box center [558, 300] width 200 height 32
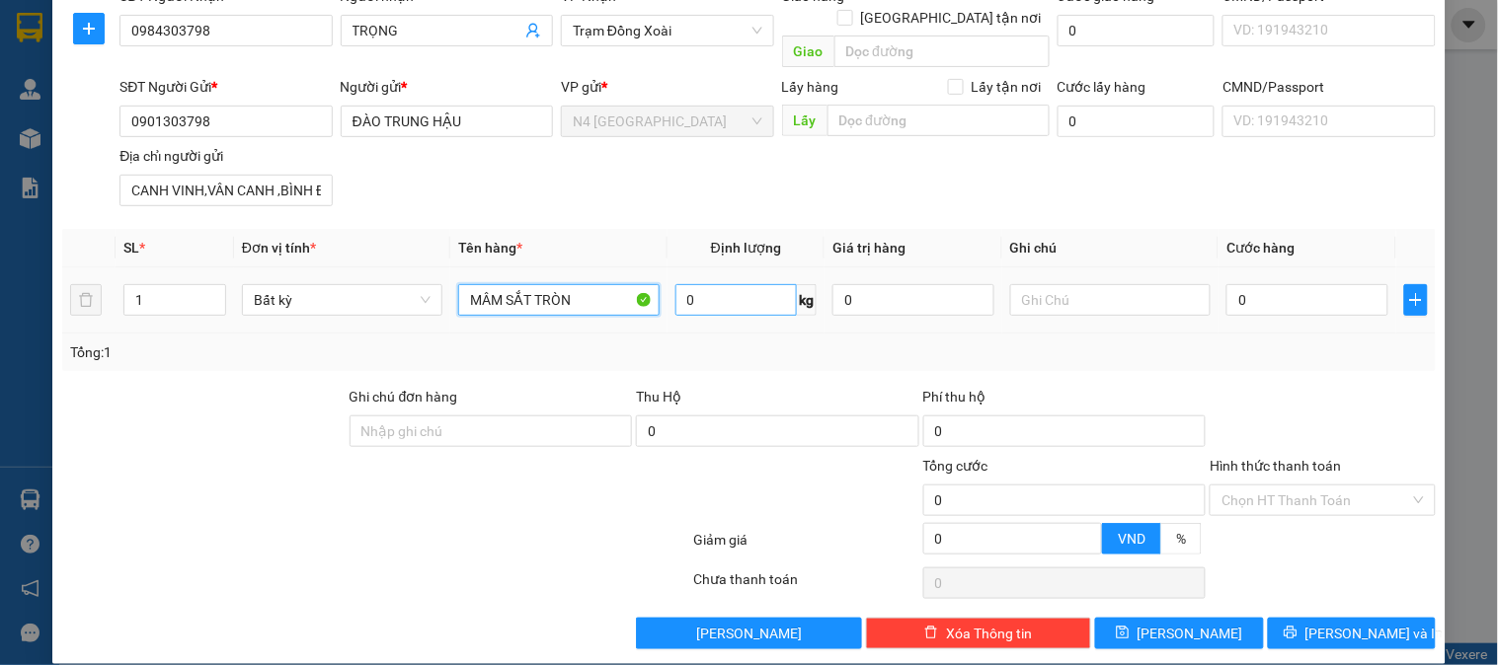
type input "MÂM SẮT TRÒN"
click at [751, 284] on input "0" at bounding box center [736, 300] width 122 height 32
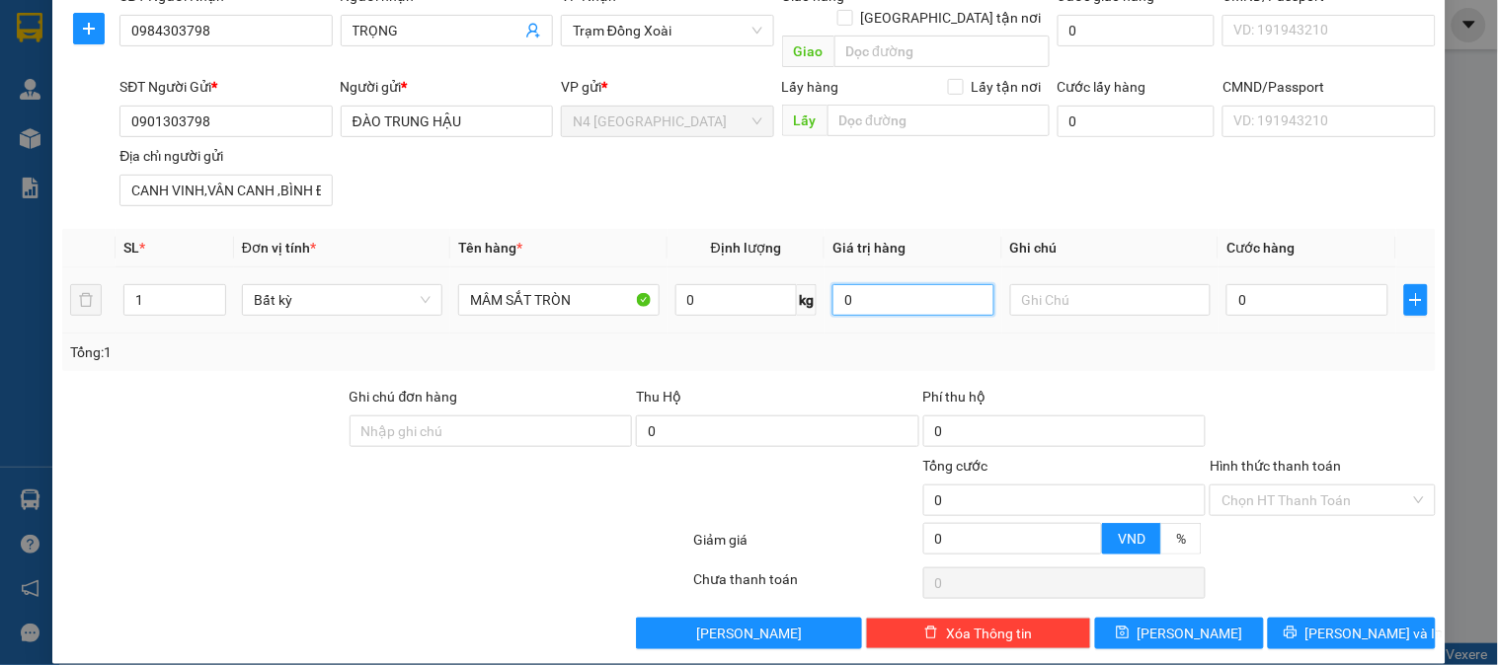
click at [871, 284] on input "0" at bounding box center [913, 300] width 162 height 32
click at [721, 284] on input "0" at bounding box center [736, 300] width 122 height 32
type input "20"
type input "50.000"
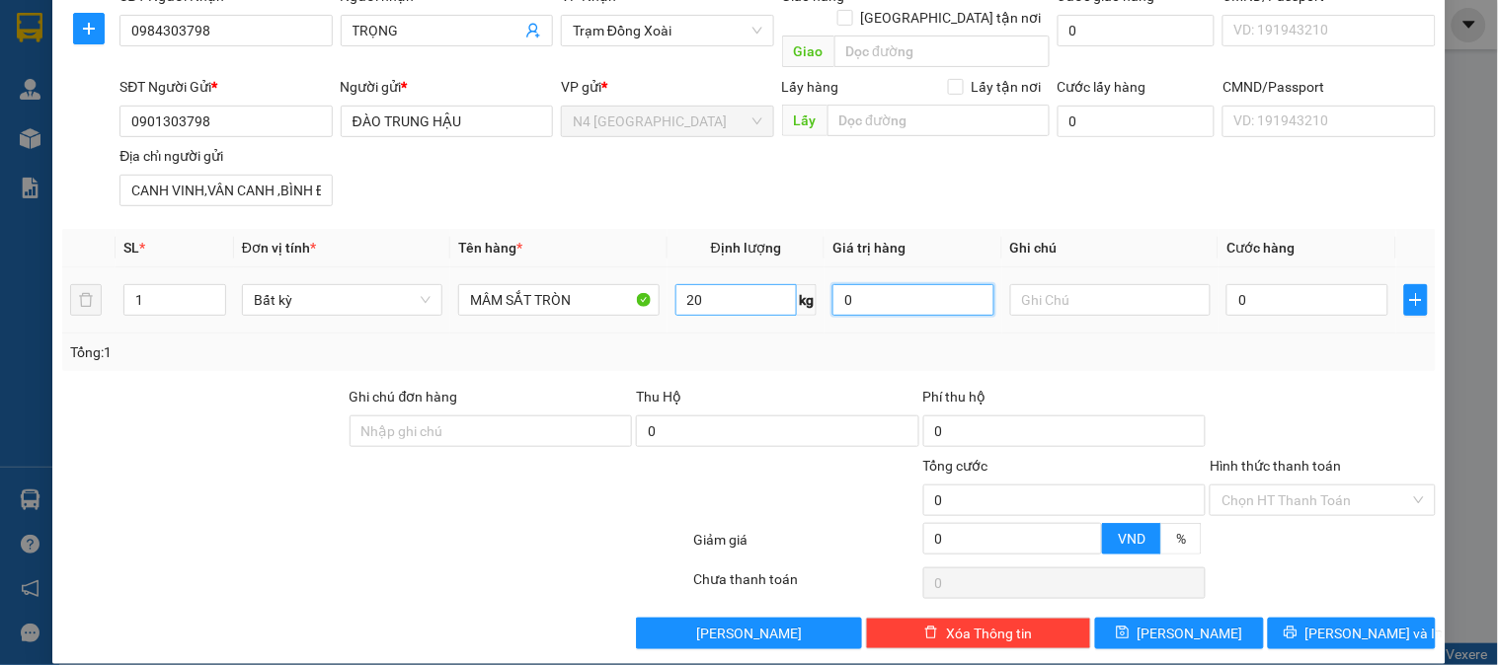
type input "50.000"
click at [199, 285] on input "1" at bounding box center [174, 300] width 101 height 30
click at [191, 285] on input "1" at bounding box center [174, 300] width 101 height 30
type input "1"
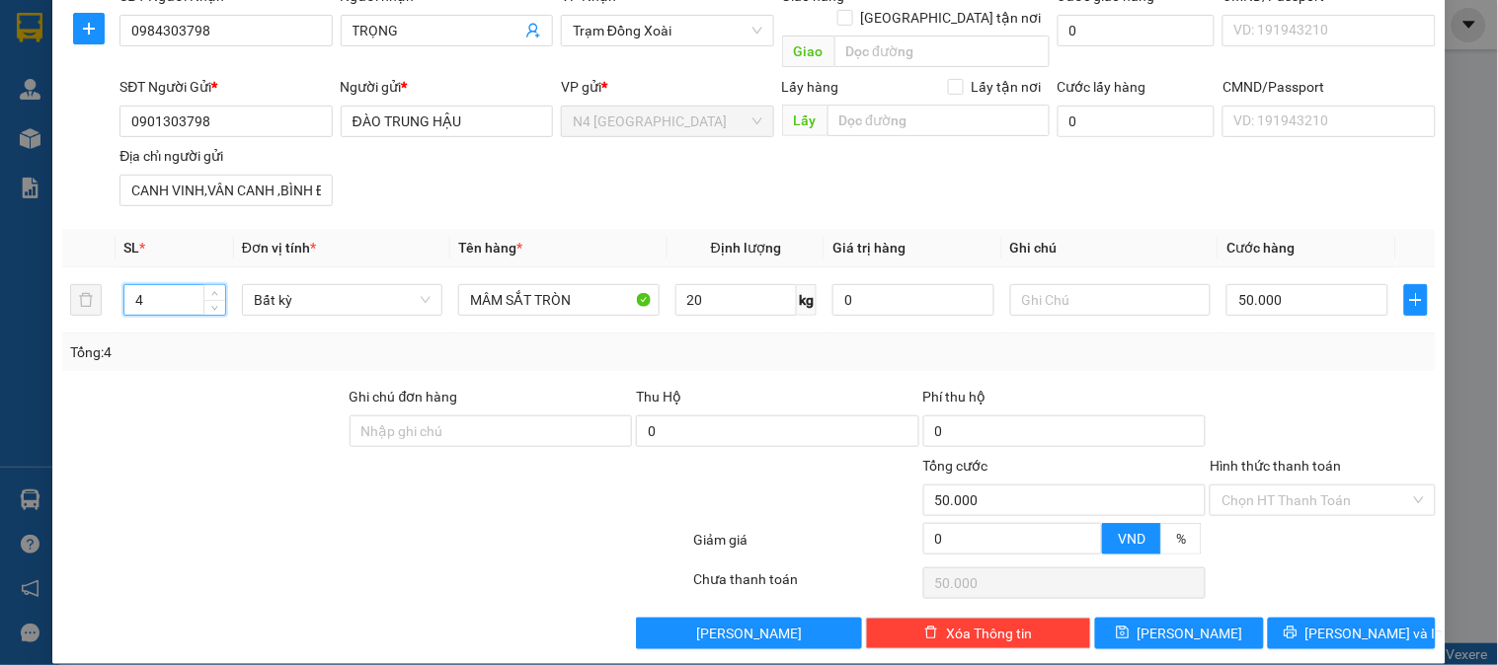
type input "4"
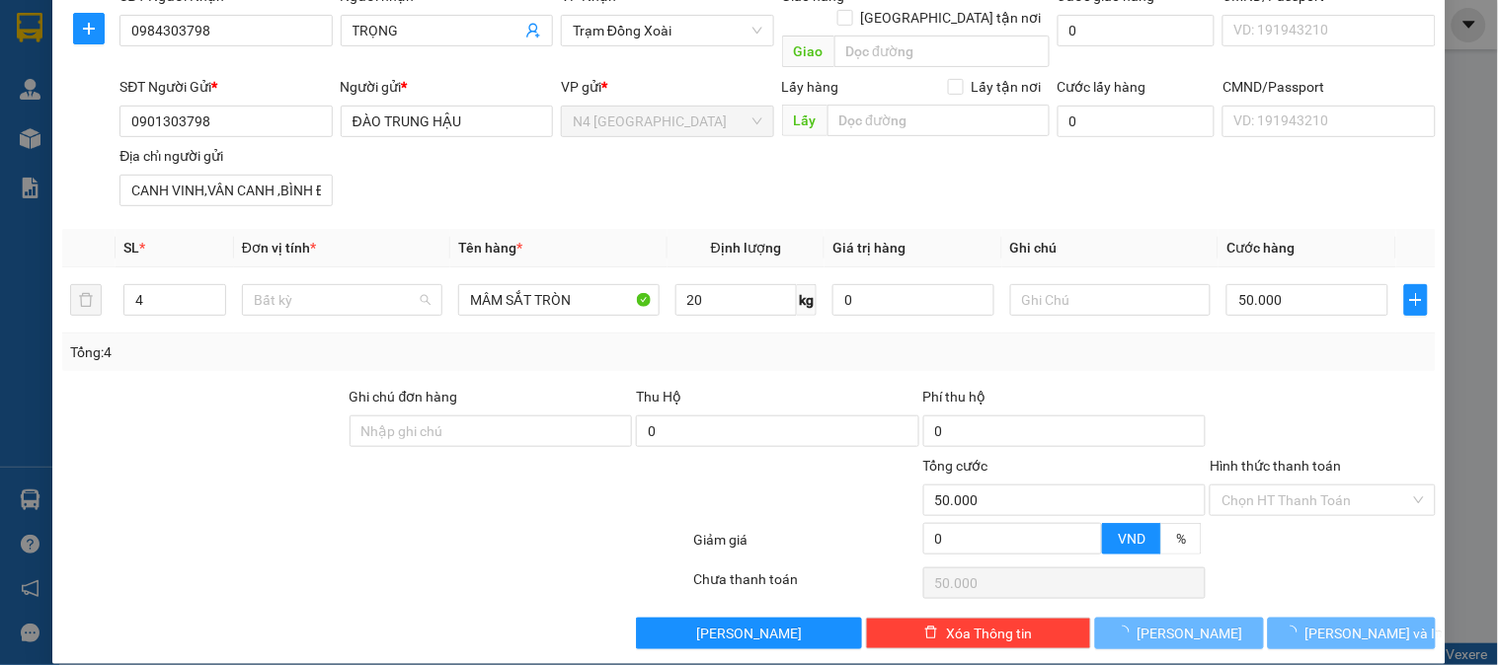
type input "200.000"
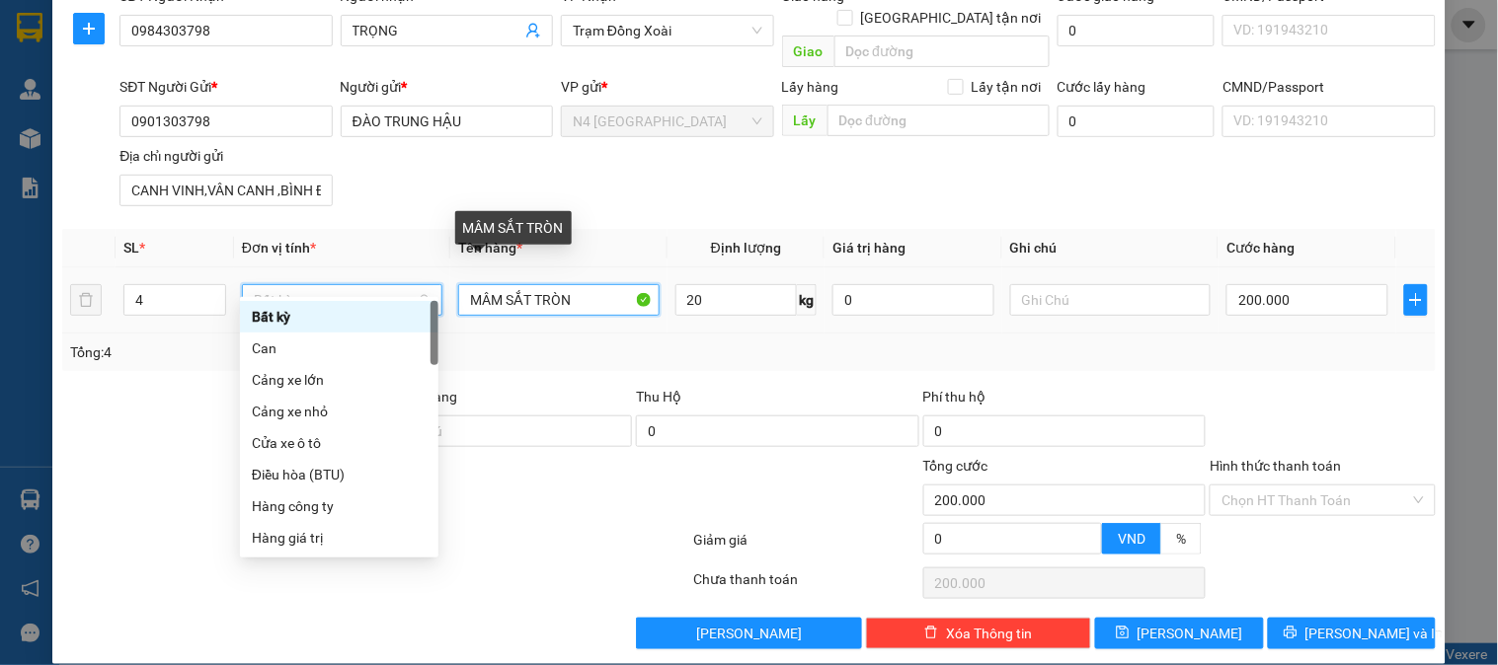
click at [586, 284] on input "MÂM SẮT TRÒN" at bounding box center [558, 300] width 200 height 32
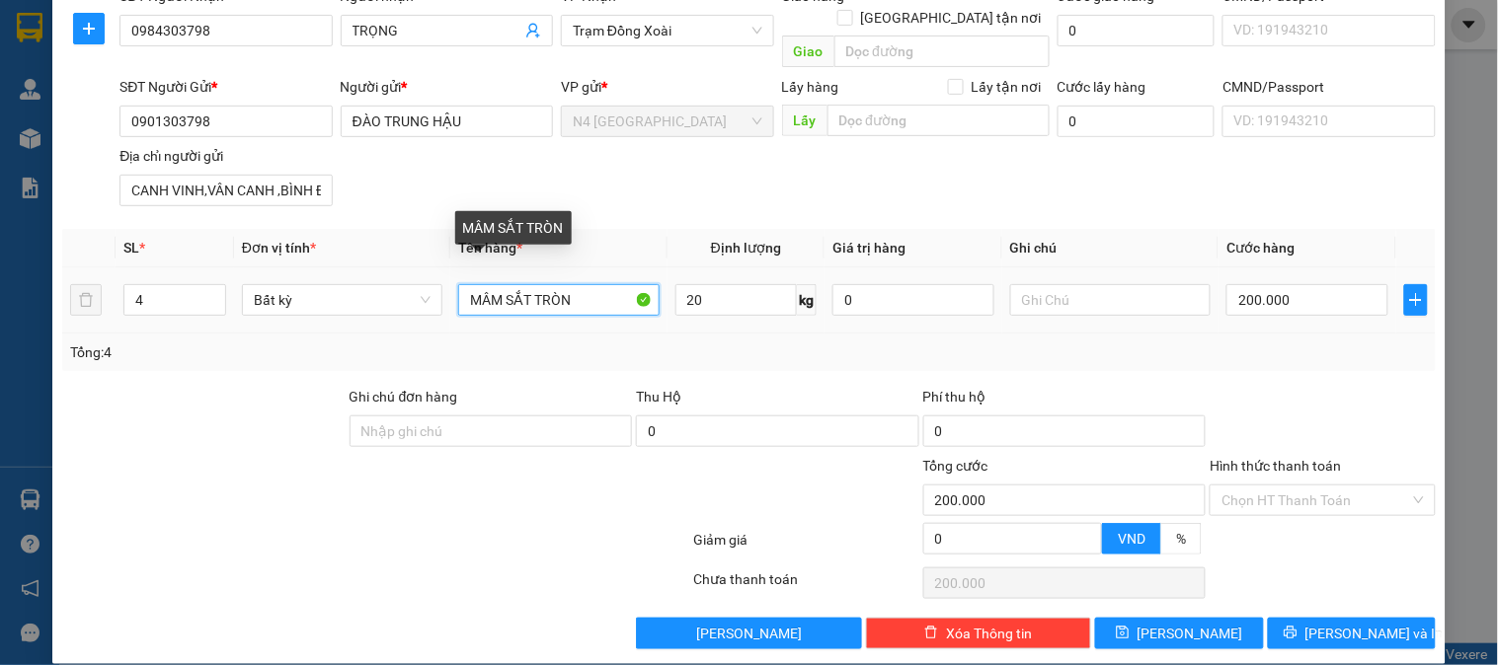
click at [589, 284] on input "MÂM SẮT TRÒN" at bounding box center [558, 300] width 200 height 32
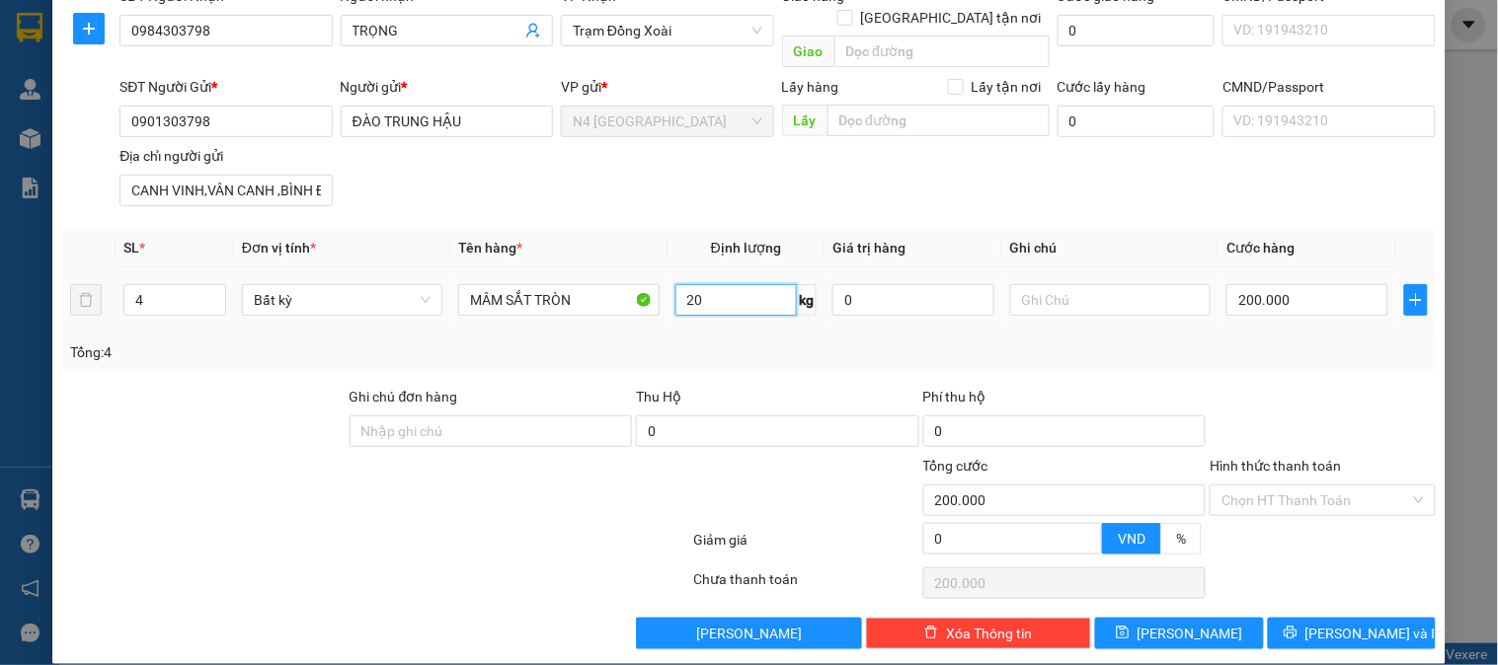
click at [716, 284] on input "20" at bounding box center [736, 300] width 122 height 32
click at [1189, 618] on button "[PERSON_NAME]" at bounding box center [1179, 634] width 168 height 32
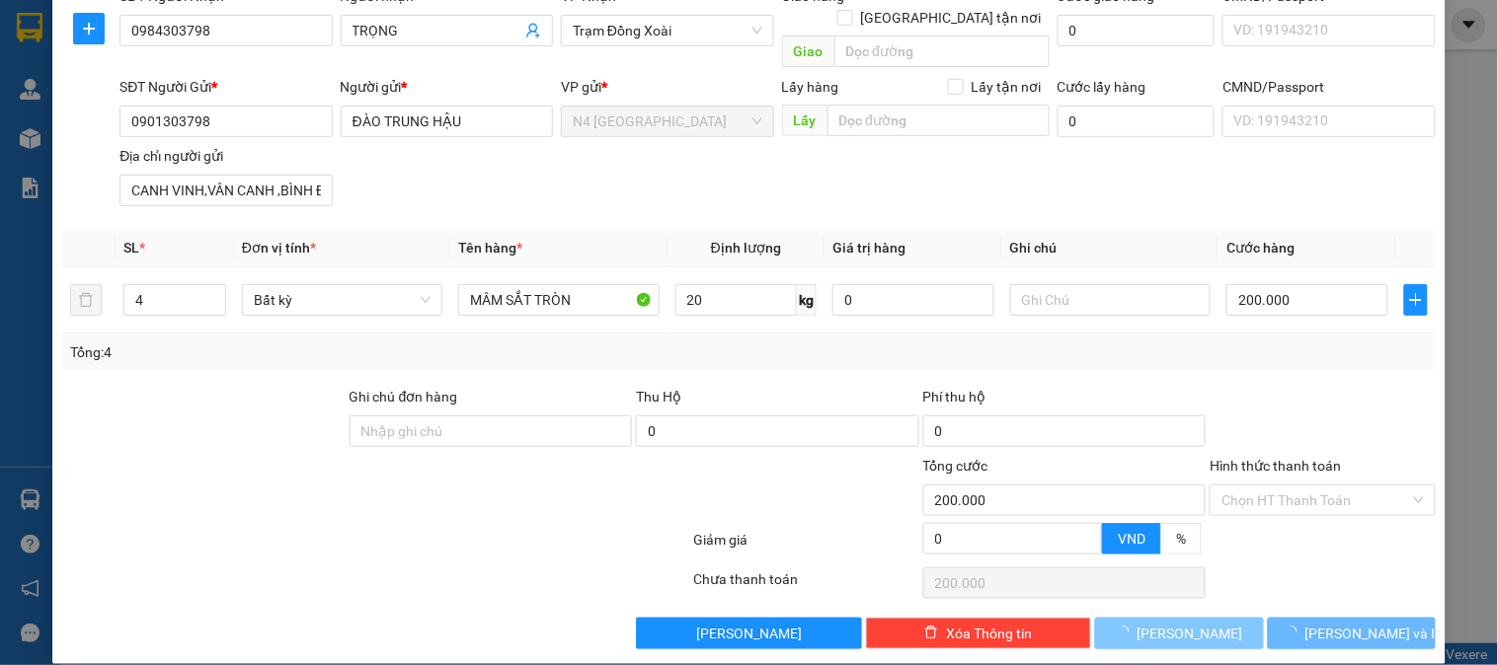
type input "1"
type input "0"
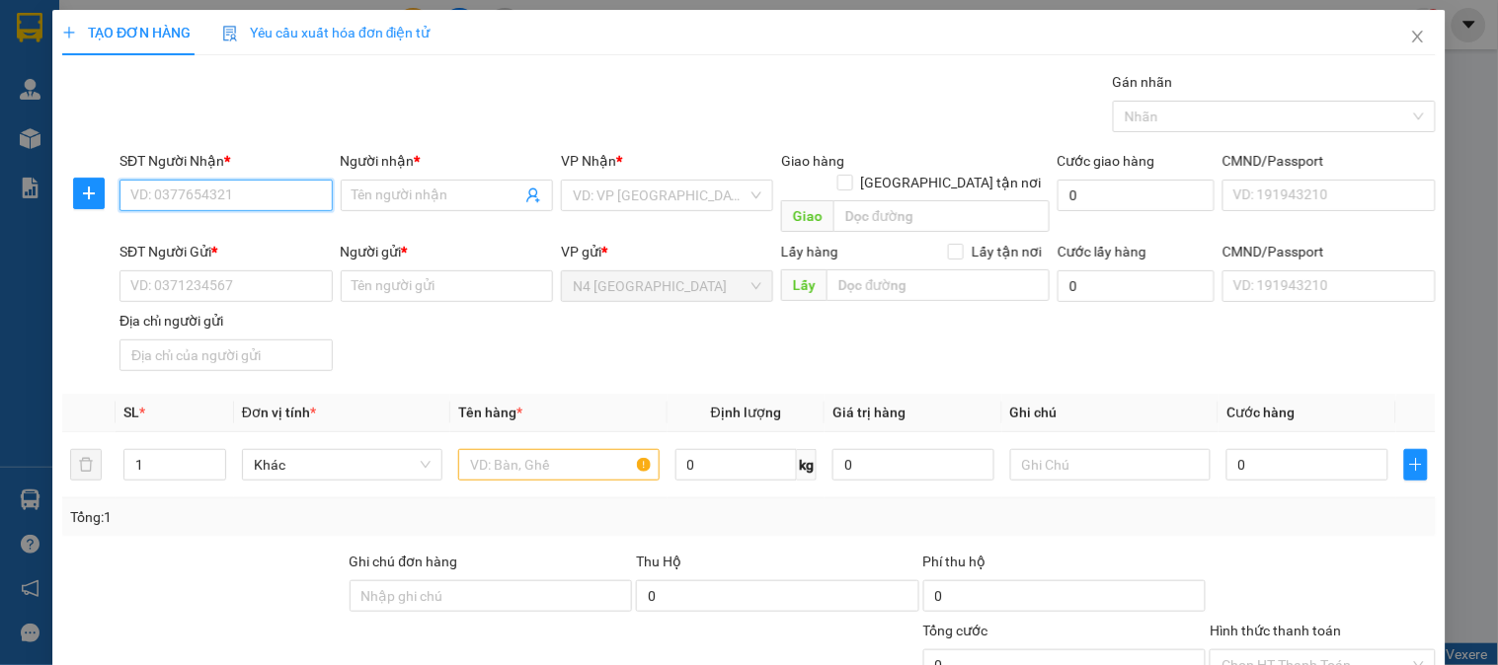
scroll to position [155, 0]
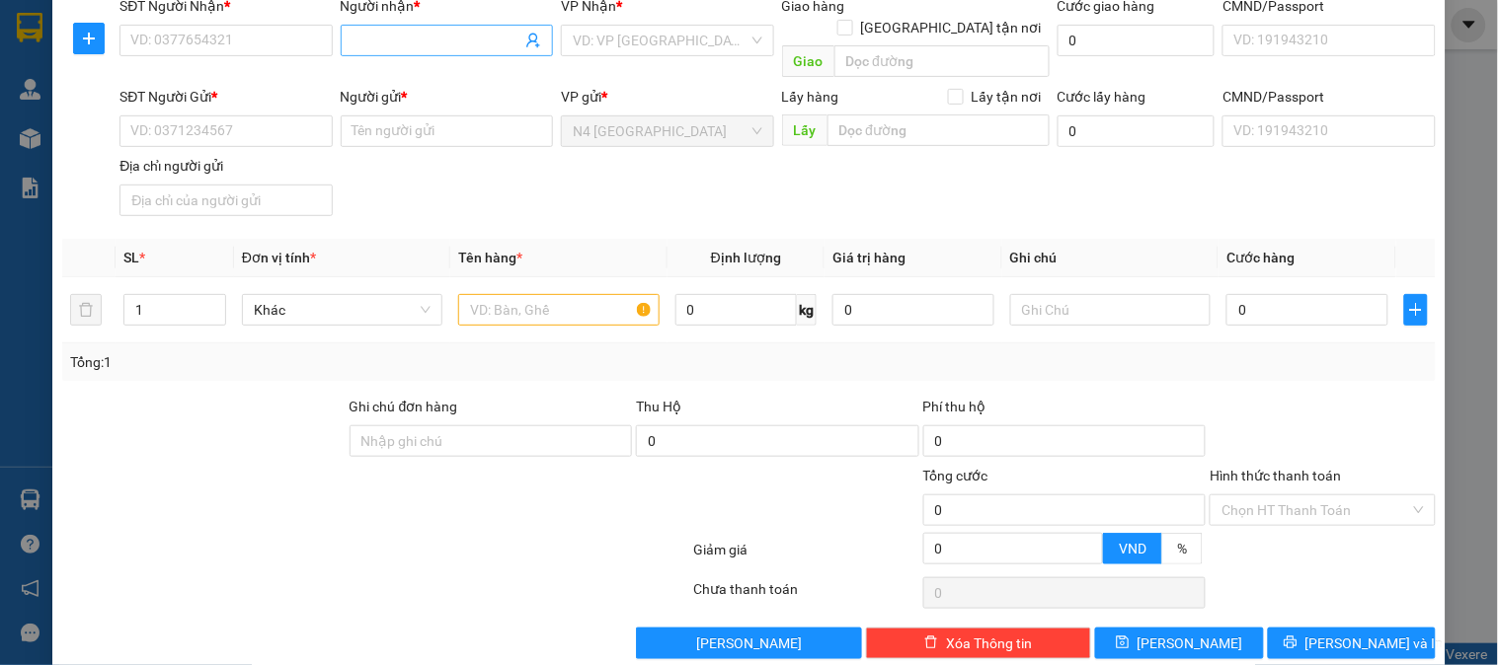
click at [360, 35] on input "Người nhận *" at bounding box center [436, 41] width 169 height 22
paste input "GIÁM"
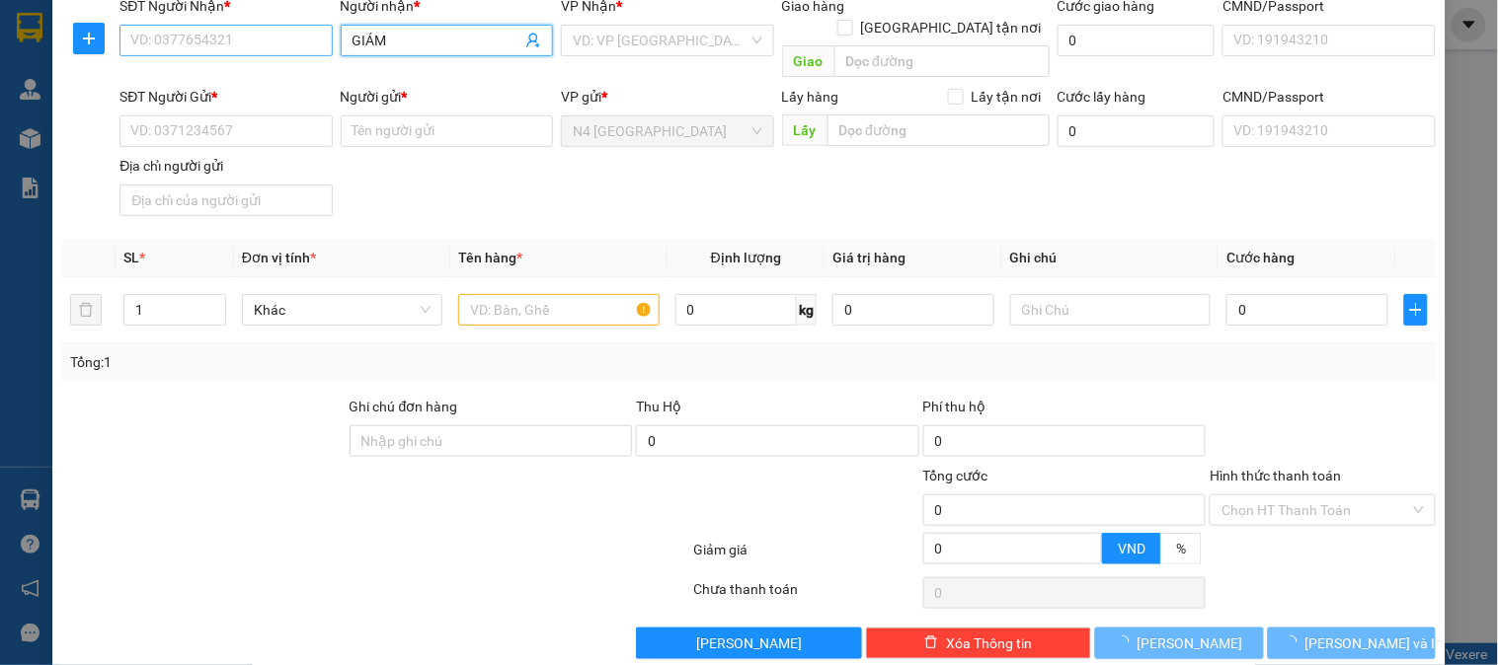
type input "GIÁM"
click at [293, 25] on input "SĐT Người Nhận *" at bounding box center [225, 41] width 212 height 32
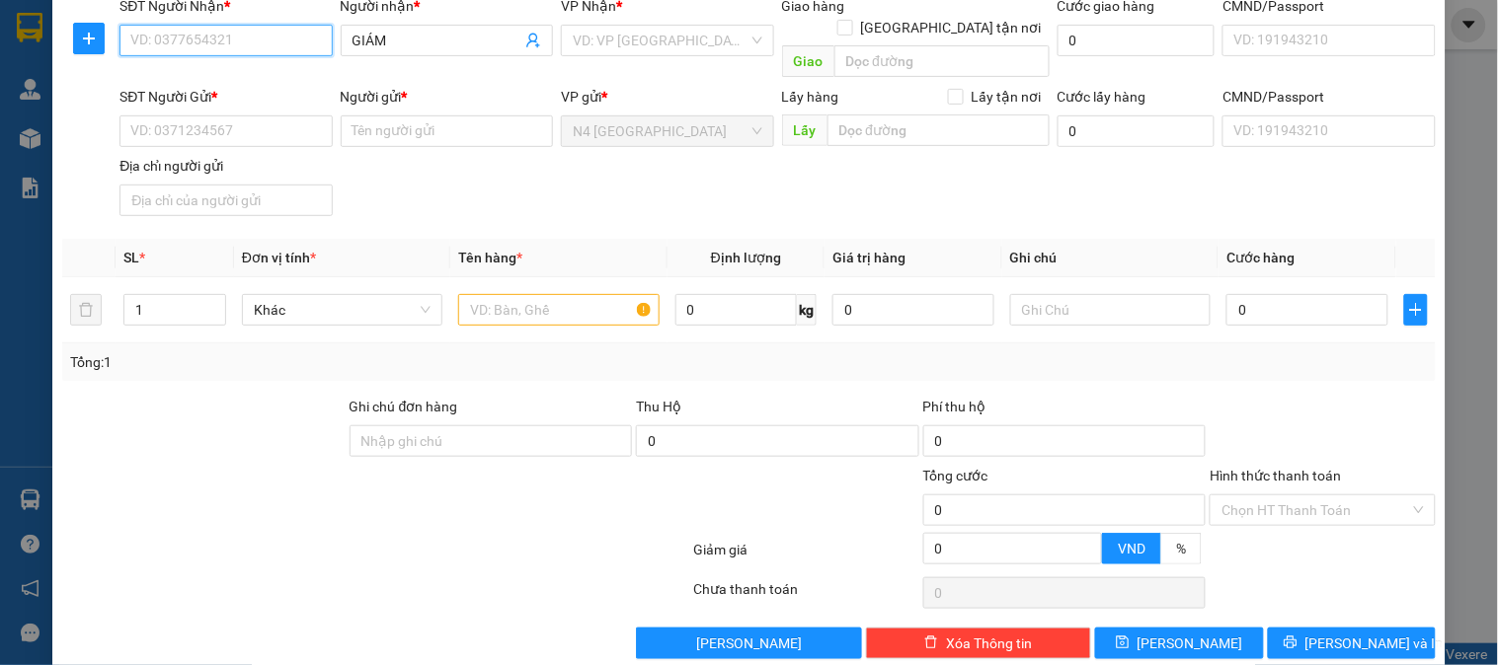
paste input "0344196714"
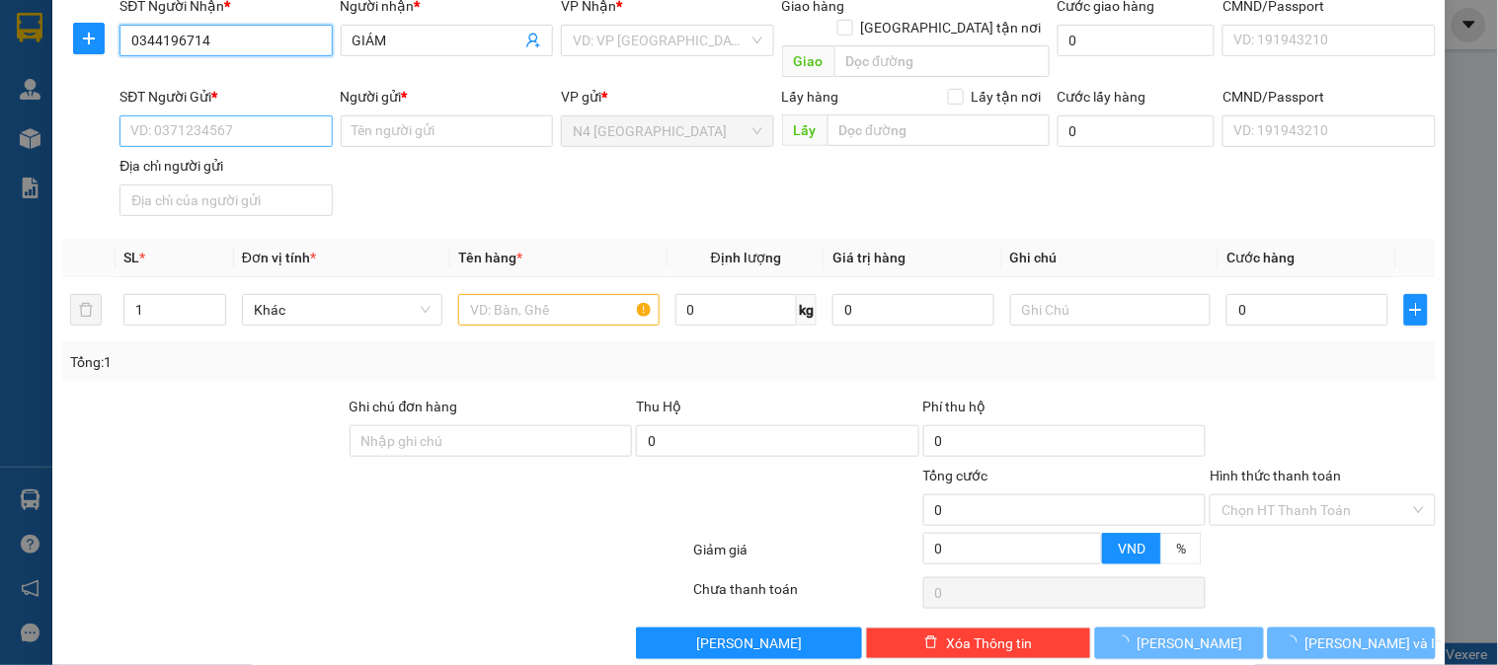
type input "0344196714"
click at [249, 118] on input "SĐT Người Gửi *" at bounding box center [225, 132] width 212 height 32
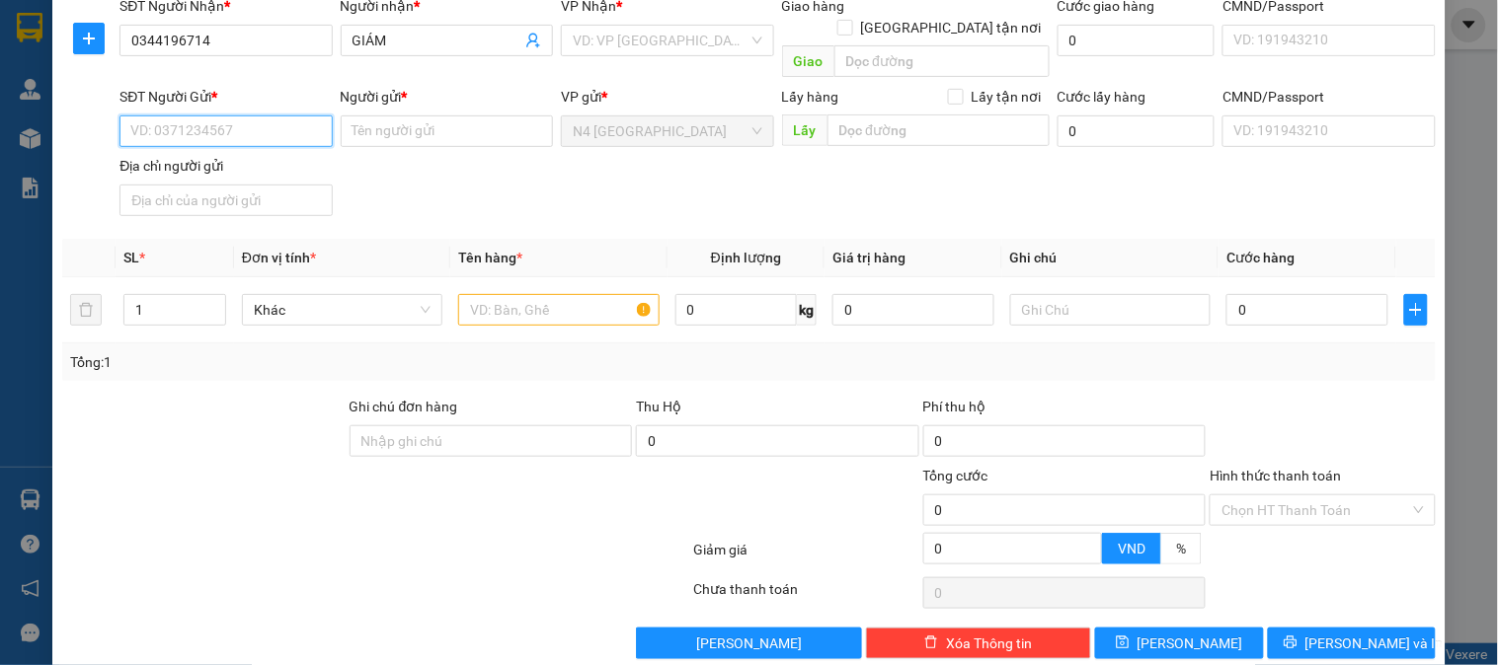
paste input "0977624974"
type input "0977624974"
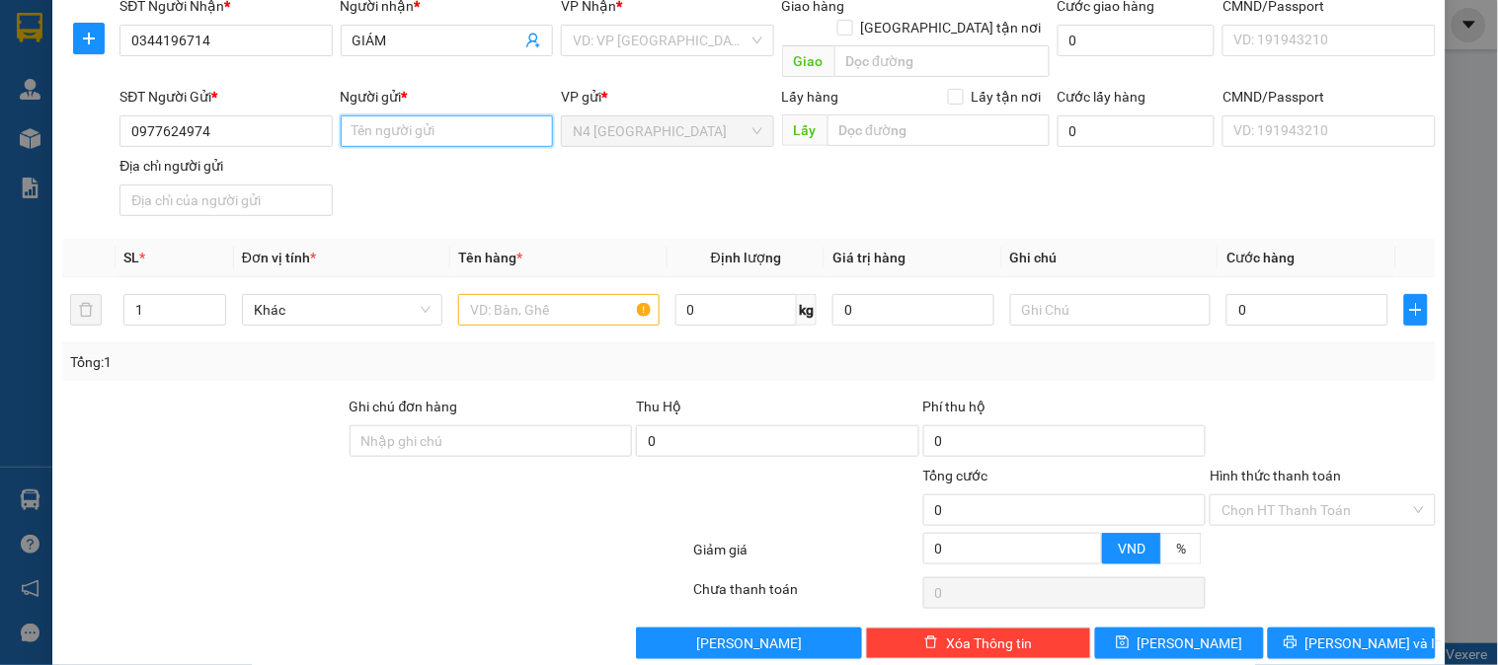
drag, startPoint x: 365, startPoint y: 107, endPoint x: 376, endPoint y: 13, distance: 94.4
click at [366, 116] on input "Người gửi *" at bounding box center [447, 132] width 212 height 32
paste input "[PERSON_NAME]"
type input "[PERSON_NAME]"
click at [279, 185] on input "Địa chỉ người gửi" at bounding box center [225, 201] width 212 height 32
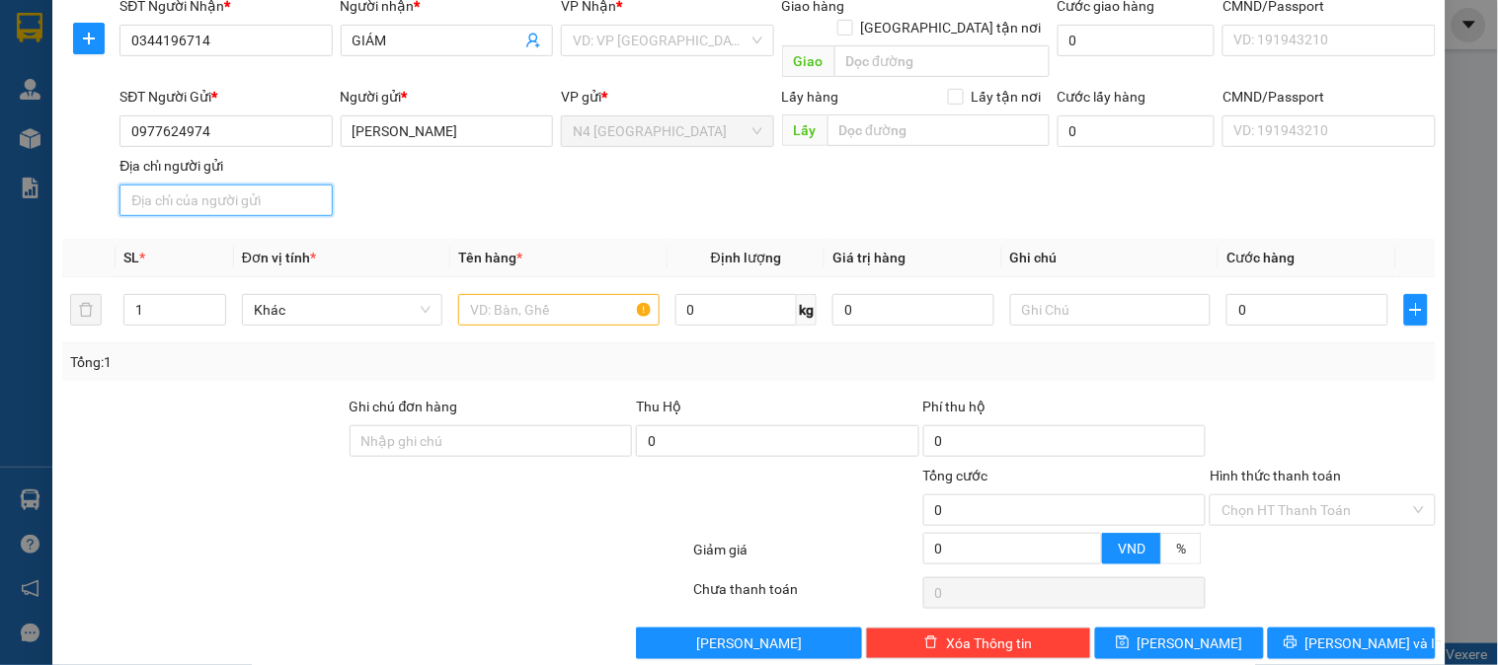
paste input "KP 7, TÂN PHONG, ĐỒNG NAI"
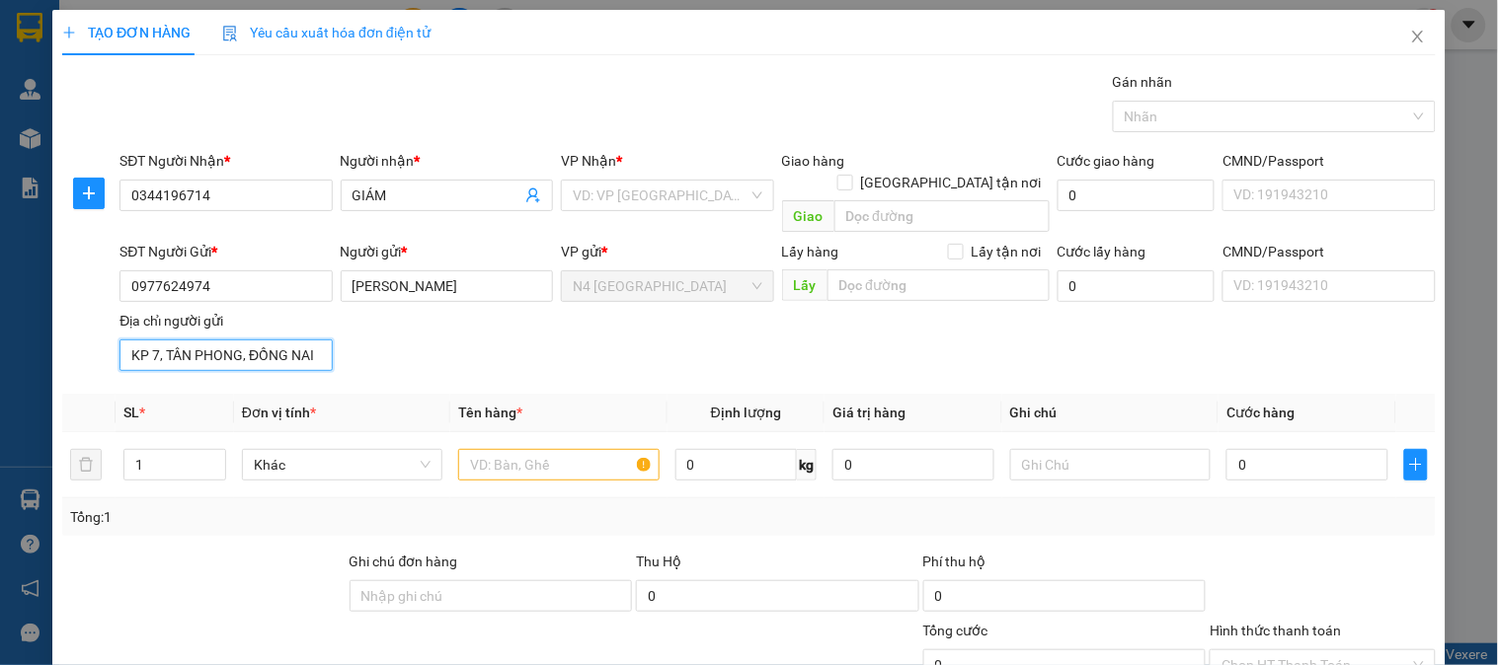
scroll to position [110, 0]
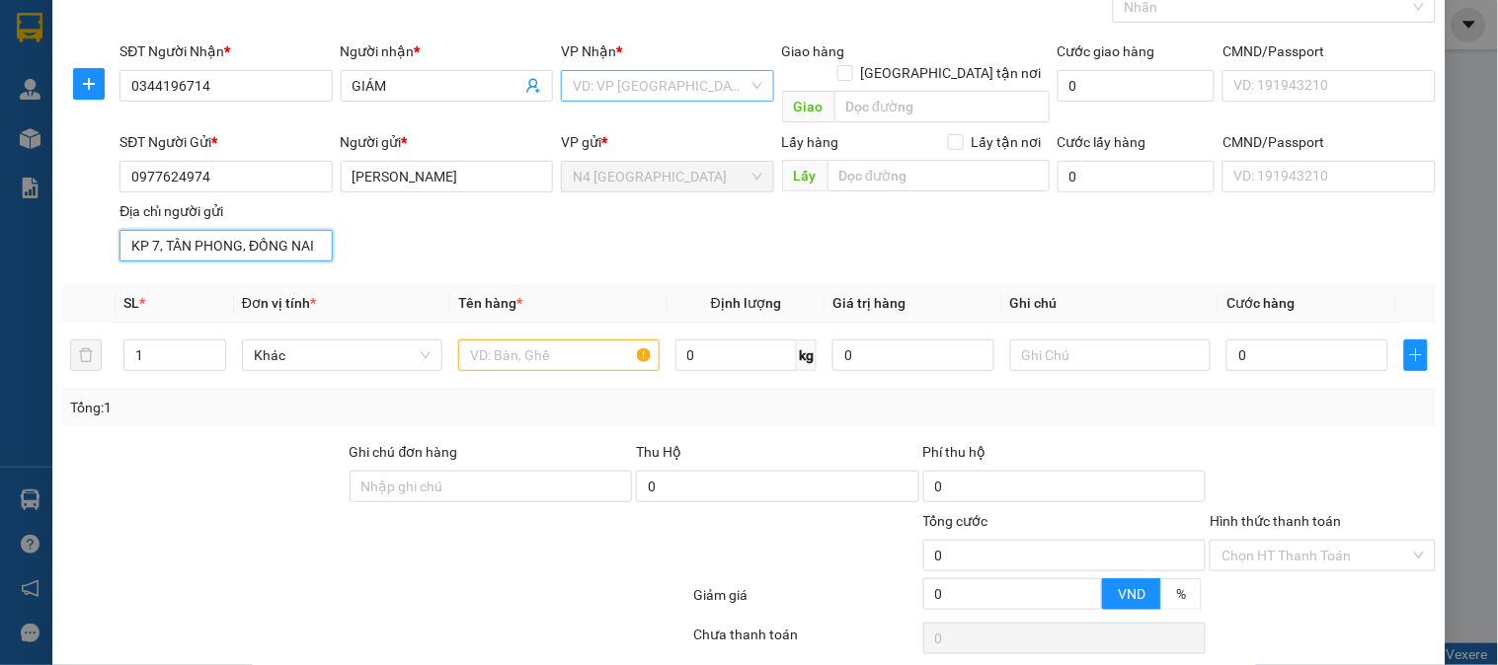
type input "KP 7, TÂN PHONG, ĐỒNG NAI"
click at [671, 86] on input "search" at bounding box center [660, 86] width 175 height 30
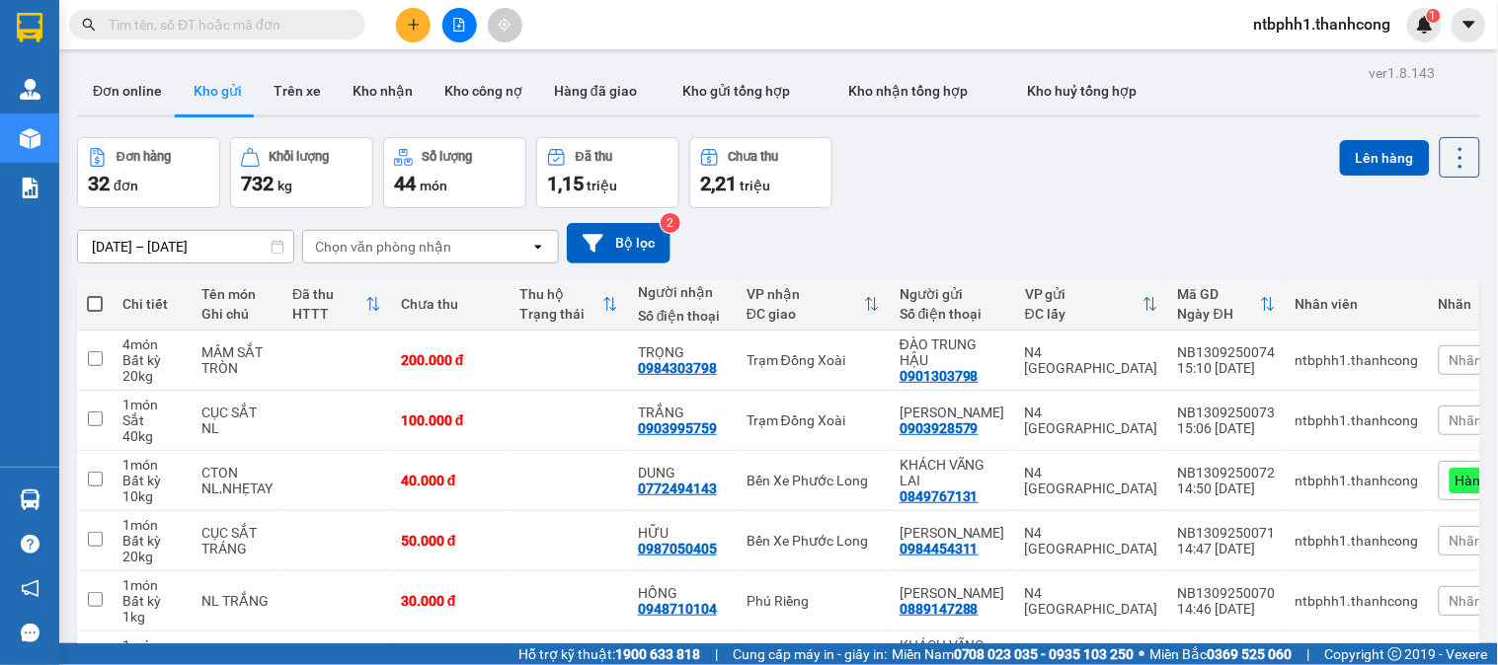
click at [415, 20] on icon "plus" at bounding box center [414, 25] width 14 height 14
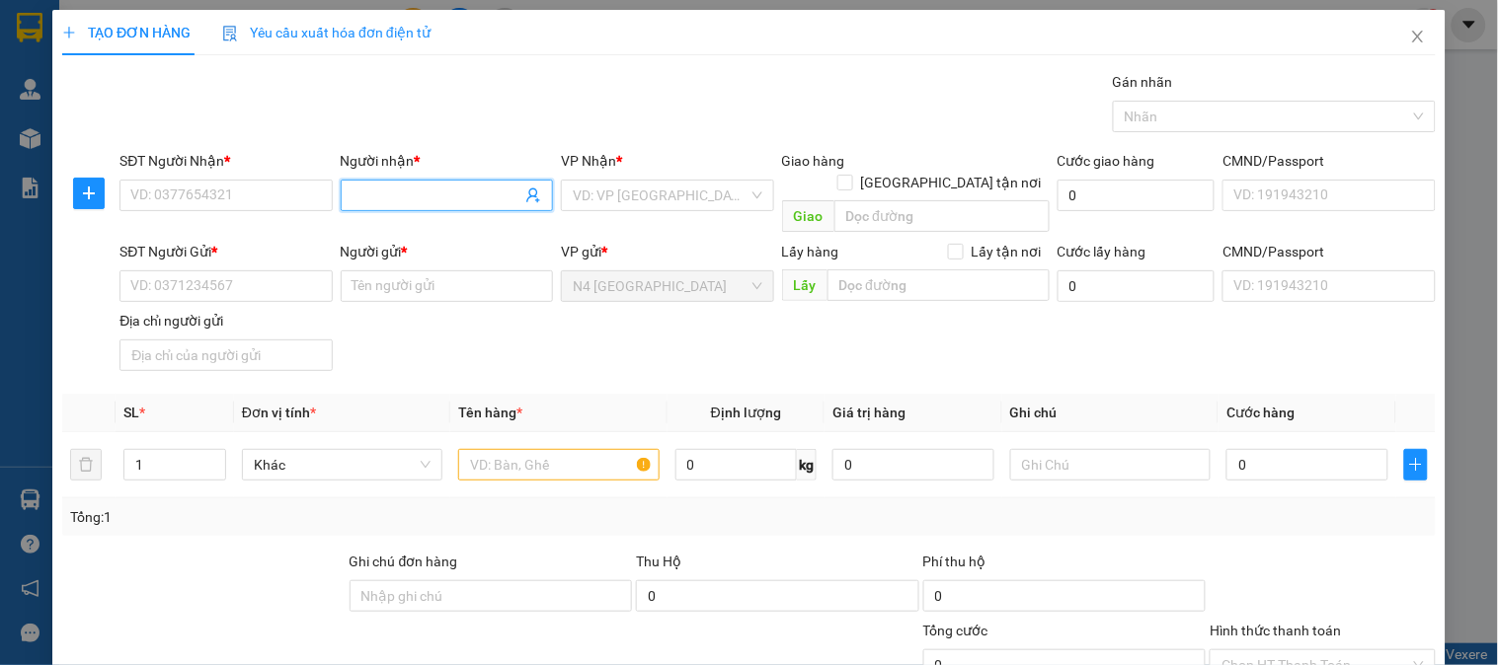
click at [355, 191] on input "Người nhận *" at bounding box center [436, 196] width 169 height 22
paste input "GIÁM"
type input "GIÁM"
click at [247, 193] on input "SĐT Người Nhận *" at bounding box center [225, 196] width 212 height 32
paste input "0344196714"
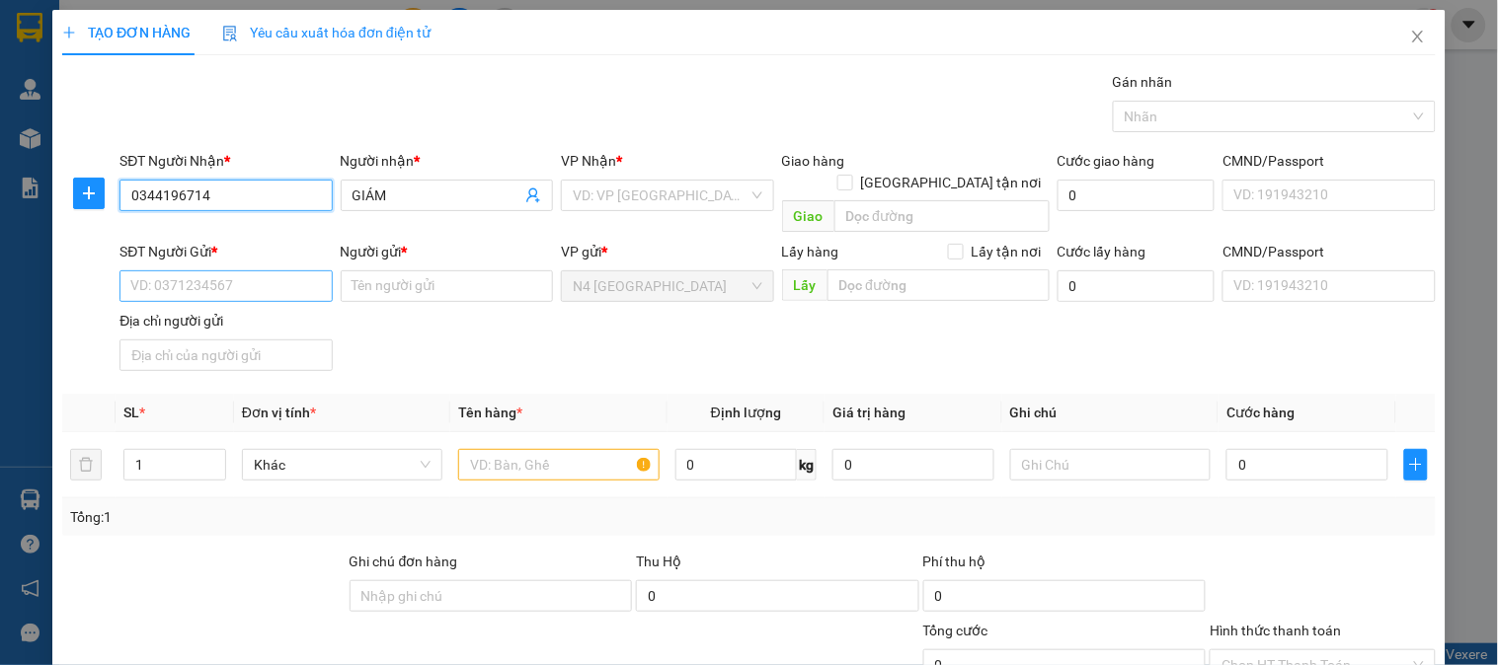
type input "0344196714"
click at [195, 270] on input "SĐT Người Gửi *" at bounding box center [225, 286] width 212 height 32
paste input "0977624974"
type input "0977624974"
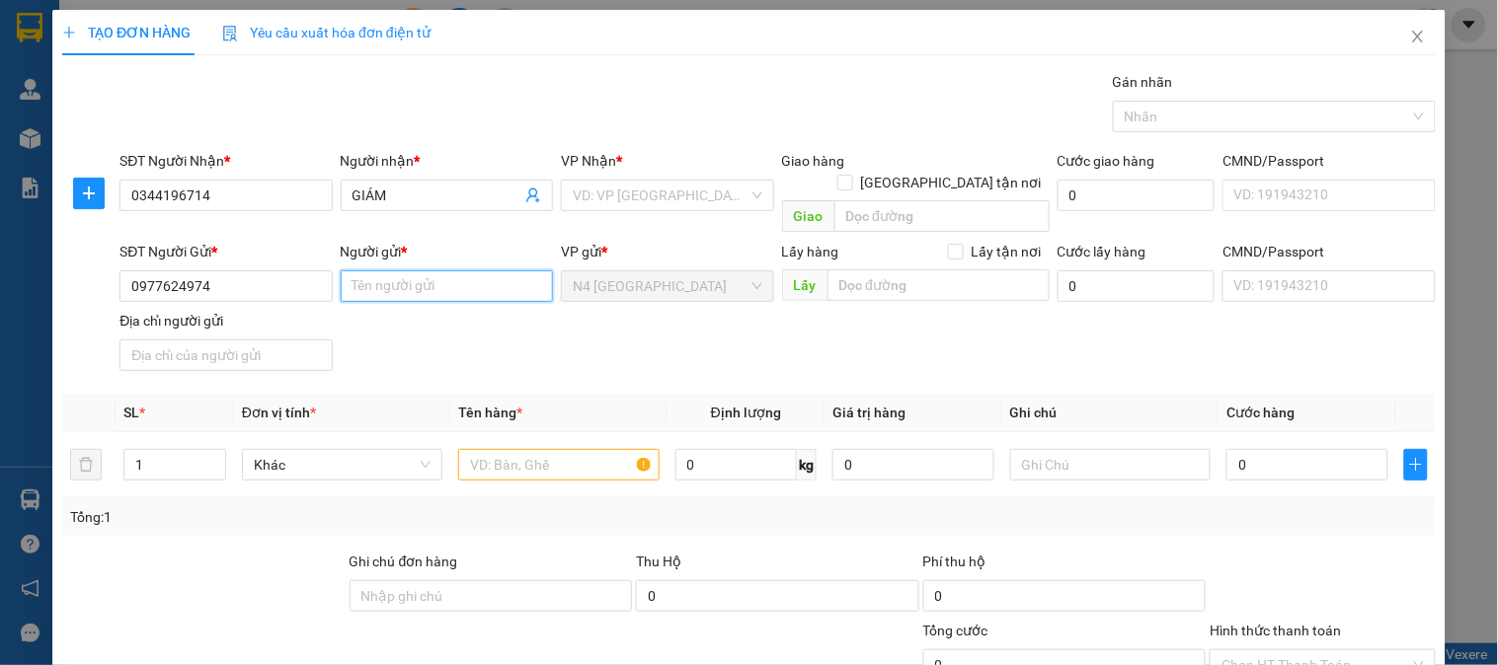
click at [379, 270] on input "Người gửi *" at bounding box center [447, 286] width 212 height 32
paste input "[PERSON_NAME]"
type input "PHẠM KHÁNH DUYÊN"
click at [681, 192] on input "search" at bounding box center [660, 196] width 175 height 30
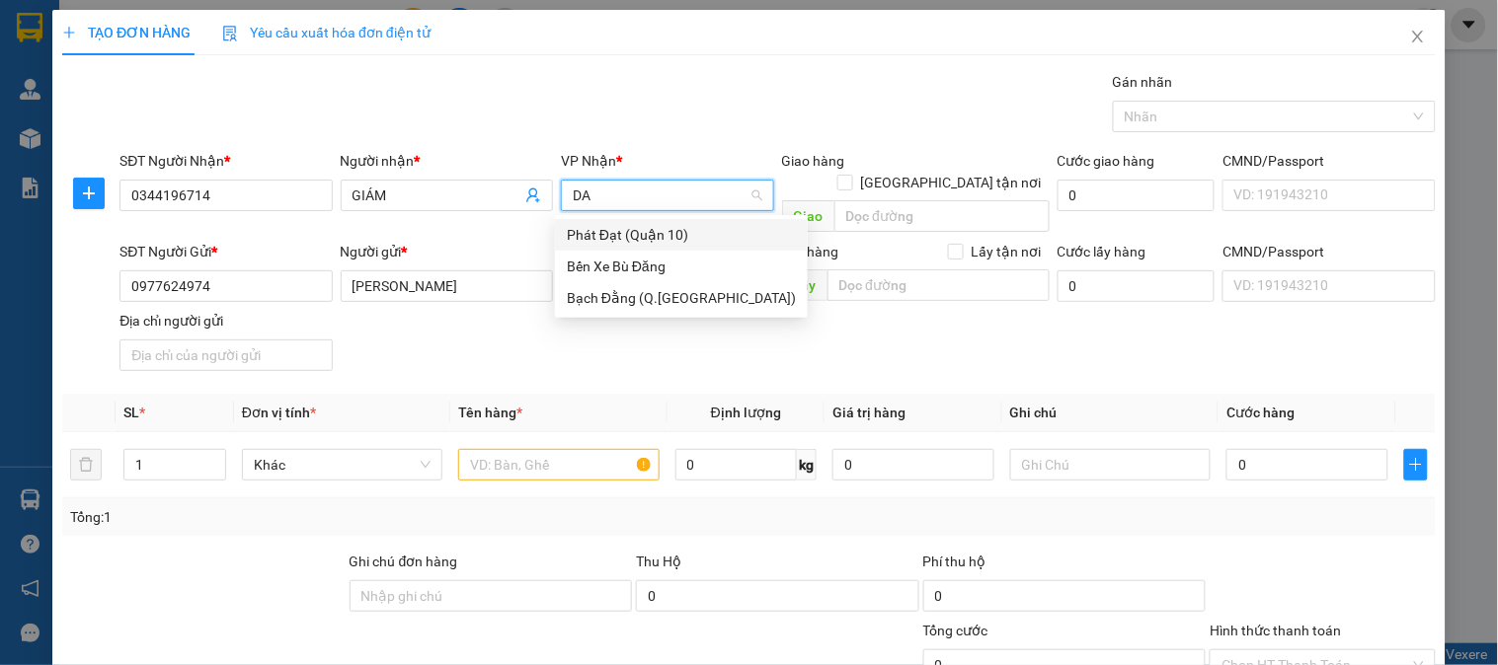
type input "DAN"
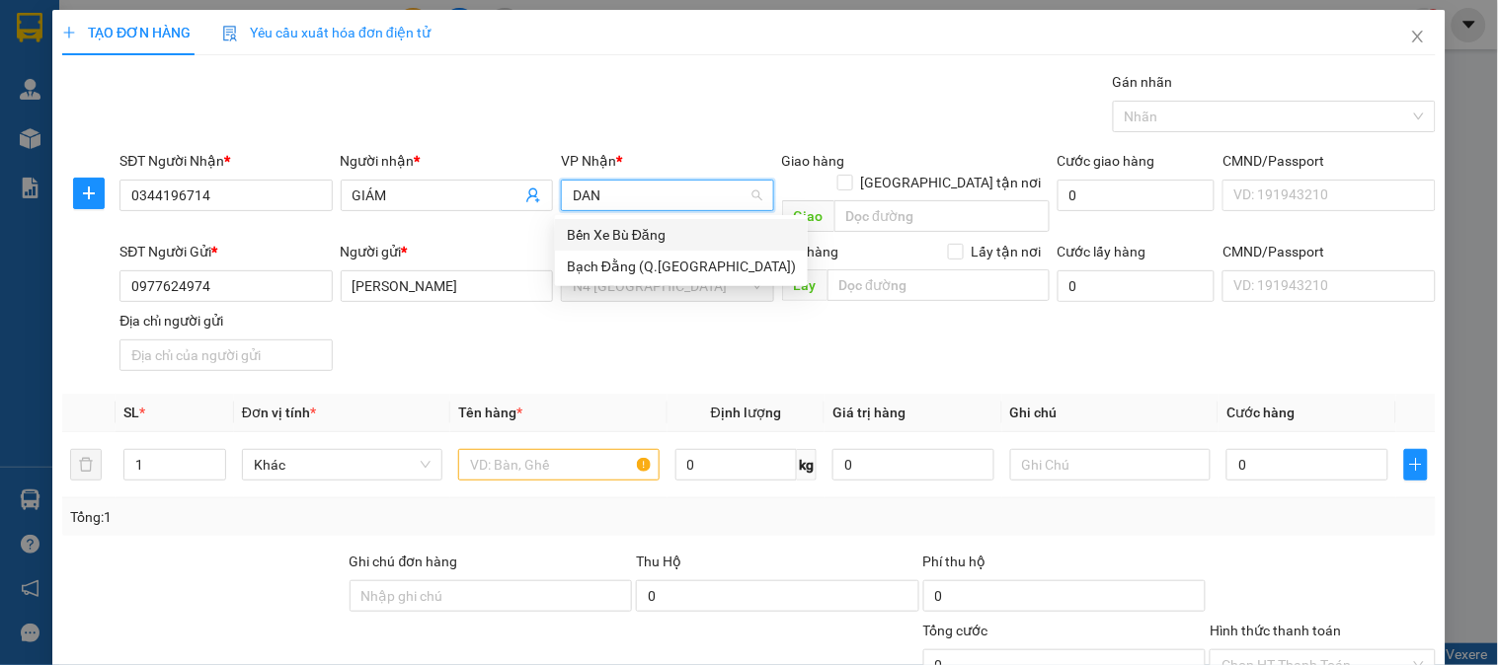
click at [673, 232] on div "Bến Xe Bù Đăng" at bounding box center [681, 235] width 229 height 22
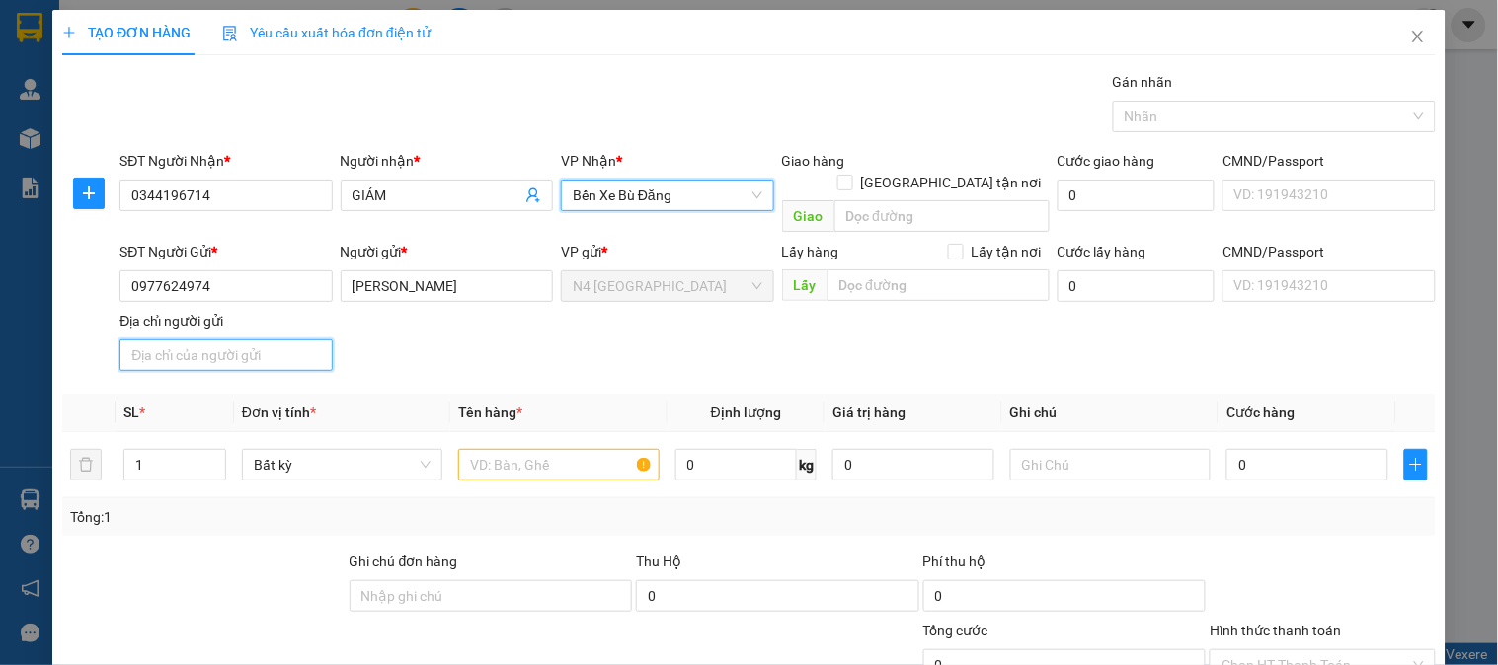
click at [239, 340] on input "Địa chỉ người gửi" at bounding box center [225, 356] width 212 height 32
paste input "KP 7, TÂN PHONG, ĐỒNG NAI"
type input "KP 7, TÂN PHONG, ĐỒNG NAI"
click at [517, 449] on input "text" at bounding box center [558, 465] width 200 height 32
paste input "THÙNG XÔPX VÀNG"
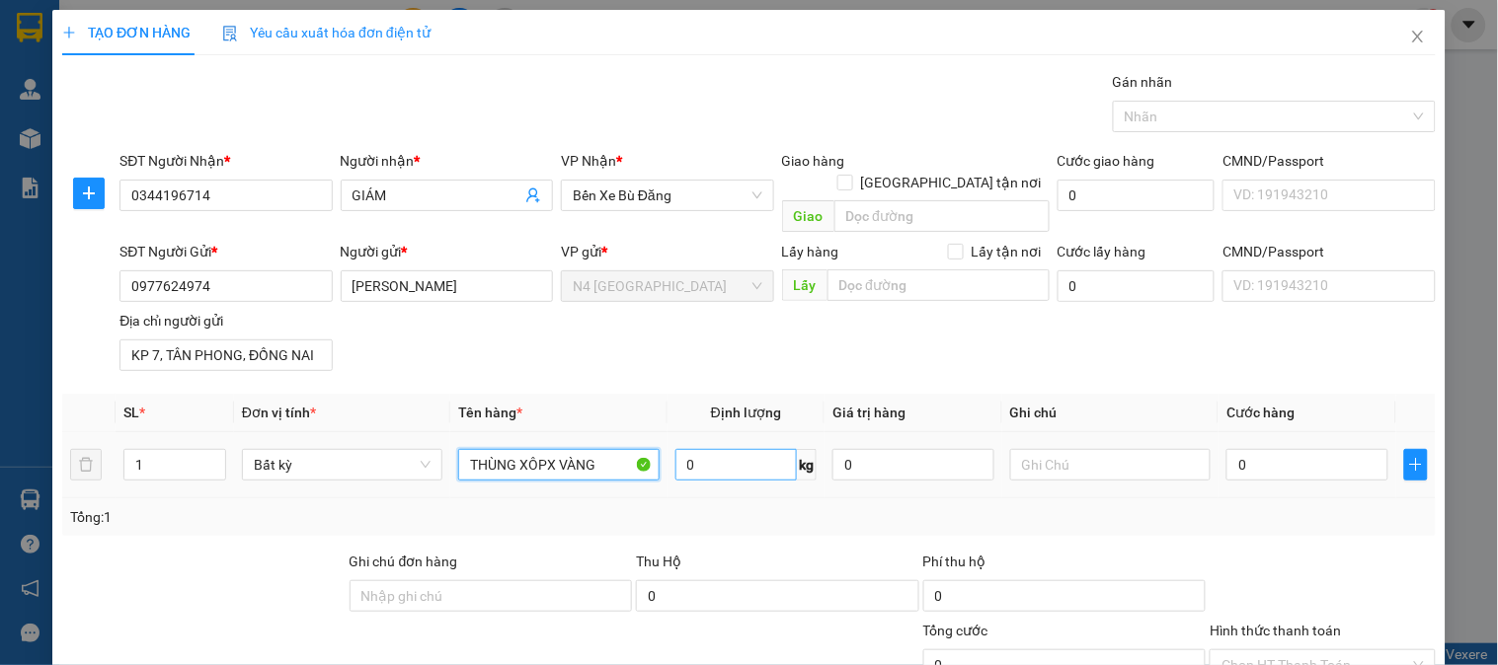
type input "THÙNG XÔPX VÀNG"
click at [778, 449] on input "0" at bounding box center [736, 465] width 122 height 32
type input "55"
type input "77.500"
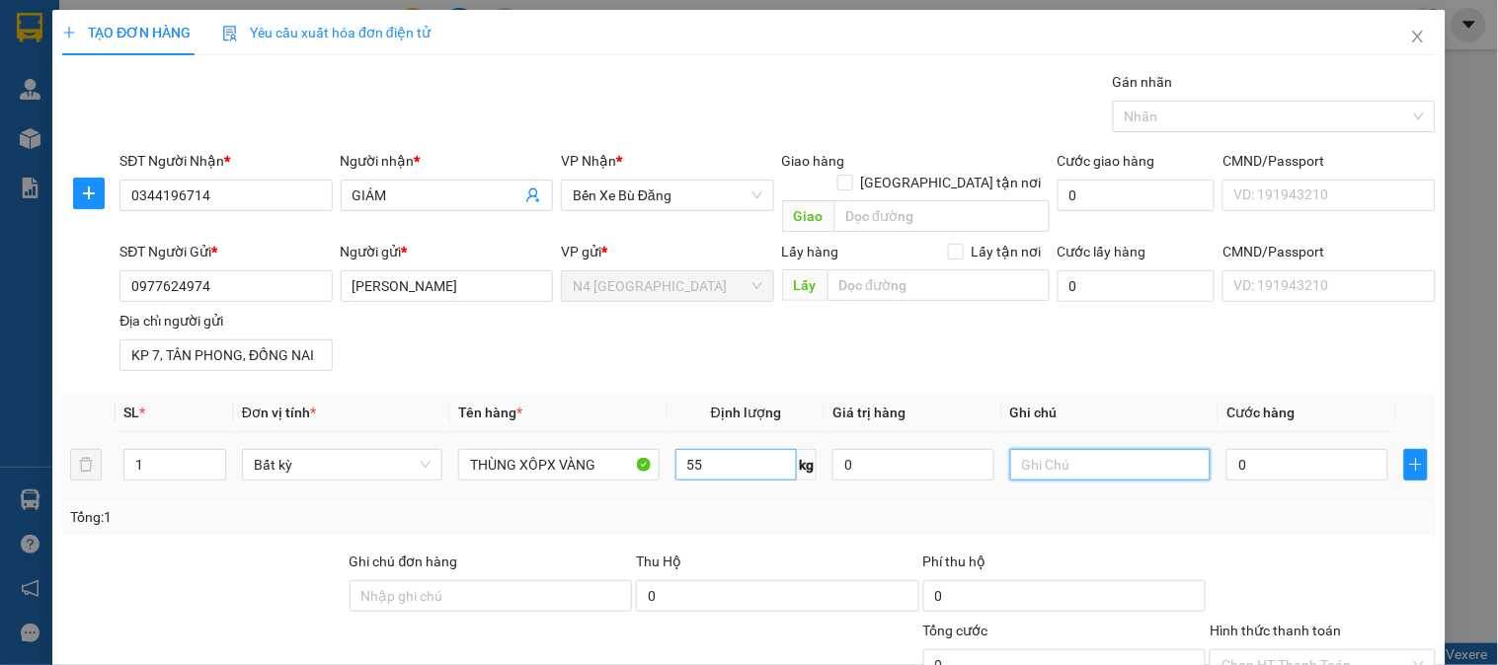
type input "77.500"
type input "78.000"
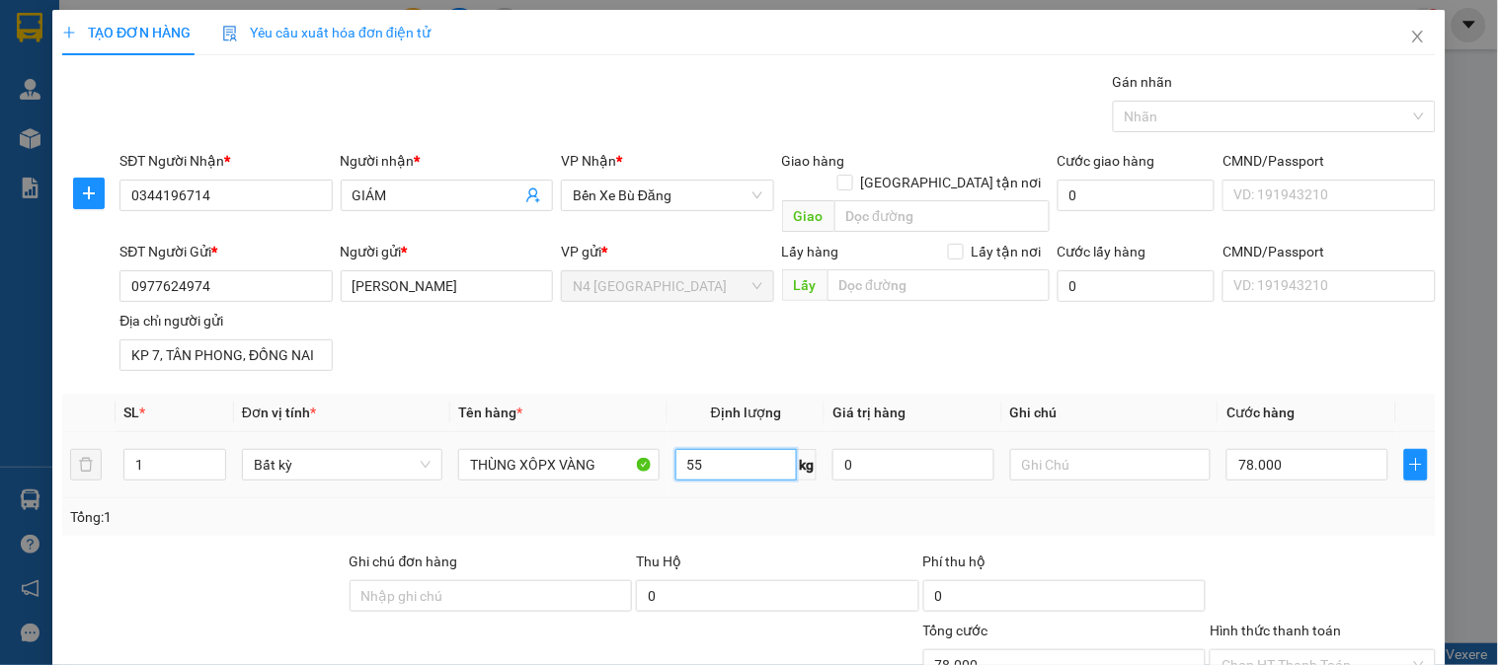
click at [728, 449] on input "55" at bounding box center [736, 465] width 122 height 32
click at [1234, 449] on input "78.000" at bounding box center [1307, 465] width 162 height 32
type input "77.500"
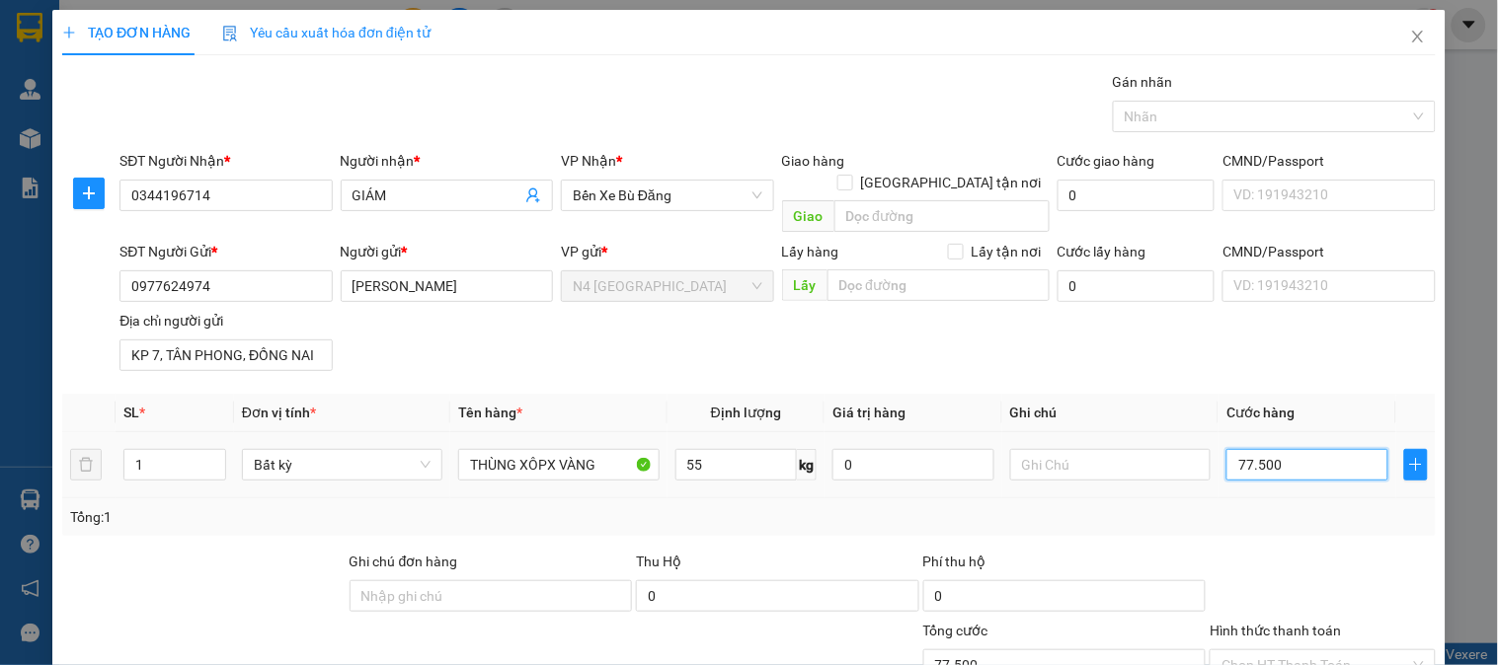
click at [1242, 449] on input "77.500" at bounding box center [1307, 465] width 162 height 32
click at [1316, 449] on input "77.500" at bounding box center [1307, 465] width 162 height 32
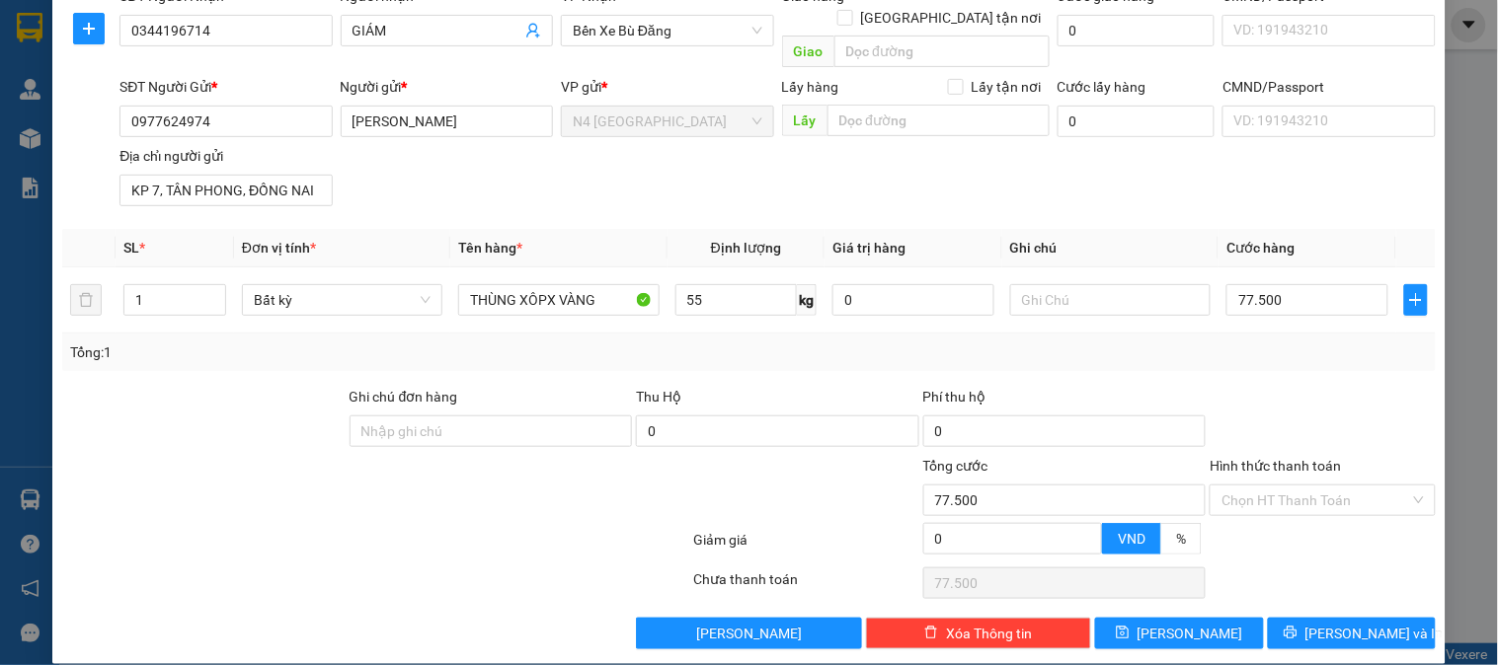
type input "78.000"
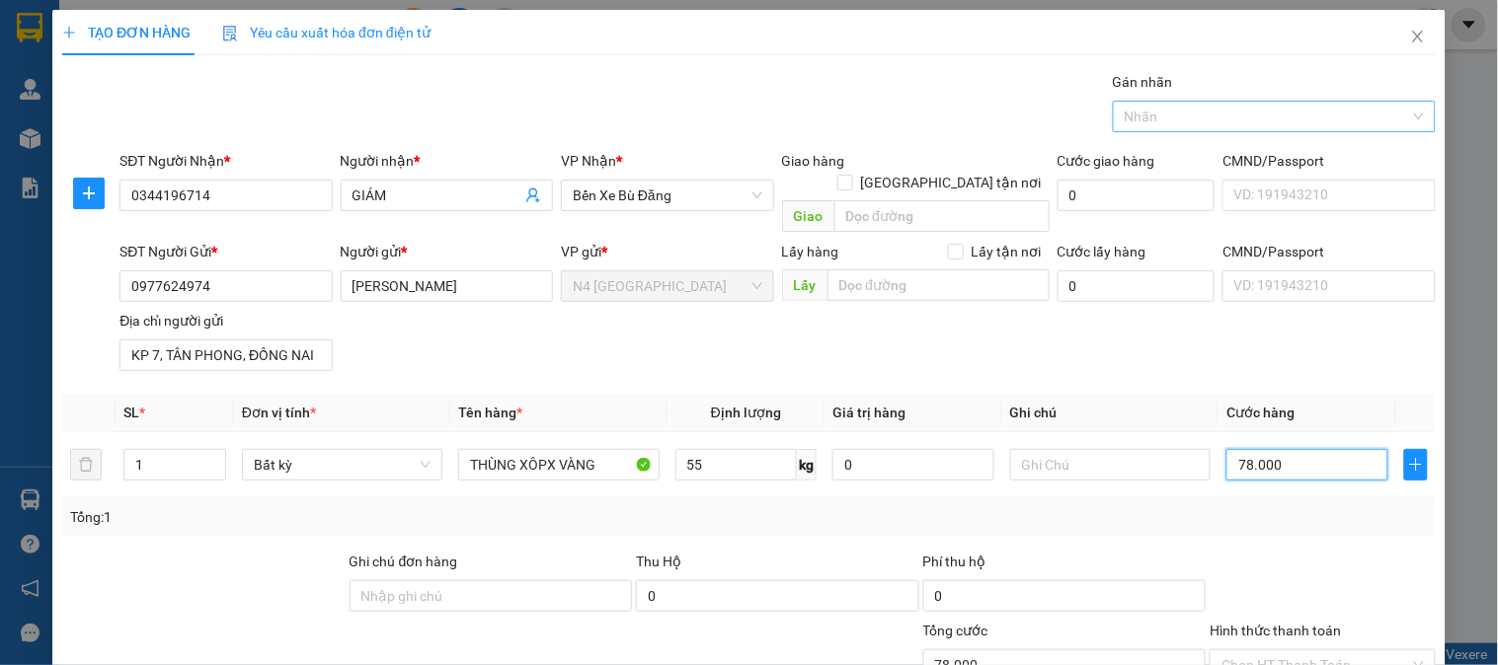
click at [1398, 118] on div "Nhãn" at bounding box center [1274, 117] width 323 height 32
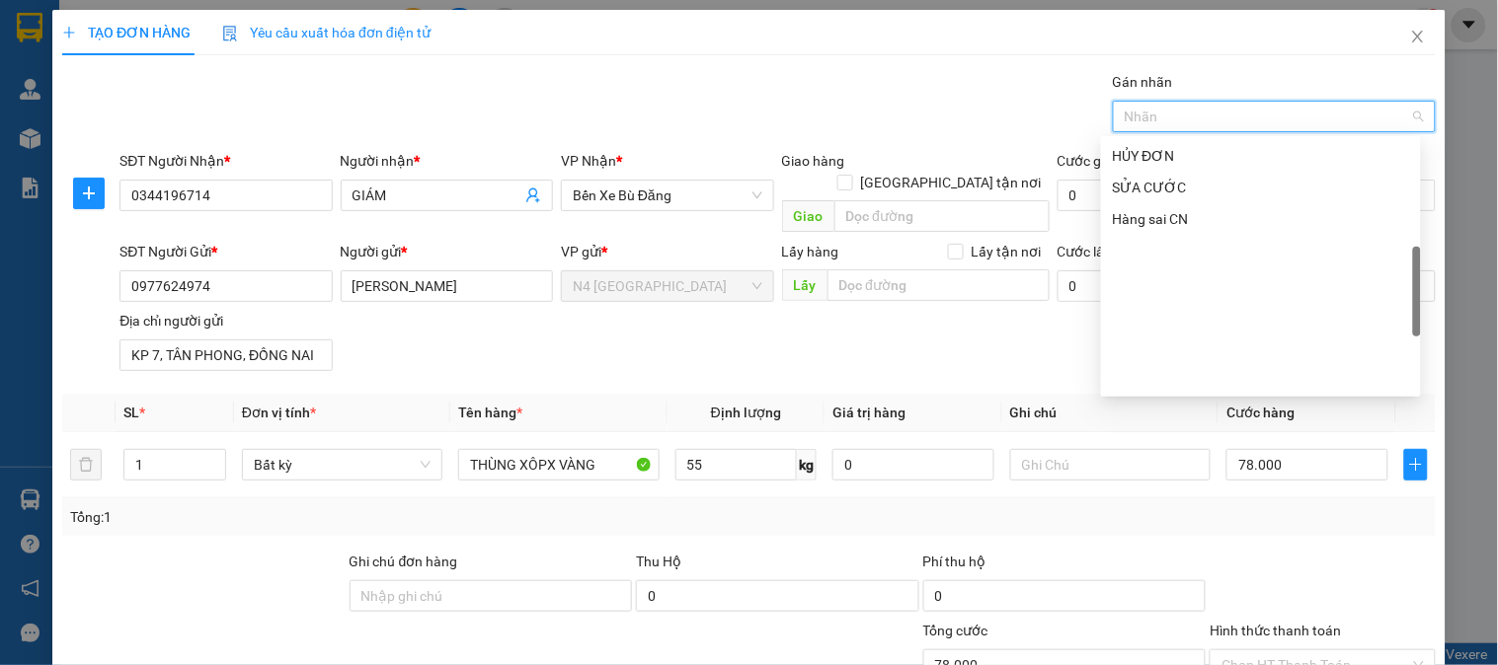
scroll to position [412, 0]
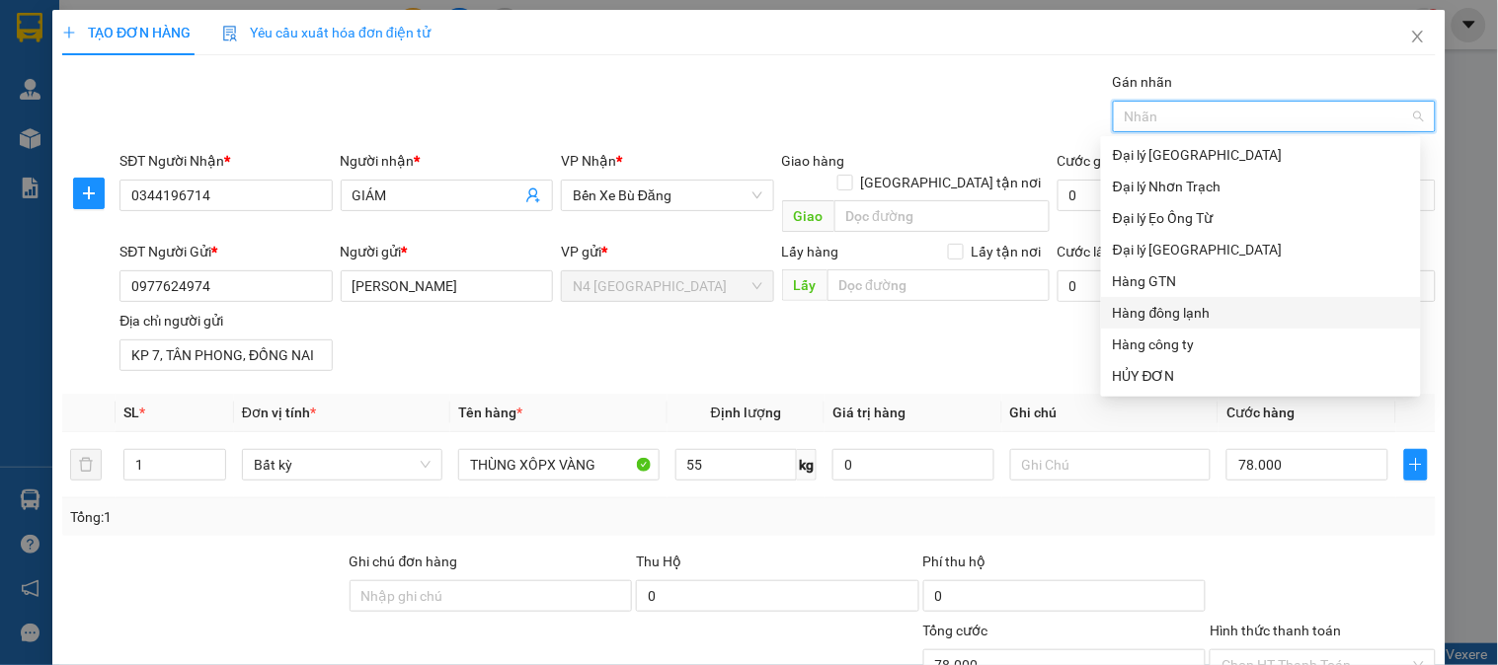
click at [1205, 311] on div "Hàng đông lạnh" at bounding box center [1261, 313] width 296 height 22
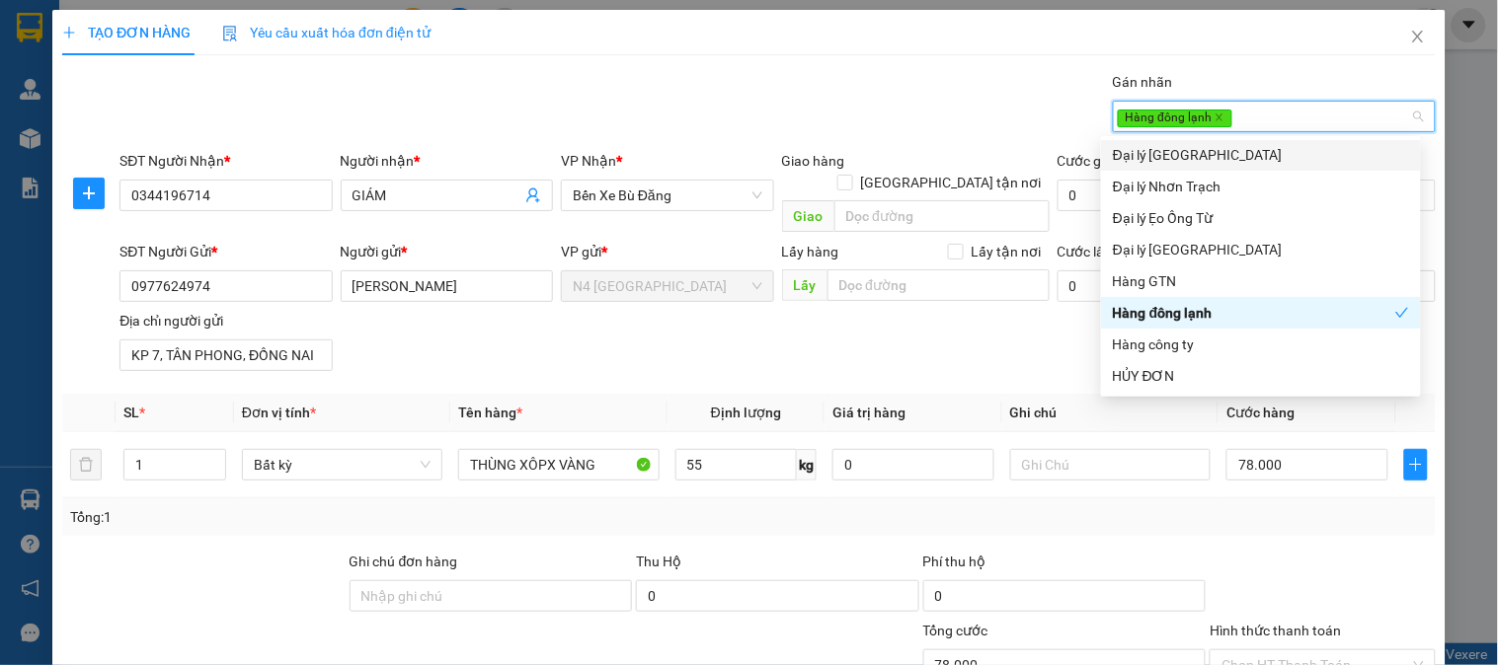
scroll to position [165, 0]
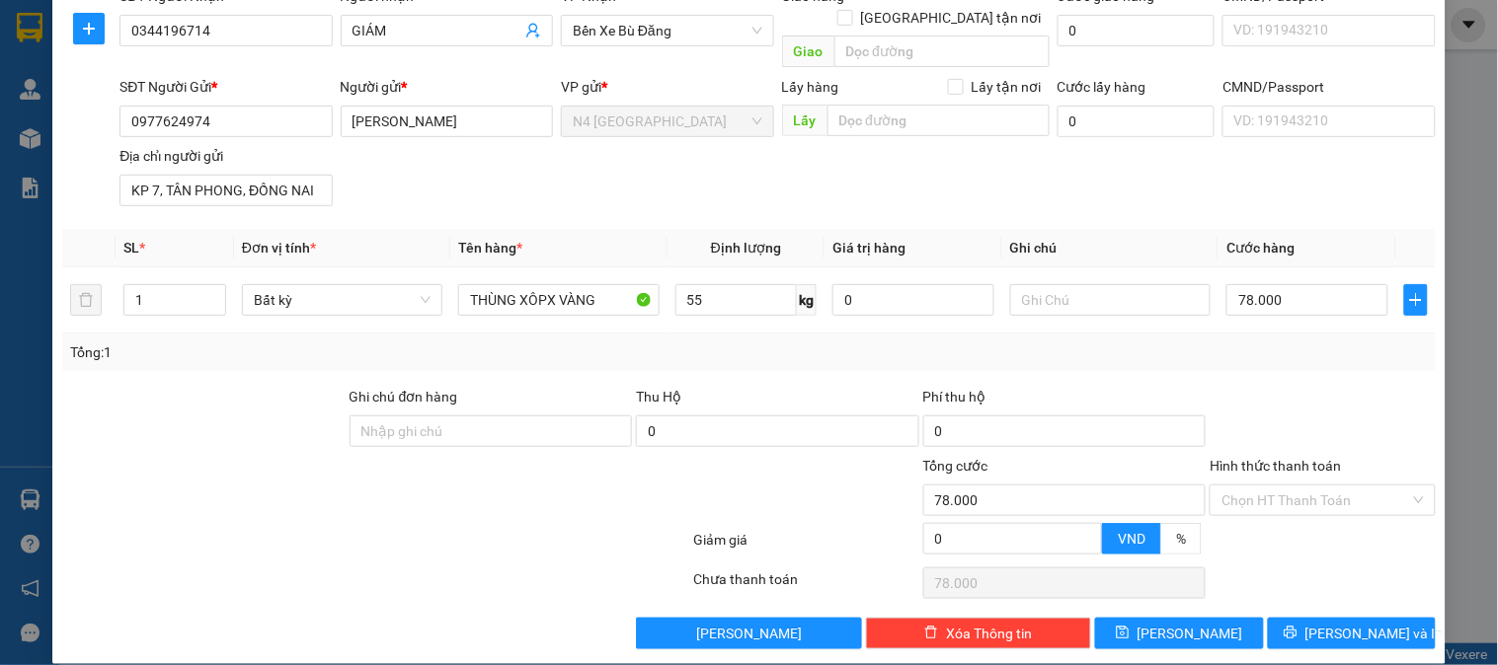
drag, startPoint x: 309, startPoint y: 503, endPoint x: 351, endPoint y: 472, distance: 52.9
click at [308, 524] on div at bounding box center [375, 543] width 631 height 39
click at [1129, 626] on icon "save" at bounding box center [1123, 633] width 14 height 14
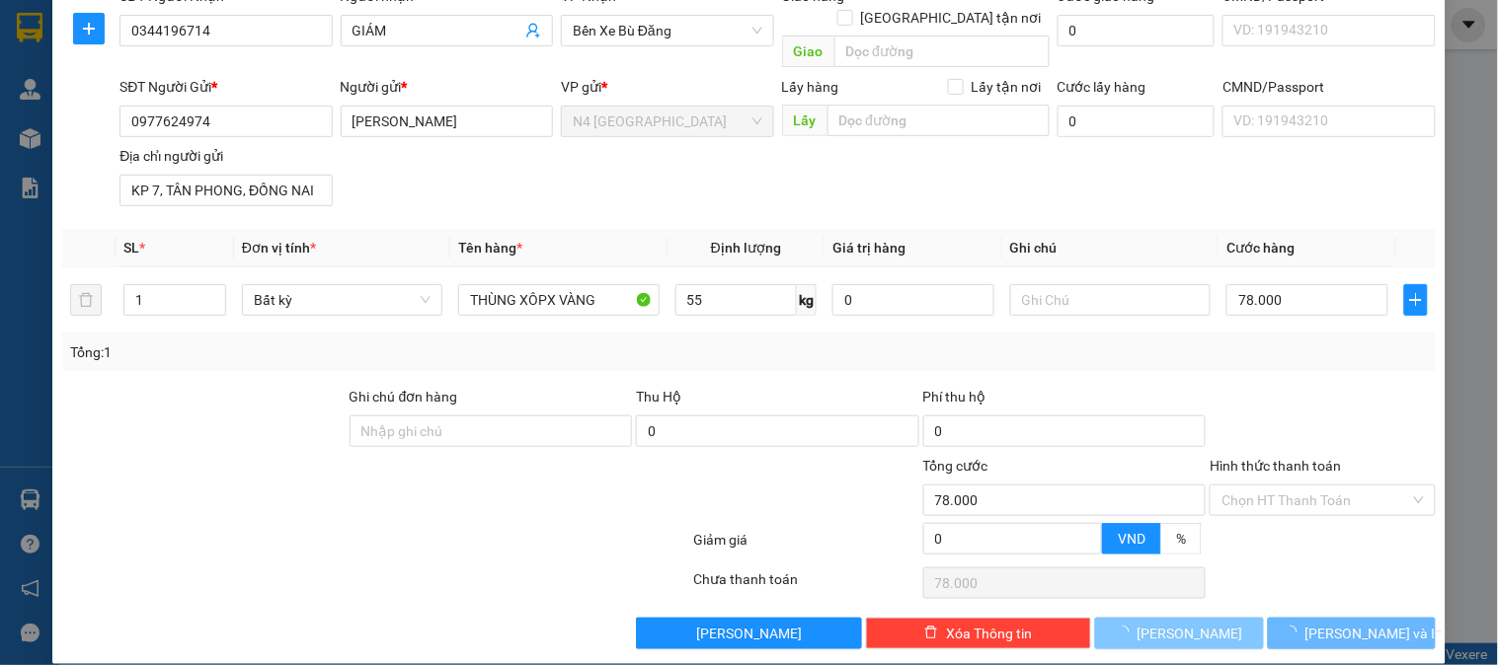
type input "0"
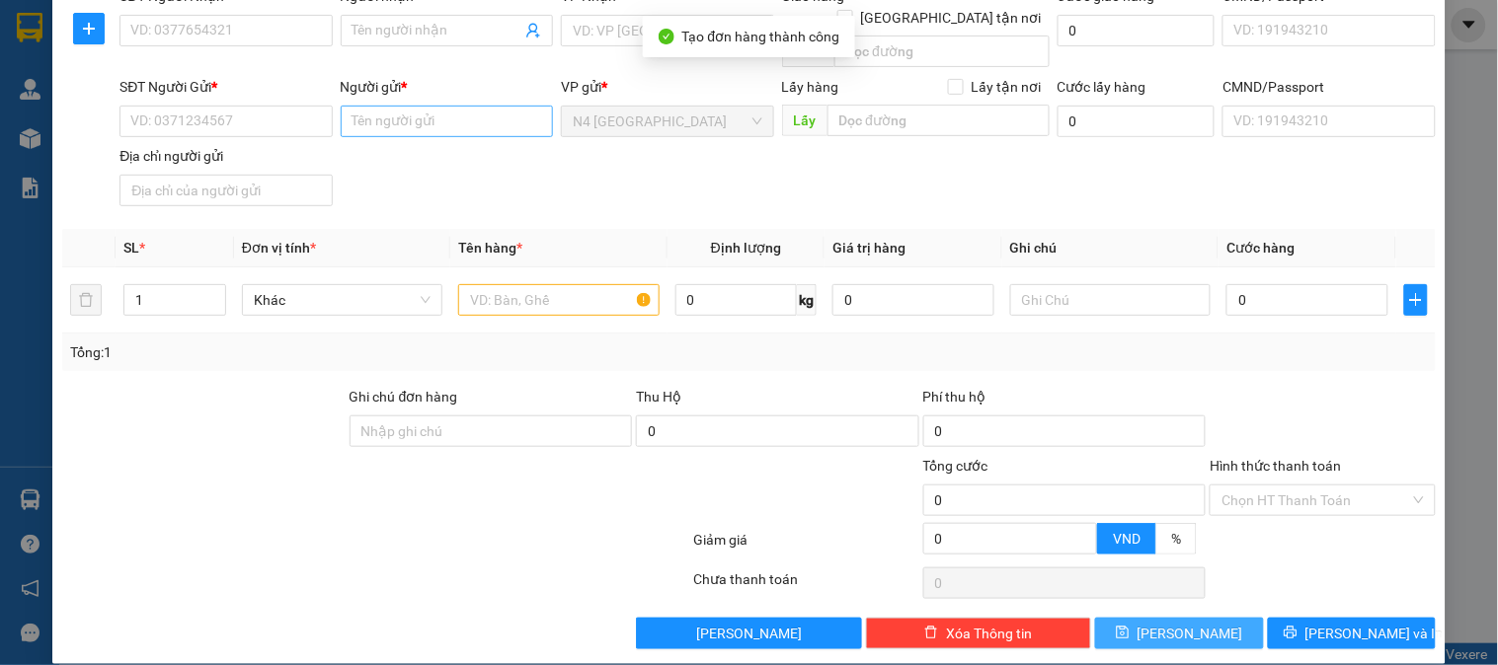
scroll to position [0, 0]
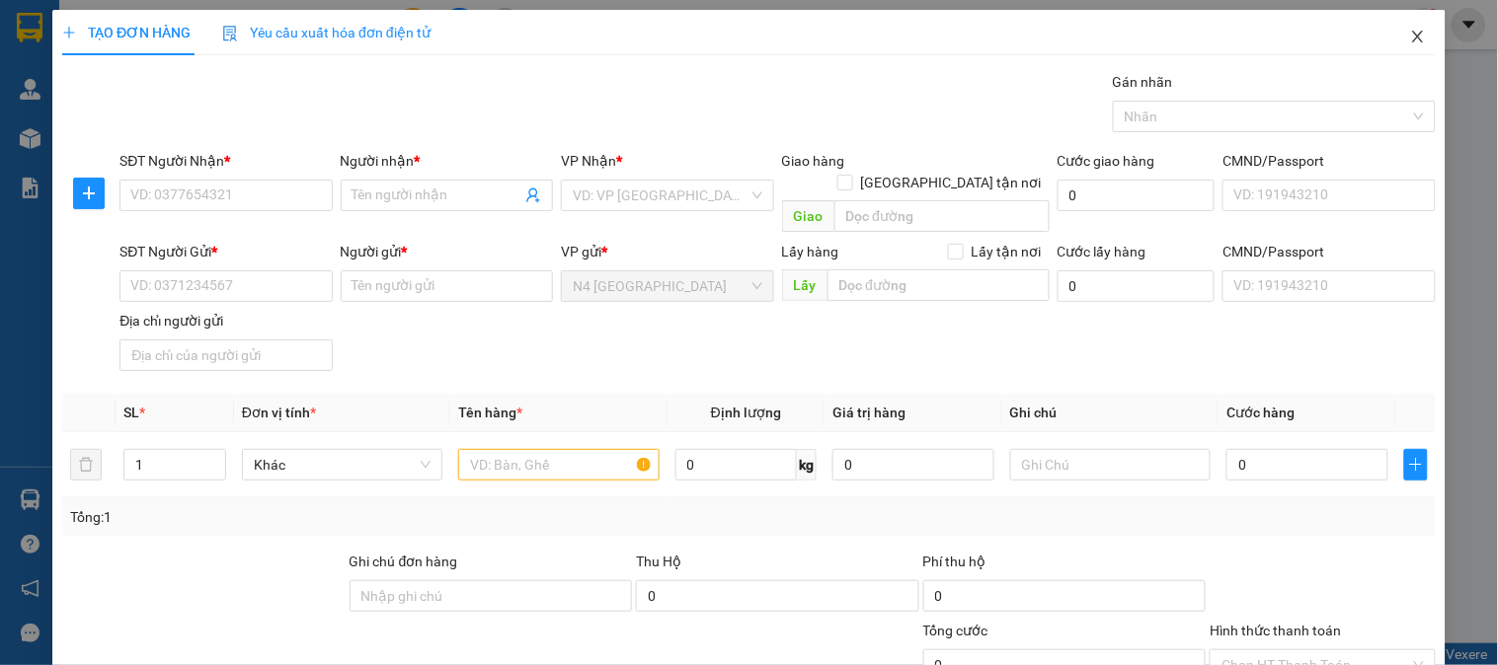
click at [1412, 38] on icon "close" at bounding box center [1417, 37] width 11 height 12
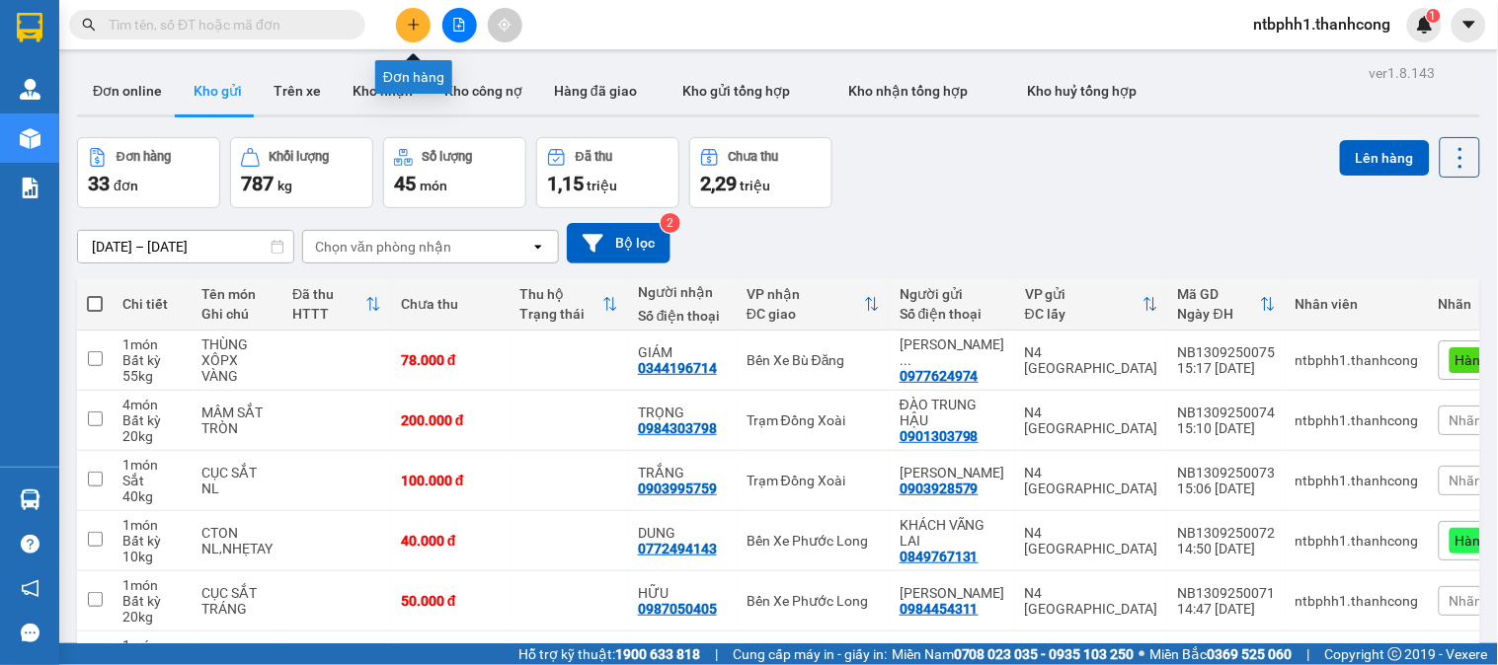
click at [397, 17] on button at bounding box center [413, 25] width 35 height 35
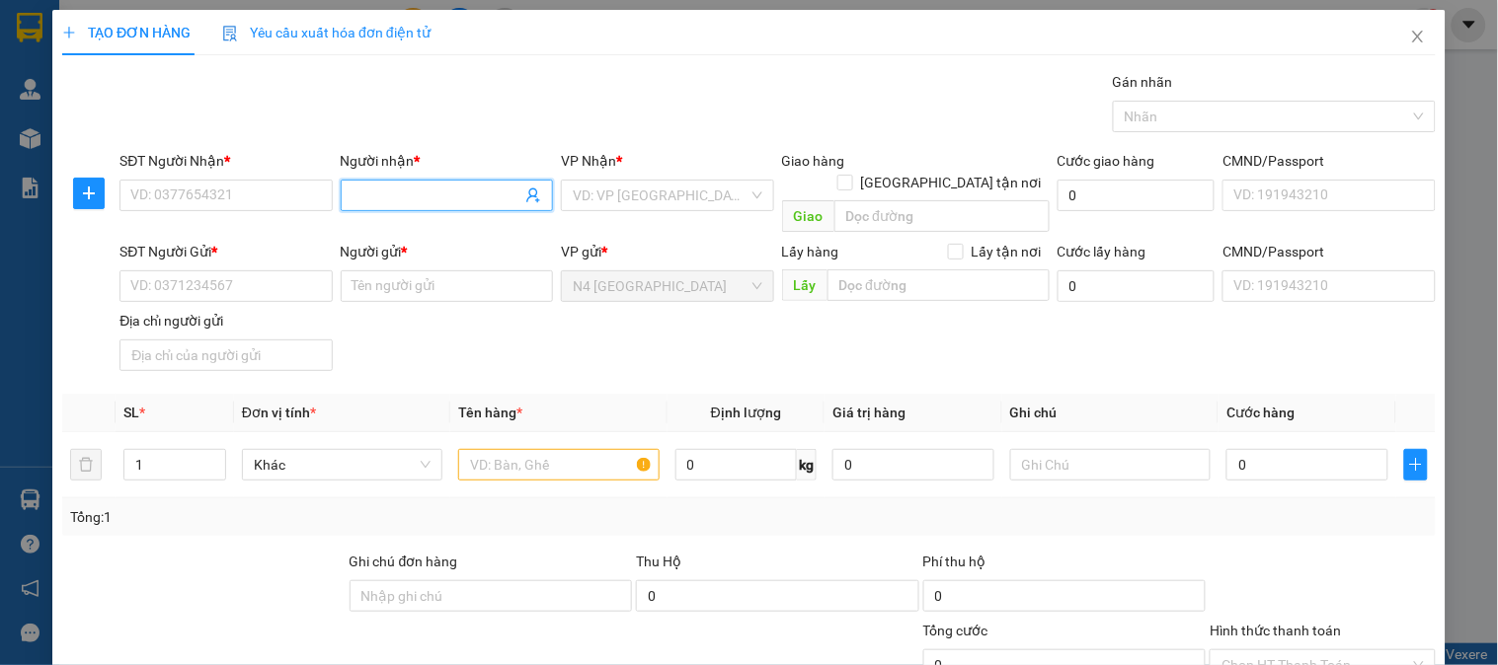
click at [370, 193] on input "Người nhận *" at bounding box center [436, 196] width 169 height 22
paste input "[PERSON_NAME] - 075195012177"
type input "[PERSON_NAME] - 075195012177"
paste input "HIỀN"
type input "HIỀN"
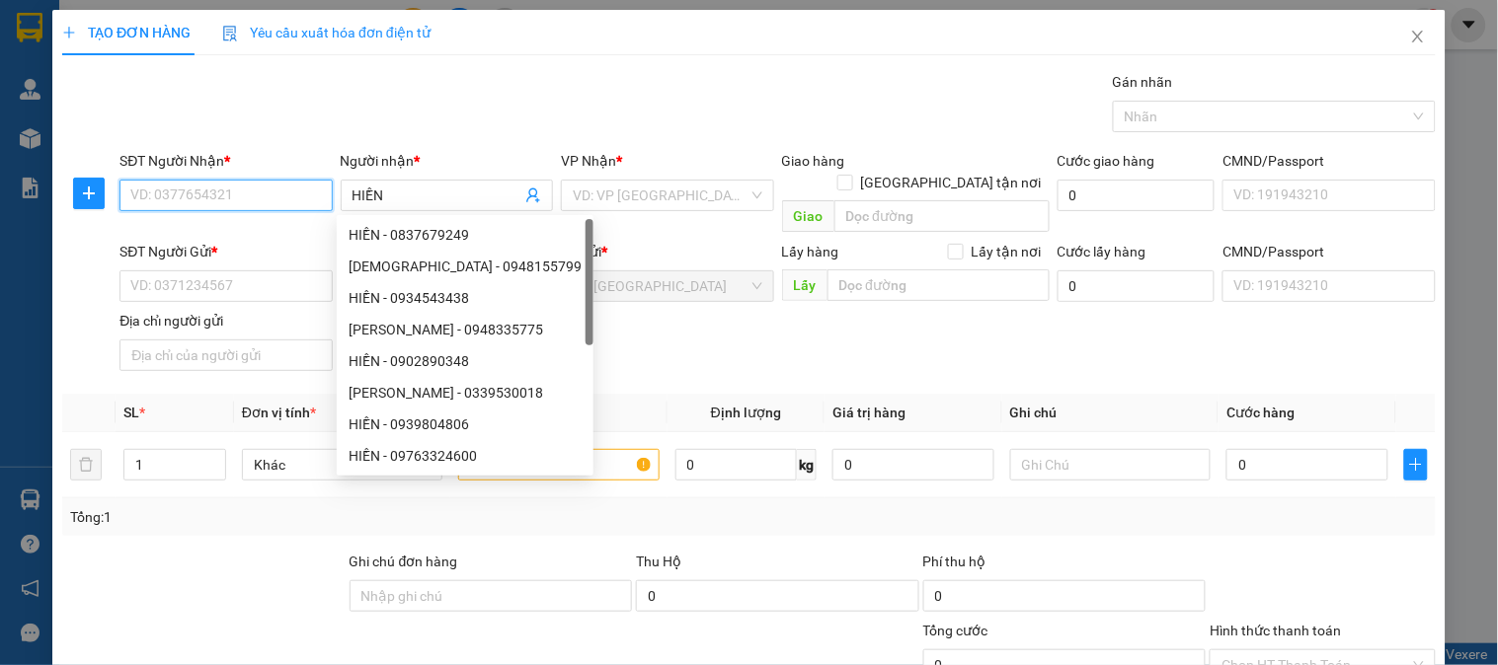
click at [264, 193] on input "SĐT Người Nhận *" at bounding box center [225, 196] width 212 height 32
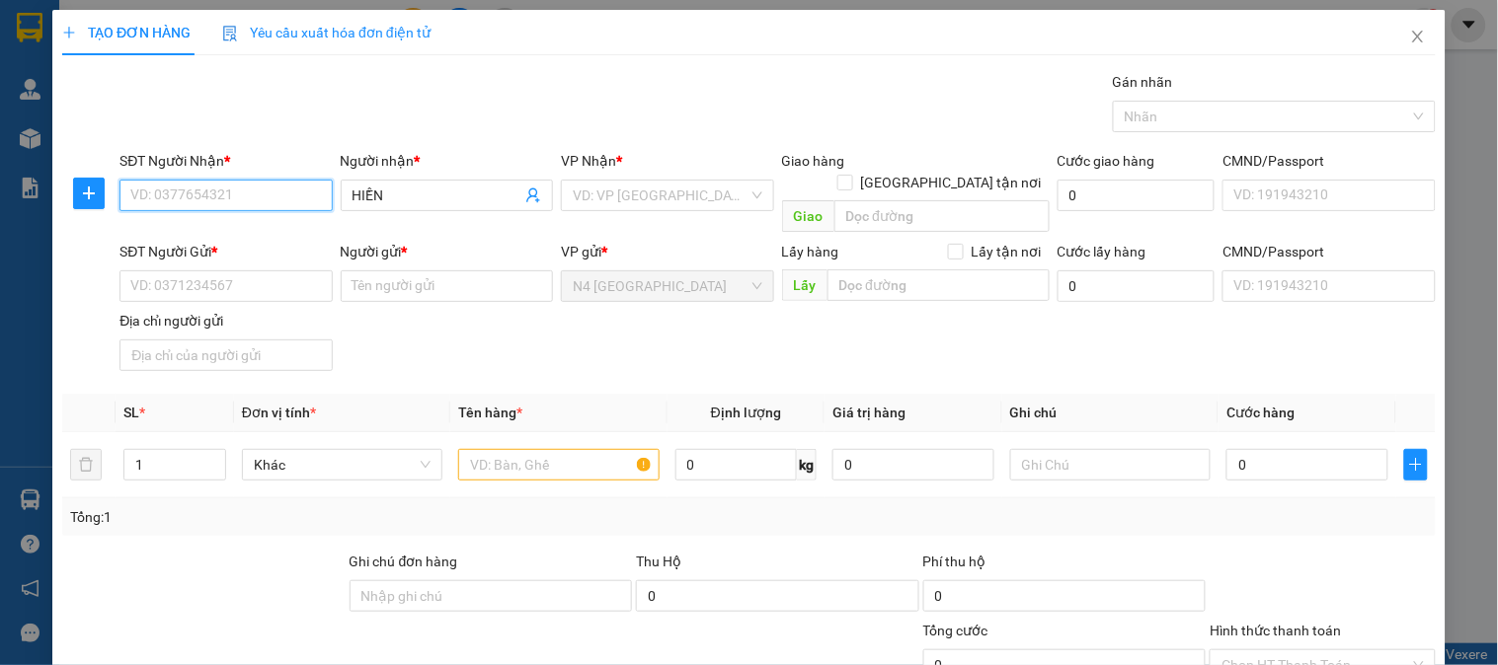
paste input "0947085555"
type input "0947085555"
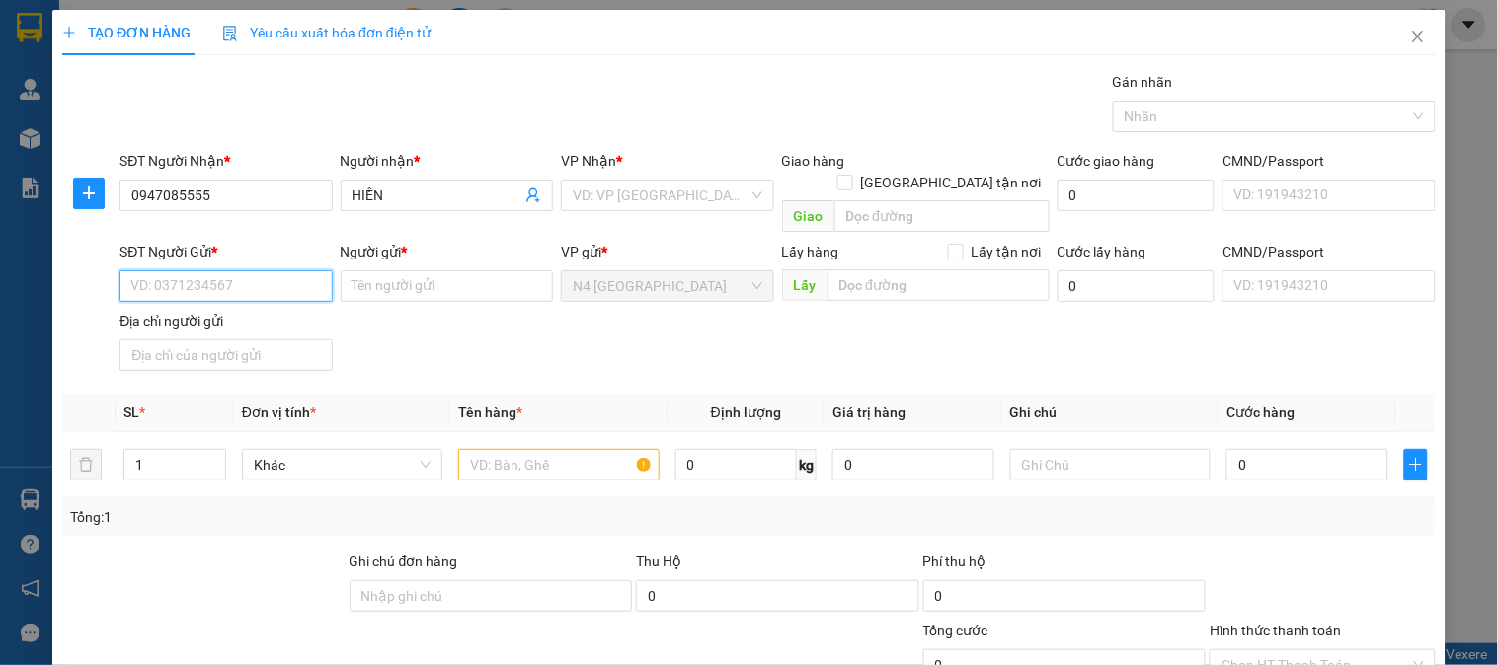
click at [235, 270] on input "SĐT Người Gửi *" at bounding box center [225, 286] width 212 height 32
paste input "0903614860"
type input "0903614860"
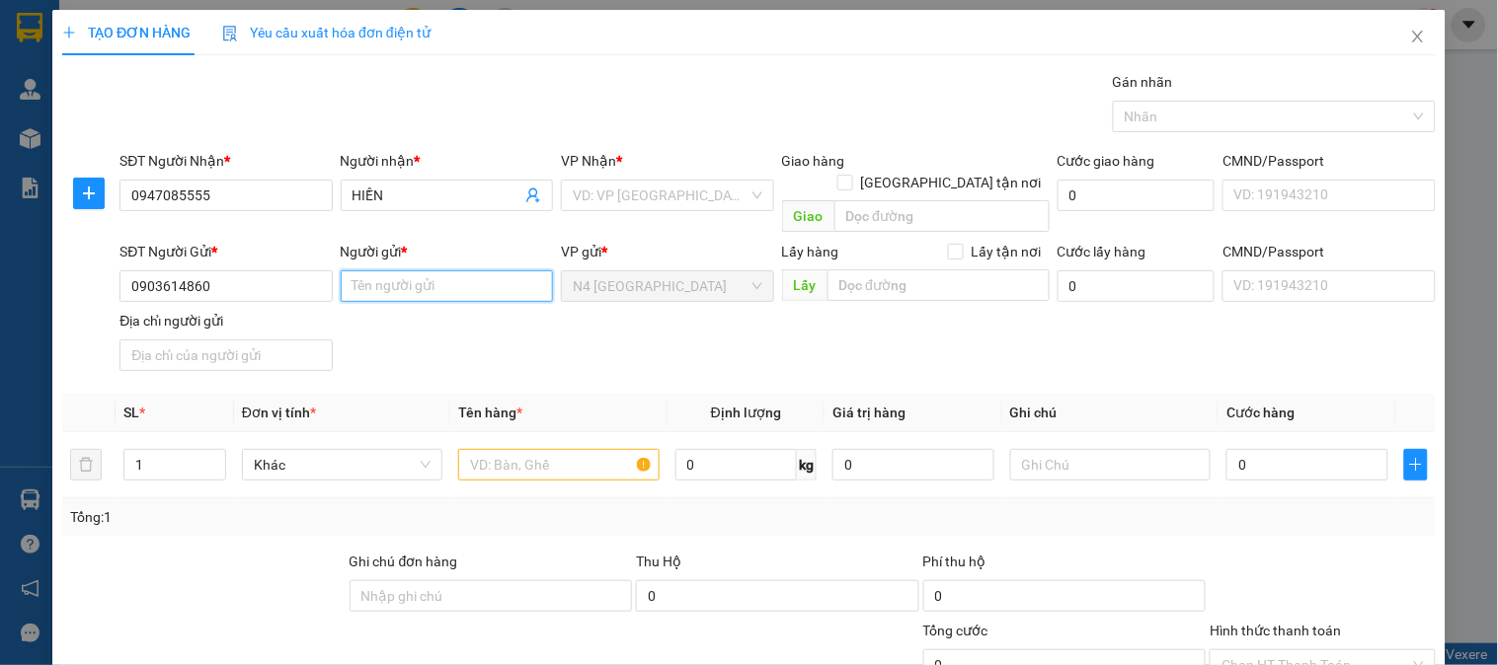
click at [377, 270] on input "Người gửi *" at bounding box center [447, 286] width 212 height 32
paste input "[PERSON_NAME]"
type input "[PERSON_NAME]"
click at [277, 340] on input "Địa chỉ người gửi" at bounding box center [225, 356] width 212 height 32
paste input "HIỆP BÌNH PHƯỚC, THỦ [GEOGRAPHIC_DATA]"
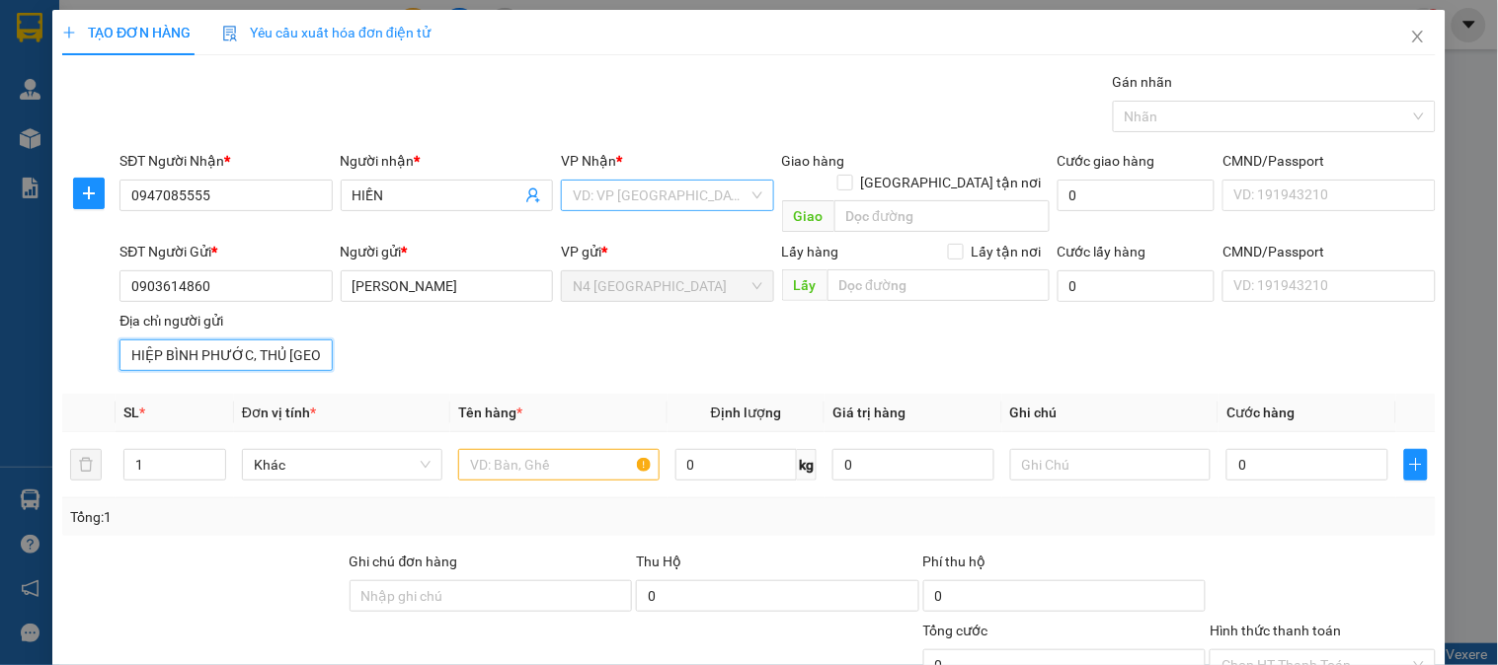
type input "HIỆP BÌNH PHƯỚC, THỦ [GEOGRAPHIC_DATA]"
click at [626, 194] on input "search" at bounding box center [660, 196] width 175 height 30
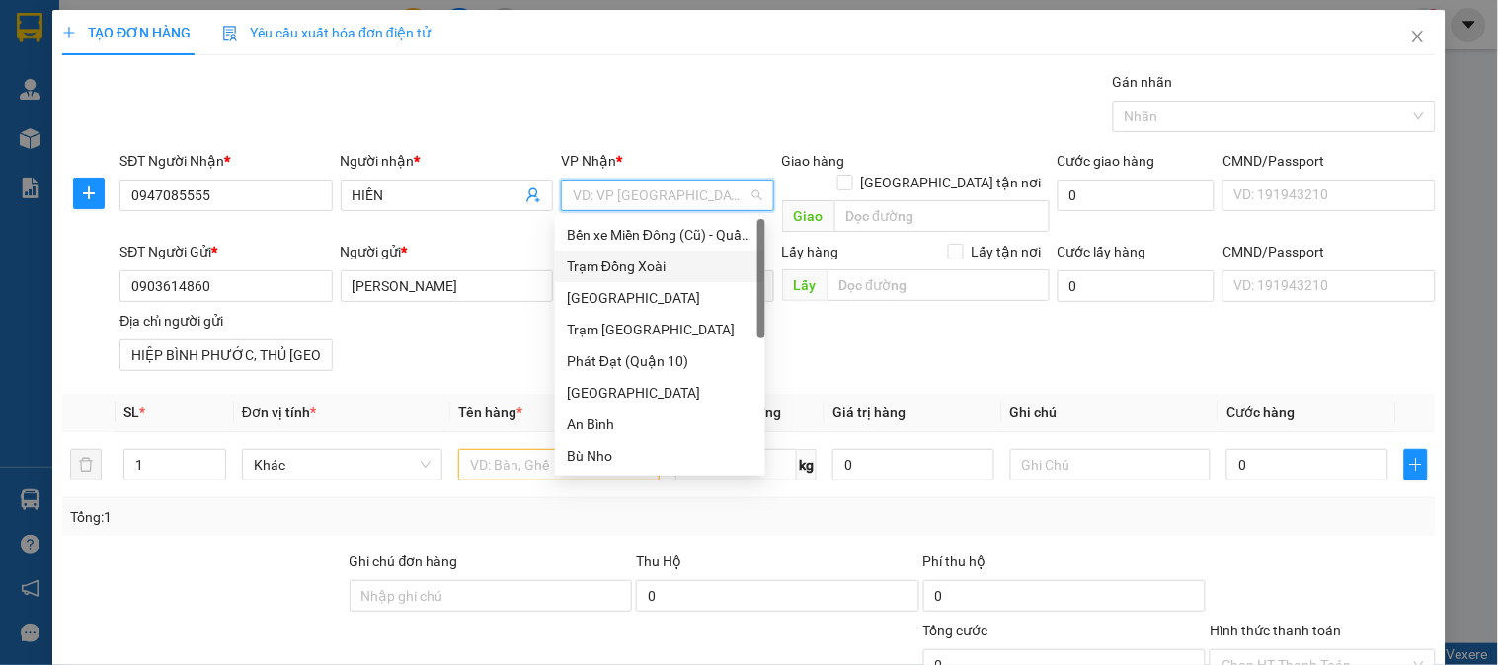
click at [657, 263] on div "Trạm Đồng Xoài" at bounding box center [660, 267] width 187 height 22
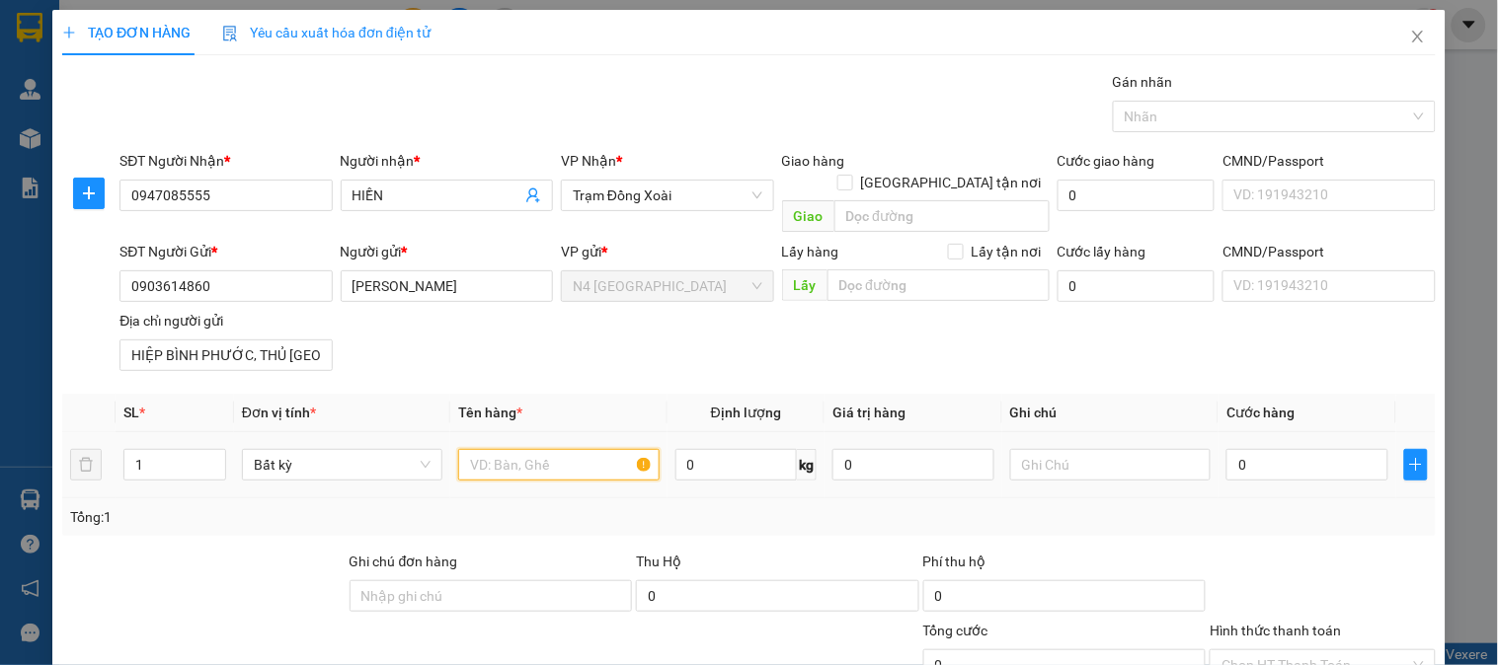
click at [518, 449] on input "text" at bounding box center [558, 465] width 200 height 32
paste input "XỌT ĐEN"
type input "XỌT ĐEN"
click at [743, 449] on input "0" at bounding box center [736, 465] width 122 height 32
type input "20"
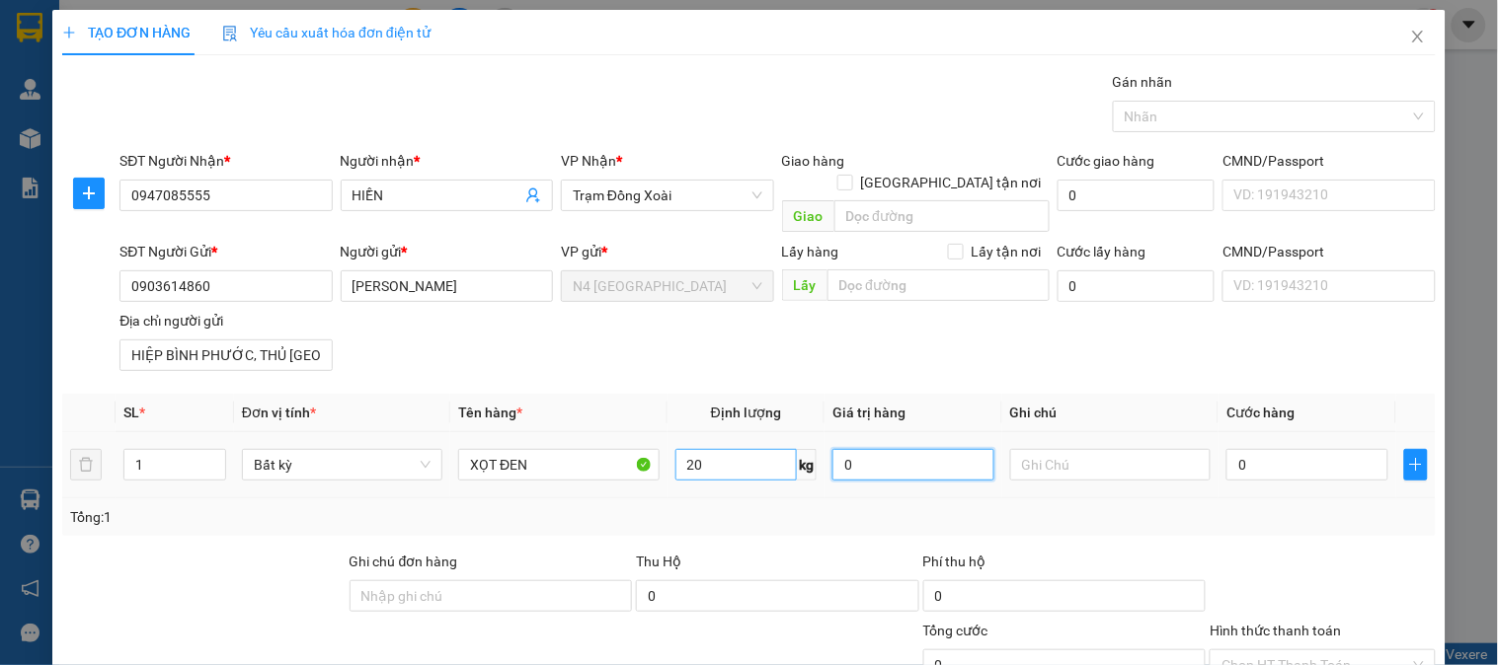
type input "50.000"
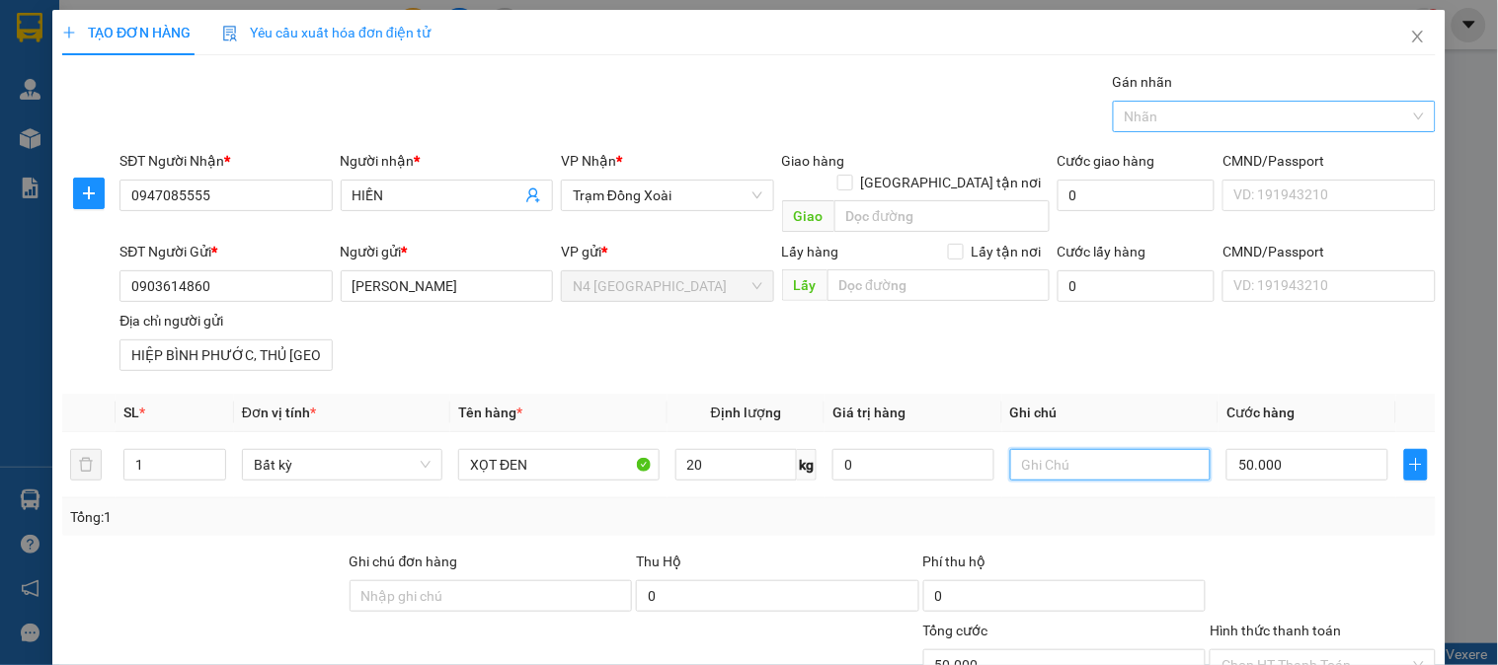
click at [1407, 115] on div "Nhãn" at bounding box center [1274, 117] width 323 height 32
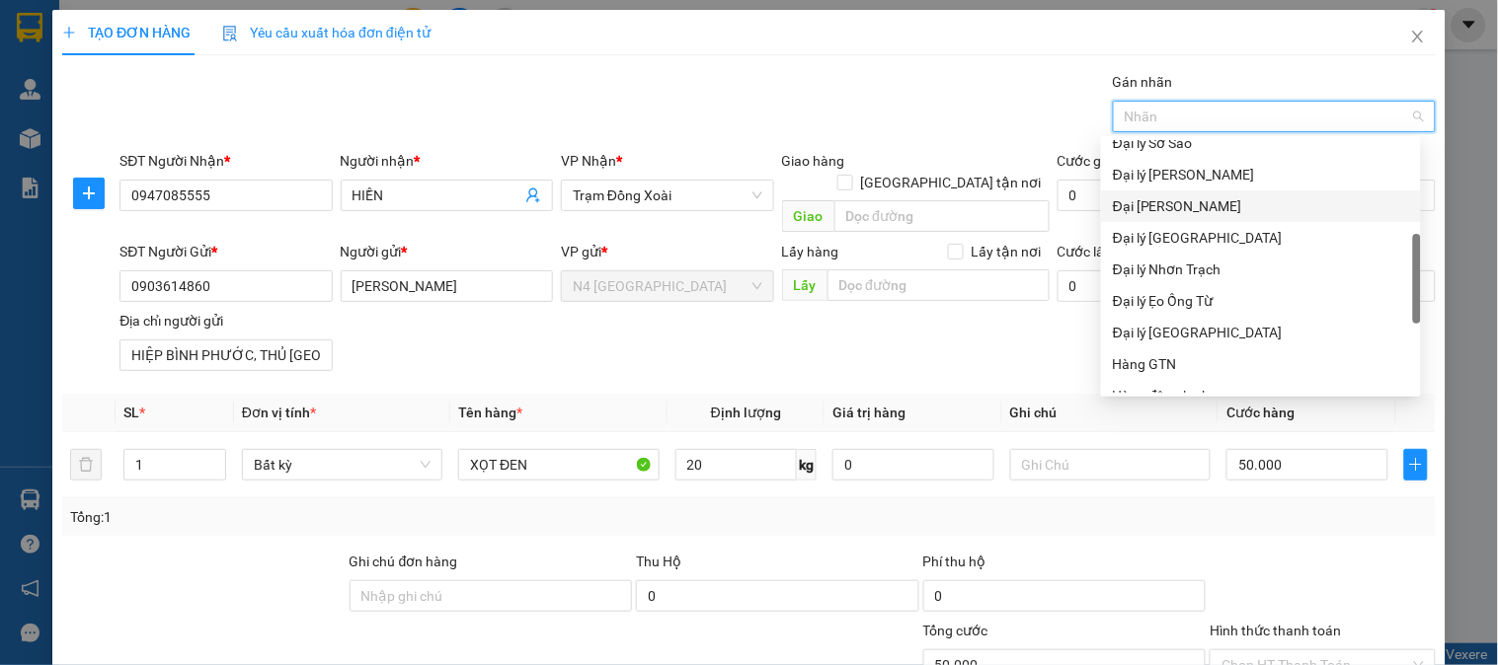
scroll to position [632, 0]
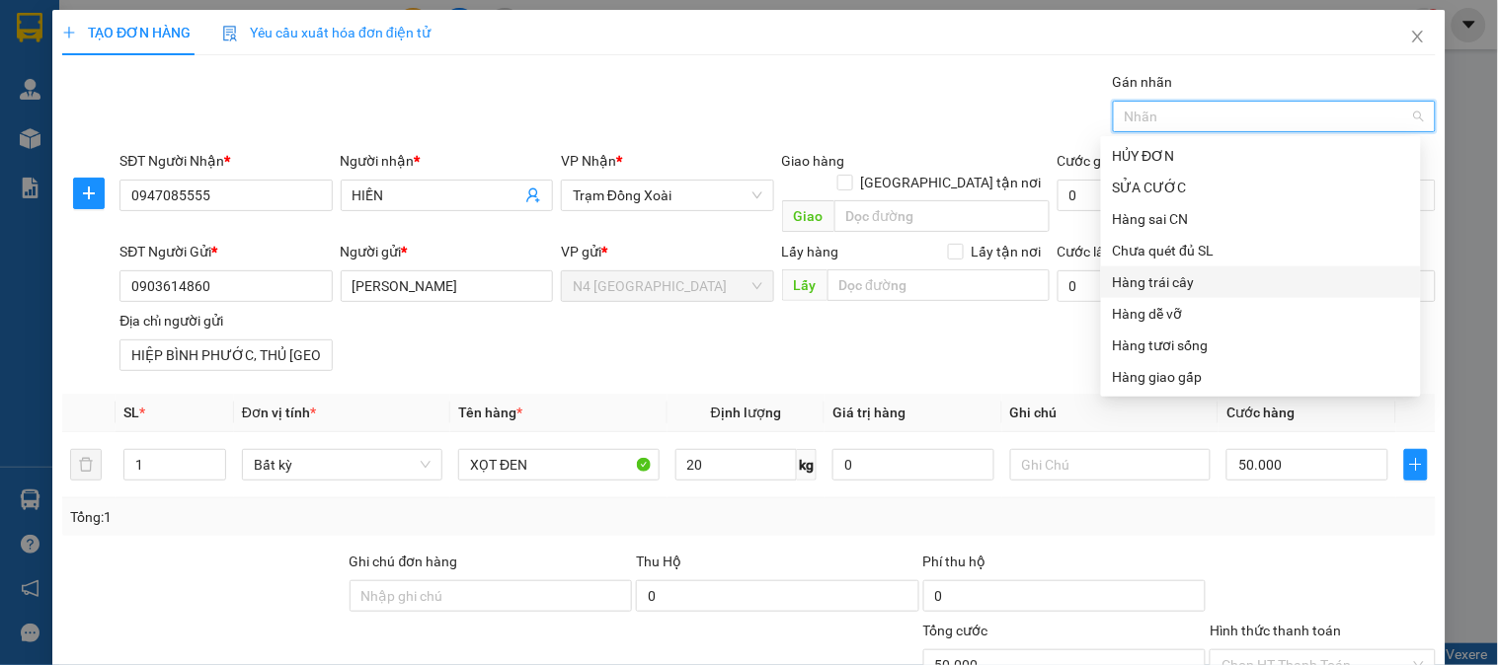
click at [1199, 280] on div "Hàng trái cây" at bounding box center [1261, 282] width 296 height 22
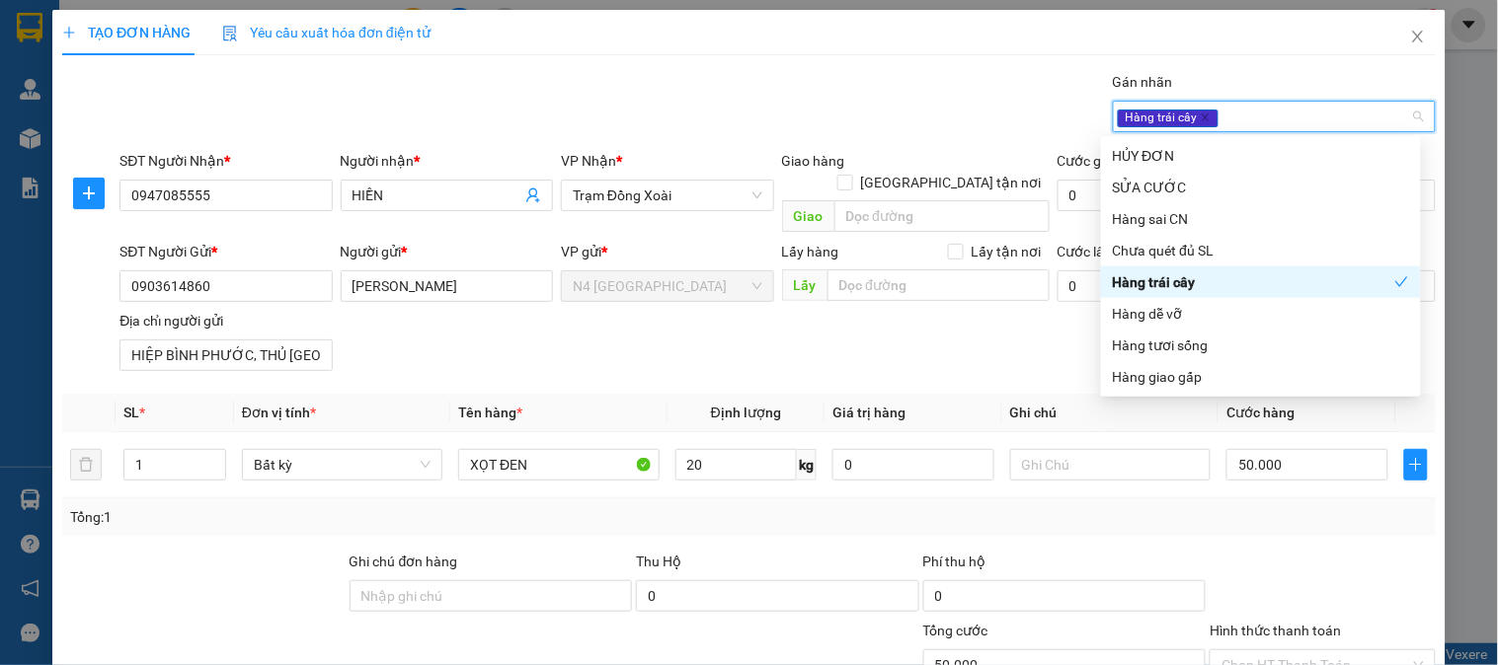
click at [245, 521] on div "Transit Pickup Surcharge Ids Transit Deliver Surcharge Ids Transit Deliver Surc…" at bounding box center [748, 442] width 1373 height 743
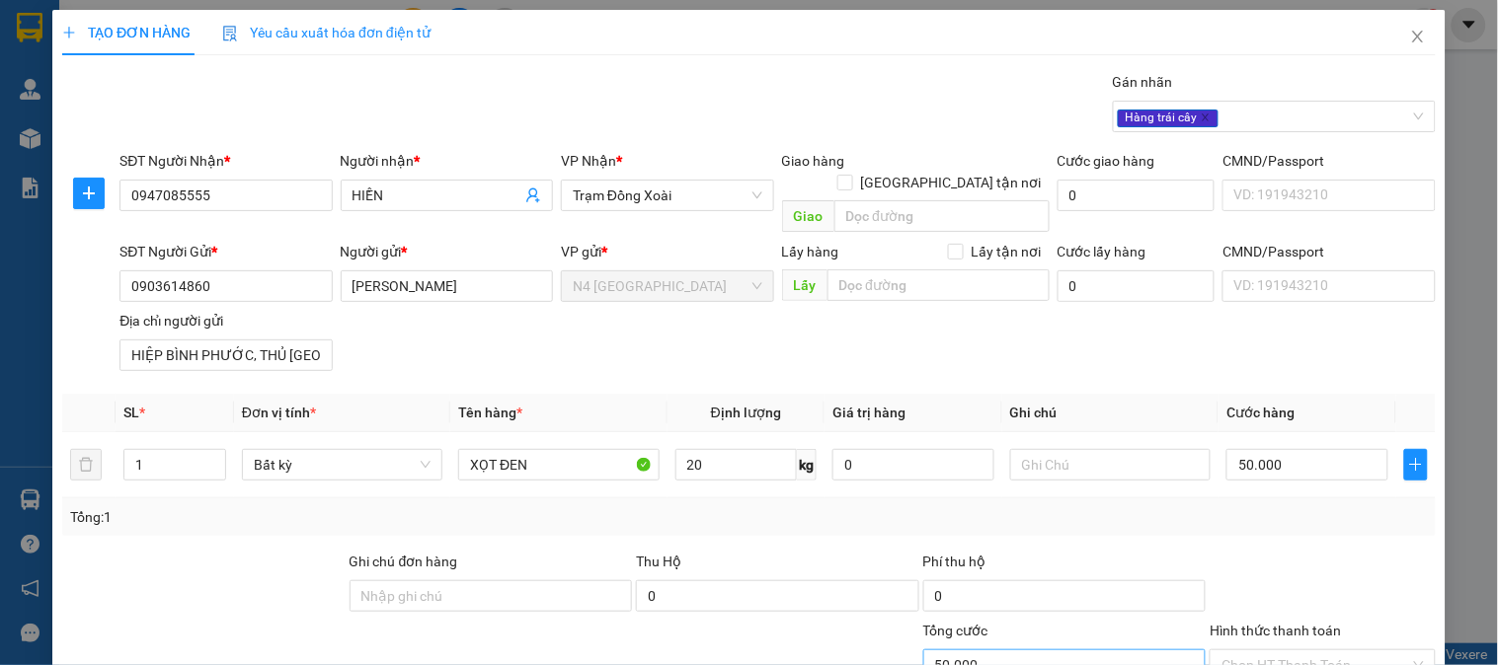
scroll to position [165, 0]
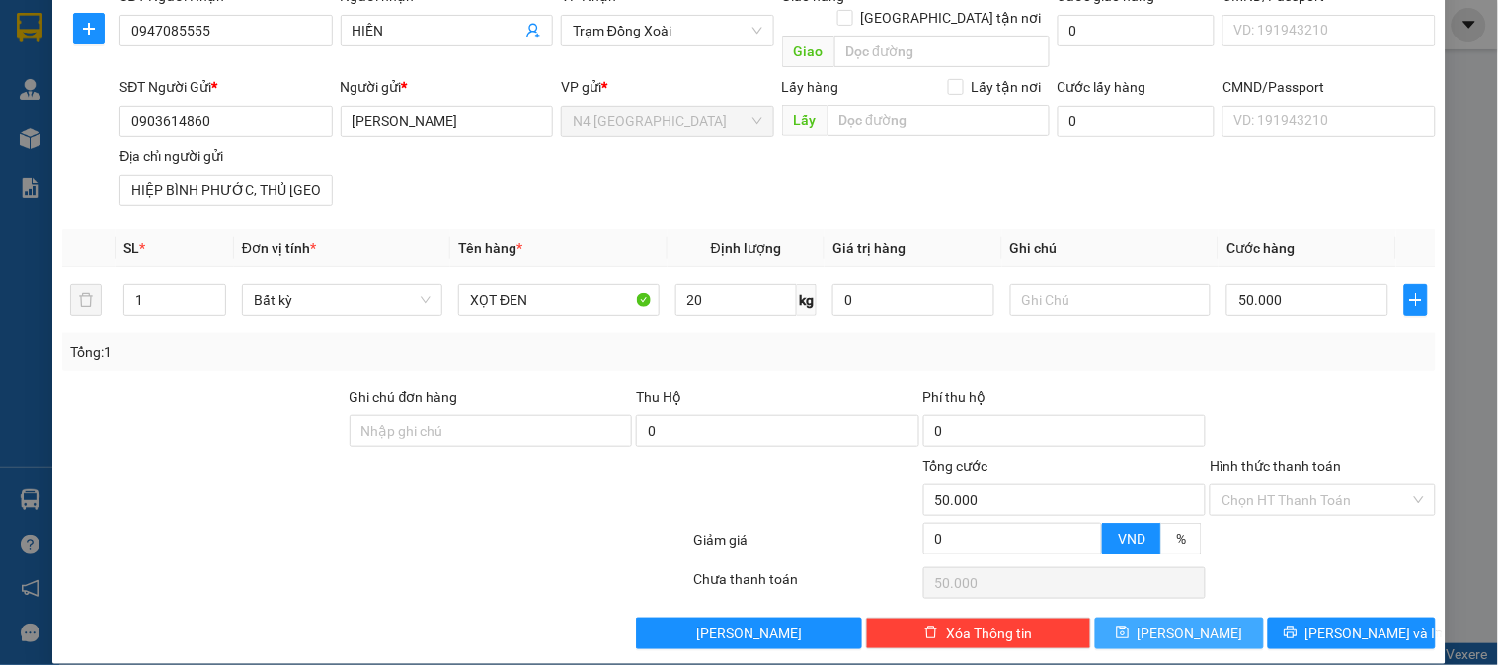
click at [1170, 623] on span "[PERSON_NAME]" at bounding box center [1190, 634] width 106 height 22
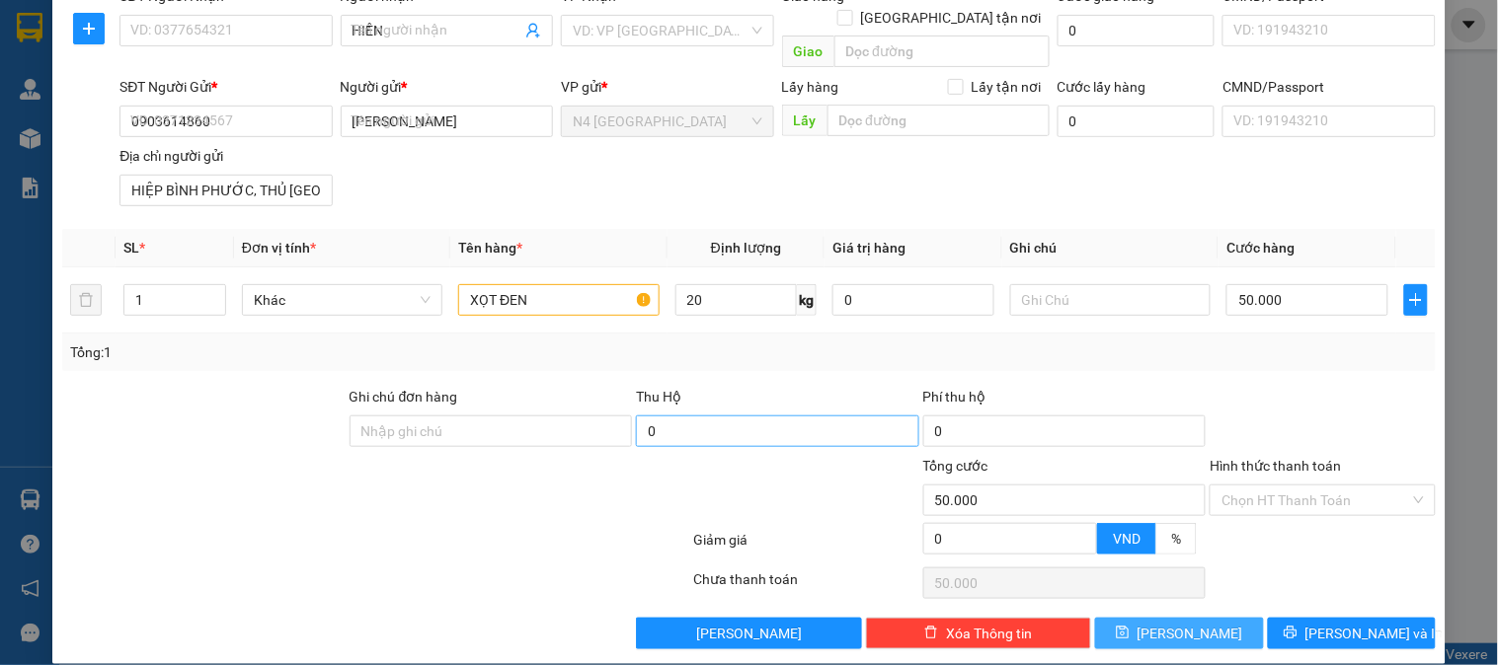
type input "0"
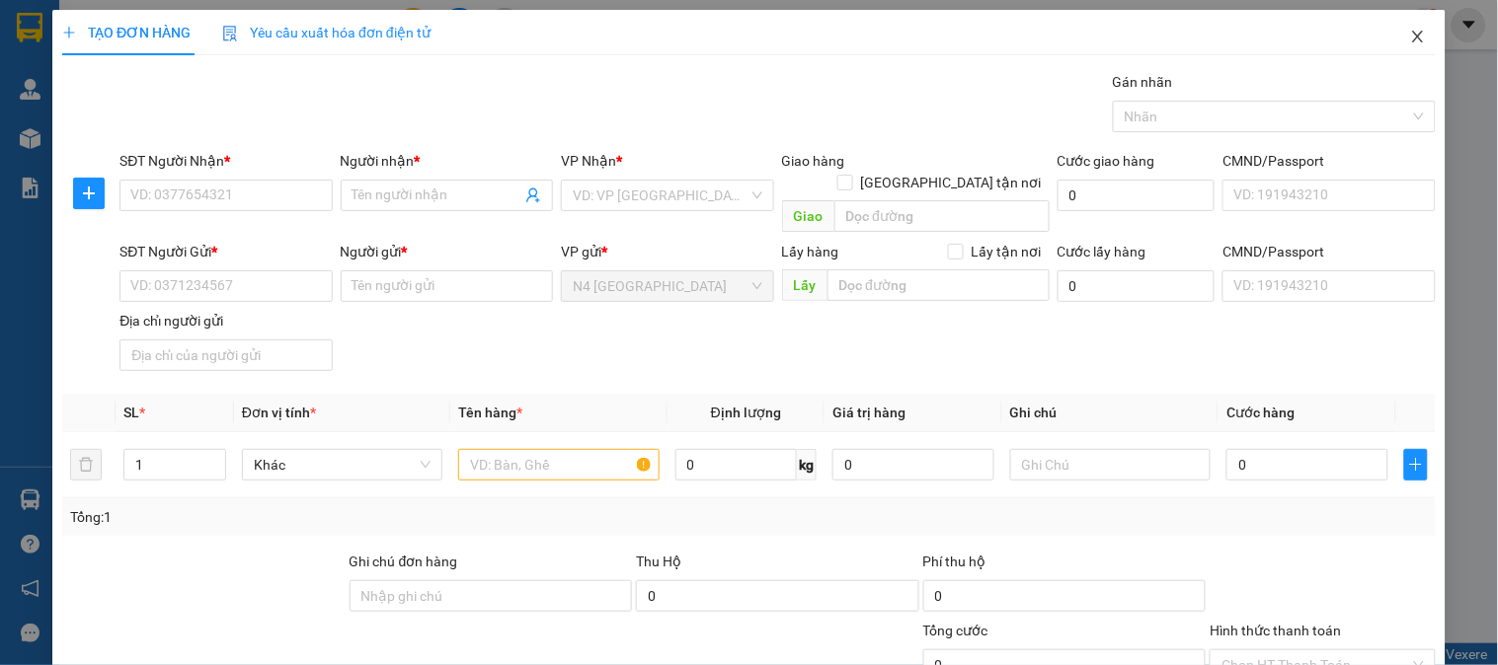
click at [1410, 32] on icon "close" at bounding box center [1418, 37] width 16 height 16
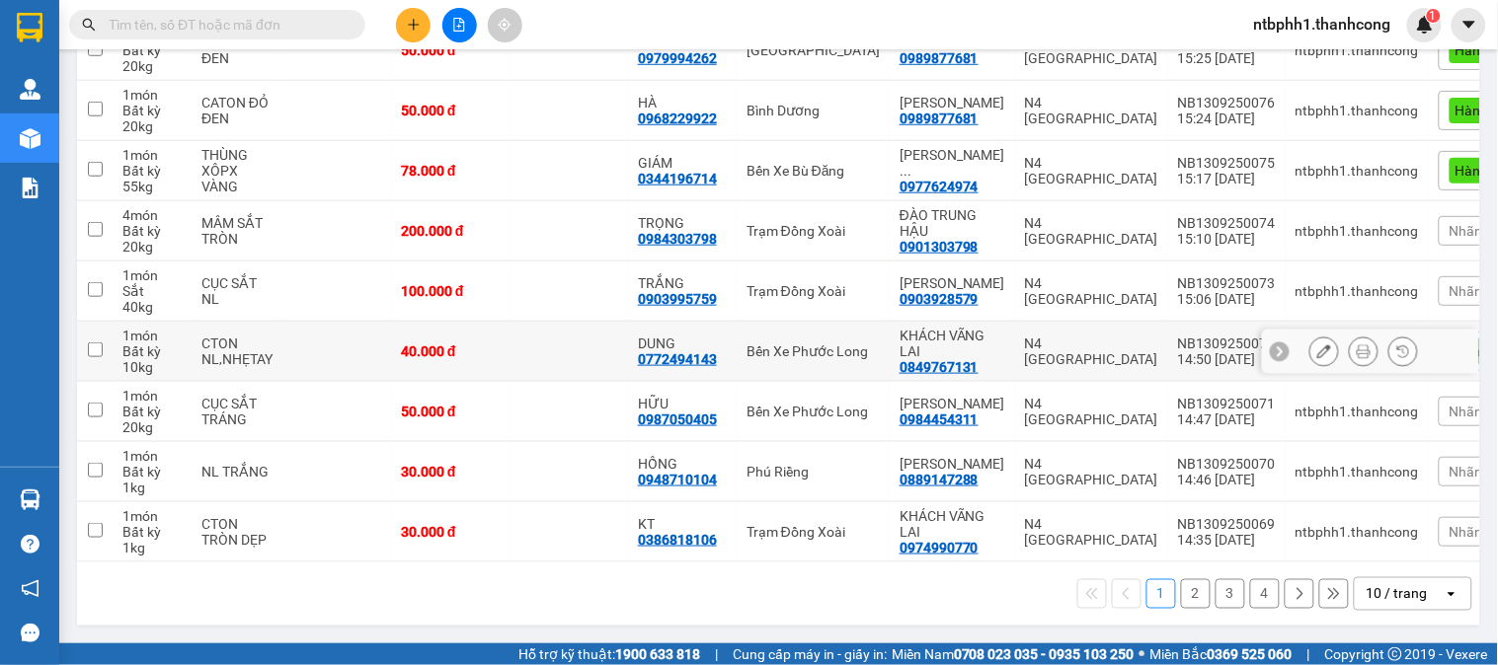
scroll to position [50, 0]
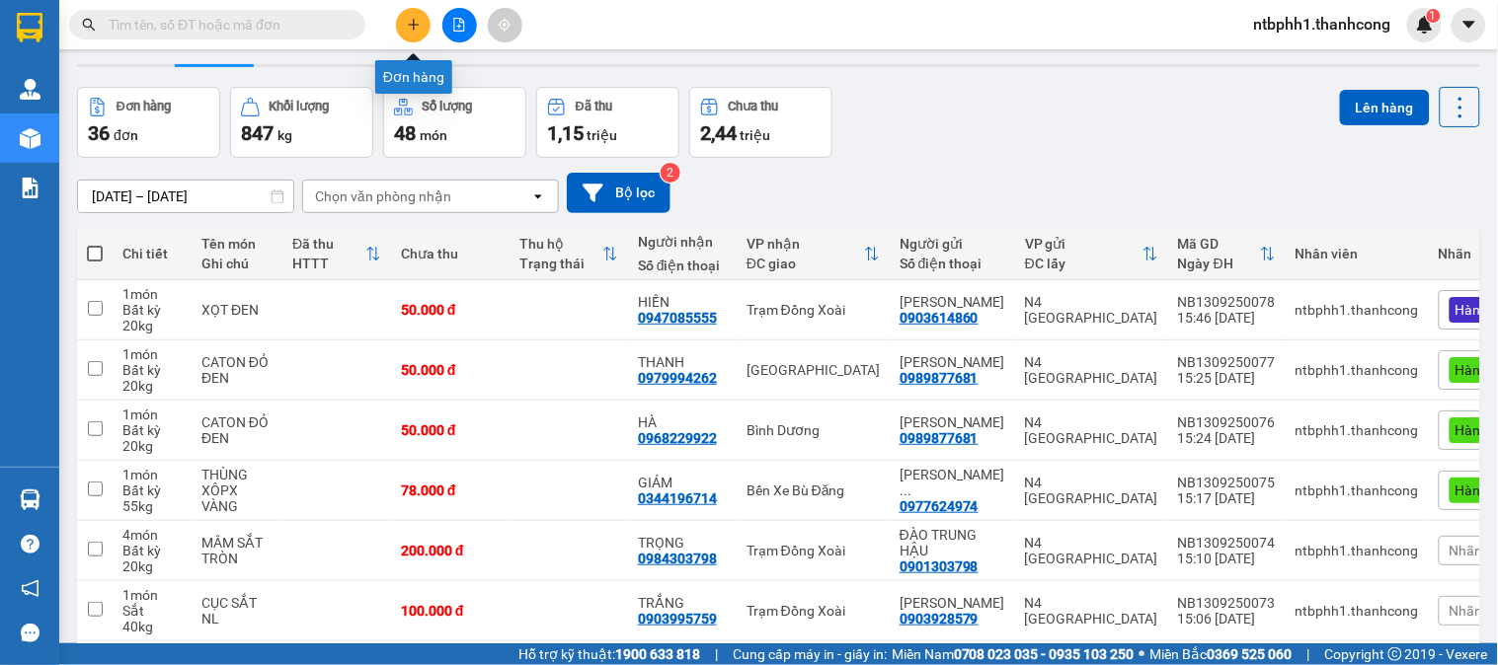
click at [412, 22] on icon "plus" at bounding box center [414, 25] width 14 height 14
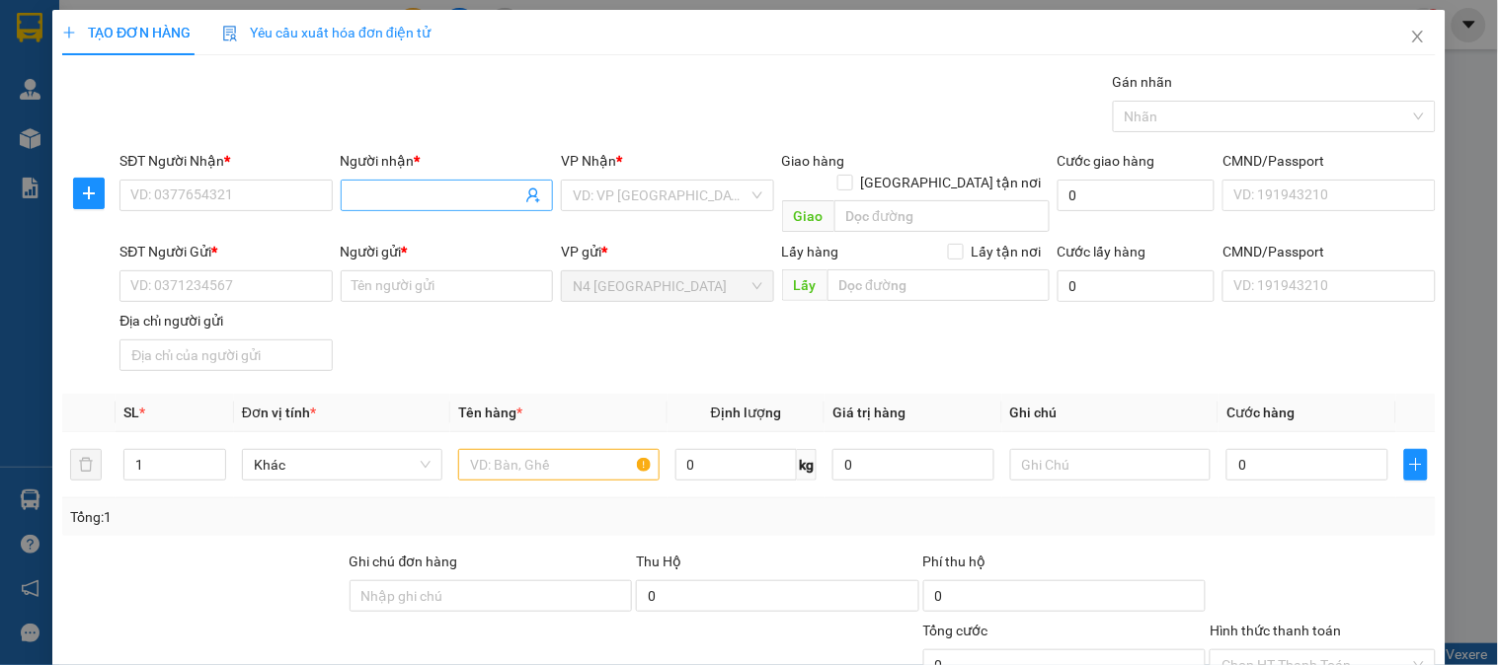
click at [455, 193] on input "Người nhận *" at bounding box center [436, 196] width 169 height 22
paste input "THẠCH"
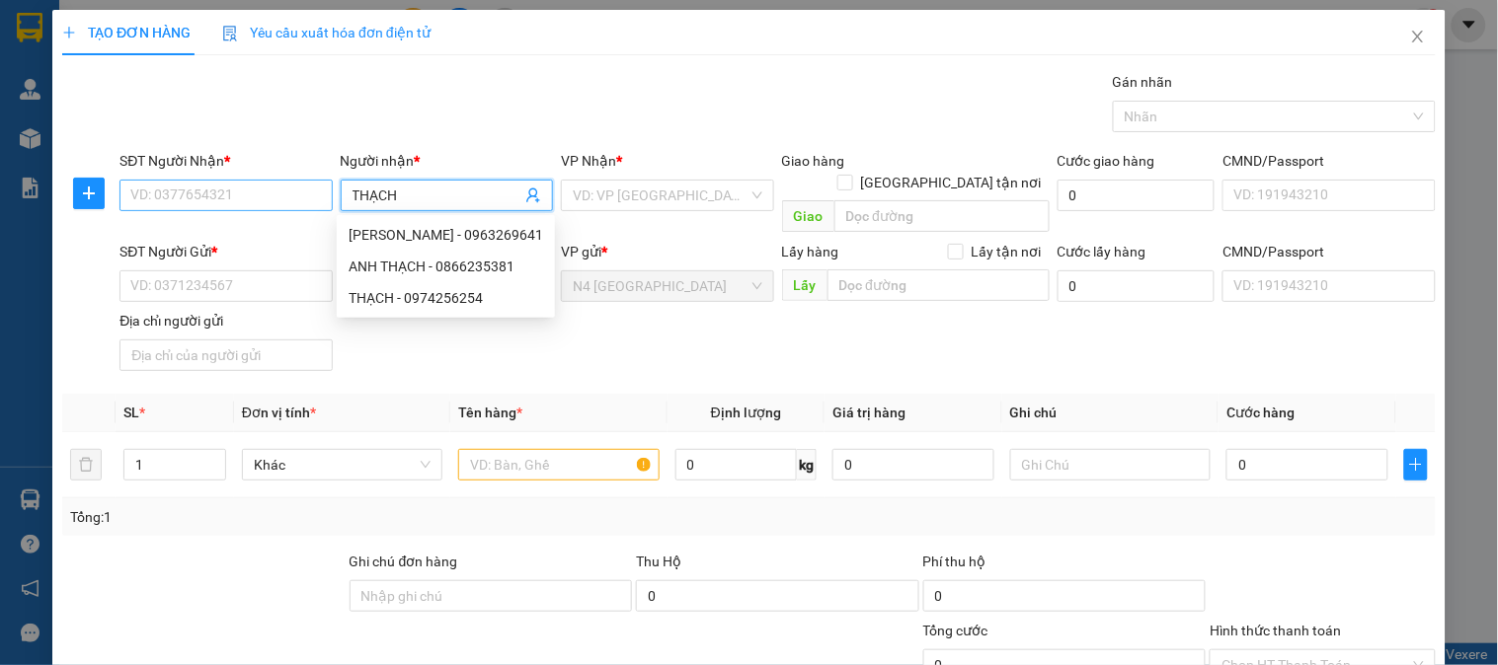
type input "THẠCH"
click at [214, 195] on input "SĐT Người Nhận *" at bounding box center [225, 196] width 212 height 32
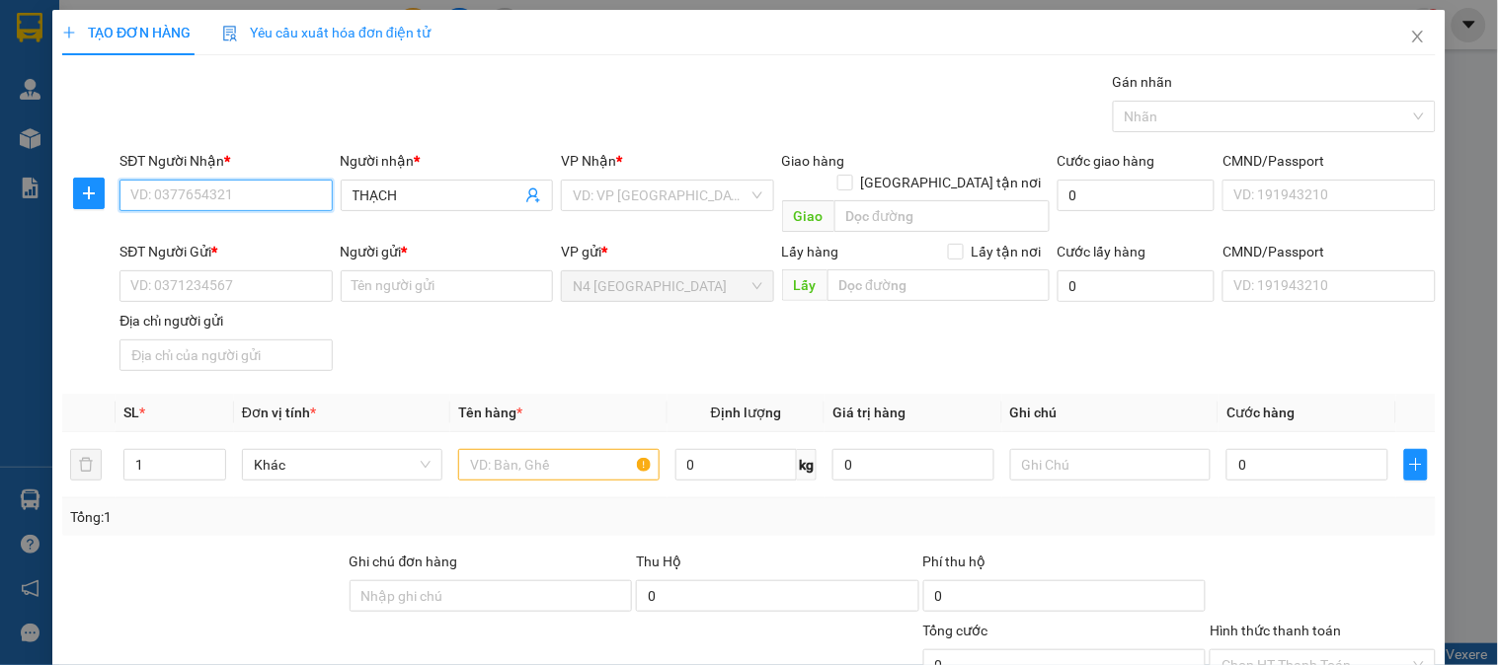
paste input "0949931368"
type input "0949931368"
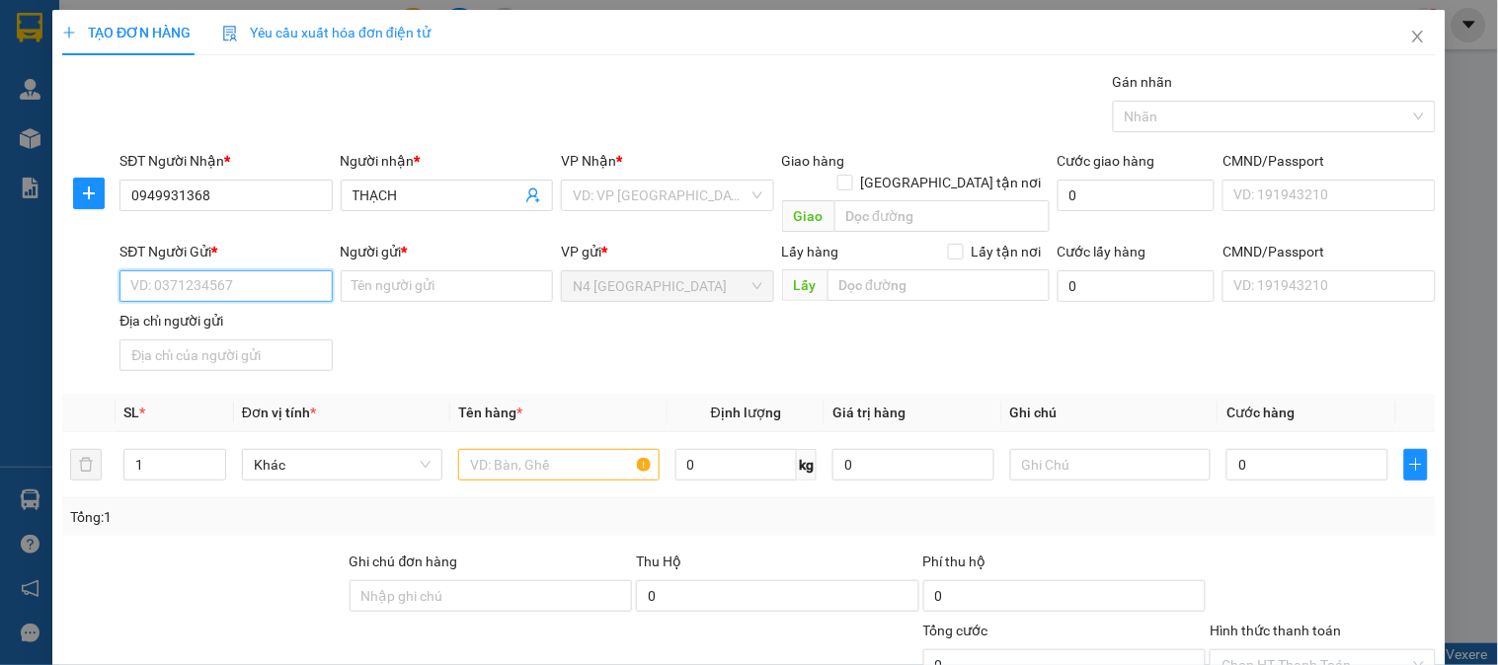
click at [243, 270] on input "SĐT Người Gửi *" at bounding box center [225, 286] width 212 height 32
paste input "0929472395"
type input "0929472395"
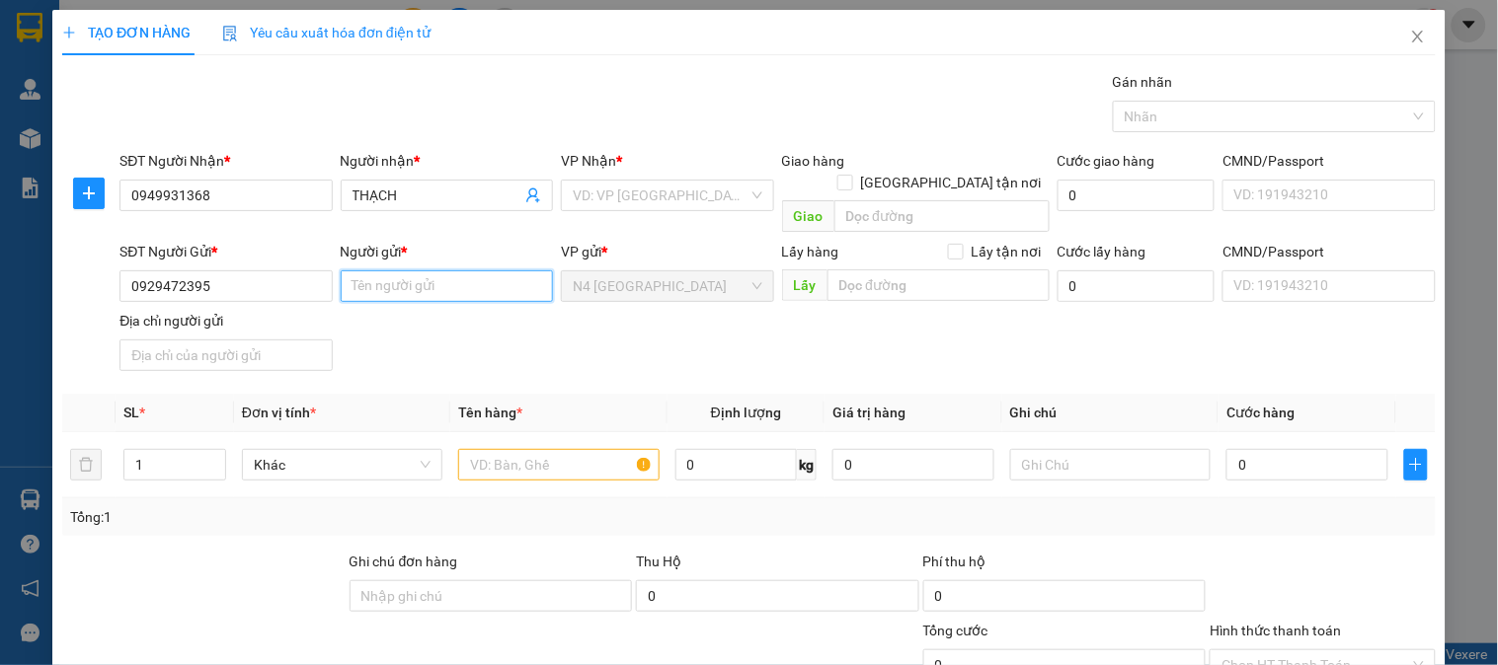
click at [379, 270] on input "Người gửi *" at bounding box center [447, 286] width 212 height 32
paste input "[PERSON_NAME]"
type input "[PERSON_NAME]"
click at [215, 340] on input "Địa chỉ người gửi" at bounding box center [225, 356] width 212 height 32
type input "V"
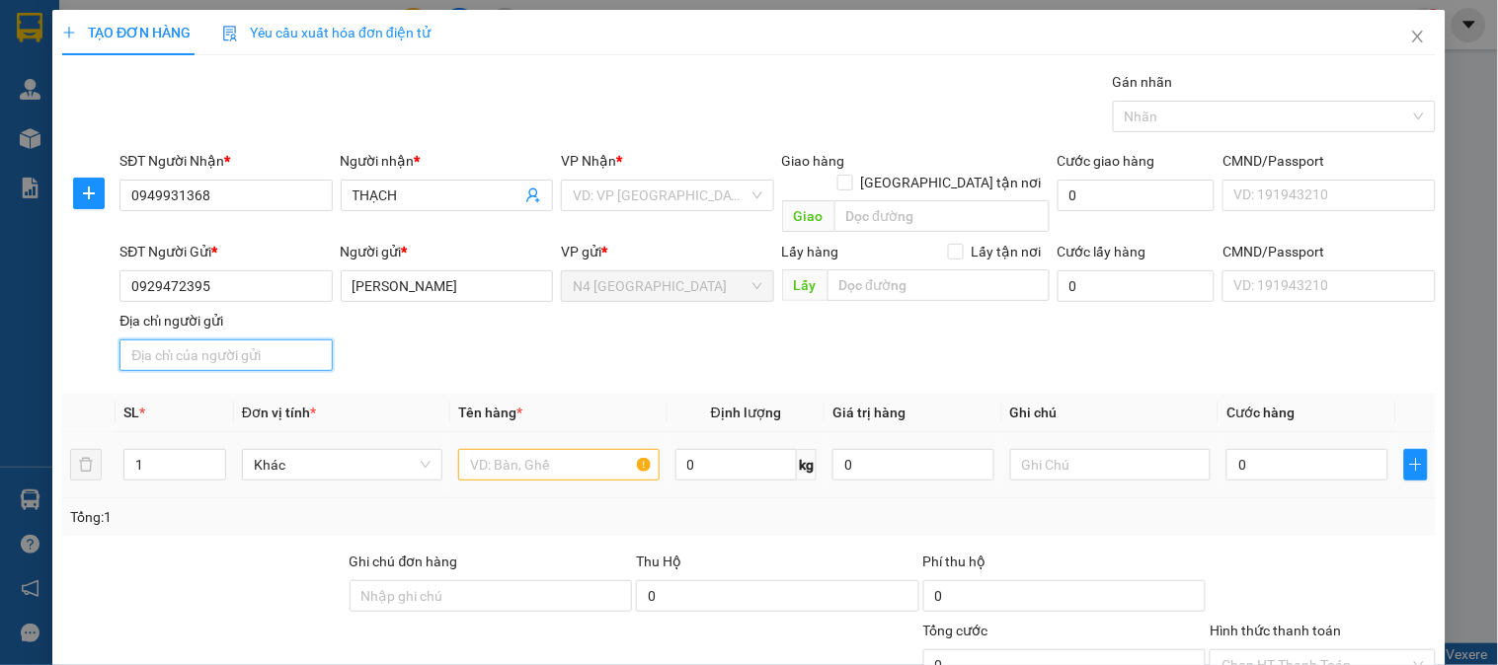
paste input "NGA AN, NGA SƠN ,[GEOGRAPHIC_DATA]"
click at [740, 199] on div "VD: VP [GEOGRAPHIC_DATA]" at bounding box center [667, 196] width 212 height 32
type input "NGA AN, NGA SƠN ,[GEOGRAPHIC_DATA]"
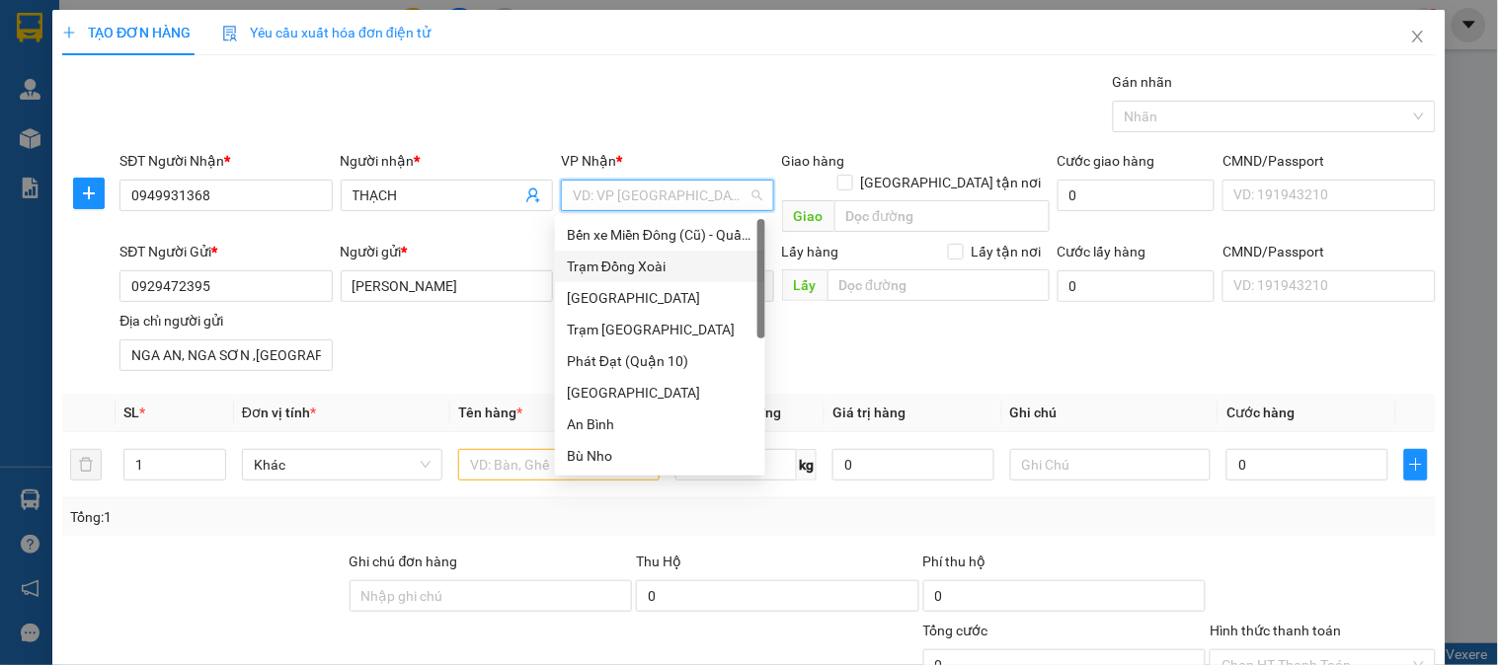
click at [678, 269] on div "Trạm Đồng Xoài" at bounding box center [660, 267] width 187 height 22
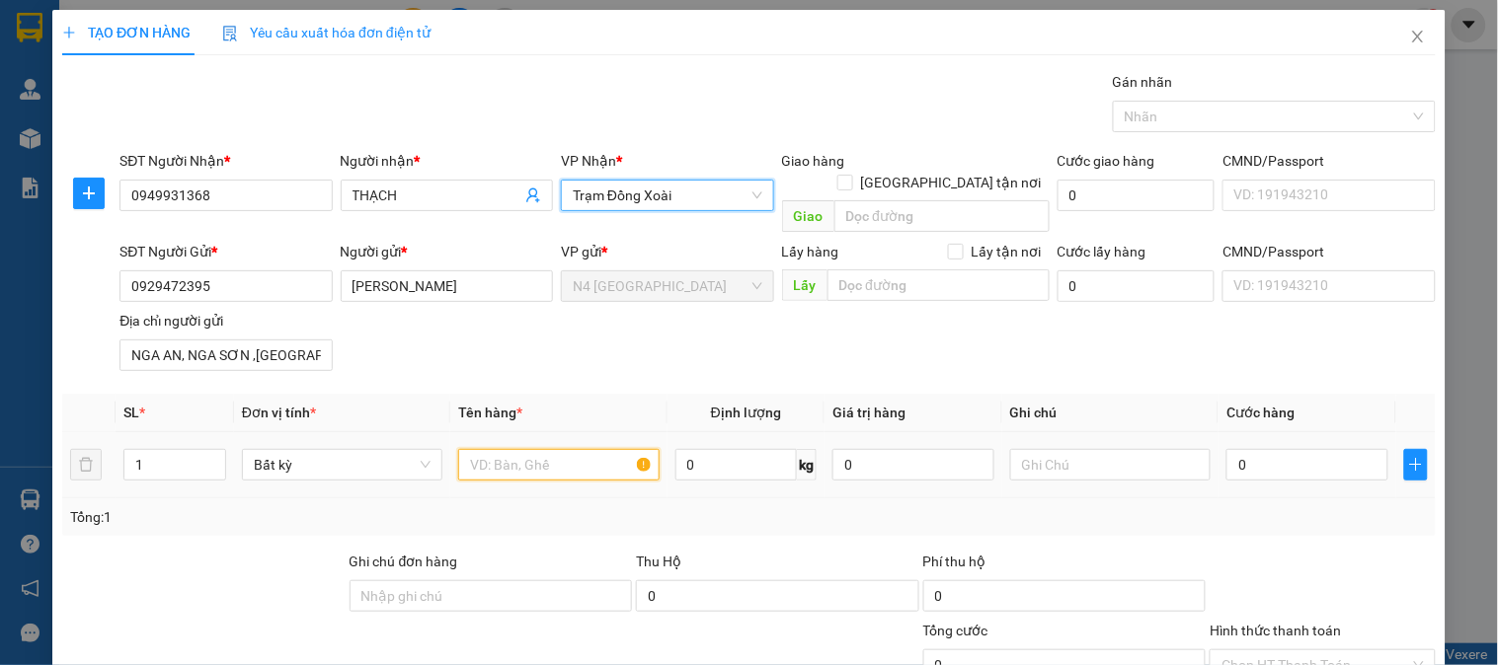
click at [506, 449] on input "text" at bounding box center [558, 465] width 200 height 32
paste input "NL ĐEN"
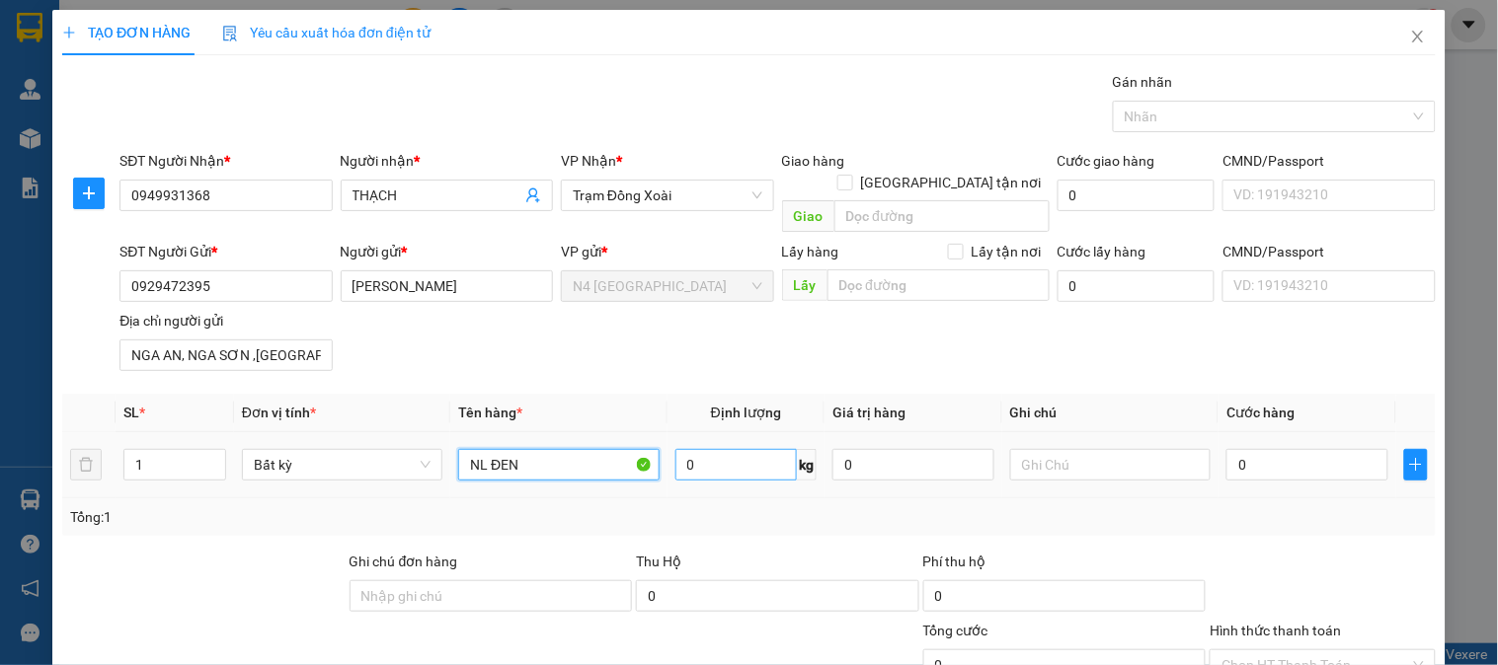
type input "NL ĐEN"
click at [745, 449] on input "0" at bounding box center [736, 465] width 122 height 32
type input "2"
type input "40.000"
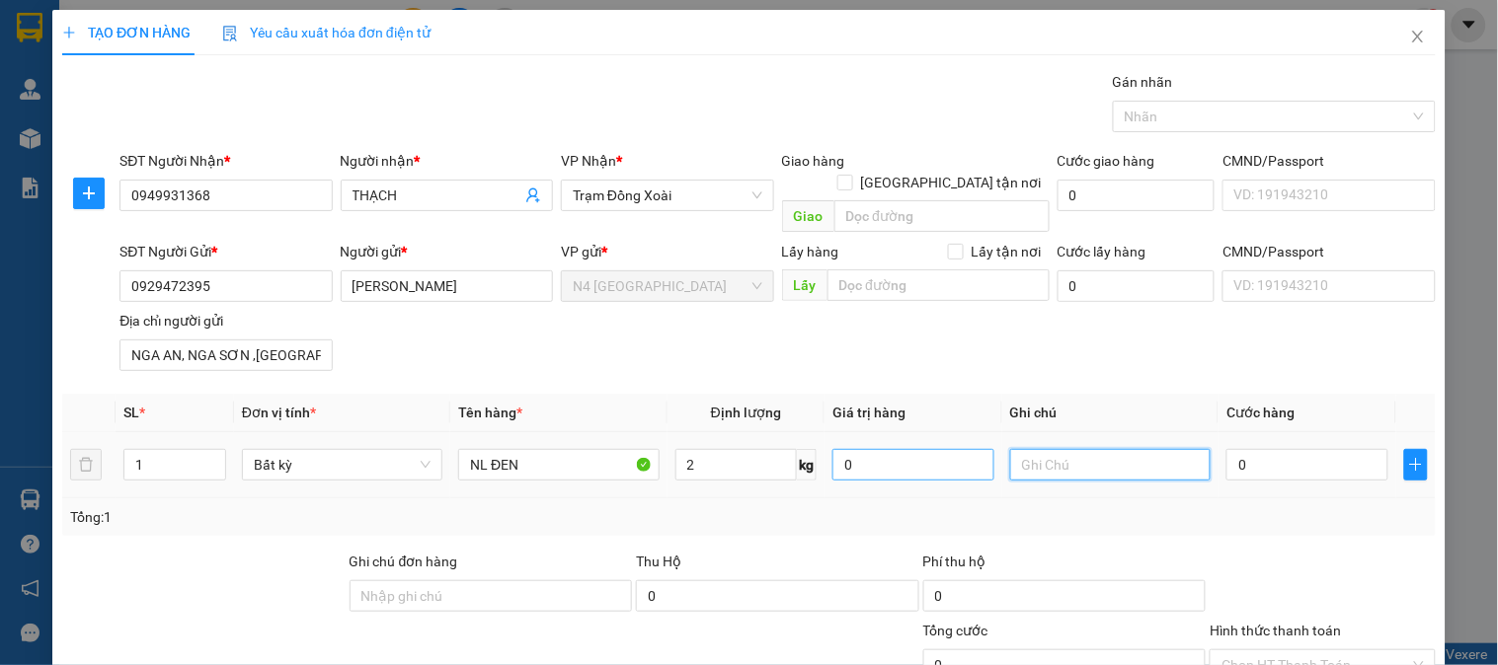
type input "40.000"
click at [732, 449] on input "2" at bounding box center [736, 465] width 122 height 32
type input "1"
type input "30.000"
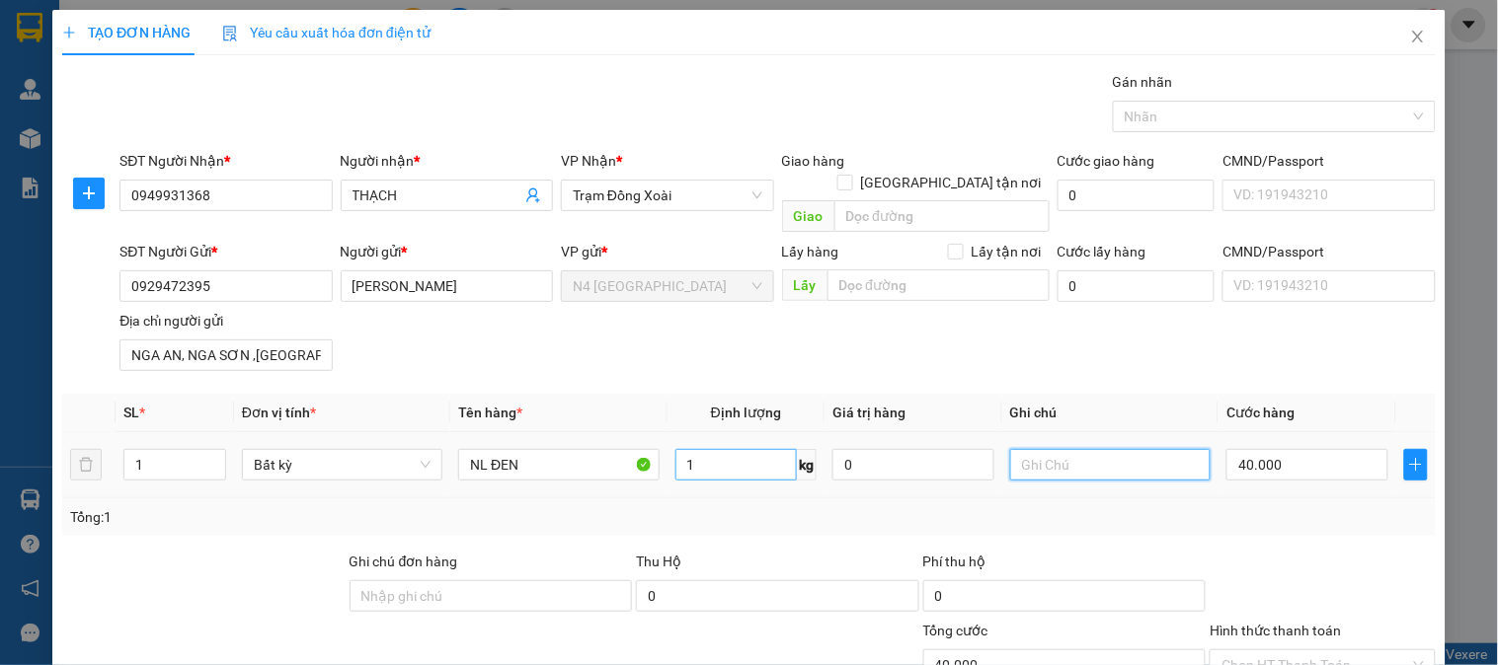
type input "30.000"
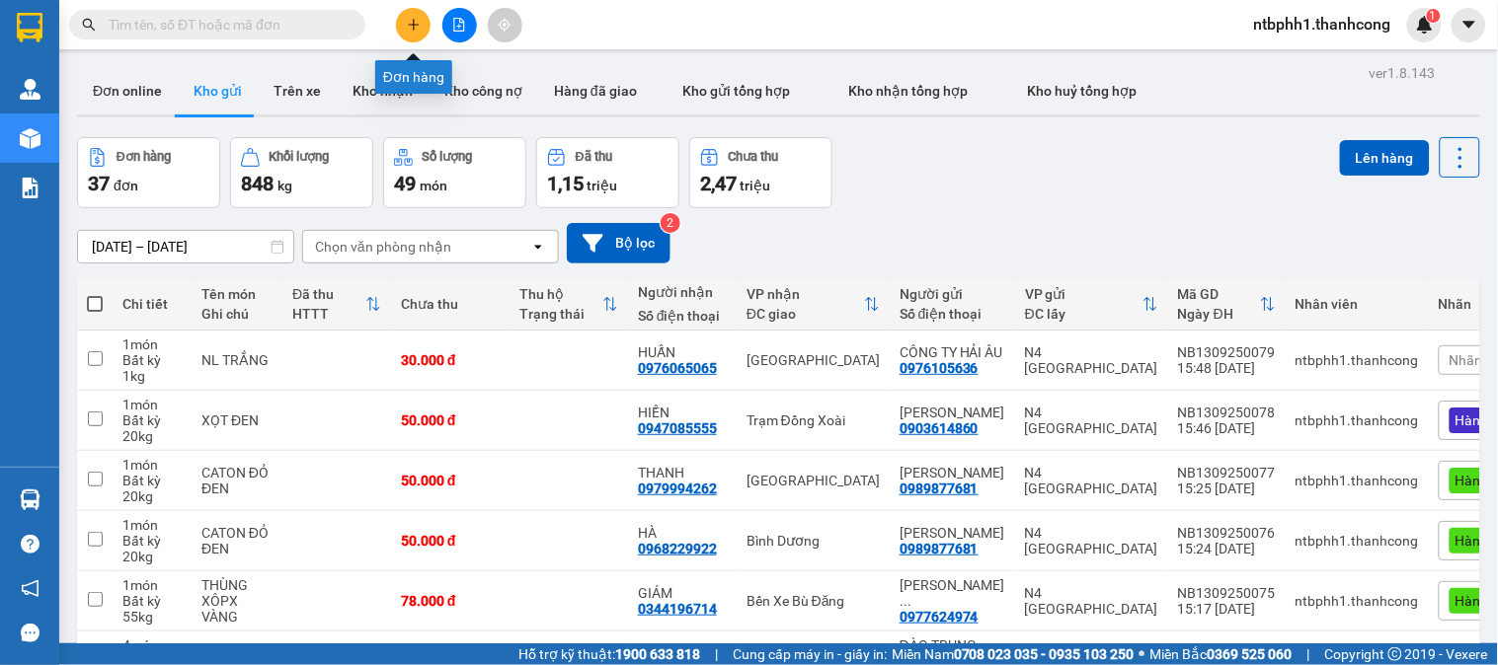
click at [411, 24] on icon "plus" at bounding box center [413, 24] width 11 height 1
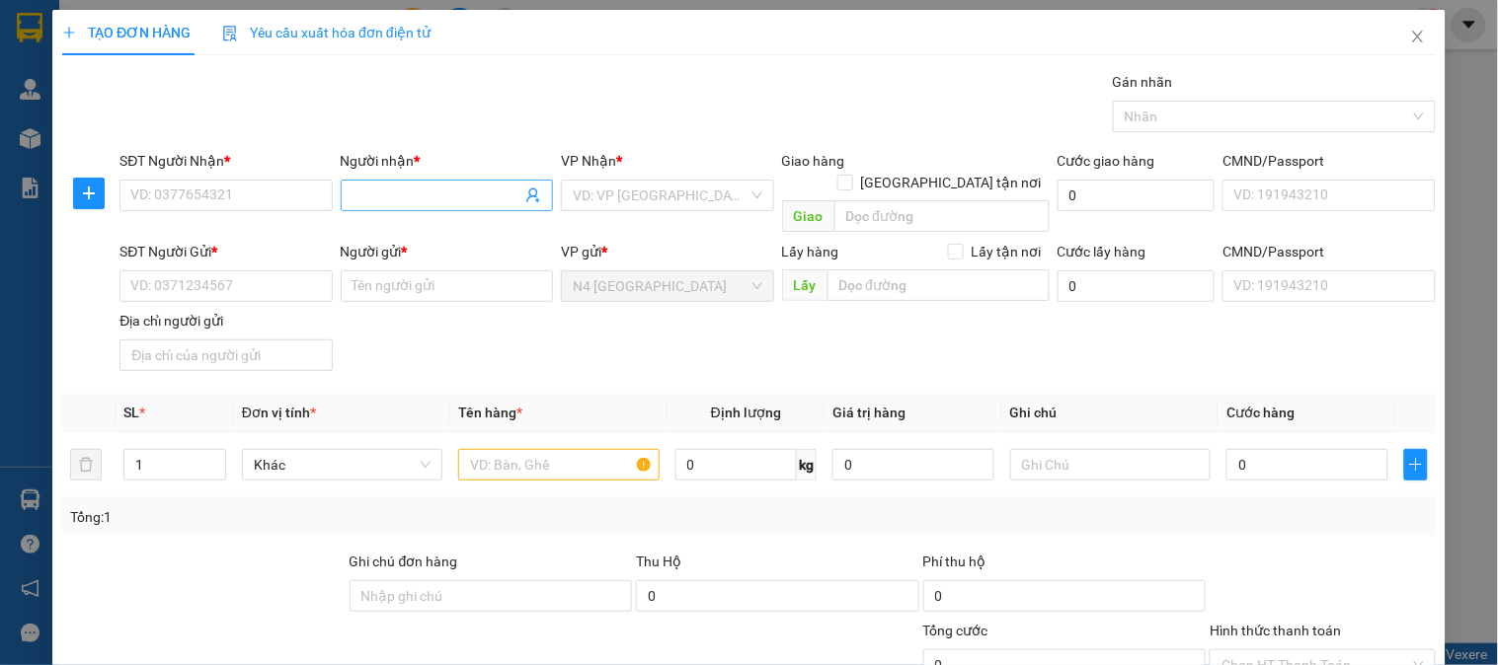
click at [393, 185] on input "Người nhận *" at bounding box center [436, 196] width 169 height 22
paste input "THẠCH"
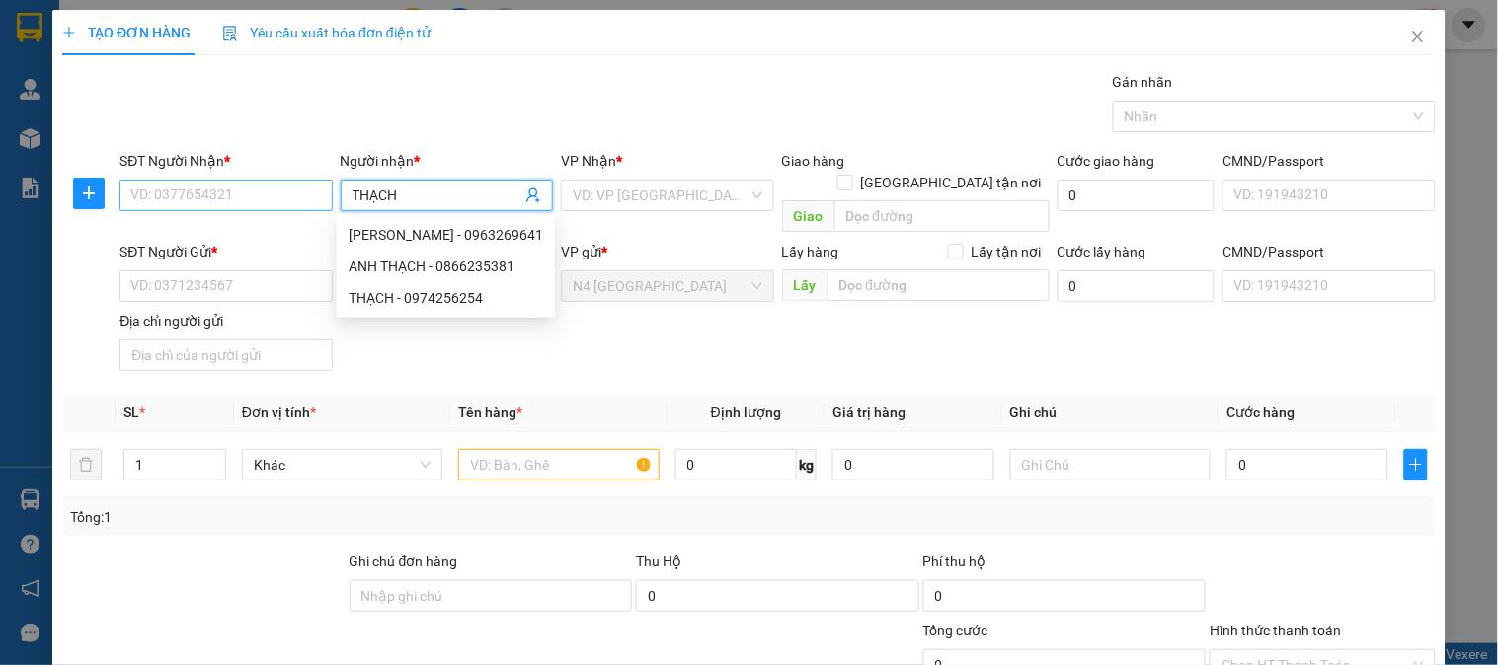
type input "THẠCH"
click at [290, 190] on input "SĐT Người Nhận *" at bounding box center [225, 196] width 212 height 32
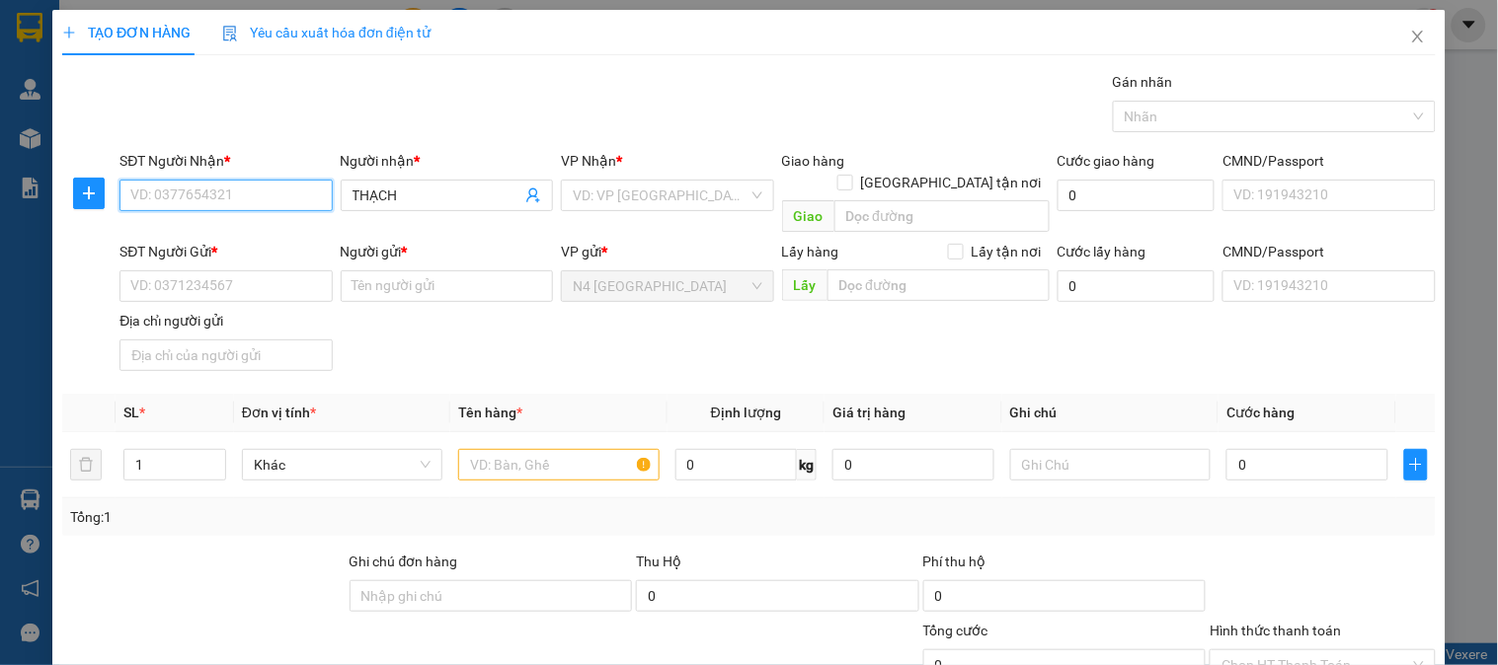
paste input "0949931368"
type input "0949931368"
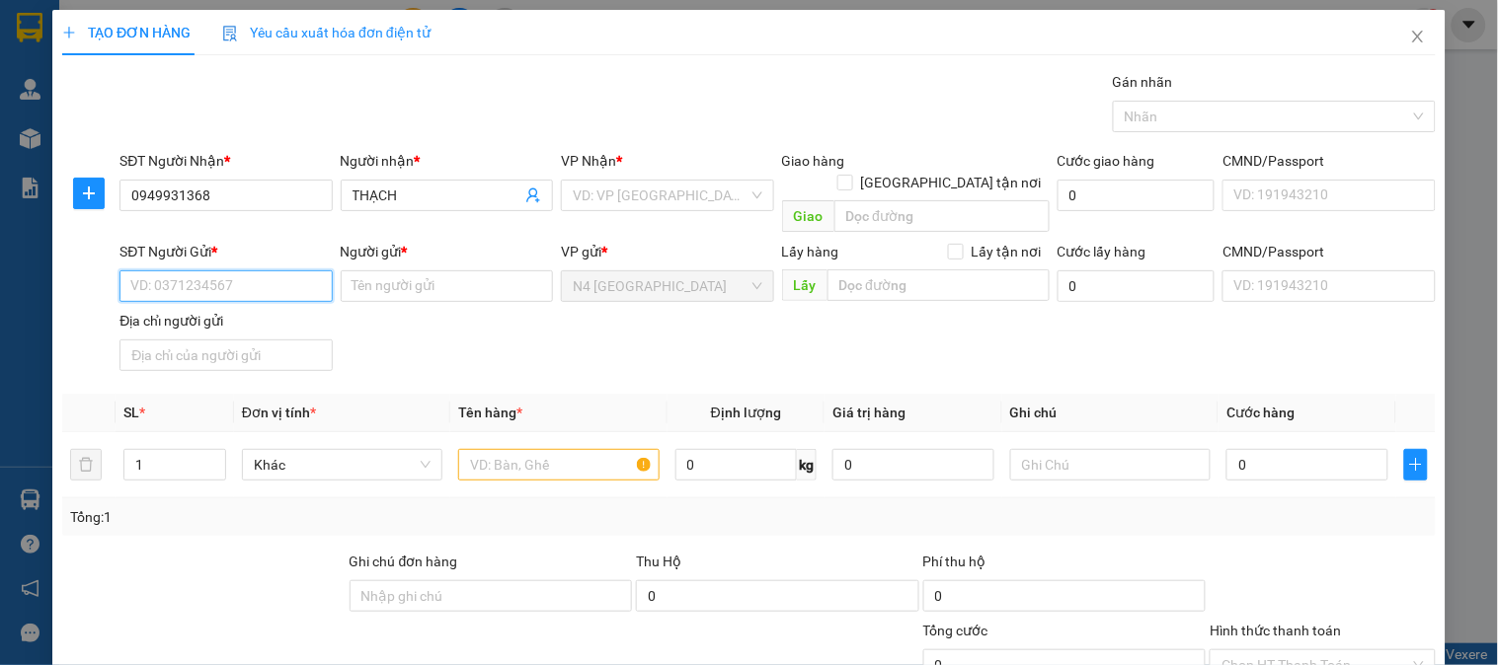
drag, startPoint x: 241, startPoint y: 258, endPoint x: 362, endPoint y: 94, distance: 204.0
click at [242, 270] on input "SĐT Người Gửi *" at bounding box center [225, 286] width 212 height 32
paste input "0929472395"
type input "0929472395"
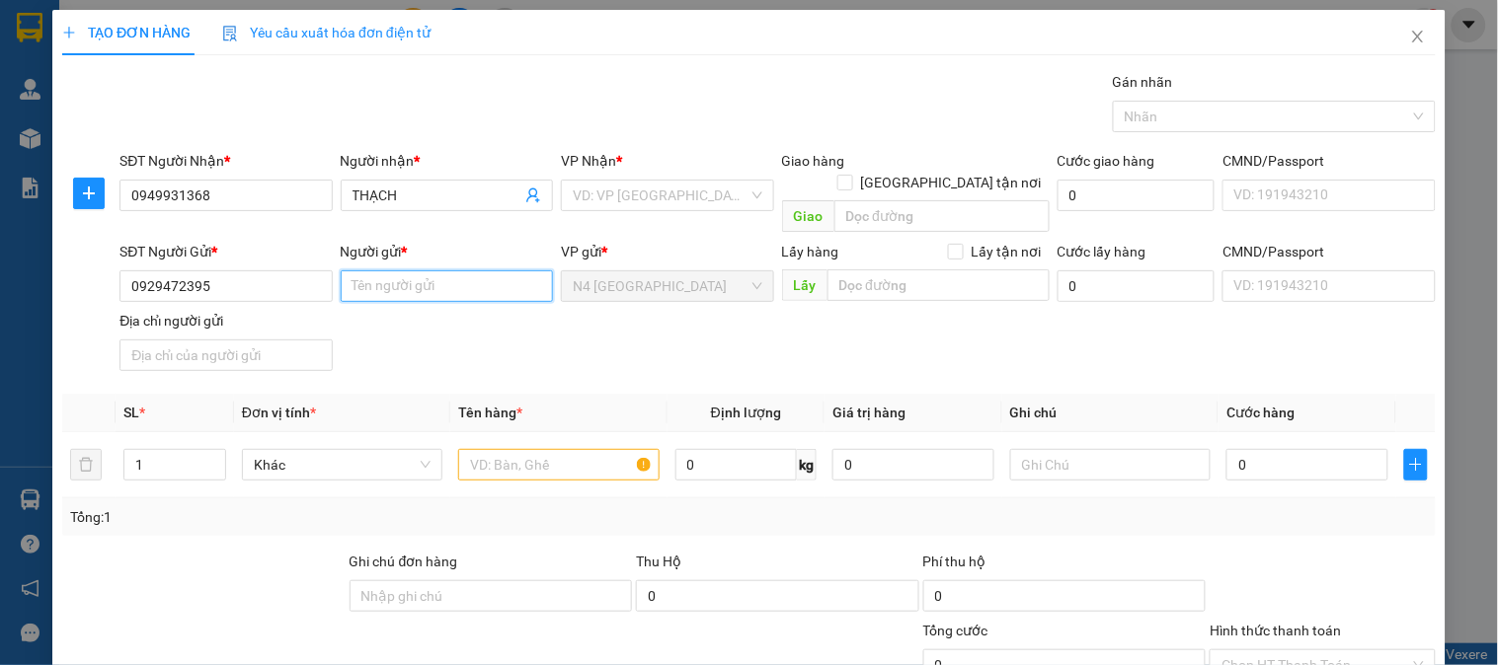
click at [416, 270] on input "Người gửi *" at bounding box center [447, 286] width 212 height 32
paste input "[PERSON_NAME]"
type input "[PERSON_NAME]"
click at [614, 190] on input "search" at bounding box center [660, 196] width 175 height 30
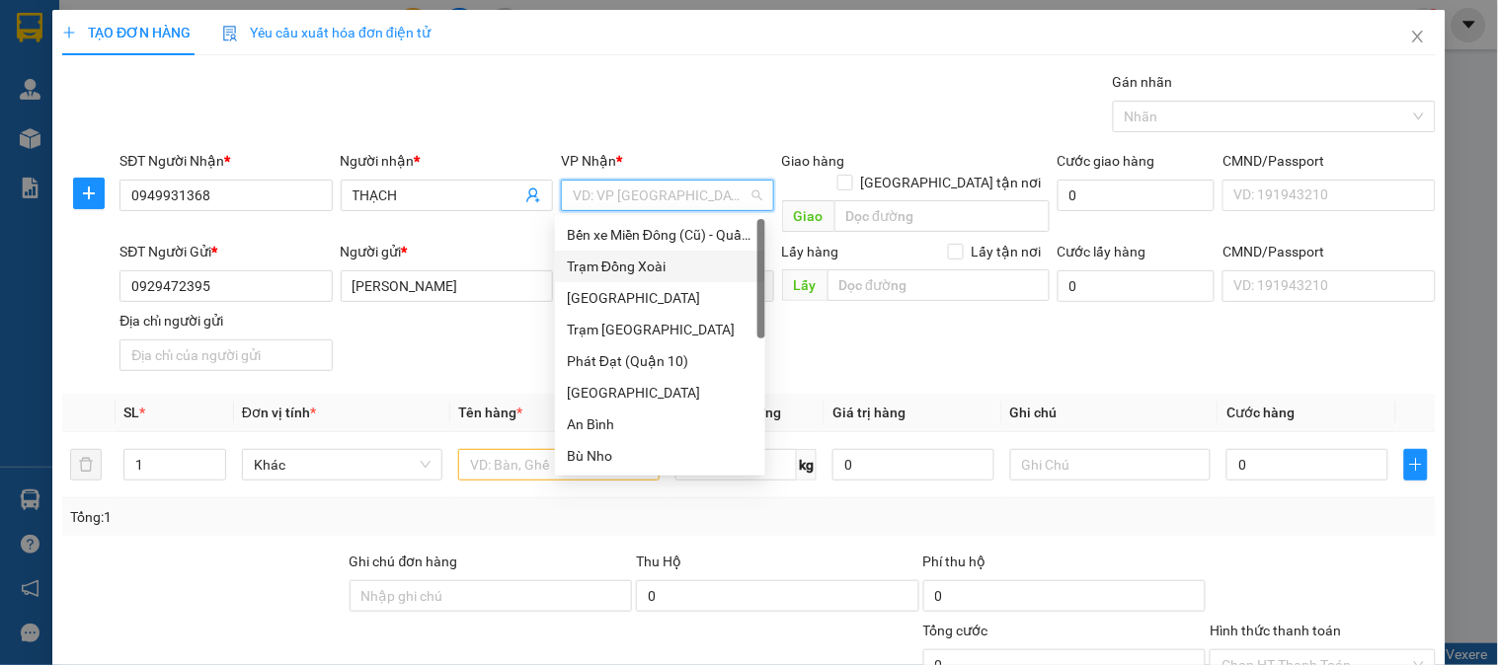
click at [668, 270] on div "Trạm Đồng Xoài" at bounding box center [660, 267] width 187 height 22
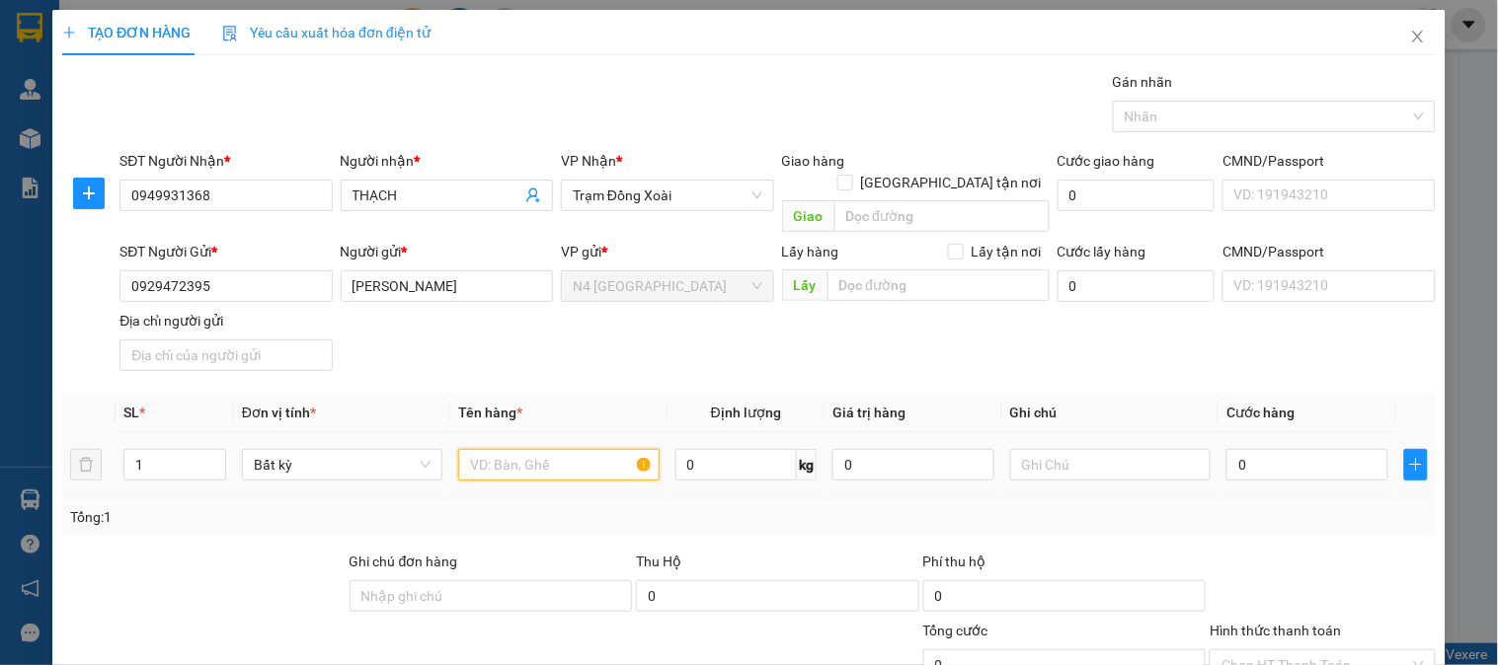
click at [487, 449] on input "text" at bounding box center [558, 465] width 200 height 32
paste input "NL ĐEN"
type input "NL ĐEN"
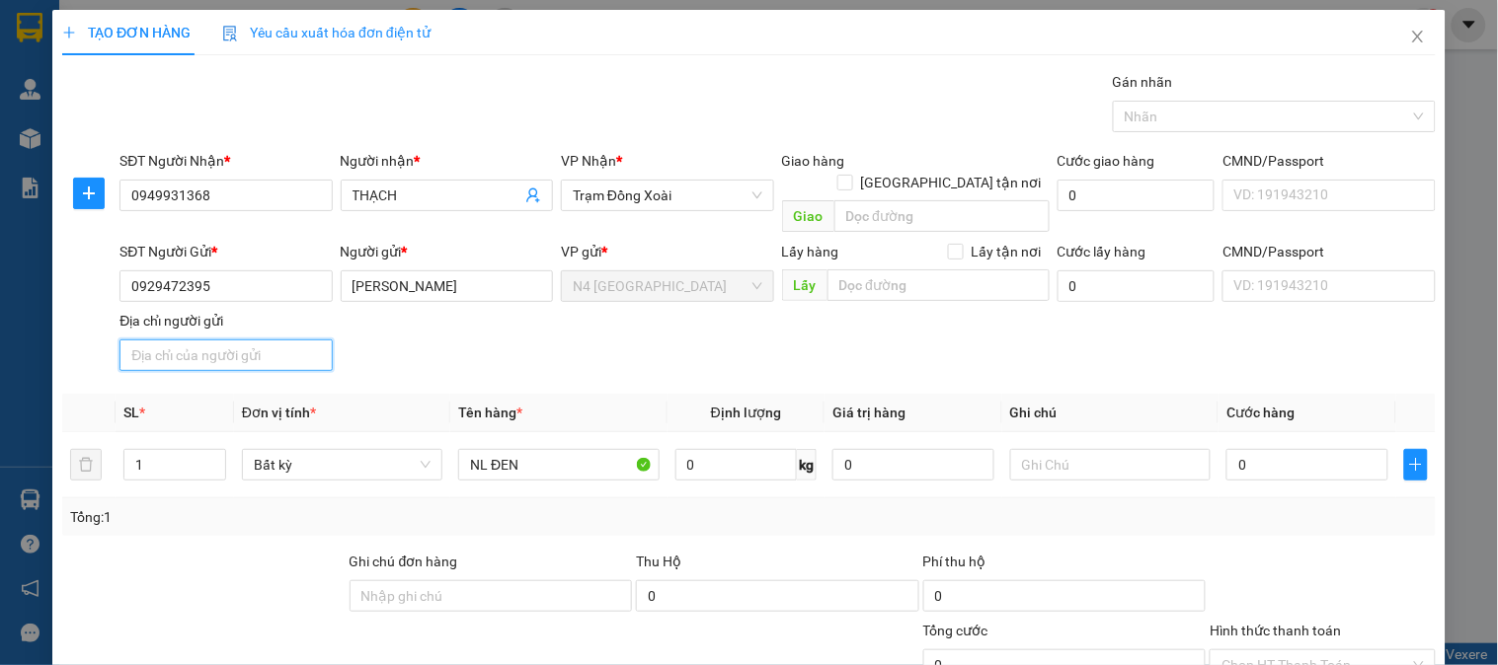
drag, startPoint x: 276, startPoint y: 330, endPoint x: 269, endPoint y: 299, distance: 31.6
click at [276, 340] on input "Địa chỉ người gửi" at bounding box center [225, 356] width 212 height 32
paste input "NGA AN, NGA SƠN ,[GEOGRAPHIC_DATA]"
type input "NGA AN, NGA SƠN ,[GEOGRAPHIC_DATA]"
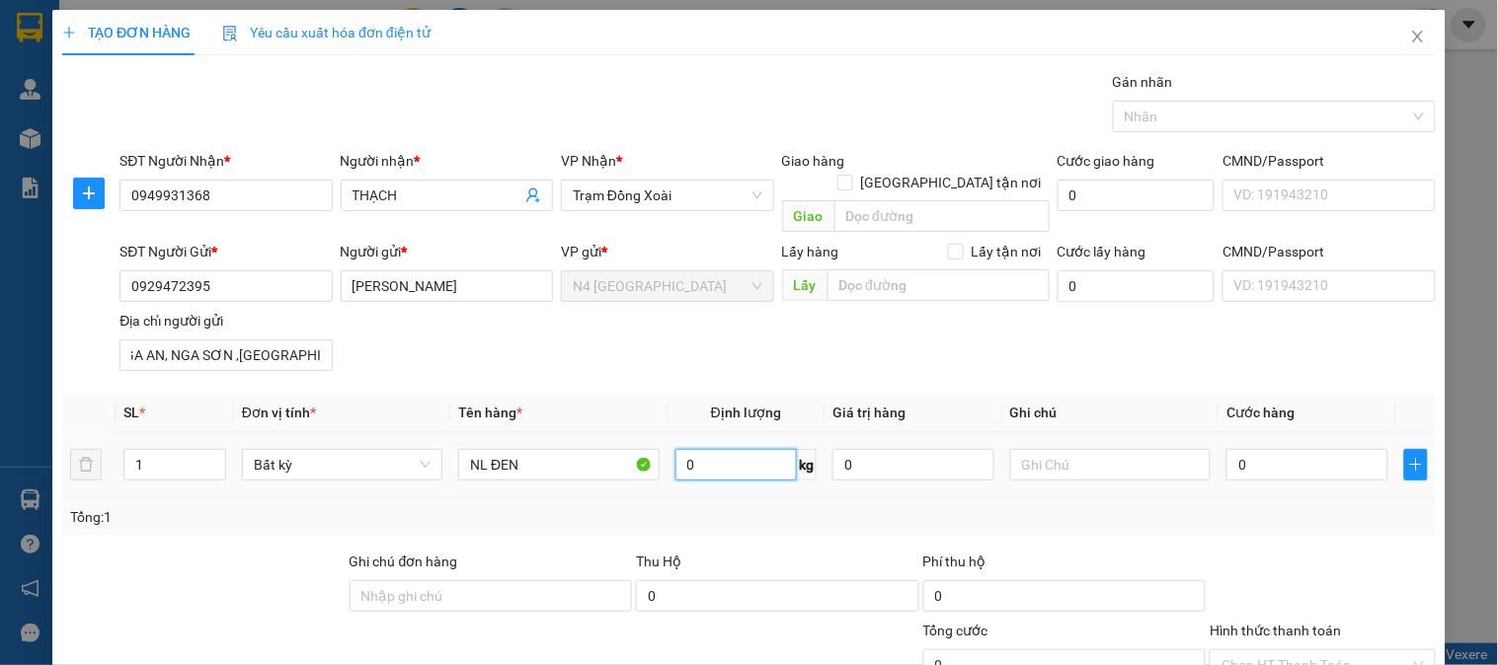
scroll to position [0, 0]
click at [723, 449] on input "0" at bounding box center [736, 465] width 122 height 32
type input "1"
type input "30.000"
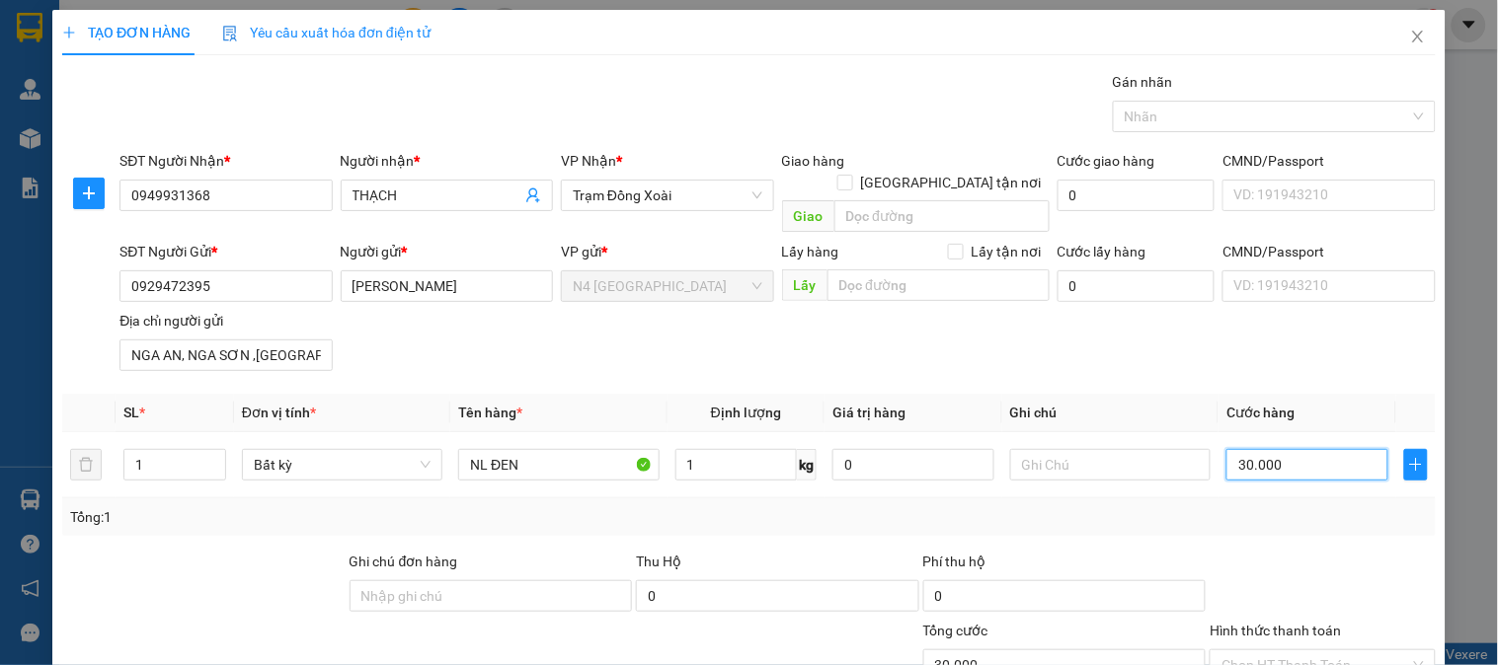
type input "30.000"
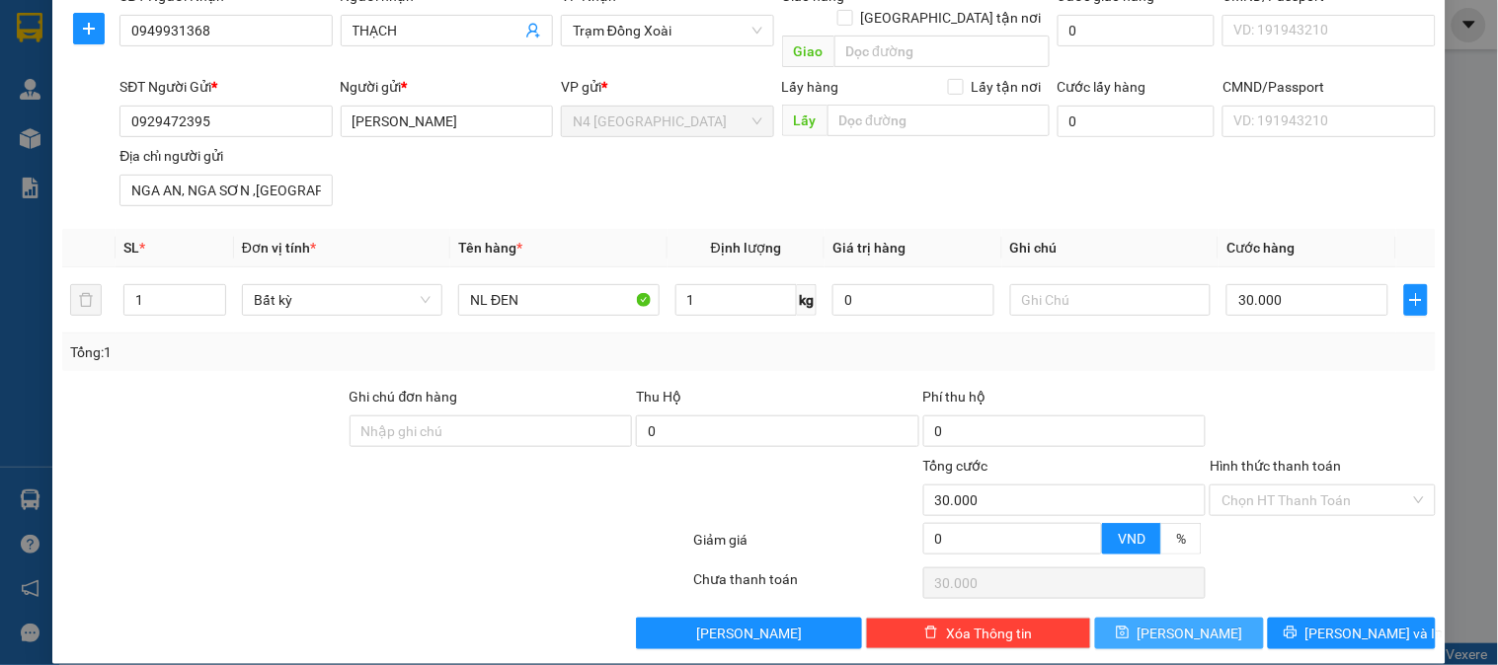
click at [1181, 623] on span "[PERSON_NAME]" at bounding box center [1190, 634] width 106 height 22
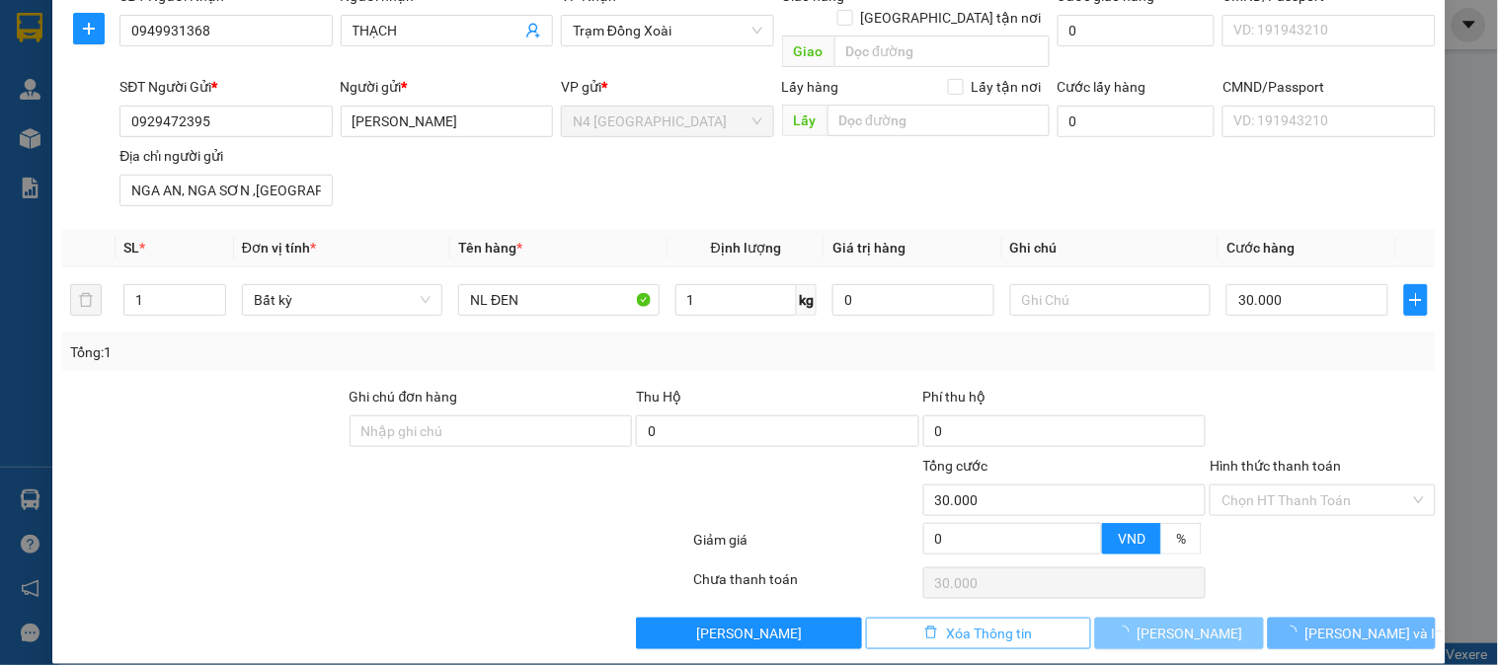
type input "0"
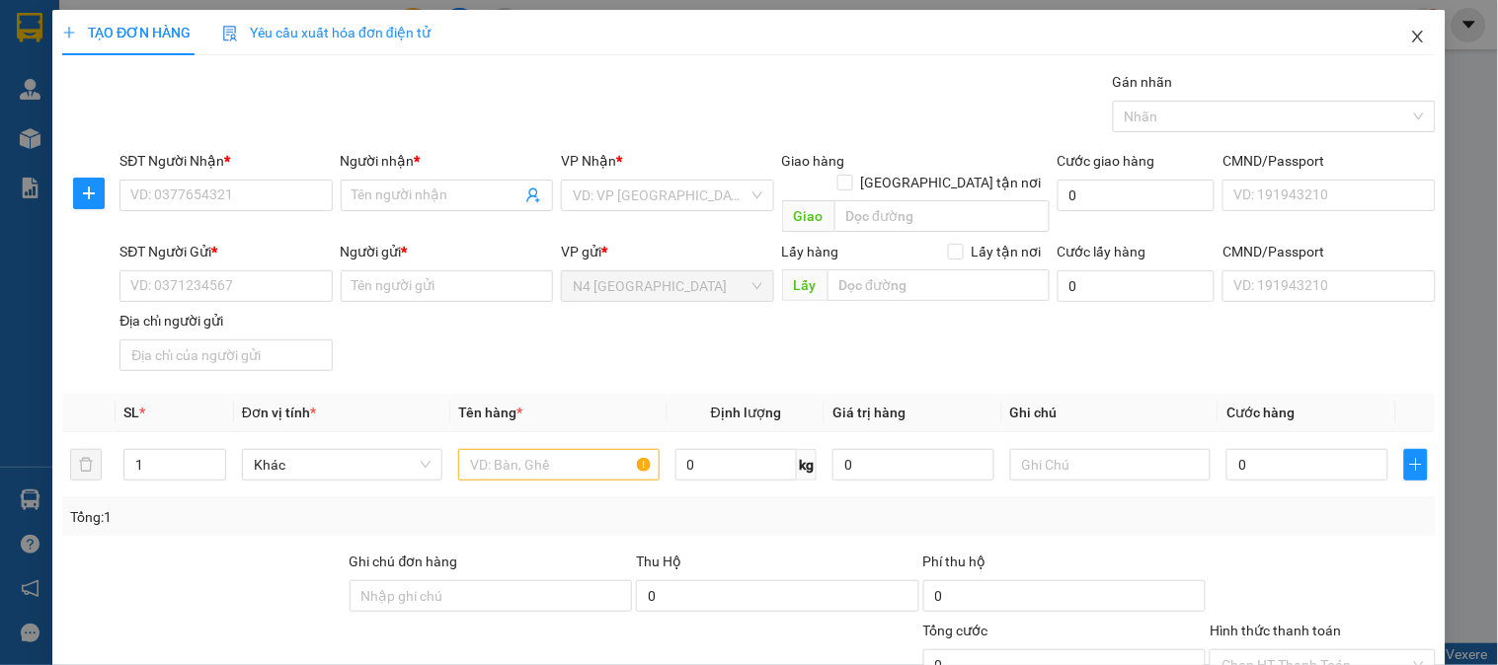
click at [1410, 39] on icon "close" at bounding box center [1418, 37] width 16 height 16
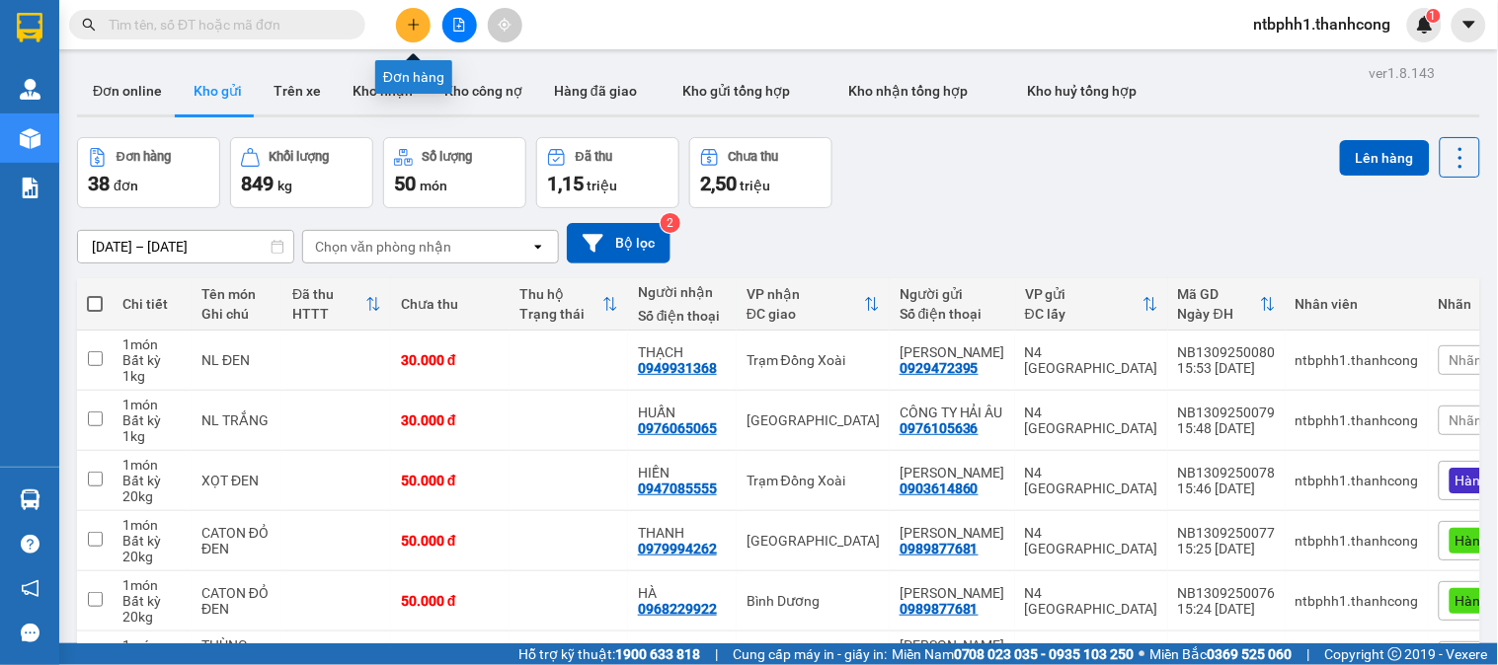
click at [417, 16] on button at bounding box center [413, 25] width 35 height 35
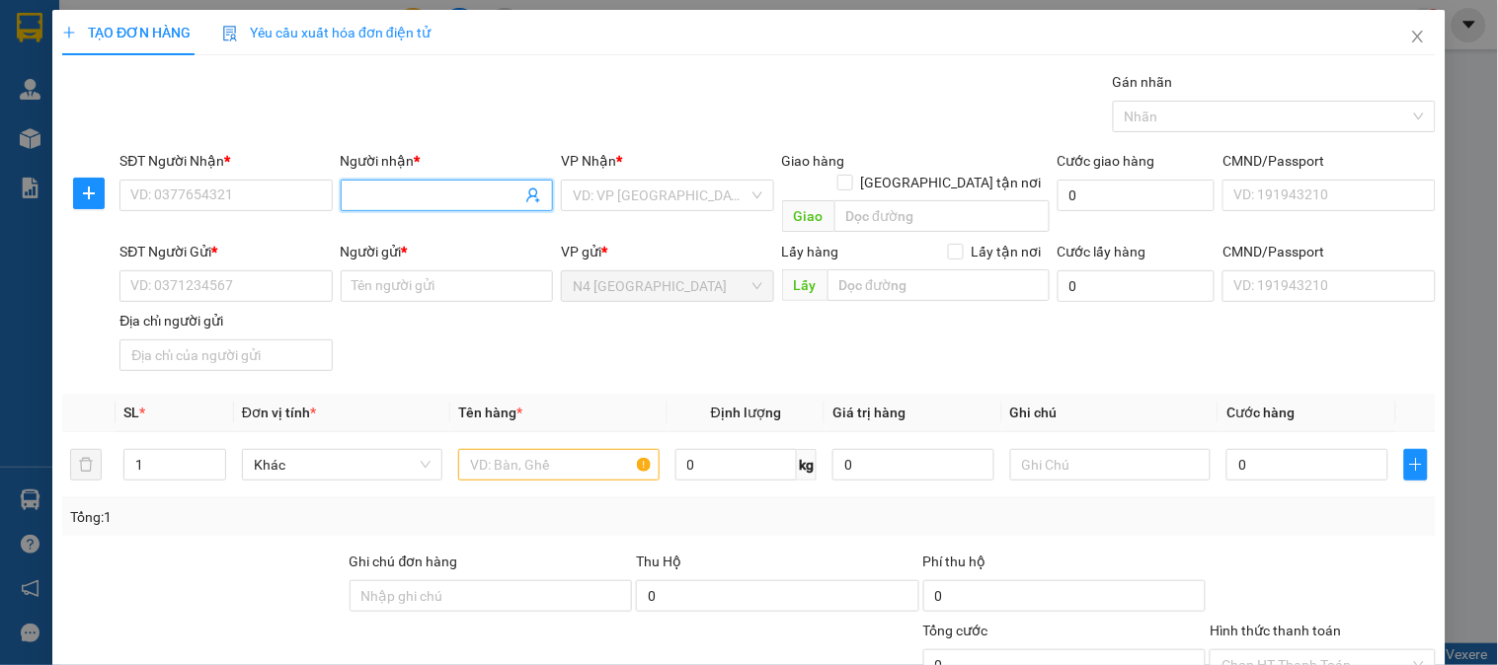
click at [421, 199] on input "Người nhận *" at bounding box center [436, 196] width 169 height 22
paste input "QUYÊN"
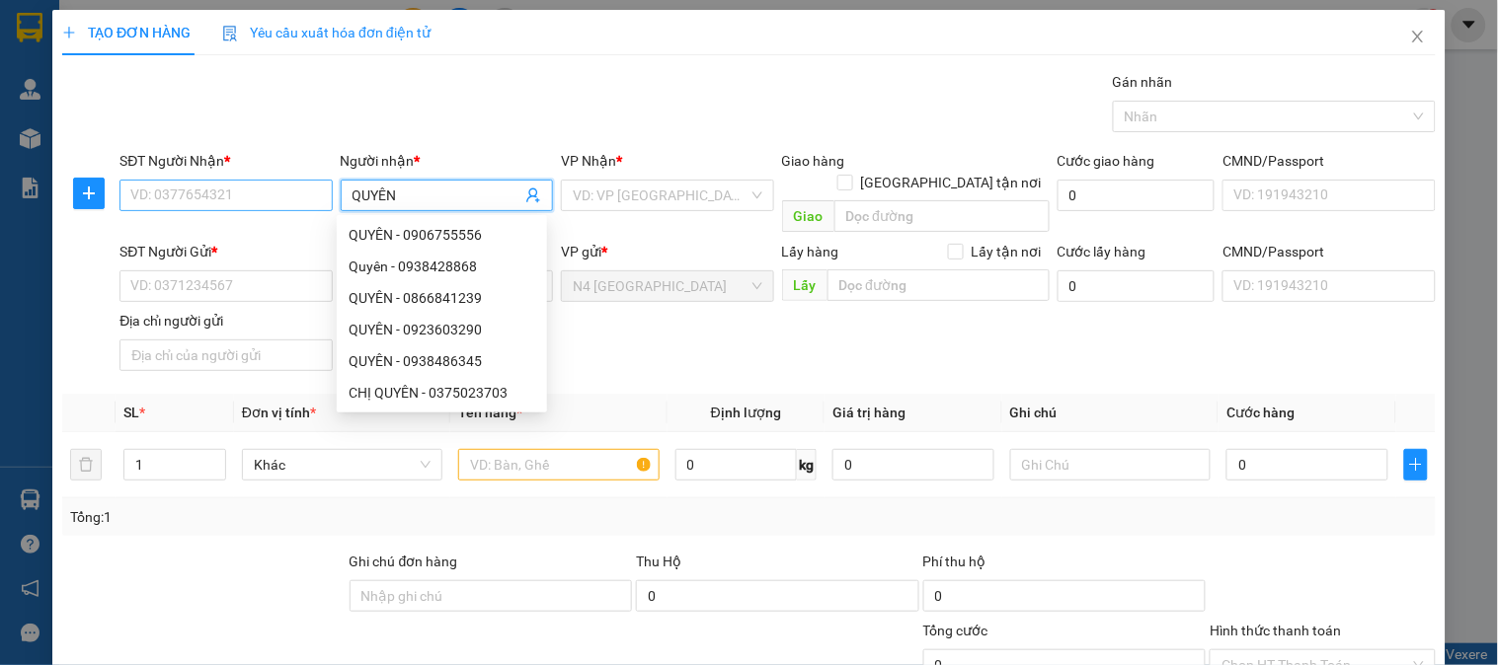
type input "QUYÊN"
click at [272, 193] on input "SĐT Người Nhận *" at bounding box center [225, 196] width 212 height 32
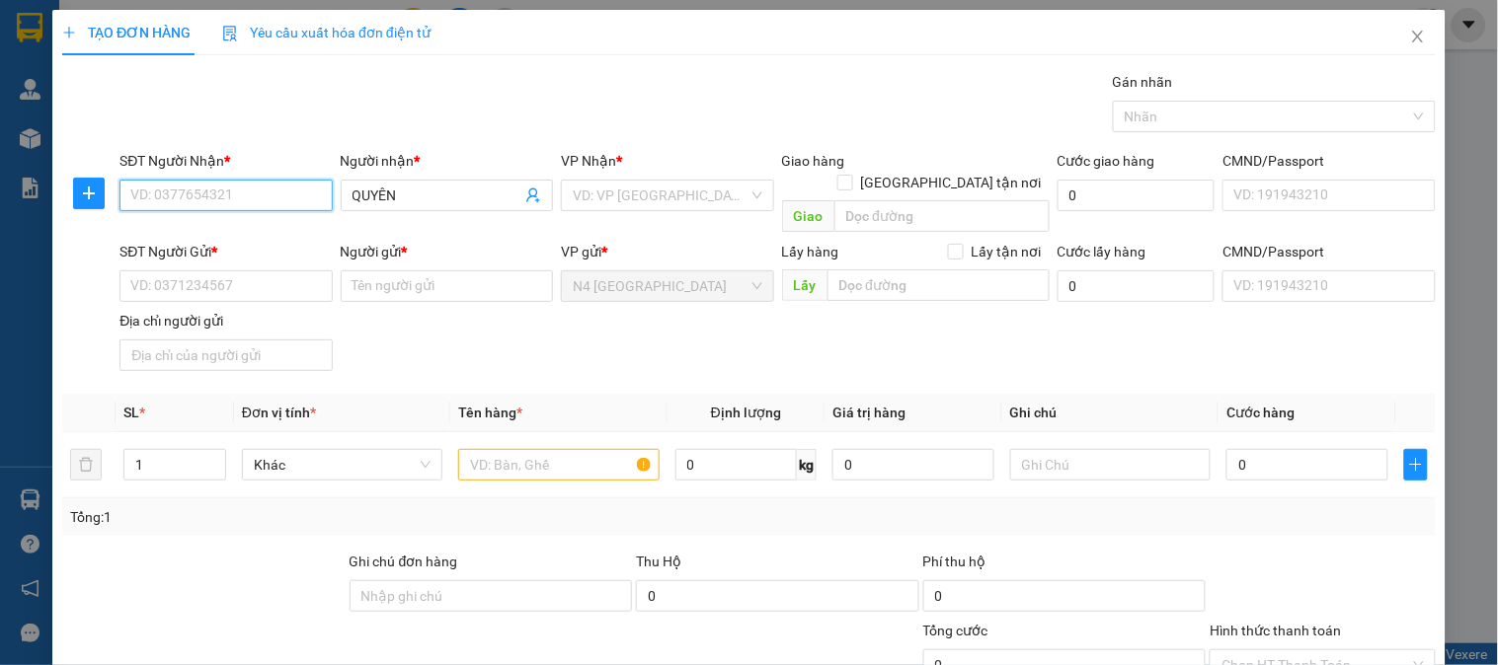
paste input "0398605353"
type input "0398605353"
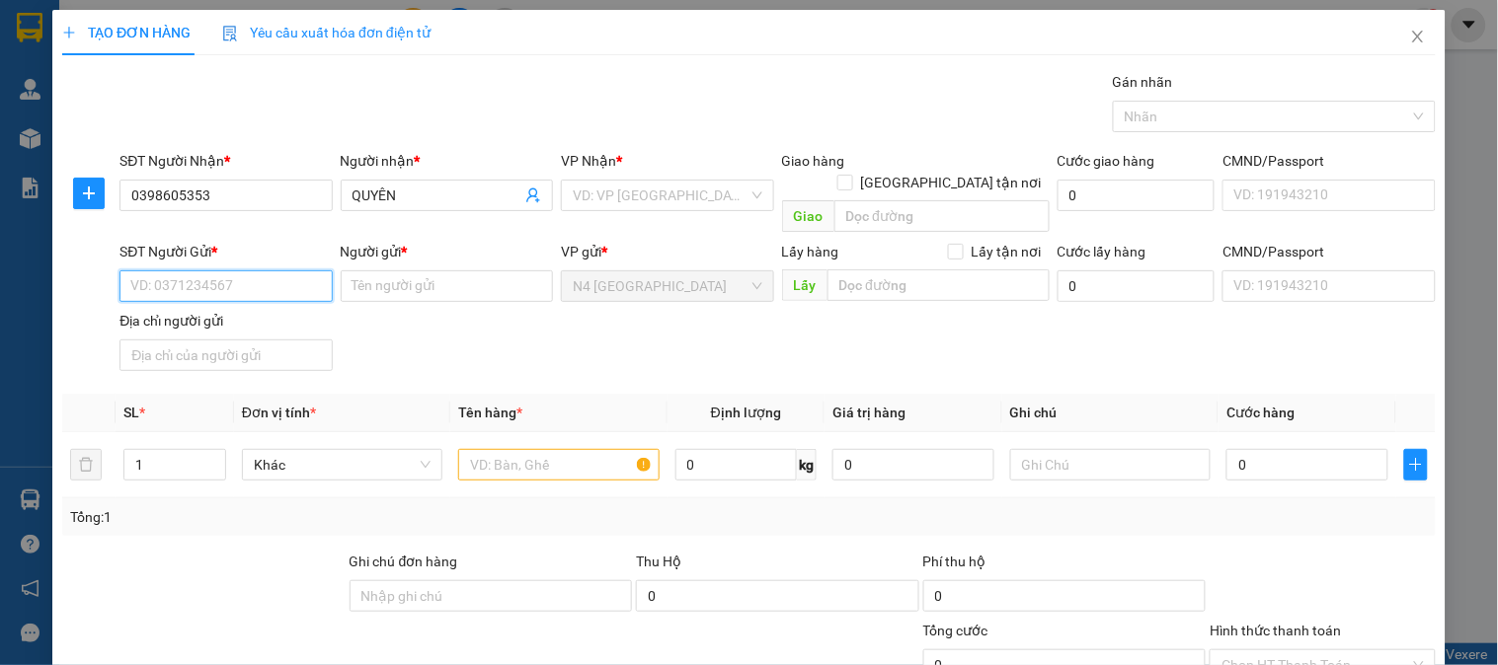
click at [278, 270] on input "SĐT Người Gửi *" at bounding box center [225, 286] width 212 height 32
paste input "0368.528.404"
type input "0368.528.404"
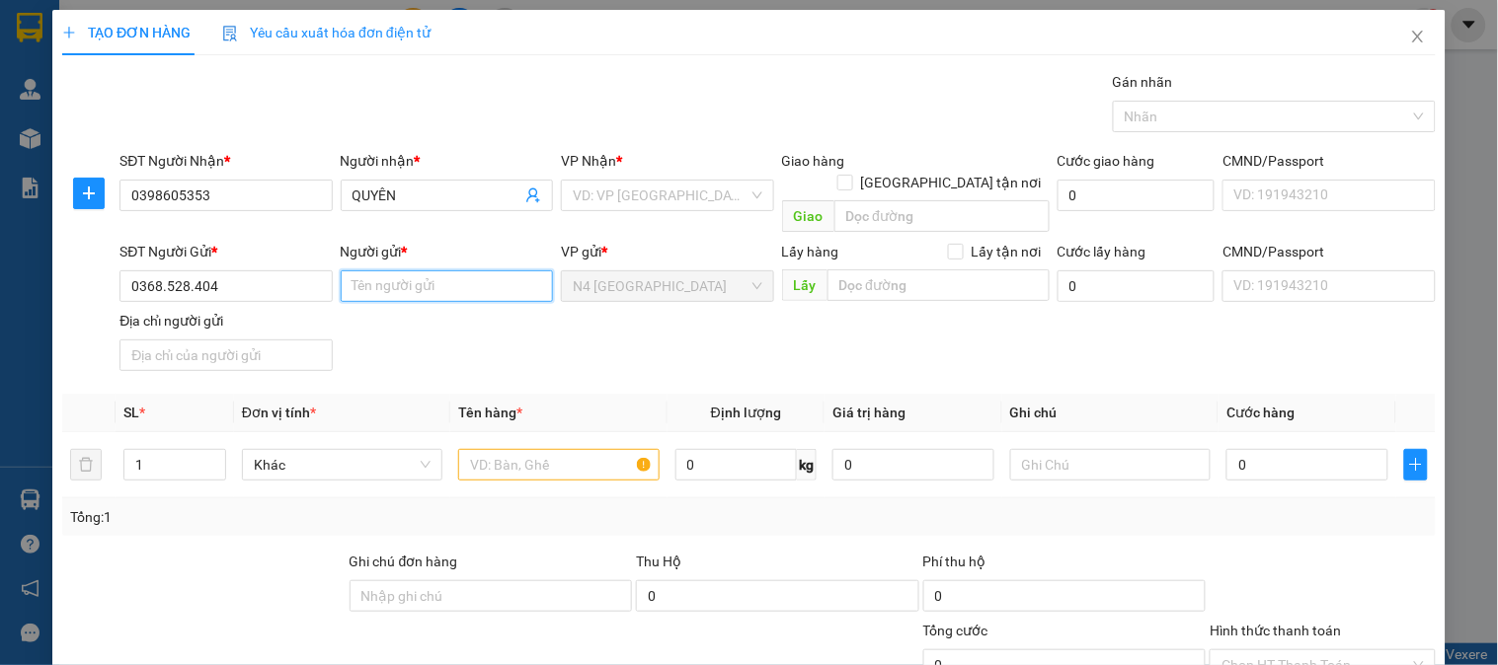
click at [392, 270] on input "Người gửi *" at bounding box center [447, 286] width 212 height 32
paste input "TRẦN THỊ KIM ANH"
type input "TRẦN THỊ KIM ANH"
drag, startPoint x: 228, startPoint y: 331, endPoint x: 239, endPoint y: 303, distance: 29.7
click at [228, 340] on input "Địa chỉ người gửi" at bounding box center [225, 356] width 212 height 32
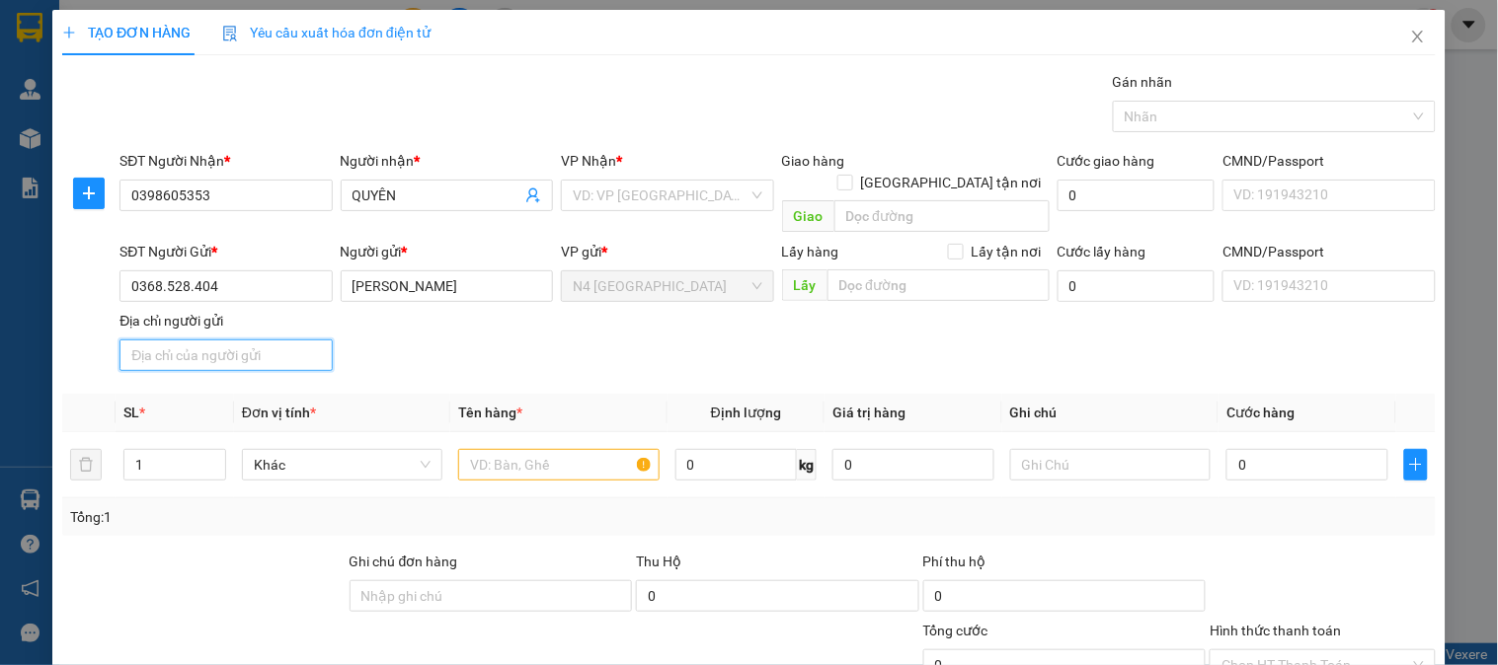
paste input "199 TÂN CHÂU, TÂN BÌNH, THỦ ĐỨC"
type input "199 TÂN CHÂU, TÂN BÌNH, THỦ ĐỨC"
click at [632, 189] on input "search" at bounding box center [660, 196] width 175 height 30
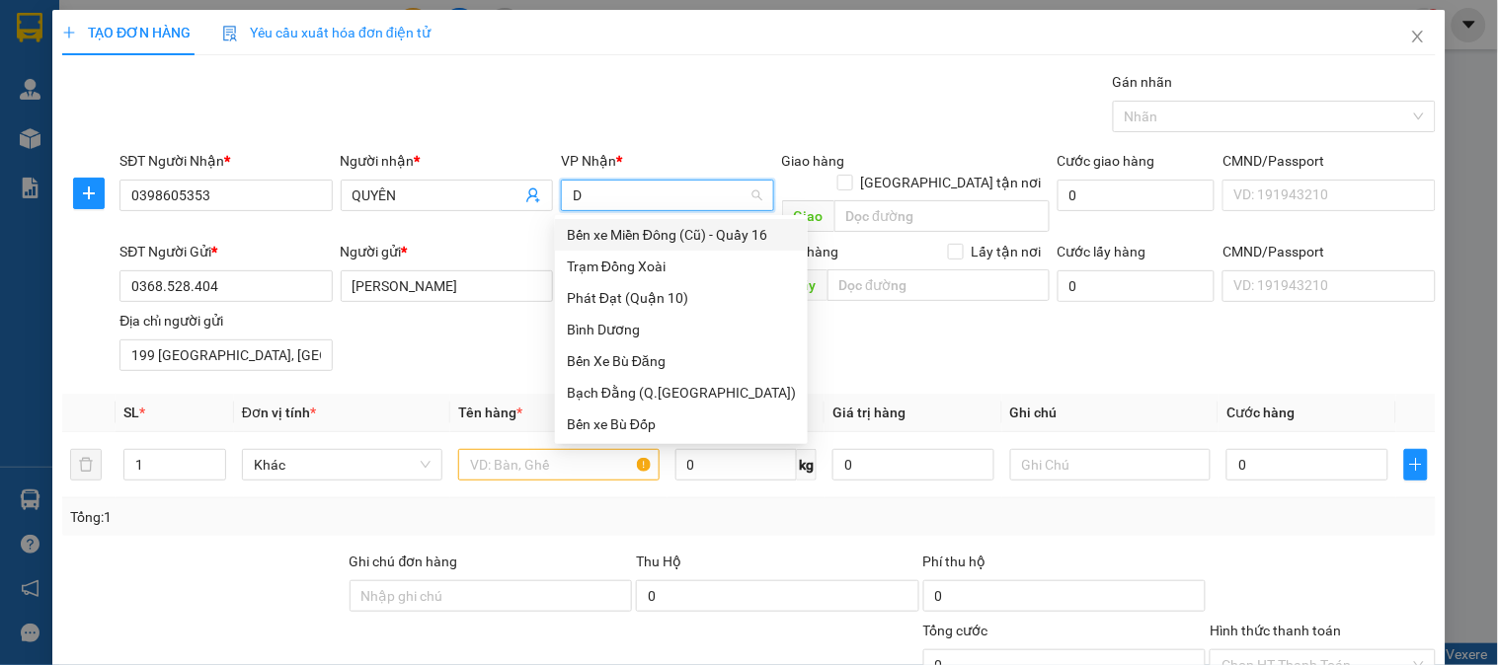
type input "DA"
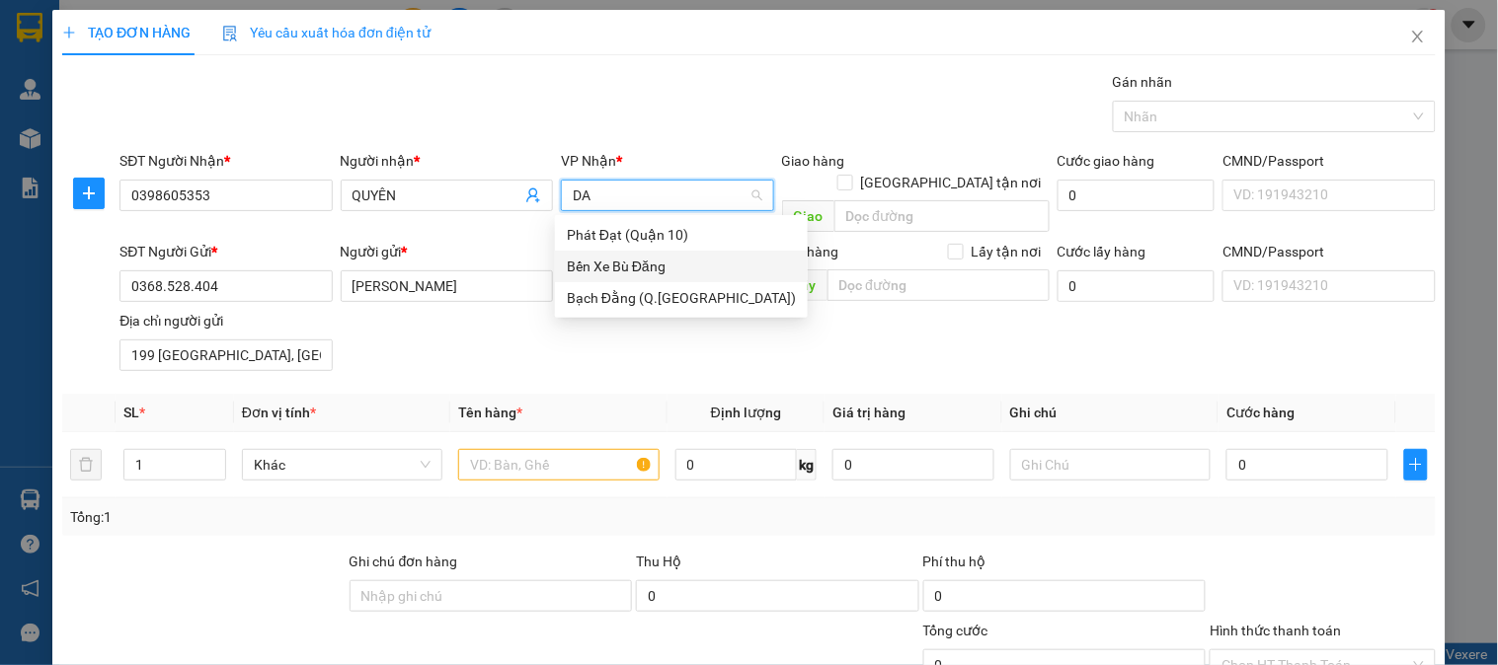
click at [681, 264] on div "Bến Xe Bù Đăng" at bounding box center [681, 267] width 229 height 22
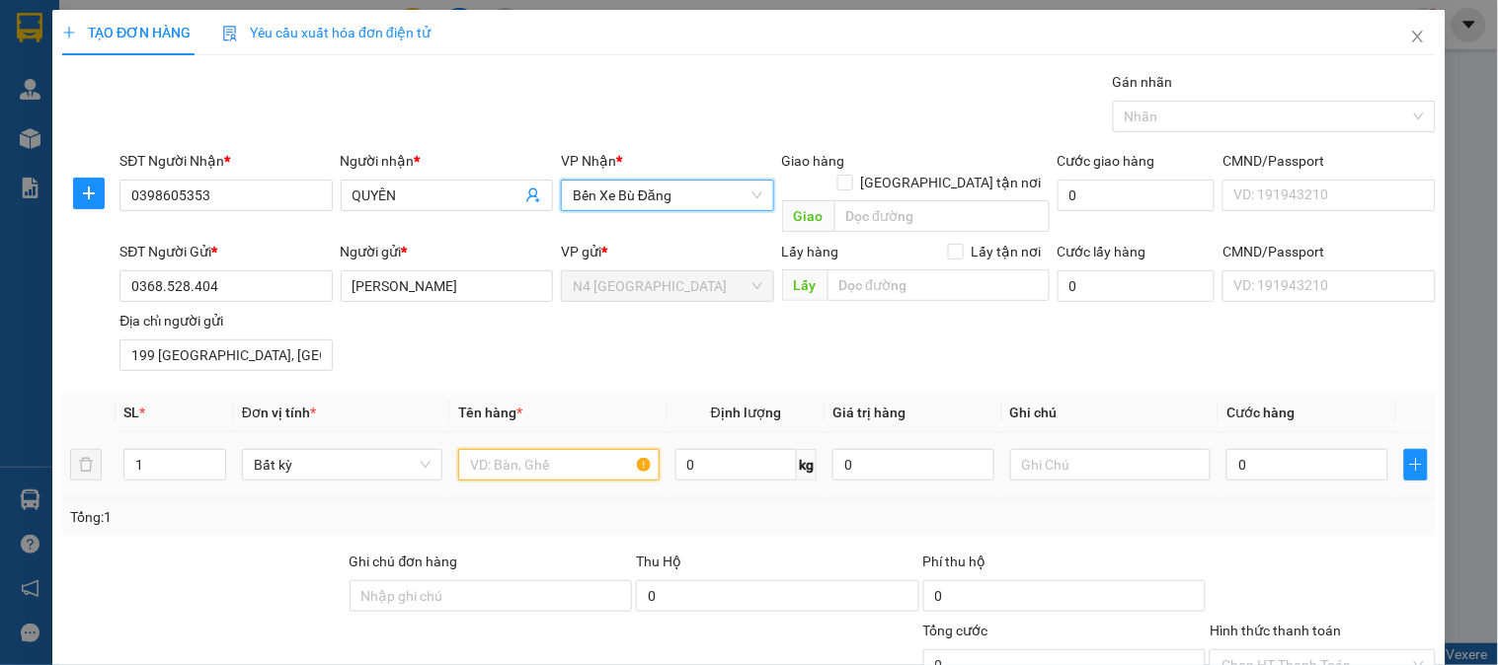
click at [486, 449] on input "text" at bounding box center [558, 465] width 200 height 32
paste input "CATON KV NL"
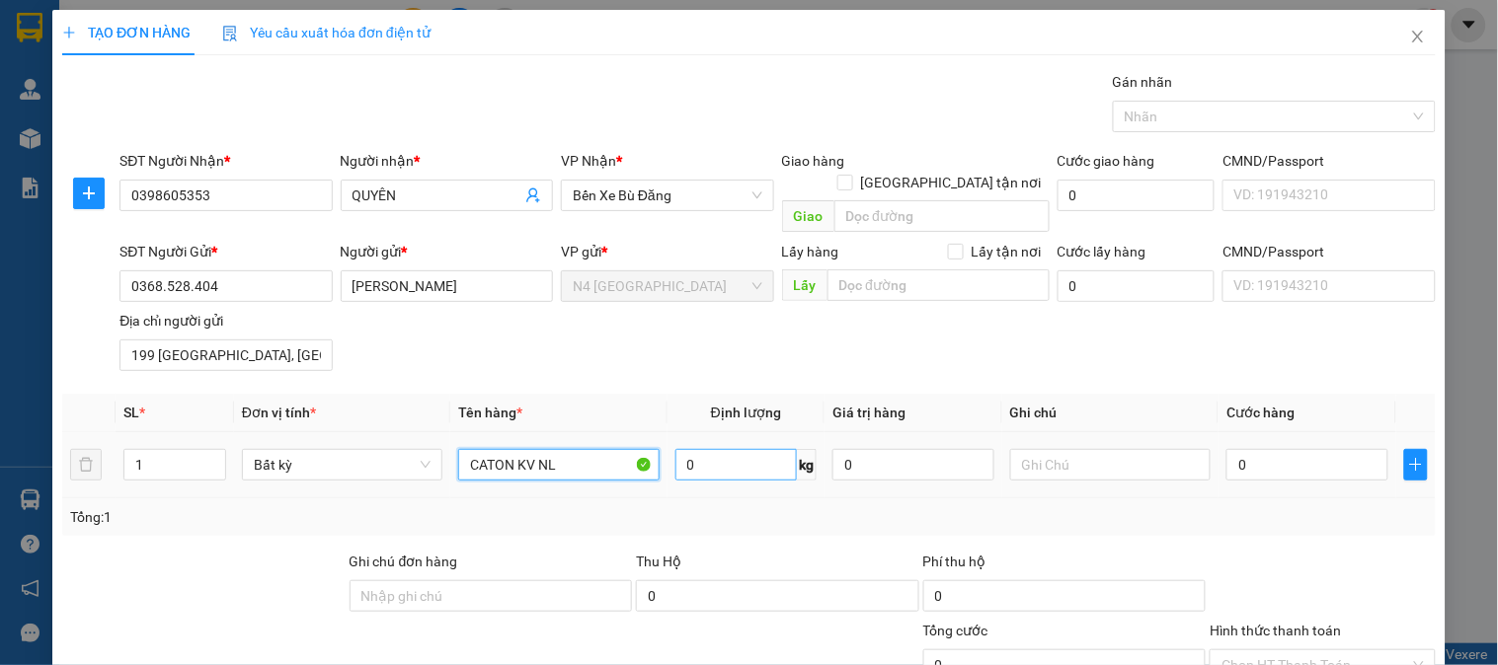
type input "CATON KV NL"
drag, startPoint x: 738, startPoint y: 431, endPoint x: 479, endPoint y: 277, distance: 301.9
click at [737, 449] on input "0" at bounding box center [736, 465] width 122 height 32
type input "20"
click at [146, 450] on input "1" at bounding box center [174, 465] width 101 height 30
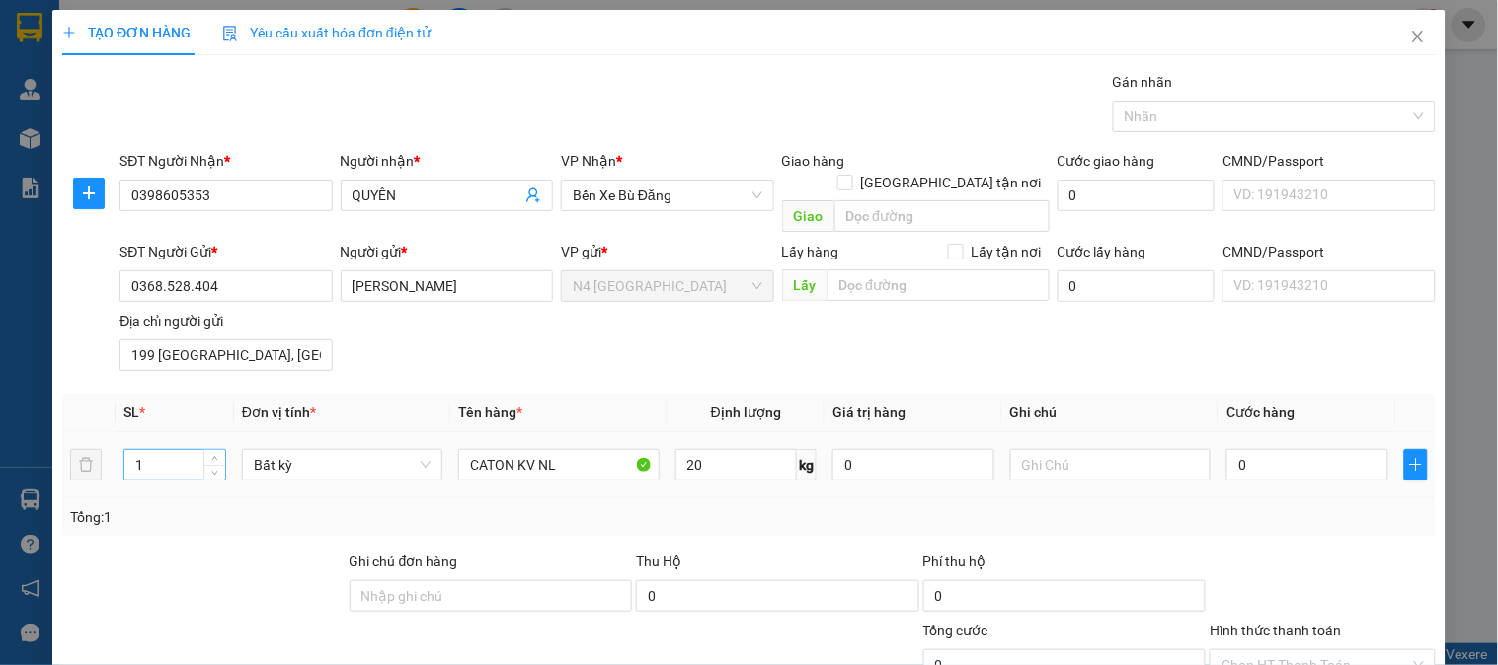
type input "50.000"
type input "2"
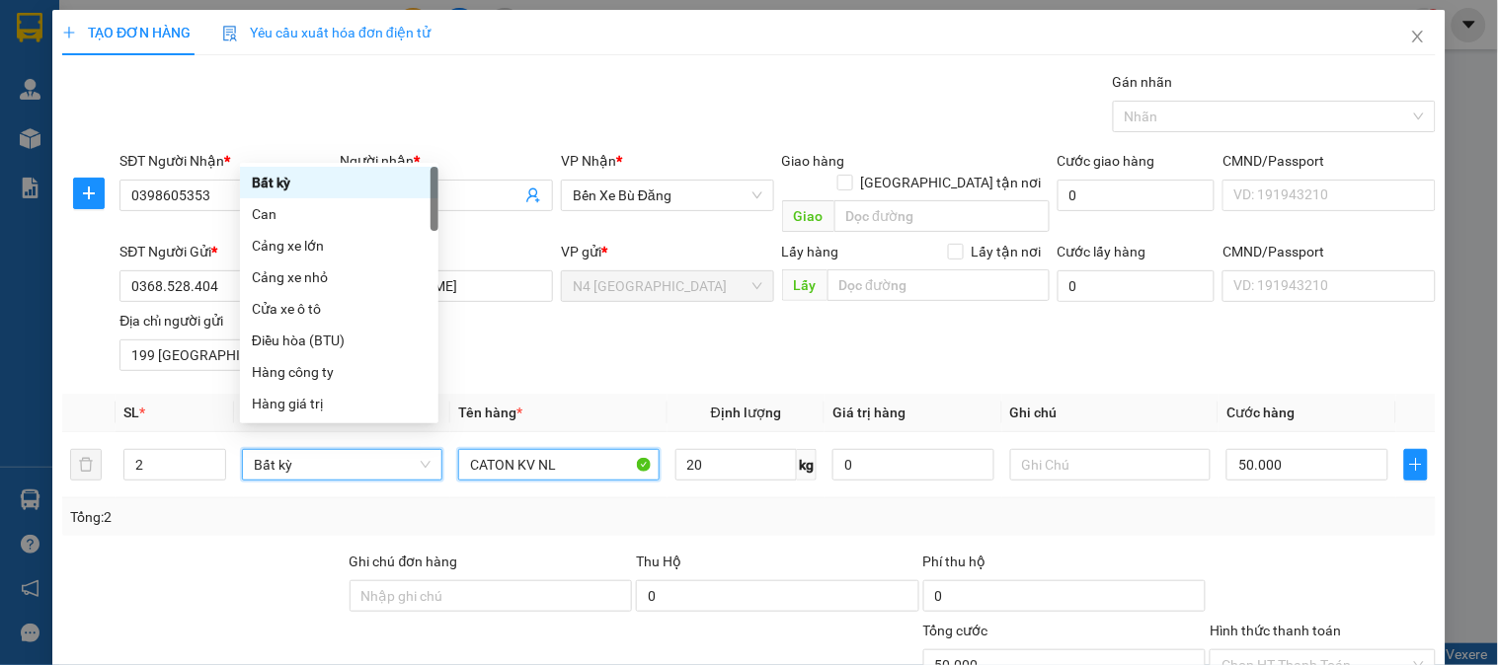
type input "100.000"
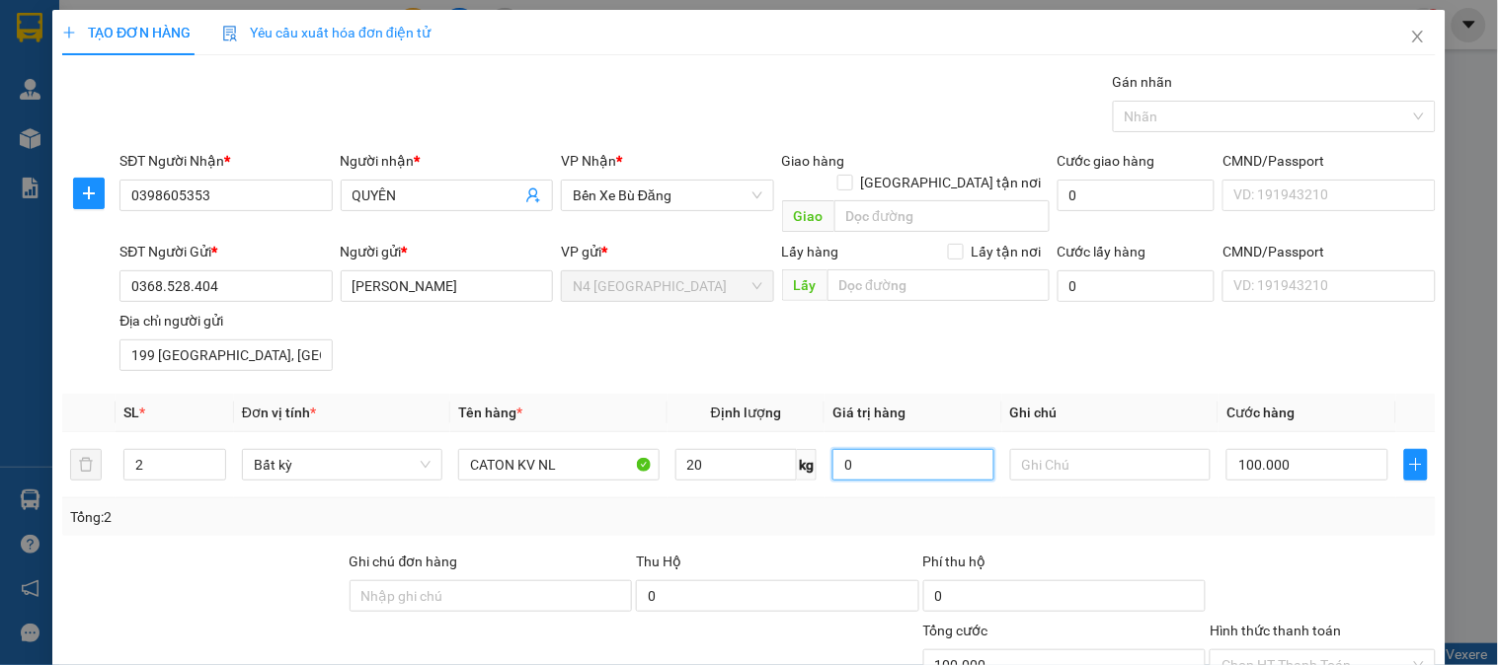
scroll to position [165, 0]
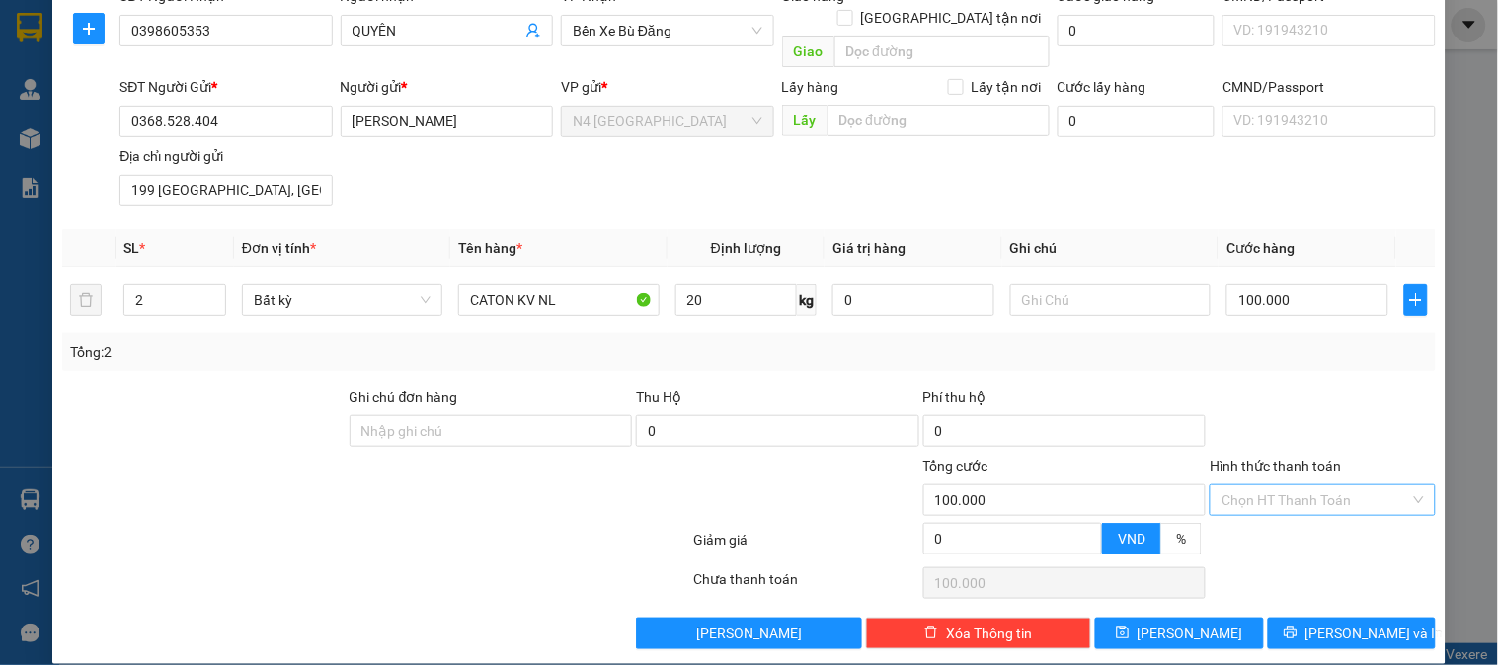
click at [1328, 486] on input "Hình thức thanh toán" at bounding box center [1315, 501] width 188 height 30
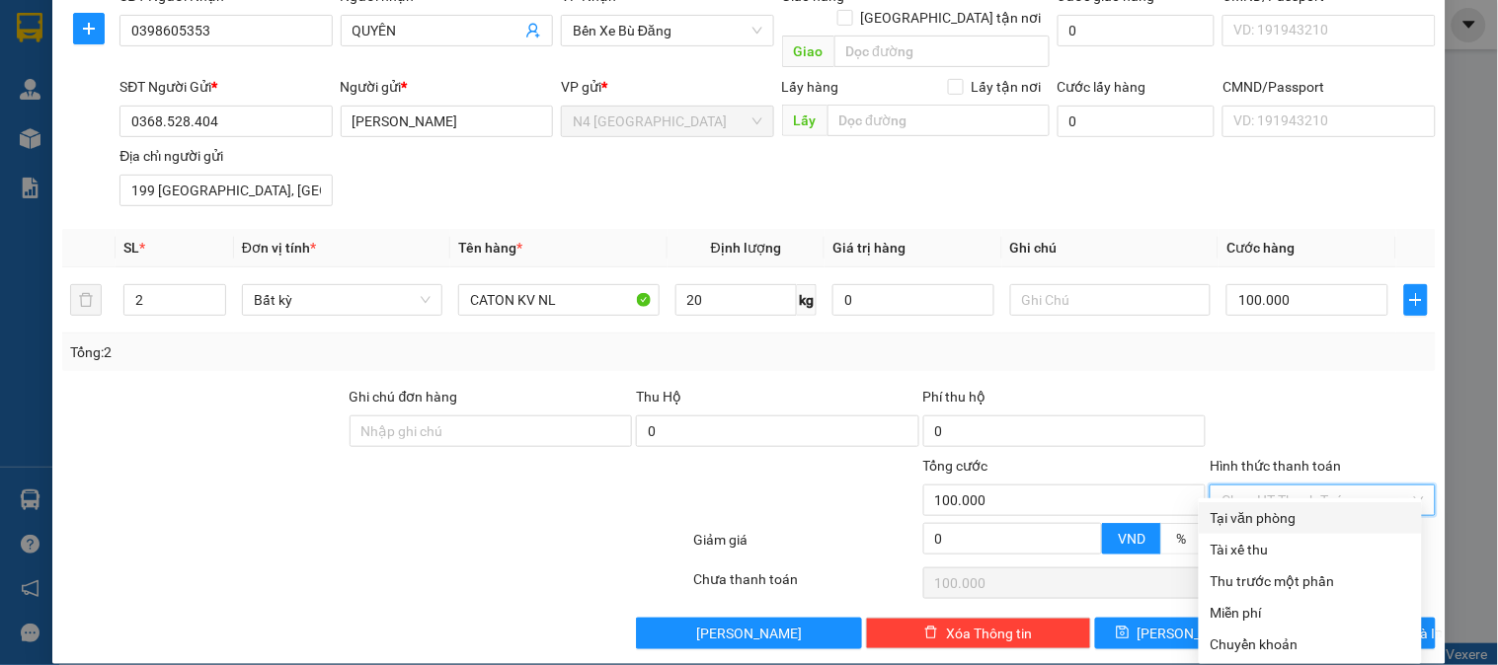
click at [1279, 517] on div "Tại văn phòng" at bounding box center [1309, 518] width 199 height 22
type input "0"
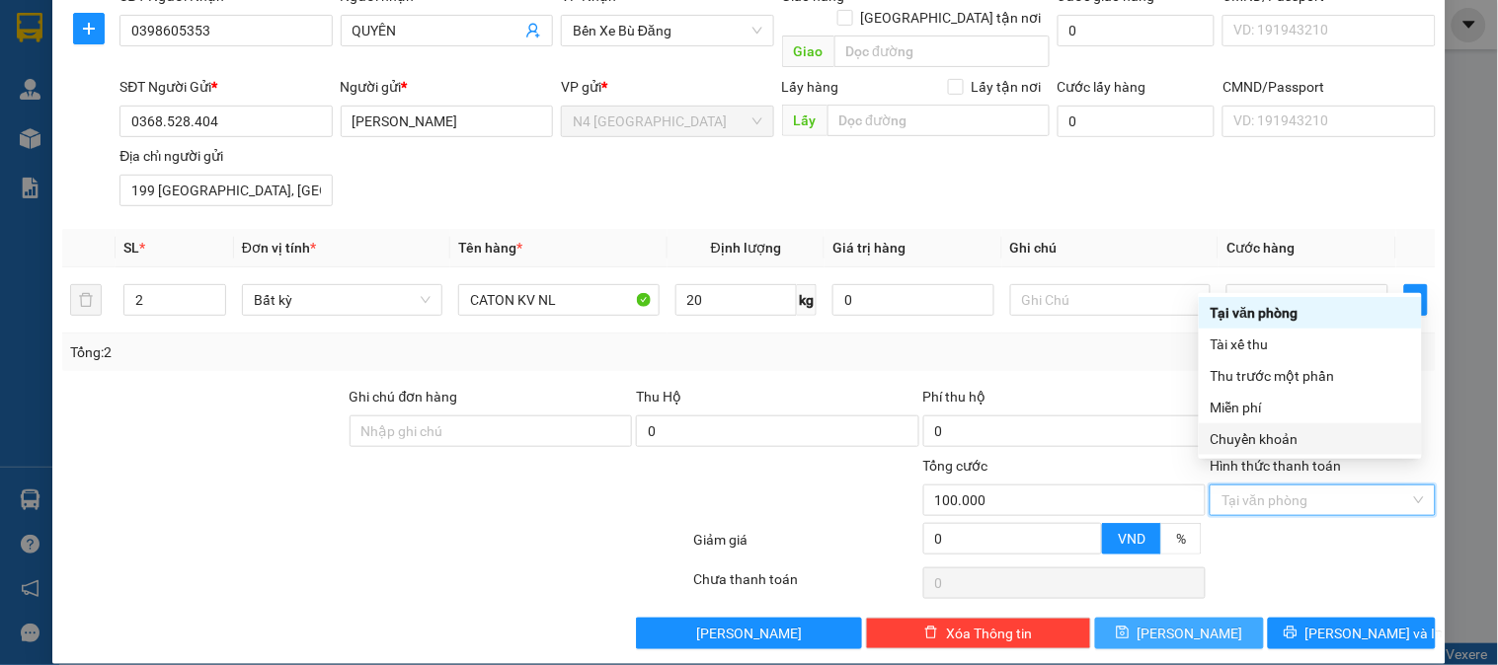
click at [1192, 618] on button "[PERSON_NAME]" at bounding box center [1179, 634] width 168 height 32
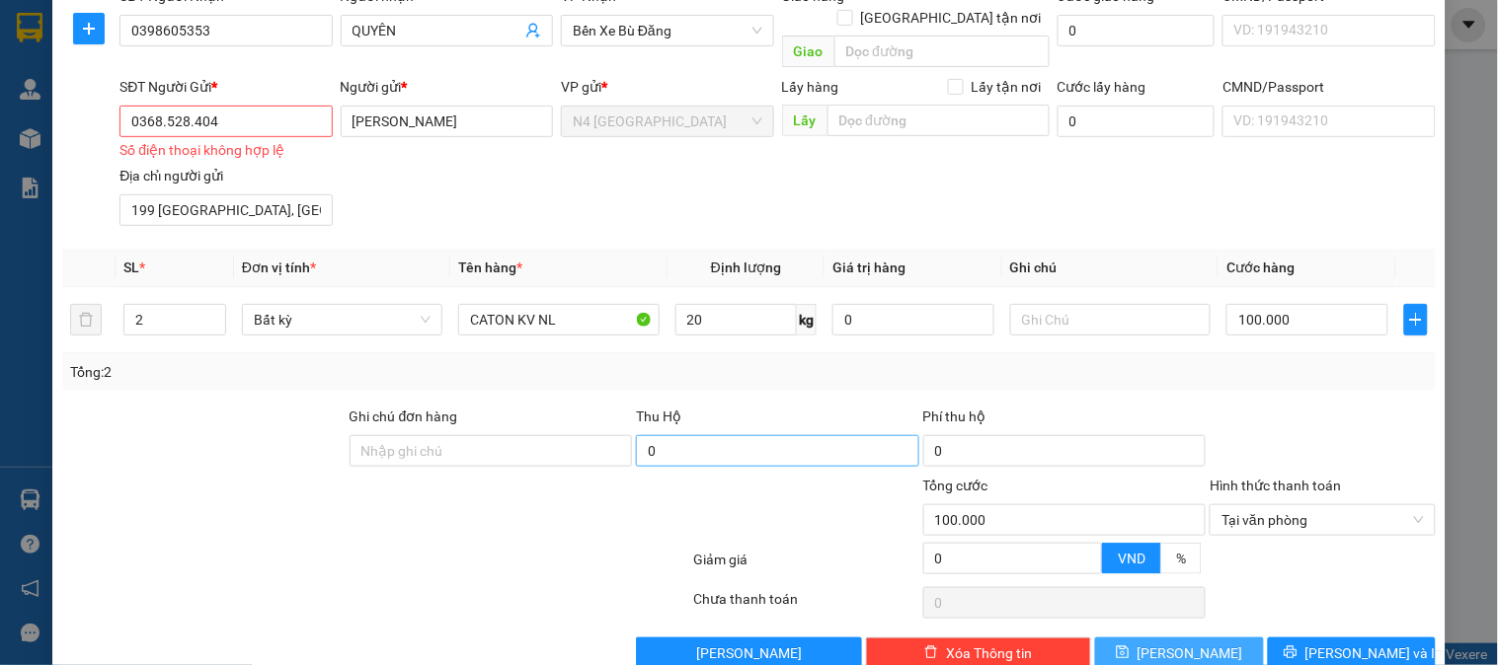
scroll to position [0, 0]
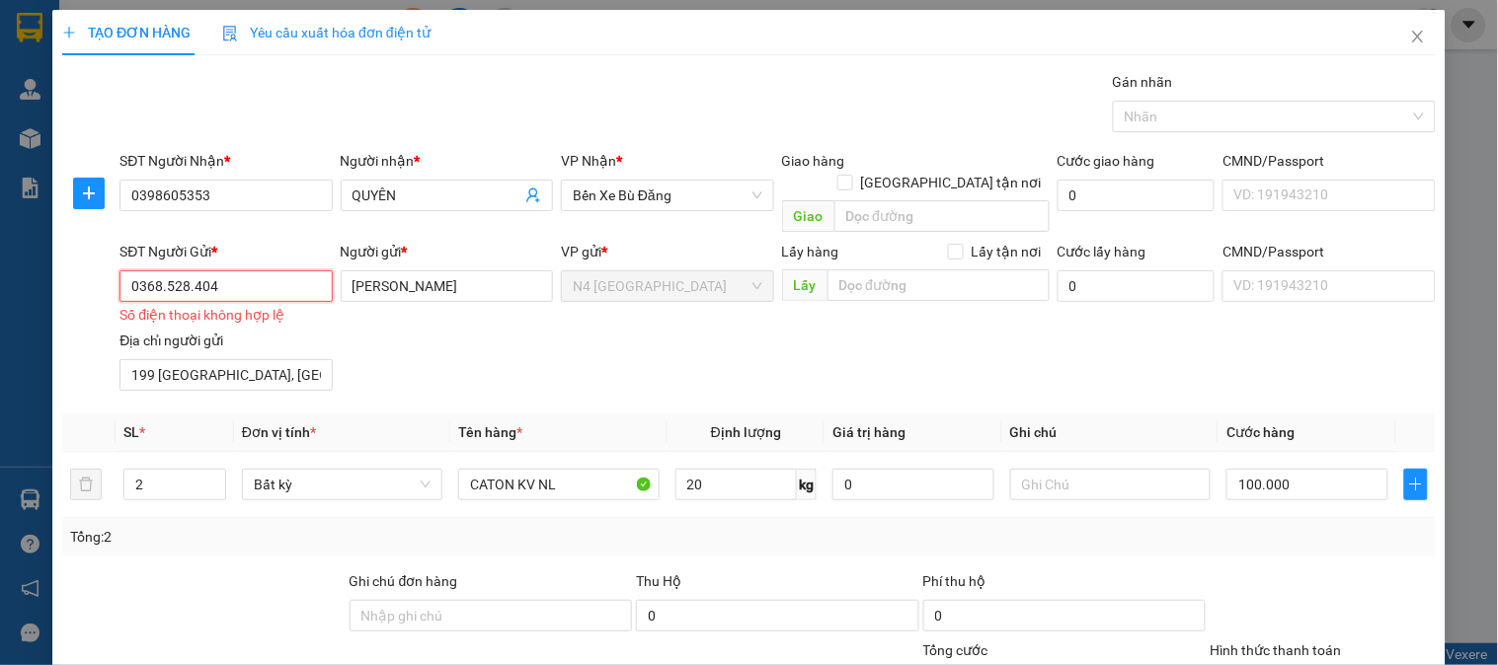
click at [229, 270] on input "0368.528.404" at bounding box center [225, 286] width 212 height 32
click at [255, 270] on input "0368.528.404" at bounding box center [225, 286] width 212 height 32
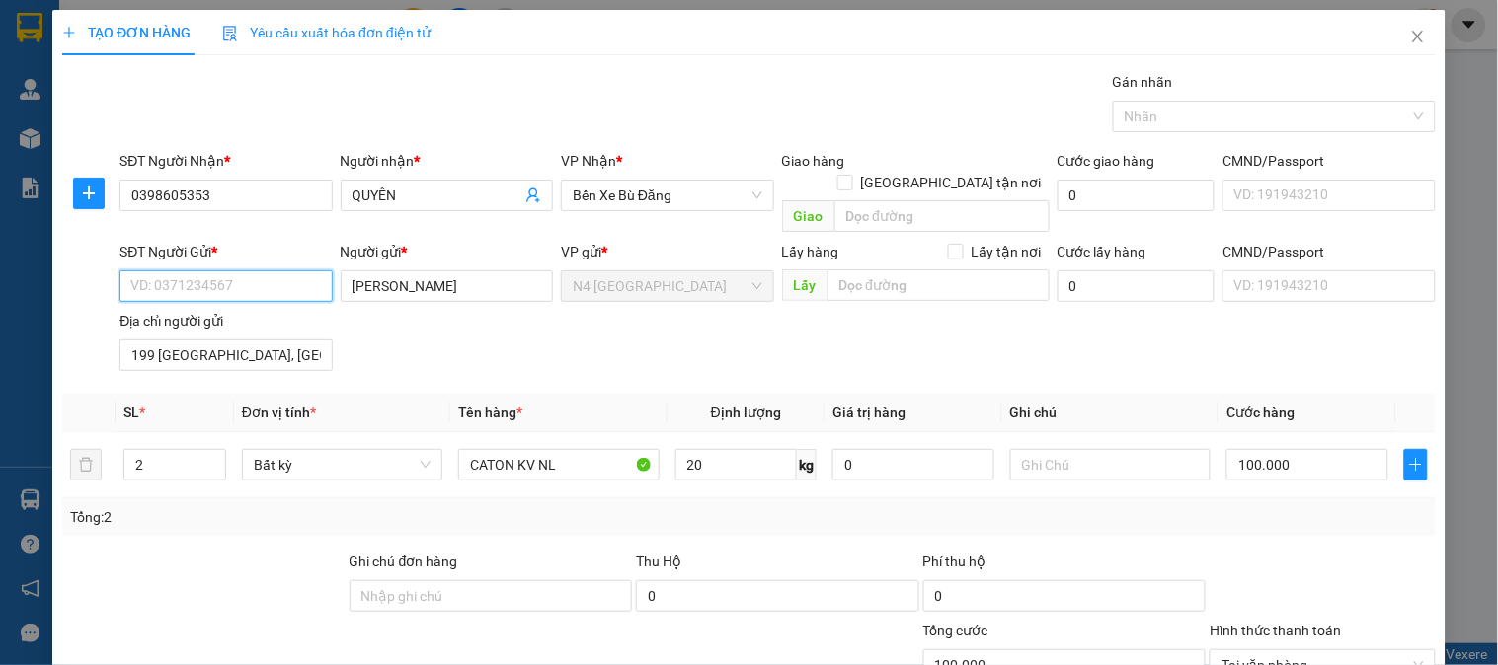
paste input "0368.528.404"
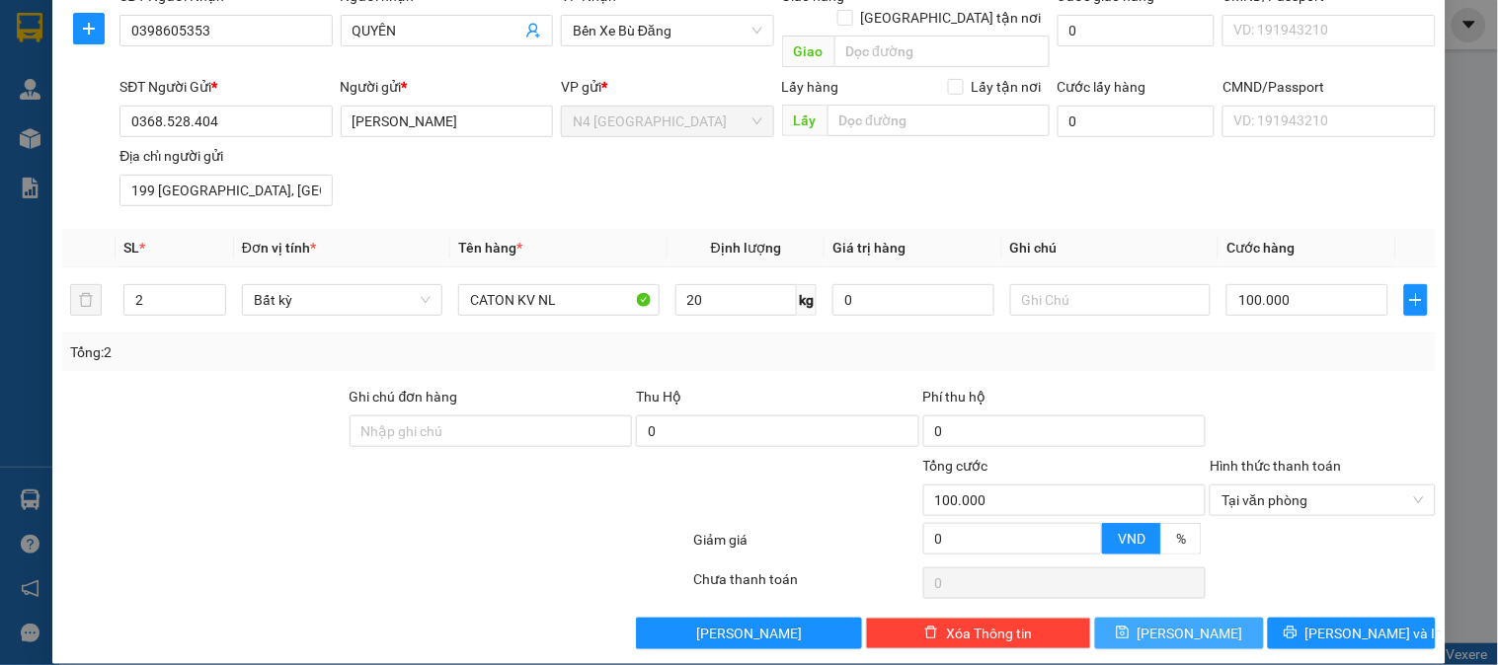
click at [1175, 618] on button "[PERSON_NAME]" at bounding box center [1179, 634] width 168 height 32
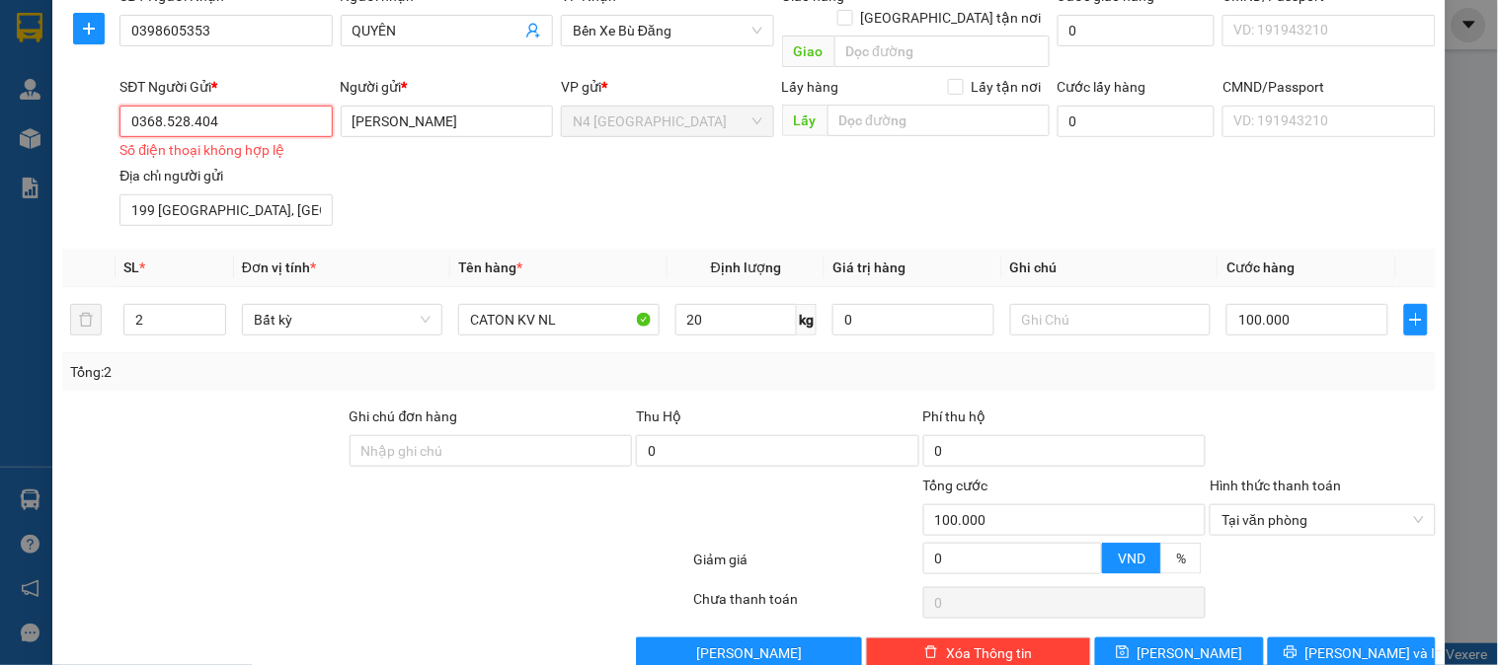
click at [264, 106] on input "0368.528.404" at bounding box center [225, 122] width 212 height 32
click at [189, 106] on input "0368.528.404" at bounding box center [225, 122] width 212 height 32
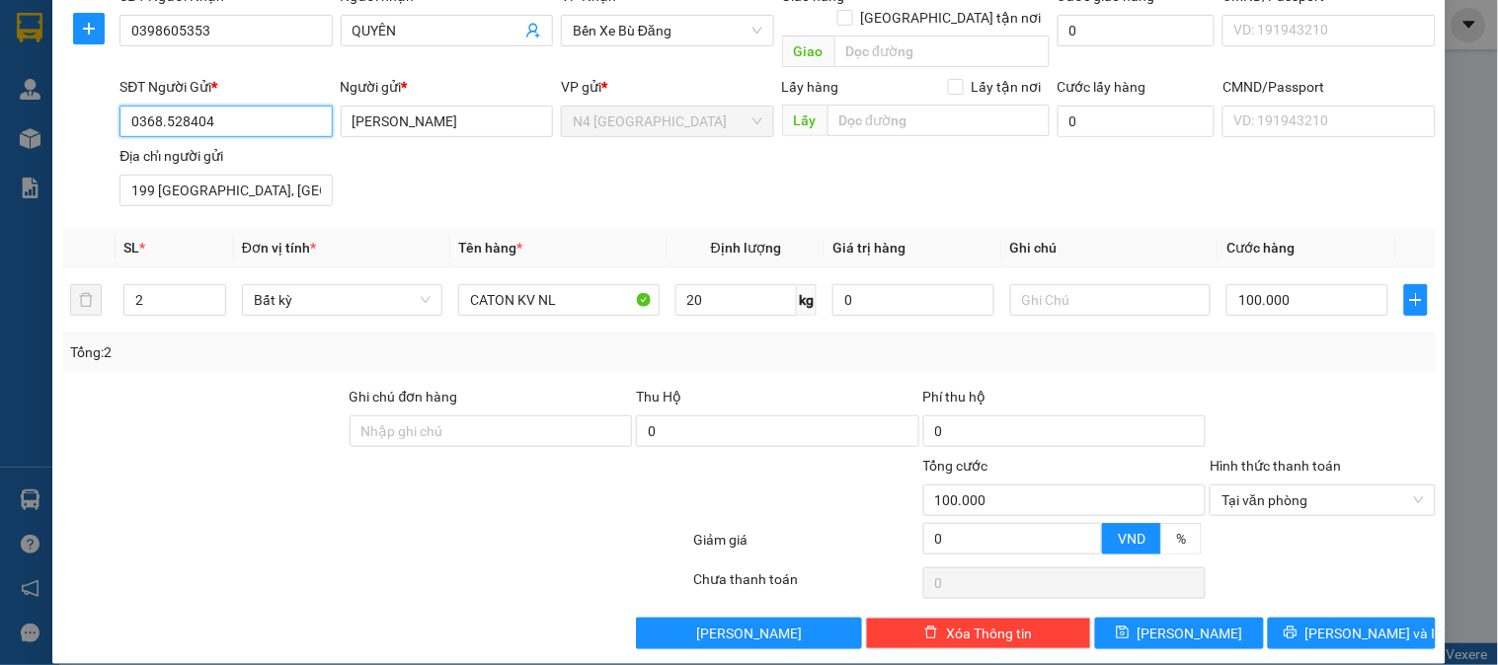
click at [162, 106] on input "0368.528404" at bounding box center [225, 122] width 212 height 32
type input "0368528404"
click at [1170, 623] on span "[PERSON_NAME]" at bounding box center [1190, 634] width 106 height 22
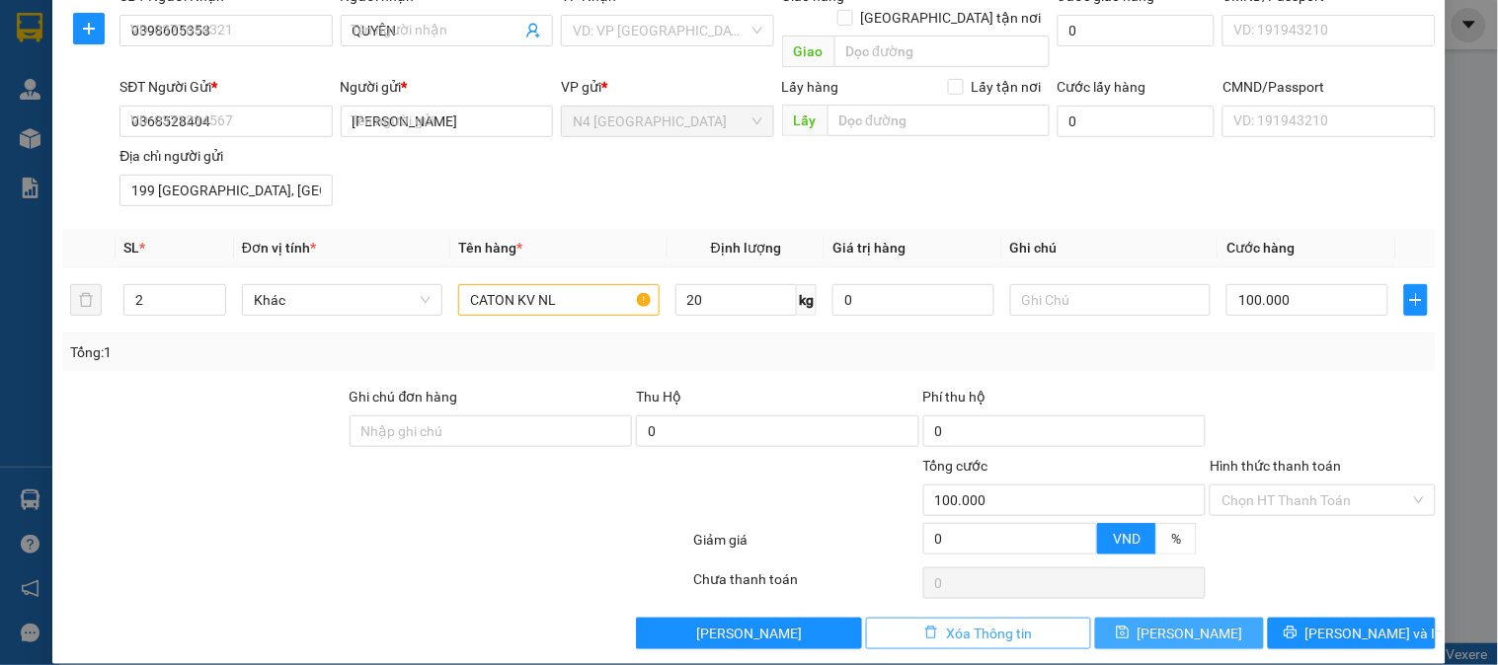
type input "1"
type input "0"
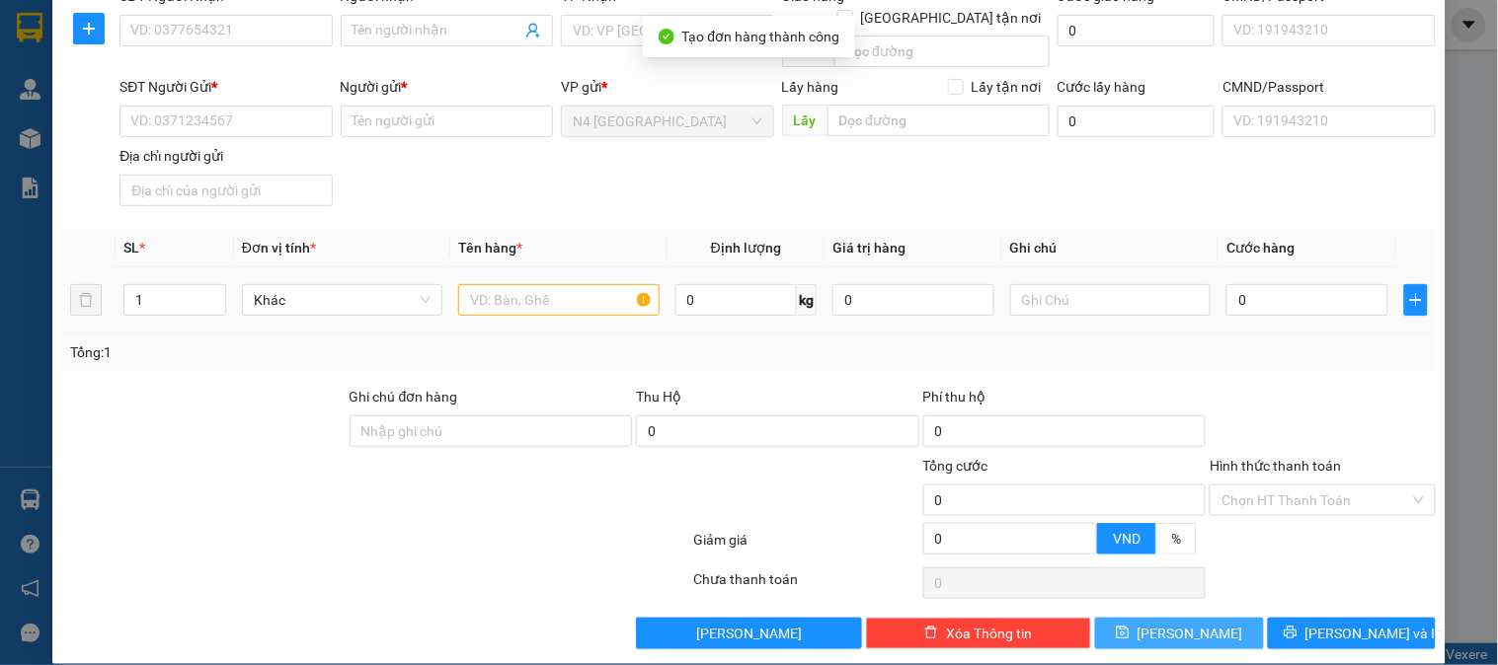
scroll to position [0, 0]
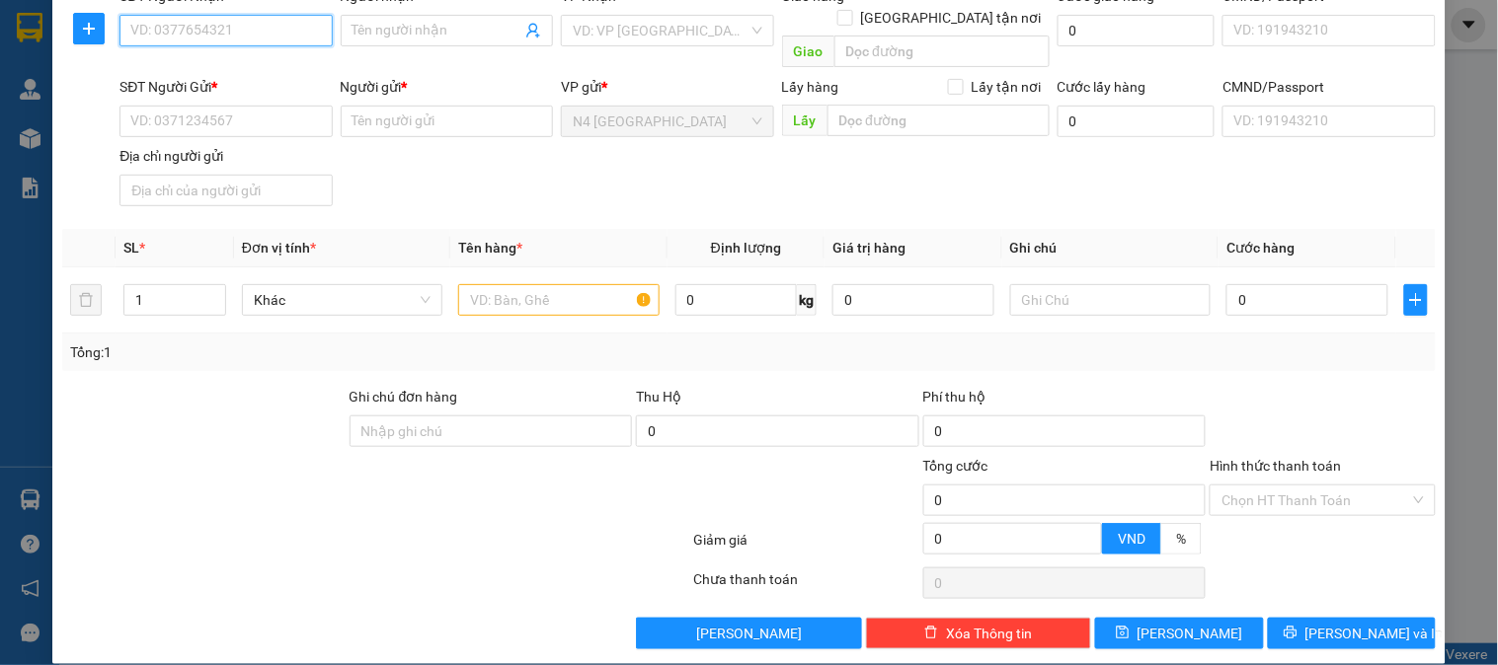
scroll to position [55, 0]
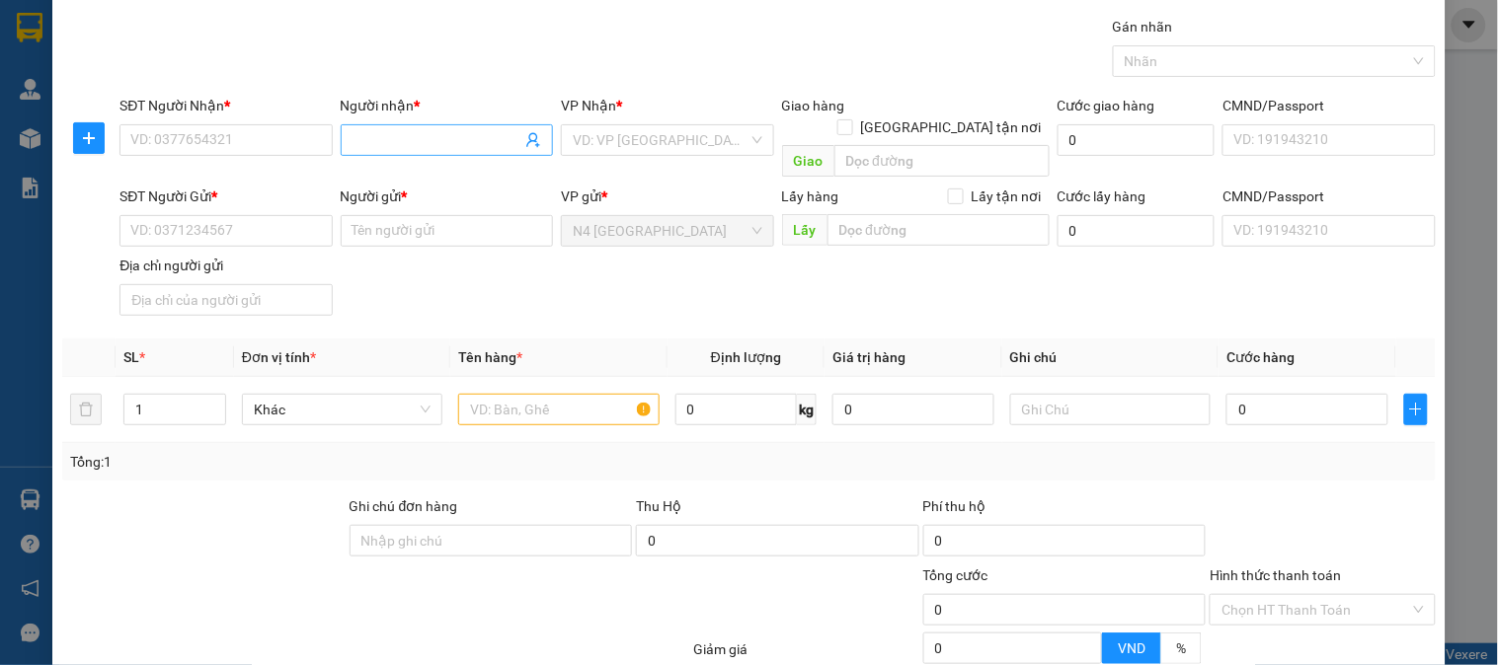
click at [355, 134] on input "Người nhận *" at bounding box center [436, 140] width 169 height 22
paste input "[PERSON_NAME]"
type input "[PERSON_NAME]"
click at [218, 125] on input "SĐT Người Nhận *" at bounding box center [225, 140] width 212 height 32
paste input "0988192892"
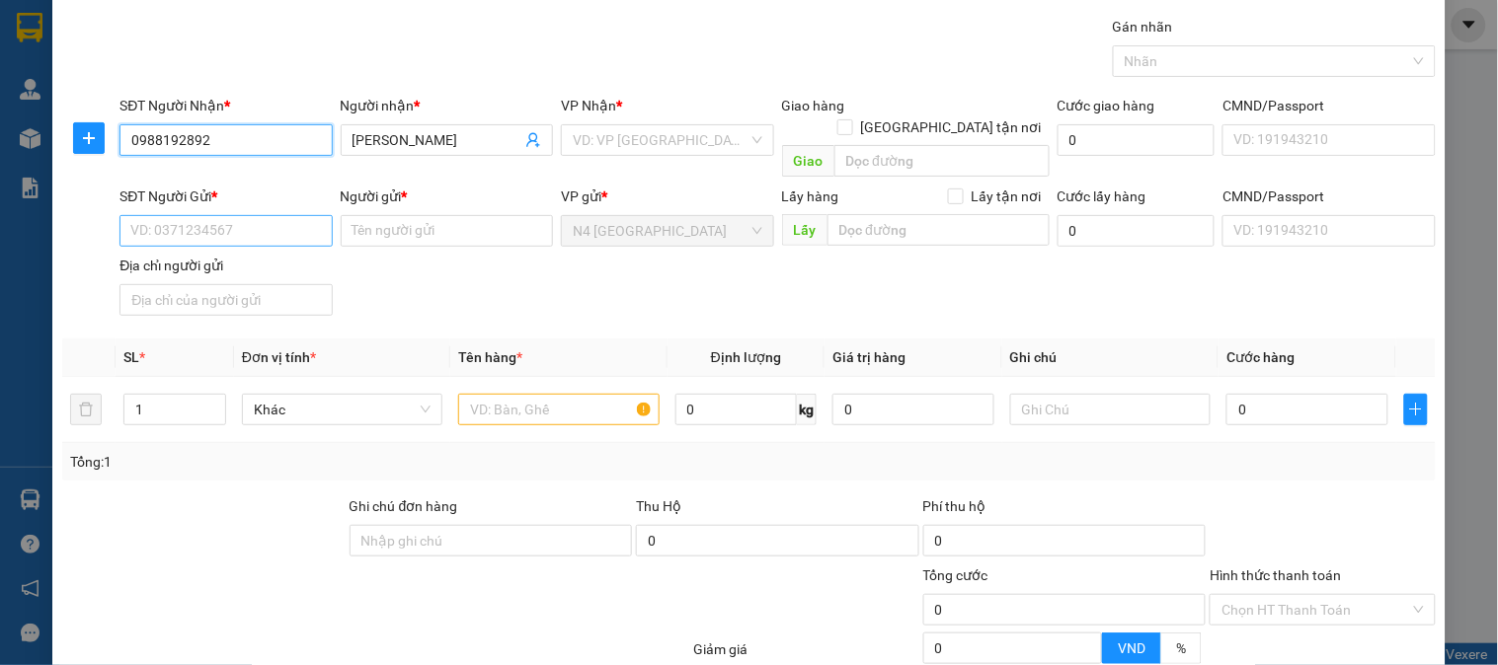
type input "0988192892"
click at [225, 215] on input "SĐT Người Gửi *" at bounding box center [225, 231] width 212 height 32
paste input "0835971111"
type input "0835971111"
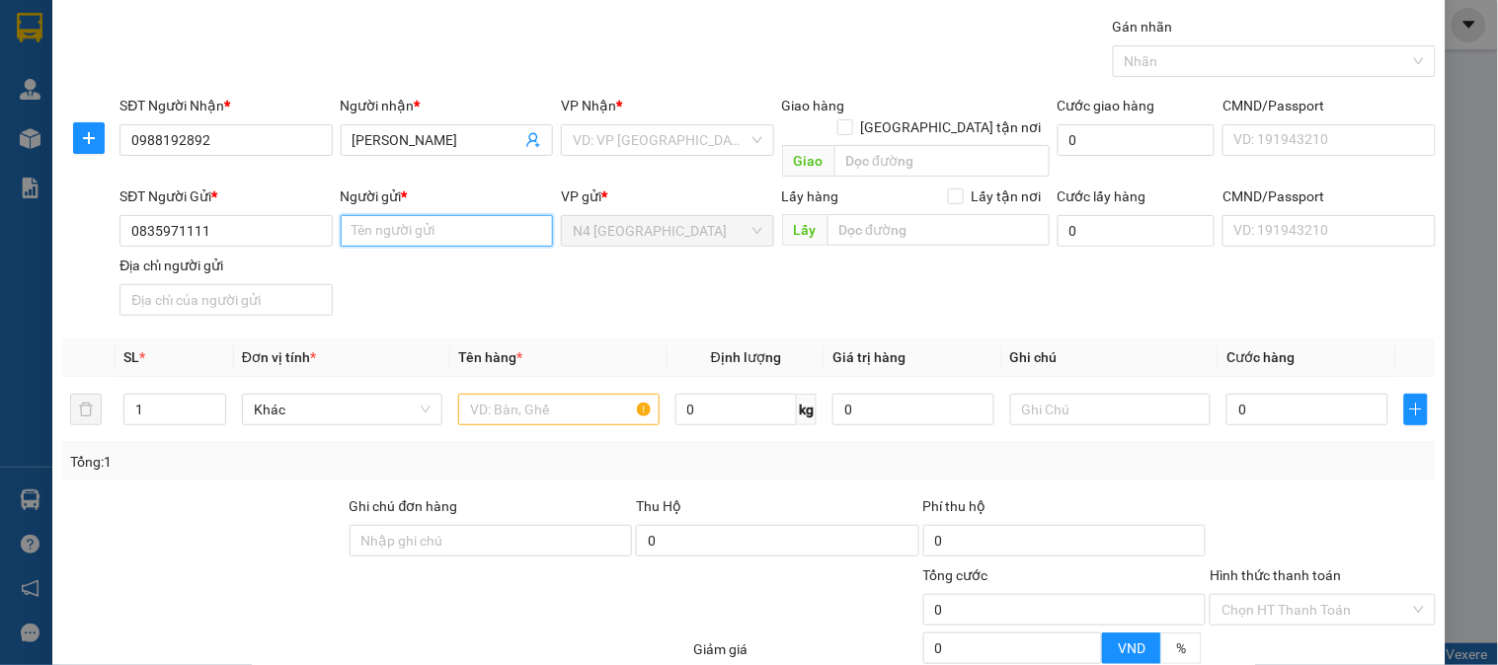
click at [373, 215] on input "Người gửi *" at bounding box center [447, 231] width 212 height 32
click at [390, 215] on input "Người gửi *" at bounding box center [447, 231] width 212 height 32
paste input "KHÁCH VÃNG LAI"
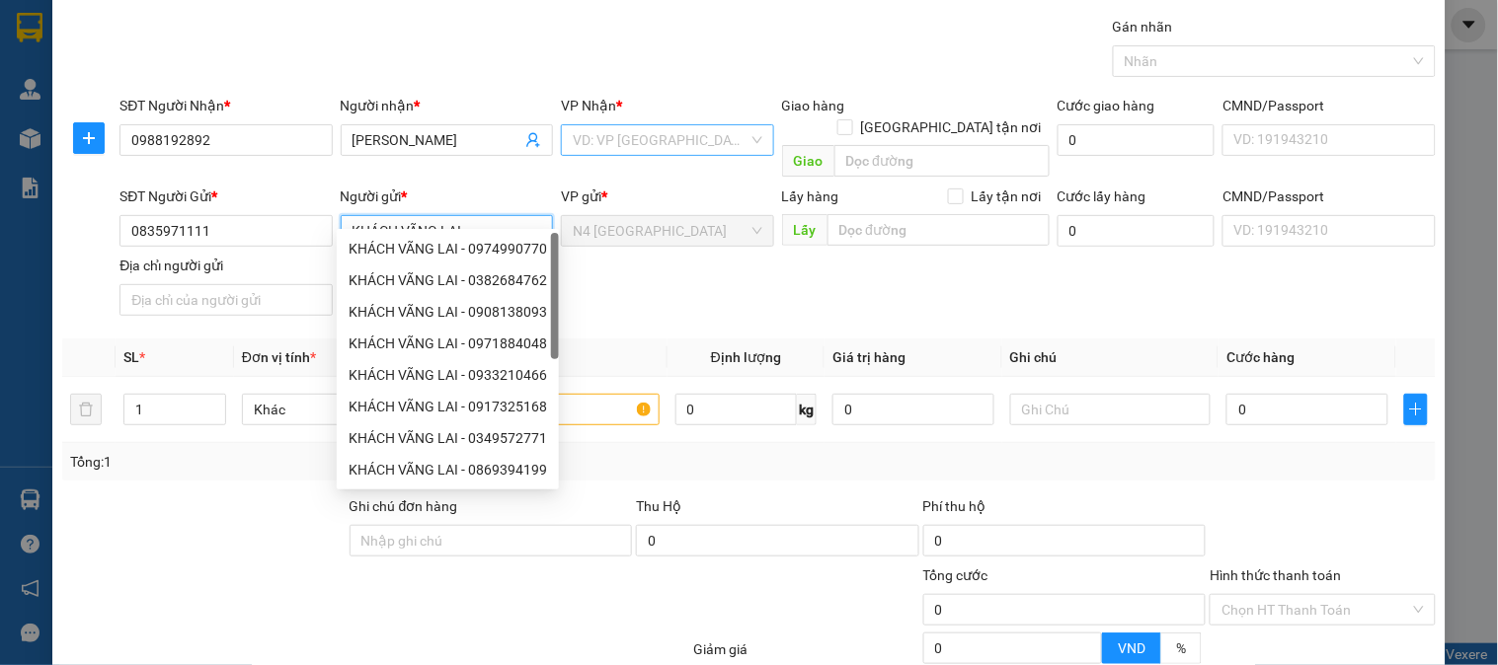
type input "KHÁCH VÃNG LAI"
click at [652, 136] on input "search" at bounding box center [660, 140] width 175 height 30
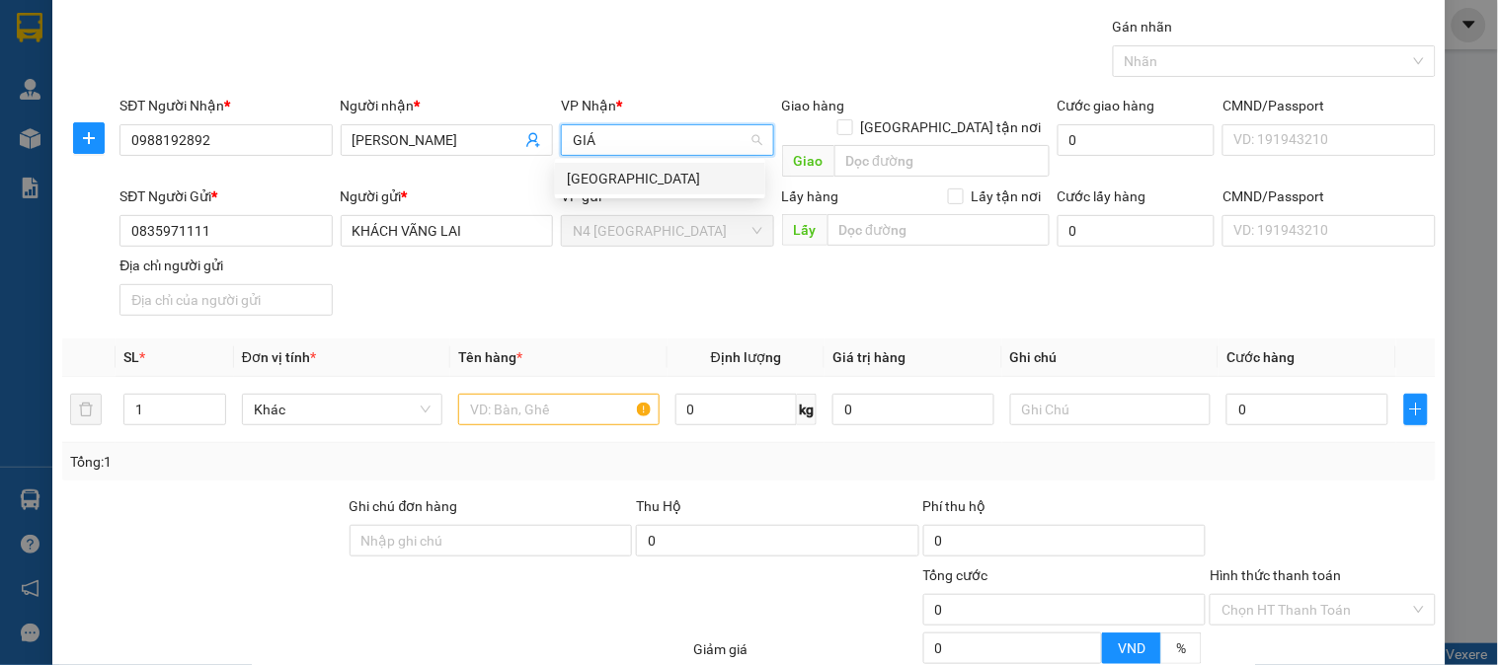
type input "GIÁO"
click at [643, 176] on div "[GEOGRAPHIC_DATA]" at bounding box center [660, 179] width 187 height 22
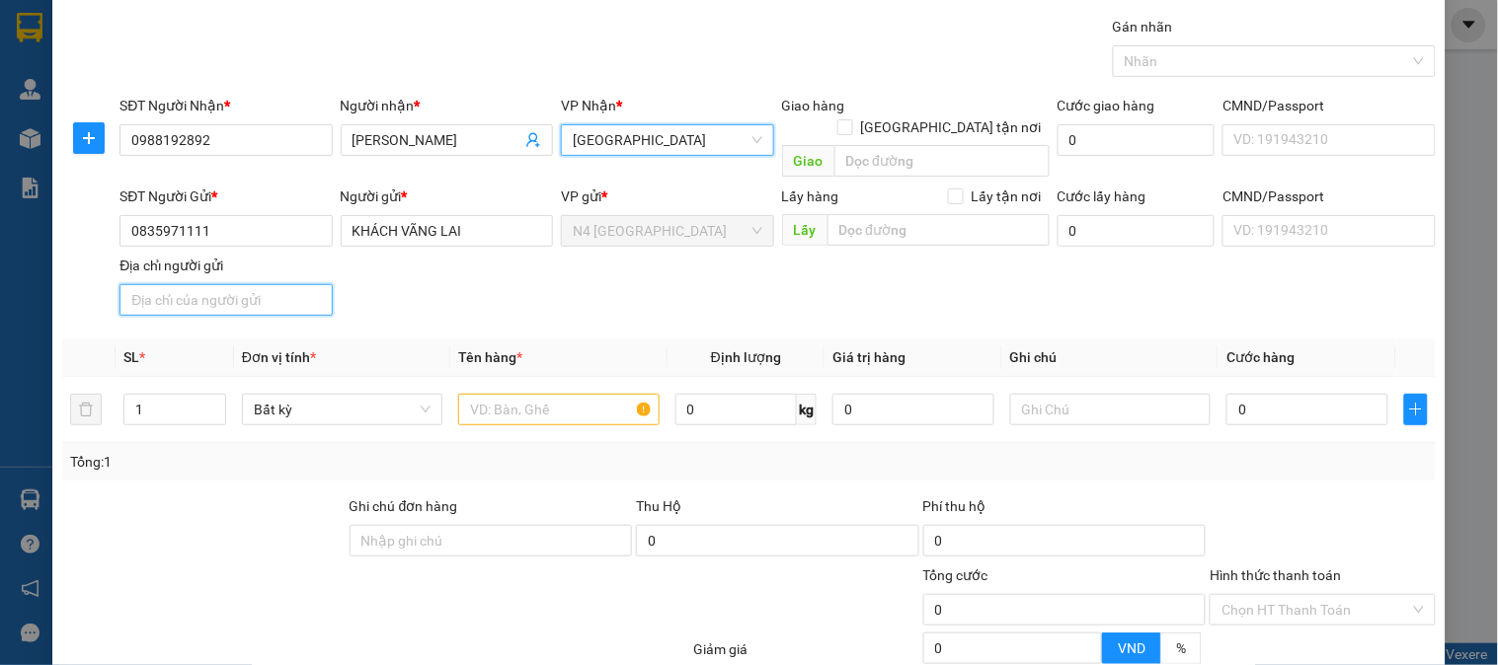
click at [180, 284] on input "Địa chỉ người gửi" at bounding box center [225, 300] width 212 height 32
paste input "TỔ 2, ẤP THANH SƠN, XÃ THIỆN HƯNG, TỈNH ĐỒNG NAI"
type input "TỔ 2, ẤP THANH SƠN, XÃ THIỆN HƯNG, TỈNH ĐỒNG NAI"
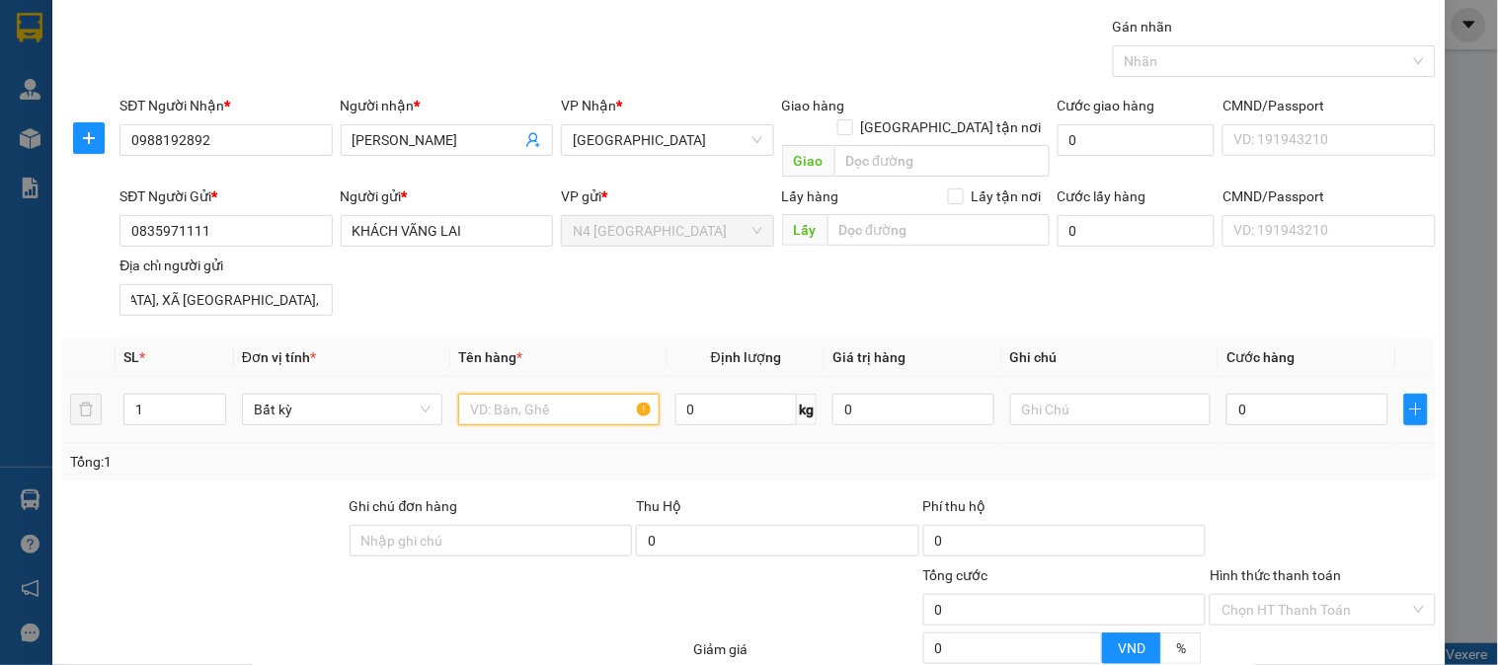
click at [497, 396] on input "text" at bounding box center [558, 410] width 200 height 32
paste input "CATON KEO VÀNG"
type input "CATON KEO VÀNG"
click at [743, 394] on input "0" at bounding box center [736, 410] width 122 height 32
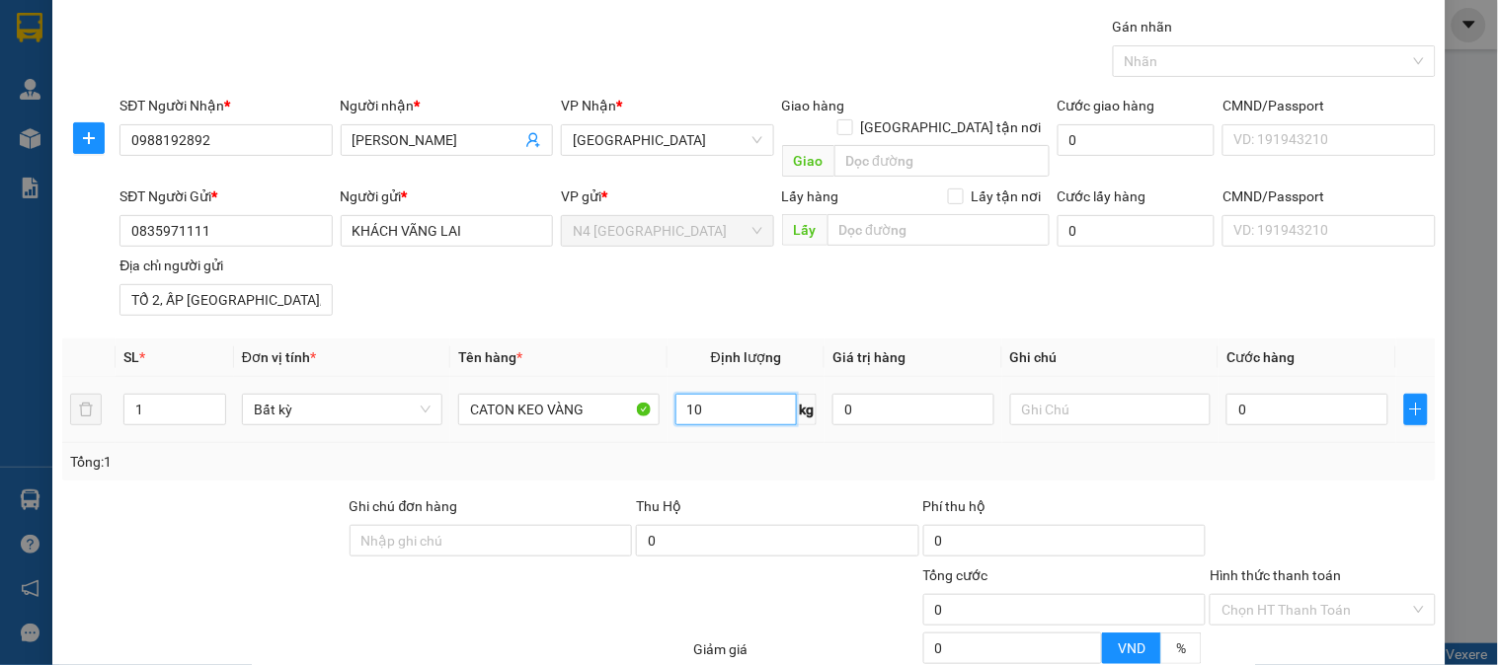
type input "10"
type input "40.000"
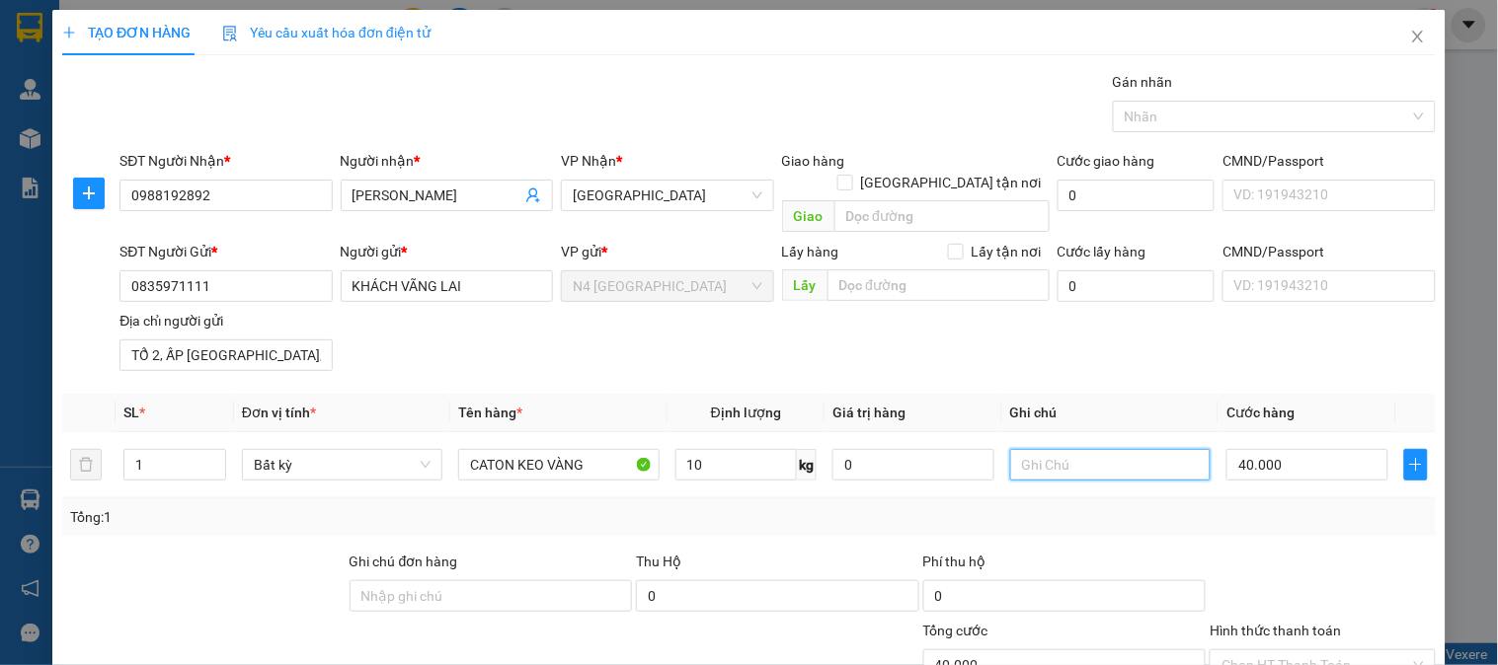
scroll to position [165, 0]
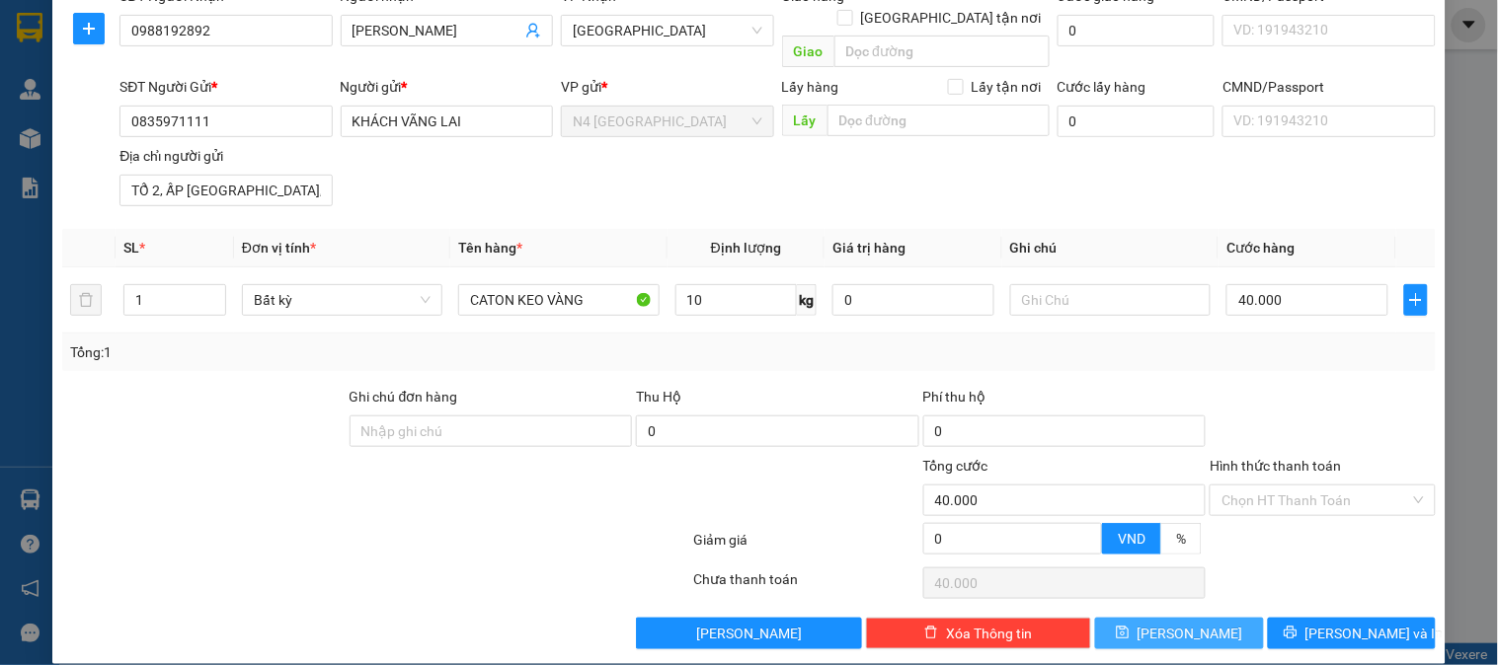
click at [1191, 618] on button "[PERSON_NAME]" at bounding box center [1179, 634] width 168 height 32
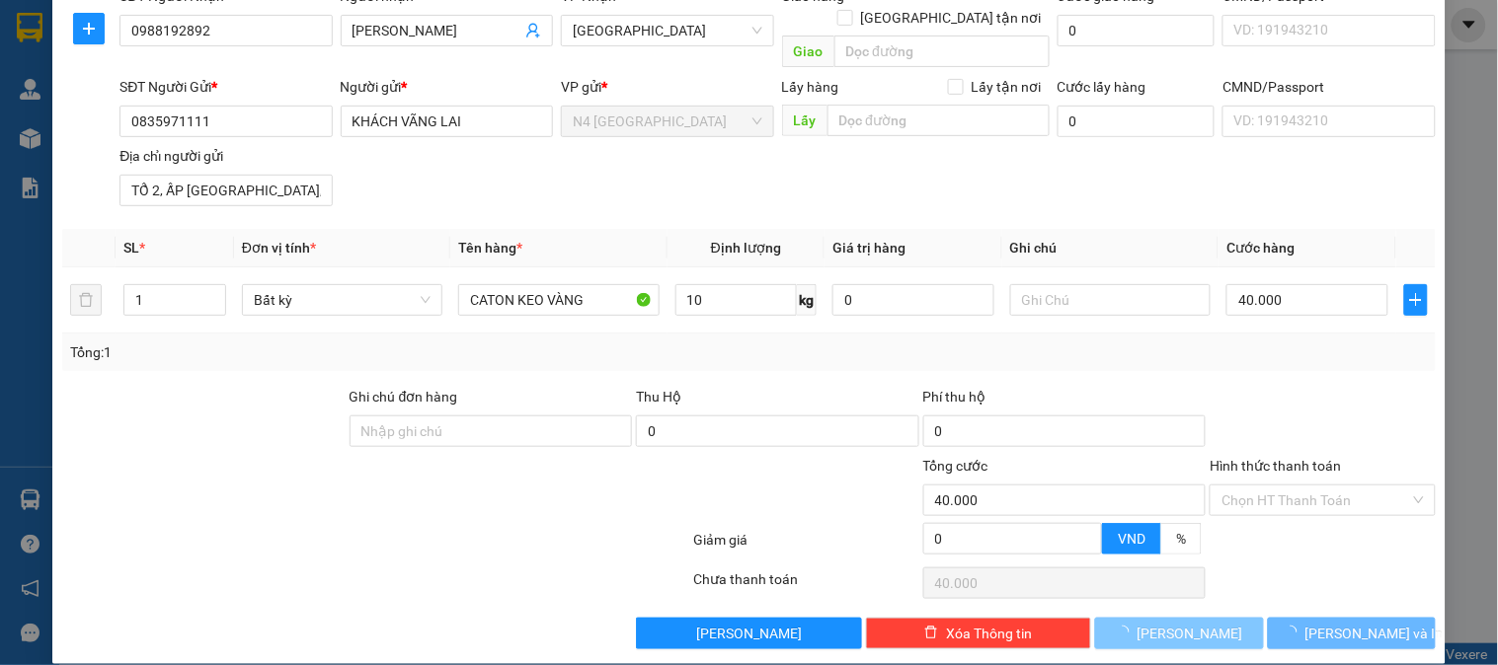
type input "0"
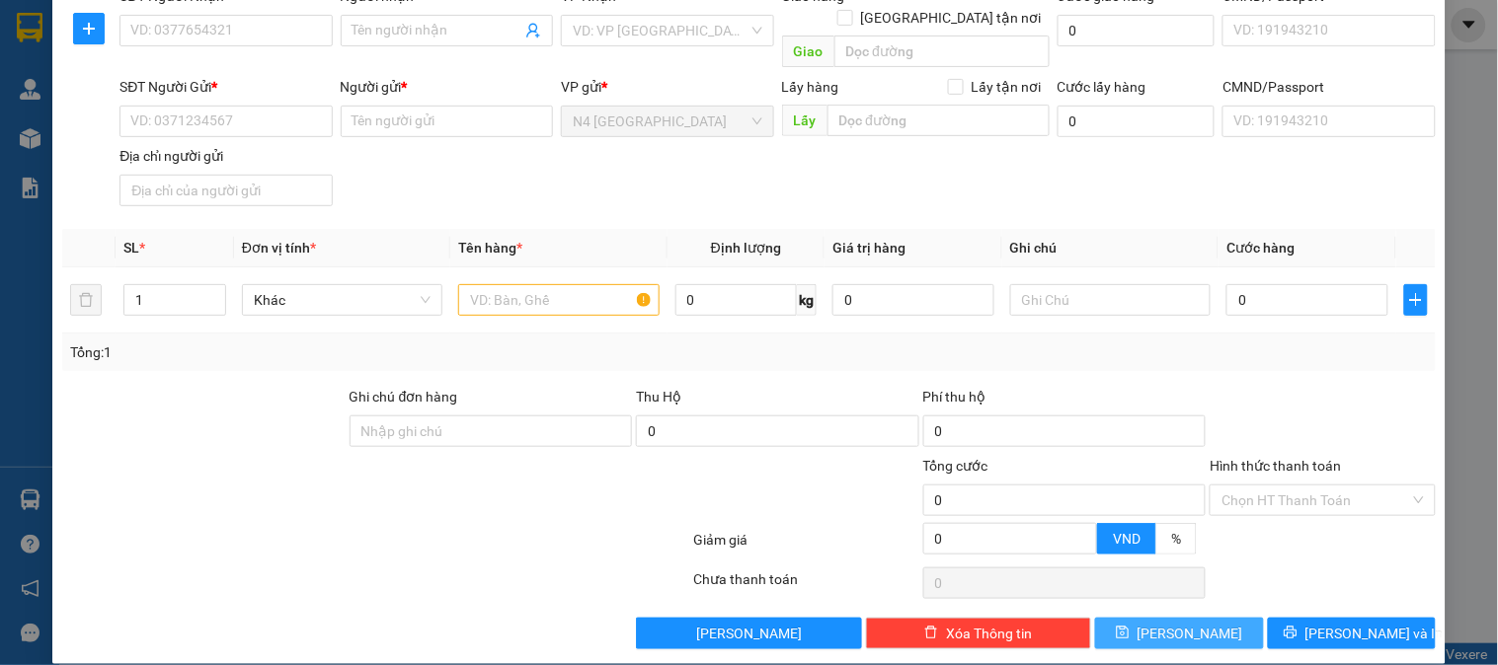
scroll to position [0, 0]
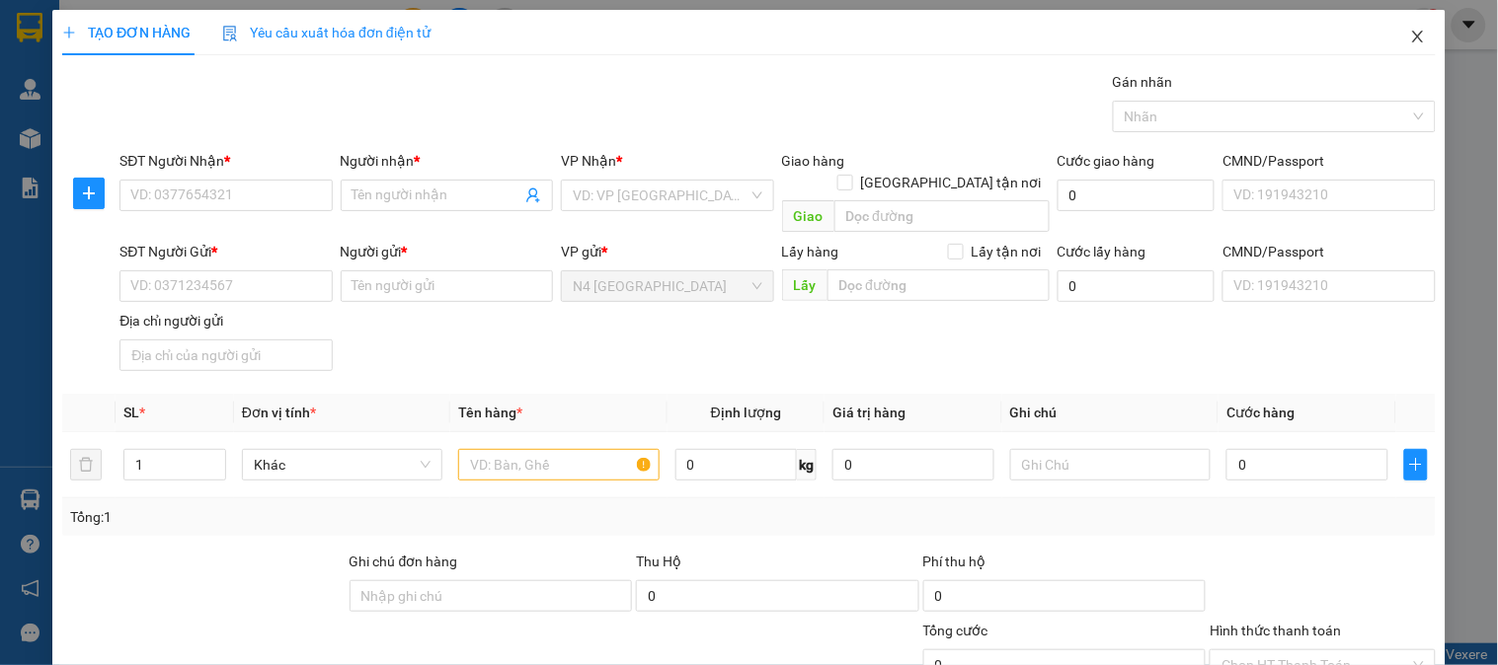
click at [1410, 34] on icon "close" at bounding box center [1418, 37] width 16 height 16
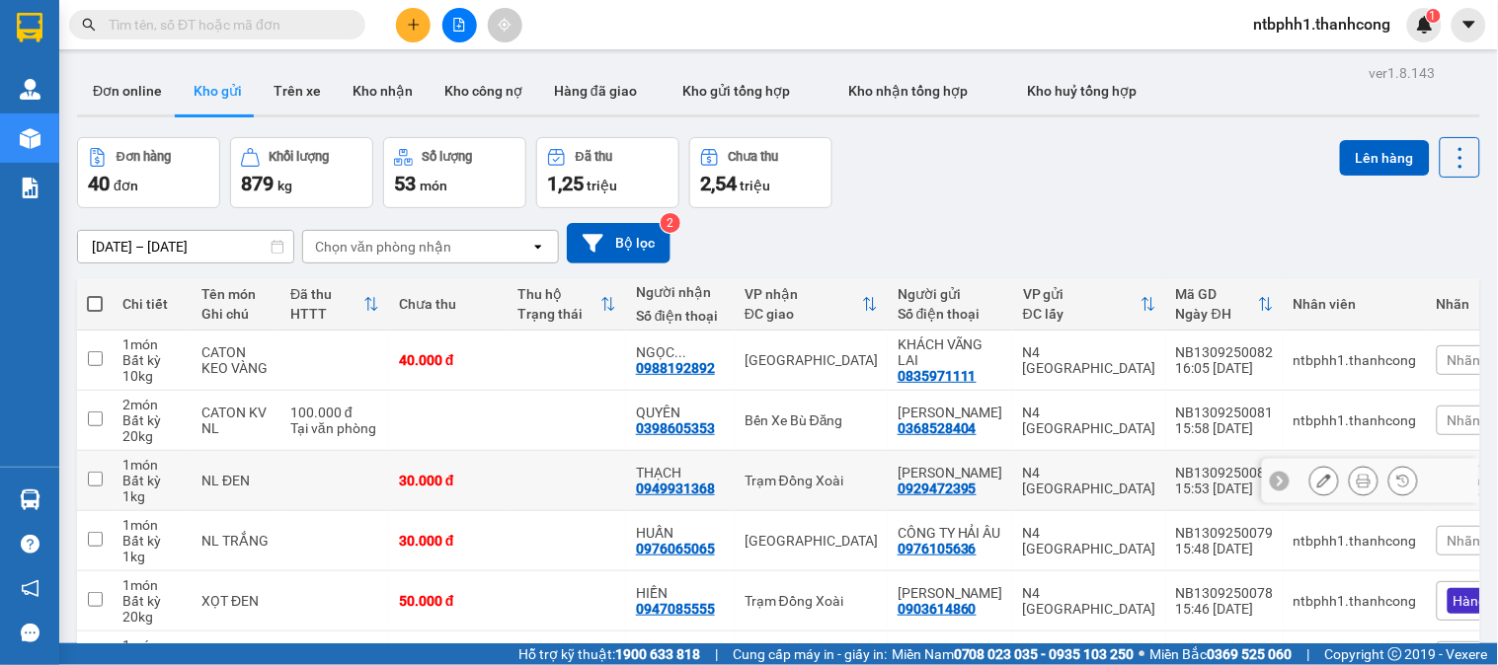
scroll to position [110, 0]
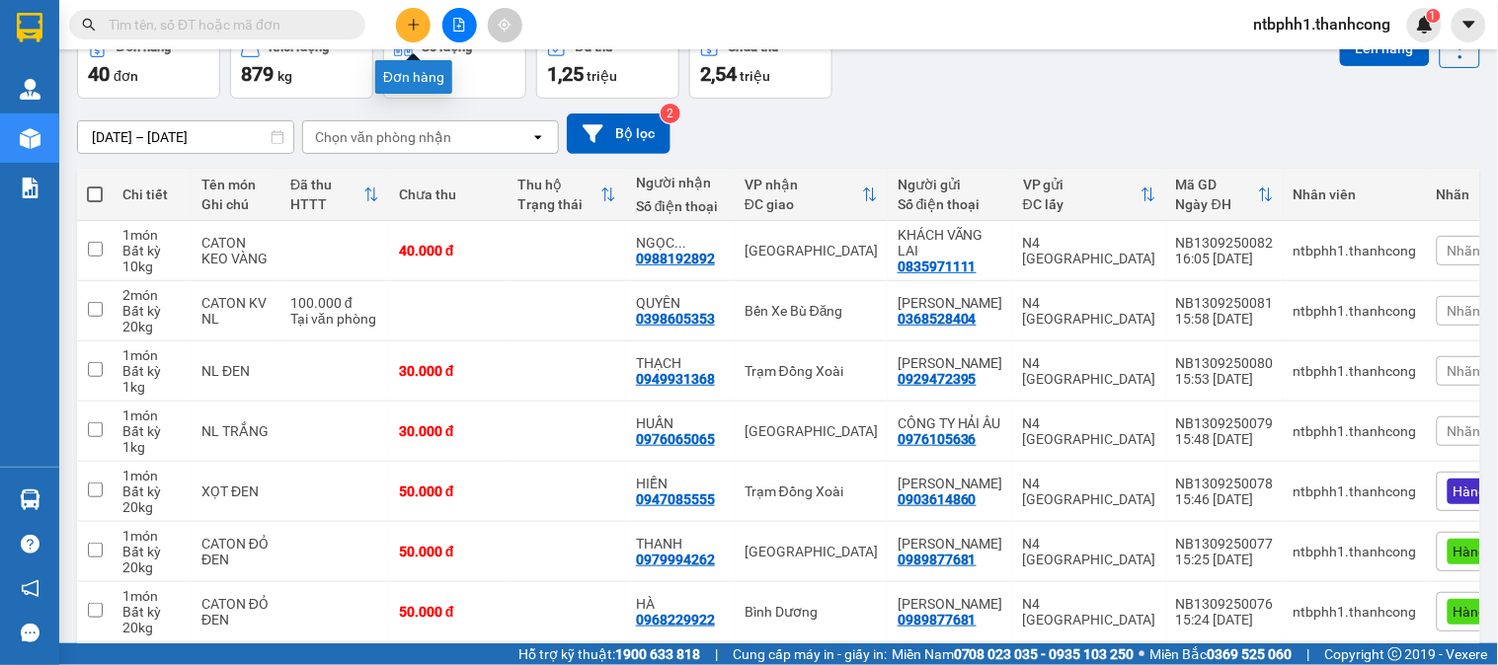
click at [417, 13] on button at bounding box center [413, 25] width 35 height 35
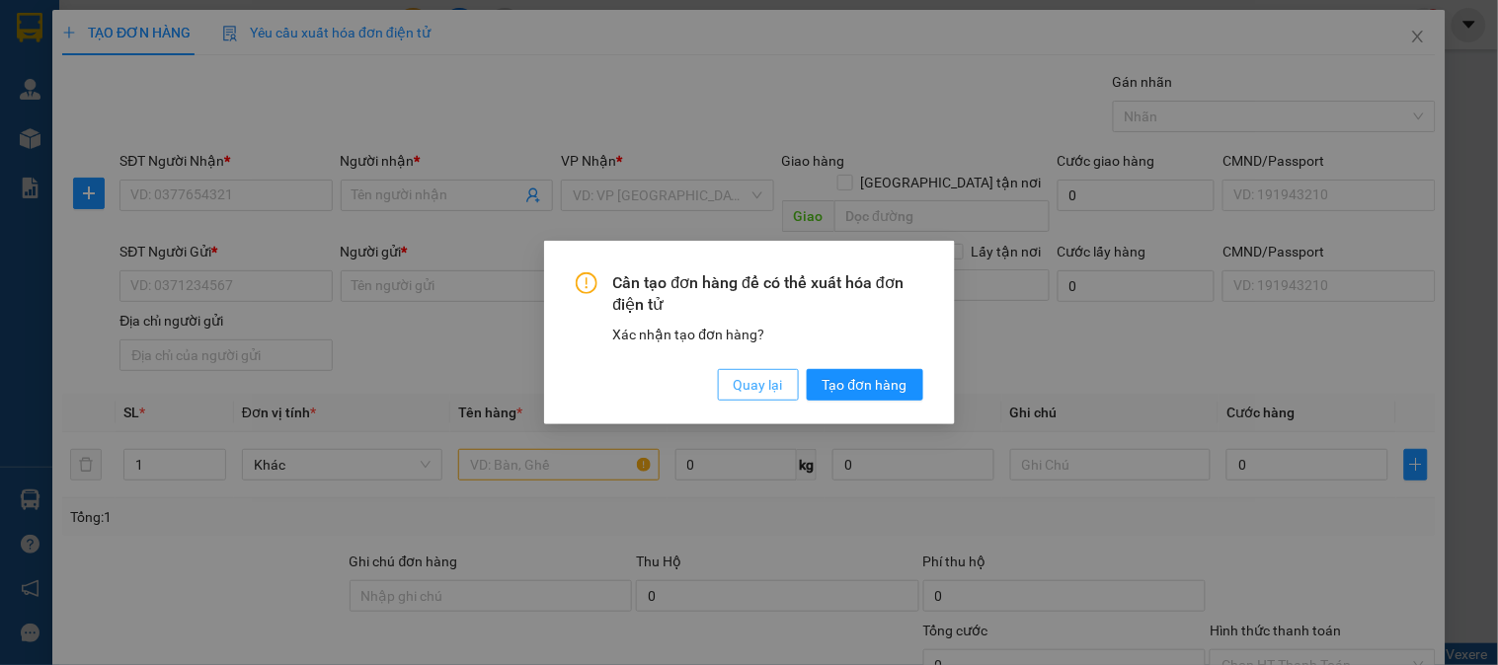
click at [732, 383] on button "Quay lại" at bounding box center [758, 385] width 81 height 32
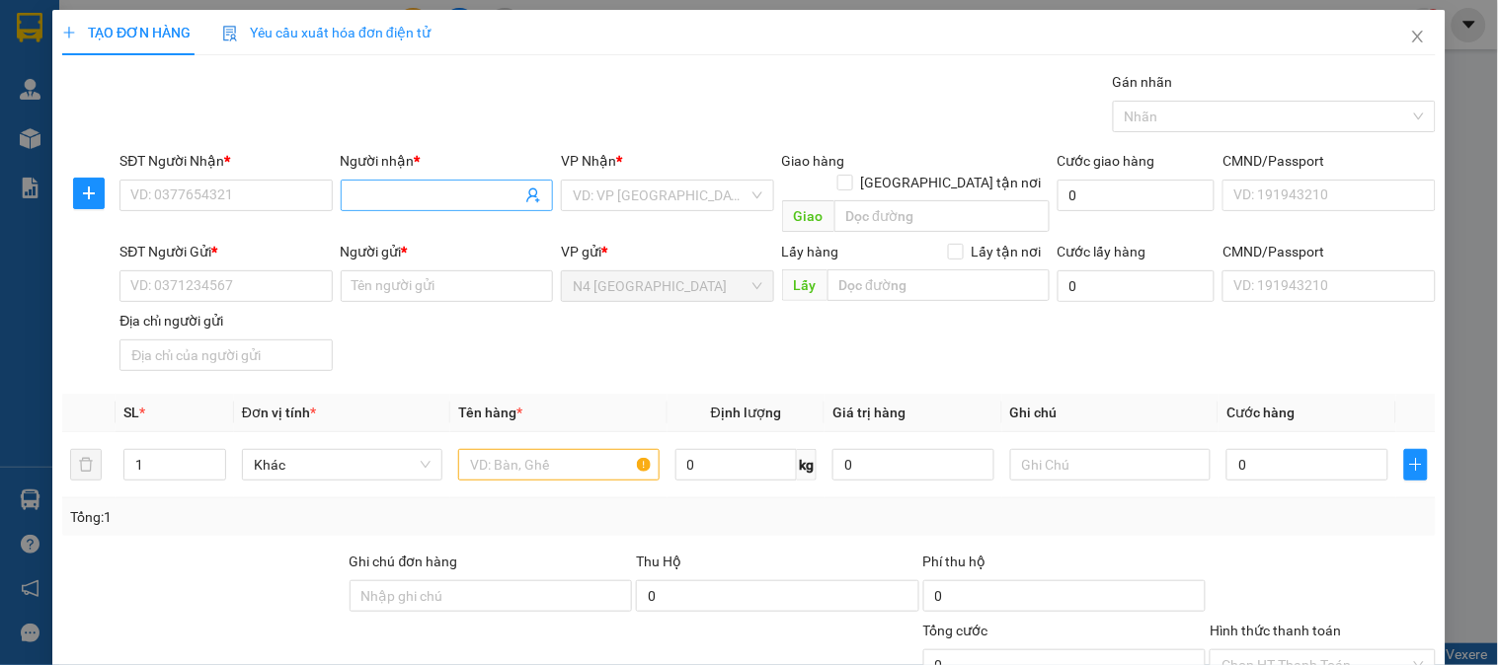
click at [368, 190] on input "Người nhận *" at bounding box center [436, 196] width 169 height 22
paste input "[PERSON_NAME]"
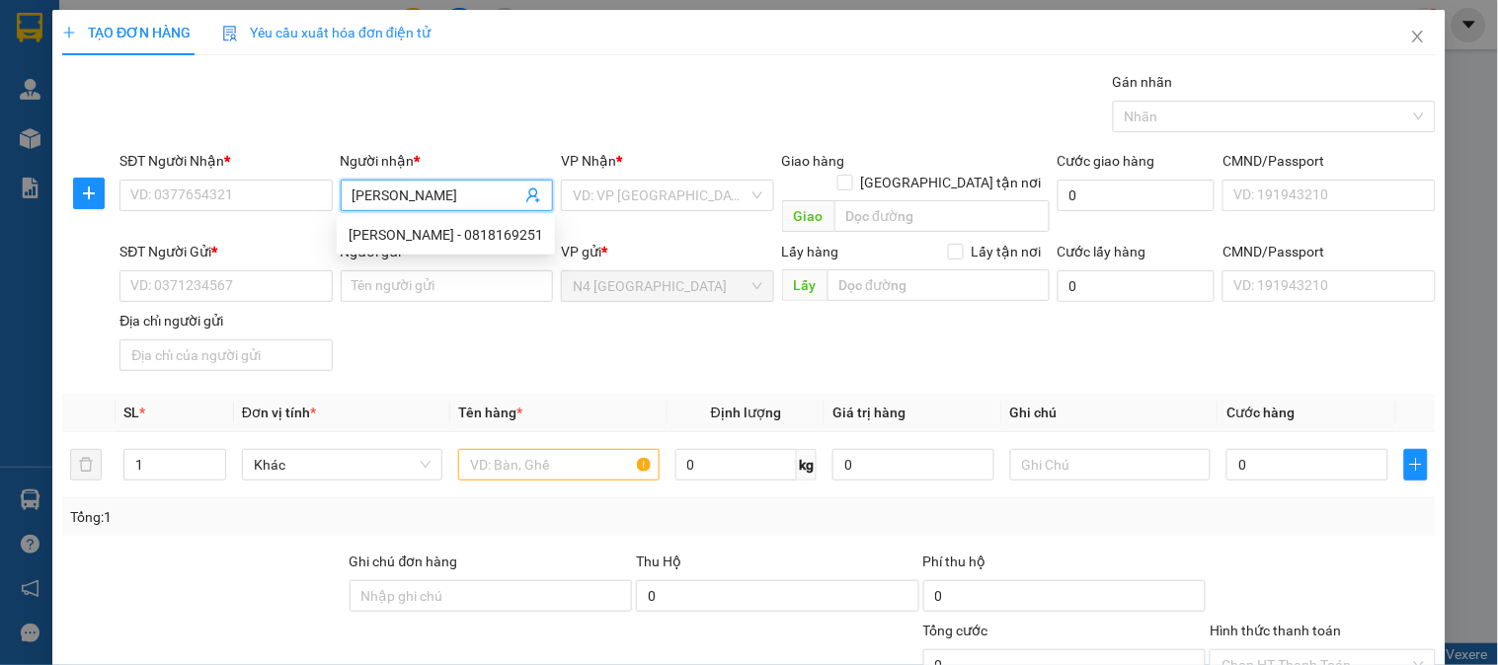
type input "[PERSON_NAME]"
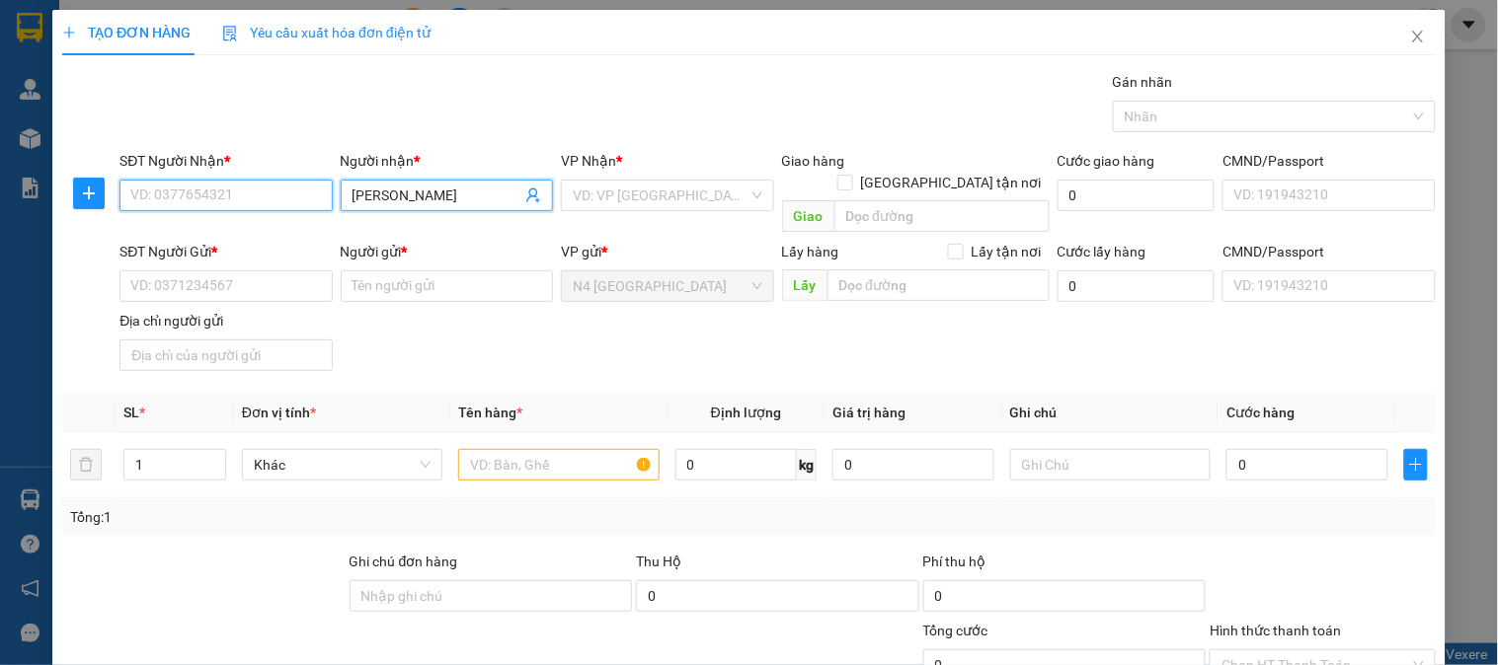
click at [215, 201] on input "SĐT Người Nhận *" at bounding box center [225, 196] width 212 height 32
paste input "0886740781"
type input "0886740781"
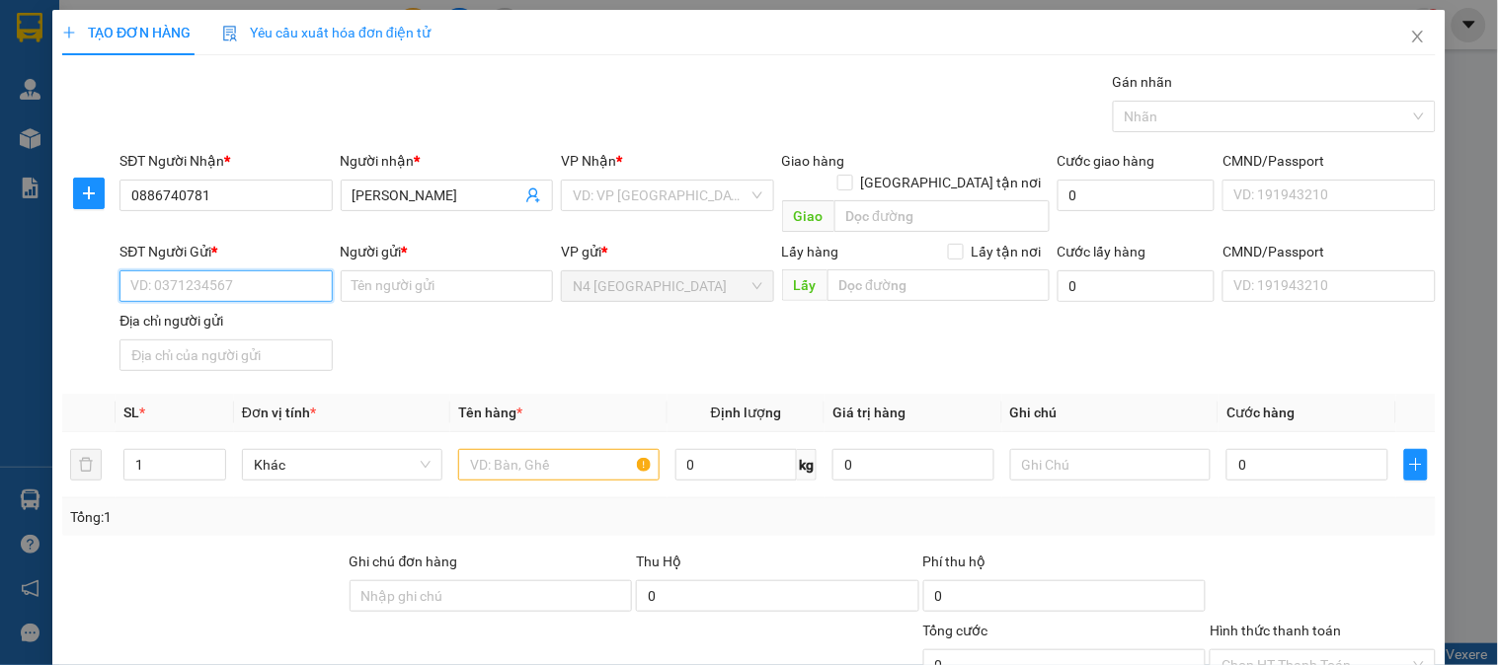
click at [250, 270] on input "SĐT Người Gửi *" at bounding box center [225, 286] width 212 height 32
paste input "0933965886"
type input "0933965886"
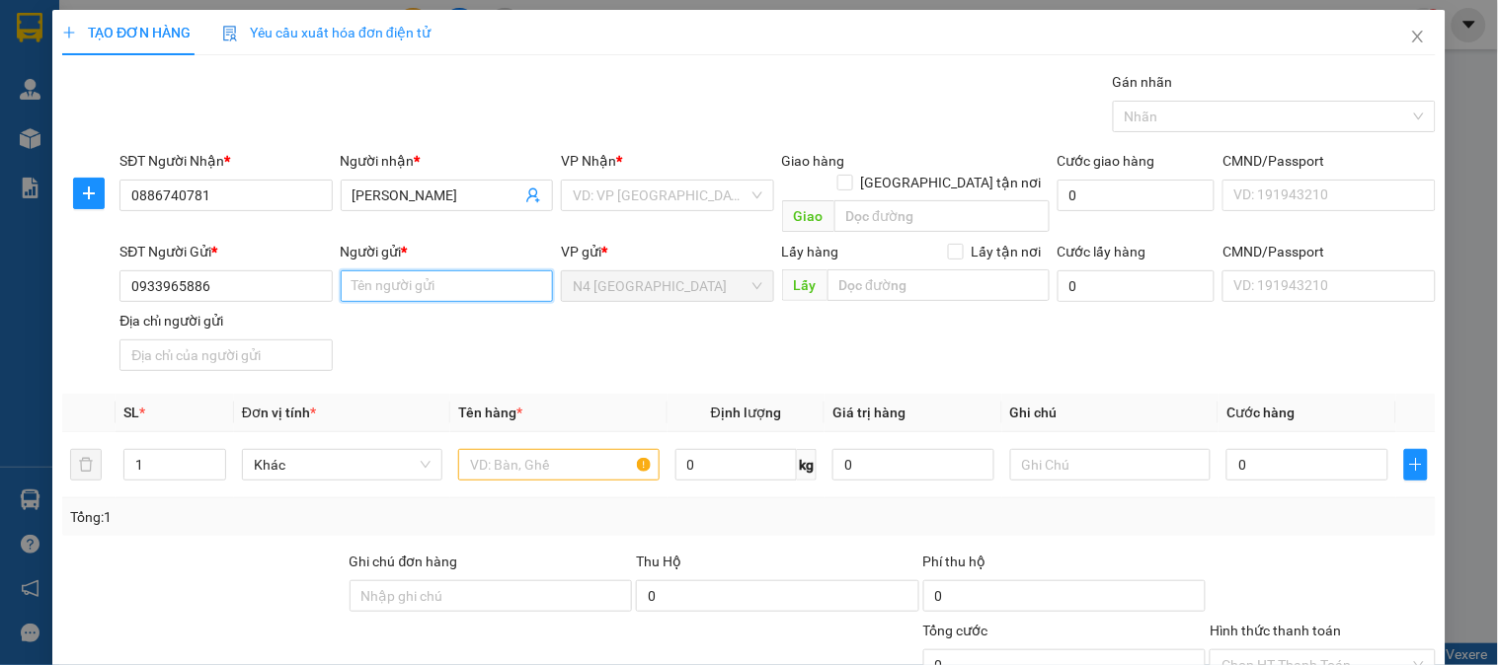
click at [367, 270] on input "Người gửi *" at bounding box center [447, 286] width 212 height 32
paste input "[PERSON_NAME]"
type input "[PERSON_NAME]"
drag, startPoint x: 308, startPoint y: 341, endPoint x: 168, endPoint y: 20, distance: 350.1
click at [303, 340] on input "Địa chỉ người gửi" at bounding box center [225, 356] width 212 height 32
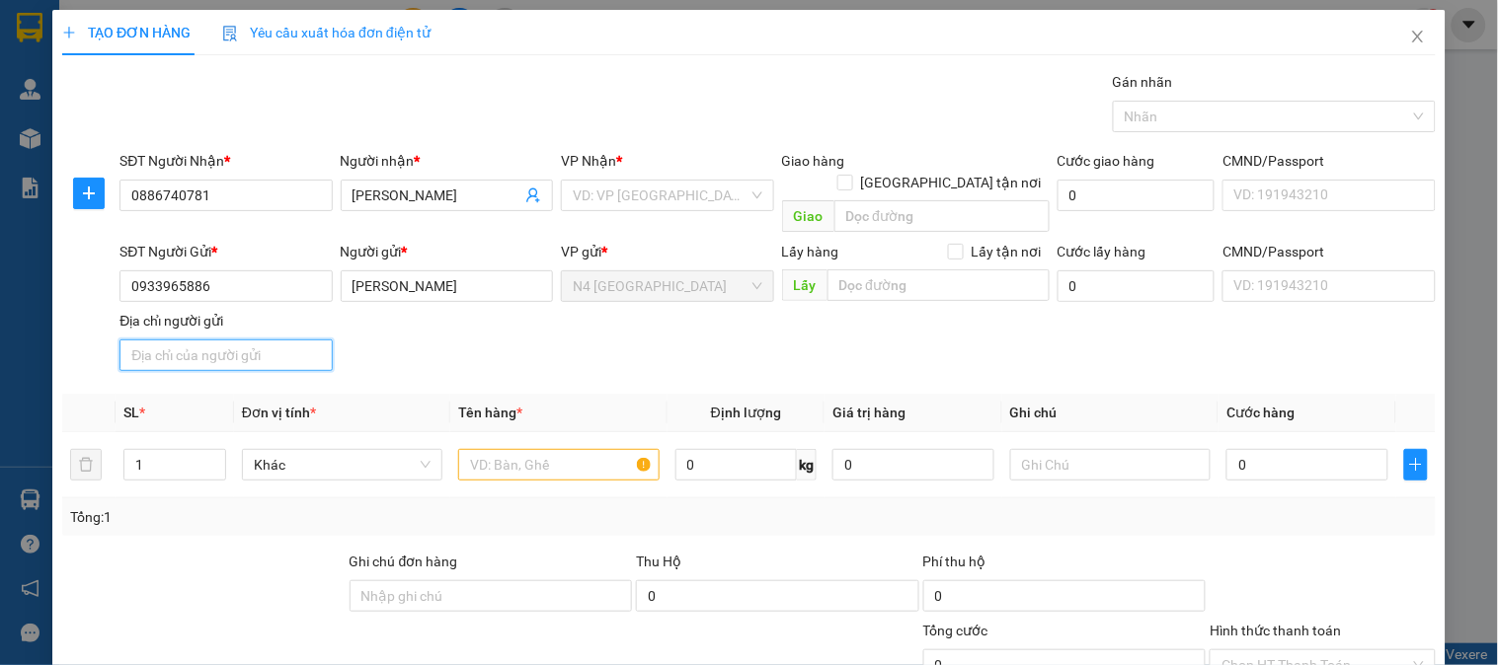
paste input "PHƯỜNG 11, [GEOGRAPHIC_DATA] ,[GEOGRAPHIC_DATA]"
type input "PHƯỜNG 11, [GEOGRAPHIC_DATA] ,[GEOGRAPHIC_DATA]"
click at [563, 449] on input "text" at bounding box center [558, 465] width 200 height 32
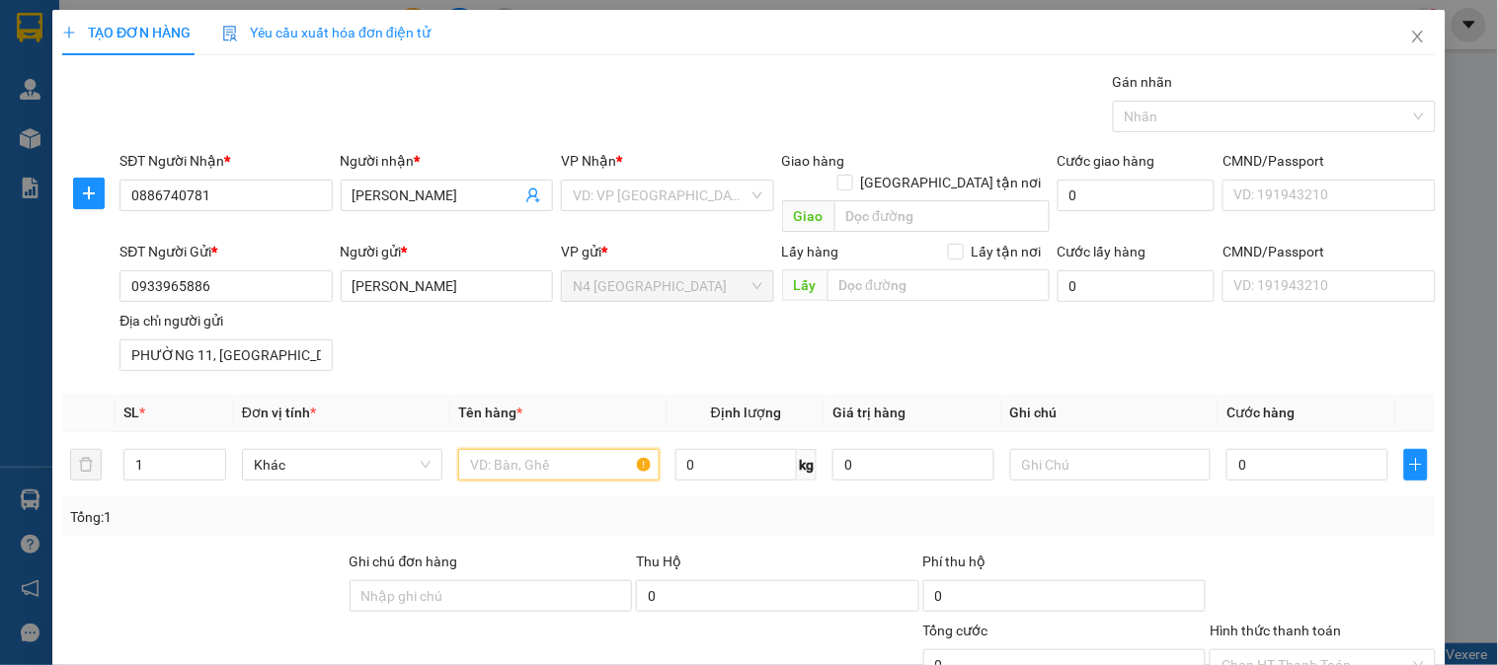
paste input "[PERSON_NAME],[PERSON_NAME]"
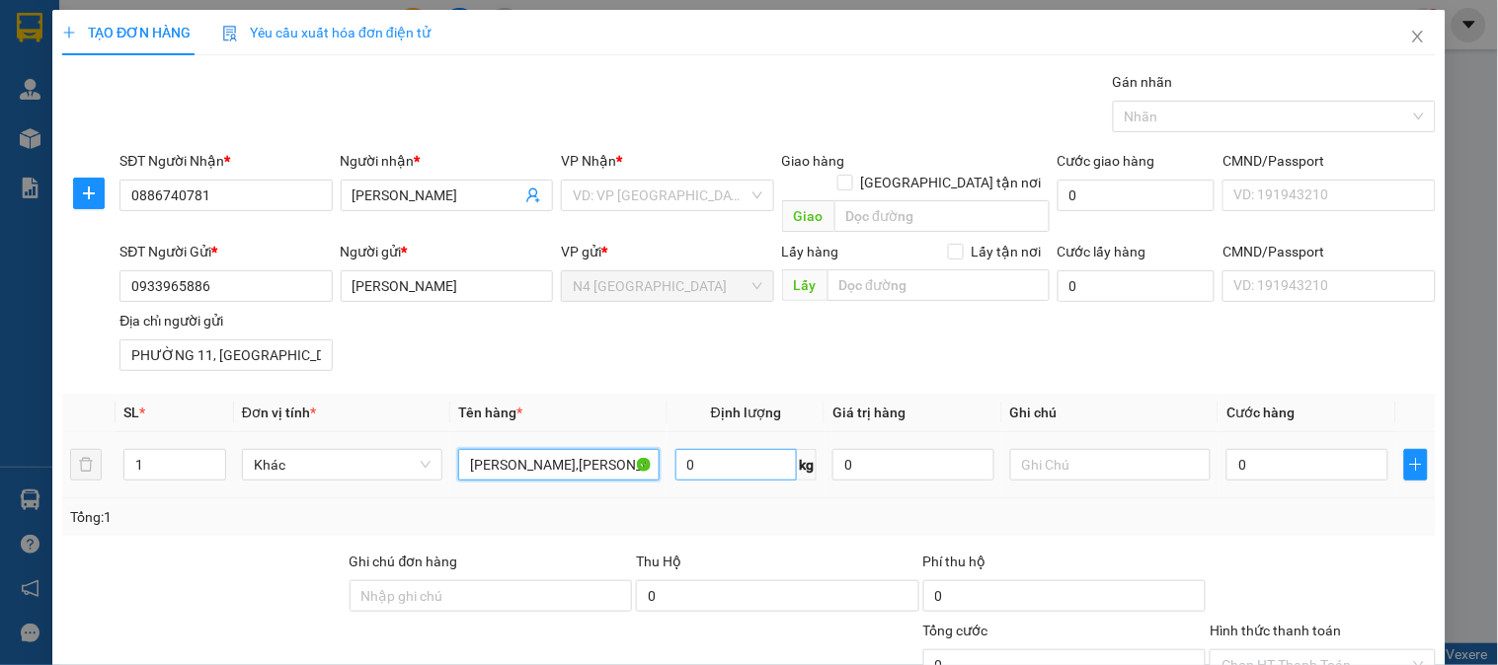
type input "[PERSON_NAME],[PERSON_NAME]"
click at [688, 449] on input "0" at bounding box center [736, 465] width 122 height 32
click at [145, 450] on input "1" at bounding box center [174, 465] width 101 height 30
type input "6"
click at [717, 449] on input "0" at bounding box center [736, 465] width 122 height 32
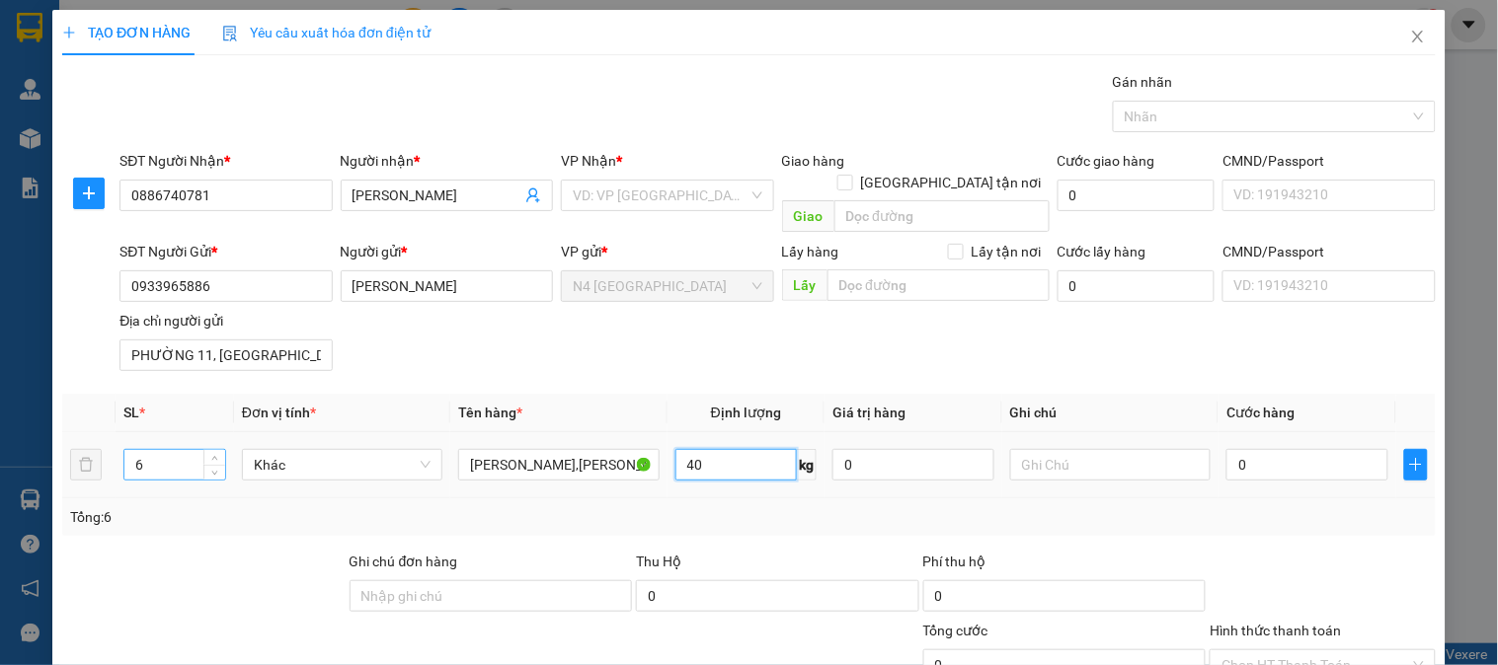
type input "40"
drag, startPoint x: 151, startPoint y: 441, endPoint x: 125, endPoint y: 449, distance: 26.9
click at [125, 450] on input "6" at bounding box center [174, 465] width 101 height 30
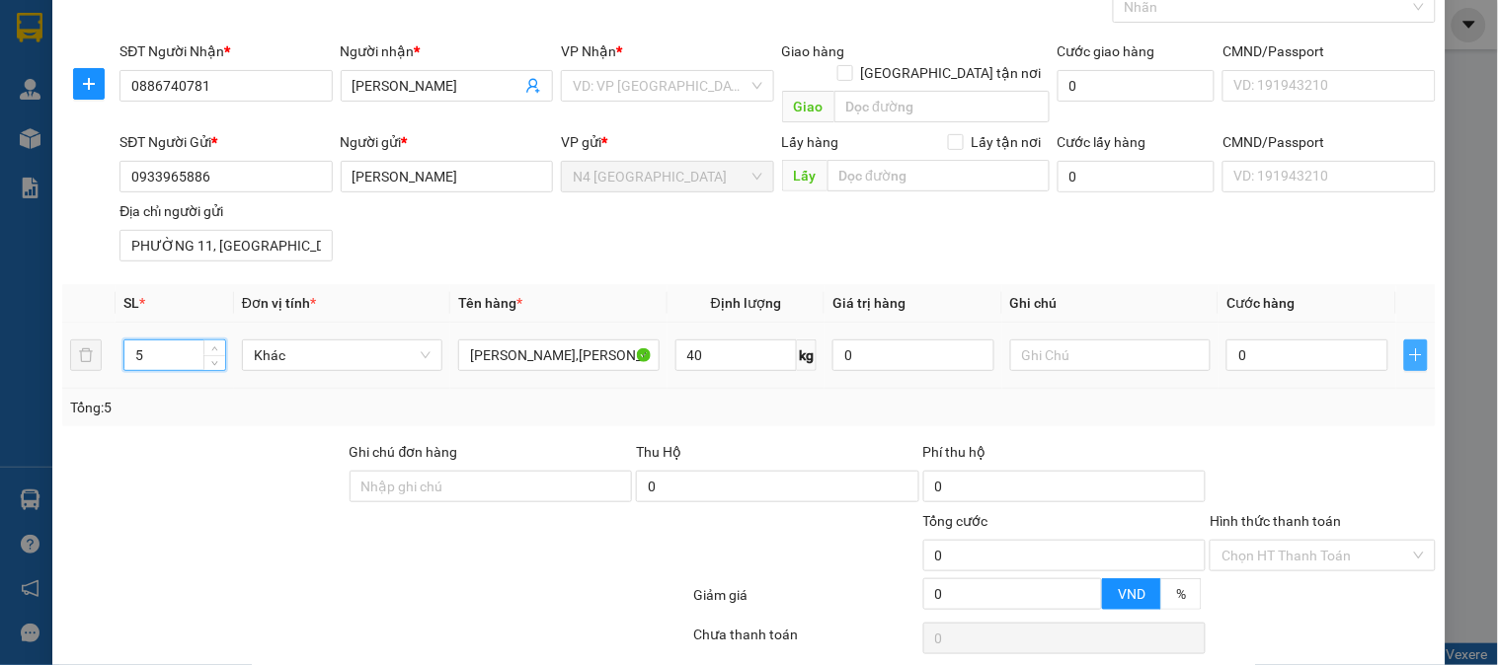
type input "5"
click at [1415, 349] on icon "plus" at bounding box center [1415, 355] width 1 height 13
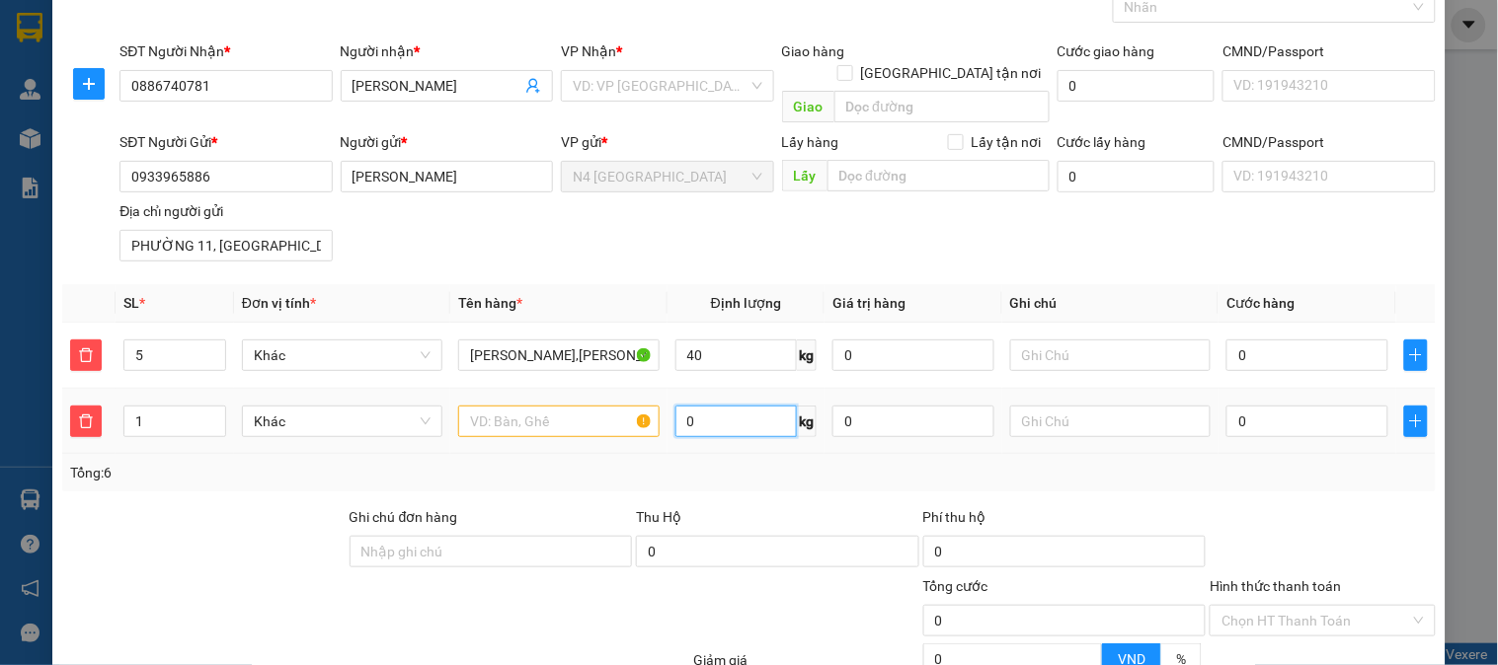
click at [743, 406] on input "0" at bounding box center [736, 422] width 122 height 32
type input "30"
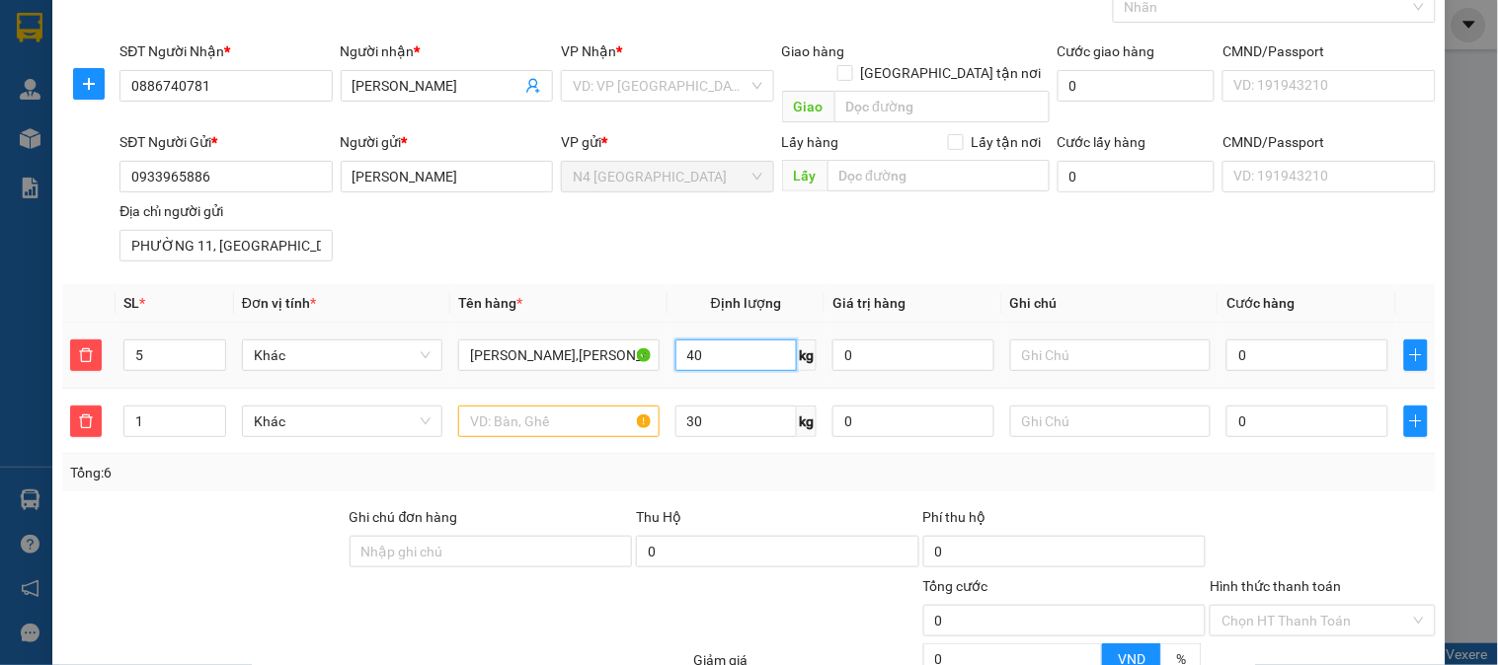
click at [726, 340] on input "40" at bounding box center [736, 356] width 122 height 32
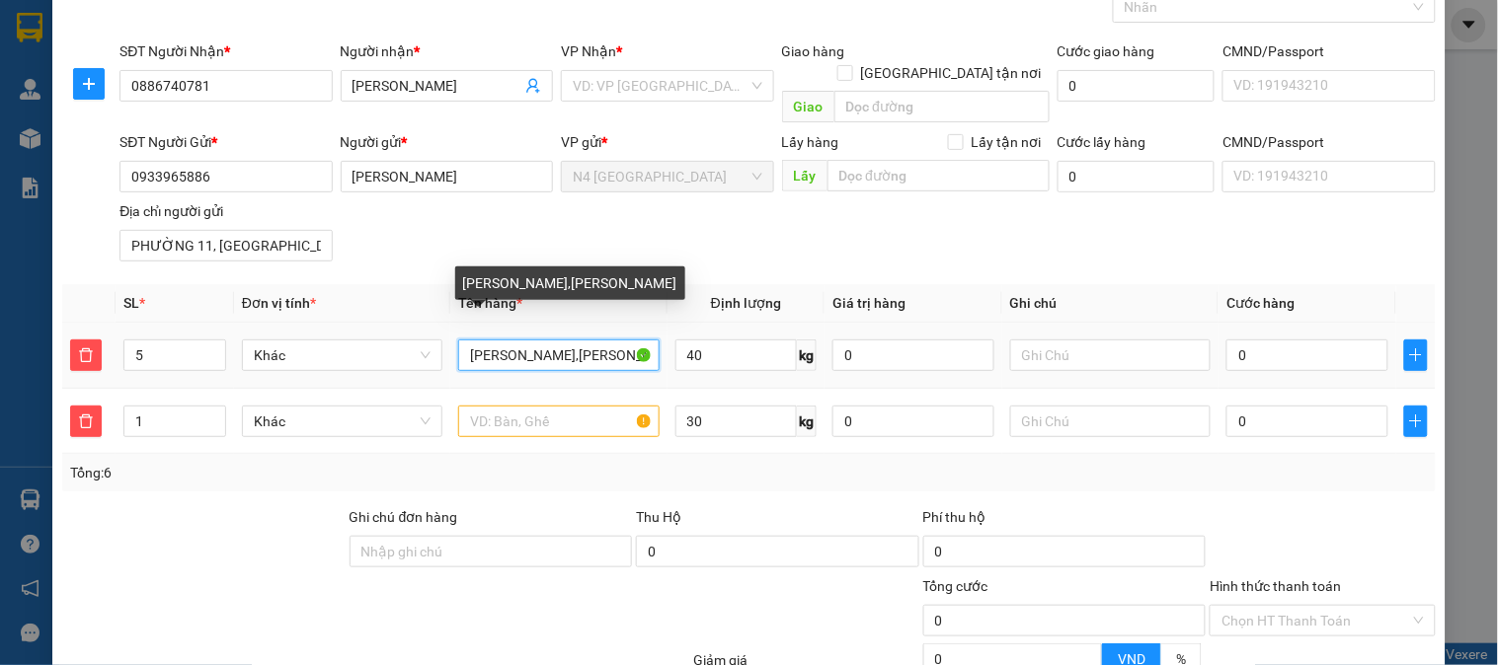
click at [561, 340] on input "THÙNG CATON,BAO TRANG" at bounding box center [558, 356] width 200 height 32
drag, startPoint x: 561, startPoint y: 329, endPoint x: 479, endPoint y: 339, distance: 82.5
click at [479, 340] on input "THÙNG CATON,BAO TRANG" at bounding box center [558, 356] width 200 height 32
click at [539, 340] on input "THÙNG CATON,BAO TRANG" at bounding box center [558, 356] width 200 height 32
click at [540, 340] on input "THÙNG CATON,BAO TRANG" at bounding box center [558, 356] width 200 height 32
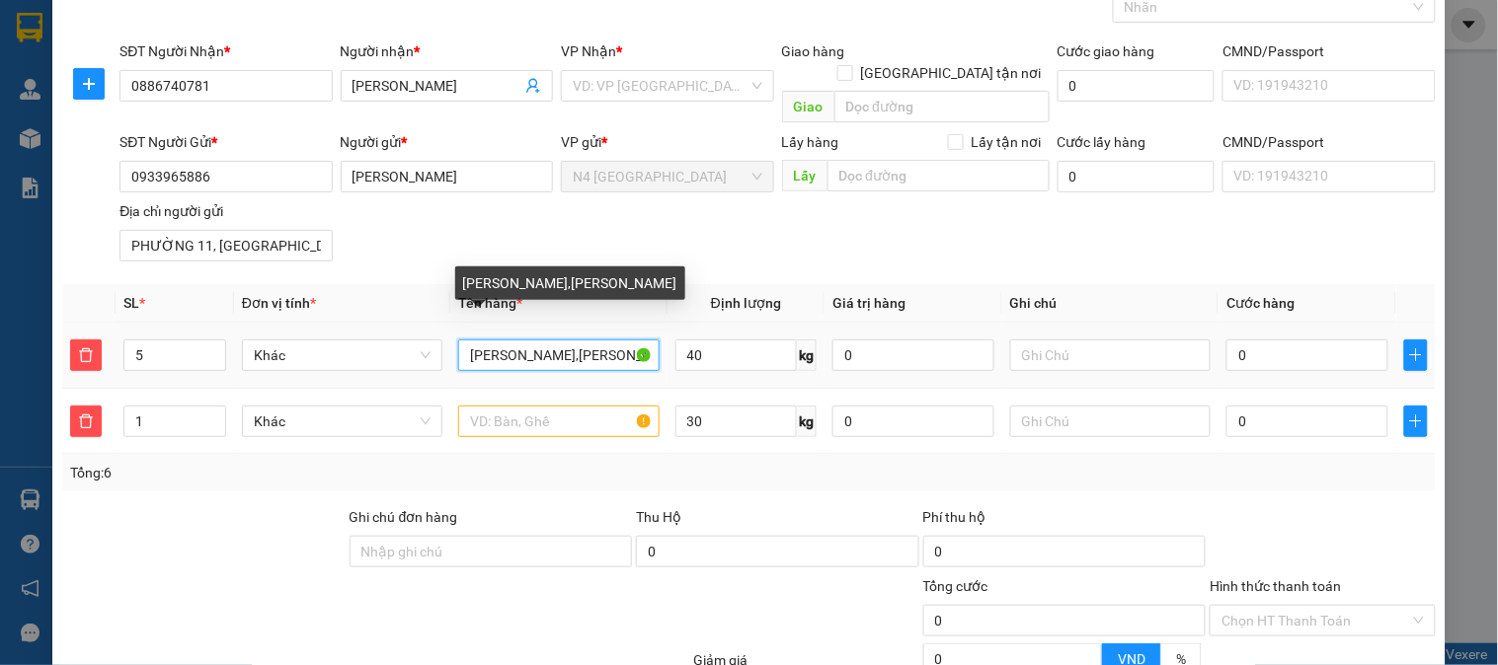
click at [540, 340] on input "THÙNG CATON,BAO TRANG" at bounding box center [558, 356] width 200 height 32
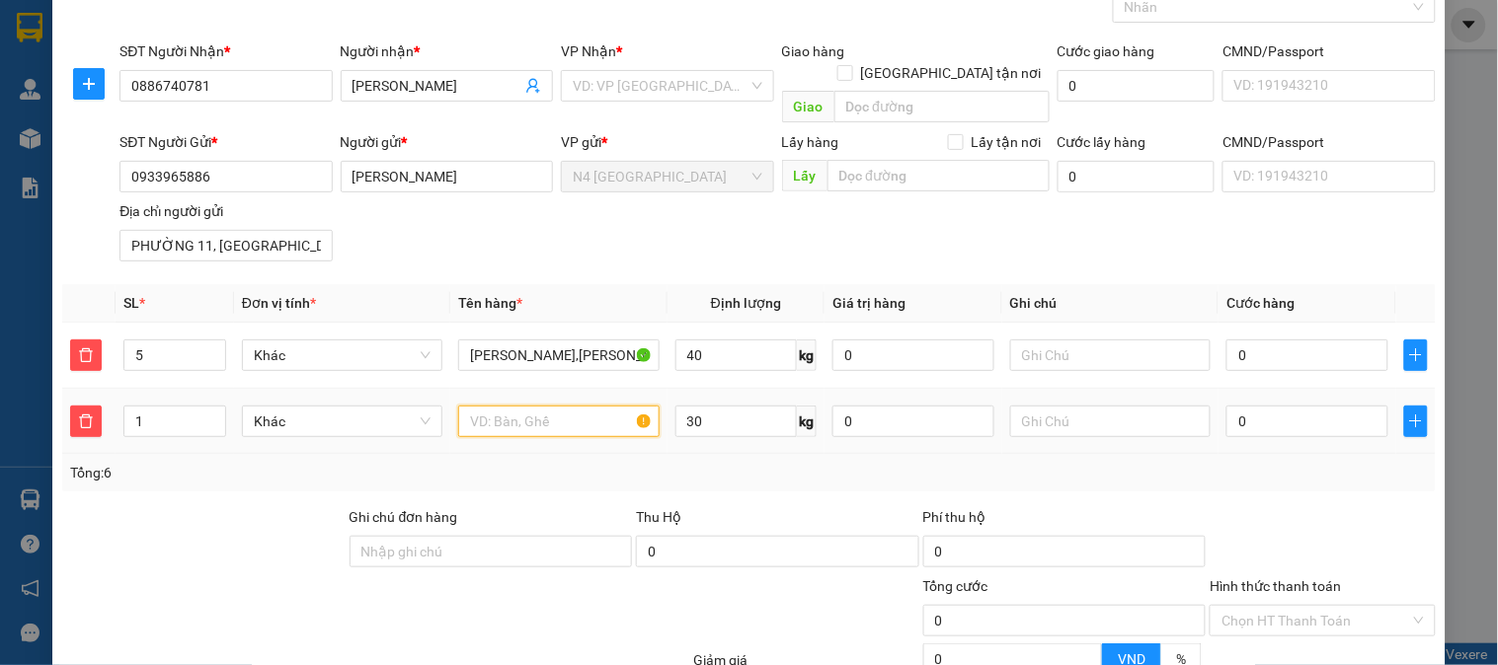
click at [531, 409] on input "text" at bounding box center [558, 422] width 200 height 32
paste input "THÙNG CATON,BAO TRANG"
type input "THÙNG CATON,BAO TRANG"
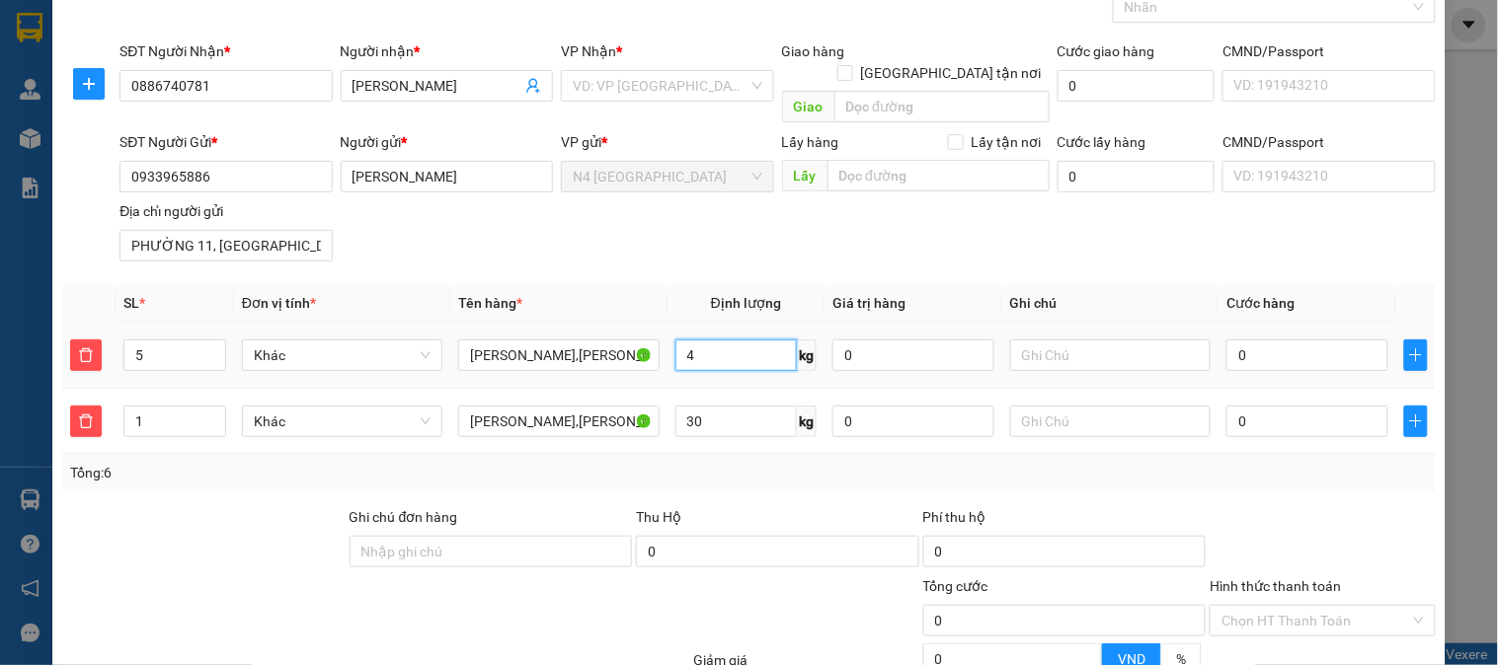
type input "40"
type input "THÙNG CATON,BA40O TRANG"
type input "0"
type input "THÙNG CATON,BAO TRANG"
type input "0"
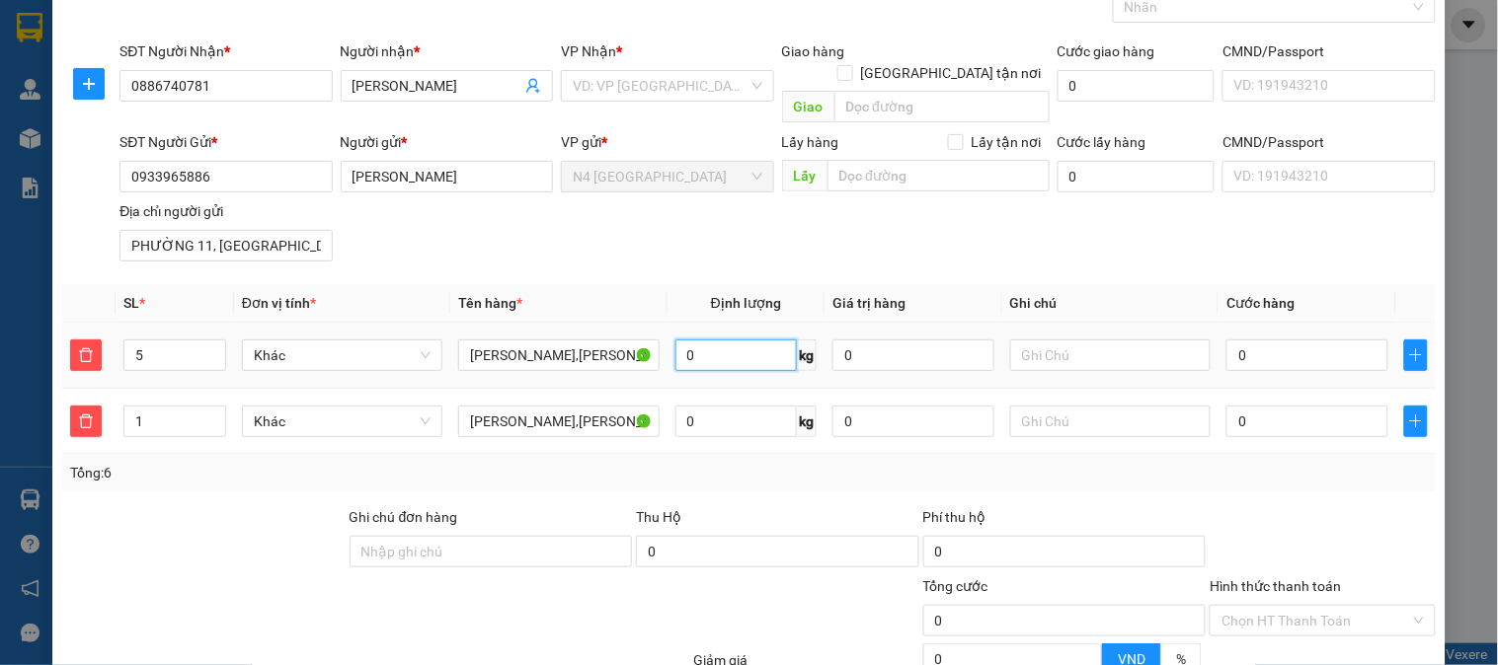
click at [694, 340] on input "0" at bounding box center [736, 356] width 122 height 32
type input "40"
click at [693, 408] on input "0" at bounding box center [736, 422] width 122 height 32
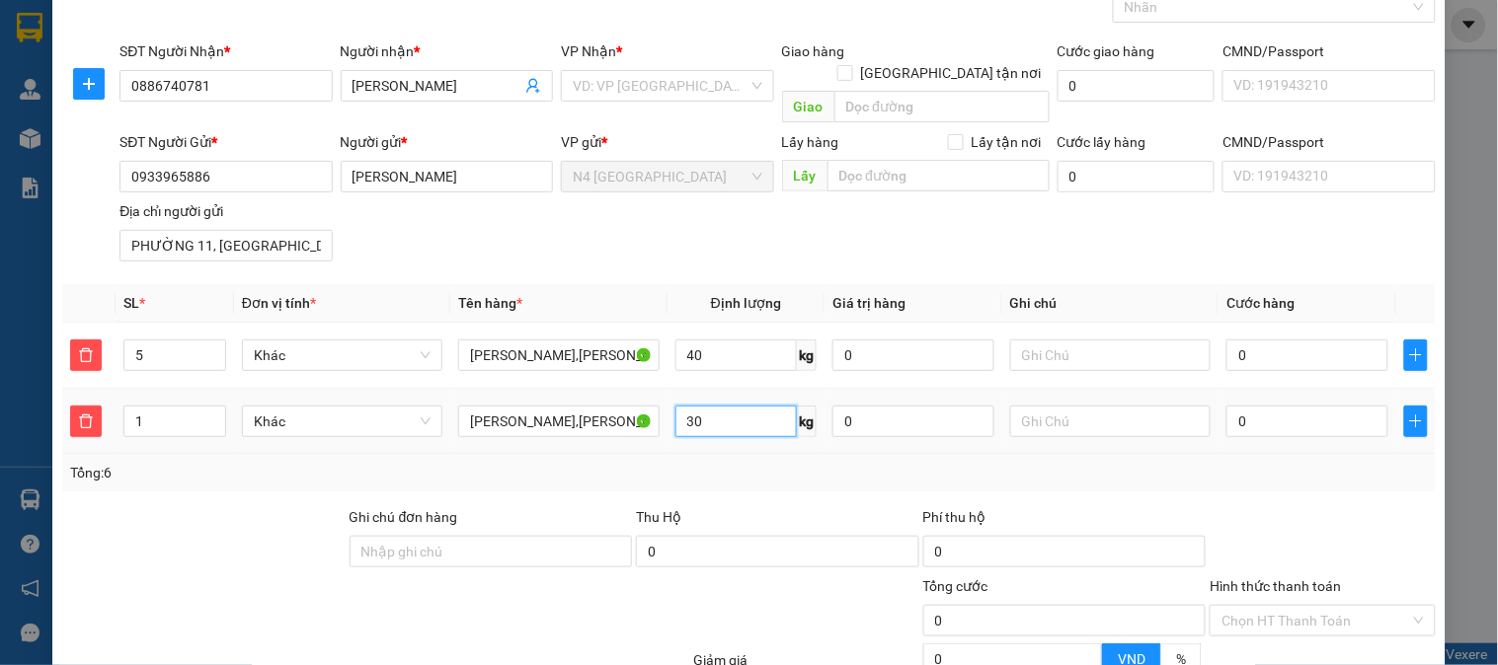
type input "30"
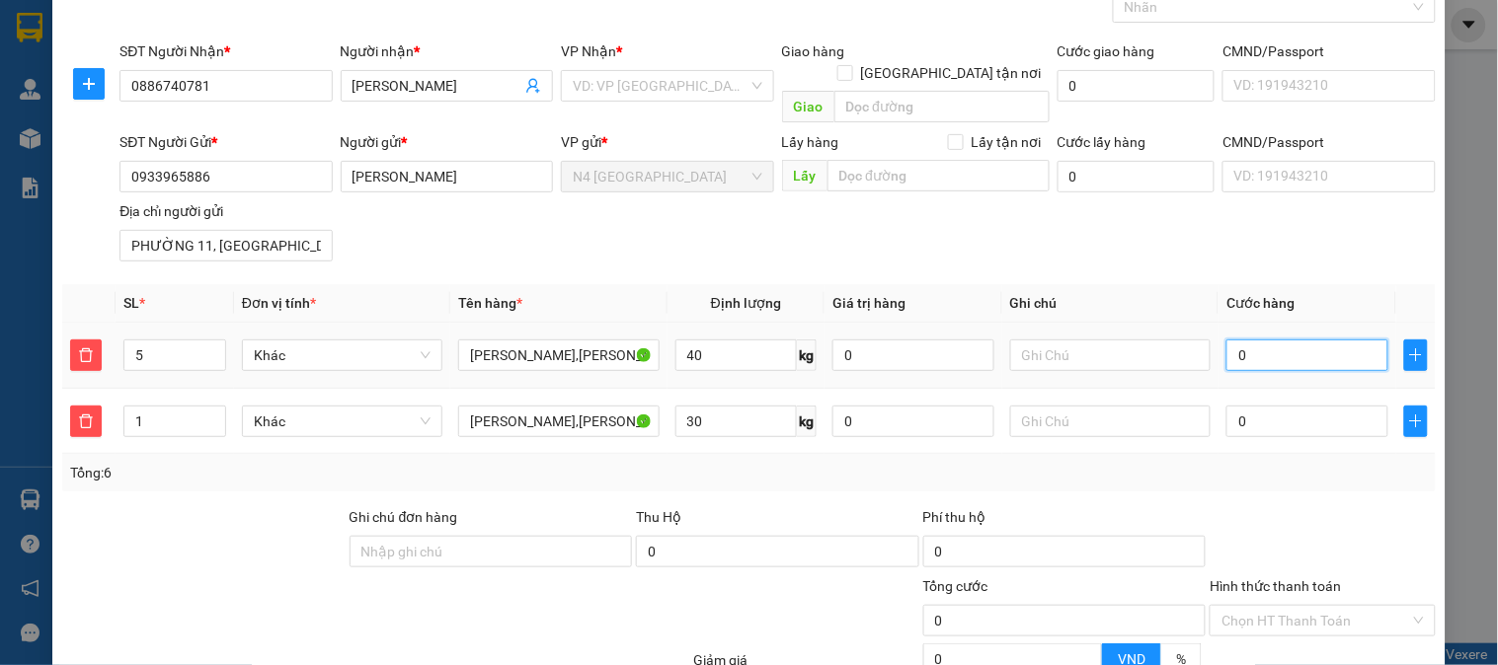
click at [1247, 340] on input "0" at bounding box center [1307, 356] width 162 height 32
click at [1318, 340] on input "0" at bounding box center [1307, 356] width 162 height 32
type input "03"
type input "3"
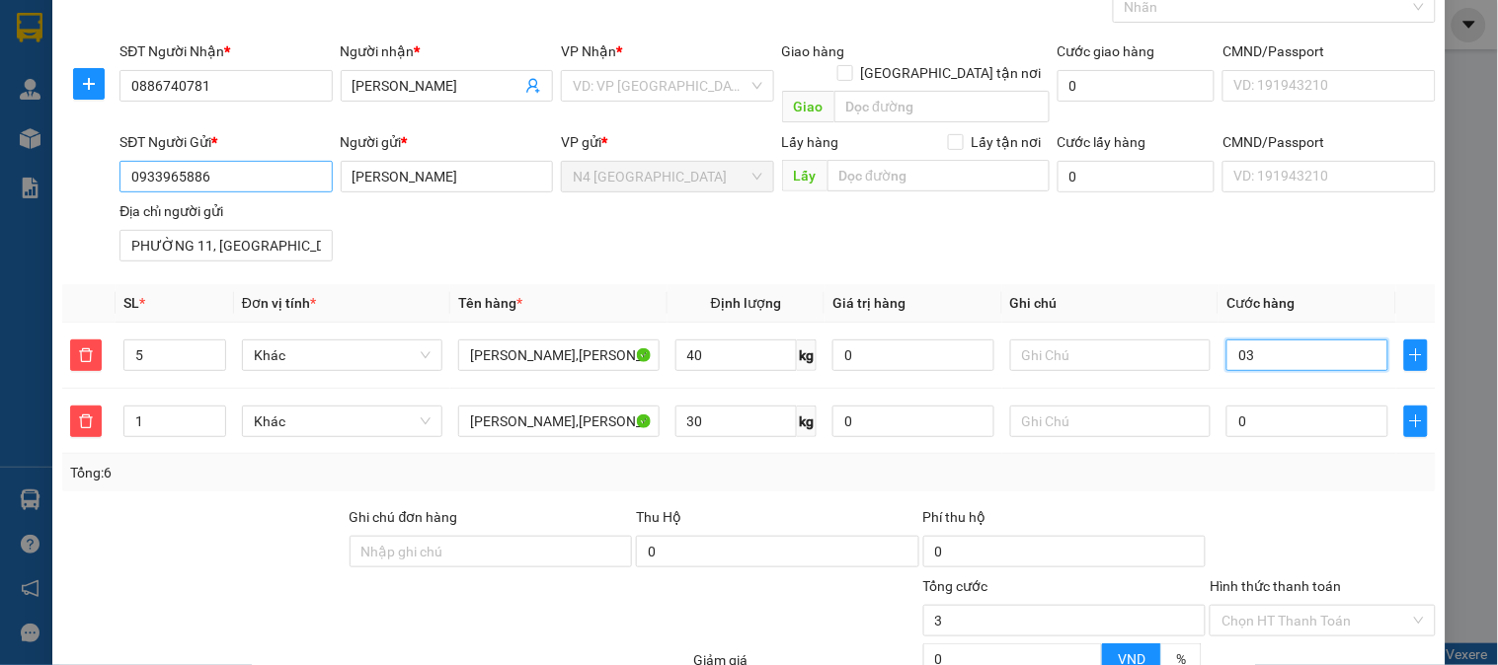
type input "035"
type input "35"
type input "0.350"
type input "350"
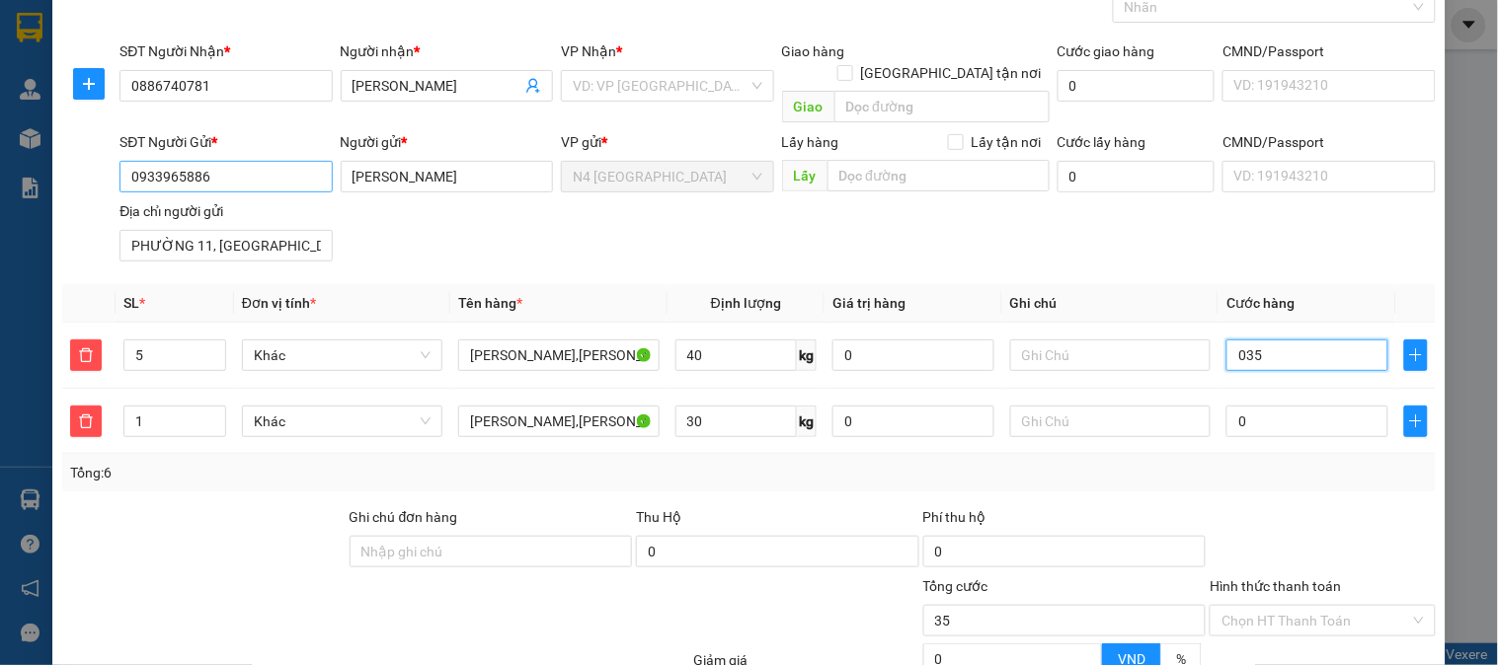
type input "350"
click at [1235, 340] on input "0.350" at bounding box center [1307, 356] width 162 height 32
type input "035"
type input "35"
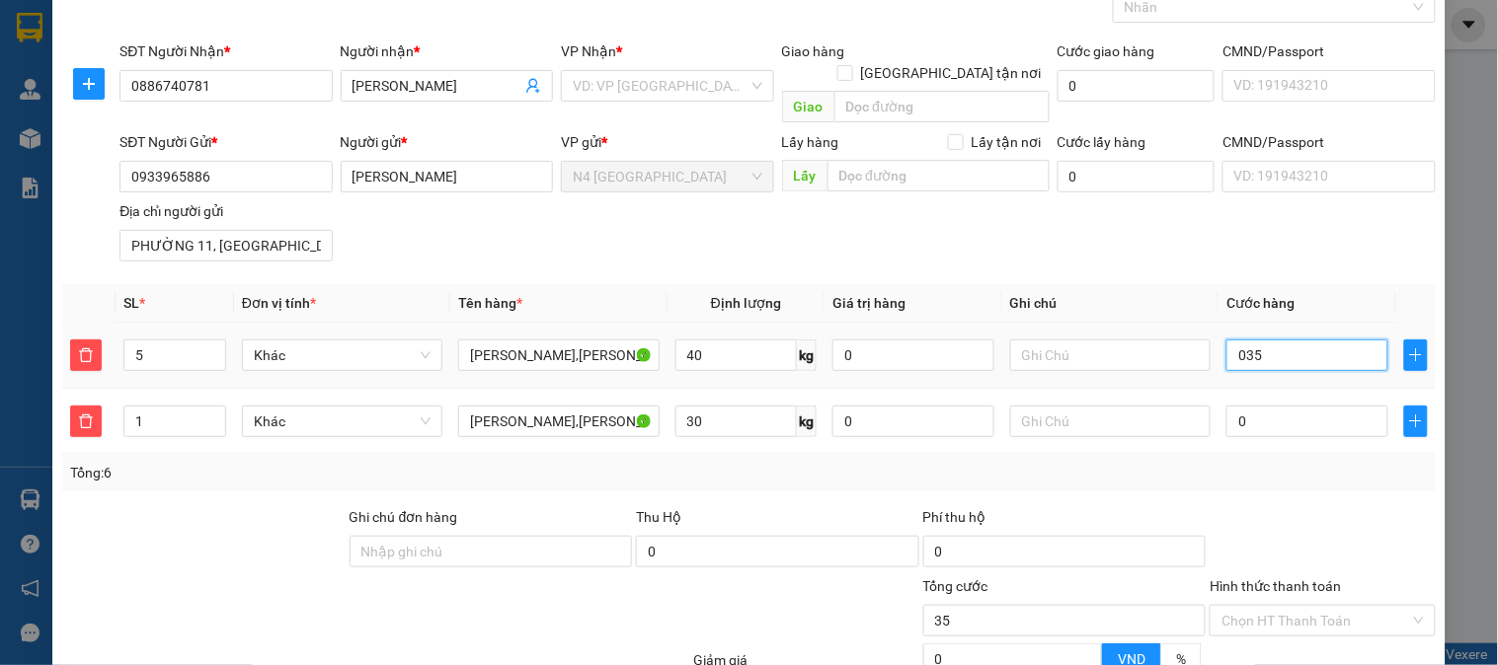
type input "03"
type input "3"
type input "0"
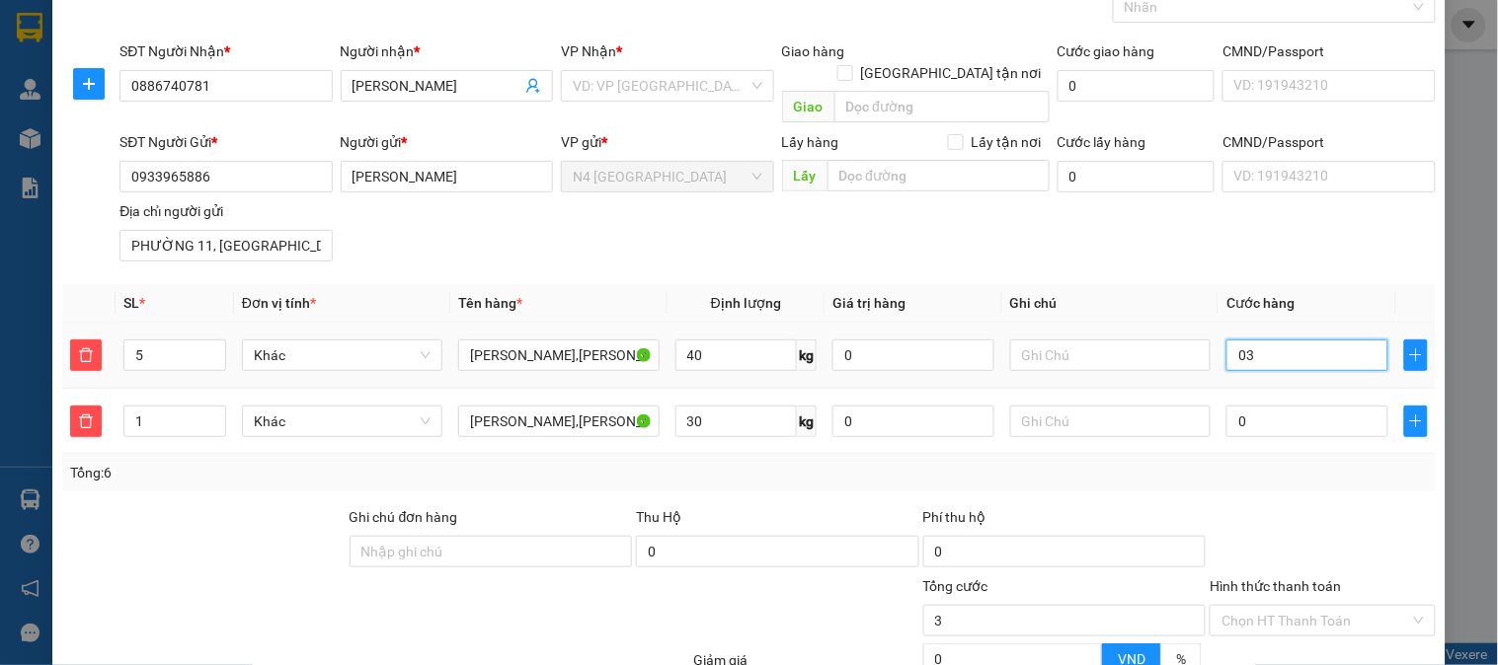
type input "0"
click at [1226, 340] on input "0" at bounding box center [1307, 356] width 162 height 32
type input "30"
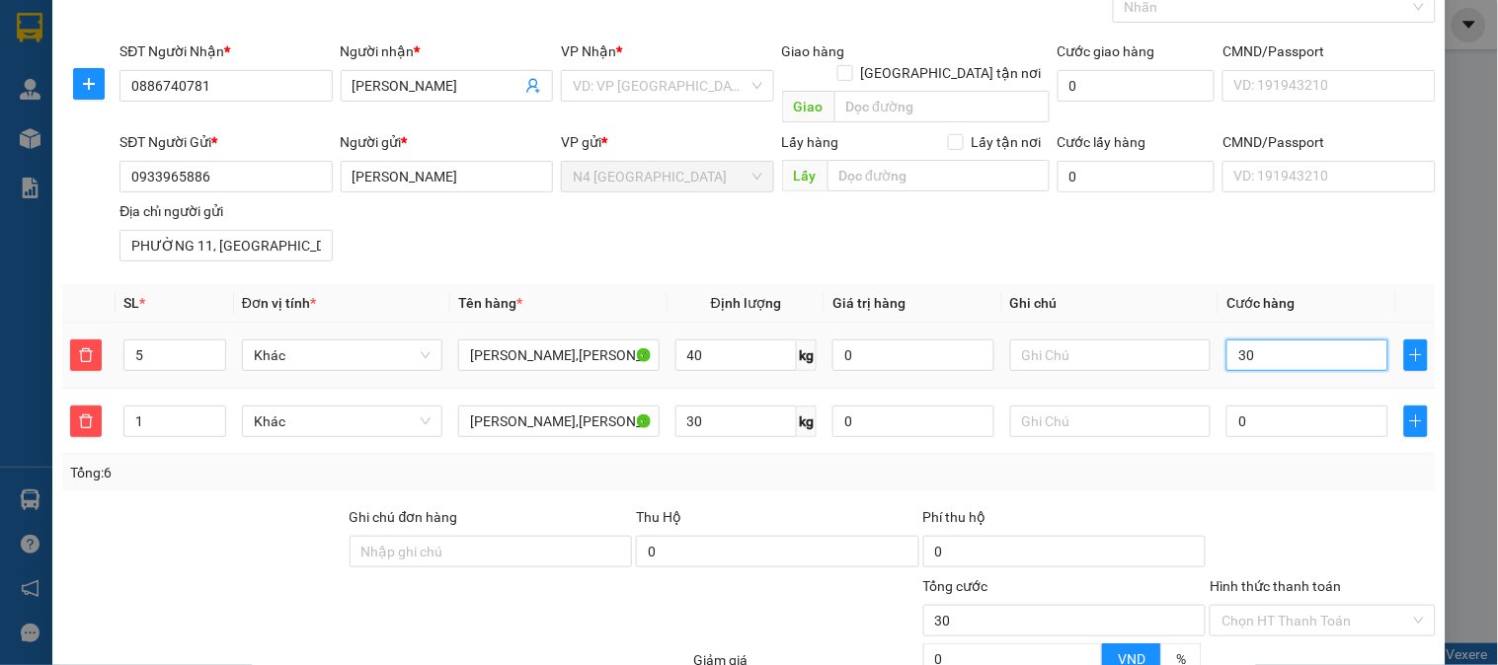
type input "350"
type input "3.500"
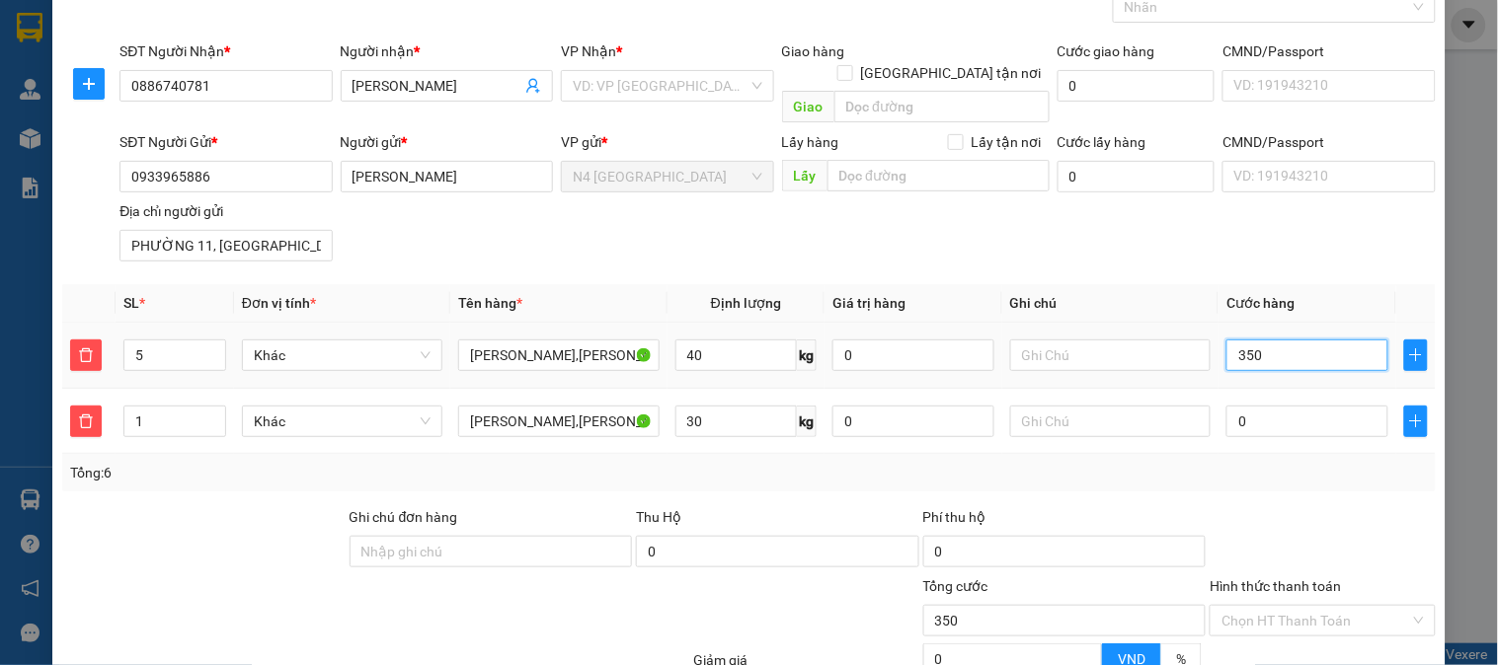
type input "3.500"
type input "35.000"
type input "350.000"
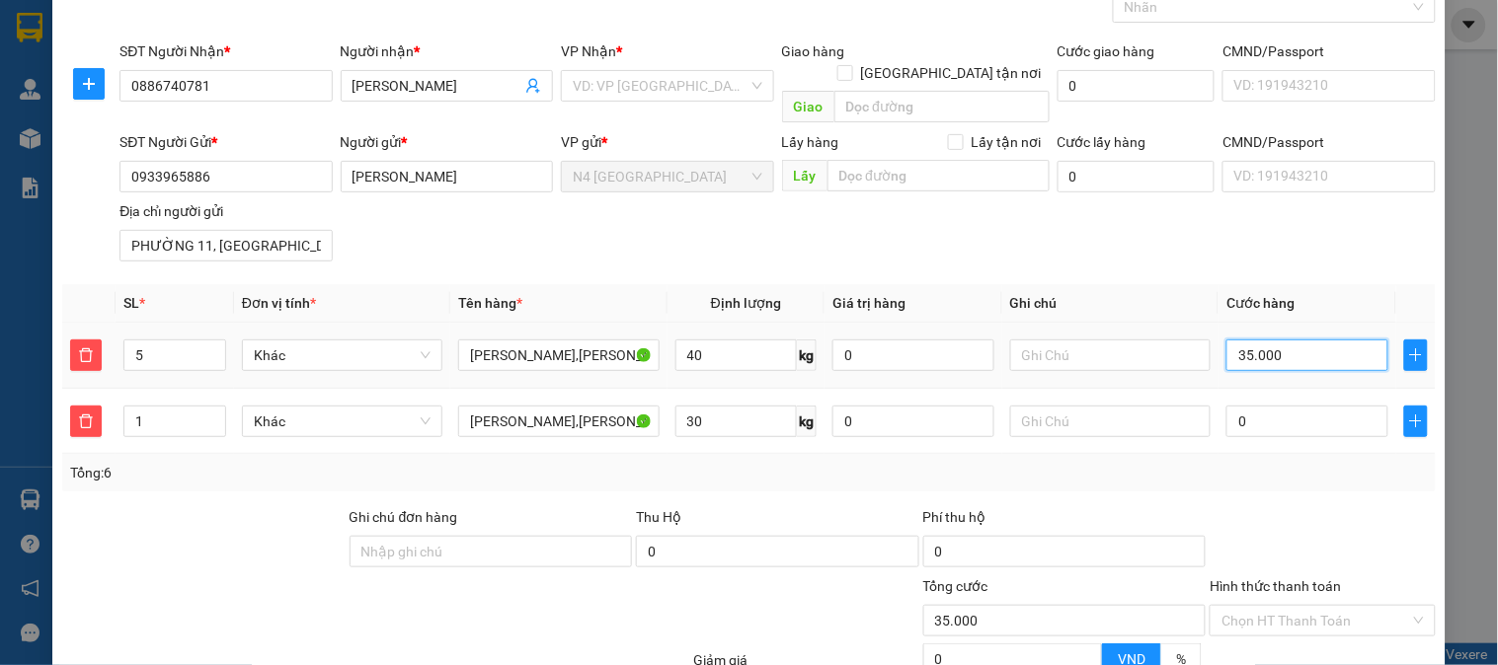
type input "350.000"
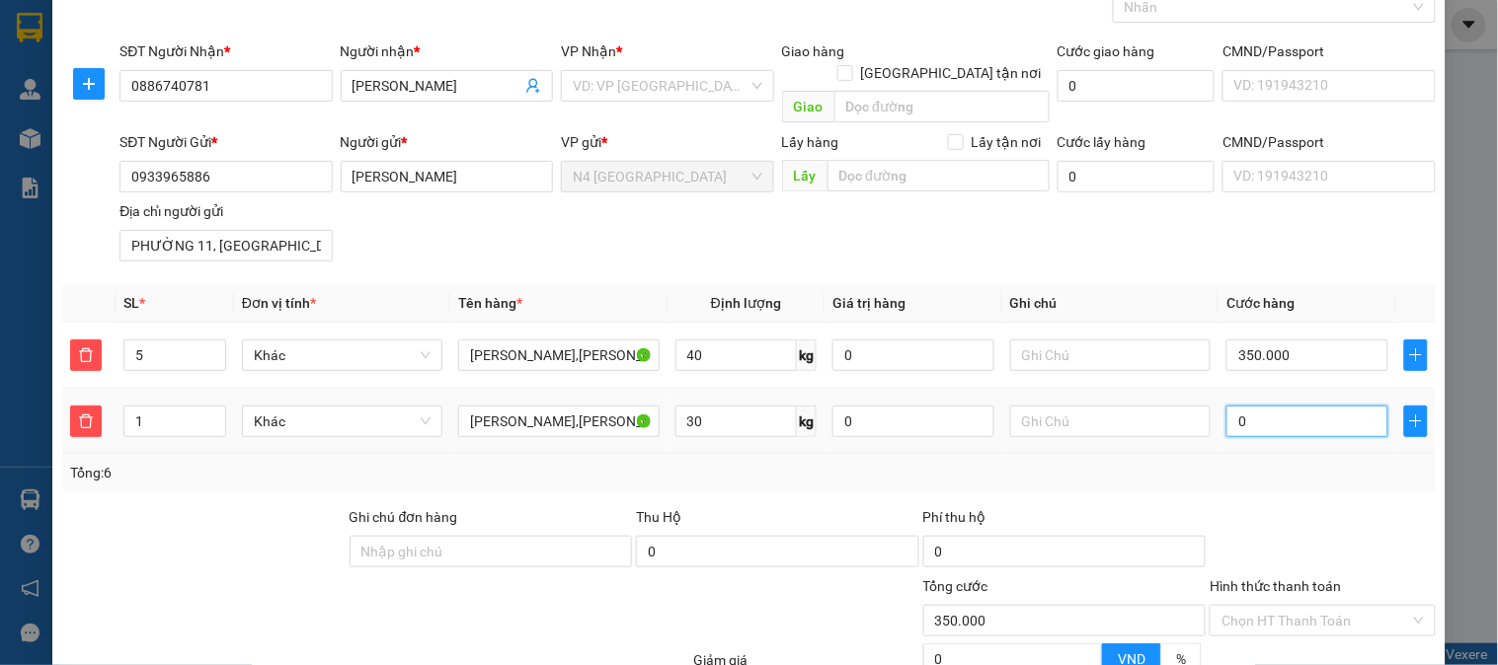
click at [1260, 406] on input "0" at bounding box center [1307, 422] width 162 height 32
type input "350.006"
type input "6"
type input "350.060"
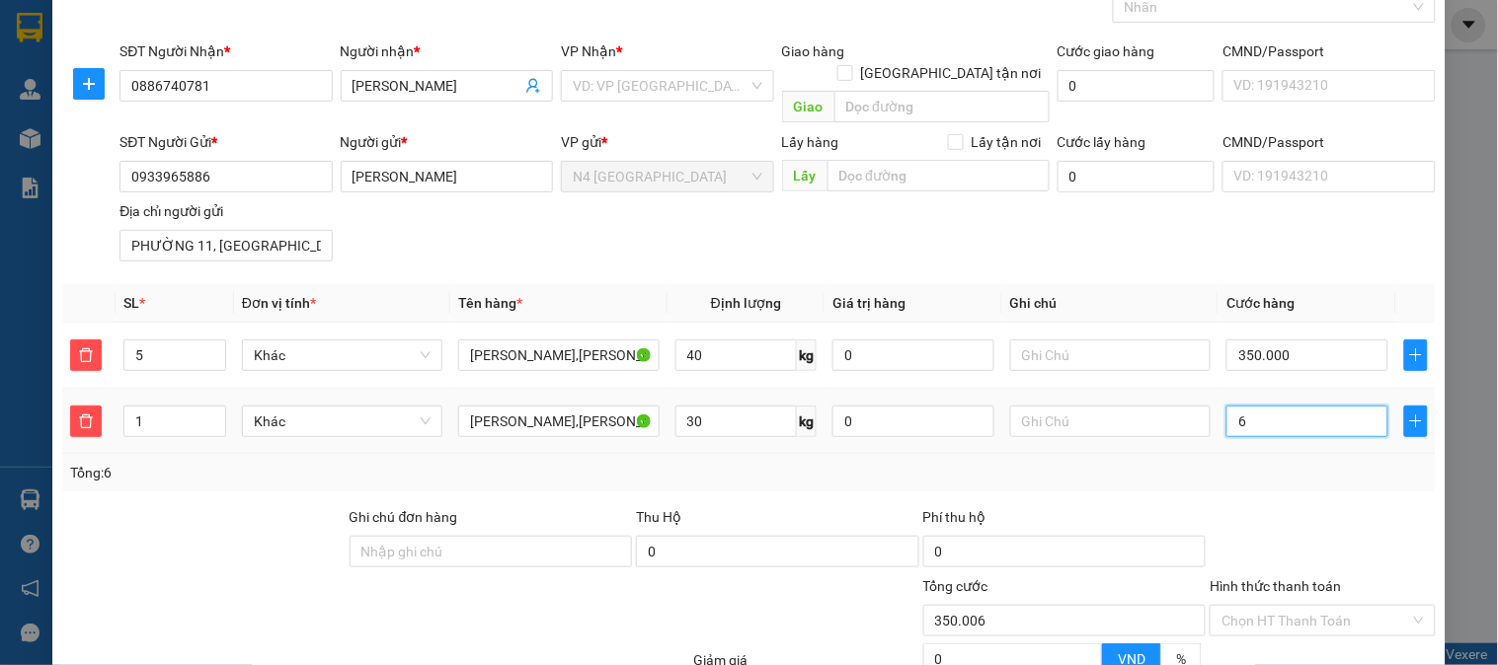
type input "350.060"
type input "60"
type input "350.600"
type input "600"
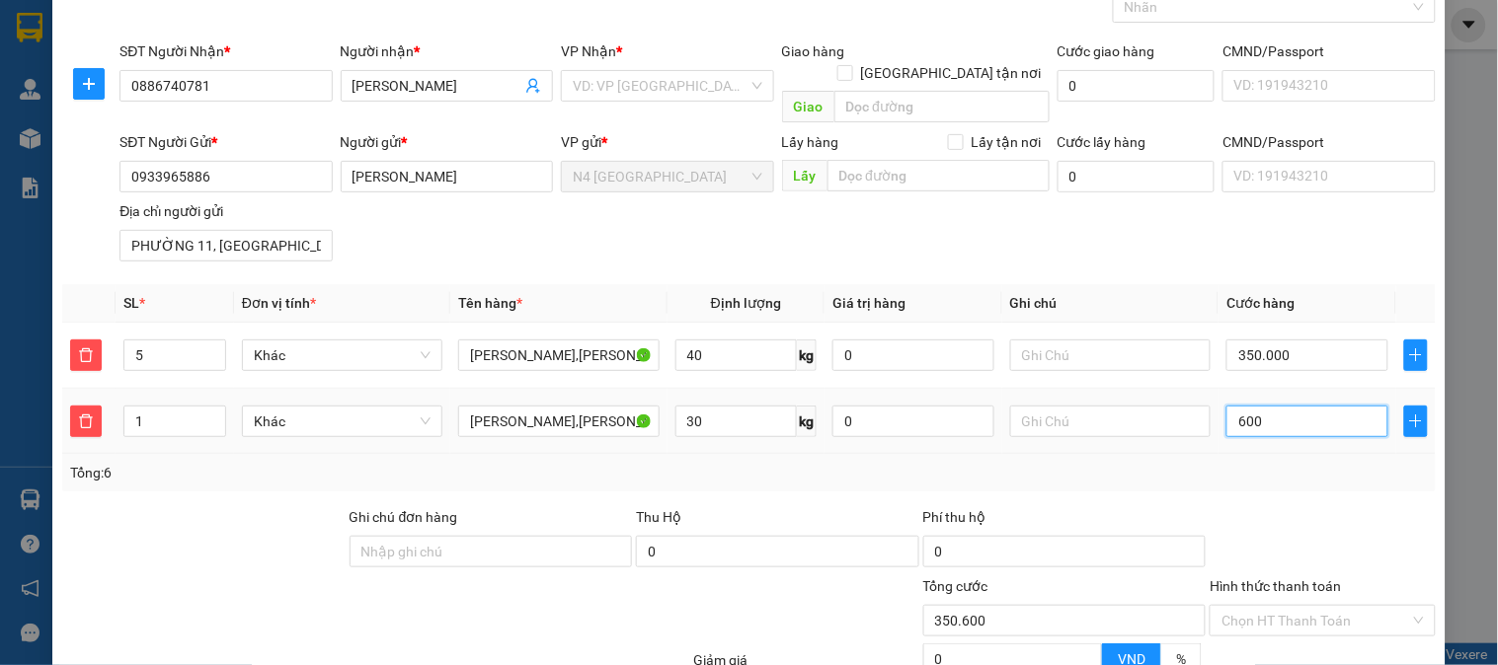
type input "356.000"
type input "6.000"
type input "410.000"
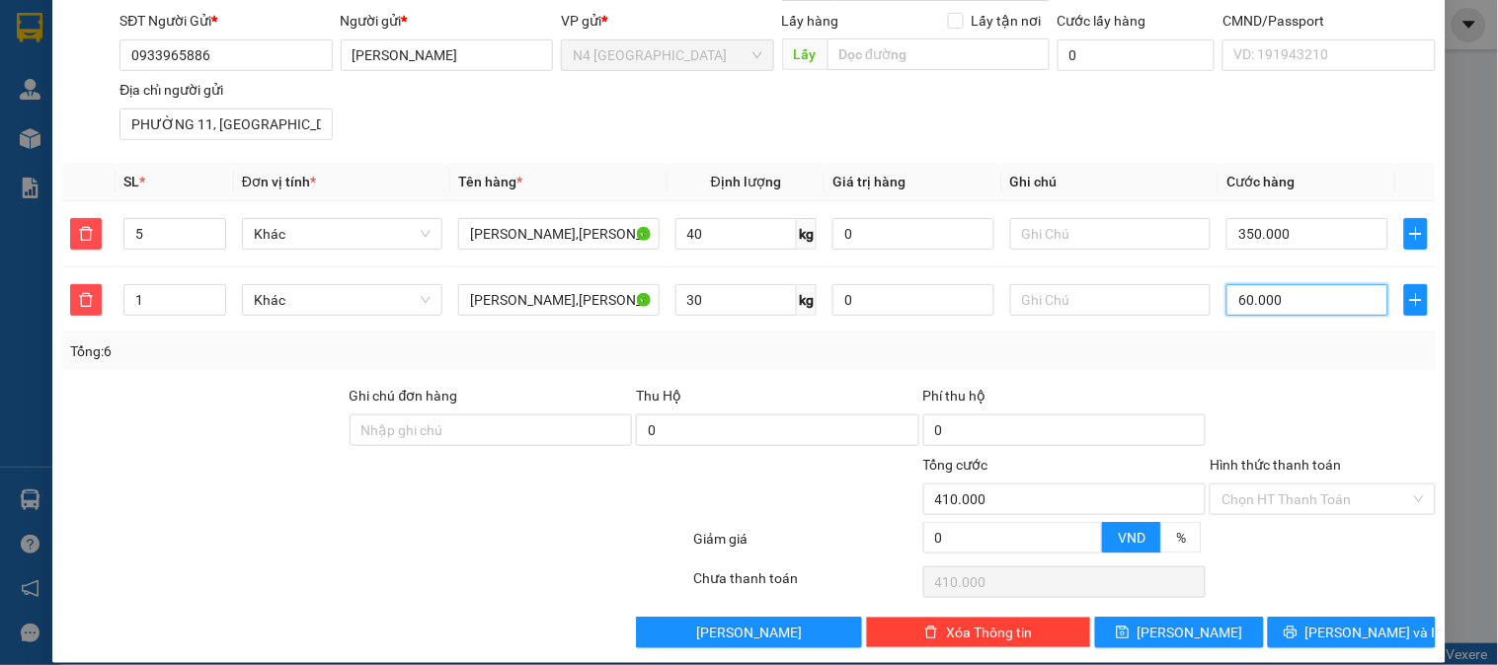
scroll to position [0, 0]
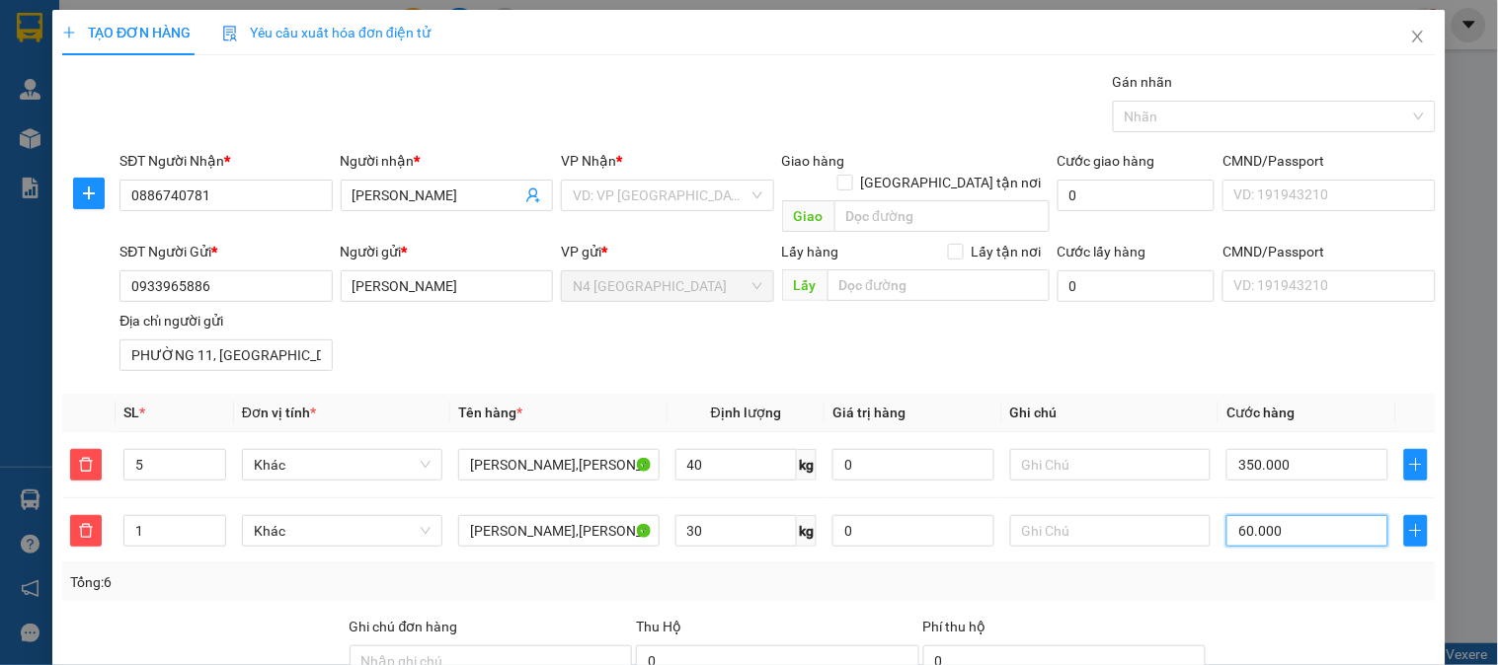
type input "60.000"
click at [691, 195] on input "search" at bounding box center [660, 196] width 175 height 30
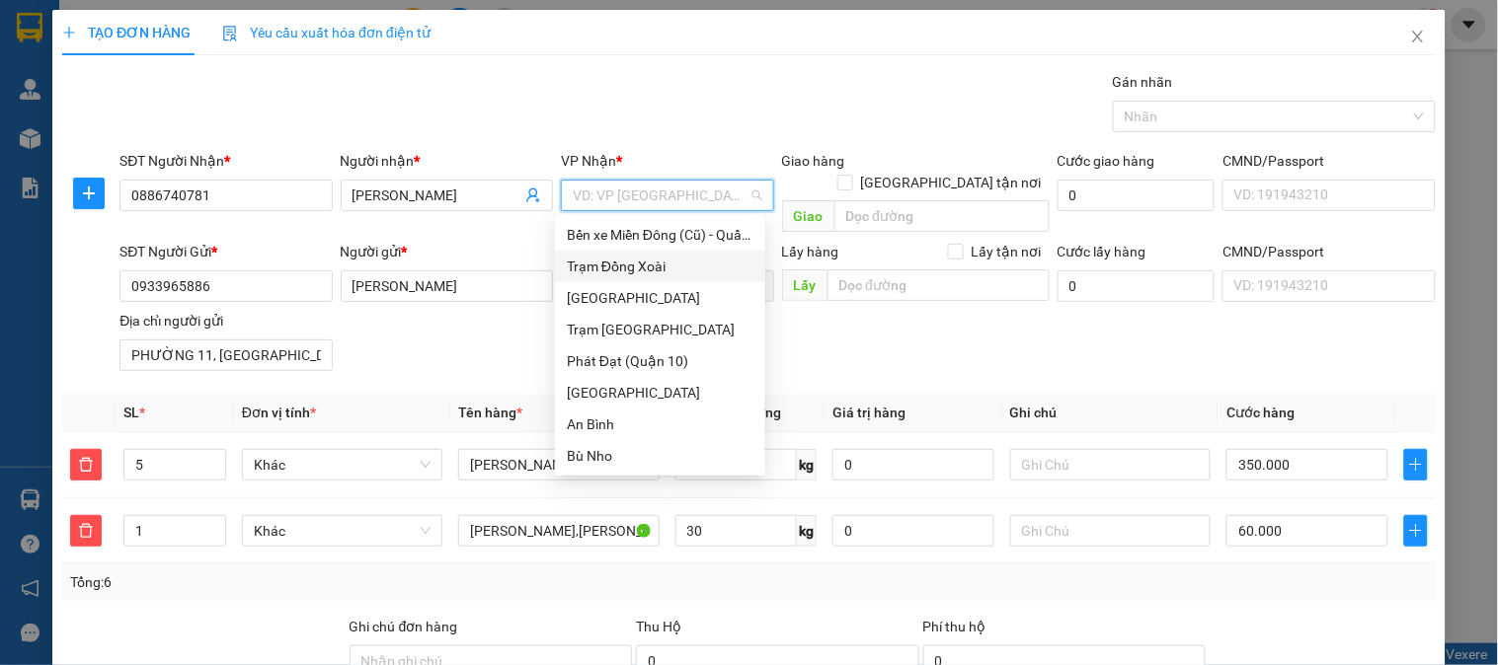
click at [664, 263] on div "Trạm Đồng Xoài" at bounding box center [660, 267] width 187 height 22
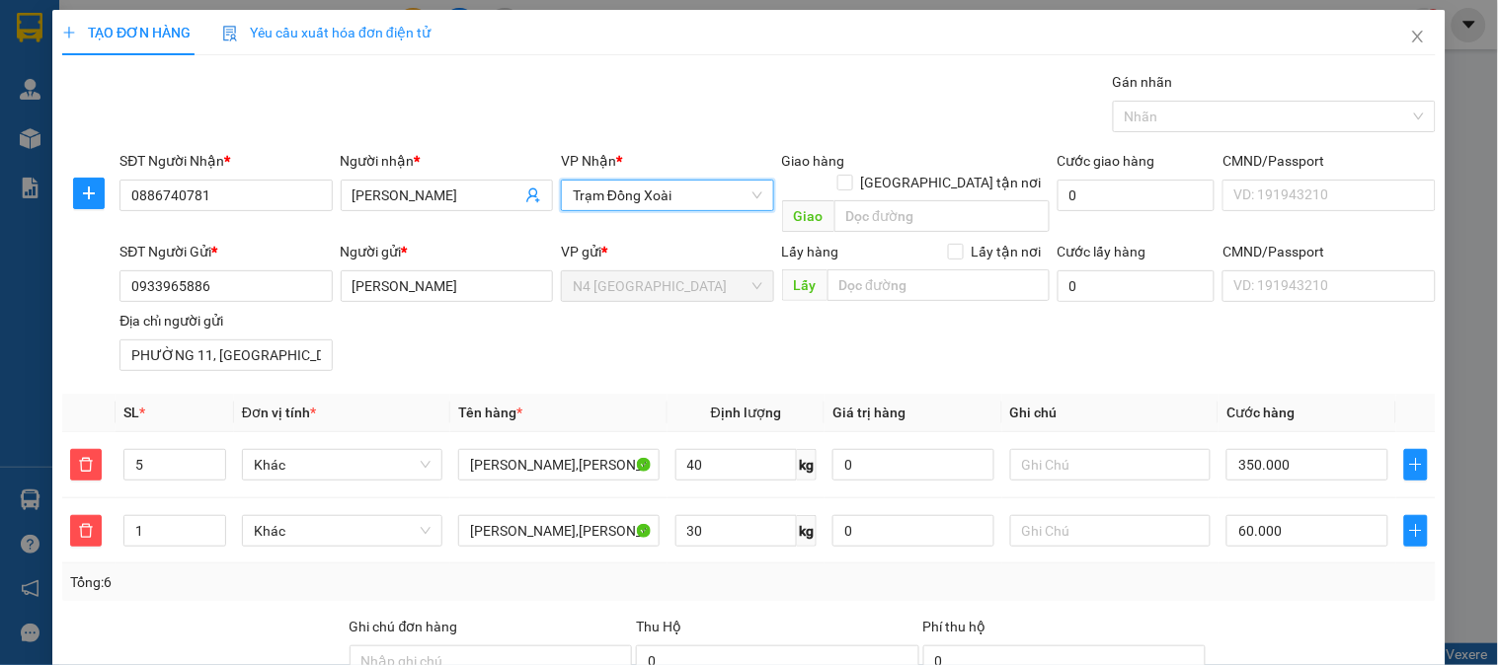
scroll to position [231, 0]
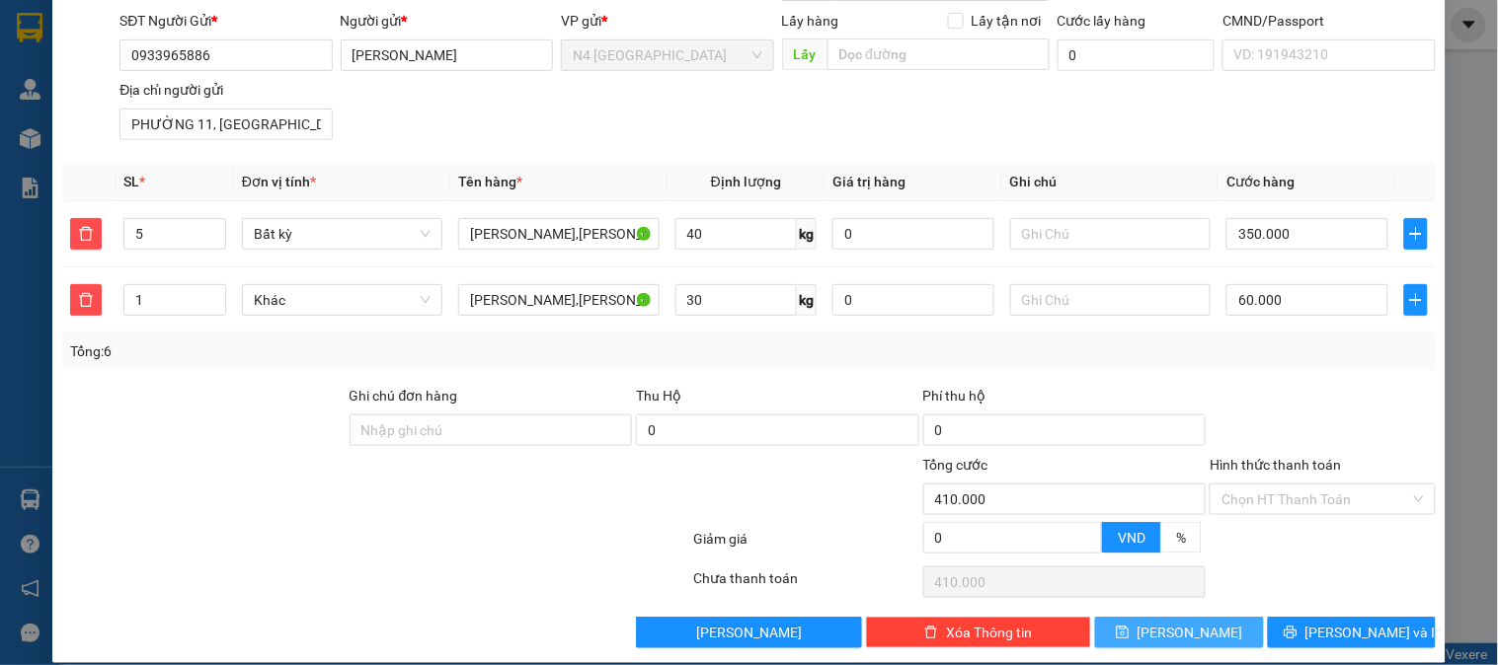
click at [1140, 617] on button "[PERSON_NAME]" at bounding box center [1179, 633] width 168 height 32
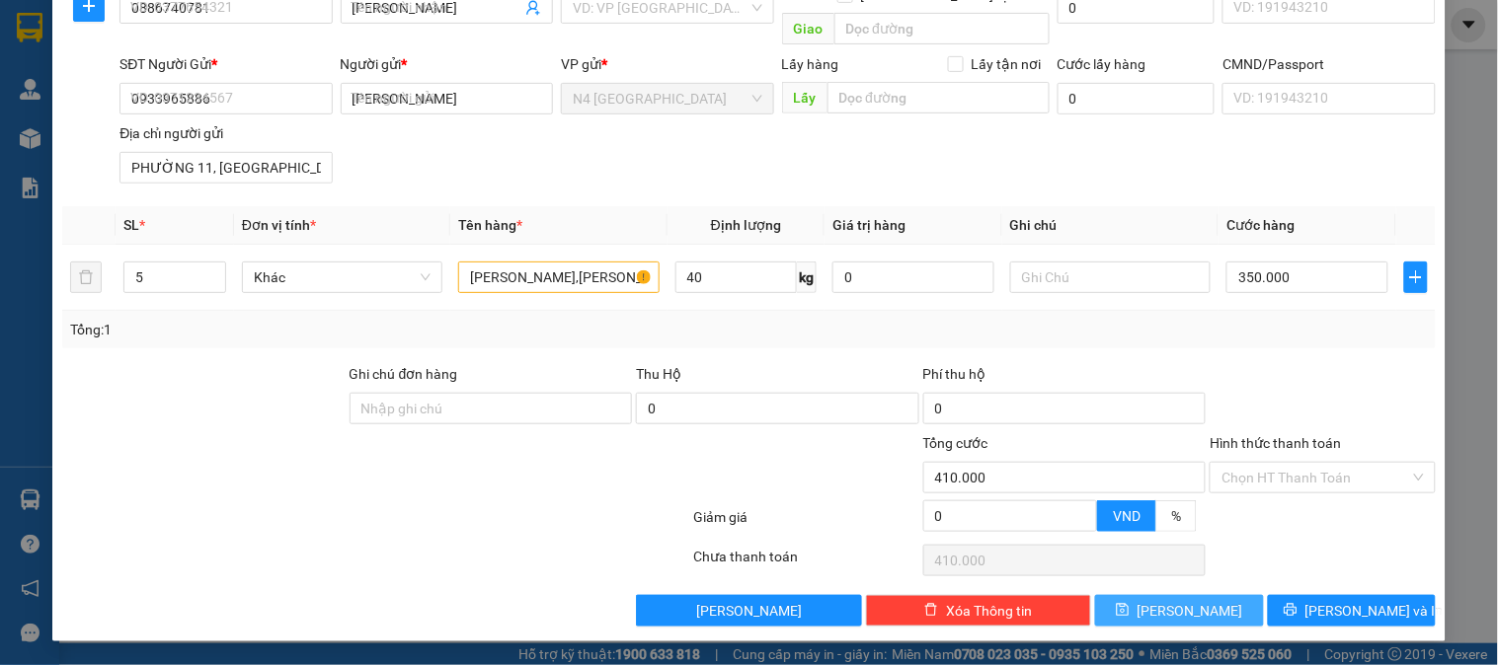
type input "1"
type input "0"
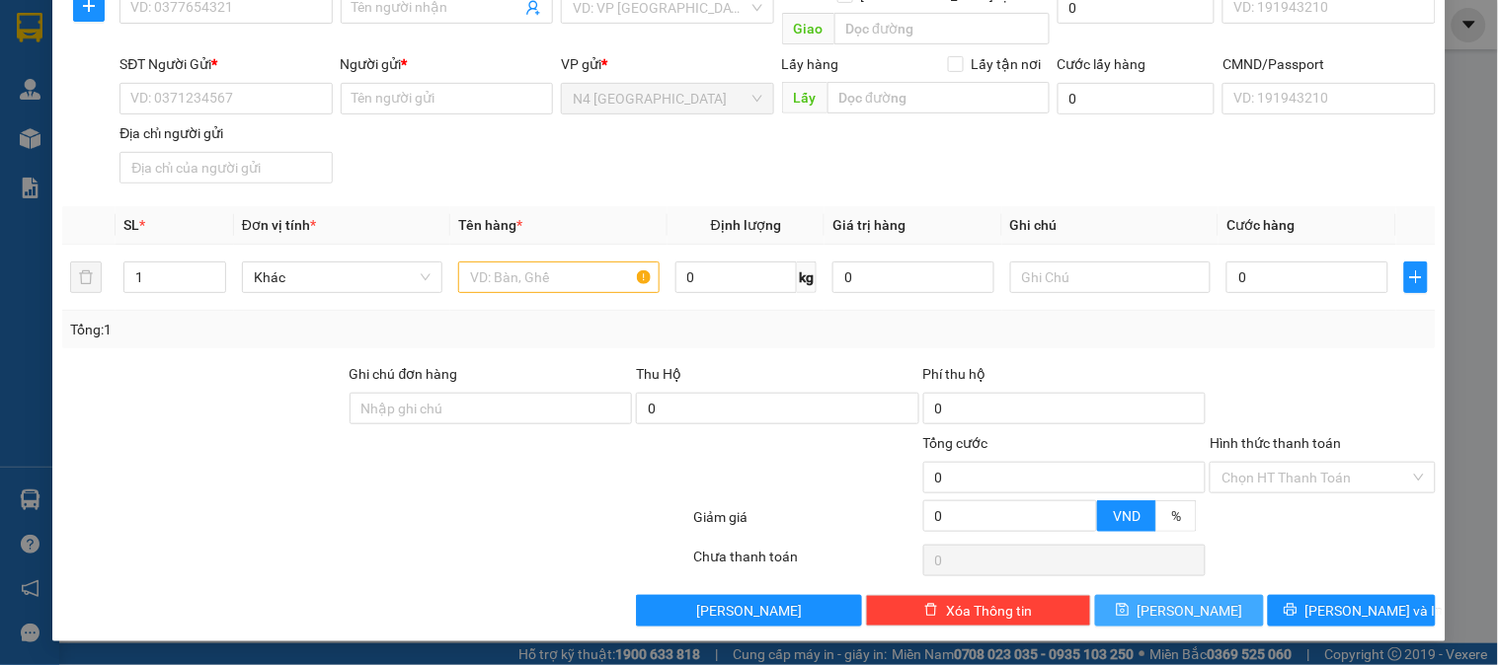
scroll to position [165, 0]
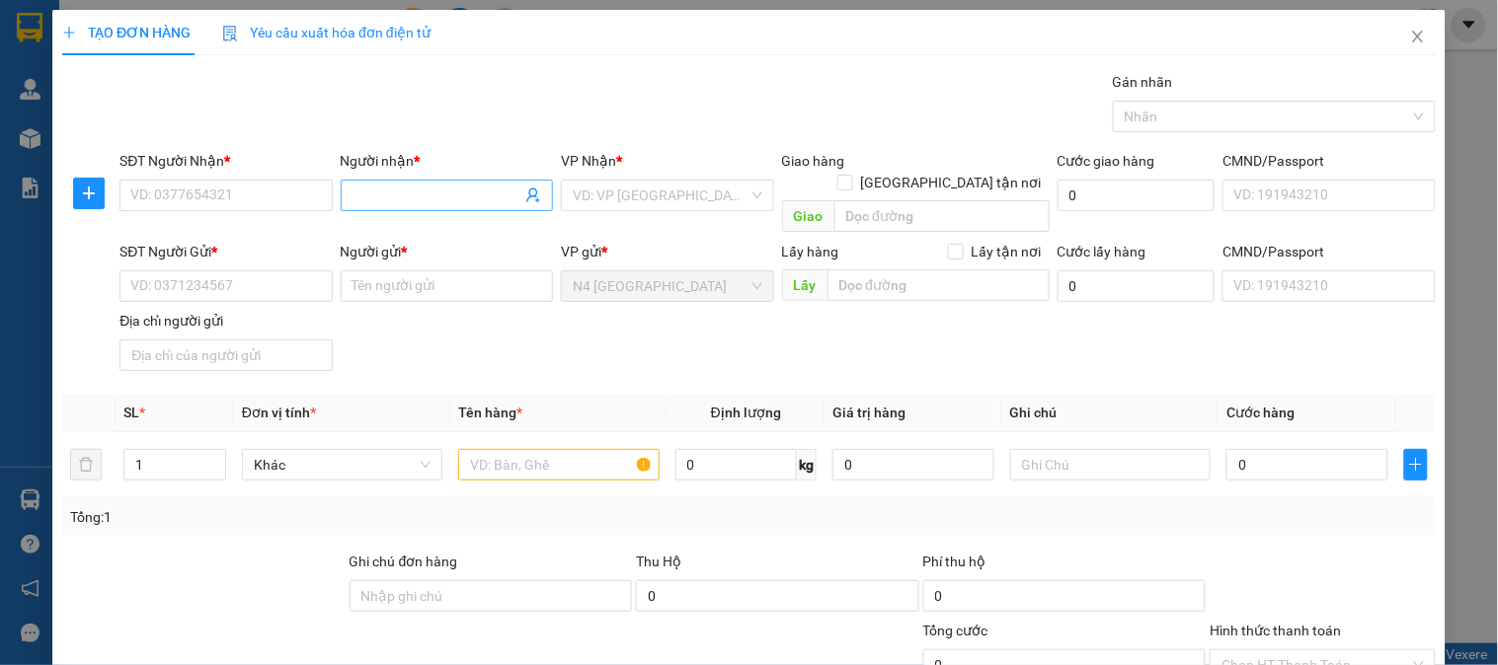
click at [368, 198] on input "Người nhận *" at bounding box center [436, 196] width 169 height 22
paste input "ĐƯỢC"
type input "ĐƯỢC"
click at [286, 188] on input "SĐT Người Nhận *" at bounding box center [225, 196] width 212 height 32
paste input "0888088262"
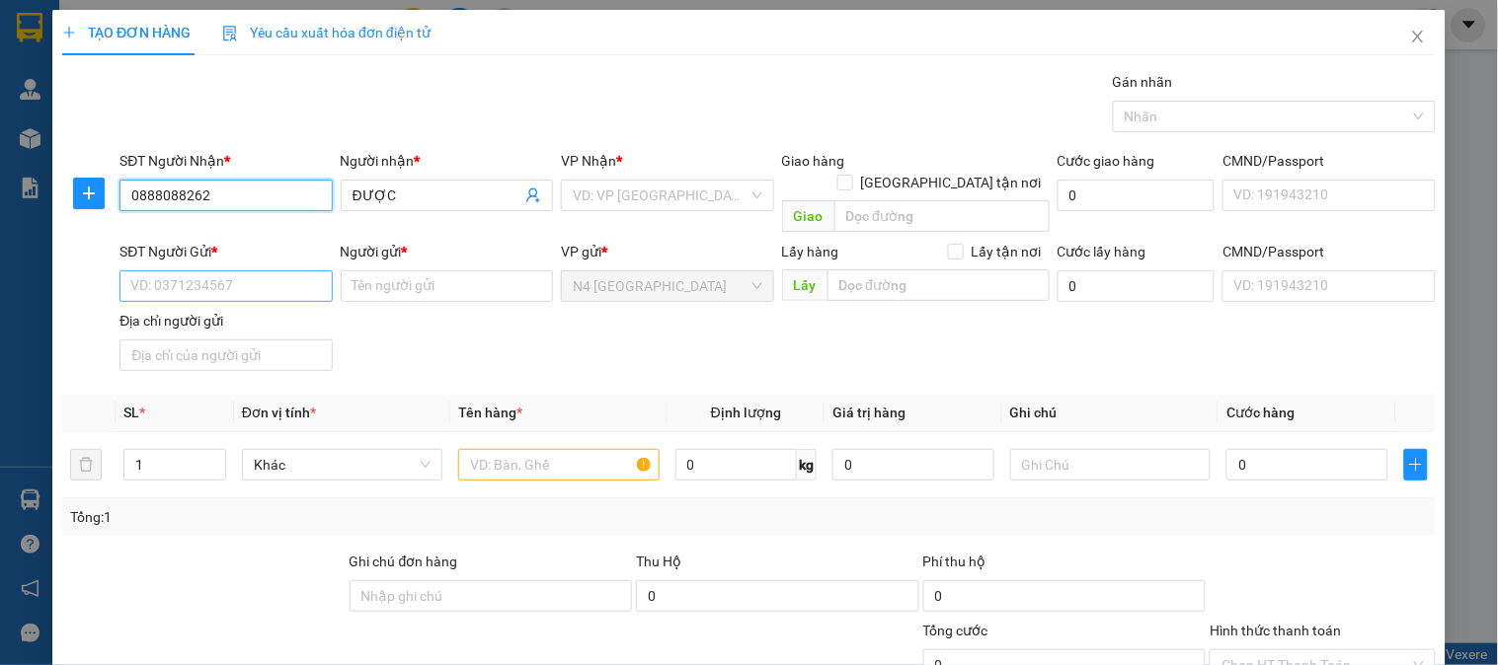
type input "0888088262"
click at [276, 270] on input "SĐT Người Gửi *" at bounding box center [225, 286] width 212 height 32
paste input "0354804177"
type input "0354804177"
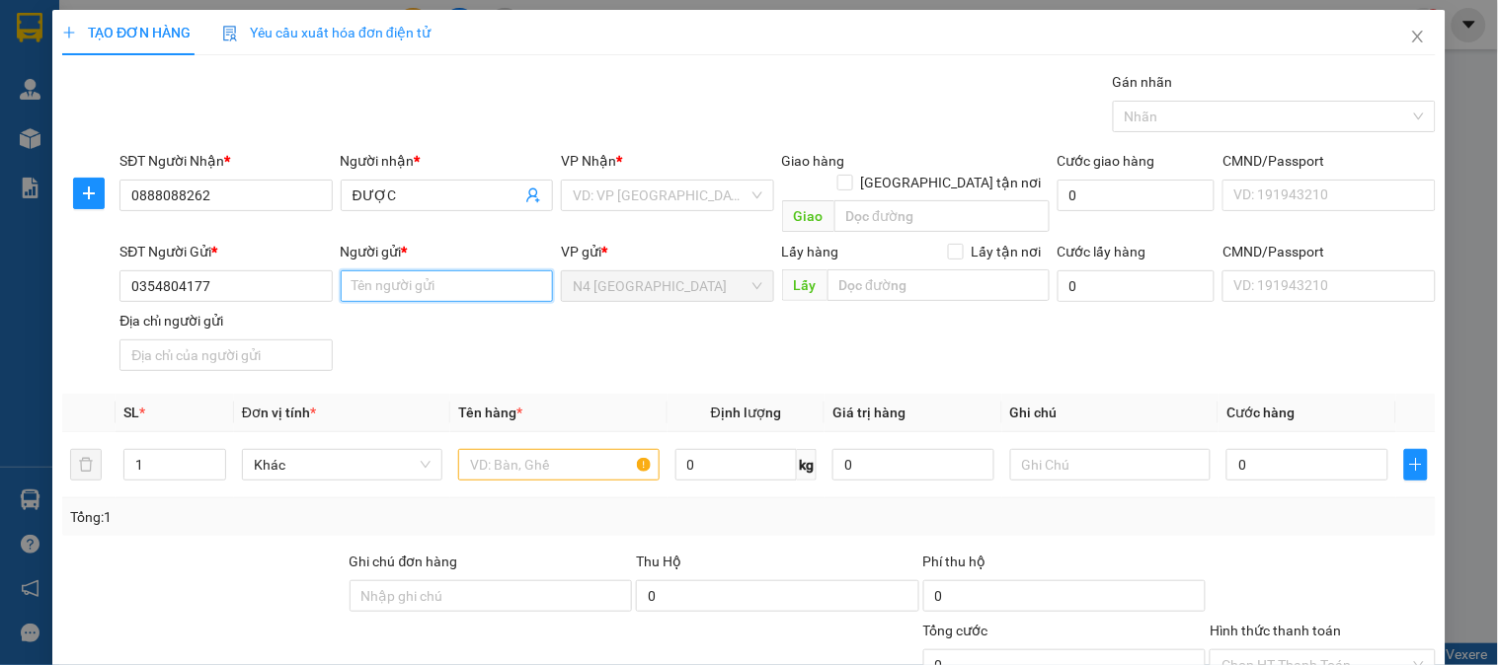
click at [439, 270] on input "Người gửi *" at bounding box center [447, 286] width 212 height 32
paste input "[PERSON_NAME]"
type input "[PERSON_NAME]"
click at [231, 341] on input "Địa chỉ người gửi" at bounding box center [225, 356] width 212 height 32
paste input "[PERSON_NAME], [GEOGRAPHIC_DATA], [GEOGRAPHIC_DATA]"
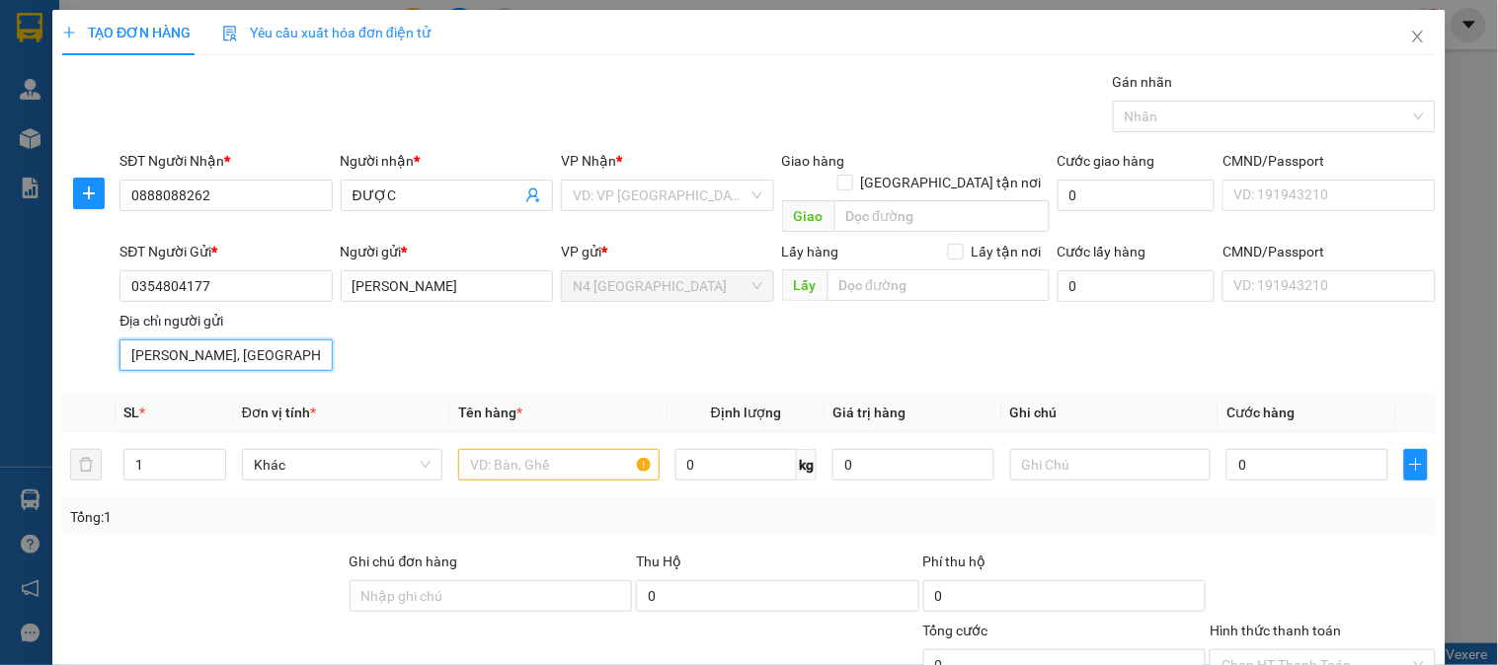
scroll to position [0, 66]
type input "[PERSON_NAME], [GEOGRAPHIC_DATA], [GEOGRAPHIC_DATA]"
click at [614, 191] on input "search" at bounding box center [660, 196] width 175 height 30
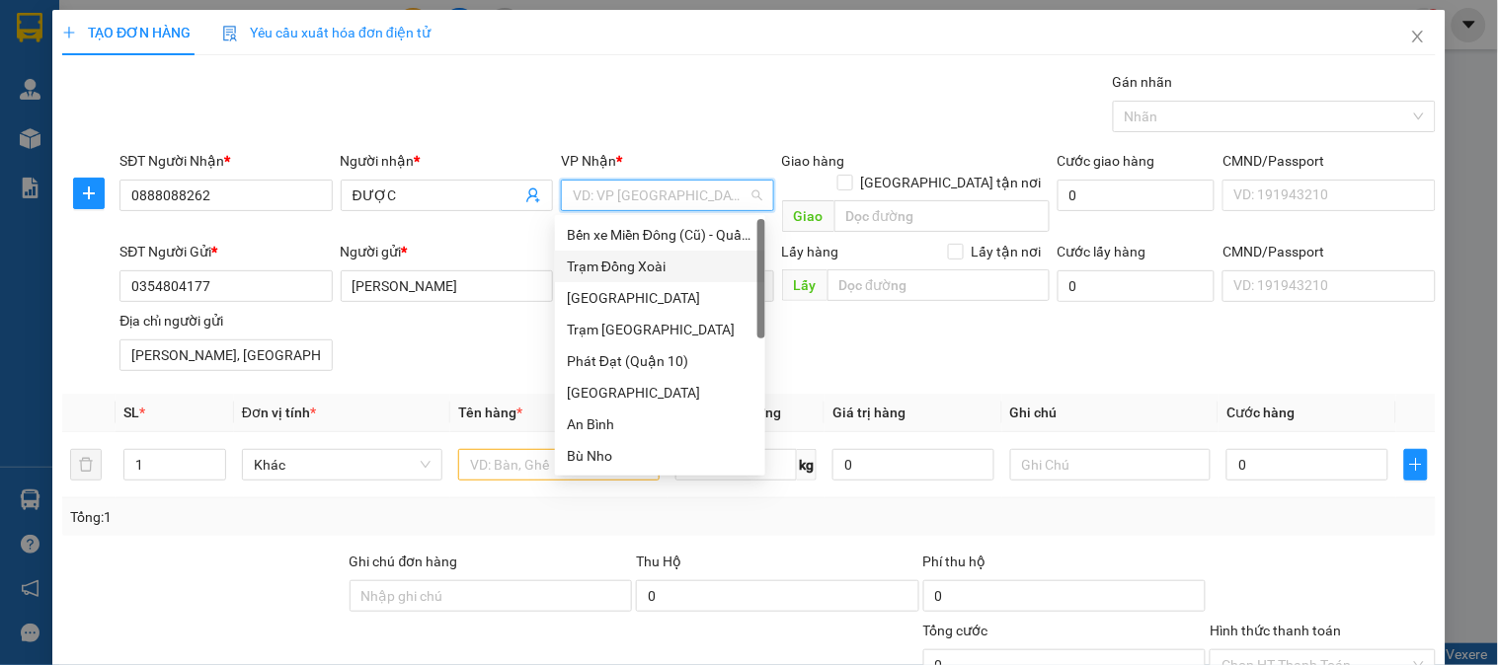
click at [685, 264] on div "Trạm Đồng Xoài" at bounding box center [660, 267] width 187 height 22
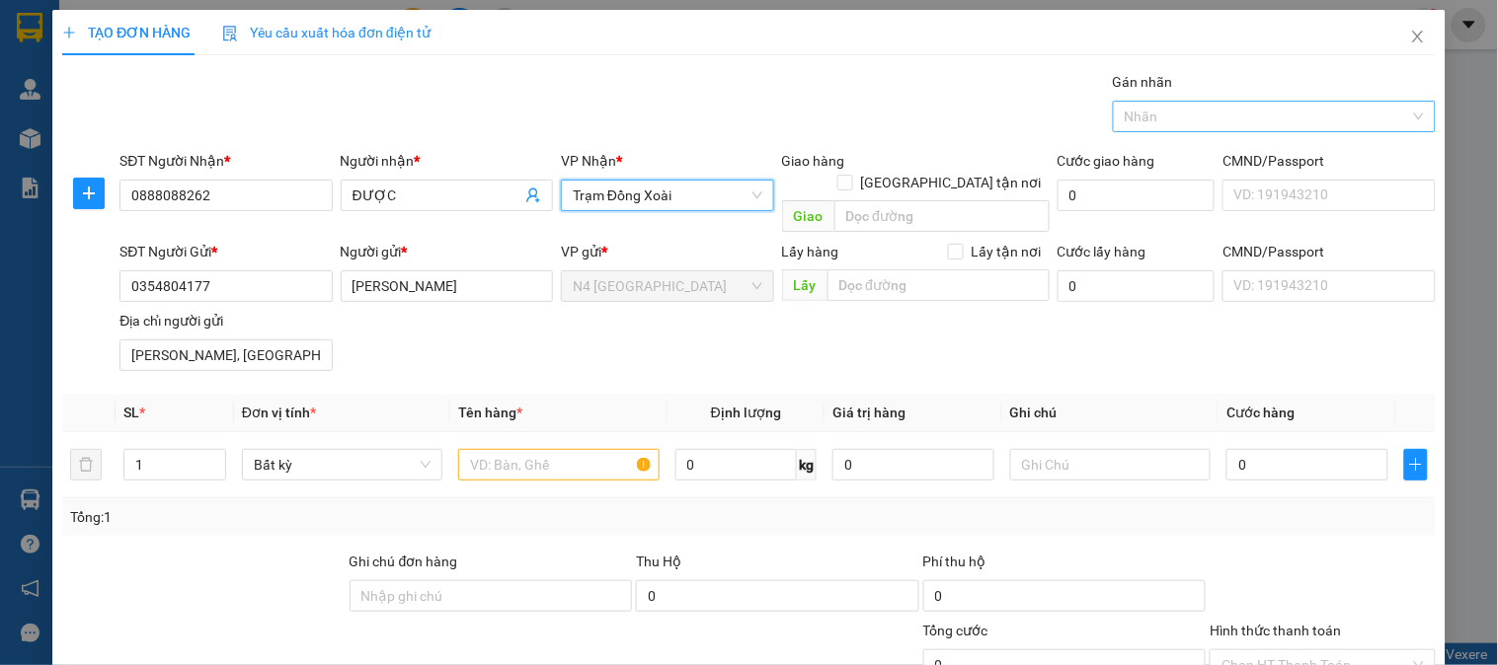
click at [1384, 106] on div at bounding box center [1263, 117] width 293 height 24
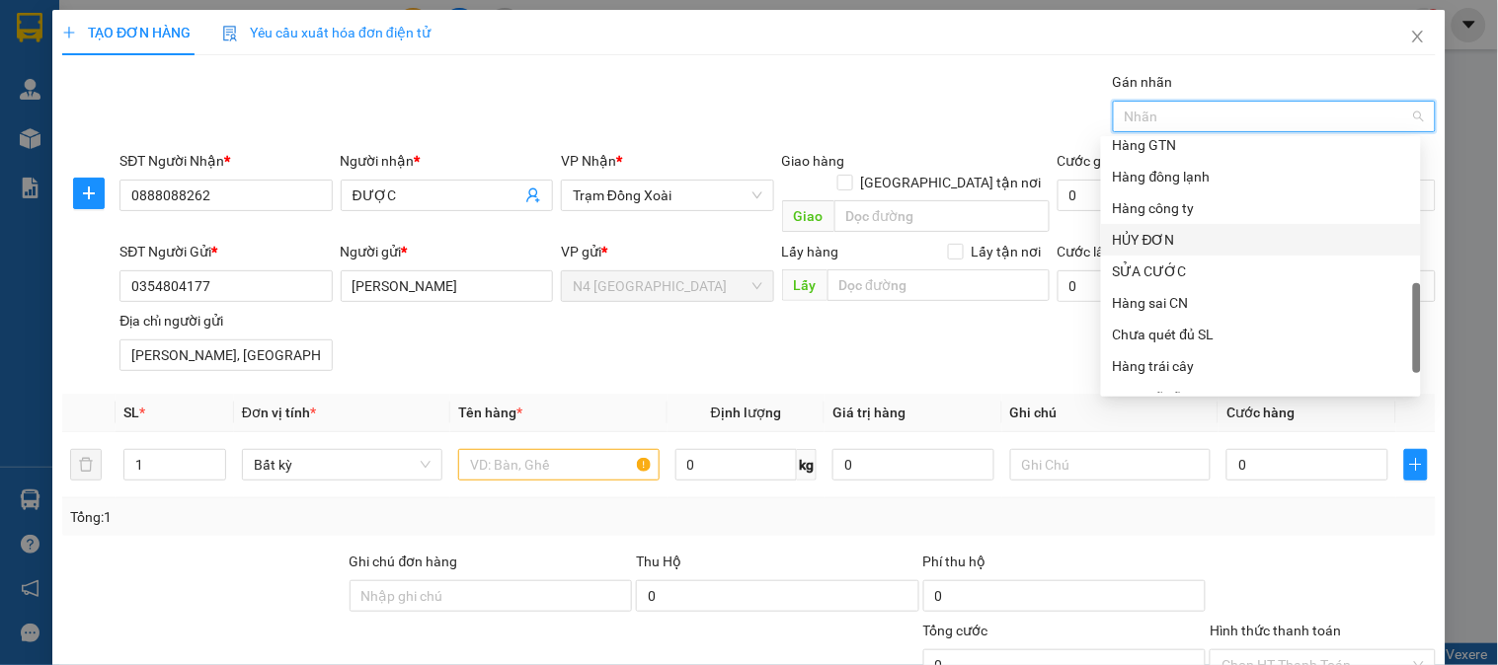
scroll to position [632, 0]
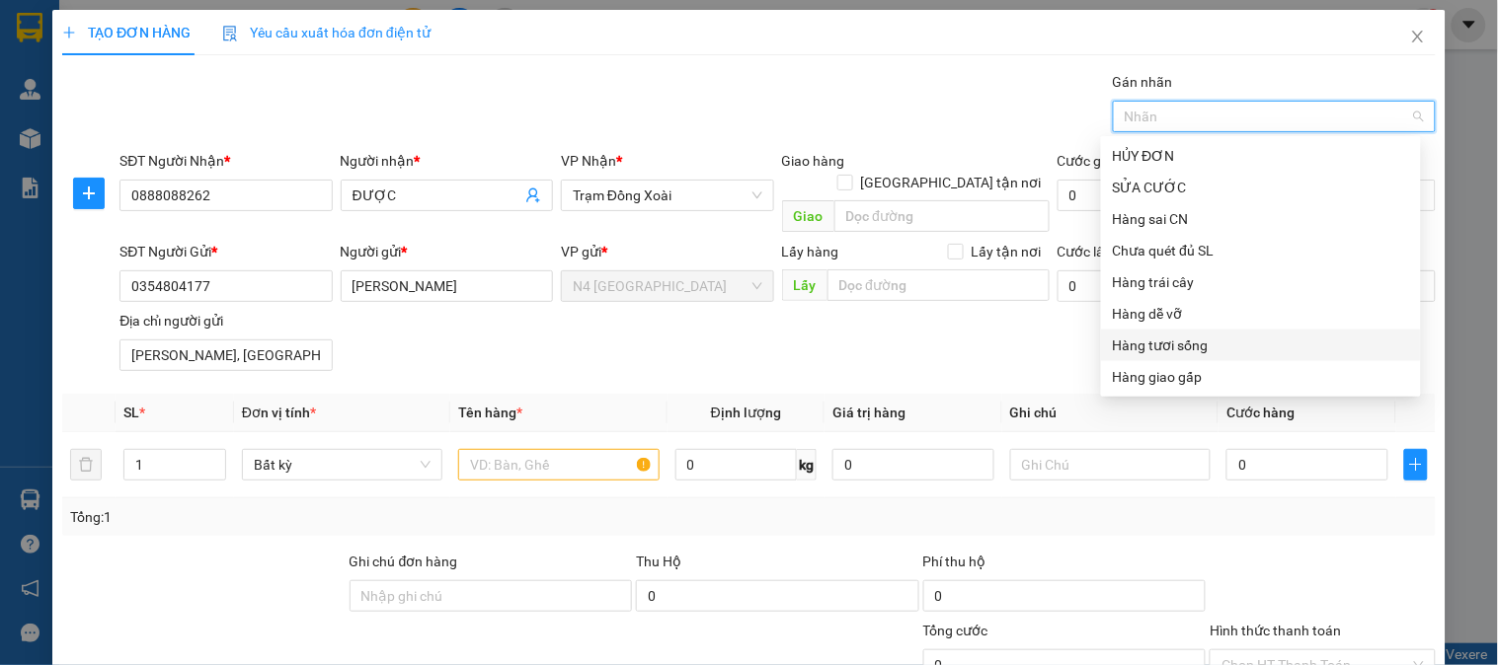
click at [1218, 344] on div "Hàng tươi sống" at bounding box center [1261, 346] width 296 height 22
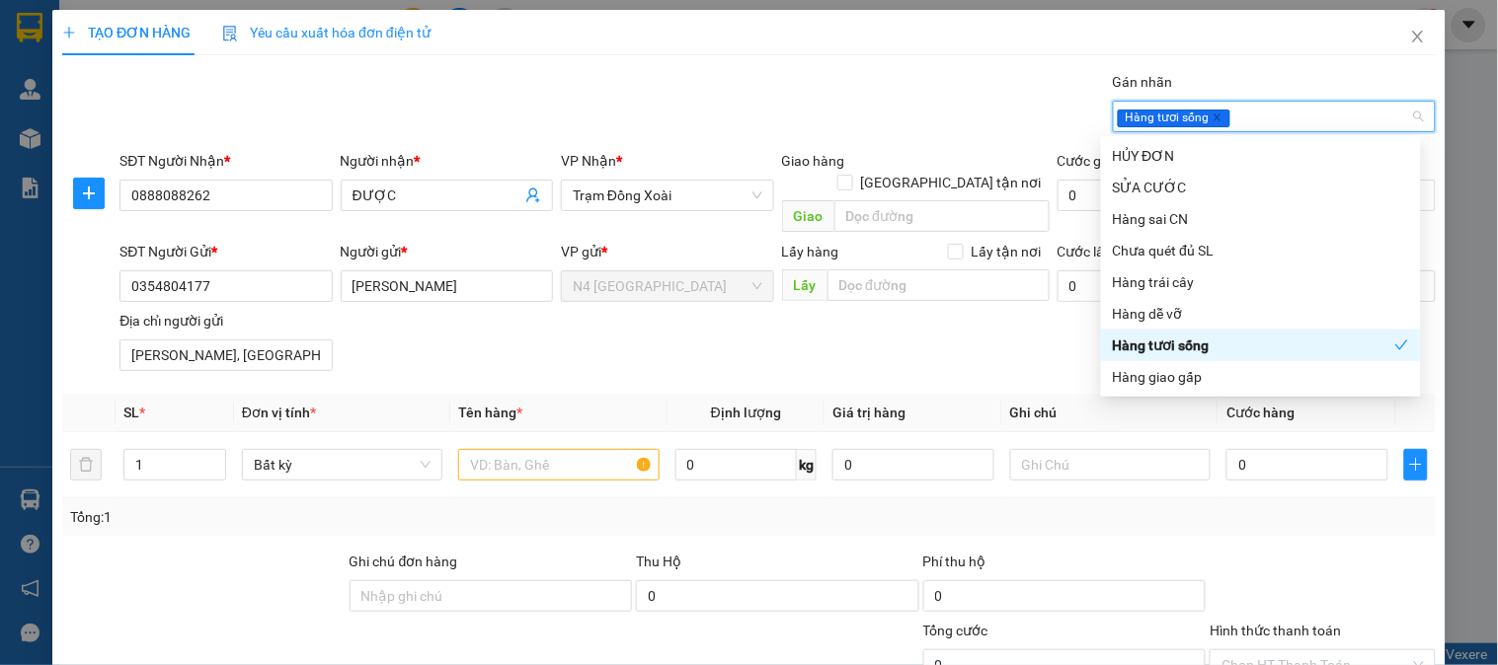
scroll to position [165, 0]
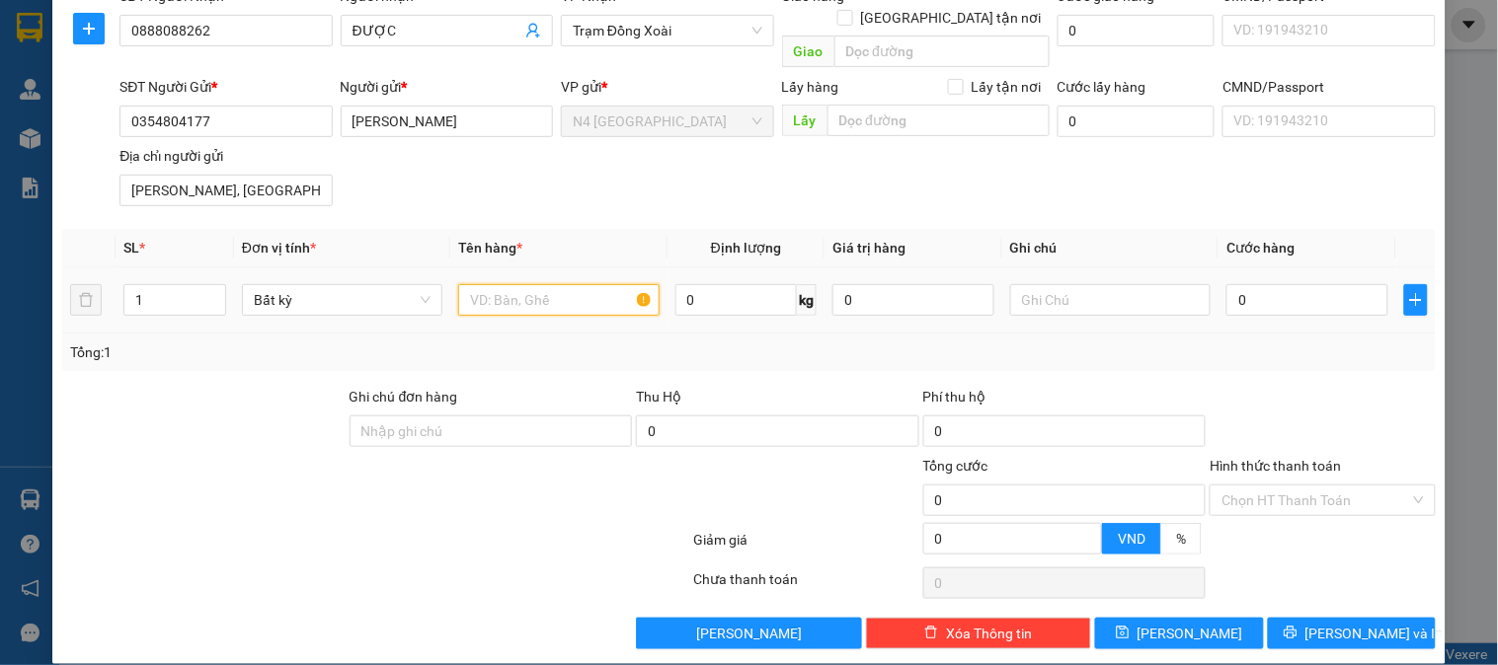
click at [501, 284] on input "text" at bounding box center [558, 300] width 200 height 32
type input "CATON"
click at [747, 284] on input "0" at bounding box center [736, 300] width 122 height 32
type input "5"
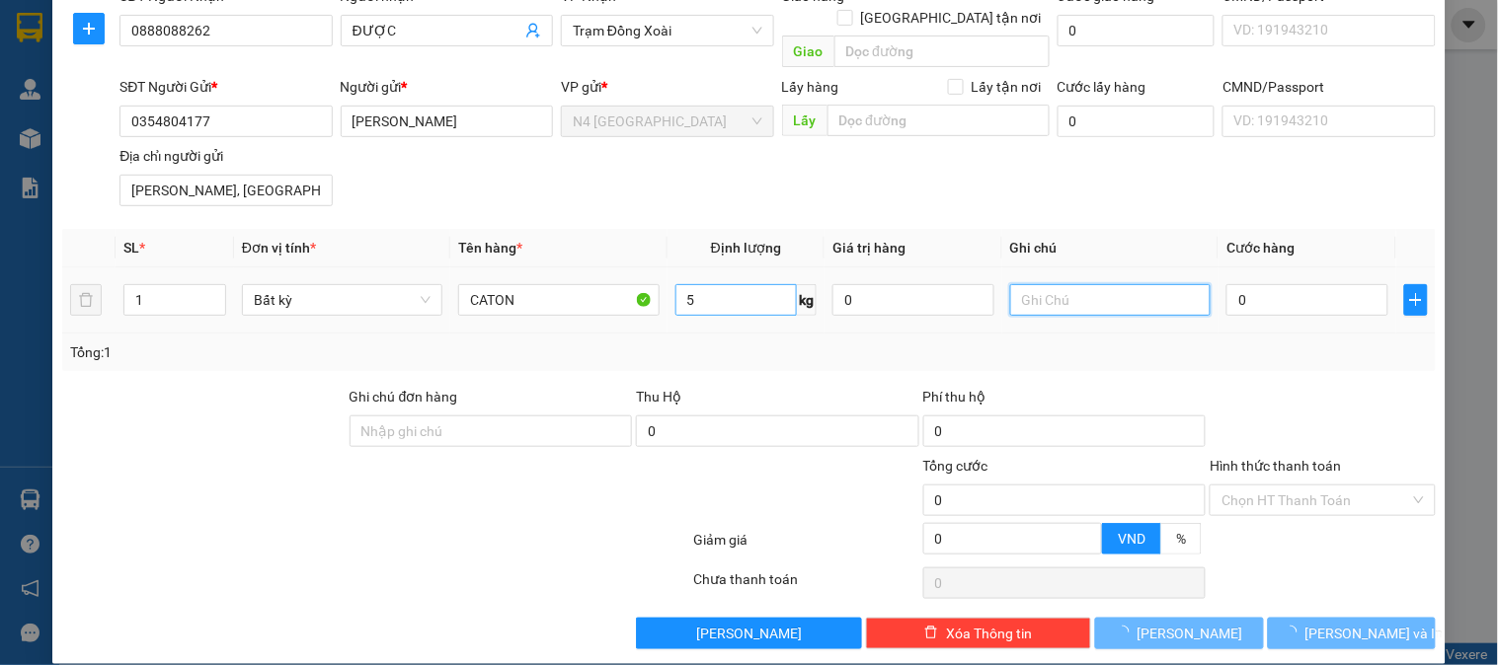
type input "40.000"
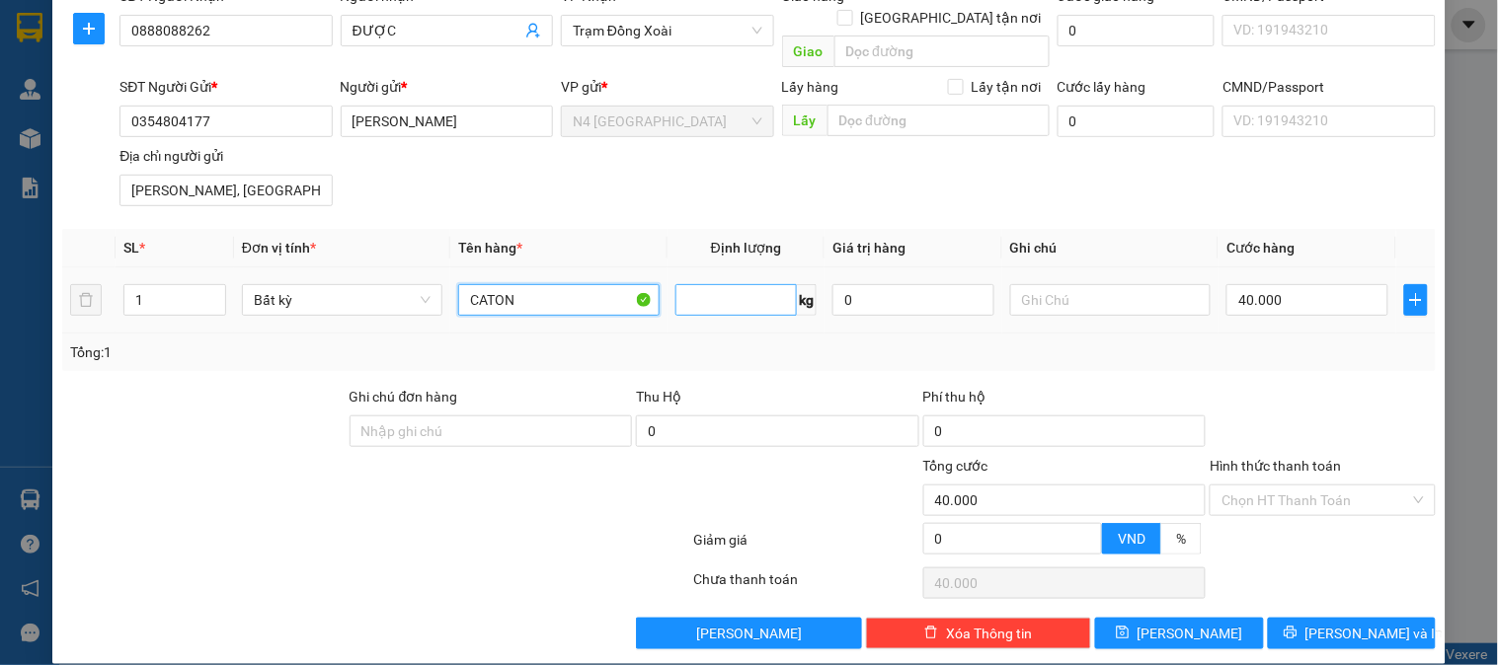
type input "CATON5"
type input "0"
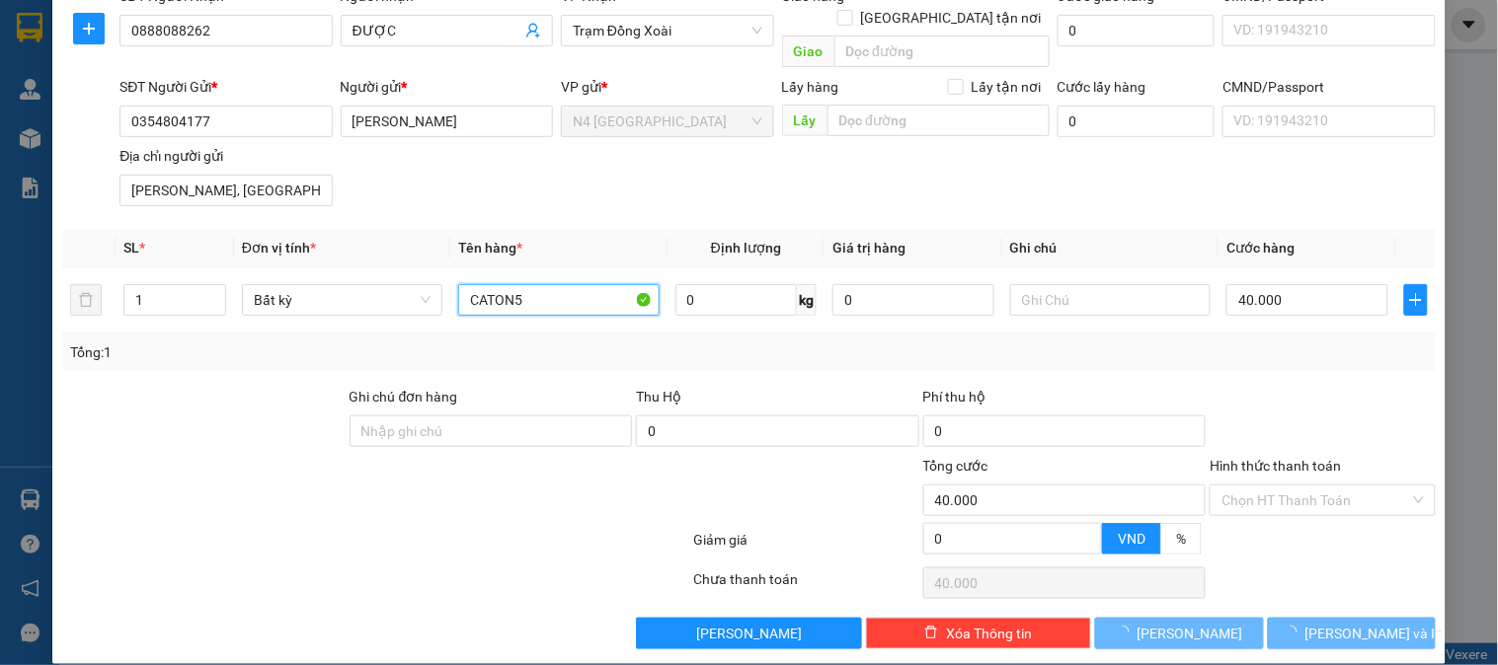
type input "0"
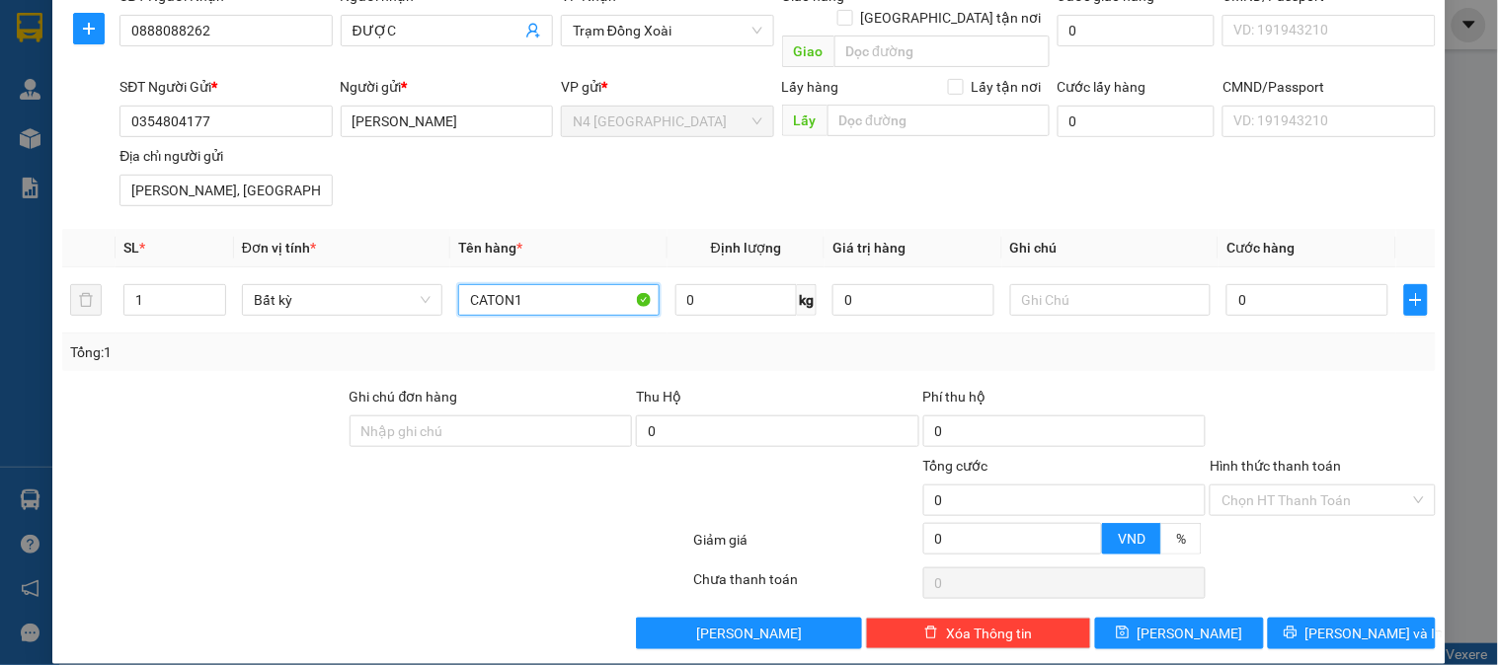
type input "CATON1"
type input "1"
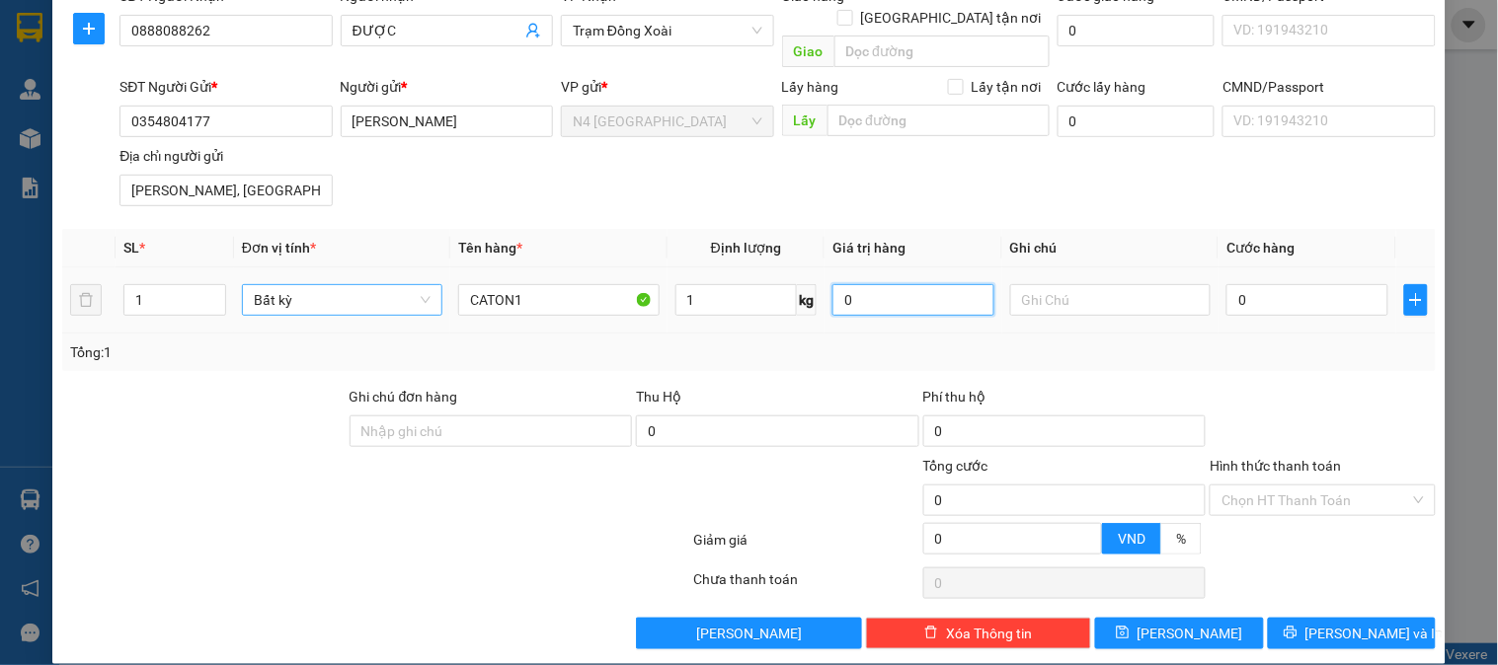
type input "30.000"
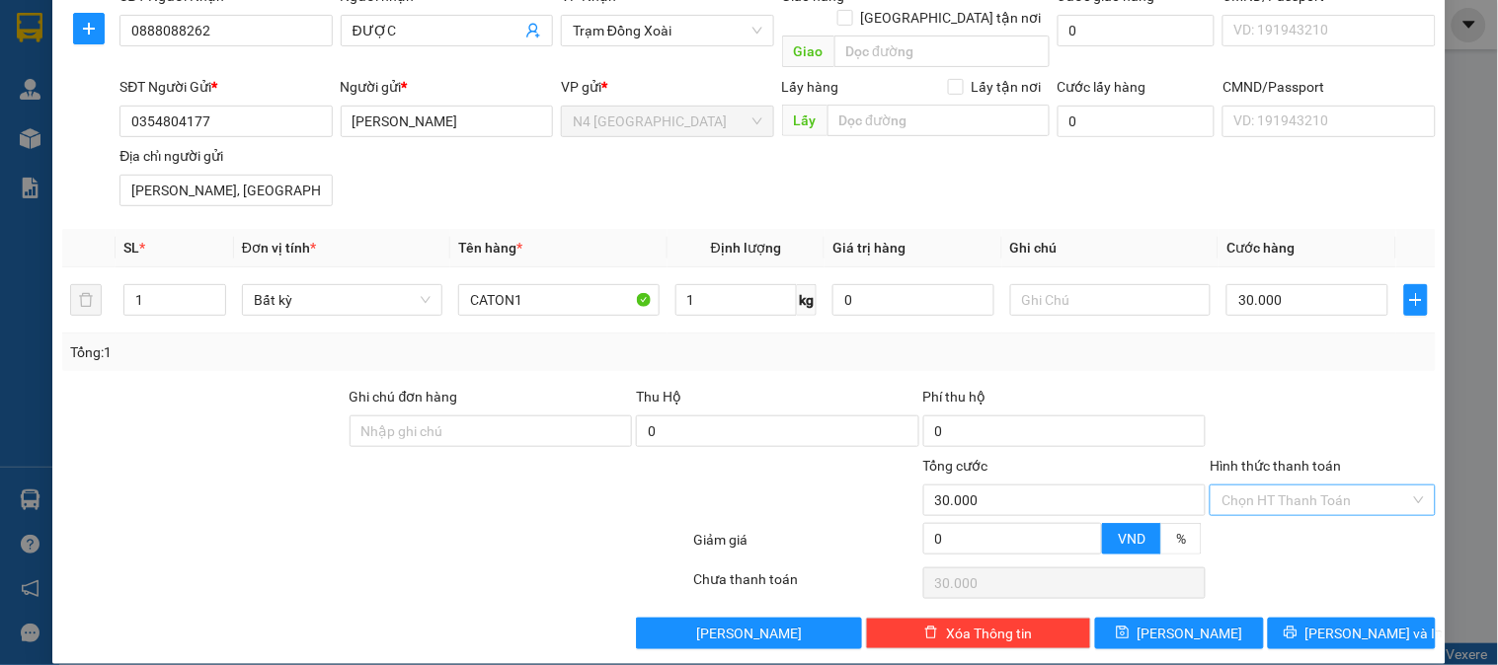
click at [1346, 486] on input "Hình thức thanh toán" at bounding box center [1315, 501] width 188 height 30
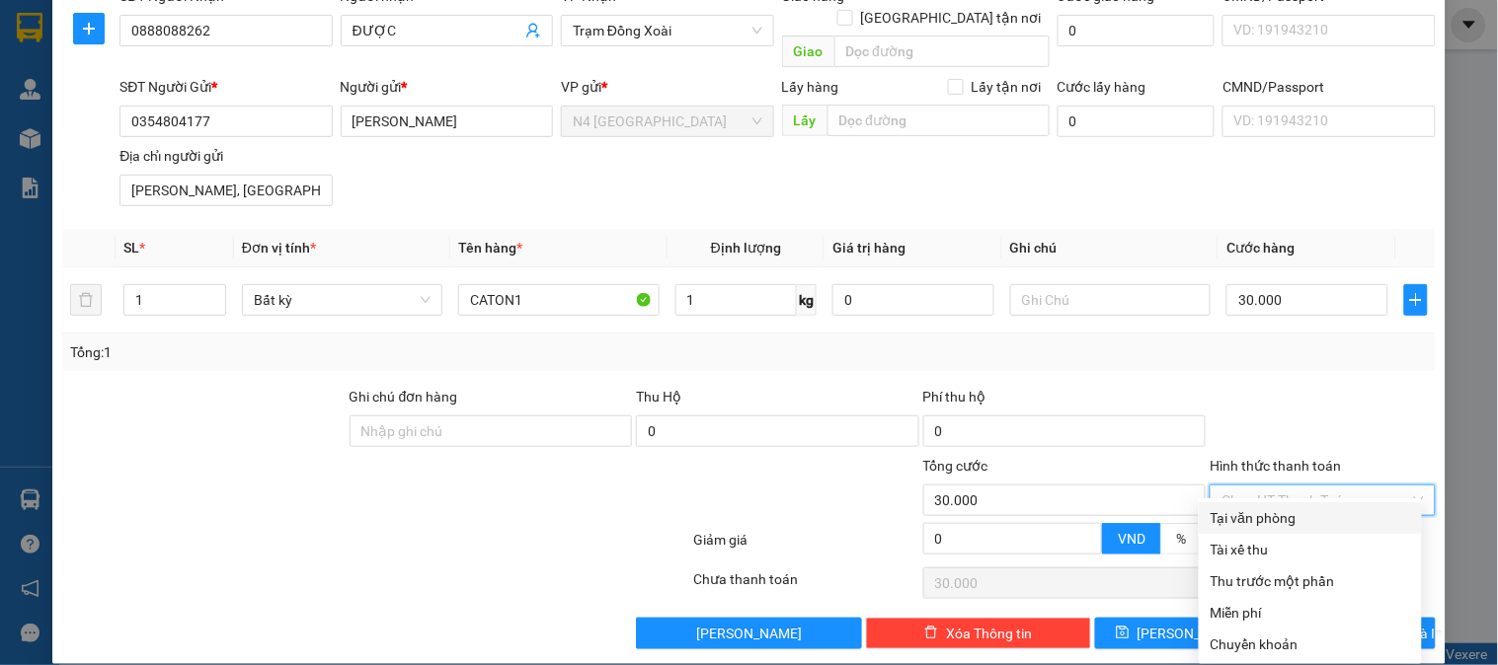
click at [1334, 518] on div "Tại văn phòng" at bounding box center [1309, 518] width 199 height 22
type input "0"
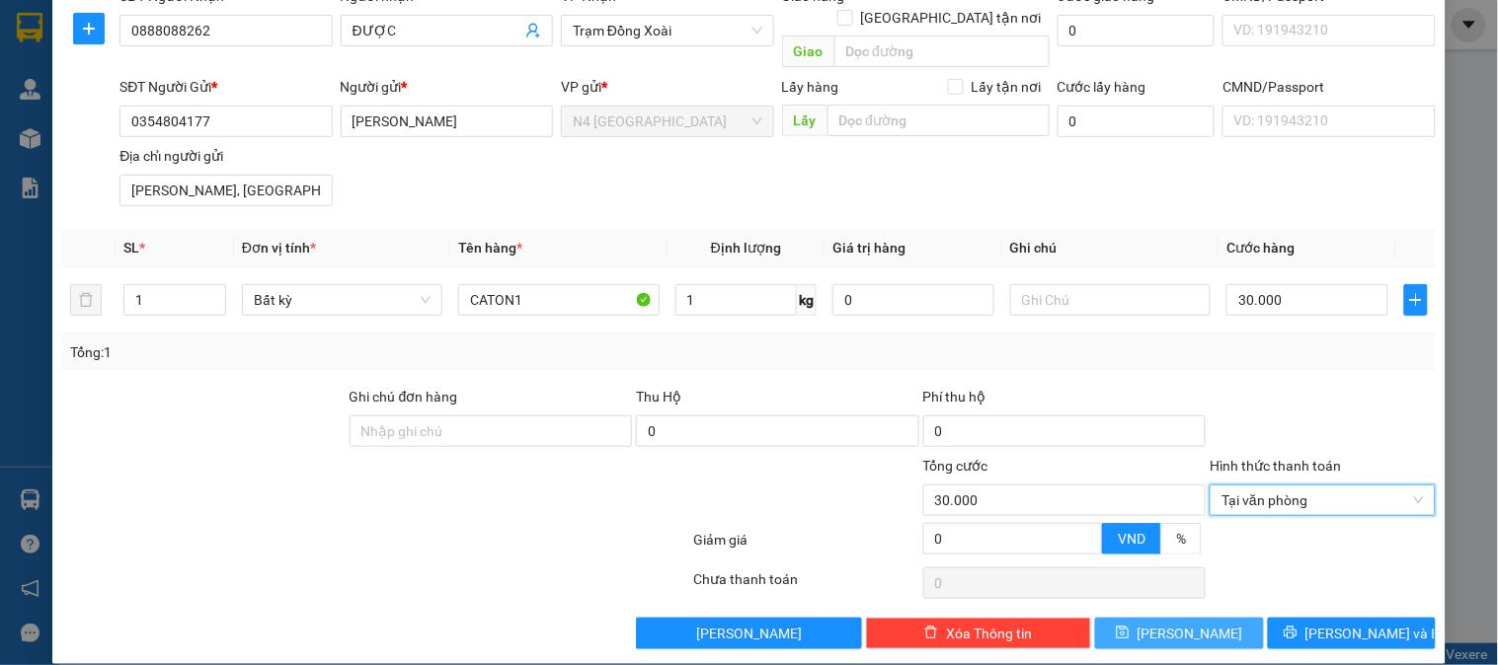
click at [1195, 618] on button "[PERSON_NAME]" at bounding box center [1179, 634] width 168 height 32
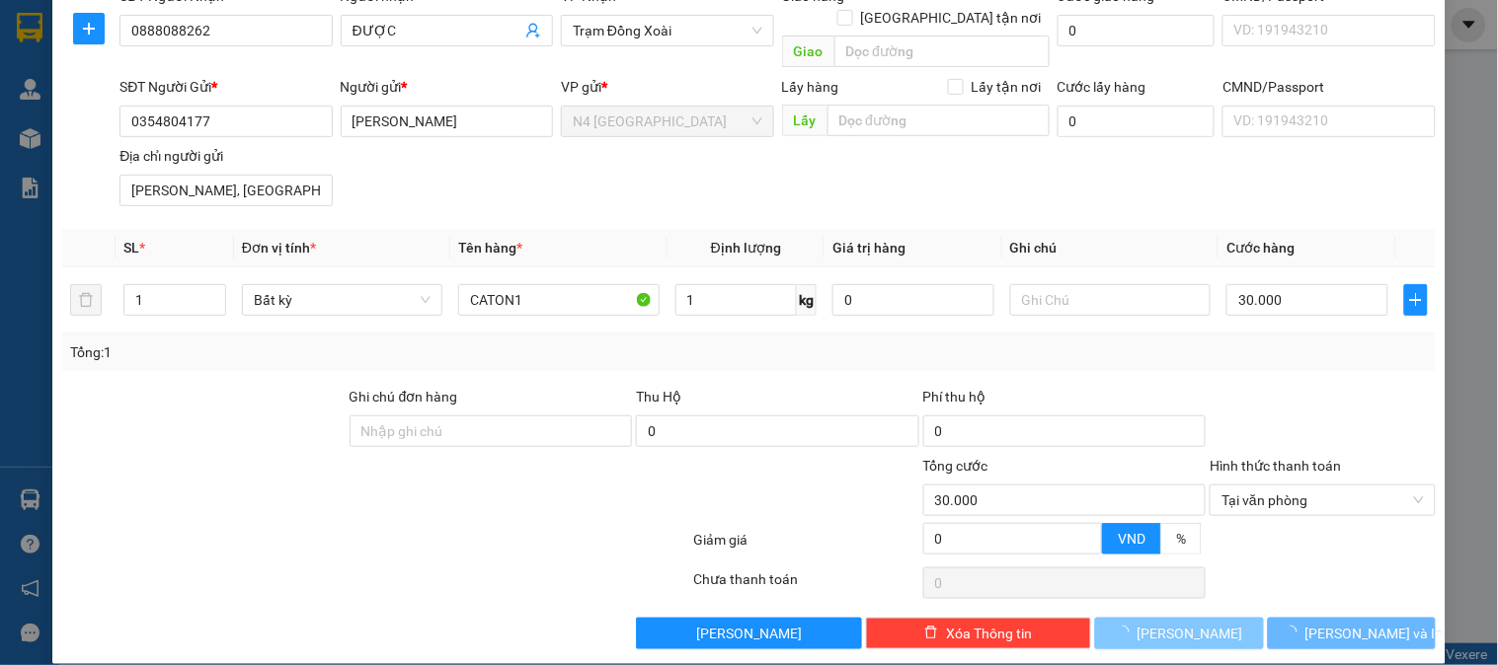
type input "0"
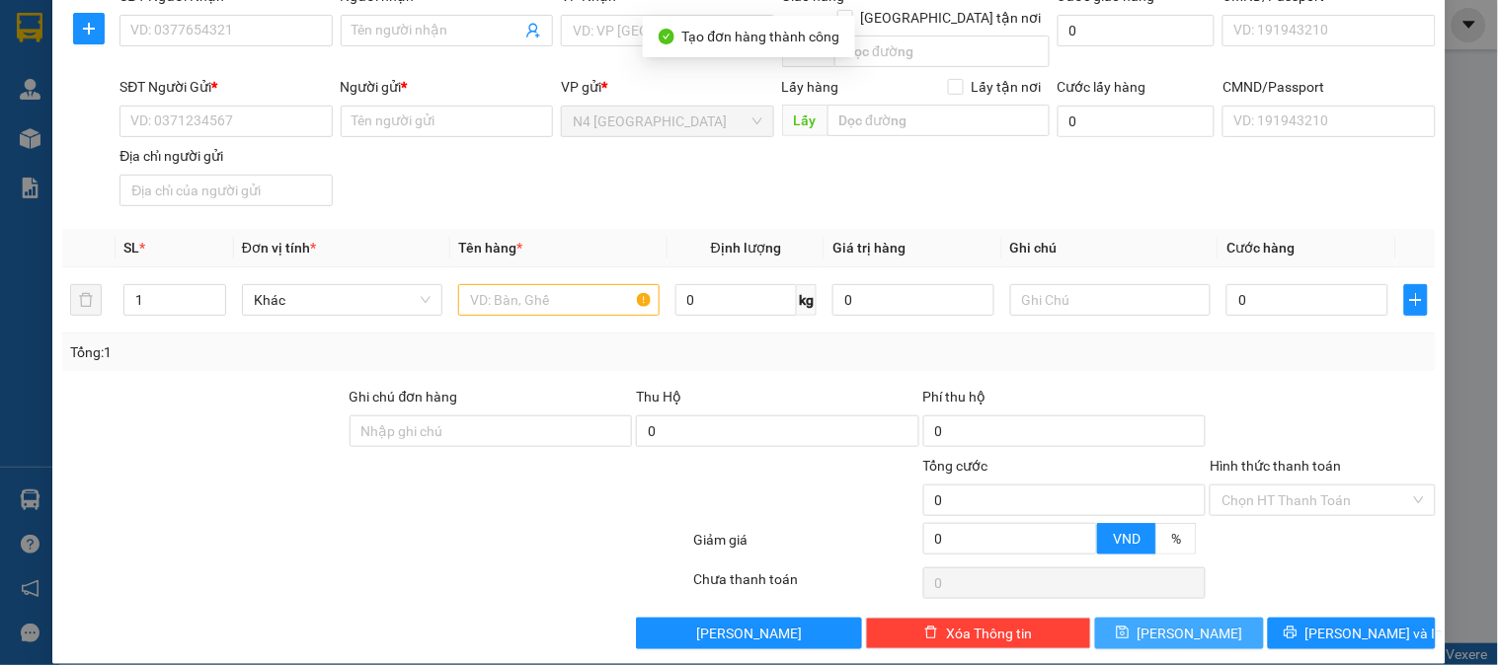
scroll to position [0, 0]
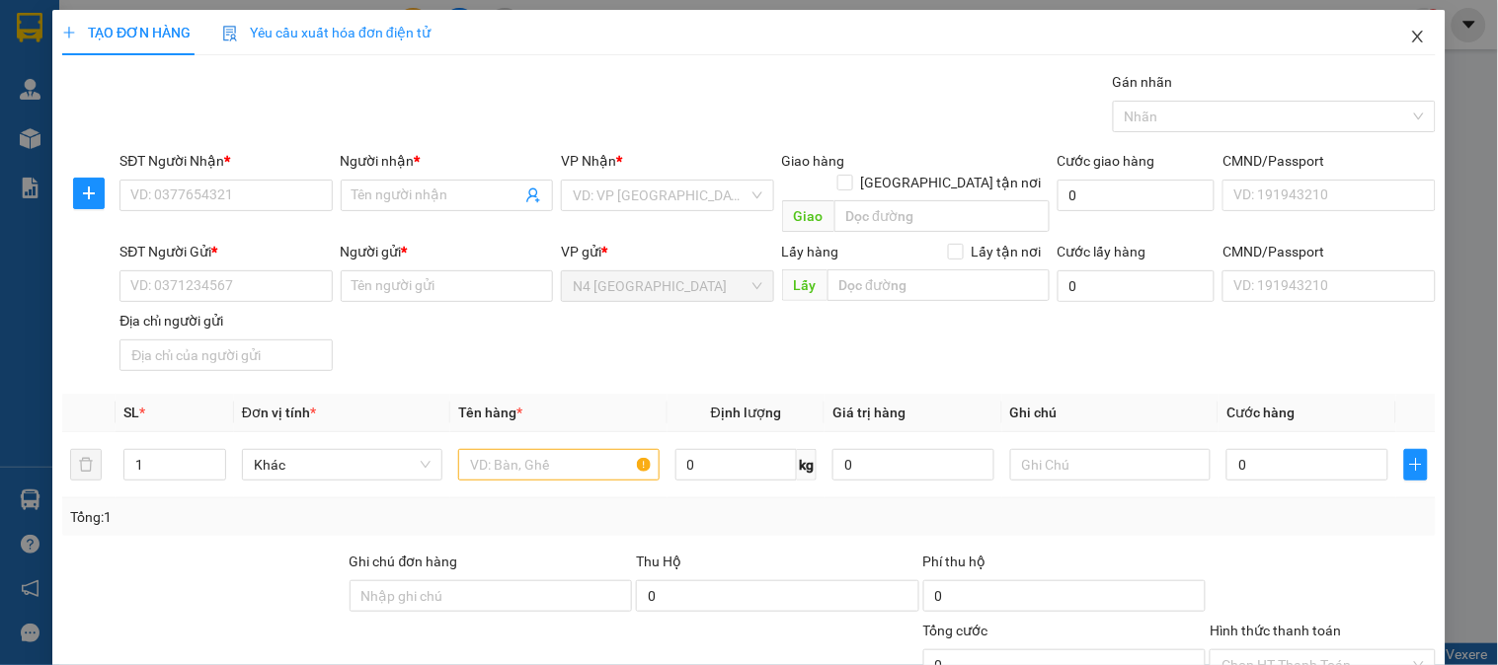
click at [1410, 33] on icon "close" at bounding box center [1418, 37] width 16 height 16
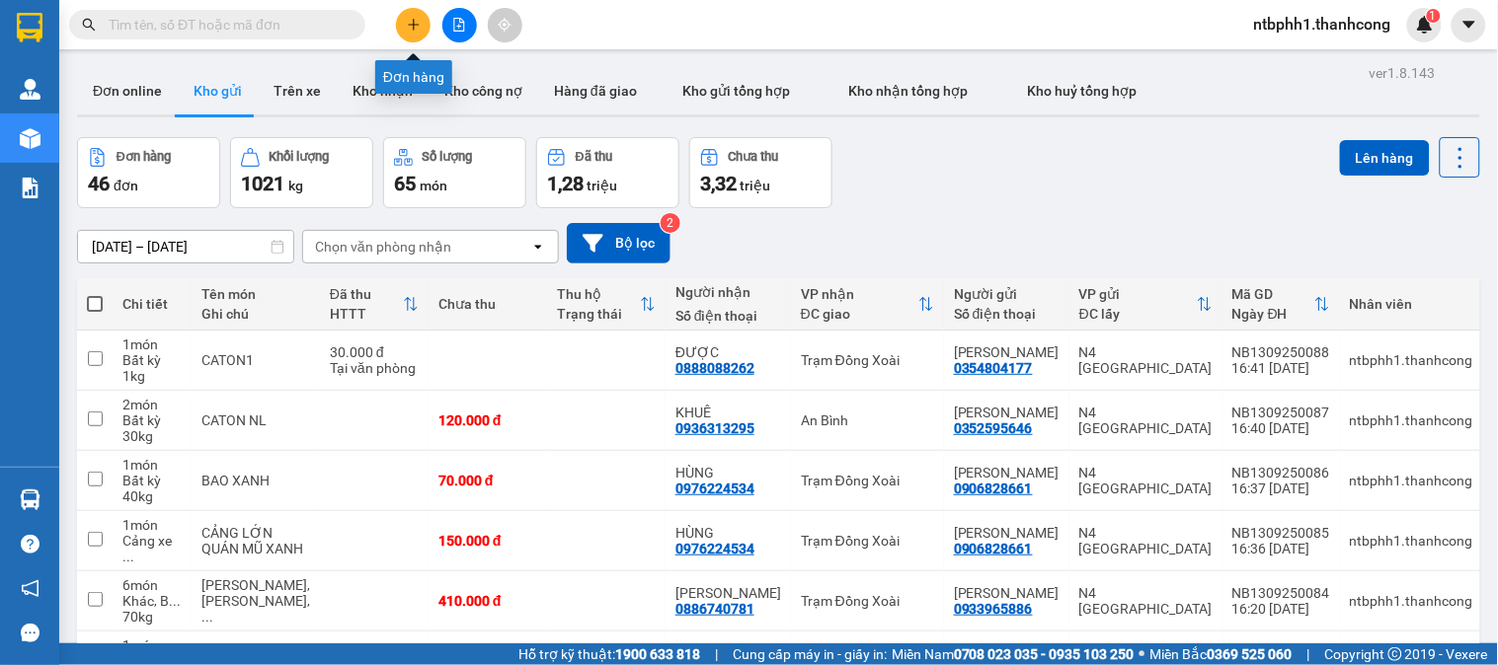
click at [398, 16] on button at bounding box center [413, 25] width 35 height 35
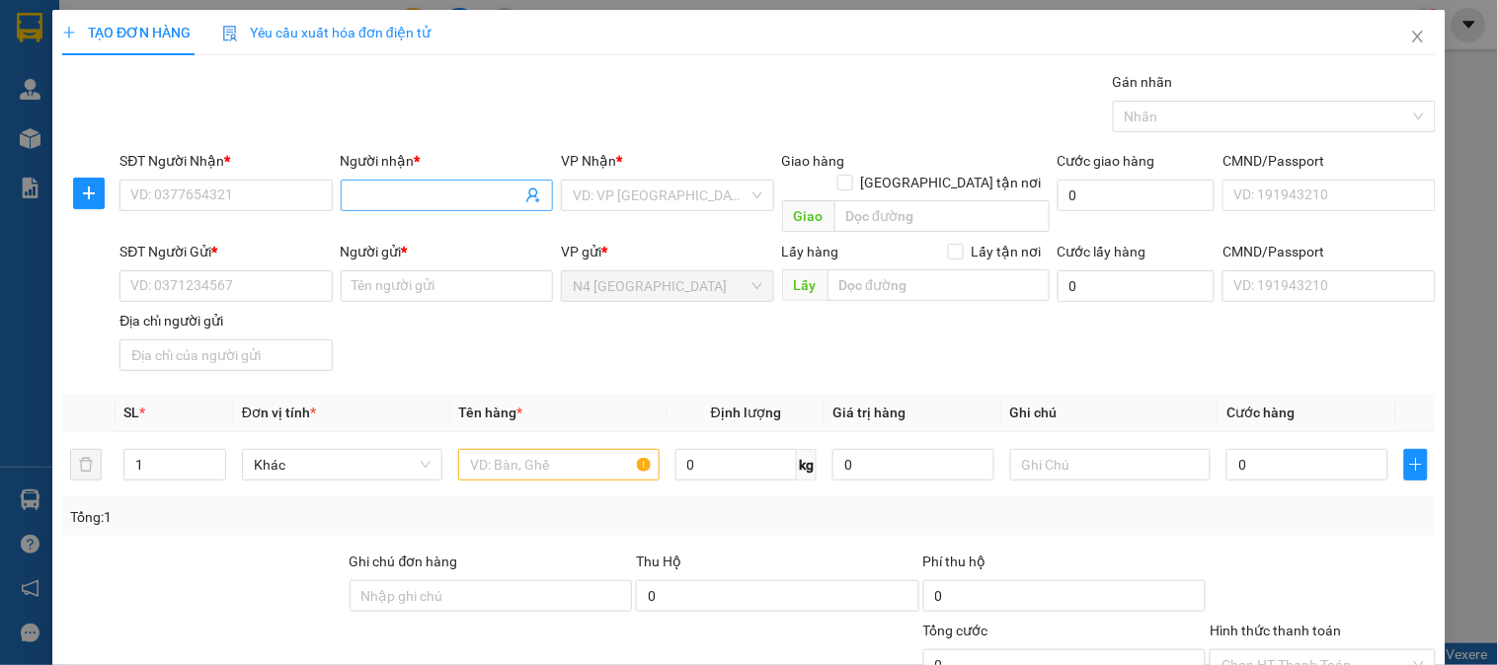
click at [389, 190] on input "Người nhận *" at bounding box center [436, 196] width 169 height 22
paste input "ANH SƯƠNG"
type input "ANH SƯƠNG"
click at [238, 202] on input "SĐT Người Nhận *" at bounding box center [225, 196] width 212 height 32
paste input "0978021345"
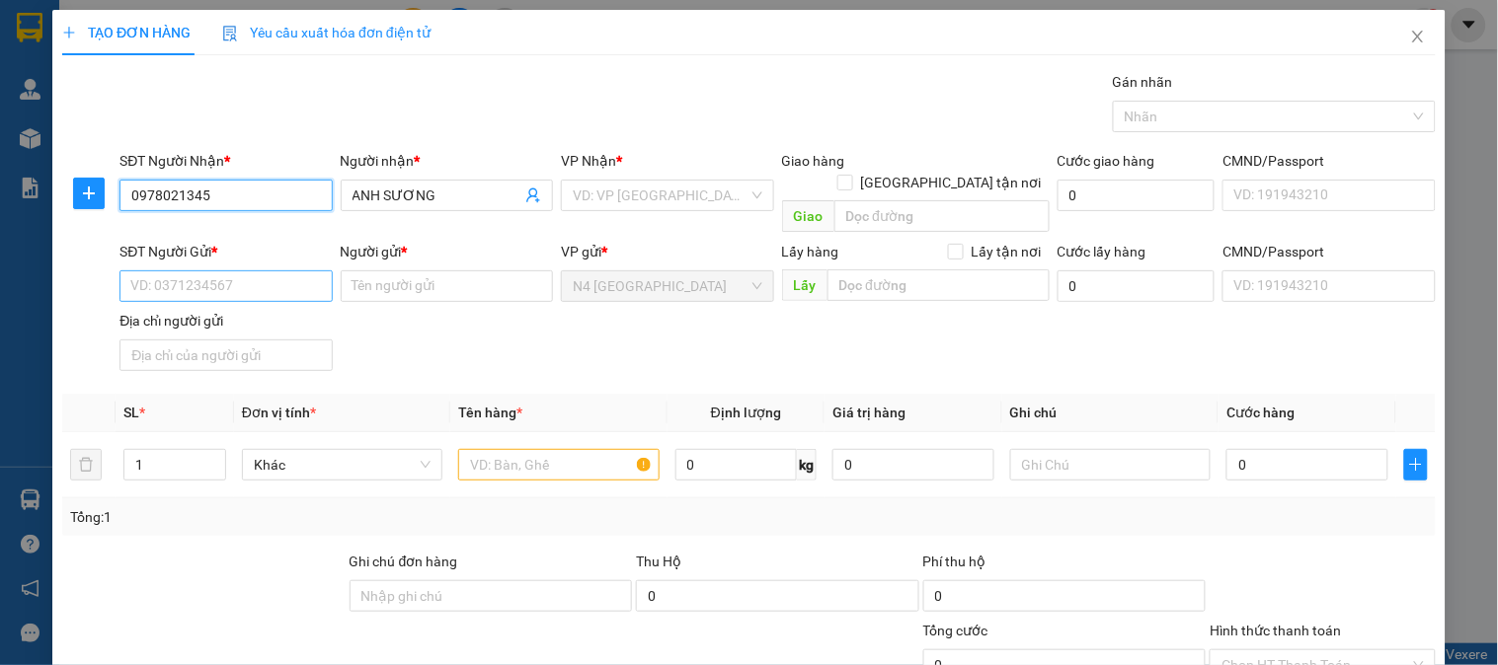
type input "0978021345"
click at [261, 270] on input "SĐT Người Gửi *" at bounding box center [225, 286] width 212 height 32
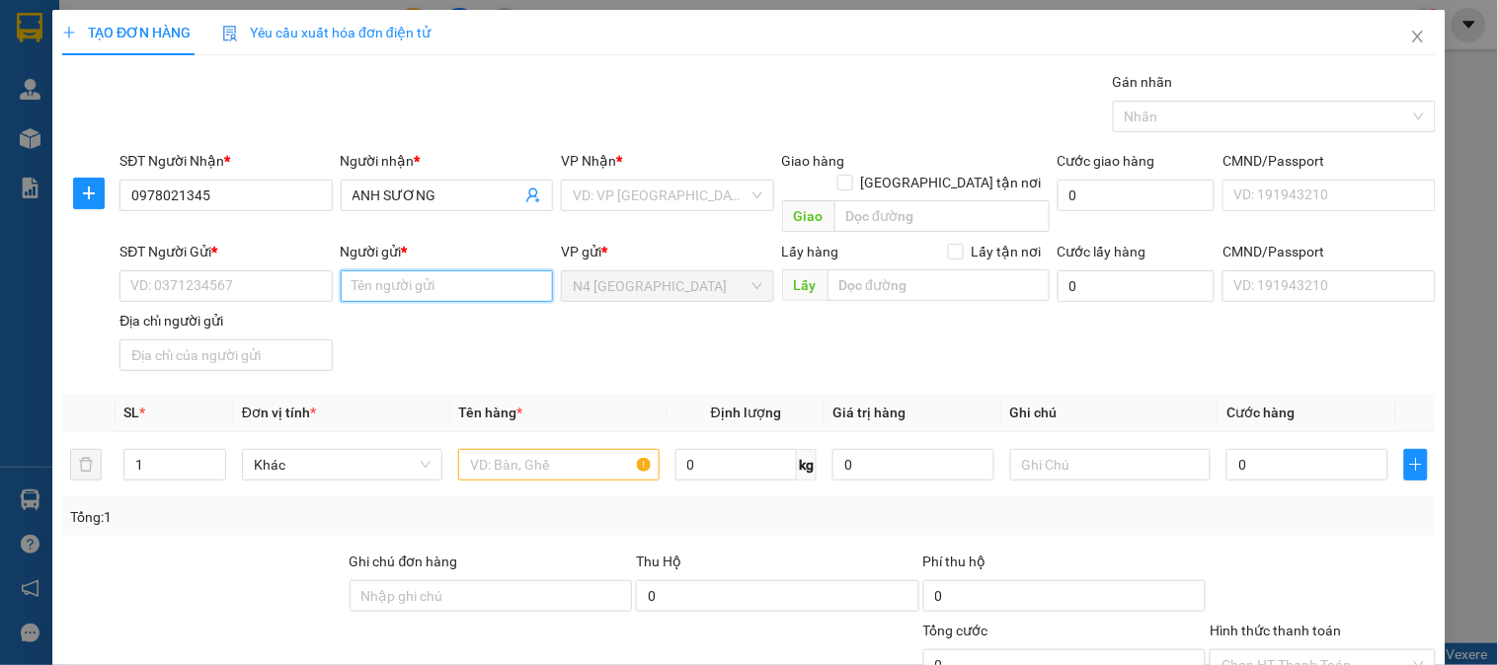
click at [412, 270] on input "Người gửi *" at bounding box center [447, 286] width 212 height 32
paste input "[PERSON_NAME]"
type input "[PERSON_NAME]"
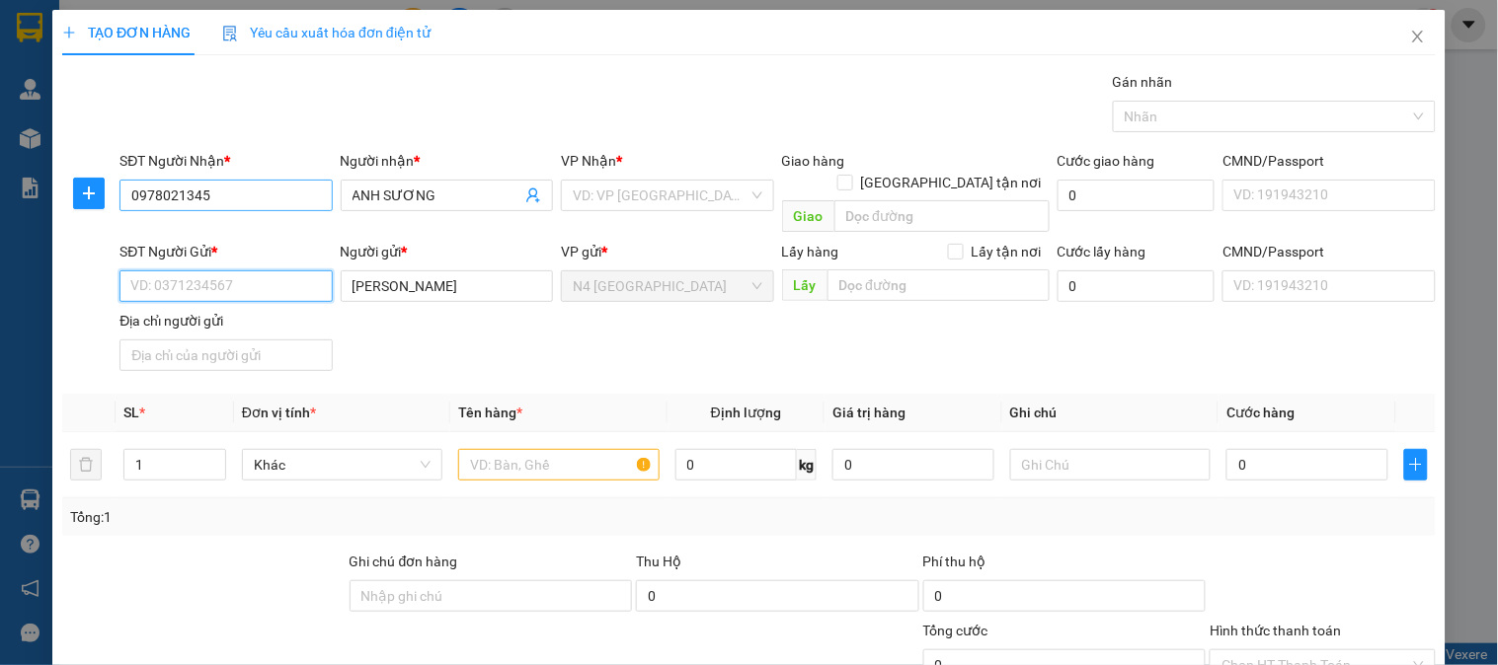
drag, startPoint x: 301, startPoint y: 265, endPoint x: 318, endPoint y: 189, distance: 77.8
click at [298, 270] on input "SĐT Người Gửi *" at bounding box center [225, 286] width 212 height 32
paste input "0906954824"
type input "0906954824"
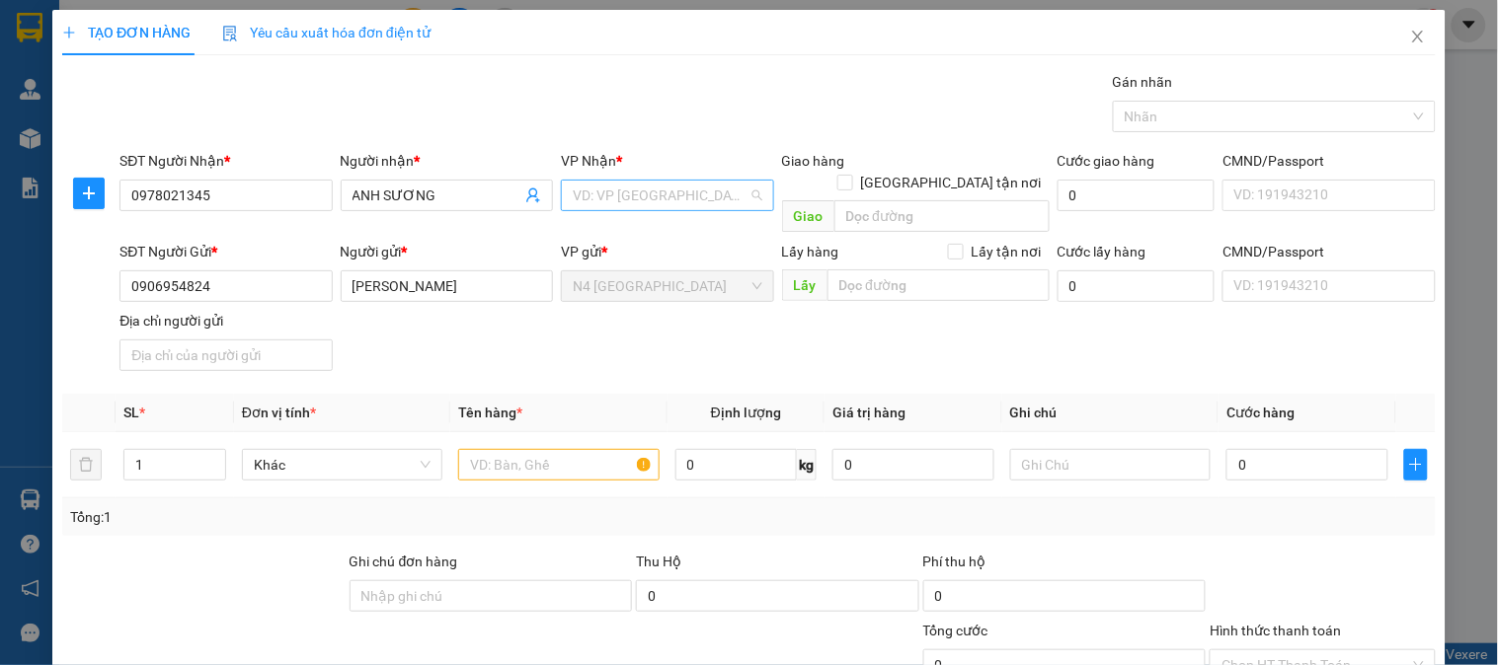
click at [673, 197] on input "search" at bounding box center [660, 196] width 175 height 30
type input "AWNG"
drag, startPoint x: 675, startPoint y: 195, endPoint x: 523, endPoint y: 186, distance: 152.3
click at [523, 186] on div "SĐT Người Nhận * 0978021345 Người nhận * ANH SƯƠNG VP Nhận * AWNG VD: VP [GEOGR…" at bounding box center [778, 195] width 1324 height 91
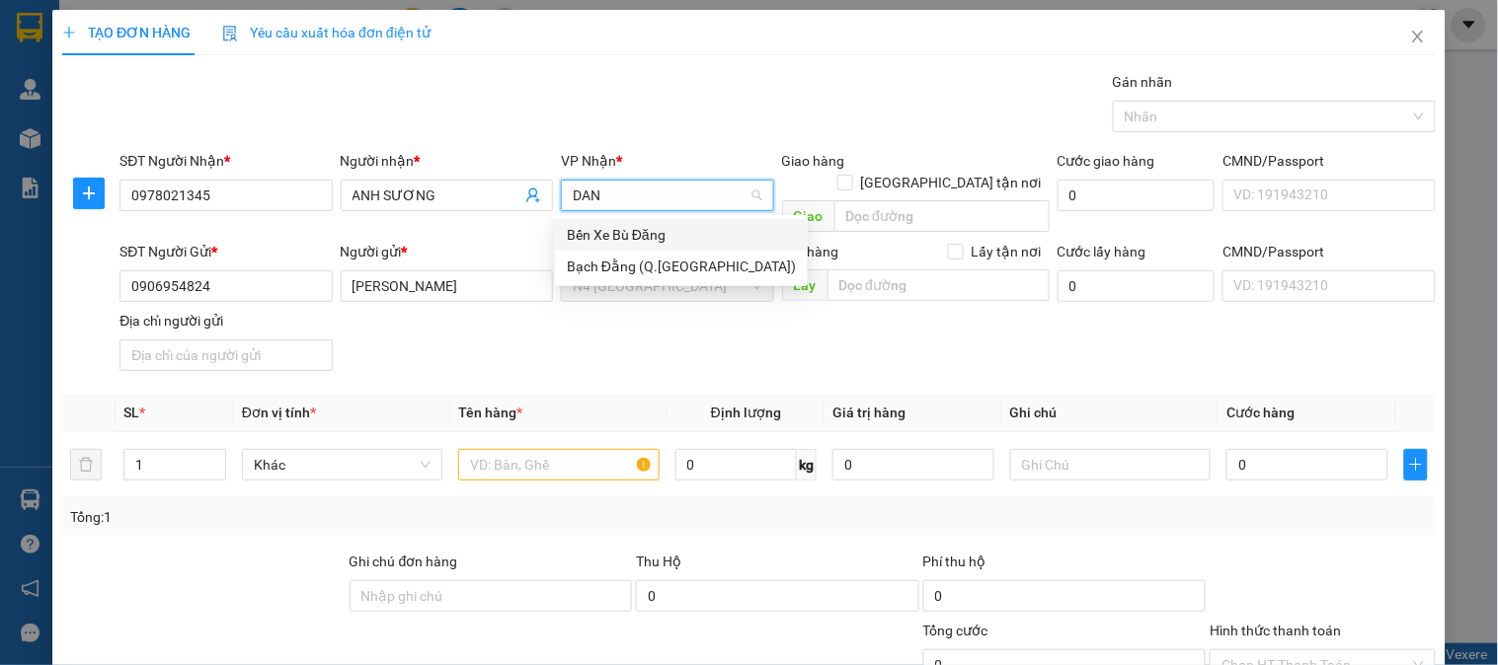
type input "DANG"
click at [694, 232] on div "Bến Xe Bù Đăng" at bounding box center [681, 235] width 229 height 22
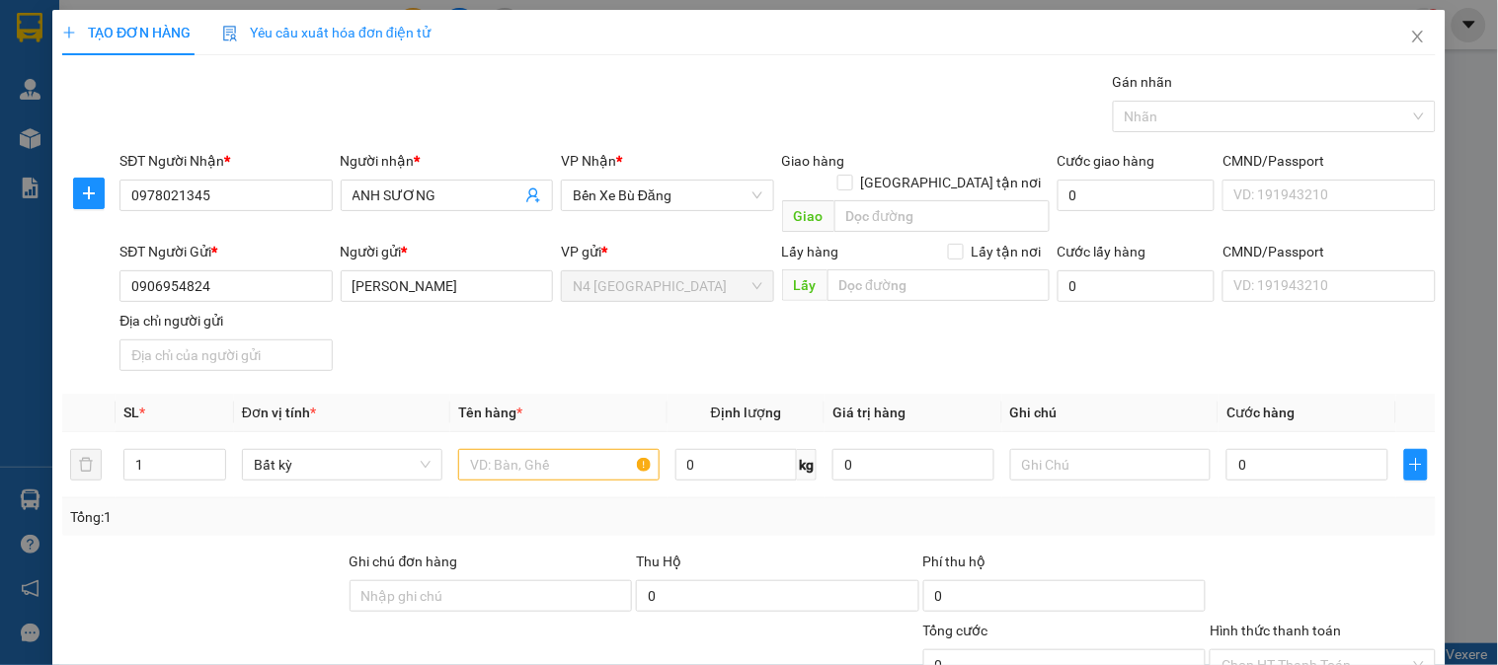
scroll to position [283, 0]
click at [241, 340] on input "Địa chỉ người gửi" at bounding box center [225, 356] width 212 height 32
paste input "ĐỒNG NAI"
type input "ĐỒNG NAI"
click at [942, 200] on input "search" at bounding box center [941, 216] width 215 height 32
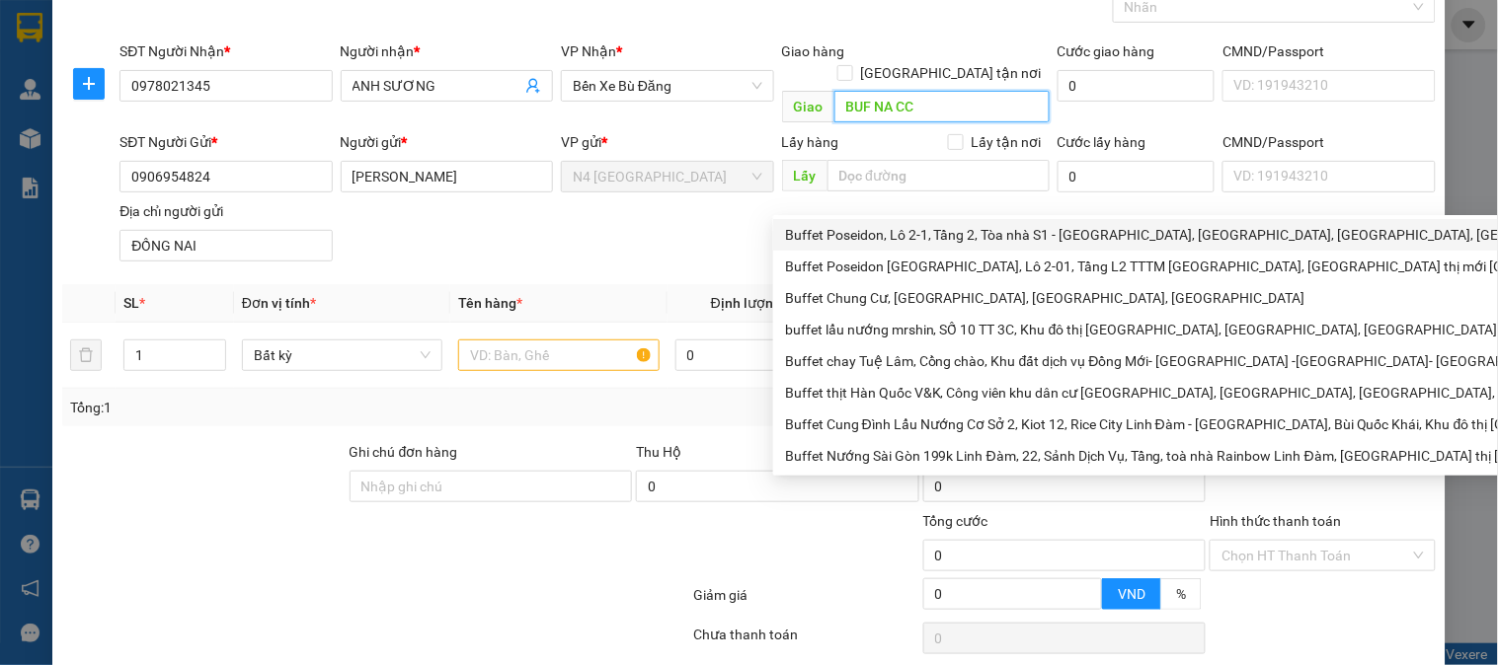
scroll to position [165, 0]
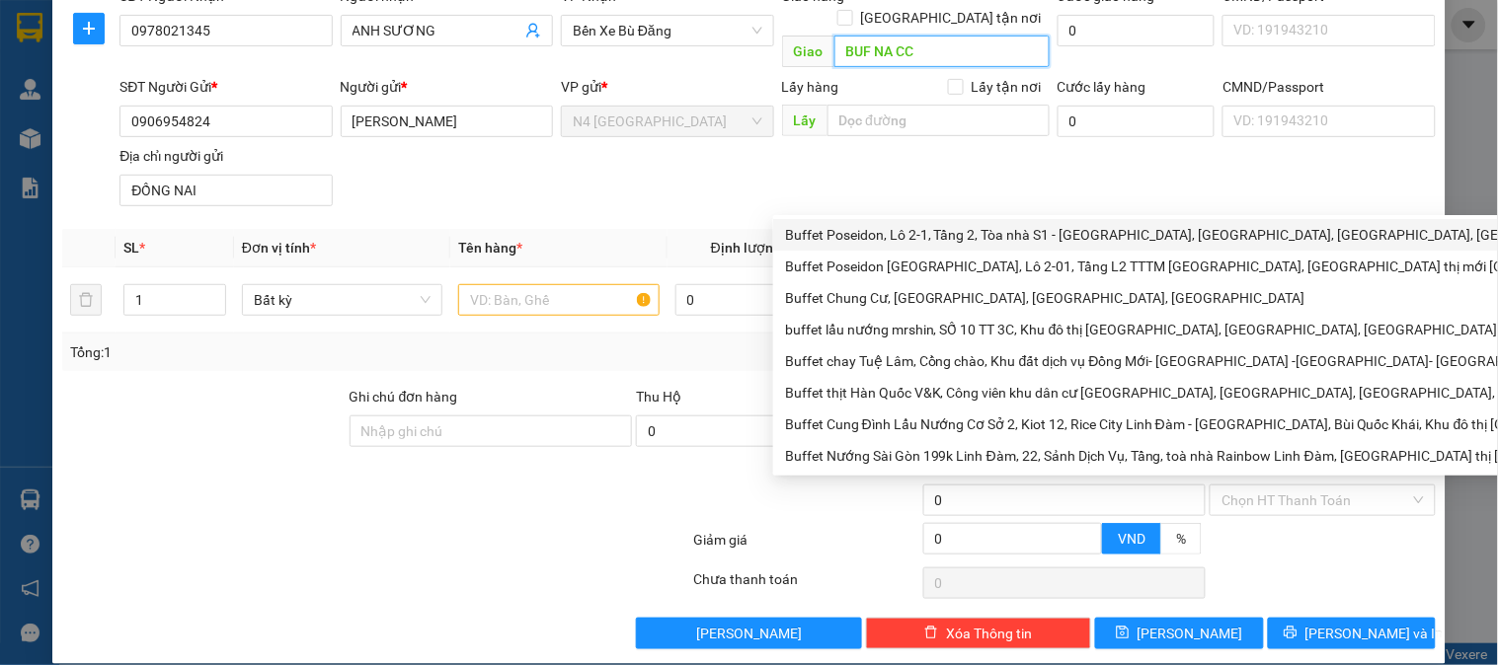
type input "BUF NA CC"
click at [392, 158] on div "SĐT Người Gửi * 0906954824 Người gửi * ĐINH CÔNG THUỶ VP gửi * N4 Bình Phước Lấ…" at bounding box center [778, 145] width 1324 height 138
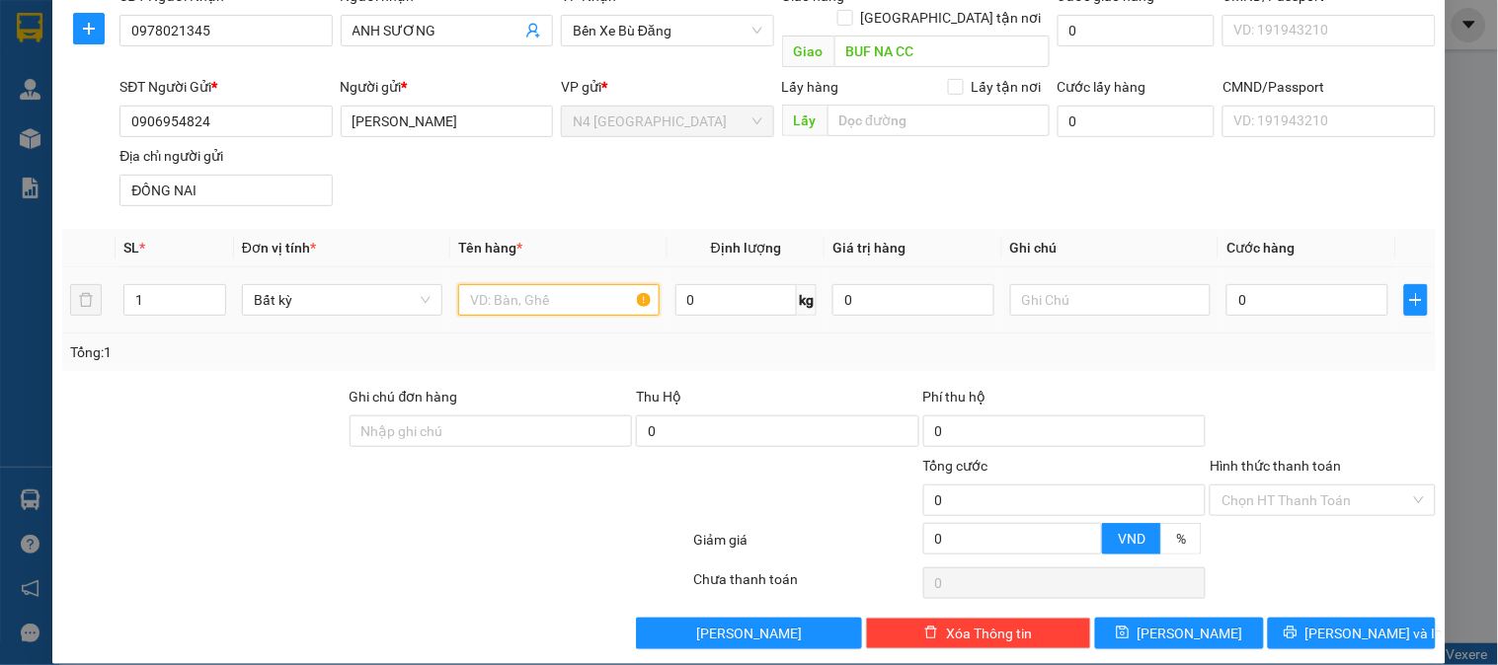
click at [537, 284] on input "text" at bounding box center [558, 300] width 200 height 32
paste input "BAO TRẮNG"
type input "BAO TRẮNG"
click at [745, 280] on span "0 kg" at bounding box center [746, 298] width 142 height 36
click at [725, 284] on input "0" at bounding box center [736, 300] width 122 height 32
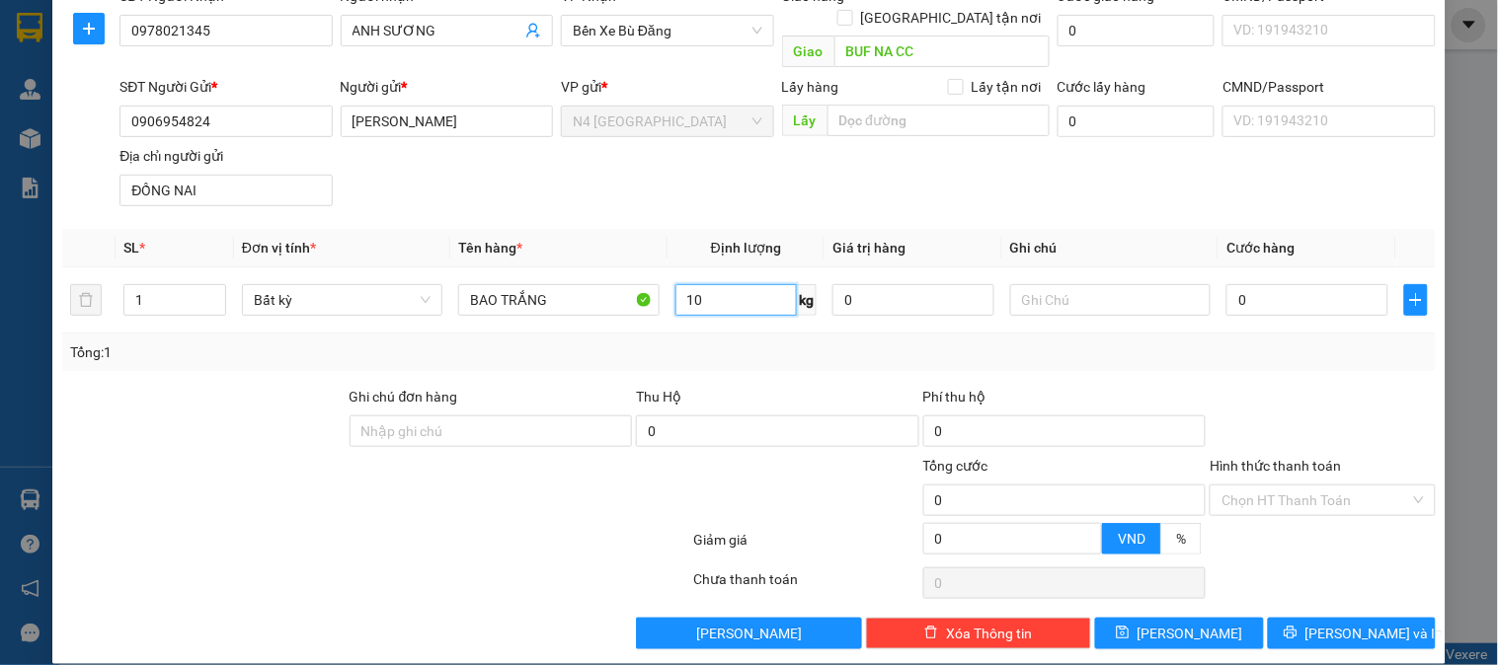
type input "10"
type input "40.000"
drag, startPoint x: 1165, startPoint y: 609, endPoint x: 1136, endPoint y: 615, distance: 29.2
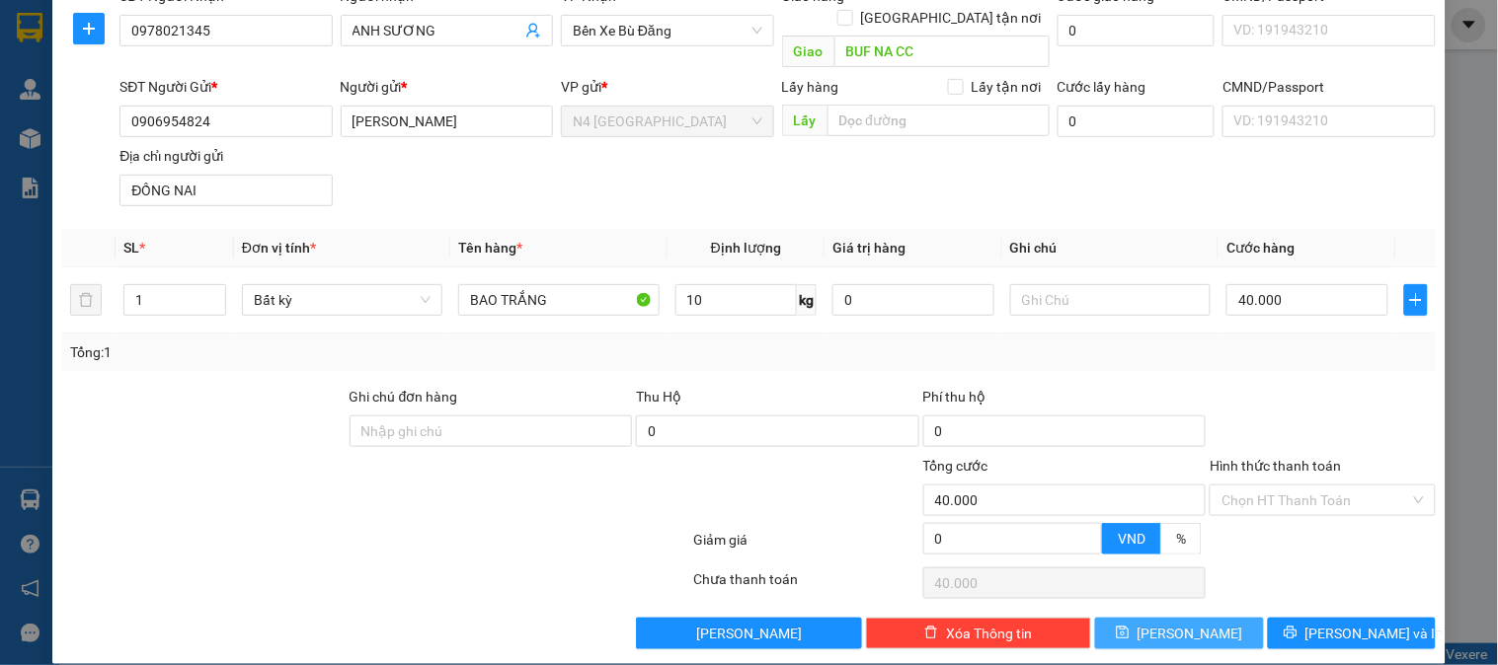
click at [1165, 618] on button "[PERSON_NAME]" at bounding box center [1179, 634] width 168 height 32
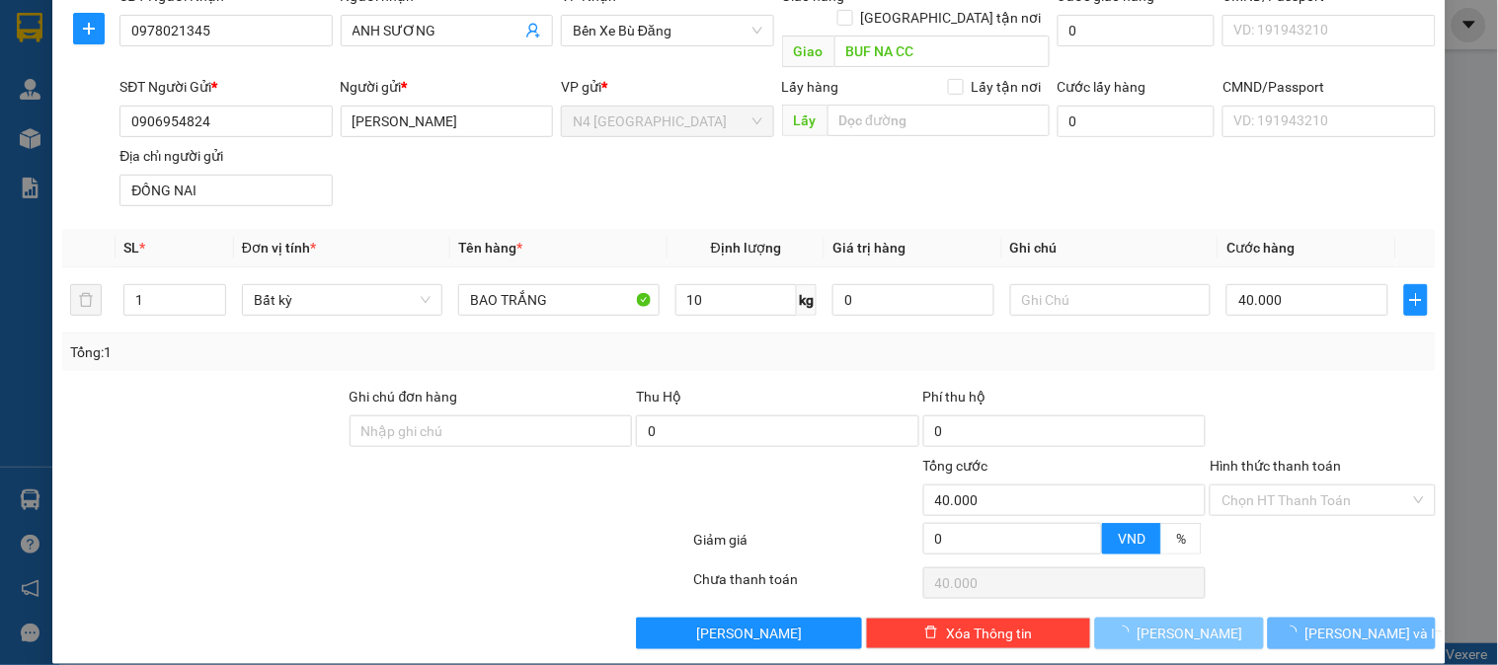
type input "0"
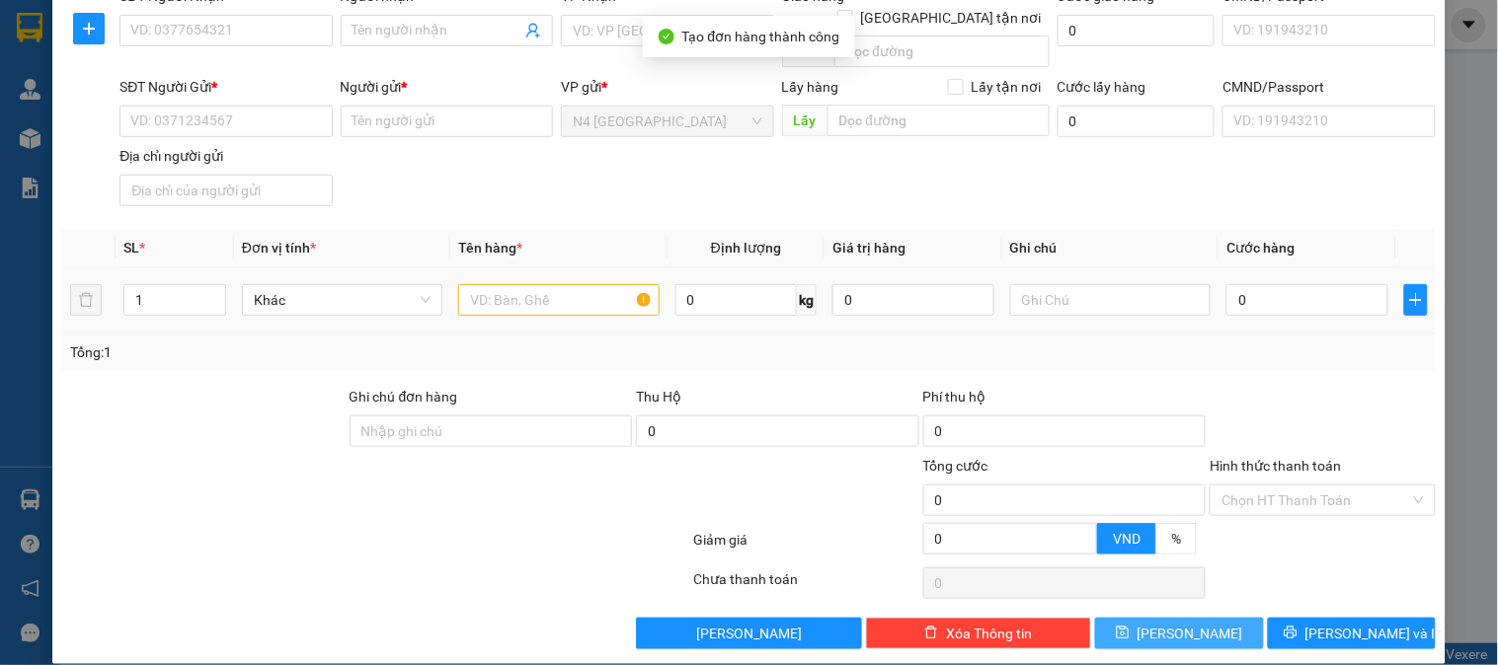
scroll to position [0, 0]
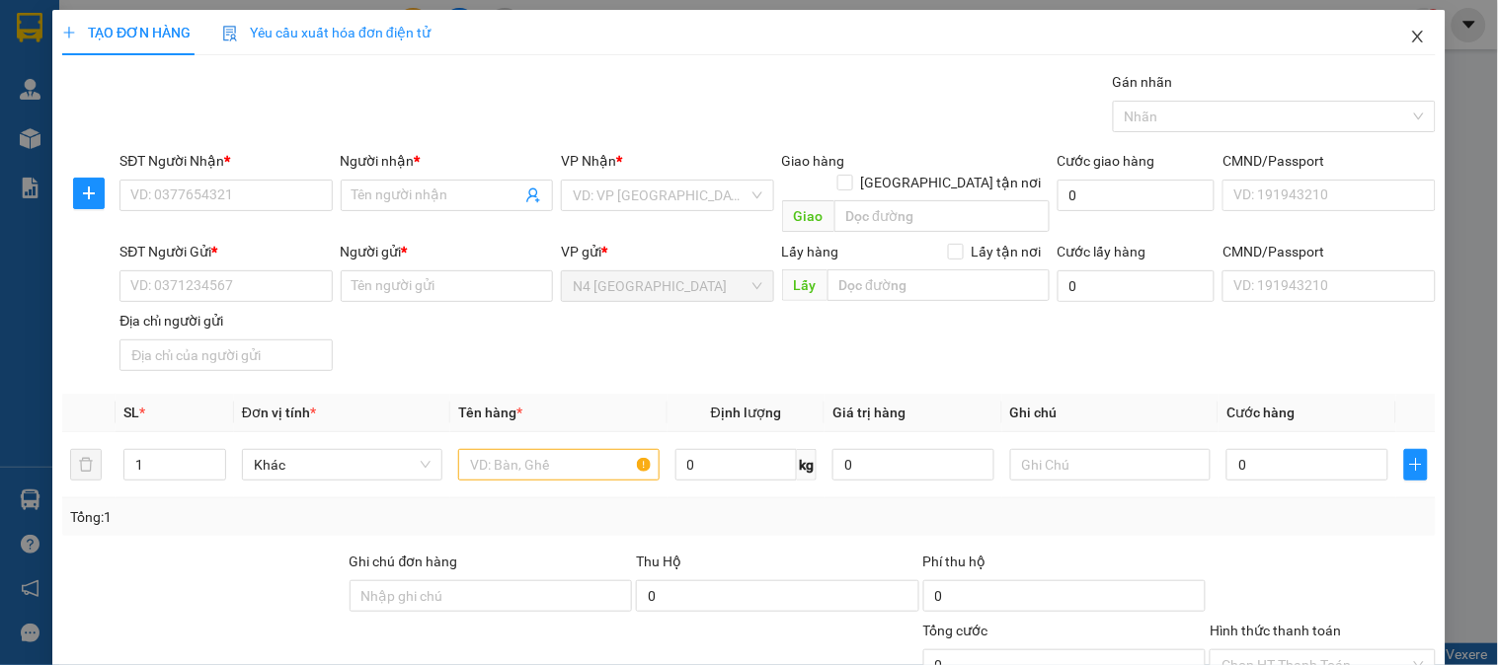
click at [1410, 37] on icon "close" at bounding box center [1418, 37] width 16 height 16
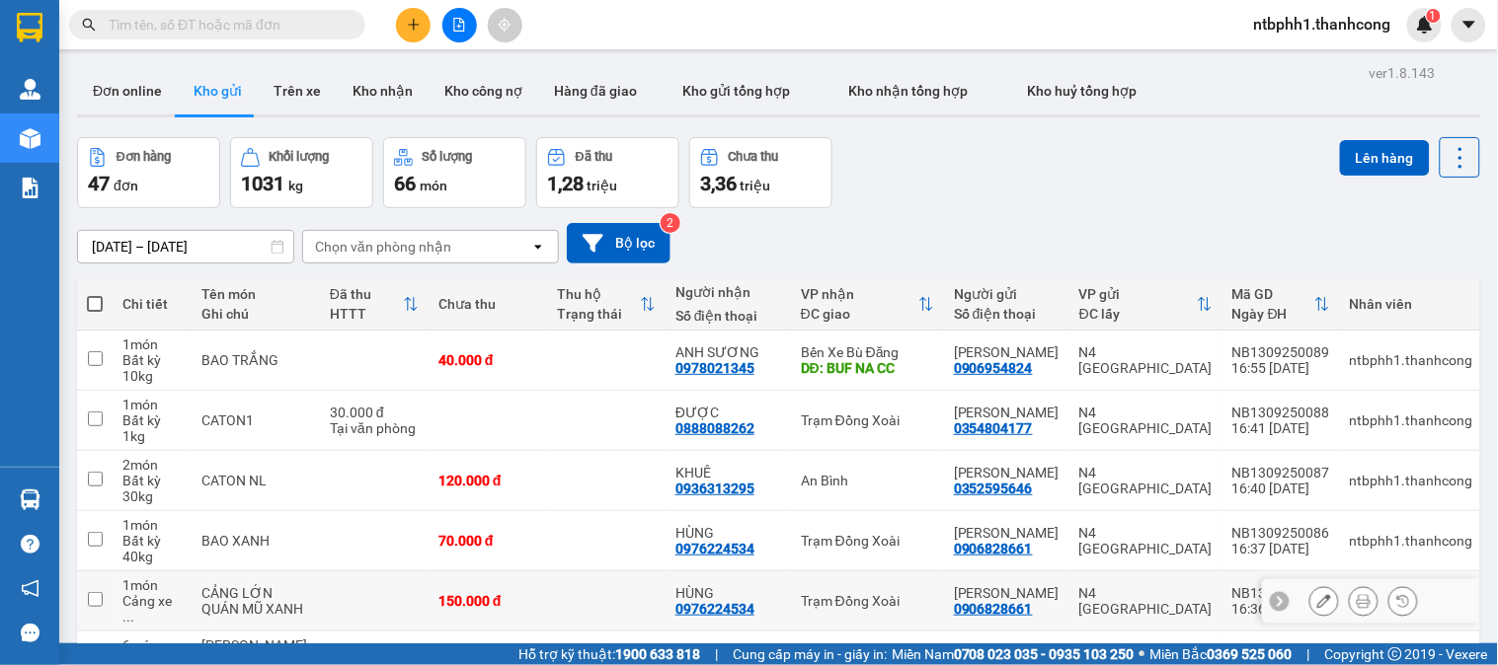
scroll to position [379, 0]
